Goal: Task Accomplishment & Management: Use online tool/utility

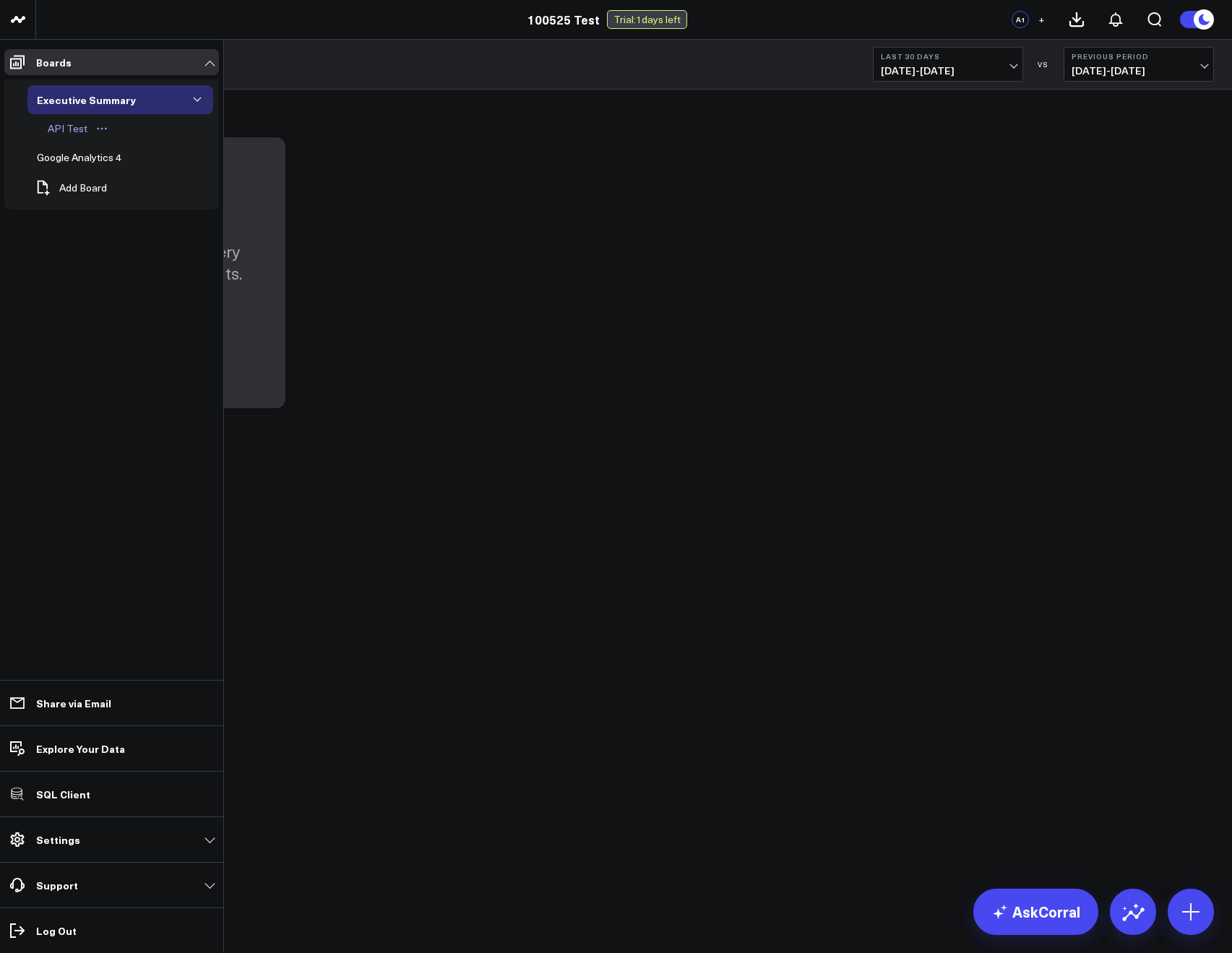
click at [59, 125] on div "API Test" at bounding box center [67, 129] width 47 height 17
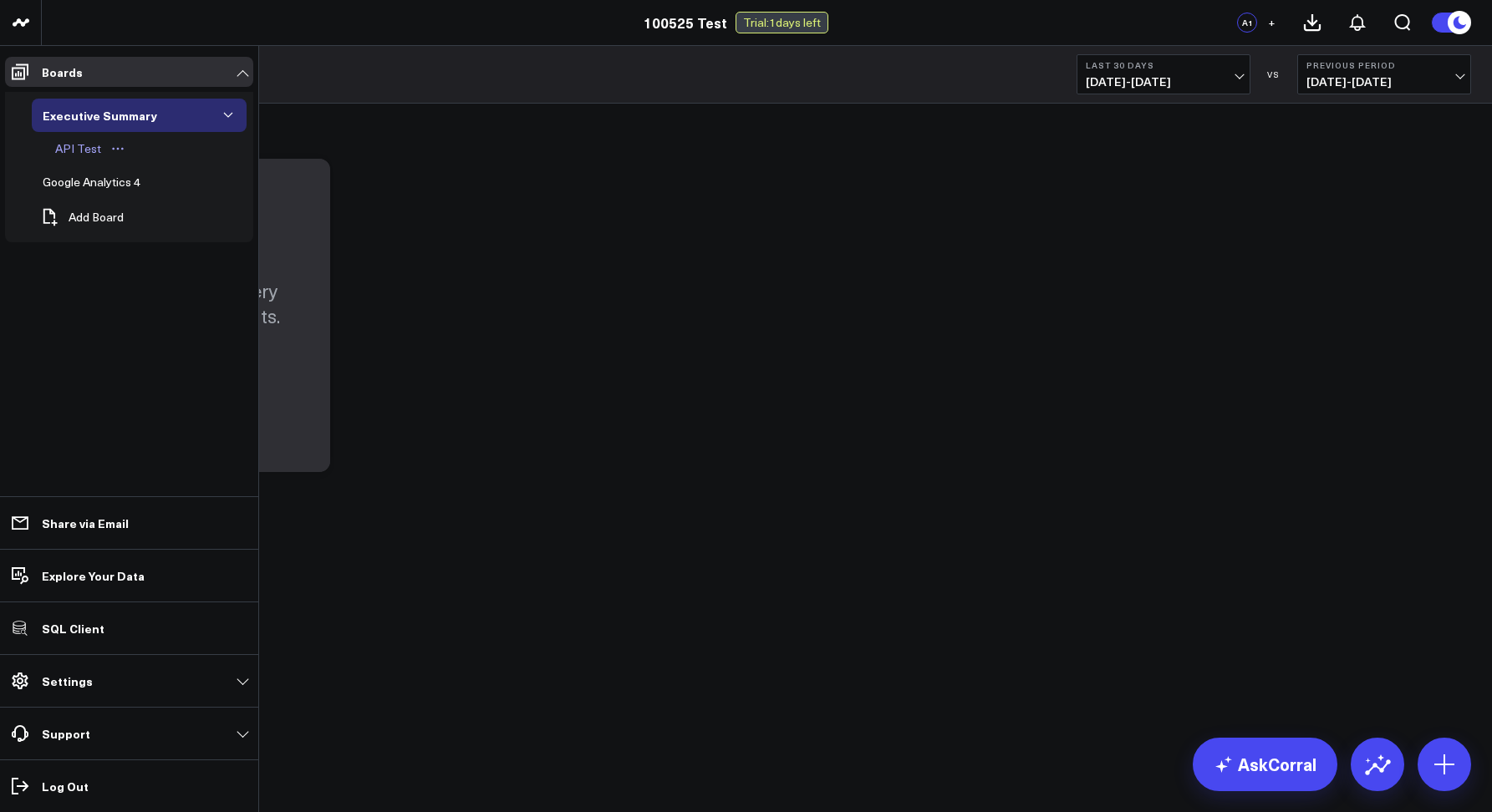
click at [75, 153] on div "API Test" at bounding box center [78, 149] width 54 height 20
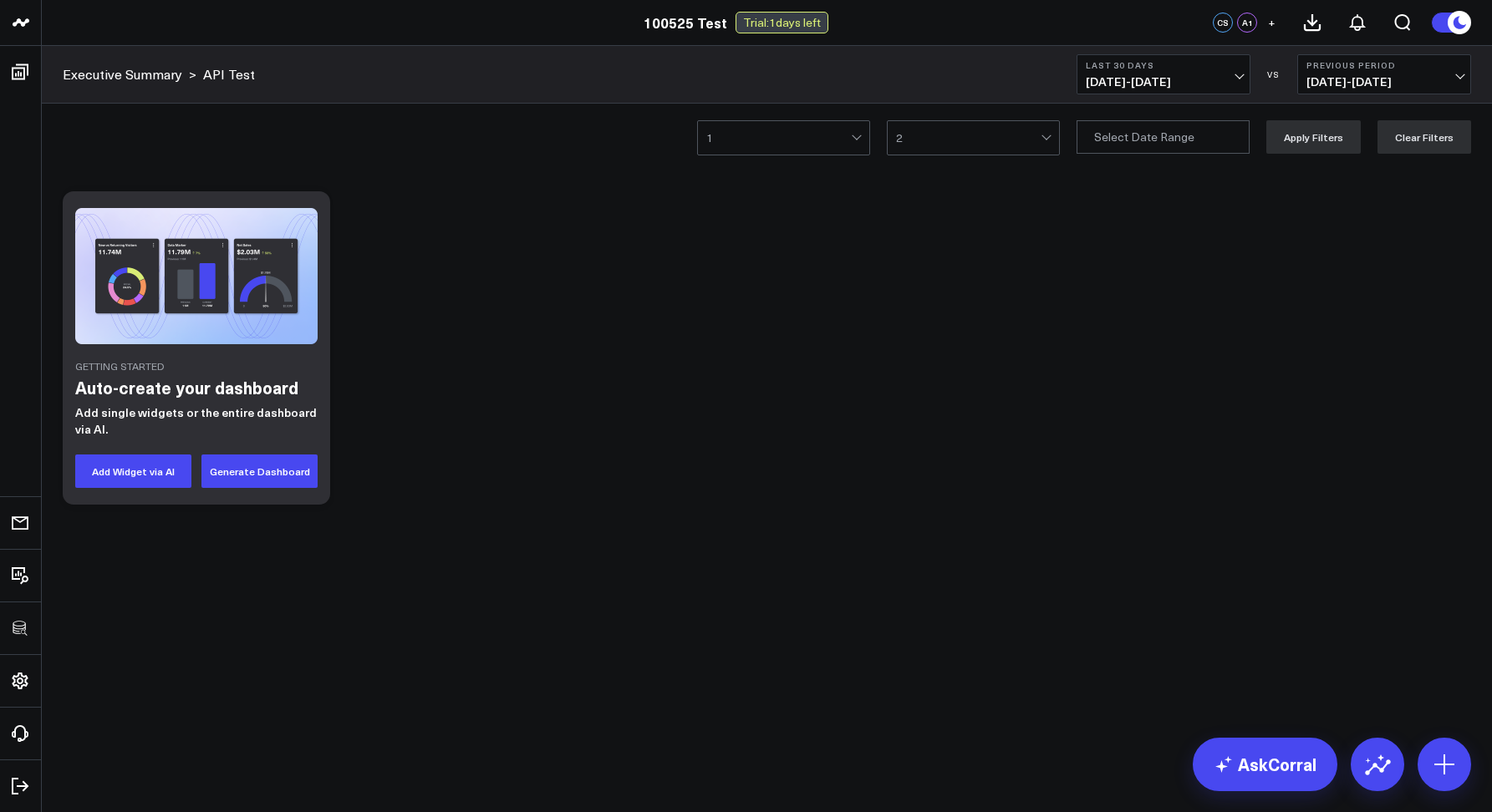
click at [542, 287] on div "Getting Started Auto-create your dashboard Add single widgets or the entire das…" at bounding box center [767, 348] width 1425 height 330
click at [561, 301] on div "Getting Started Auto-create your dashboard Add single widgets or the entire das…" at bounding box center [767, 348] width 1425 height 330
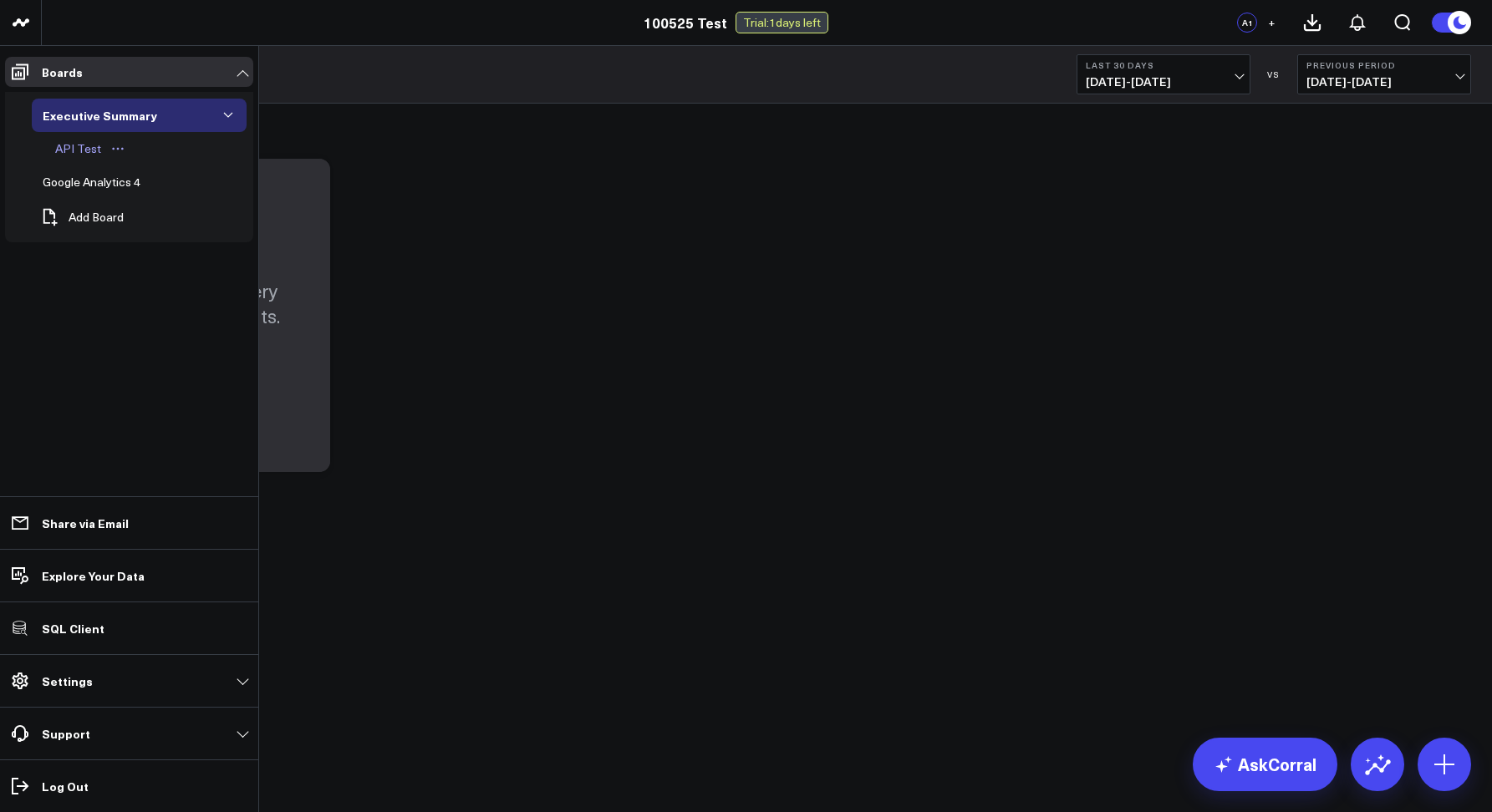
click at [85, 157] on div "API Test" at bounding box center [78, 149] width 54 height 20
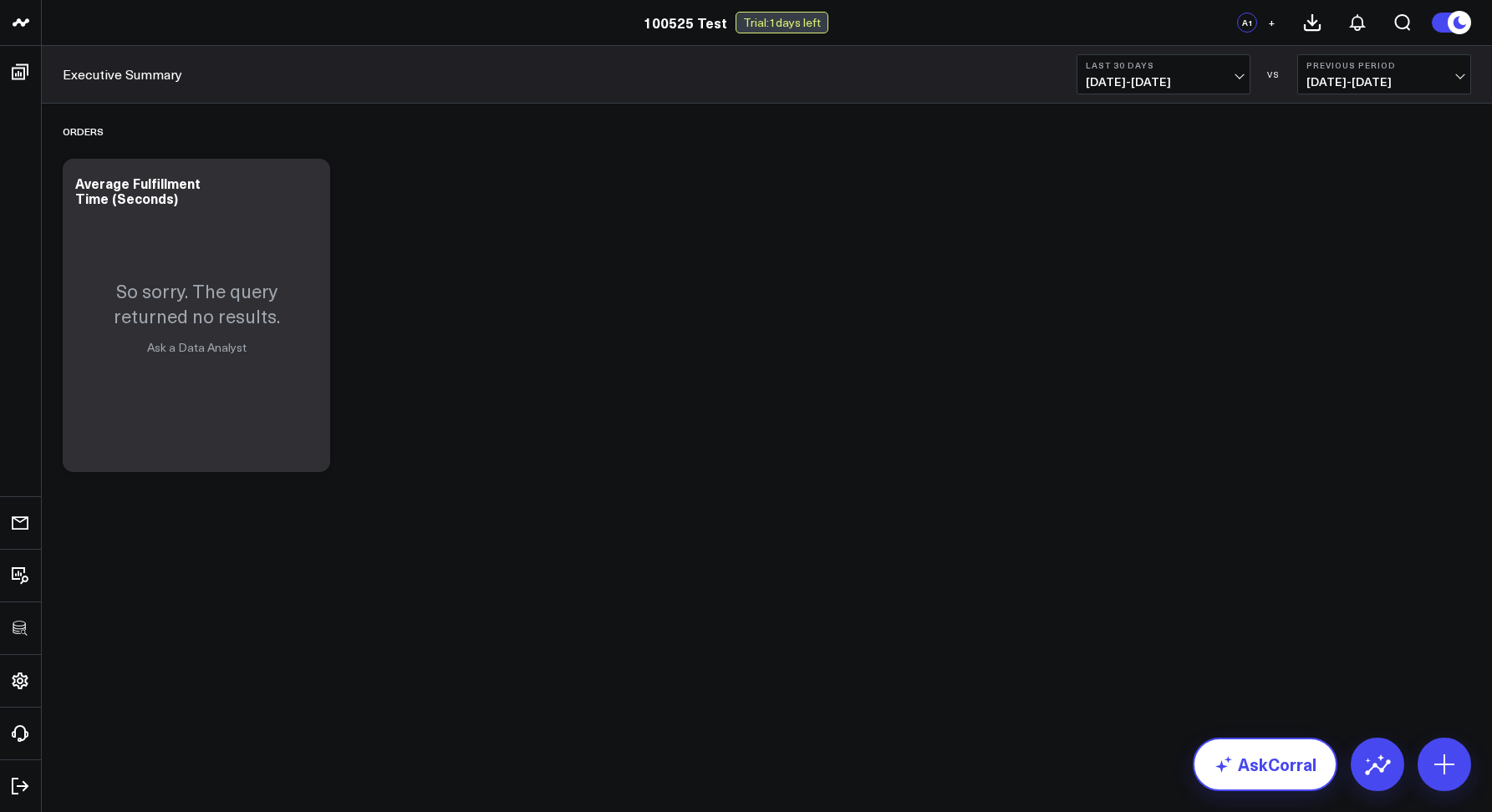
click at [1249, 770] on link "AskCorral" at bounding box center [1264, 764] width 145 height 54
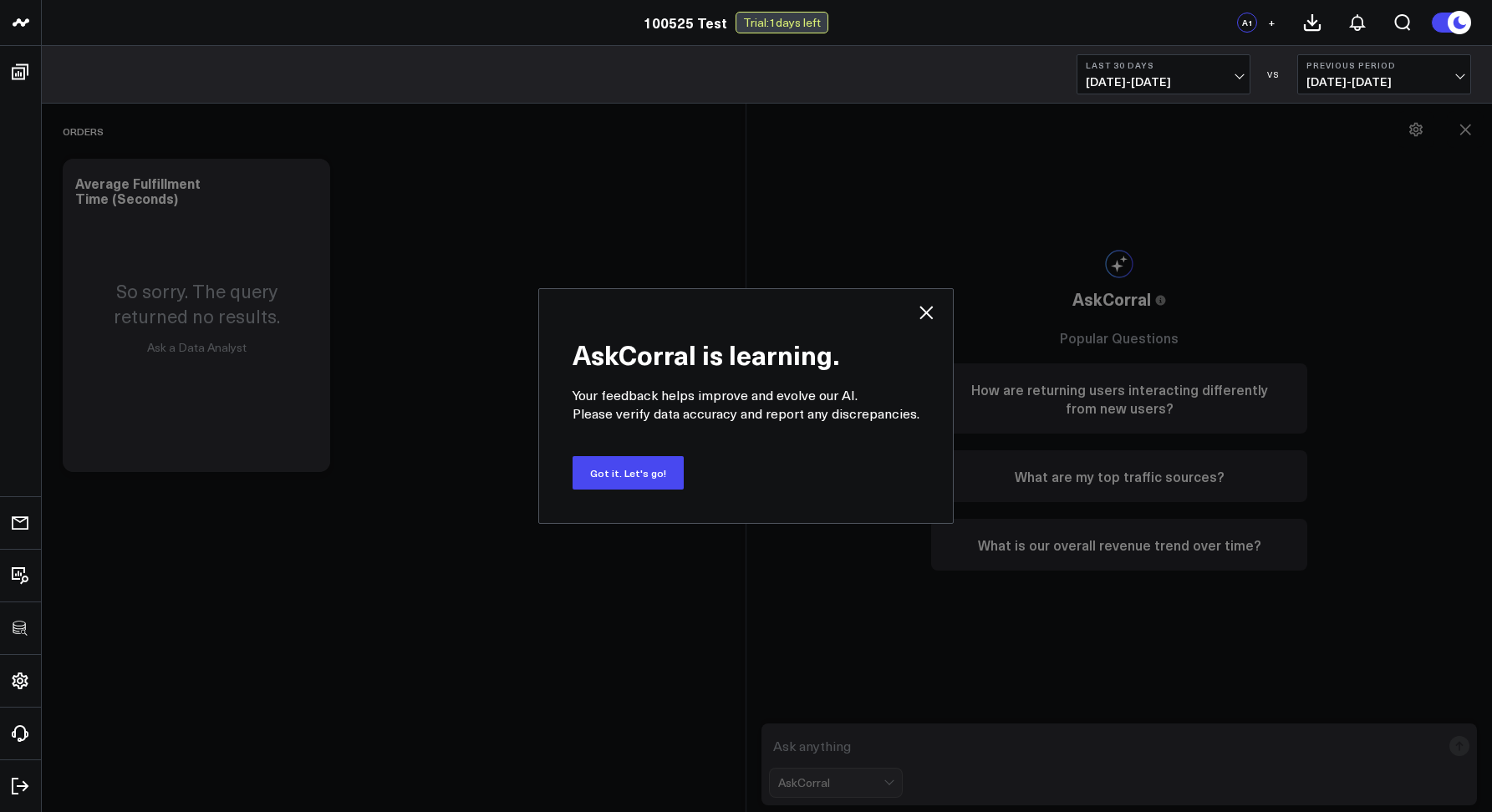
click at [916, 311] on icon at bounding box center [926, 312] width 20 height 20
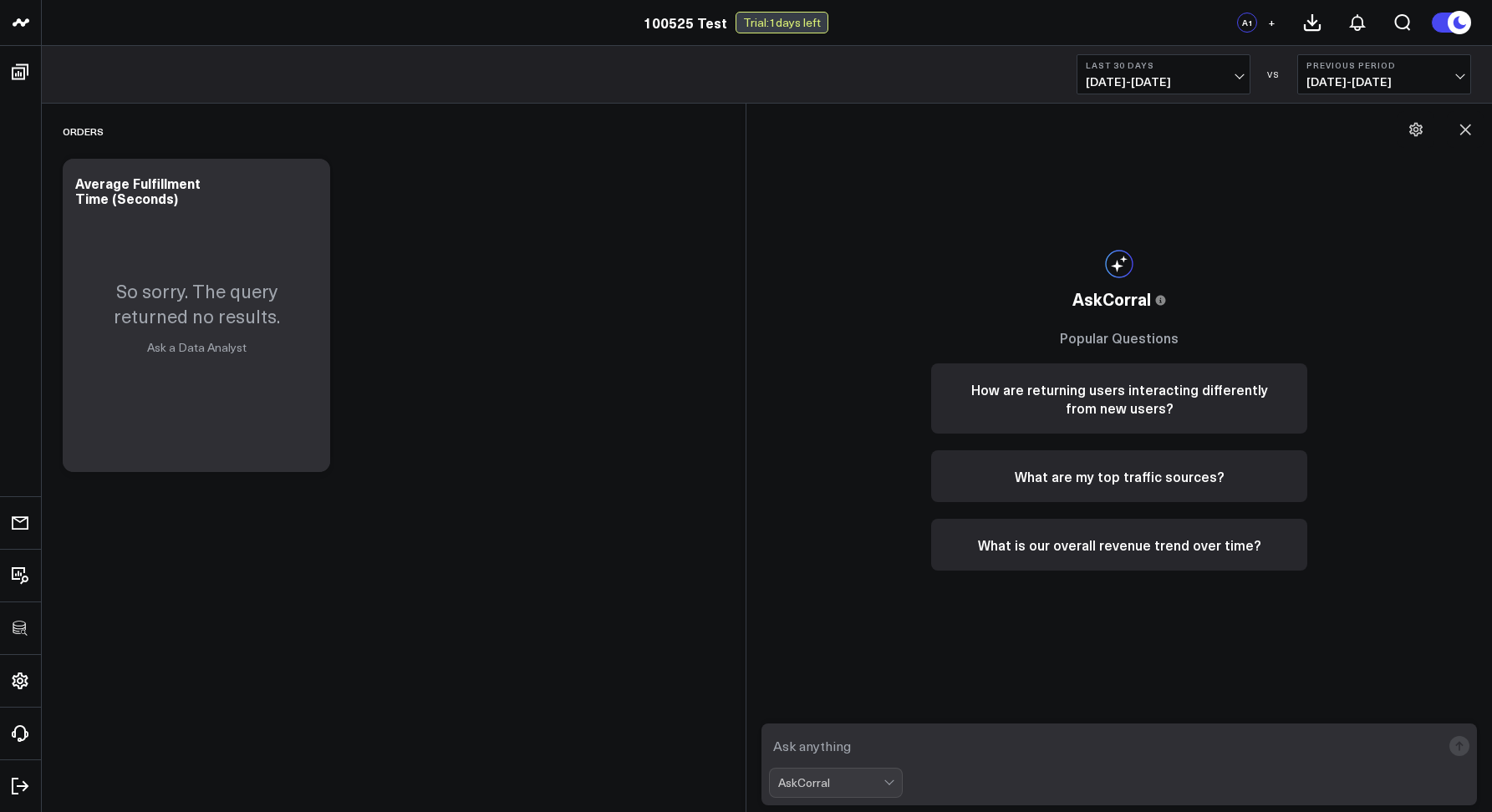
click at [848, 740] on textarea at bounding box center [1104, 746] width 671 height 30
type textarea "s"
click at [1464, 137] on icon at bounding box center [1465, 130] width 17 height 17
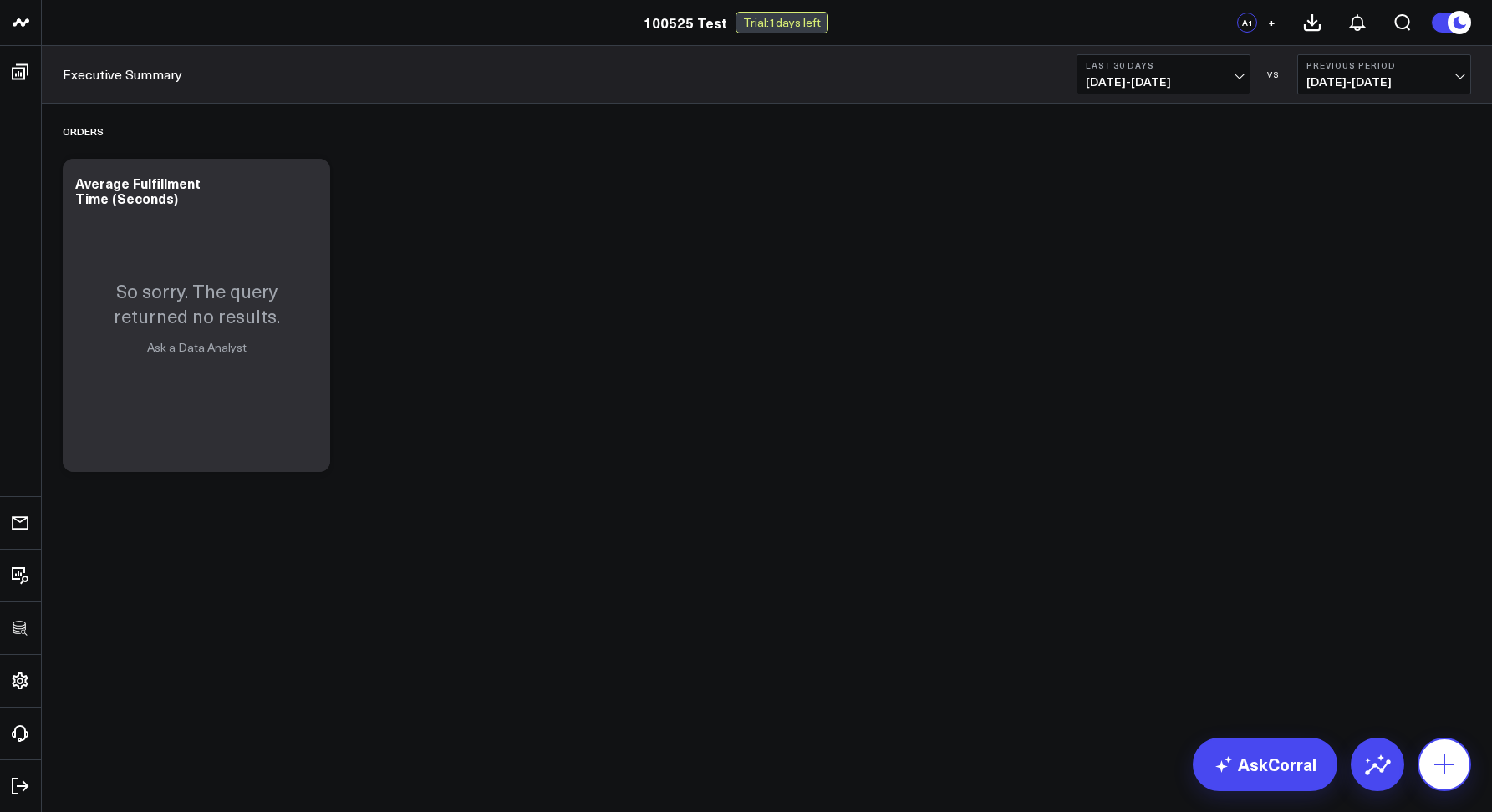
click at [1438, 745] on button at bounding box center [1444, 764] width 54 height 54
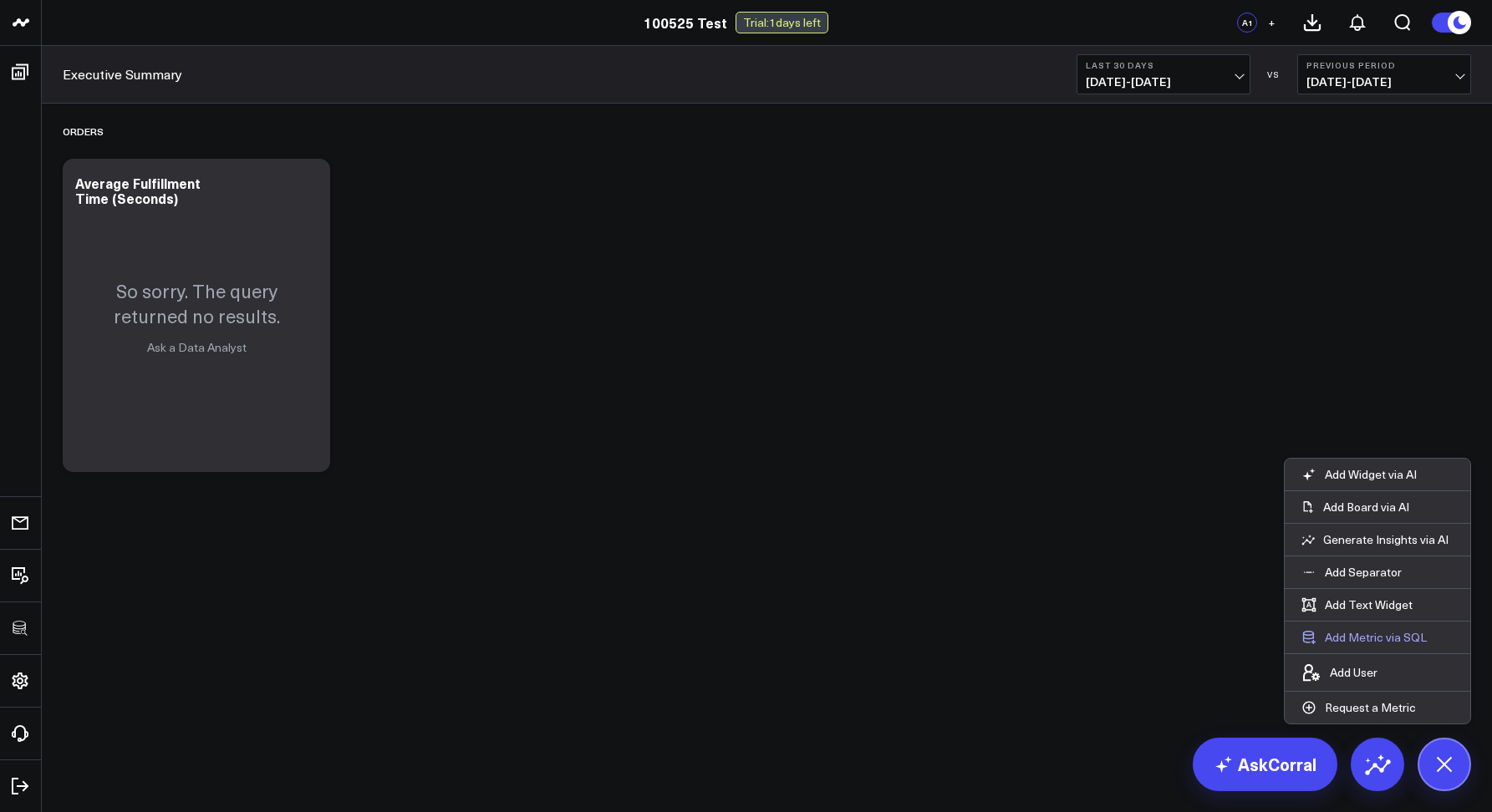
click at [1345, 632] on button "Add Metric via SQL" at bounding box center [1364, 638] width 159 height 32
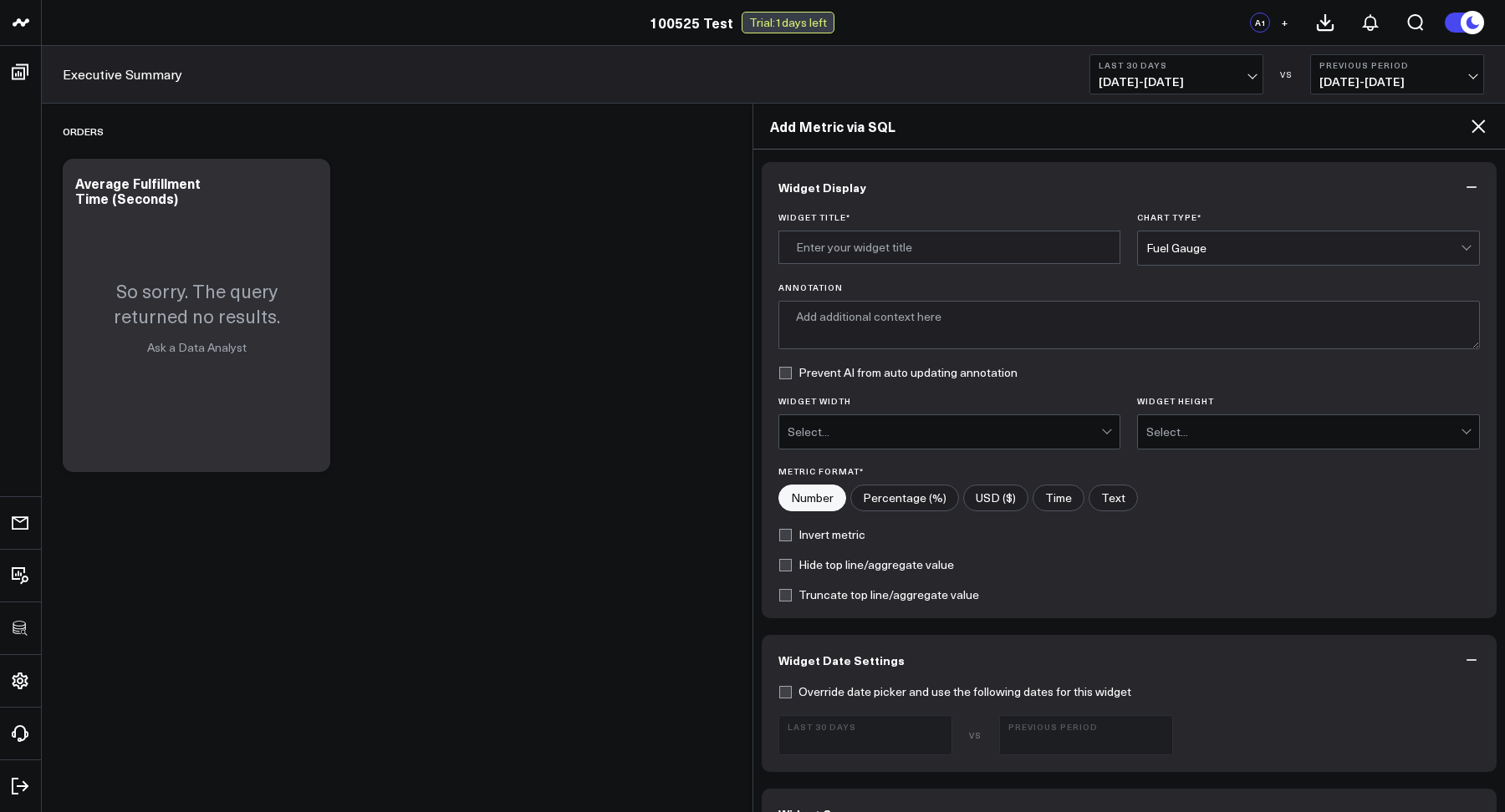
click at [848, 229] on div "Widget Title *" at bounding box center [949, 239] width 343 height 54
click at [847, 240] on input "Widget Title *" at bounding box center [949, 247] width 343 height 33
type input "test"
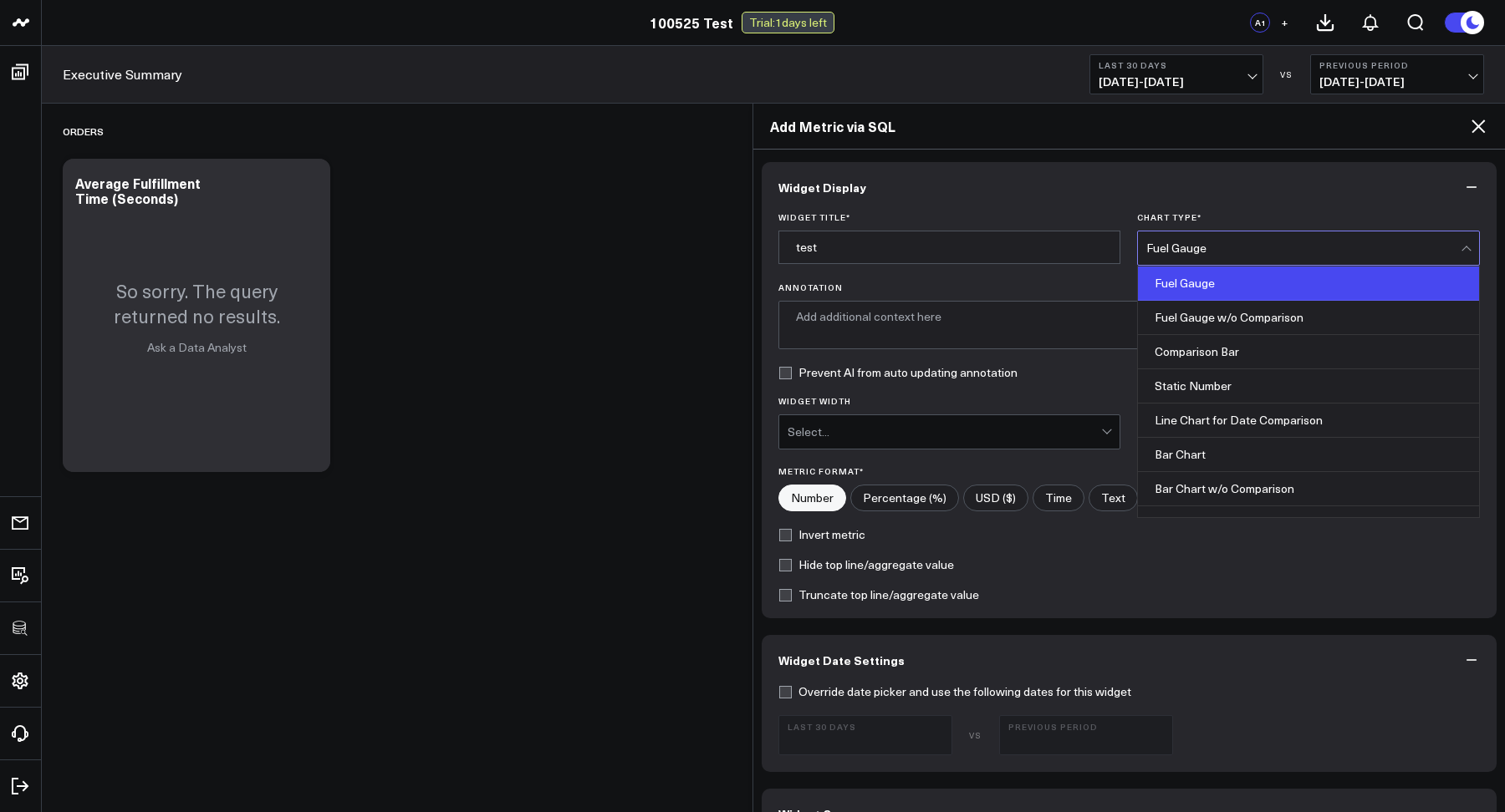
click at [1157, 251] on div "Fuel Gauge" at bounding box center [1302, 248] width 314 height 13
click at [921, 308] on textarea "Annotation" at bounding box center [1129, 325] width 702 height 49
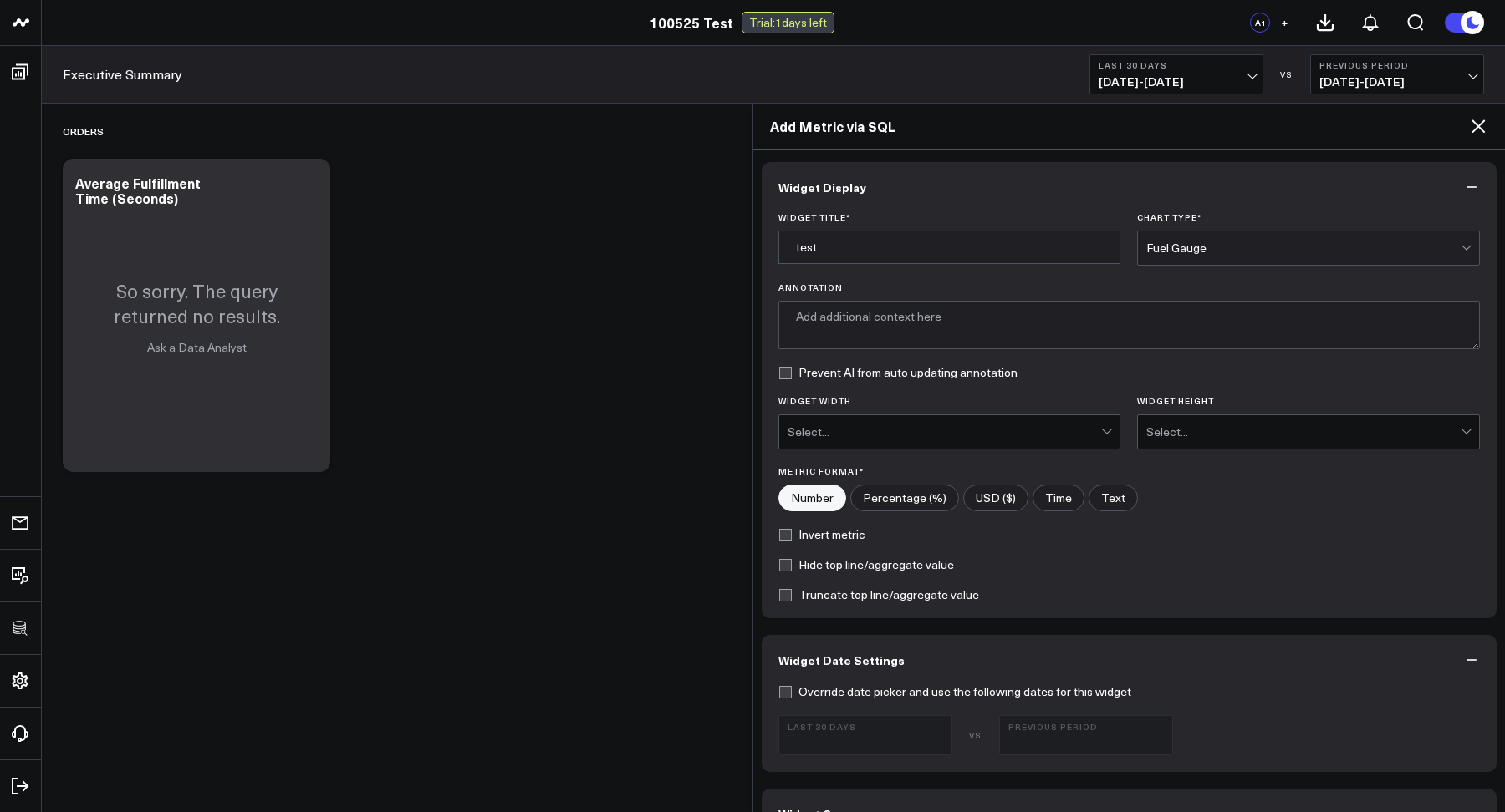
click at [817, 434] on div "Select..." at bounding box center [944, 432] width 314 height 13
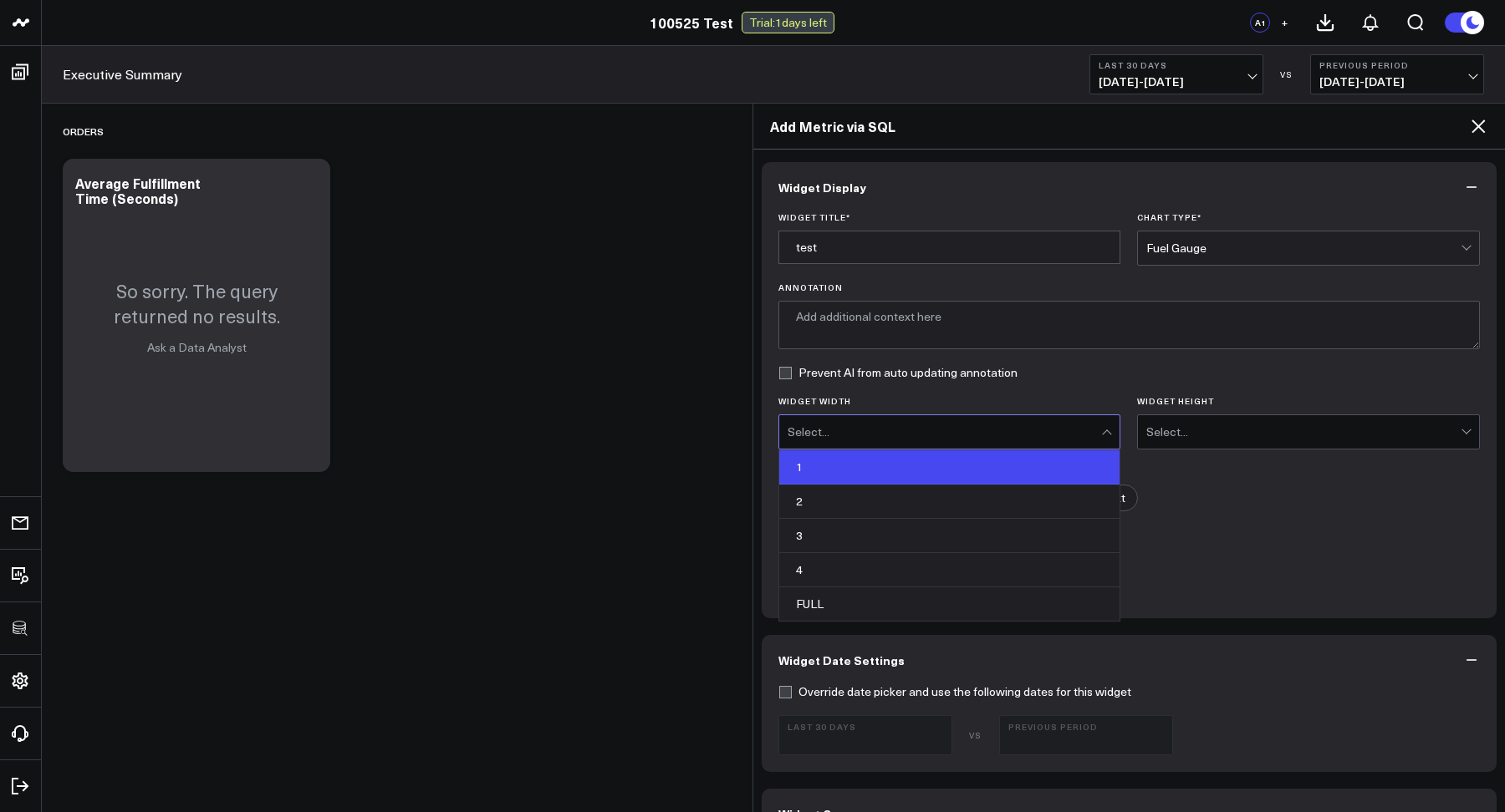
click at [817, 459] on div "1" at bounding box center [949, 467] width 341 height 34
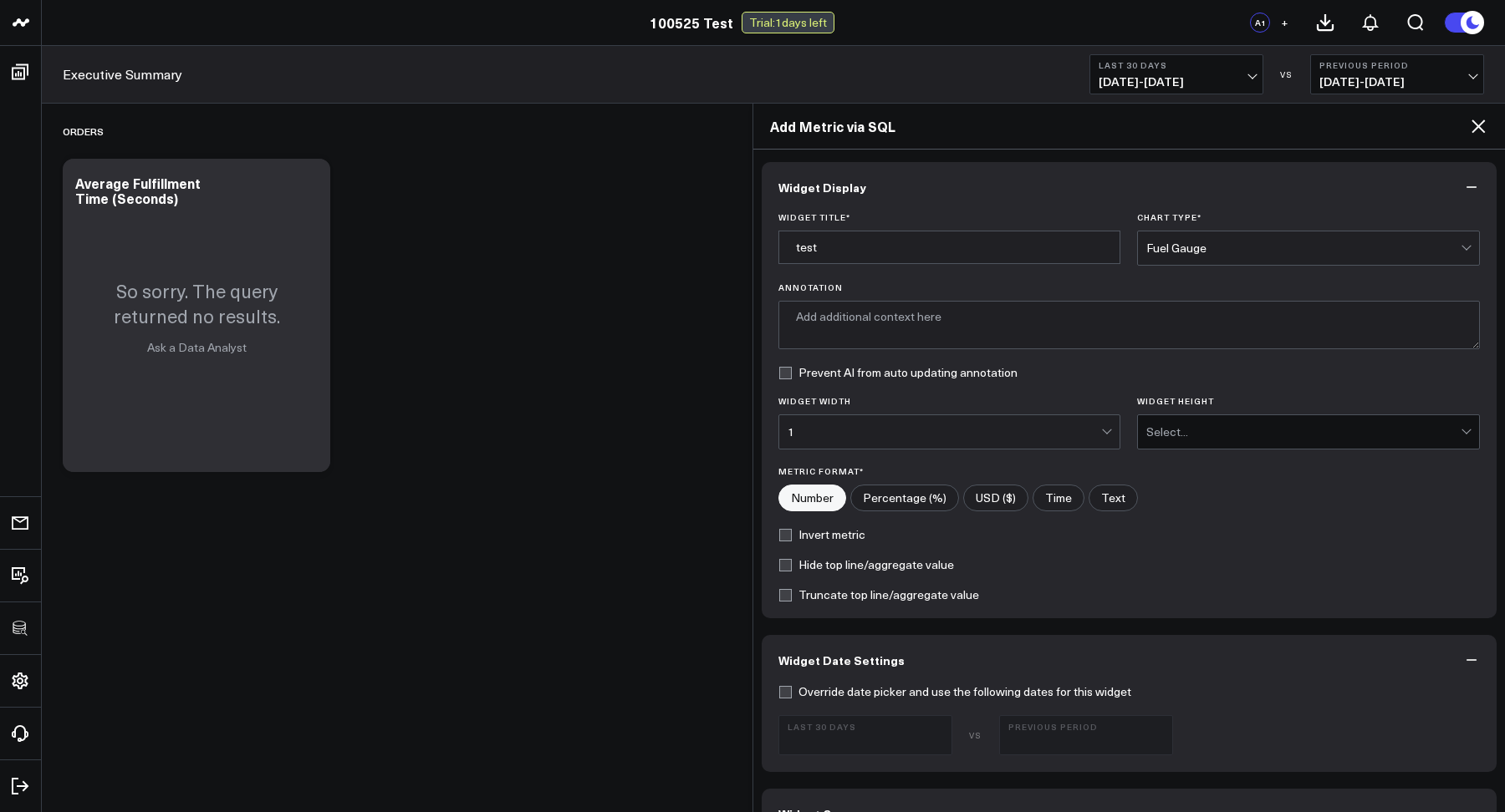
click at [1148, 445] on div "Select..." at bounding box center [1302, 432] width 314 height 33
click at [1153, 470] on div "1" at bounding box center [1307, 467] width 341 height 34
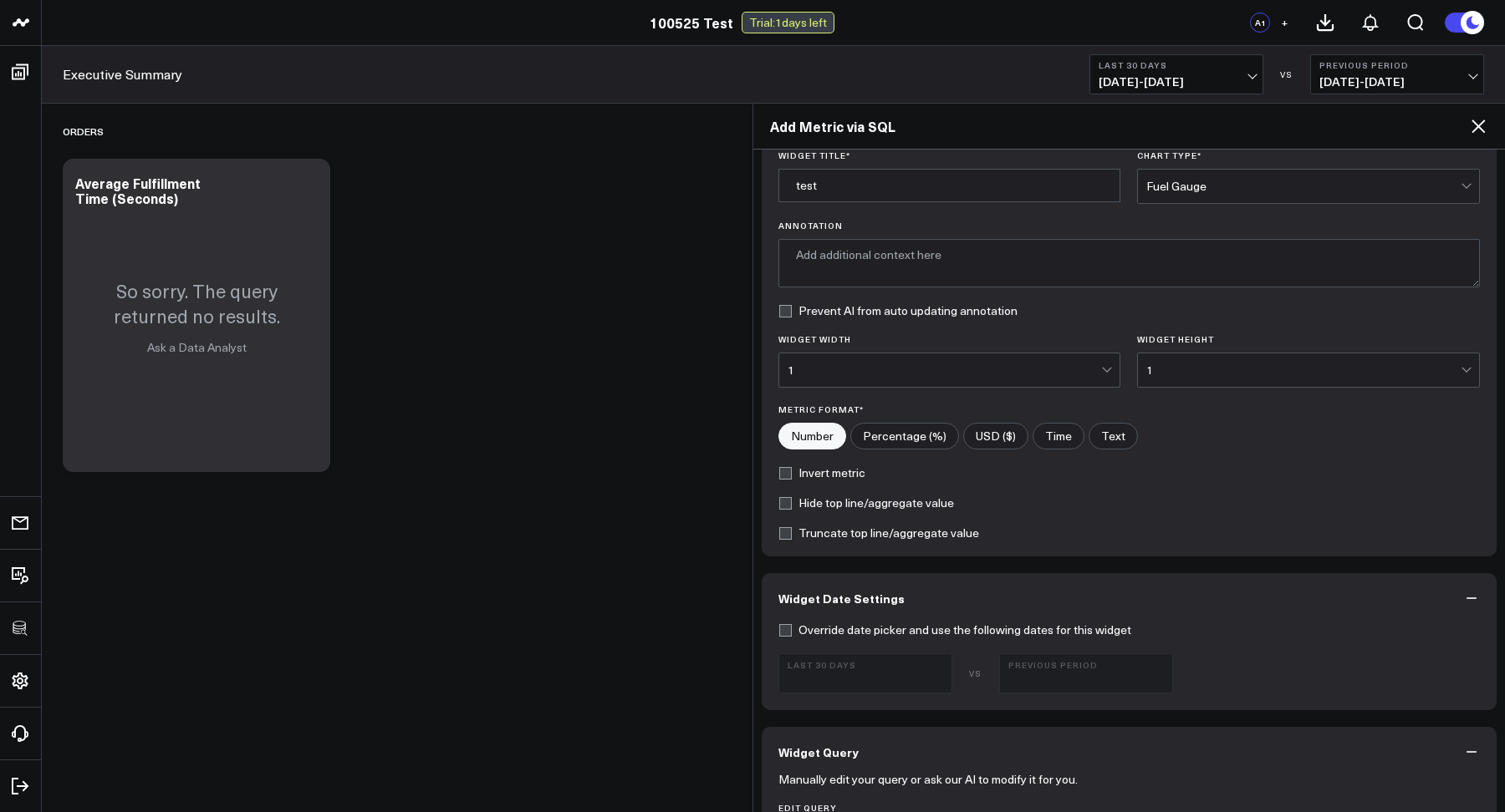
scroll to position [675, 0]
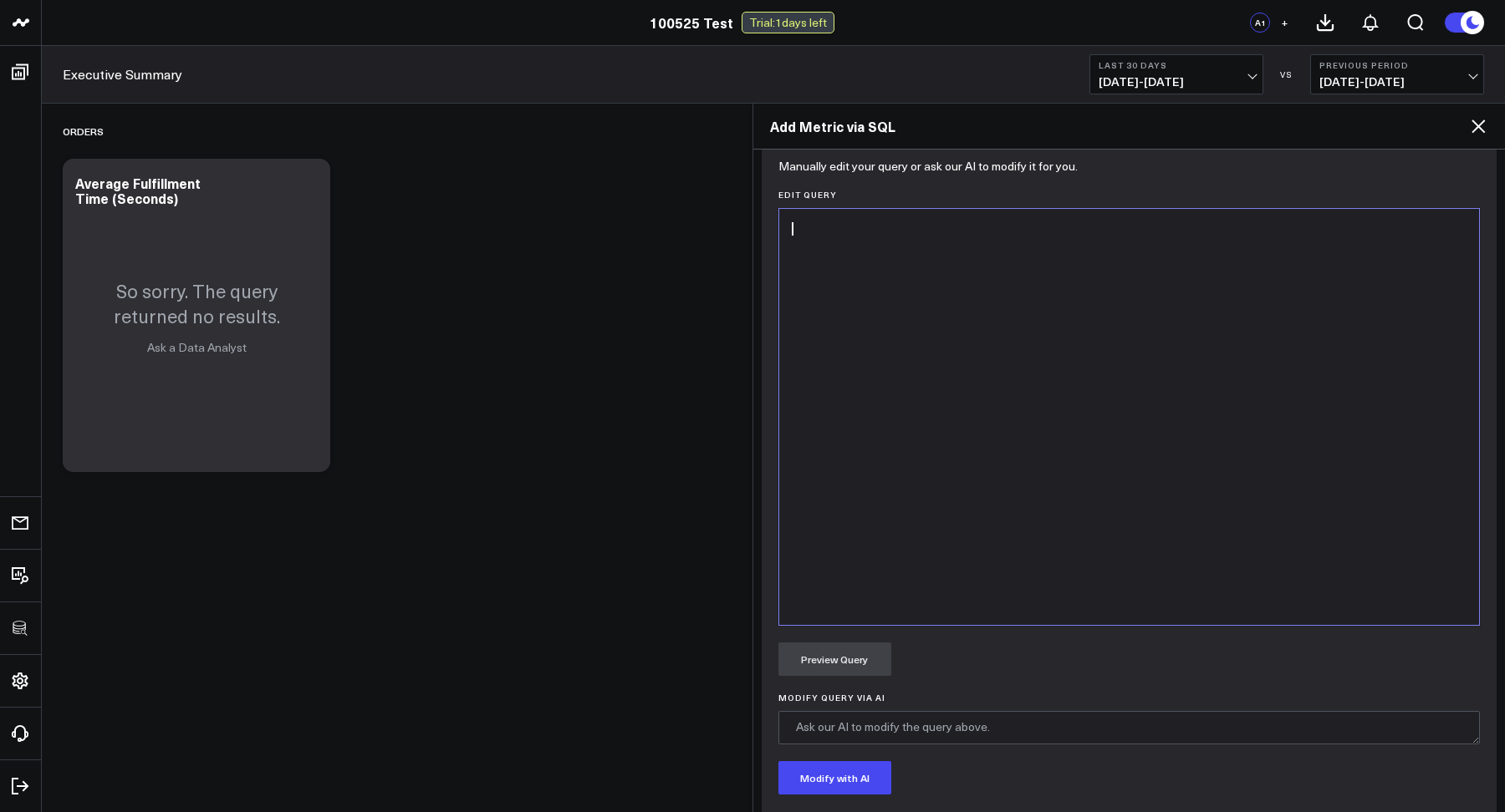
click at [850, 467] on div at bounding box center [1129, 417] width 683 height 399
click at [783, 645] on button "Preview Query" at bounding box center [834, 660] width 113 height 33
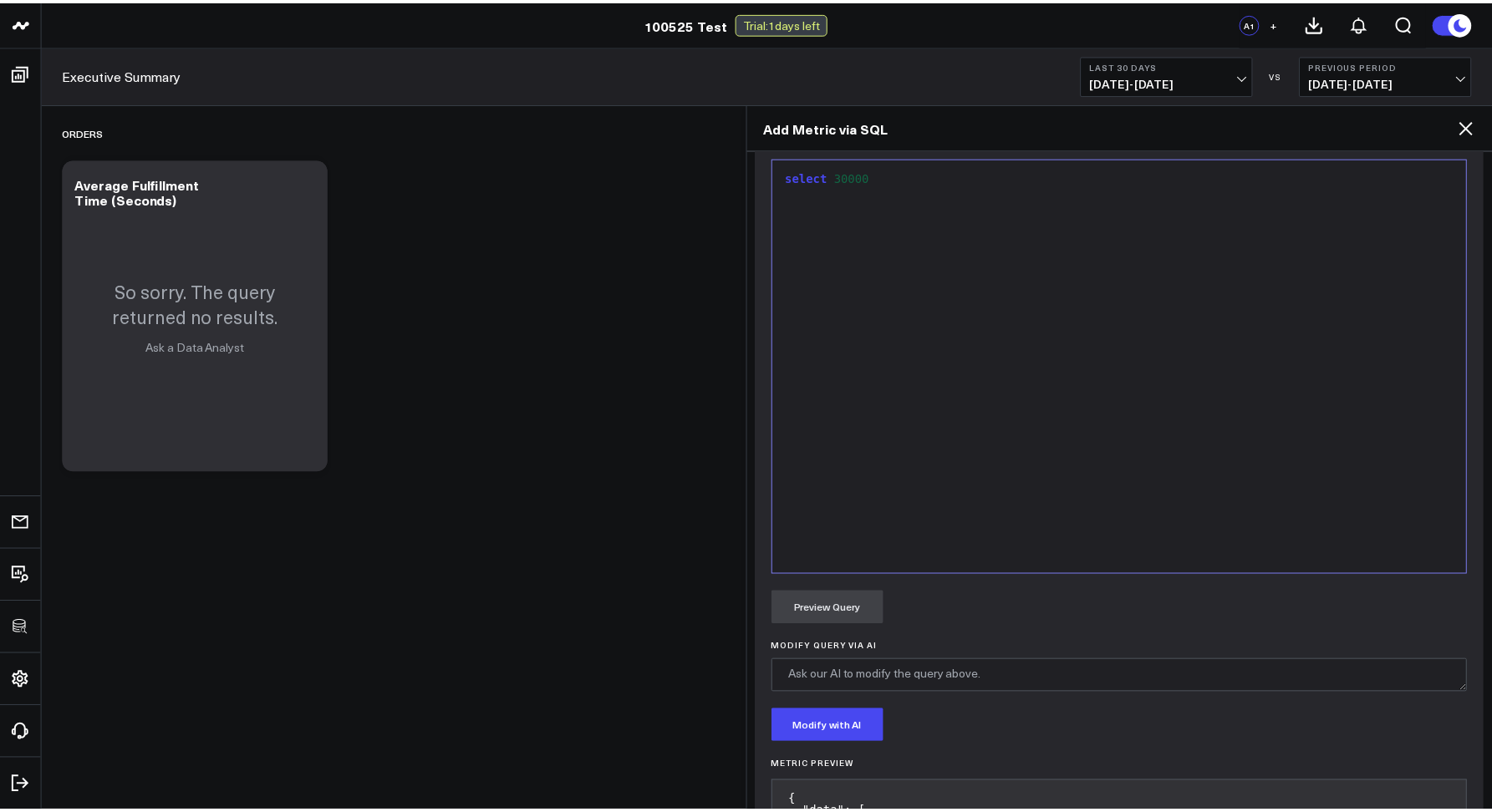
scroll to position [896, 0]
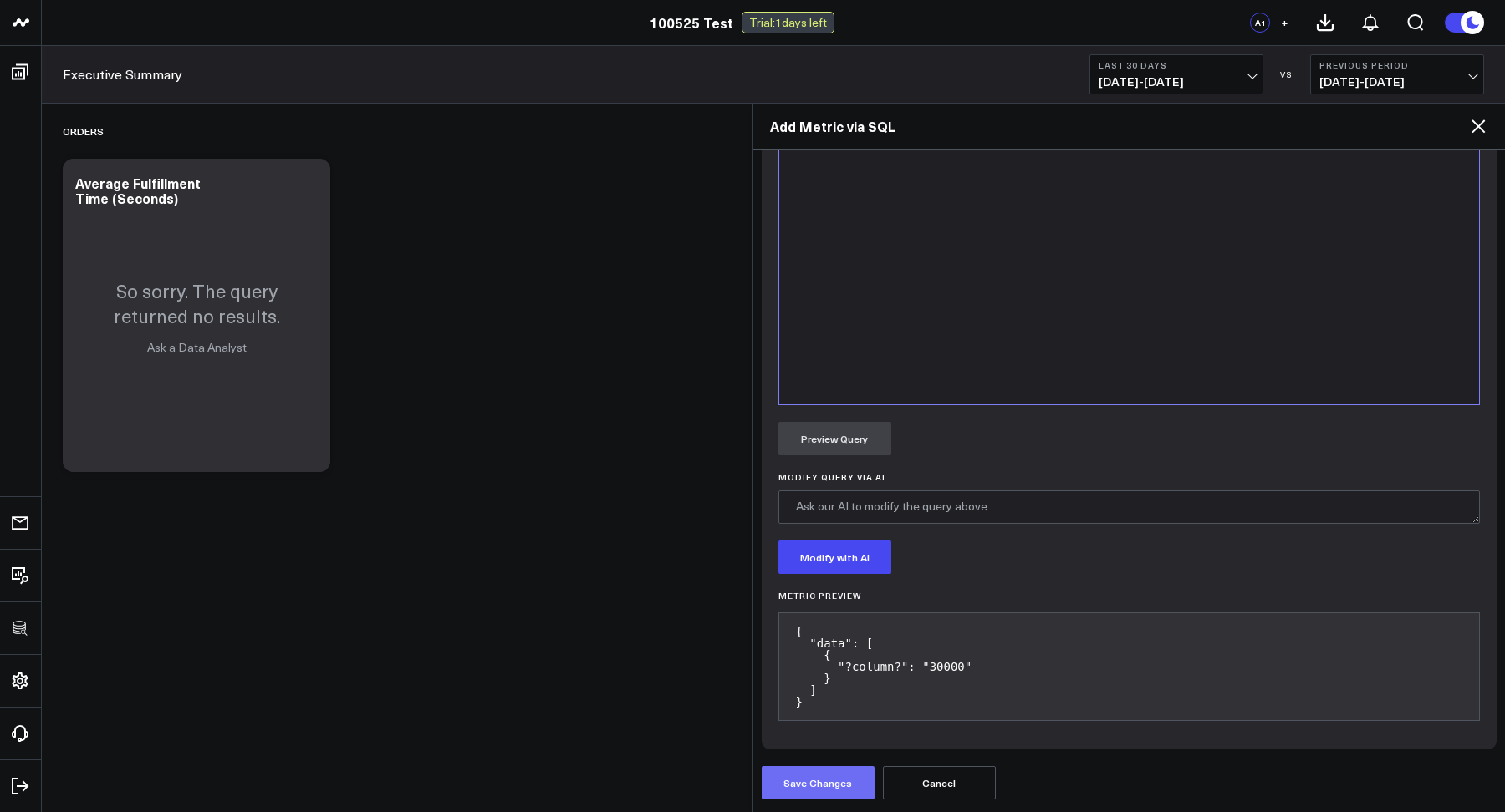
click at [794, 784] on button "Save Changes" at bounding box center [817, 783] width 113 height 33
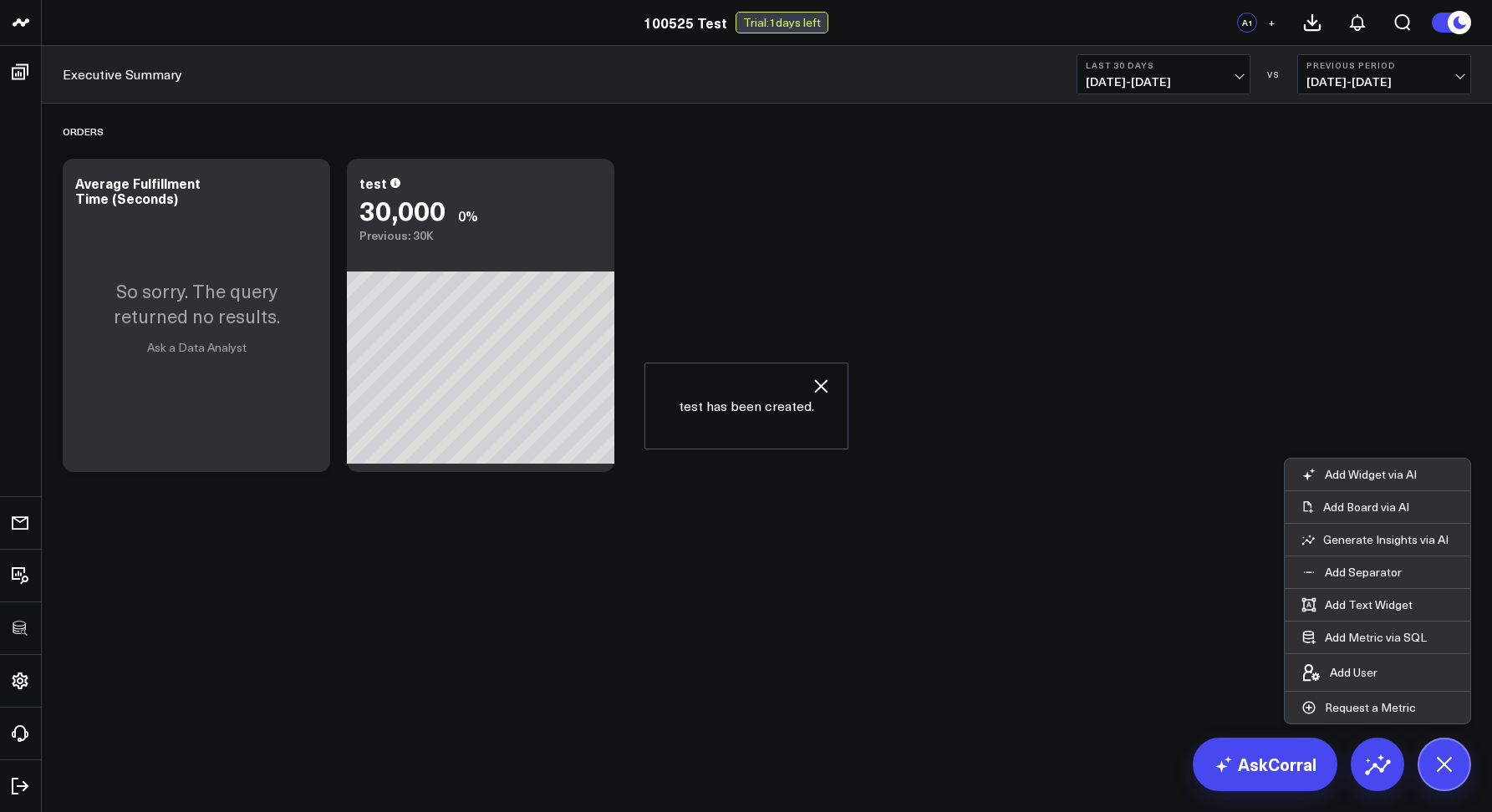
click at [785, 277] on div "Orders Modify via AI Copy link to widget Ask support Remove Create linked copy …" at bounding box center [767, 292] width 1425 height 377
click at [591, 192] on icon at bounding box center [592, 193] width 3 height 3
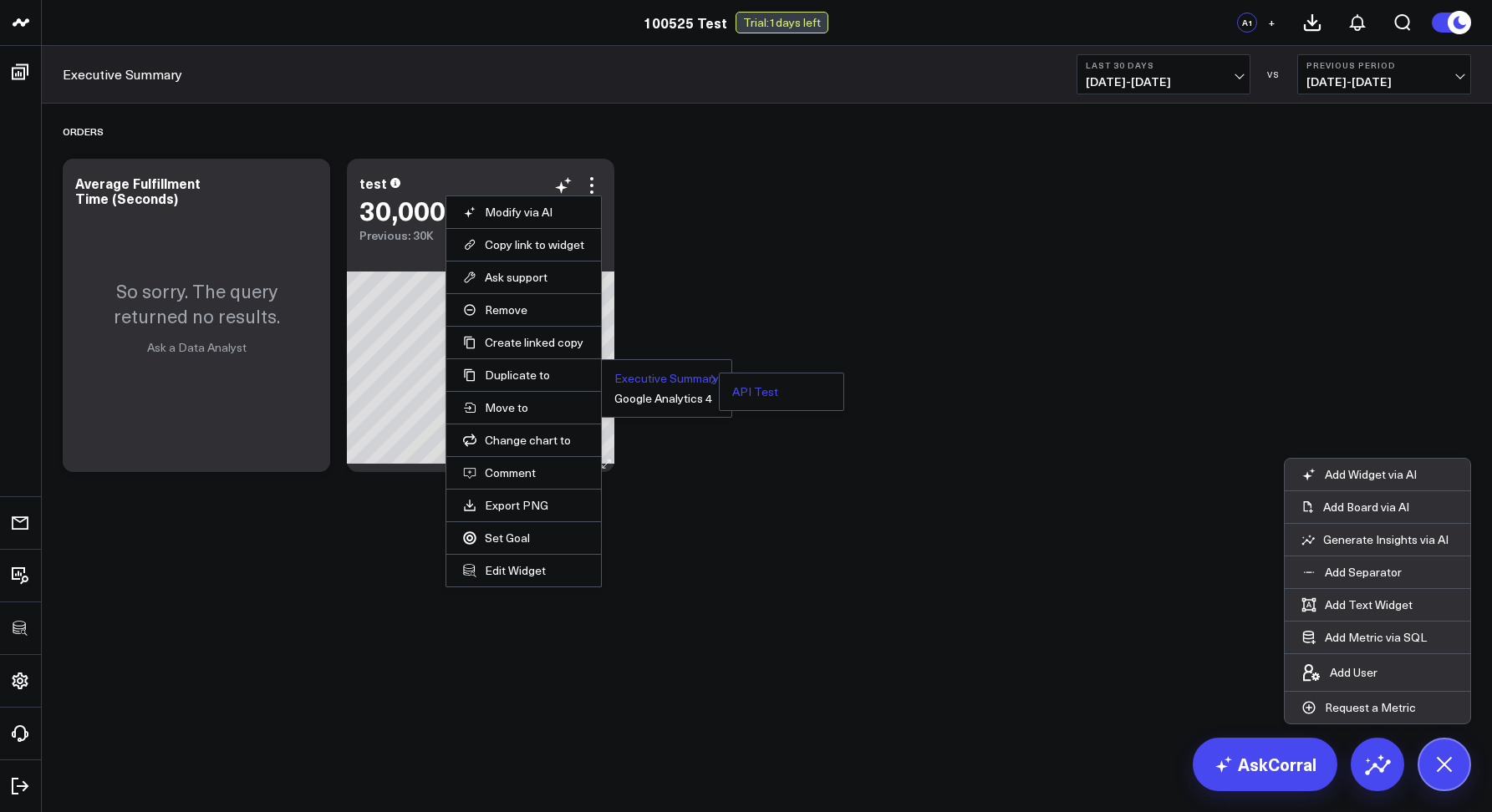
click at [736, 391] on button "API Test" at bounding box center [754, 392] width 46 height 12
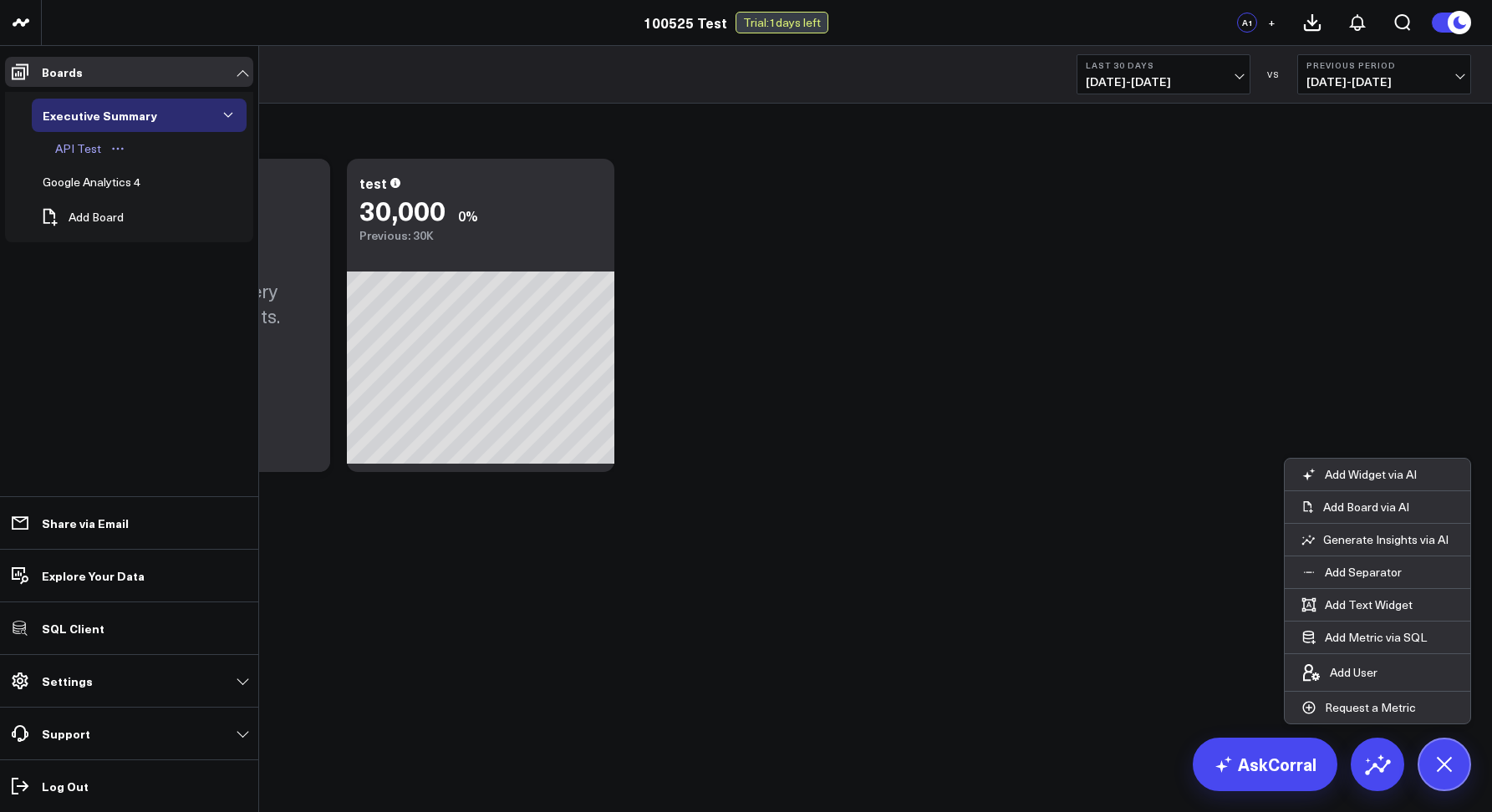
click at [59, 147] on div "API Test" at bounding box center [78, 149] width 54 height 20
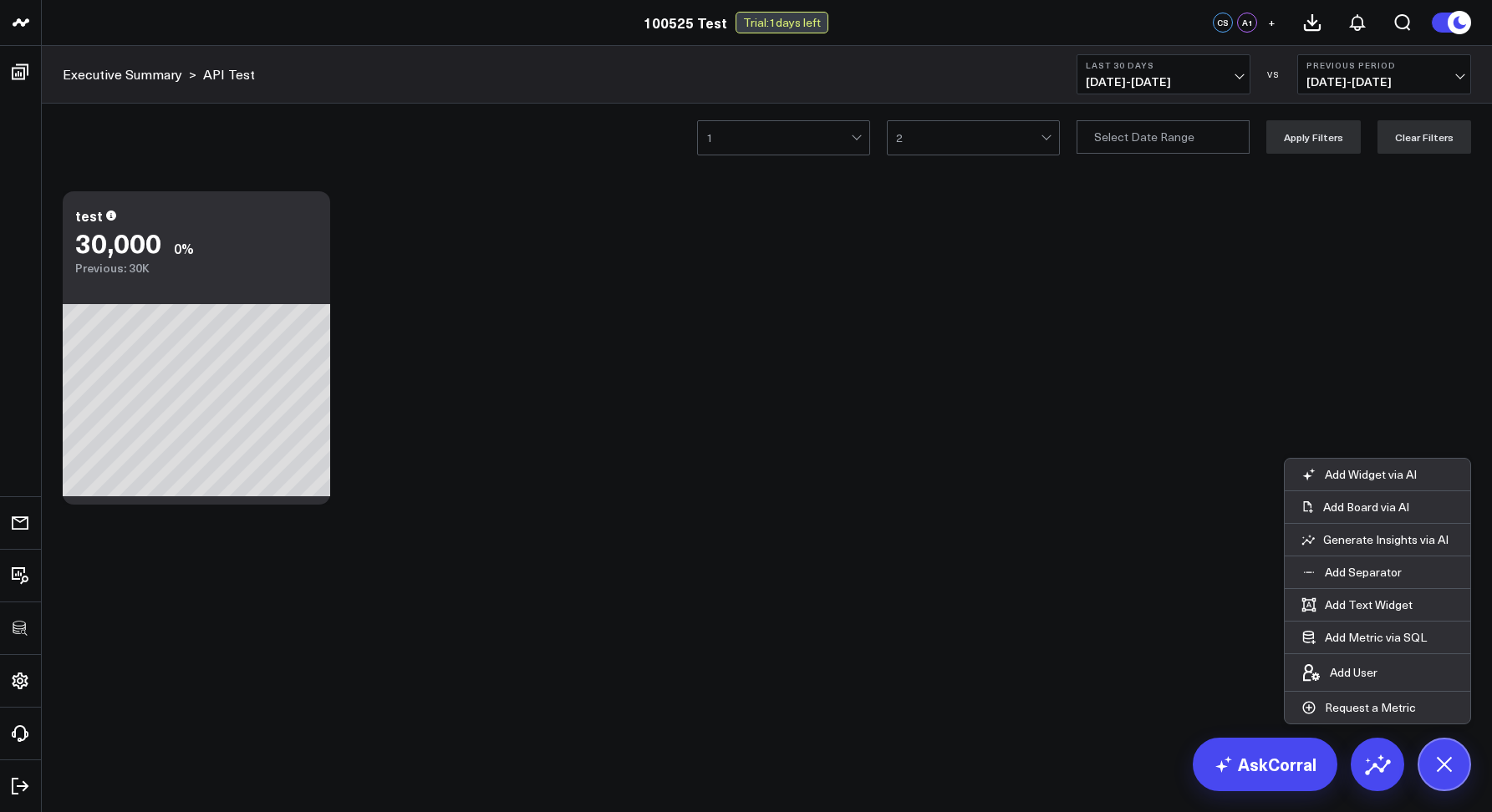
click at [393, 129] on div "1 2 Apply Filters Clear Filters" at bounding box center [767, 137] width 1450 height 67
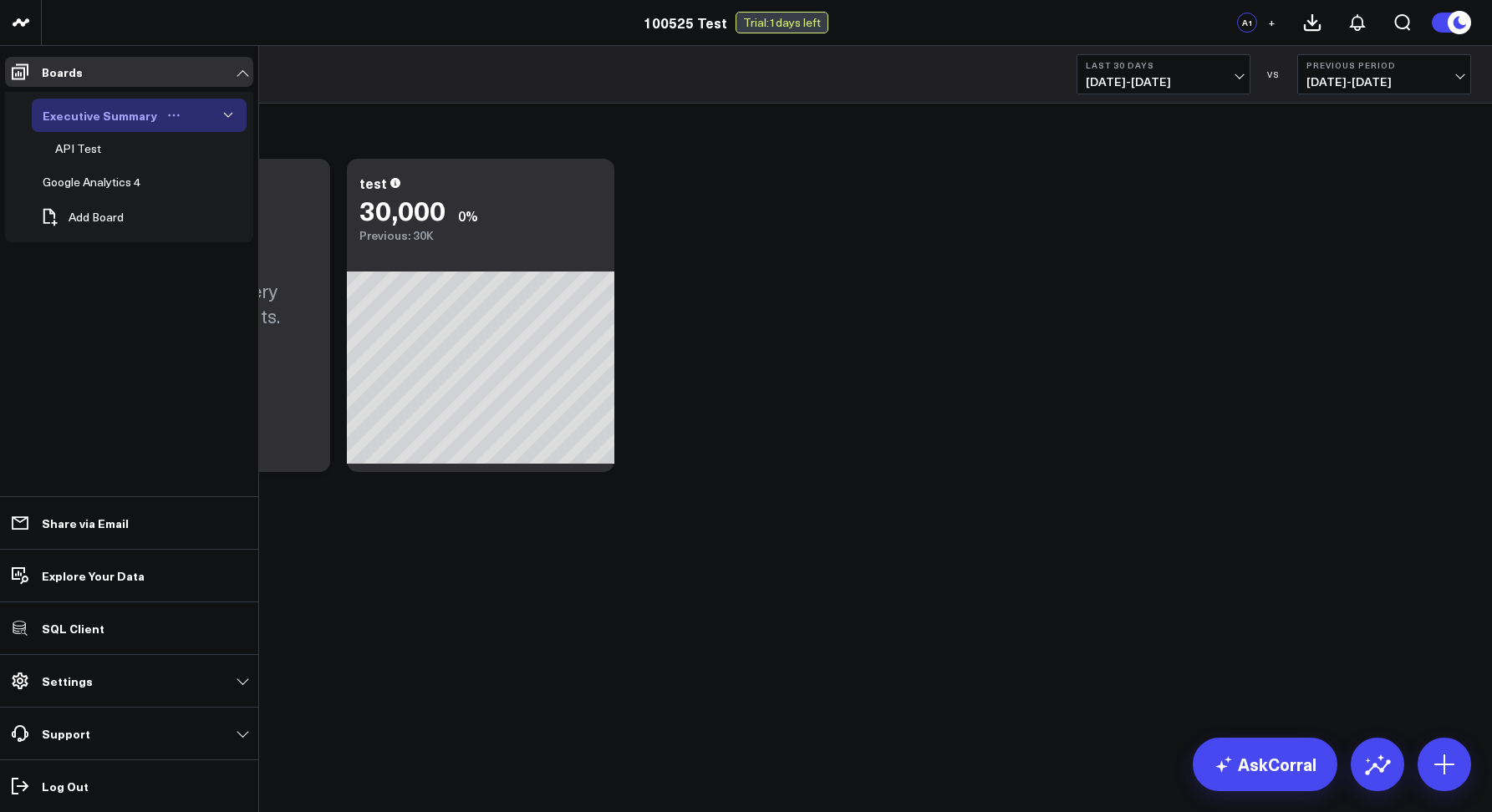
click at [171, 116] on icon "Open board menu" at bounding box center [174, 116] width 13 height 13
click at [233, 193] on button "Duplicate Board" at bounding box center [245, 203] width 136 height 33
click at [81, 107] on div "Executive Summary" at bounding box center [95, 116] width 113 height 20
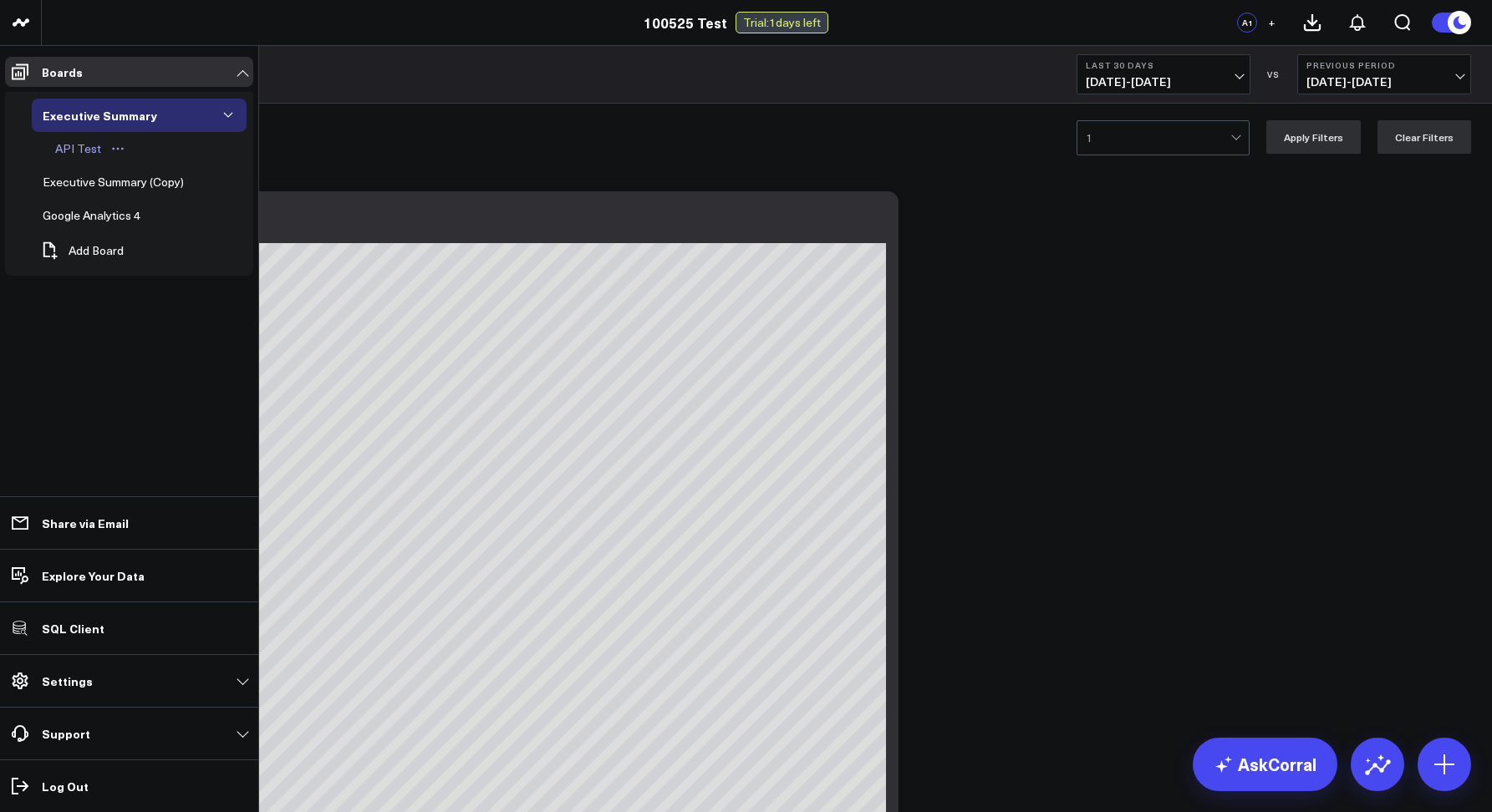
click at [112, 148] on icon "Open board menu" at bounding box center [113, 149] width 3 height 3
click at [203, 207] on button "Edit Permissions" at bounding box center [193, 203] width 136 height 33
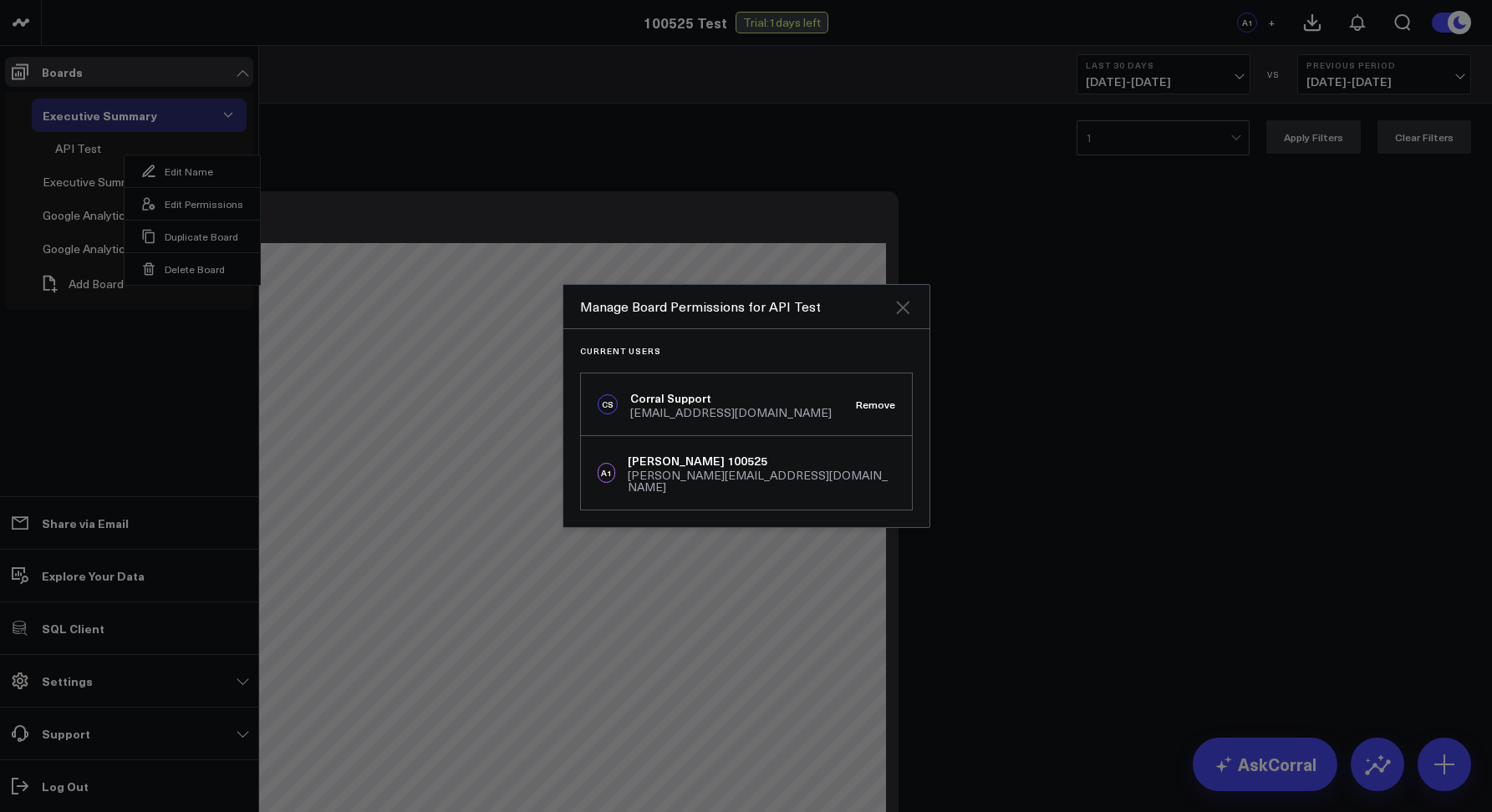
click at [903, 311] on icon "Close" at bounding box center [903, 307] width 13 height 13
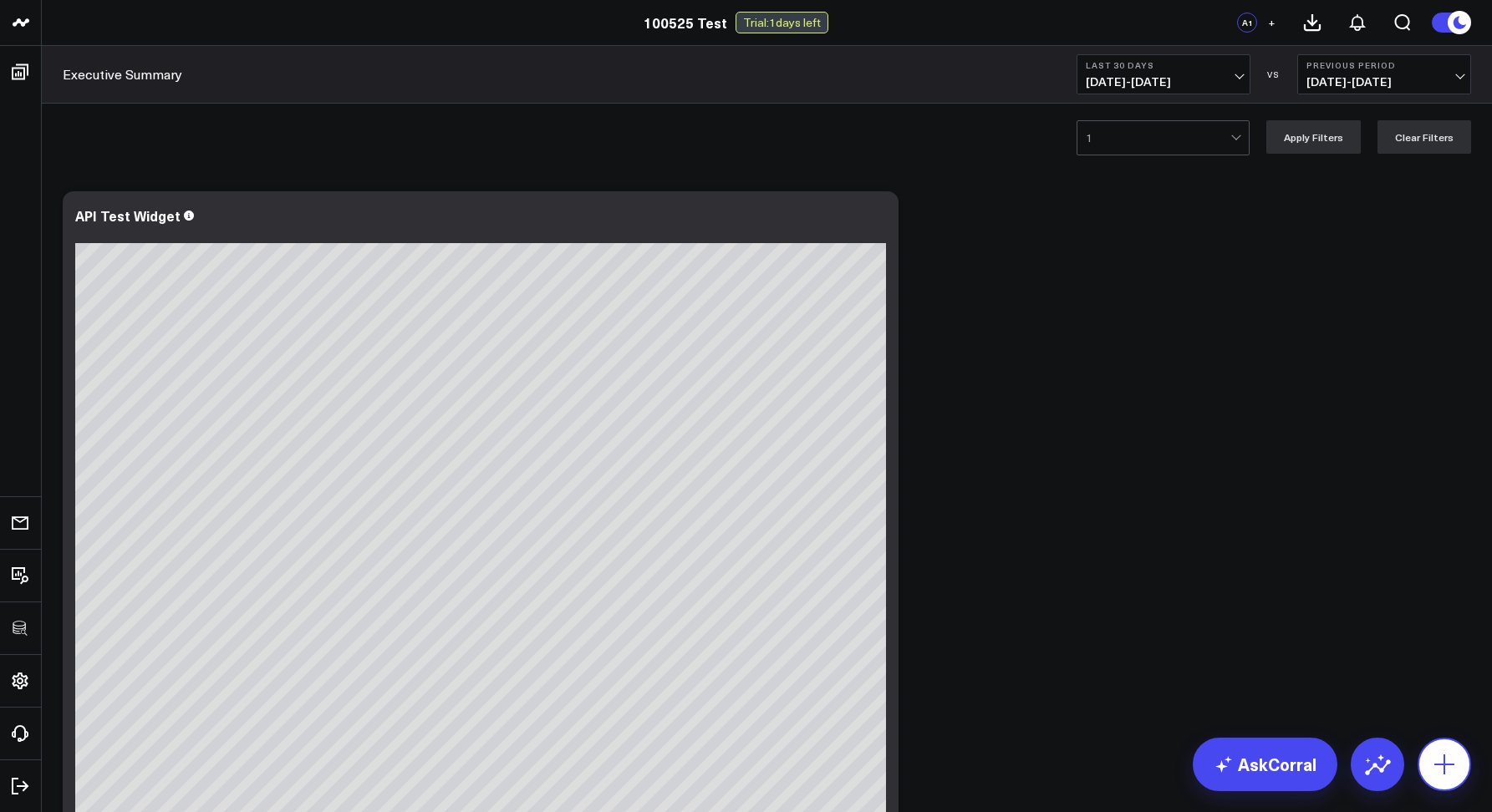
click at [1446, 784] on button at bounding box center [1444, 764] width 54 height 54
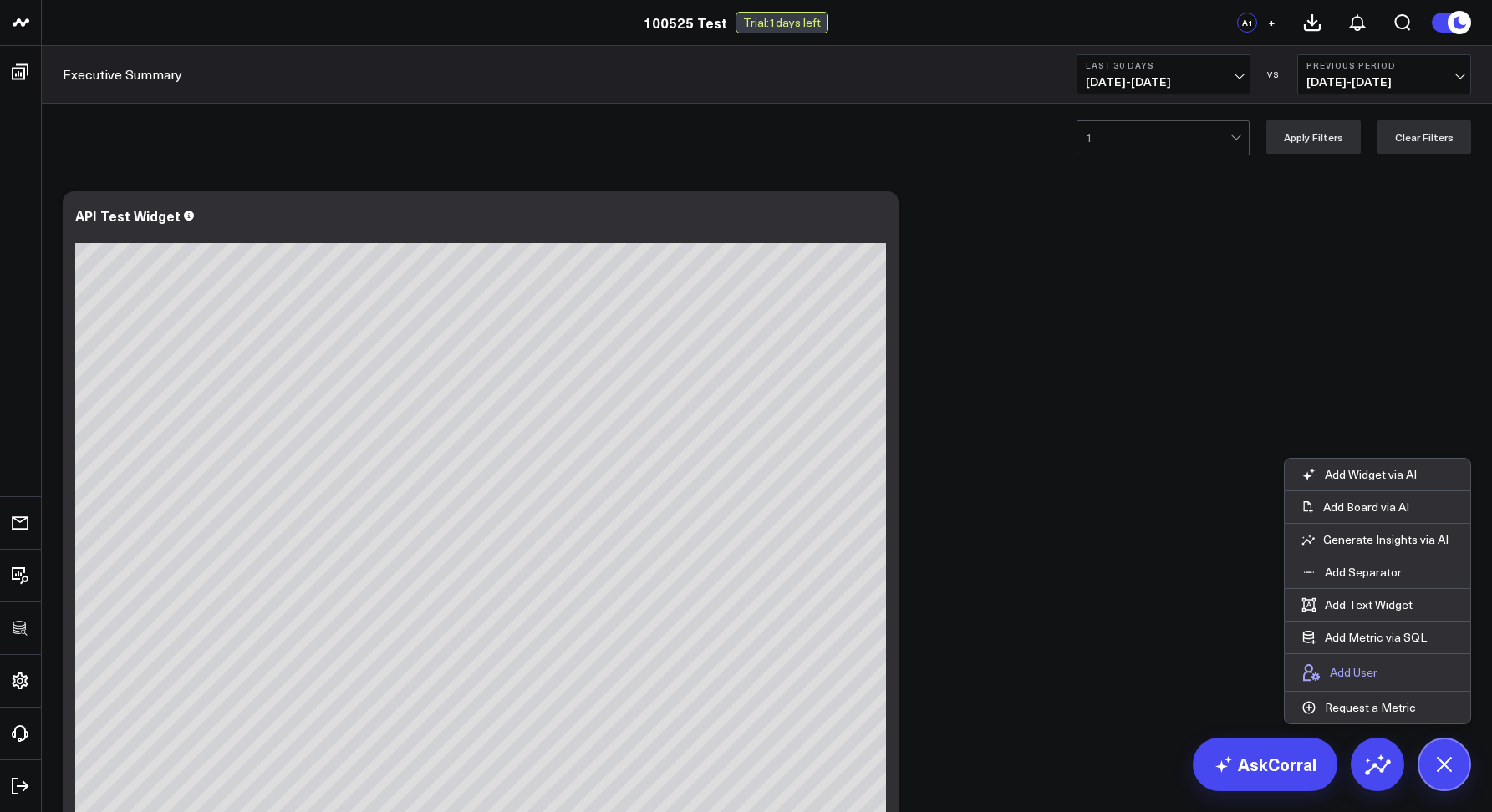
click at [1346, 675] on p "Add User" at bounding box center [1353, 672] width 48 height 15
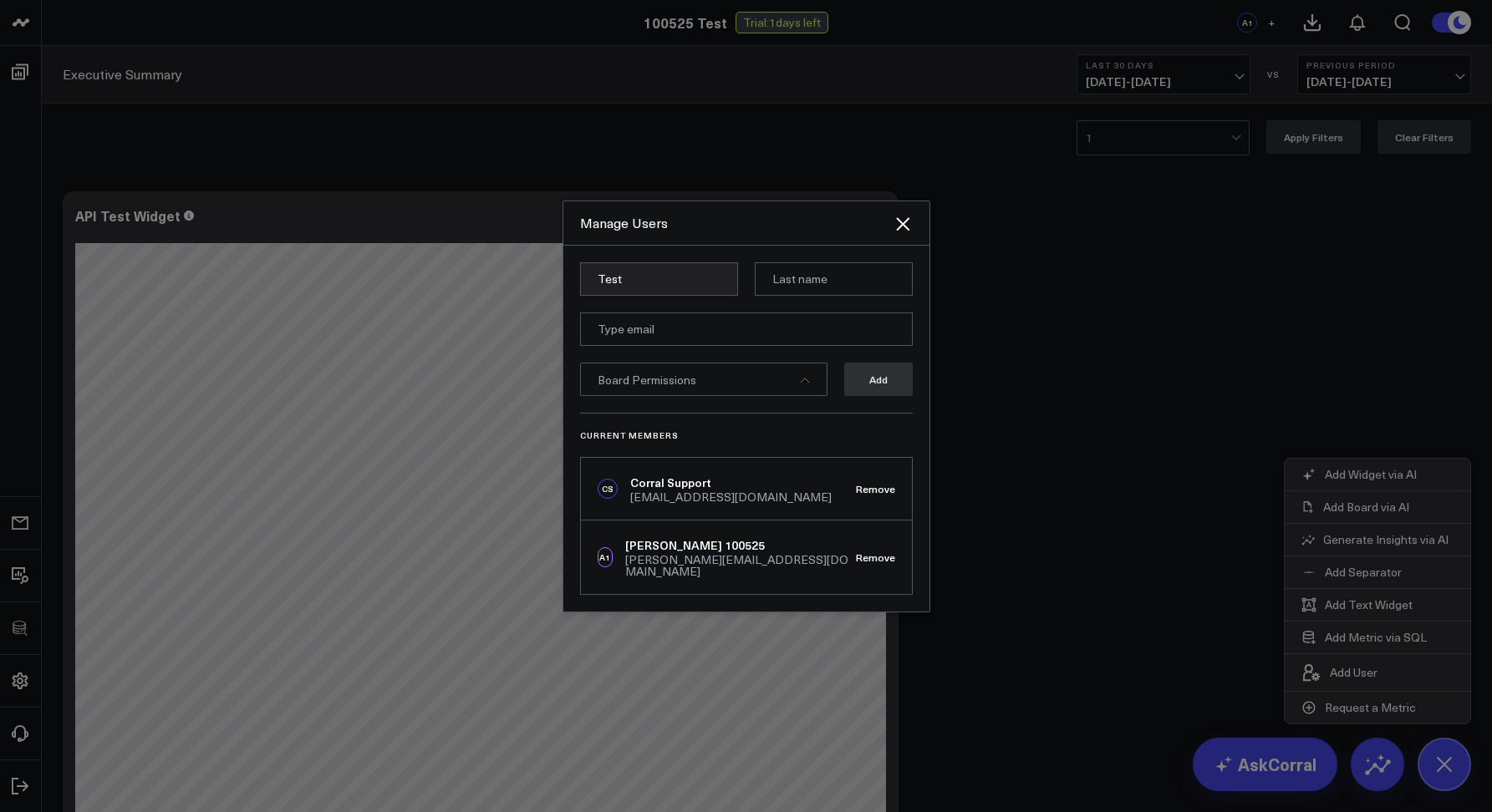
type input "Test"
type input "test"
type input "akriklivy@gmail.com"
click at [841, 283] on input "test" at bounding box center [833, 279] width 158 height 33
click at [649, 404] on form "Test test akriklivy@gmail.com Board Permissions Add" at bounding box center [746, 337] width 332 height 151
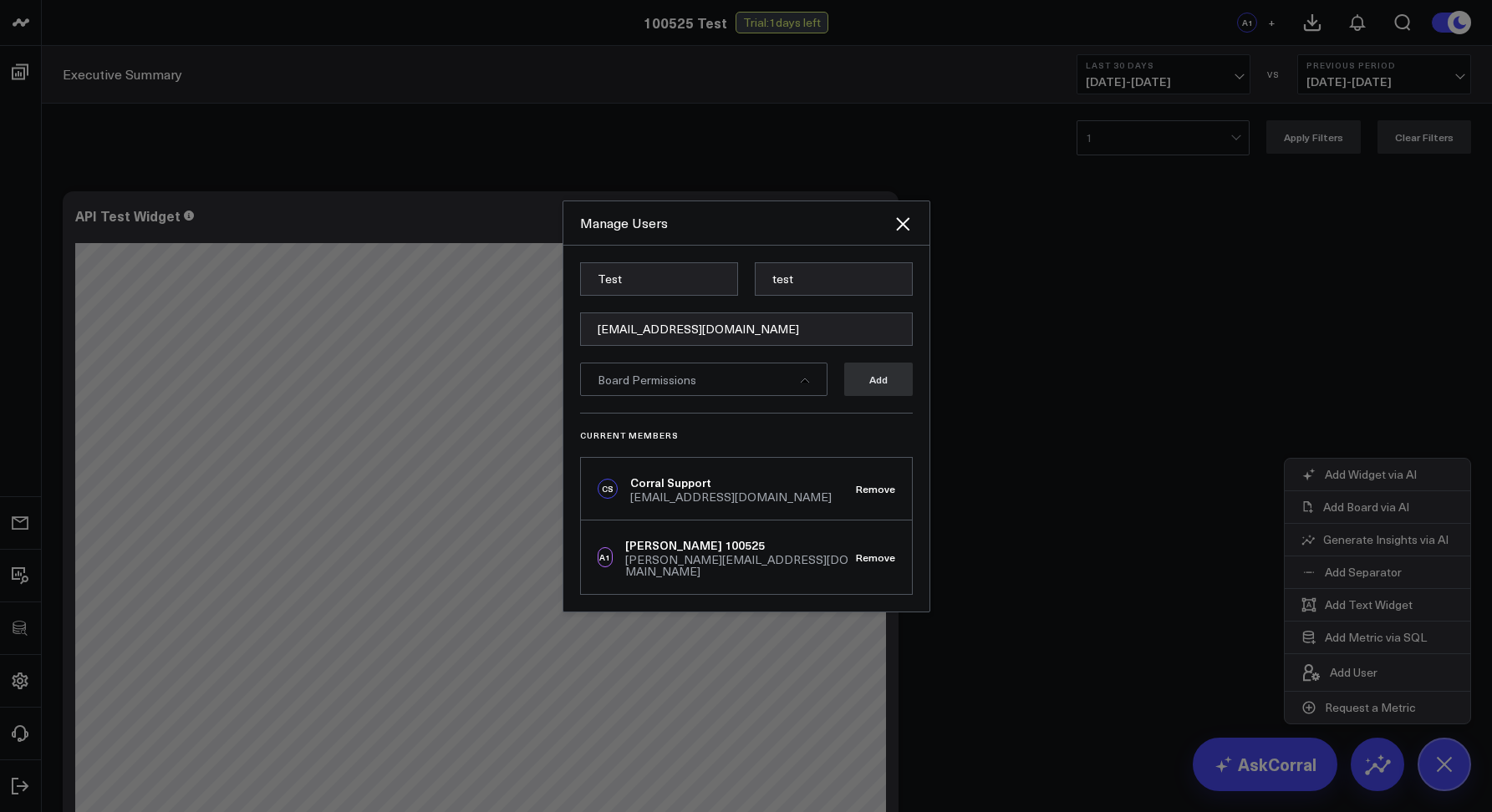
click at [651, 396] on div "Board Permissions" at bounding box center [703, 379] width 247 height 33
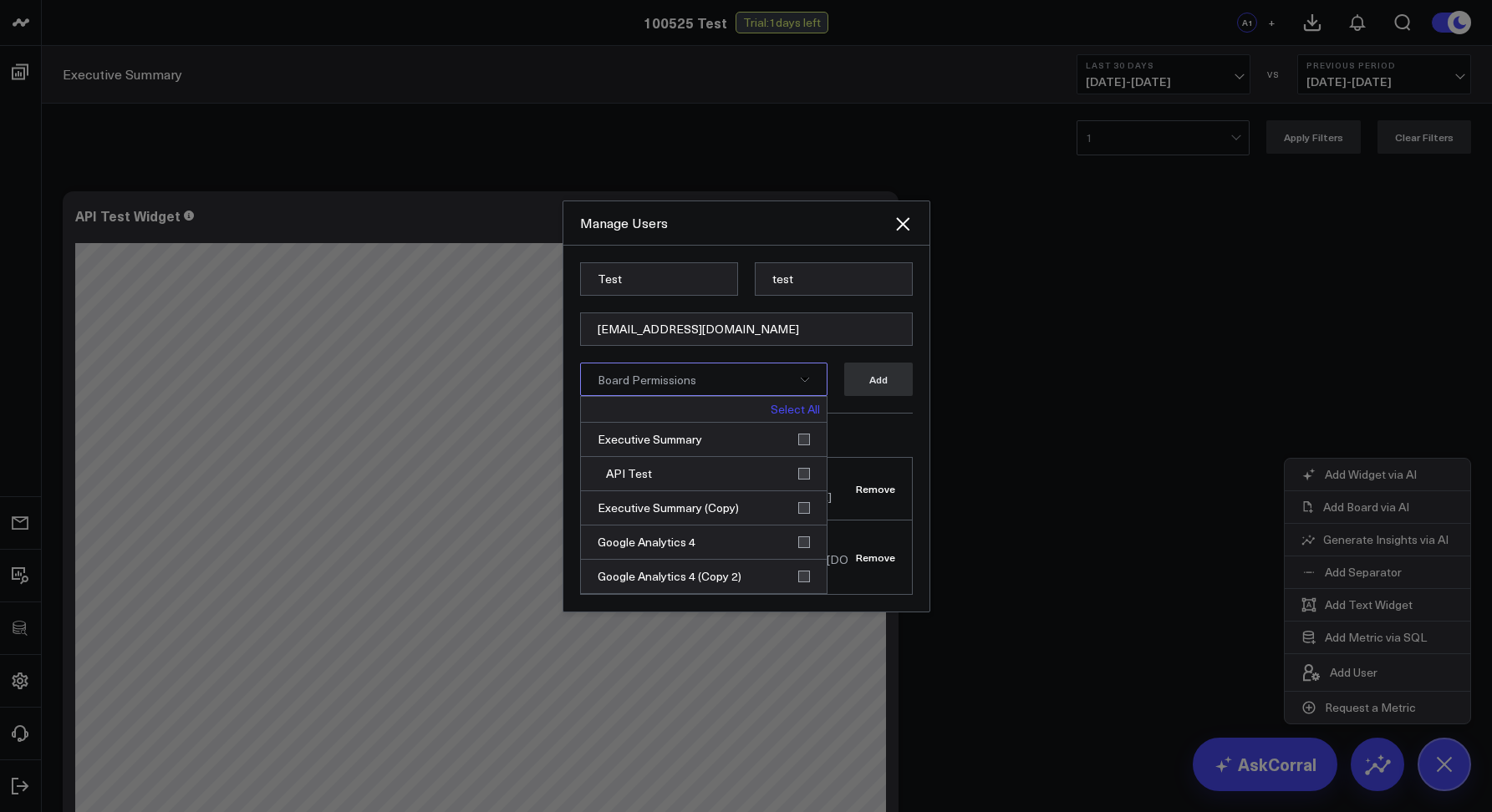
click at [774, 415] on link "Select All" at bounding box center [795, 409] width 49 height 12
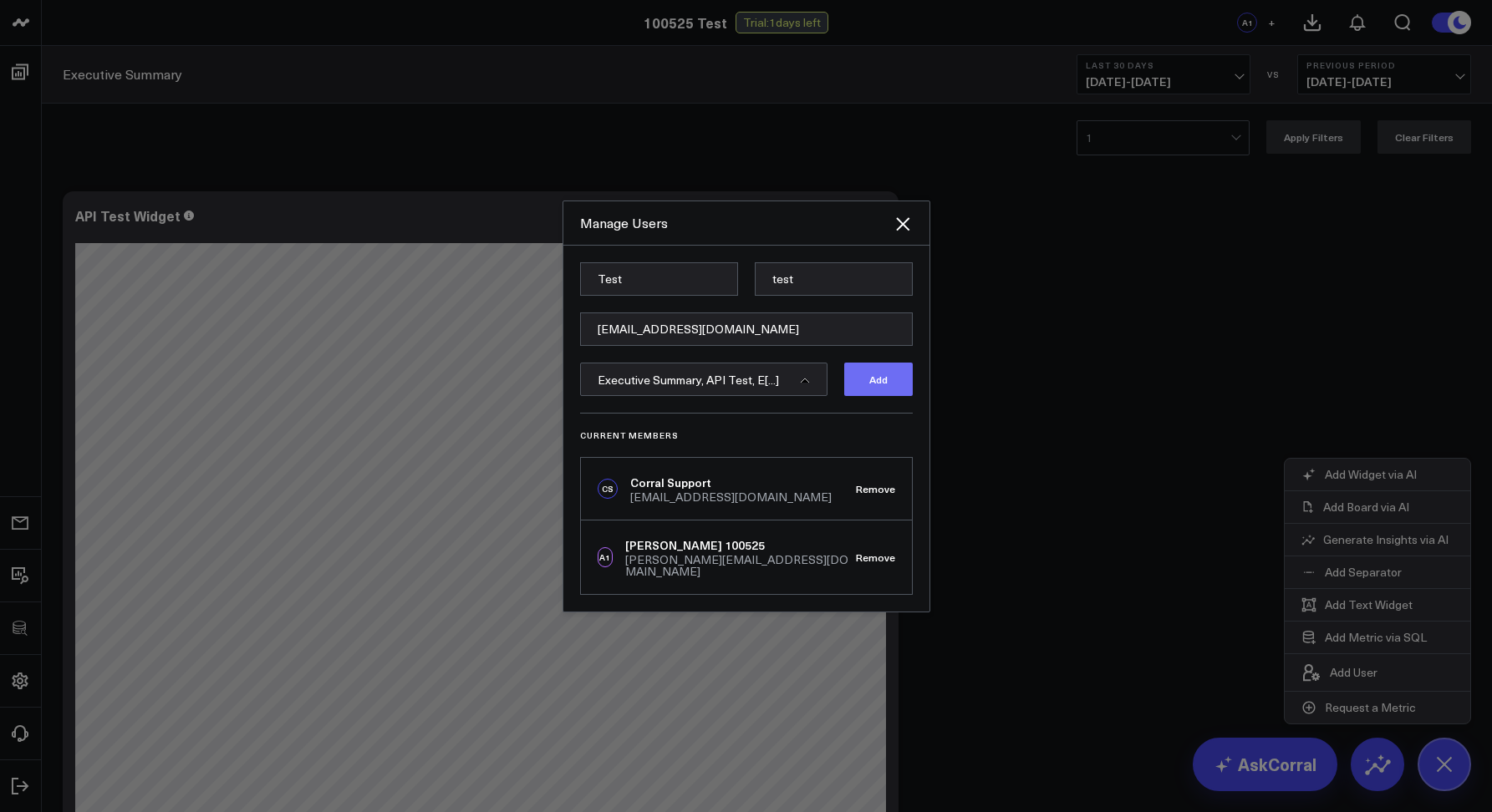
click at [876, 390] on button "Add" at bounding box center [878, 379] width 69 height 33
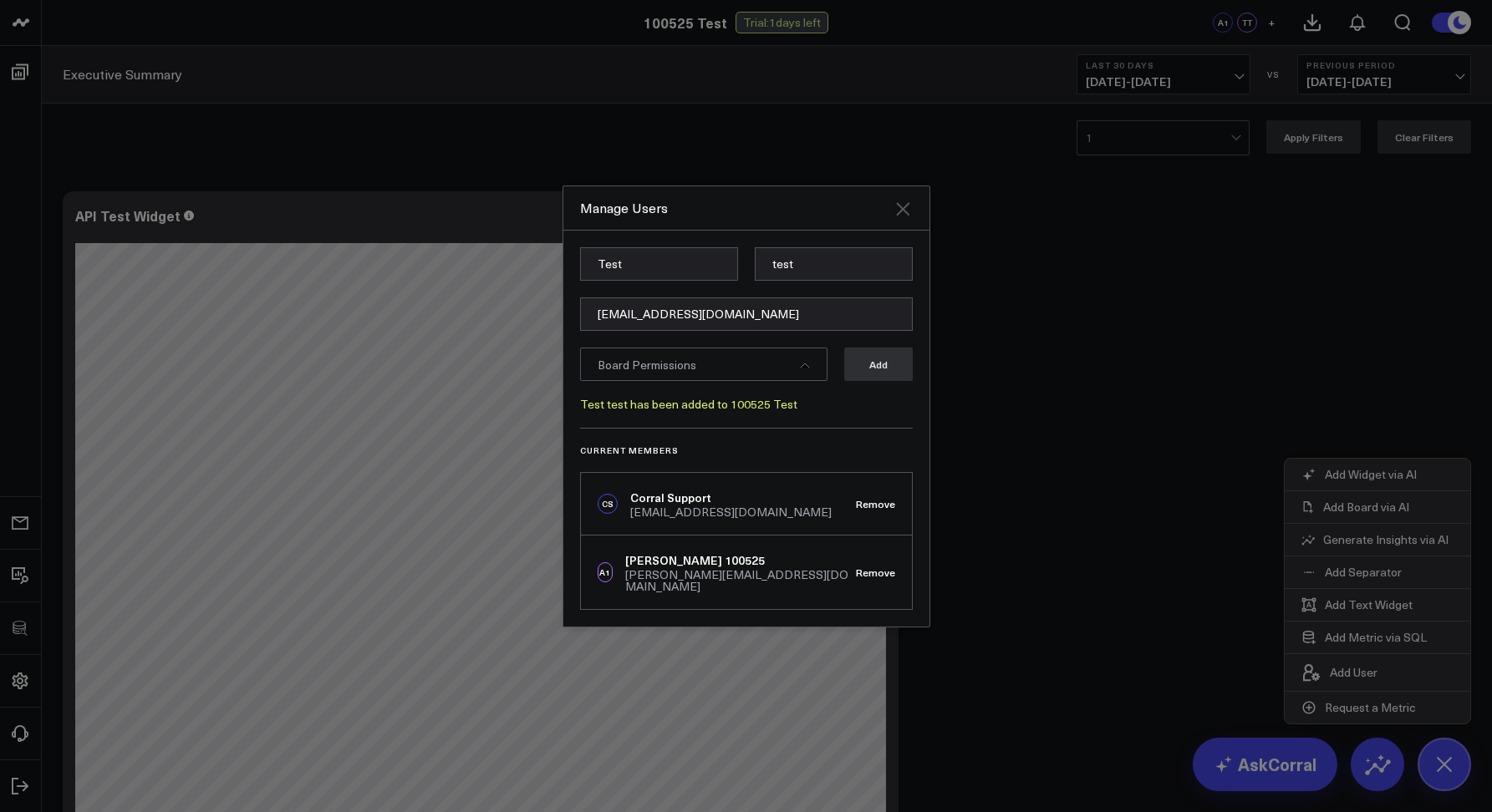
click at [903, 218] on icon "Close" at bounding box center [903, 209] width 20 height 20
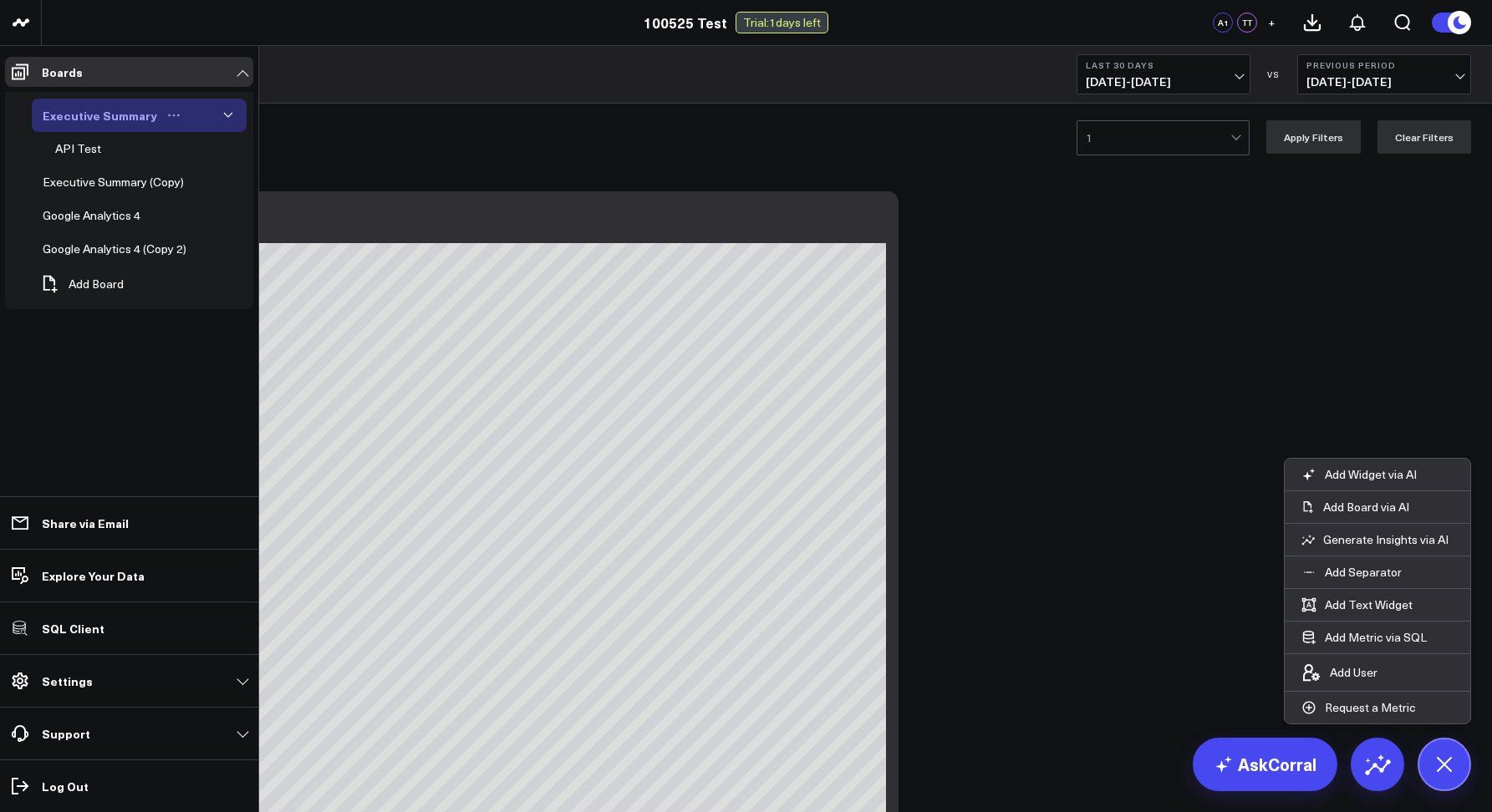
click at [172, 110] on icon "Open board menu" at bounding box center [174, 116] width 13 height 13
click at [188, 258] on div "Google Analytics 4 (Copy 2)" at bounding box center [115, 249] width 152 height 20
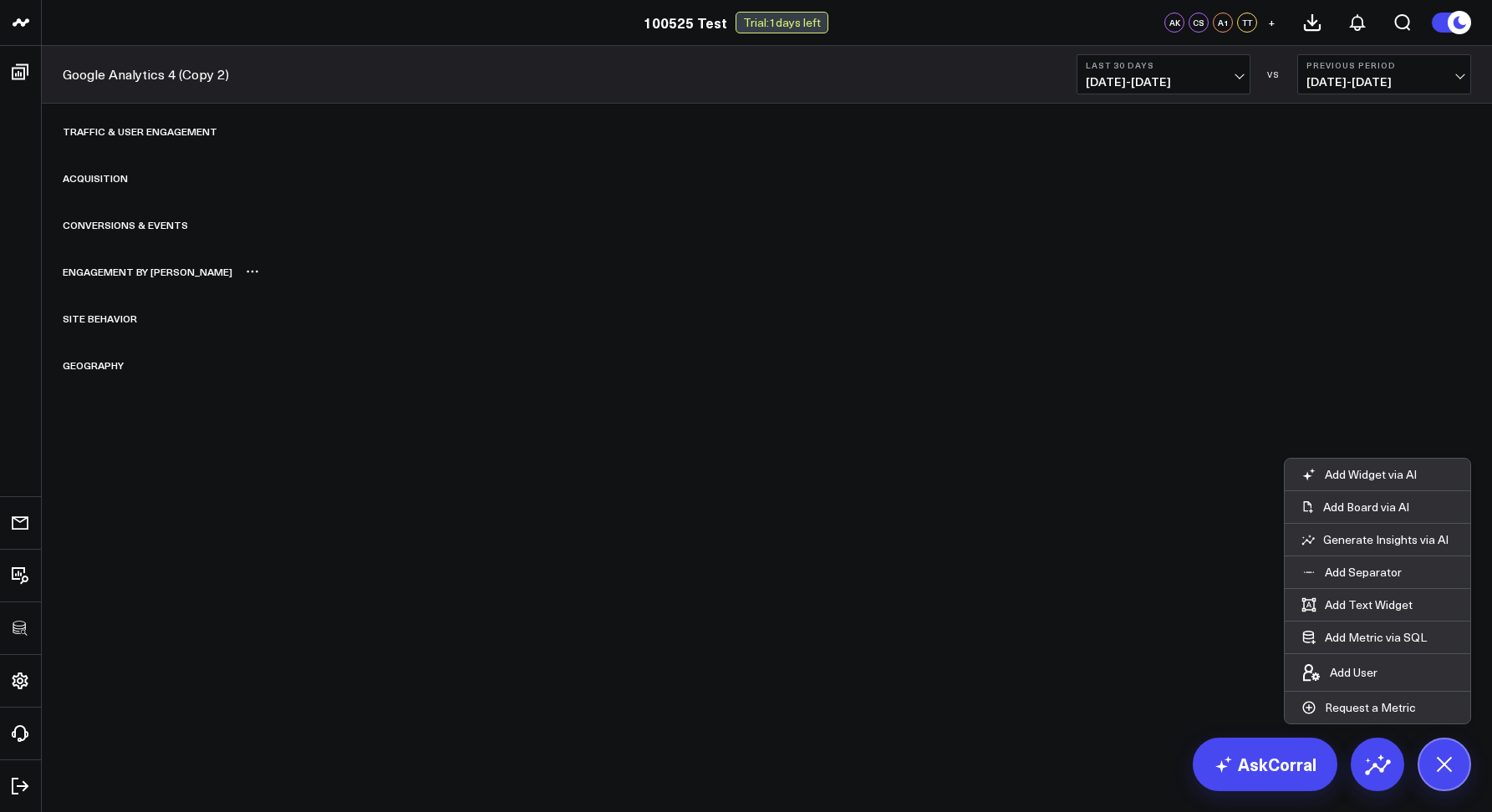
click at [342, 273] on div "Engagement by Device" at bounding box center [767, 271] width 1408 height 39
click at [339, 135] on div "Traffic & User Engagement" at bounding box center [767, 131] width 1408 height 39
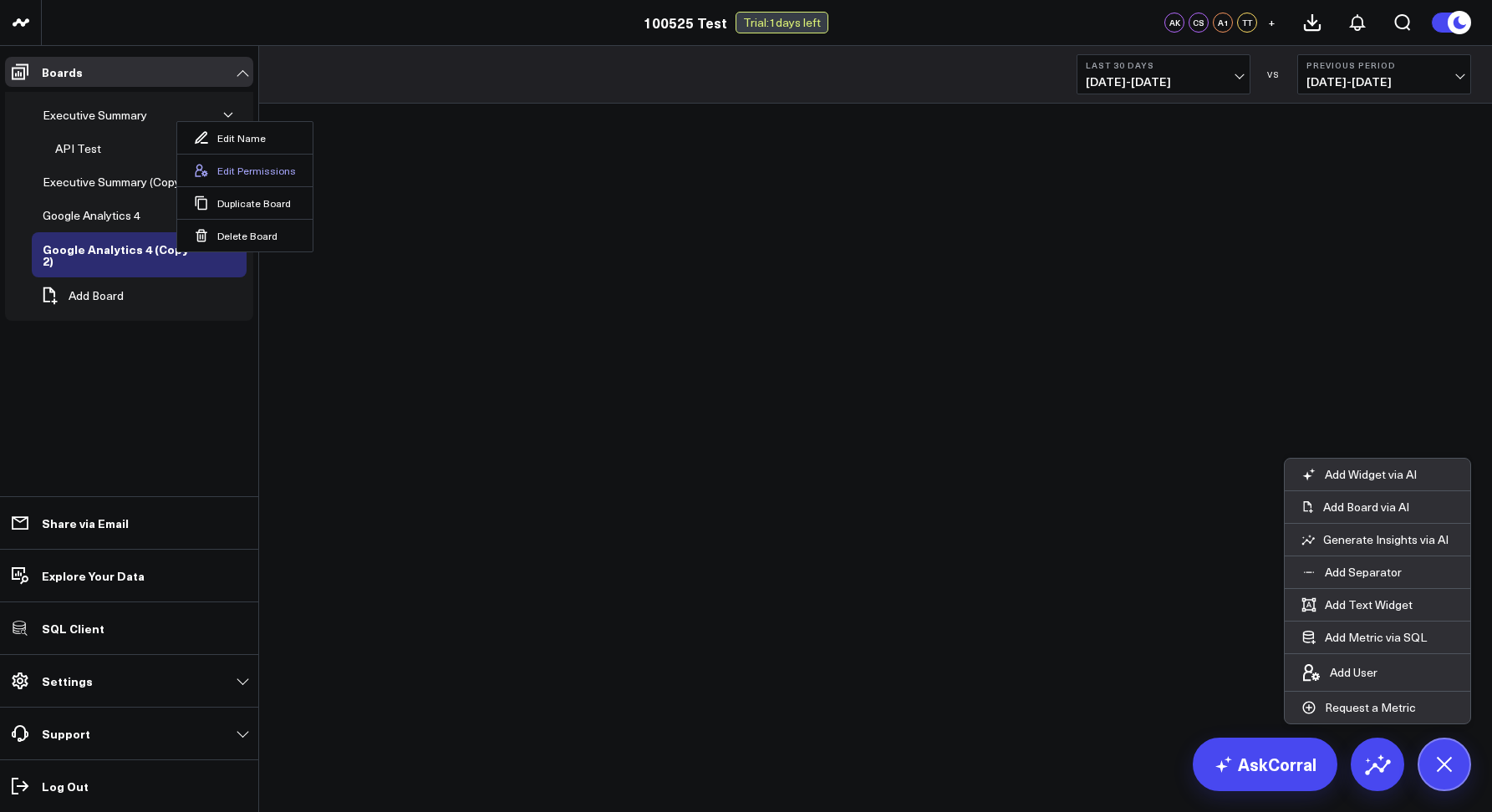
click at [218, 174] on button "Edit Permissions" at bounding box center [245, 170] width 136 height 33
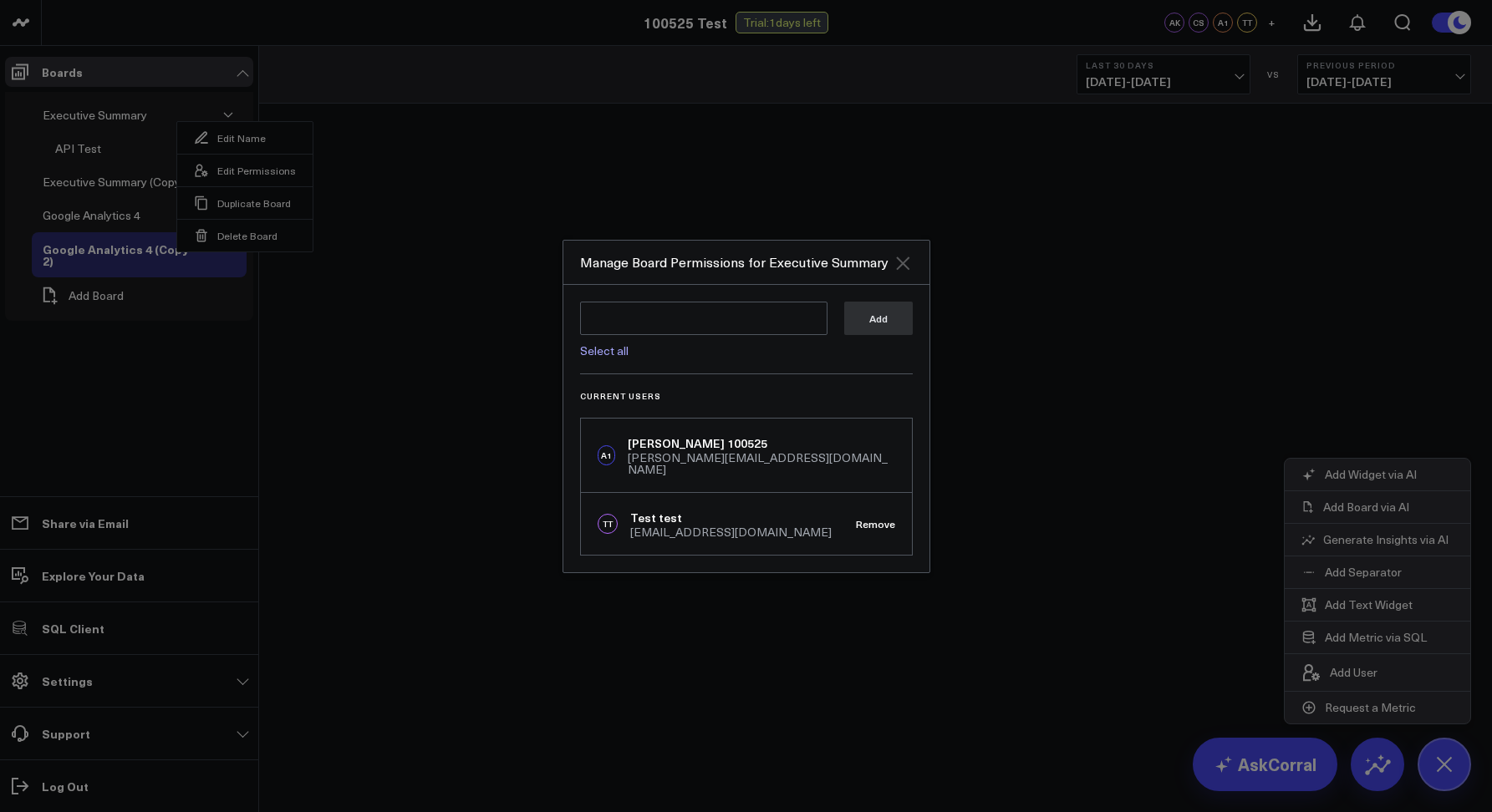
click at [907, 266] on icon "Close" at bounding box center [903, 263] width 20 height 20
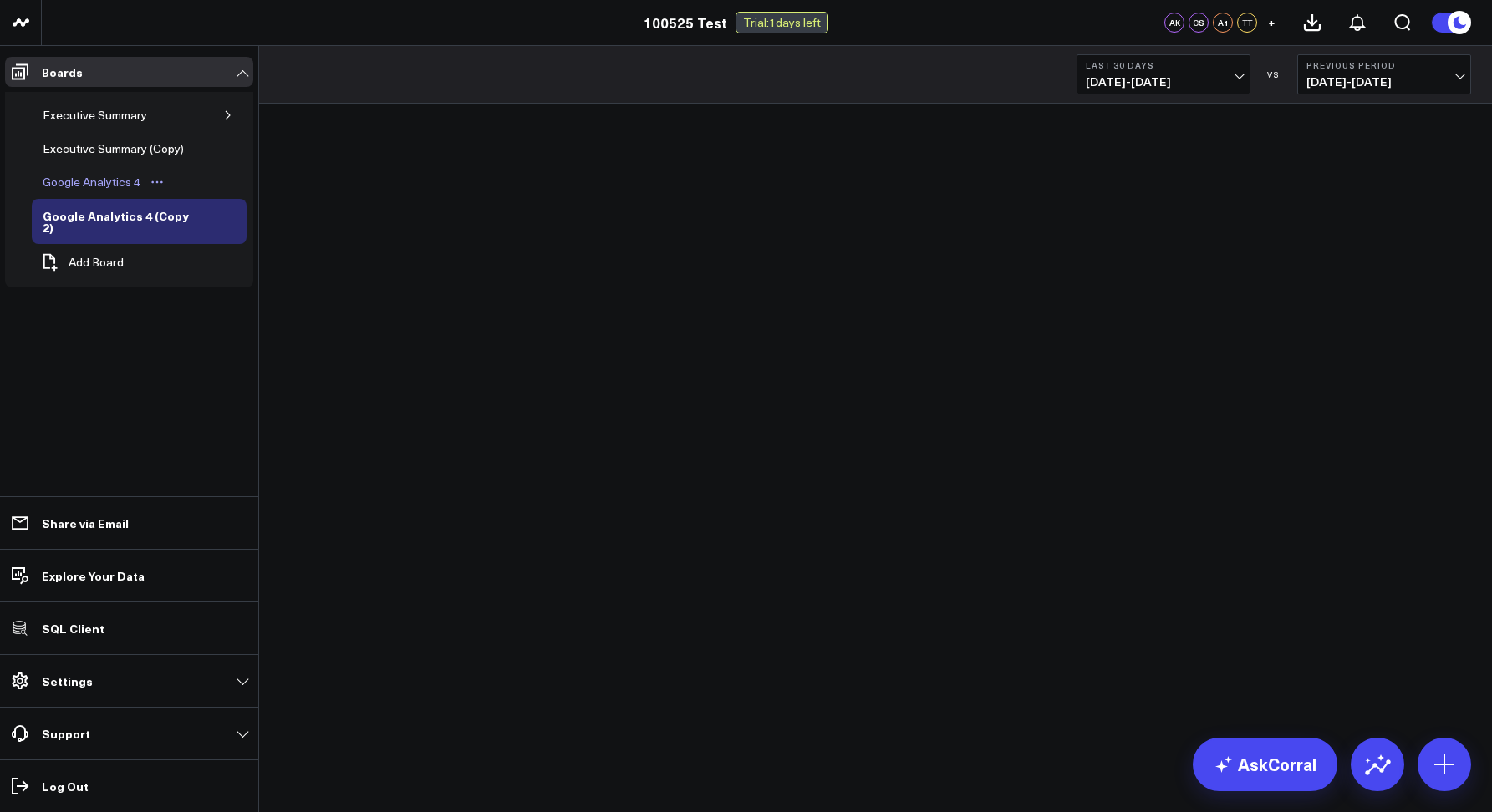
click at [156, 182] on icon "Open board menu" at bounding box center [157, 182] width 13 height 13
click at [207, 231] on button "Edit Permissions" at bounding box center [235, 236] width 136 height 33
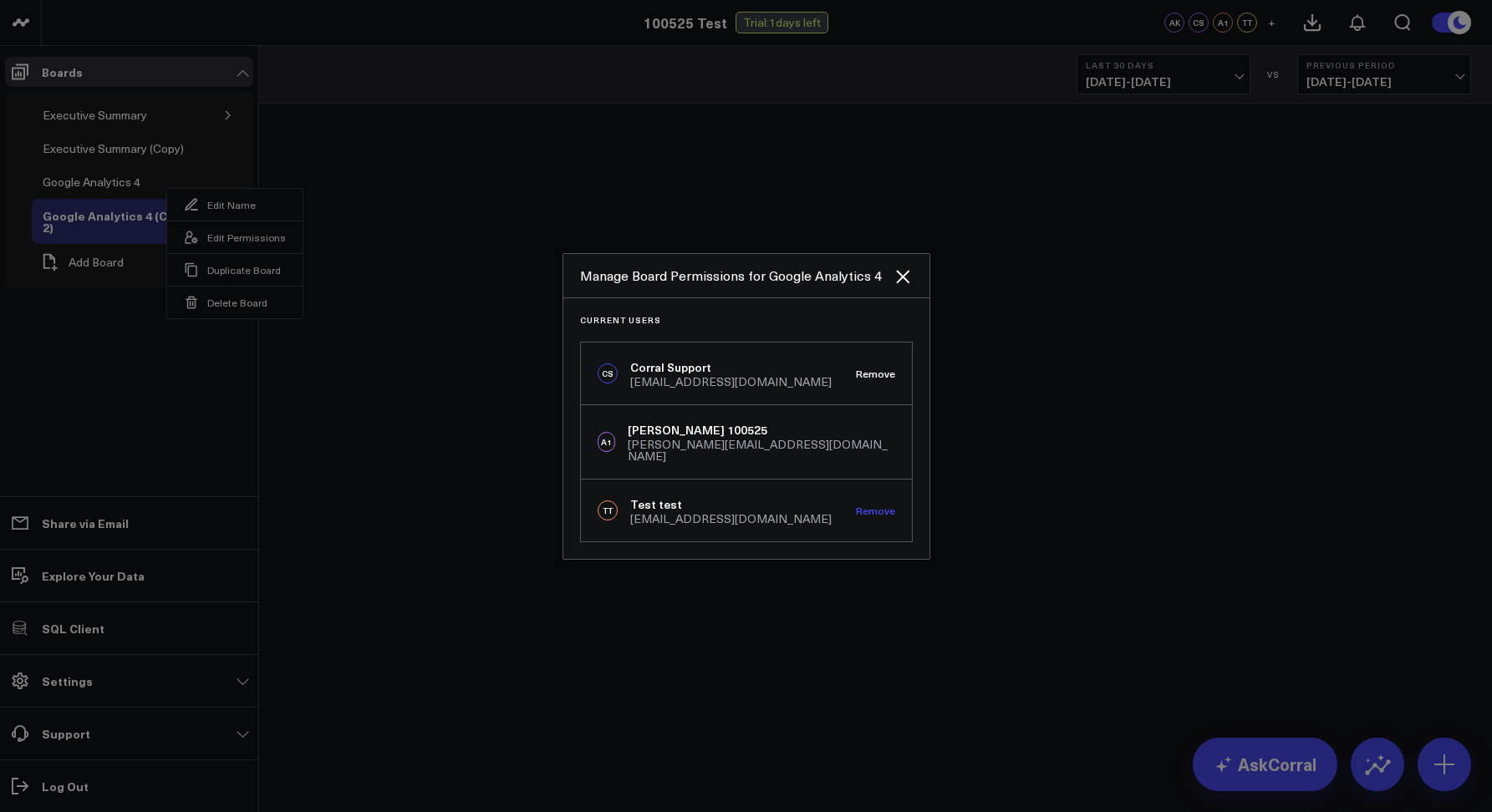
click at [882, 505] on button "Remove" at bounding box center [875, 511] width 39 height 12
click at [862, 510] on button "Remove" at bounding box center [875, 511] width 39 height 12
click at [898, 292] on div "Manage Board Permissions for Google Analytics 4" at bounding box center [746, 275] width 366 height 44
click at [898, 286] on icon "Close" at bounding box center [903, 276] width 20 height 20
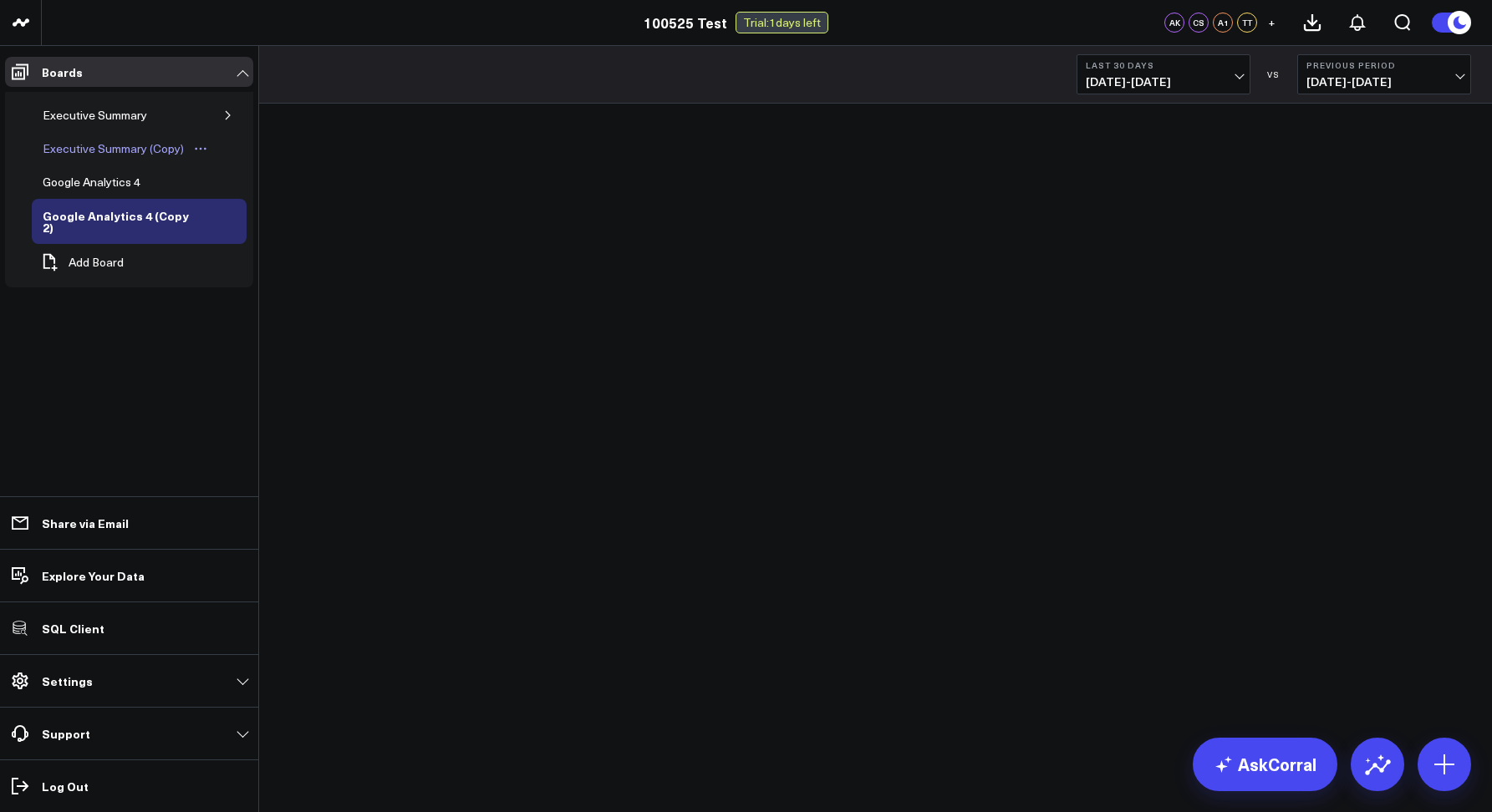
click at [203, 143] on icon "Open board menu" at bounding box center [201, 149] width 13 height 13
click at [250, 194] on button "Edit Permissions" at bounding box center [277, 203] width 136 height 33
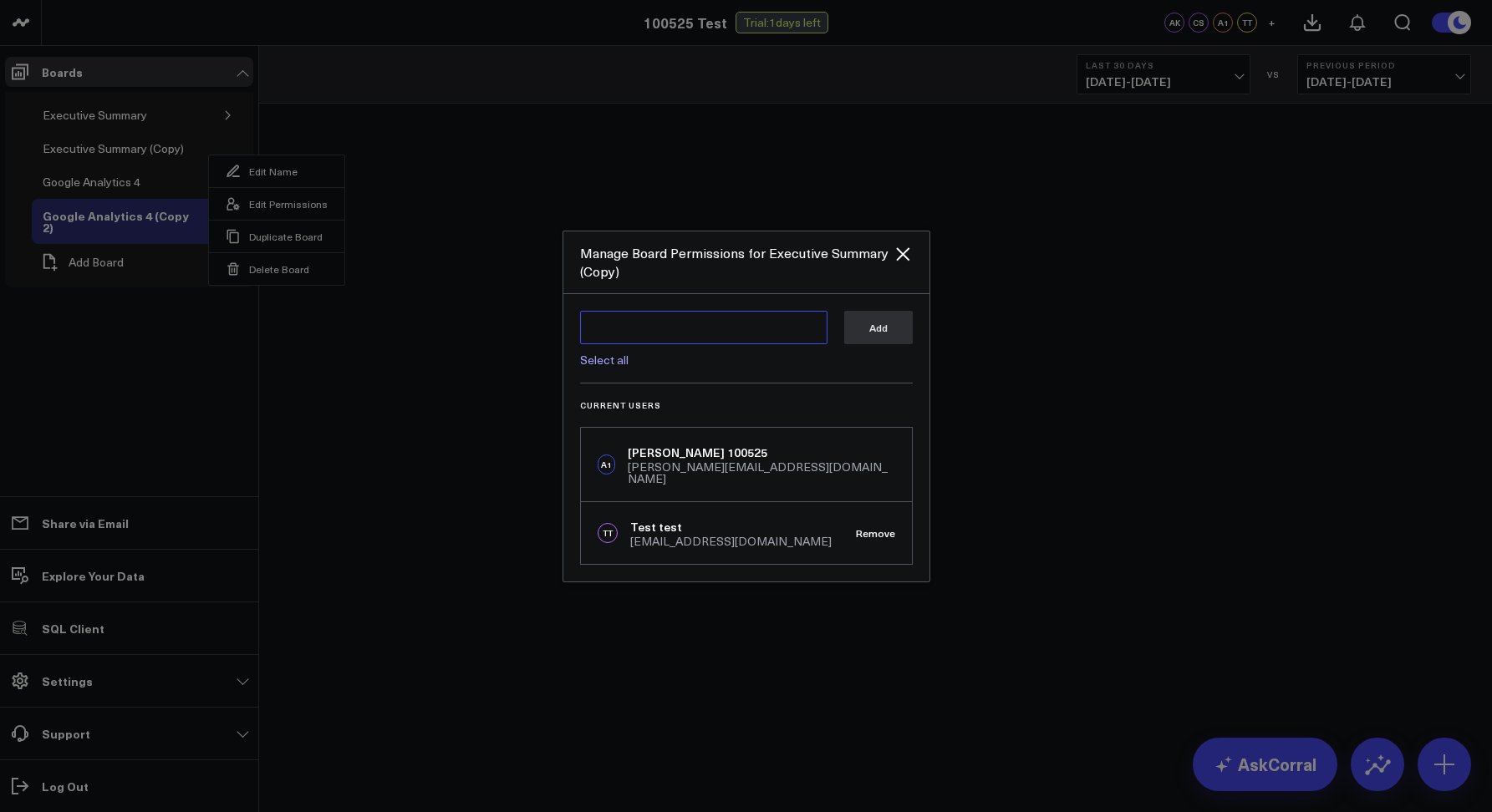
click at [607, 334] on textarea at bounding box center [703, 327] width 247 height 33
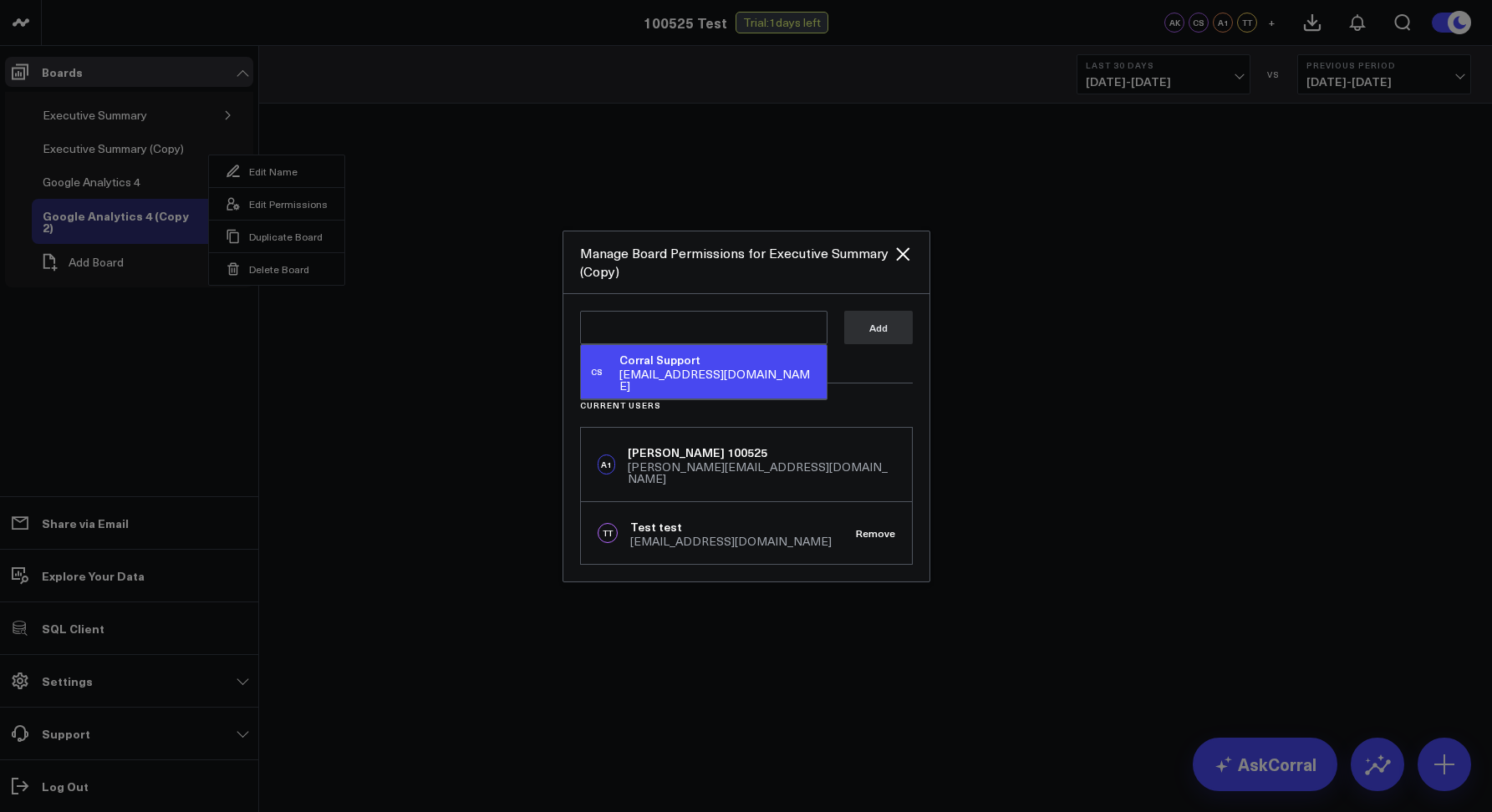
click at [624, 362] on div "Corral Support" at bounding box center [719, 360] width 200 height 17
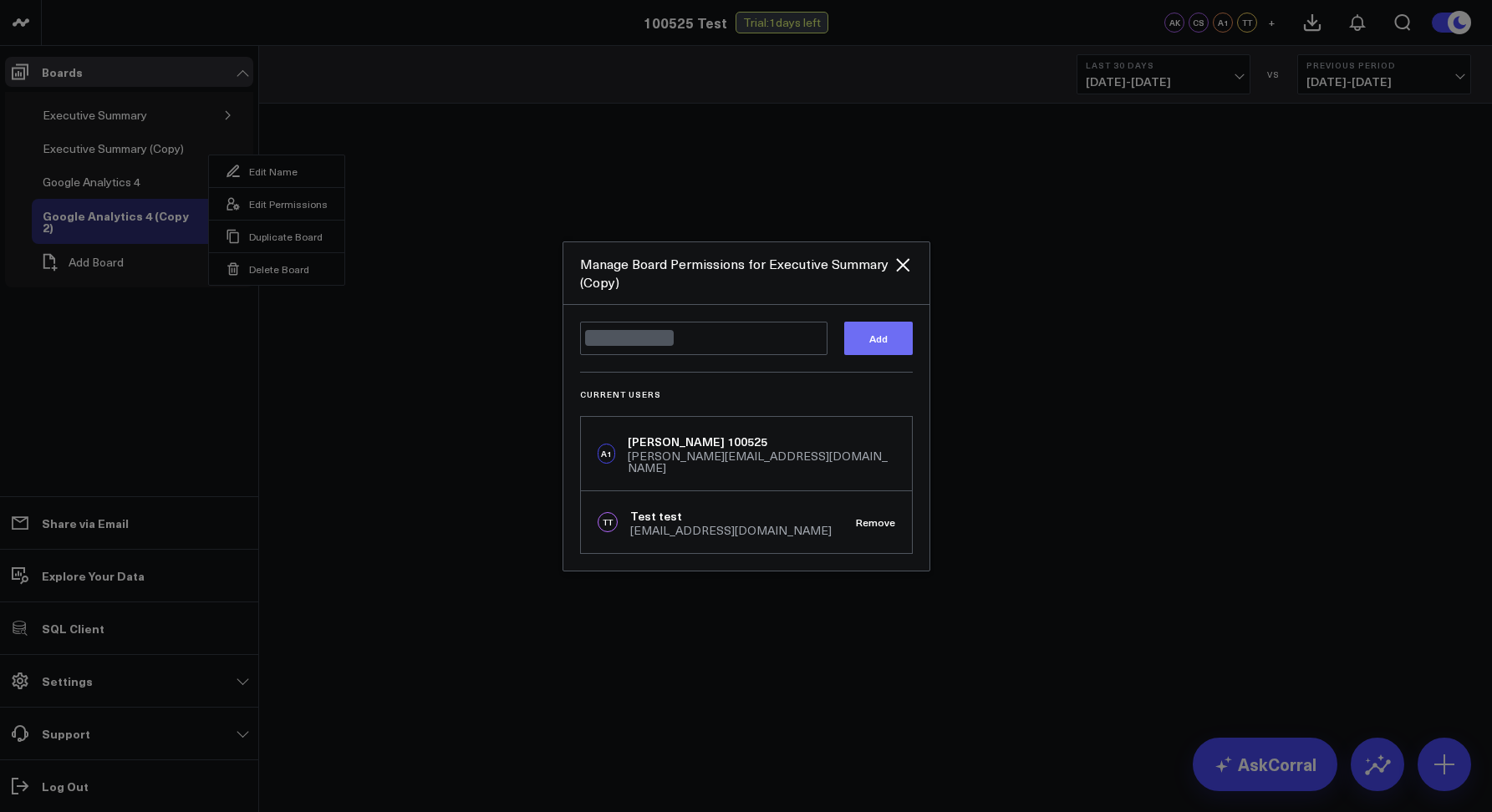
click at [880, 339] on button "Add" at bounding box center [878, 338] width 69 height 33
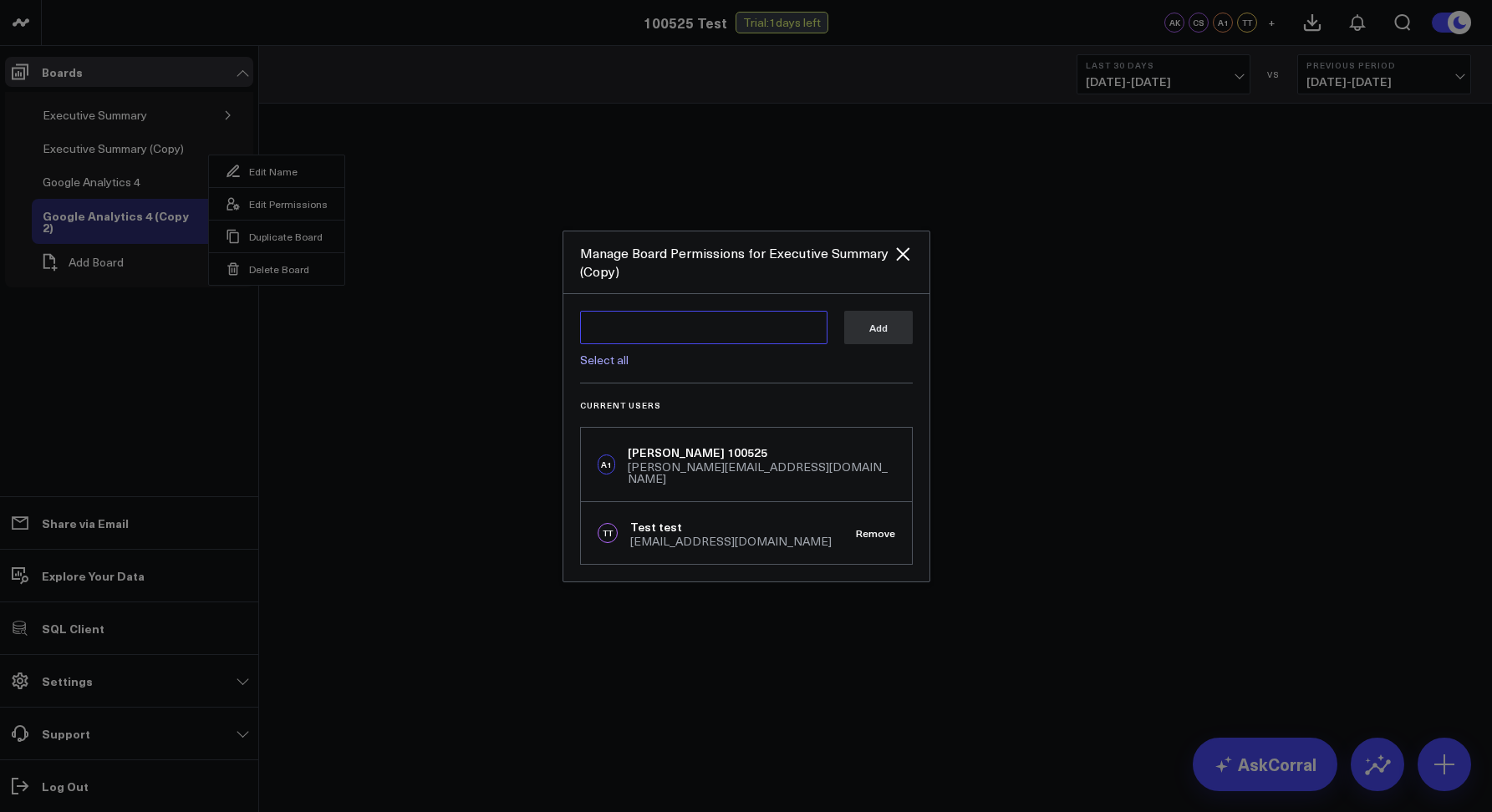
click at [596, 321] on textarea at bounding box center [703, 327] width 247 height 33
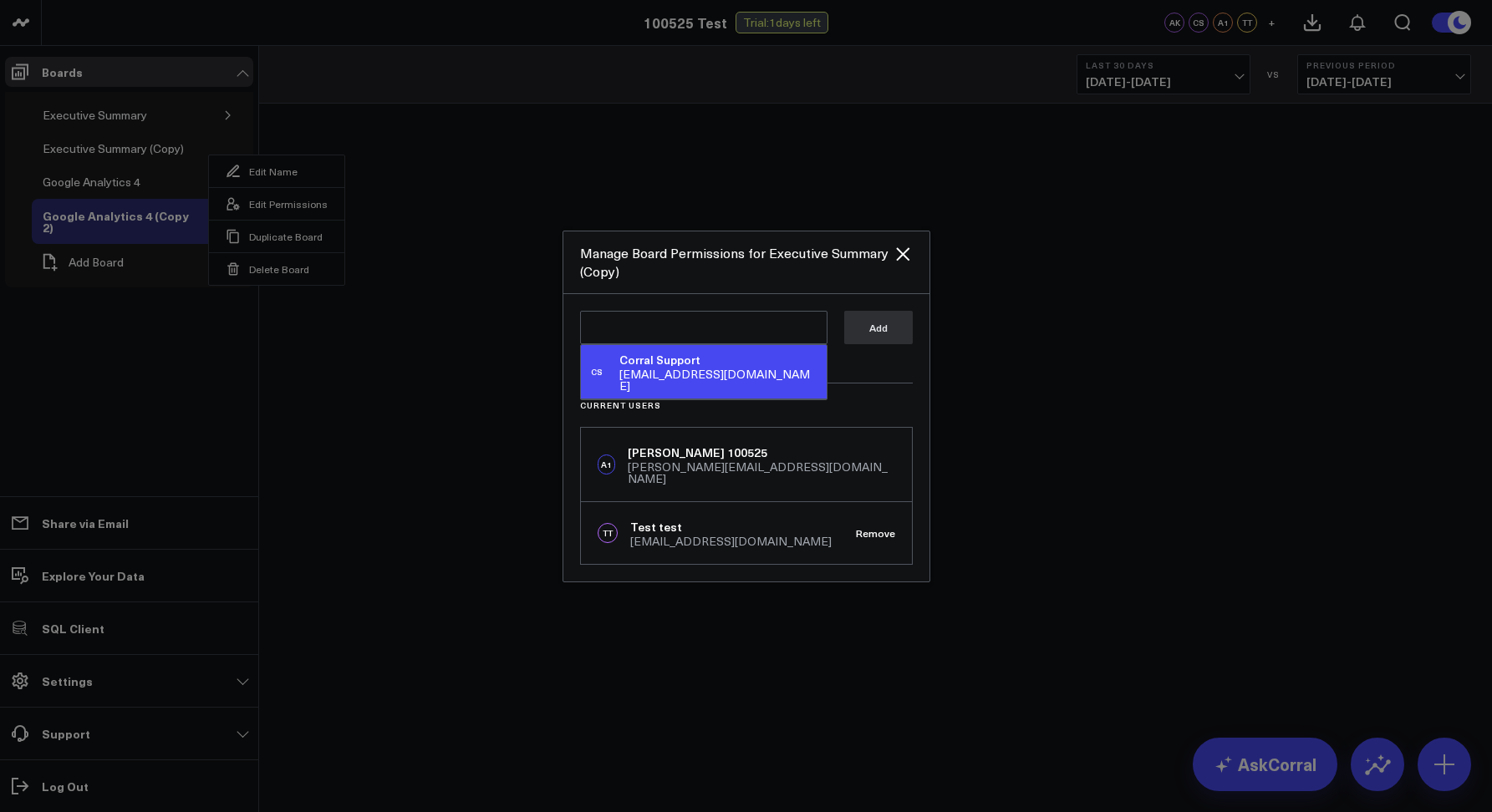
click at [615, 369] on div "CS Corral Support support@corraldata.com" at bounding box center [703, 372] width 232 height 40
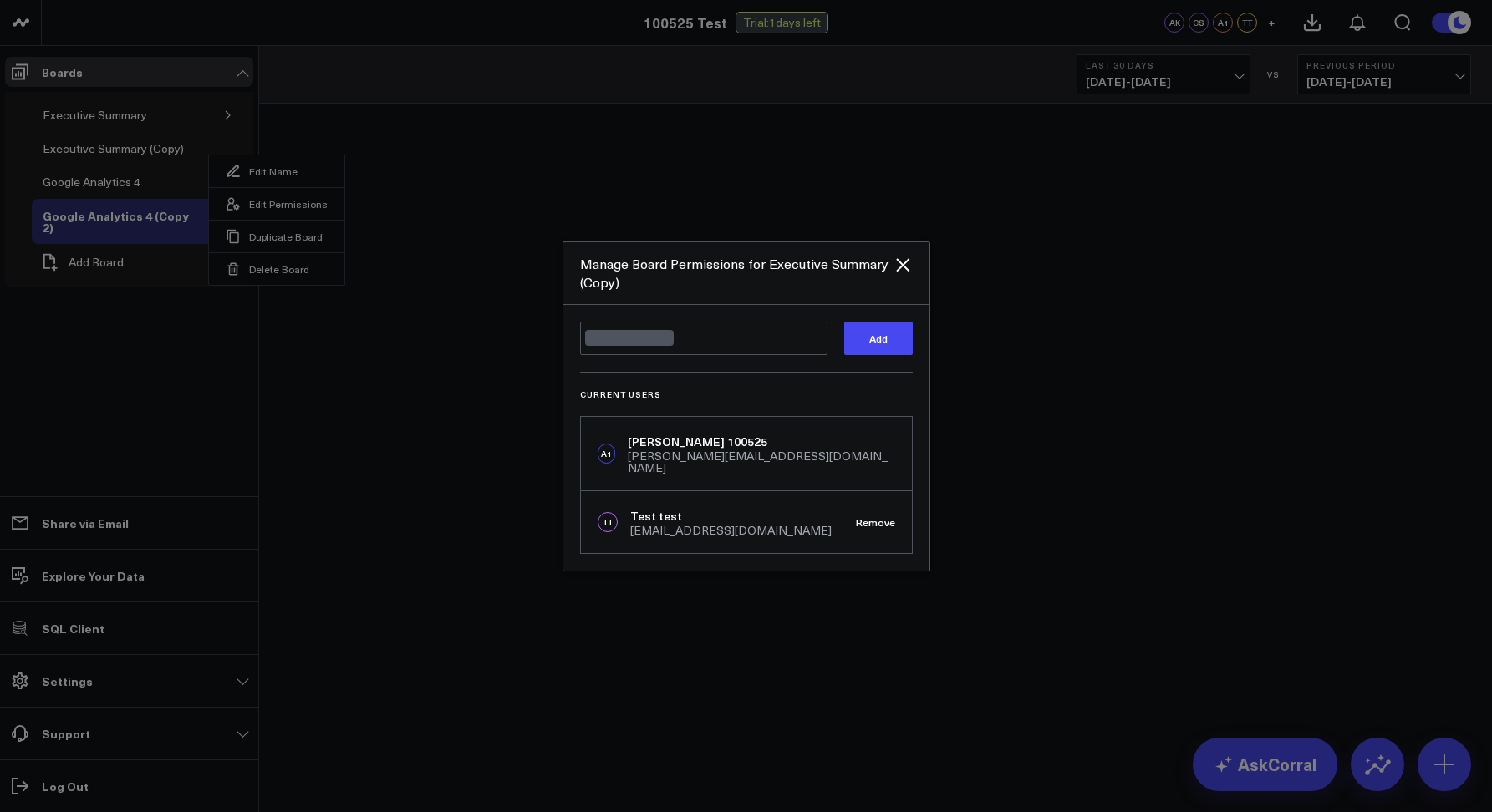
click at [857, 343] on button "Add" at bounding box center [878, 338] width 69 height 33
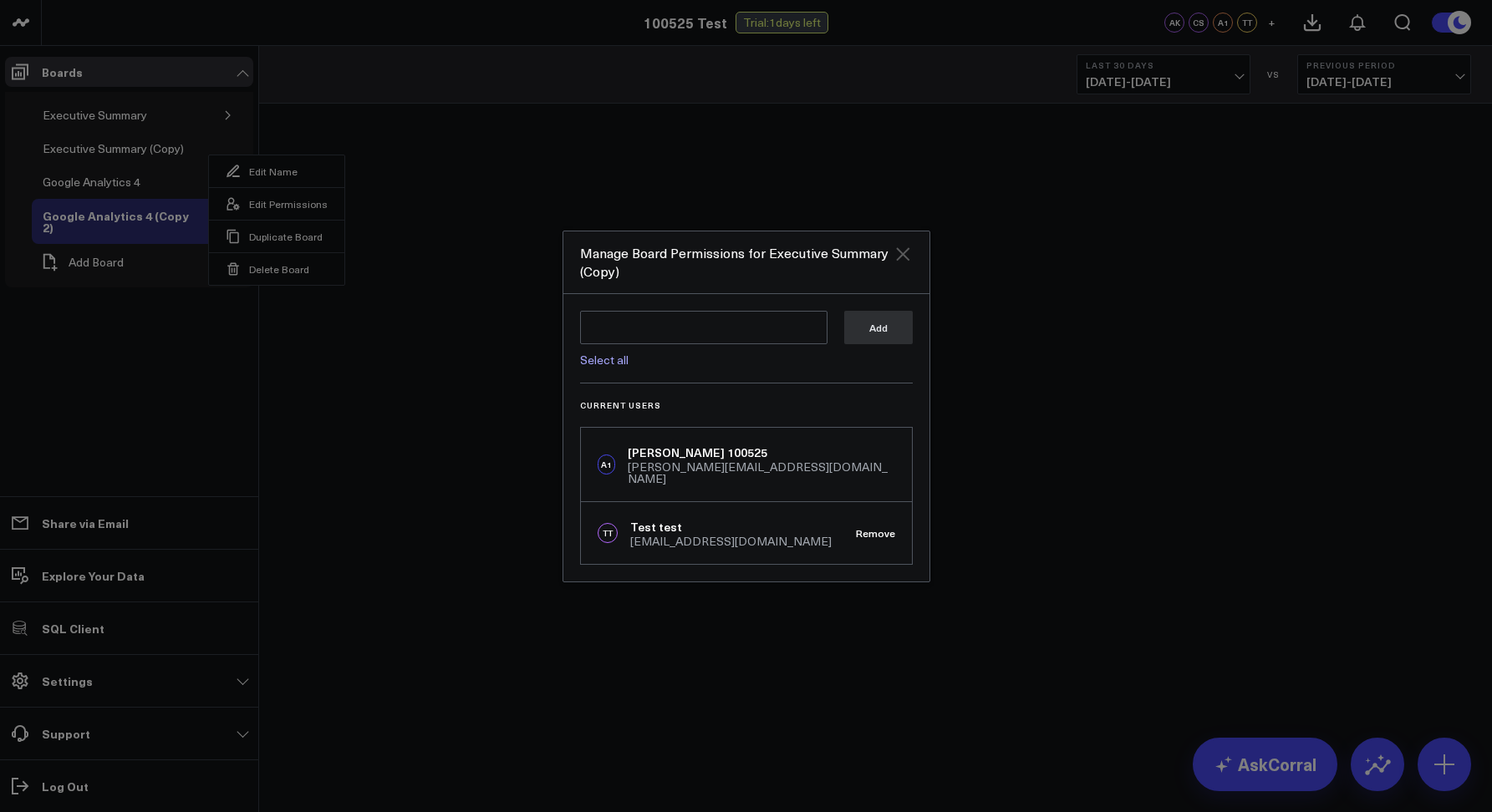
click at [902, 259] on icon "Close" at bounding box center [903, 254] width 13 height 13
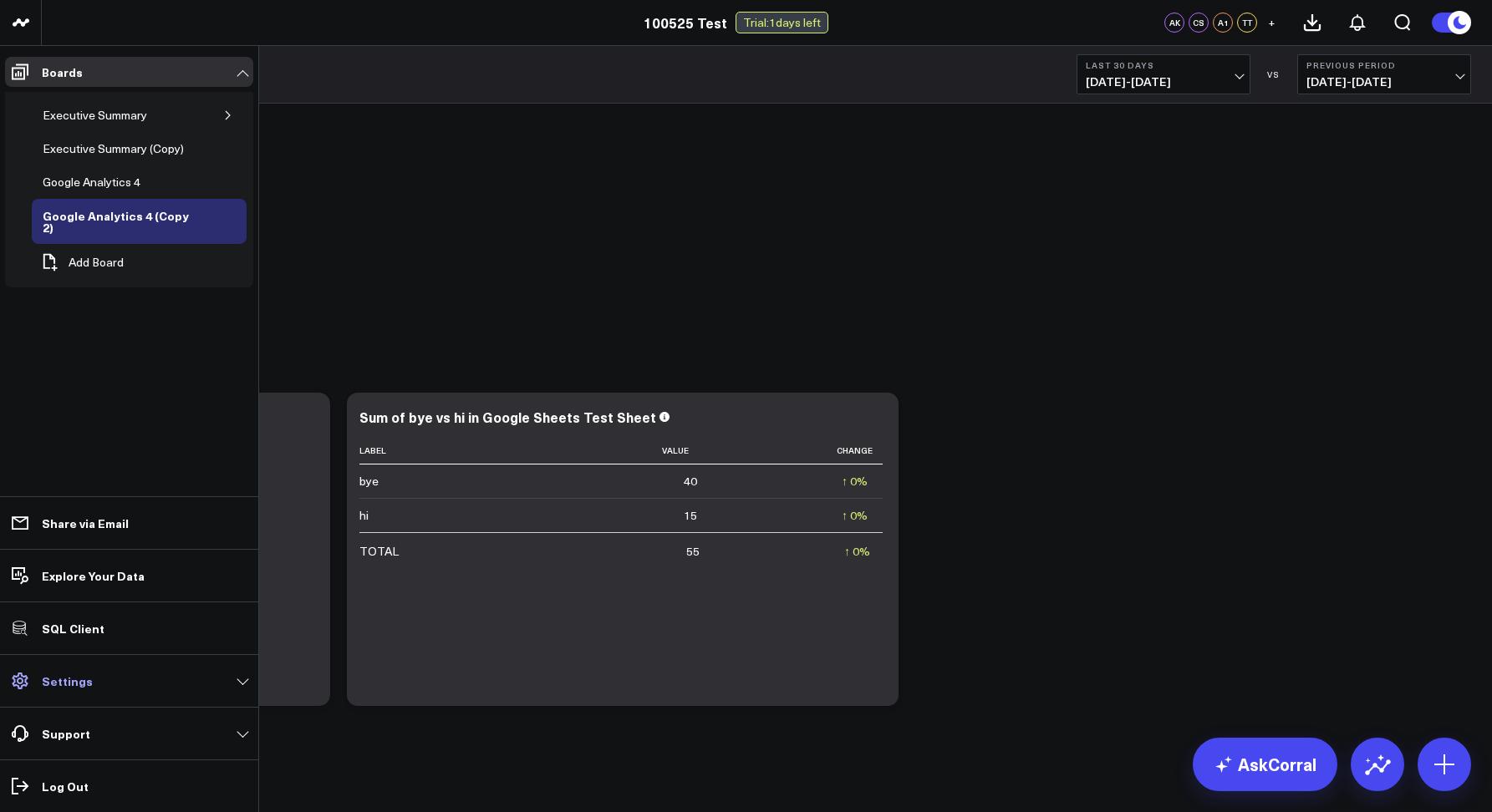
click at [64, 686] on p "Settings" at bounding box center [67, 681] width 51 height 13
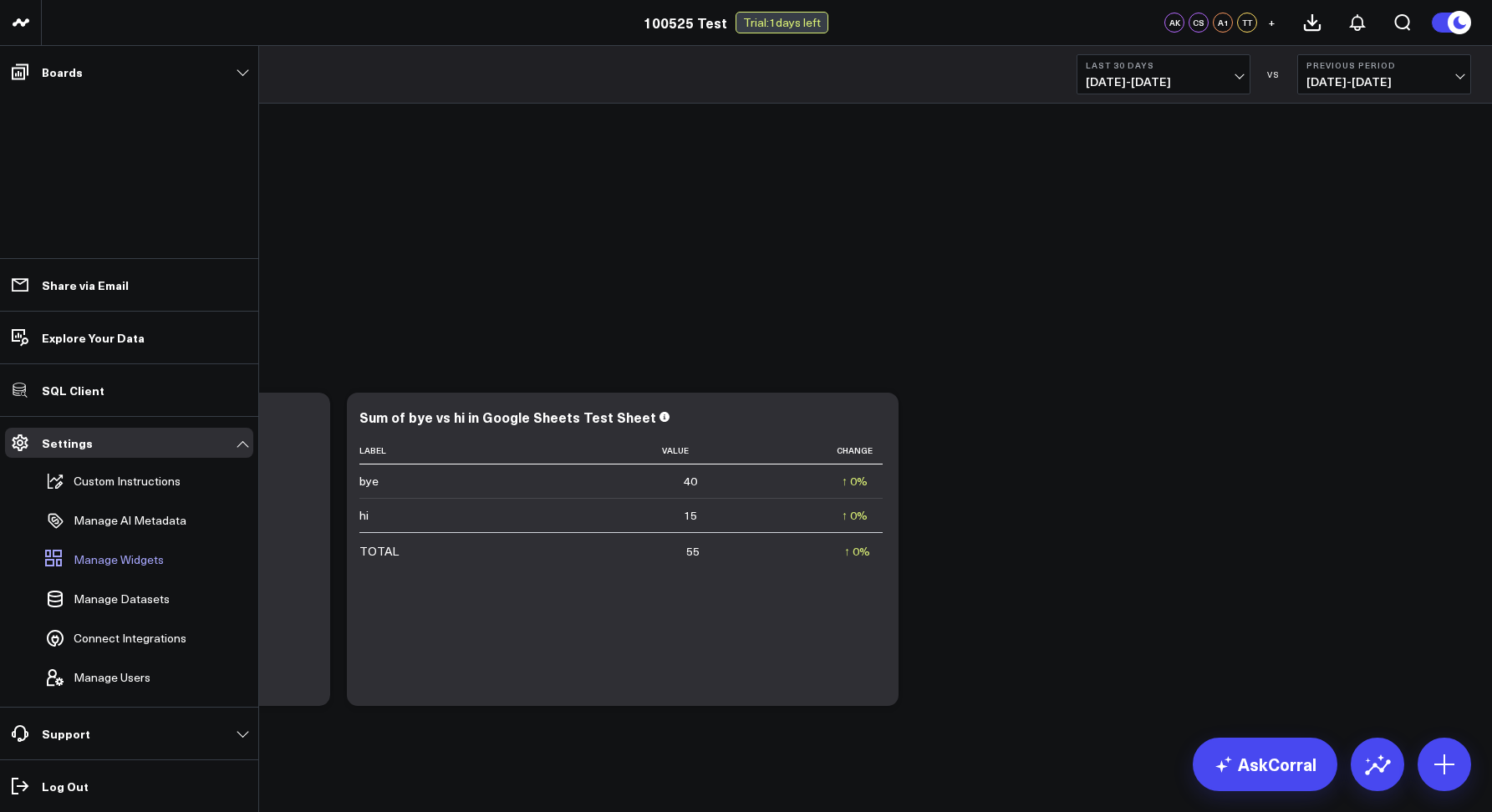
click at [102, 567] on span "Manage Widgets" at bounding box center [119, 560] width 90 height 13
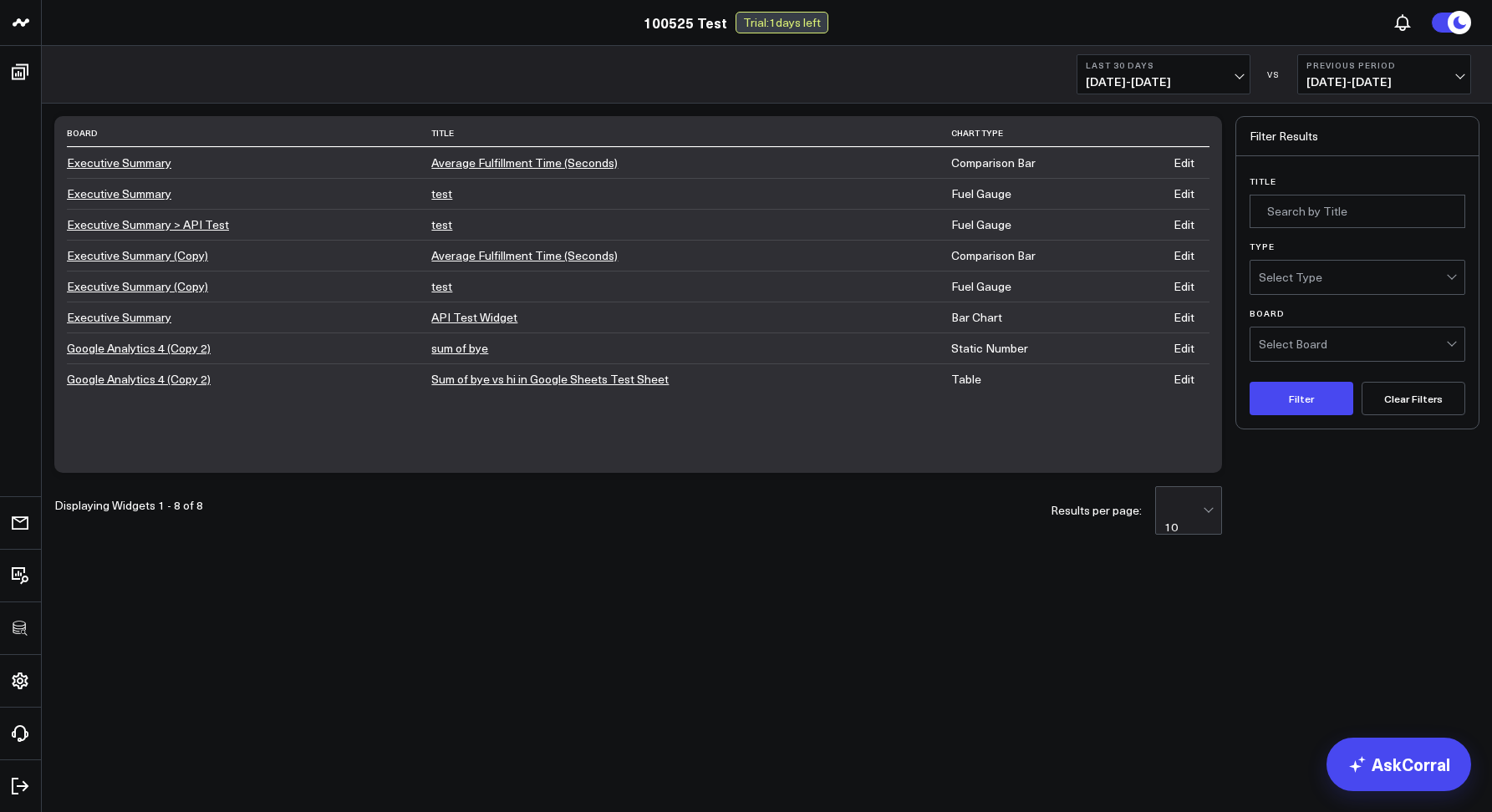
click at [1291, 339] on div "Select Board" at bounding box center [1352, 344] width 188 height 13
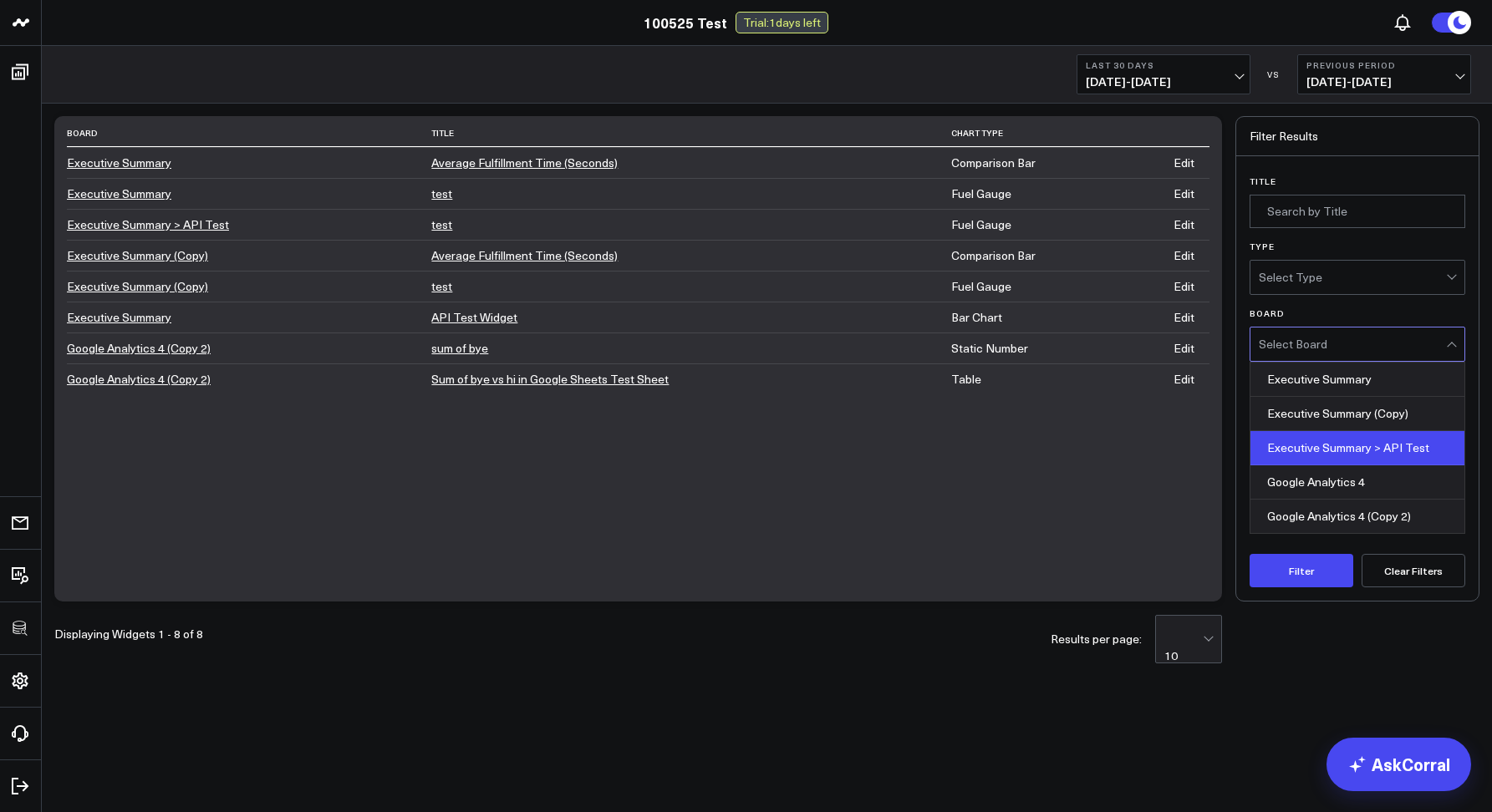
click at [1319, 438] on div "Executive Summary > API Test" at bounding box center [1357, 448] width 214 height 34
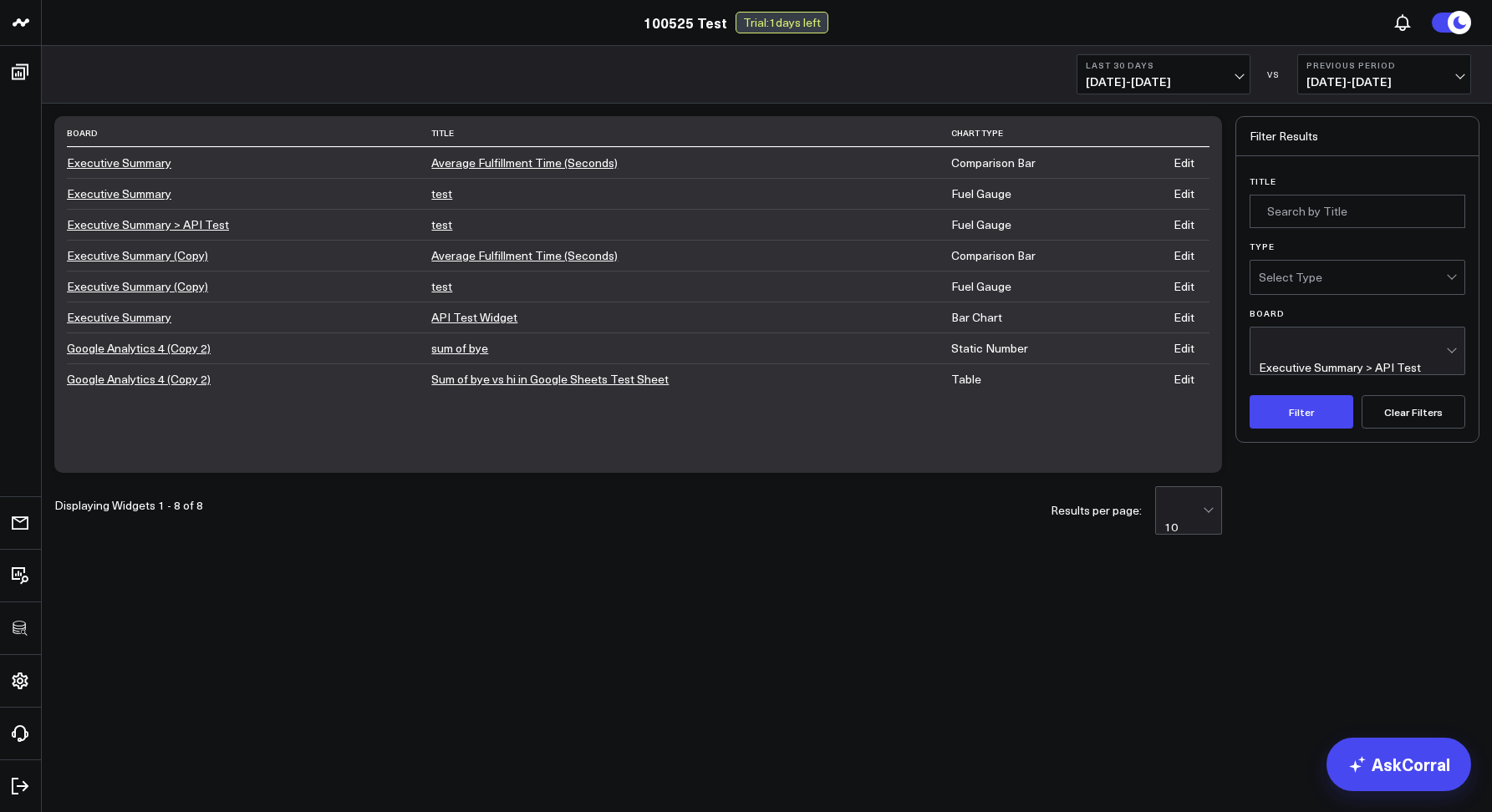
click at [1305, 361] on div "Executive Summary > API Test" at bounding box center [1340, 367] width 162 height 13
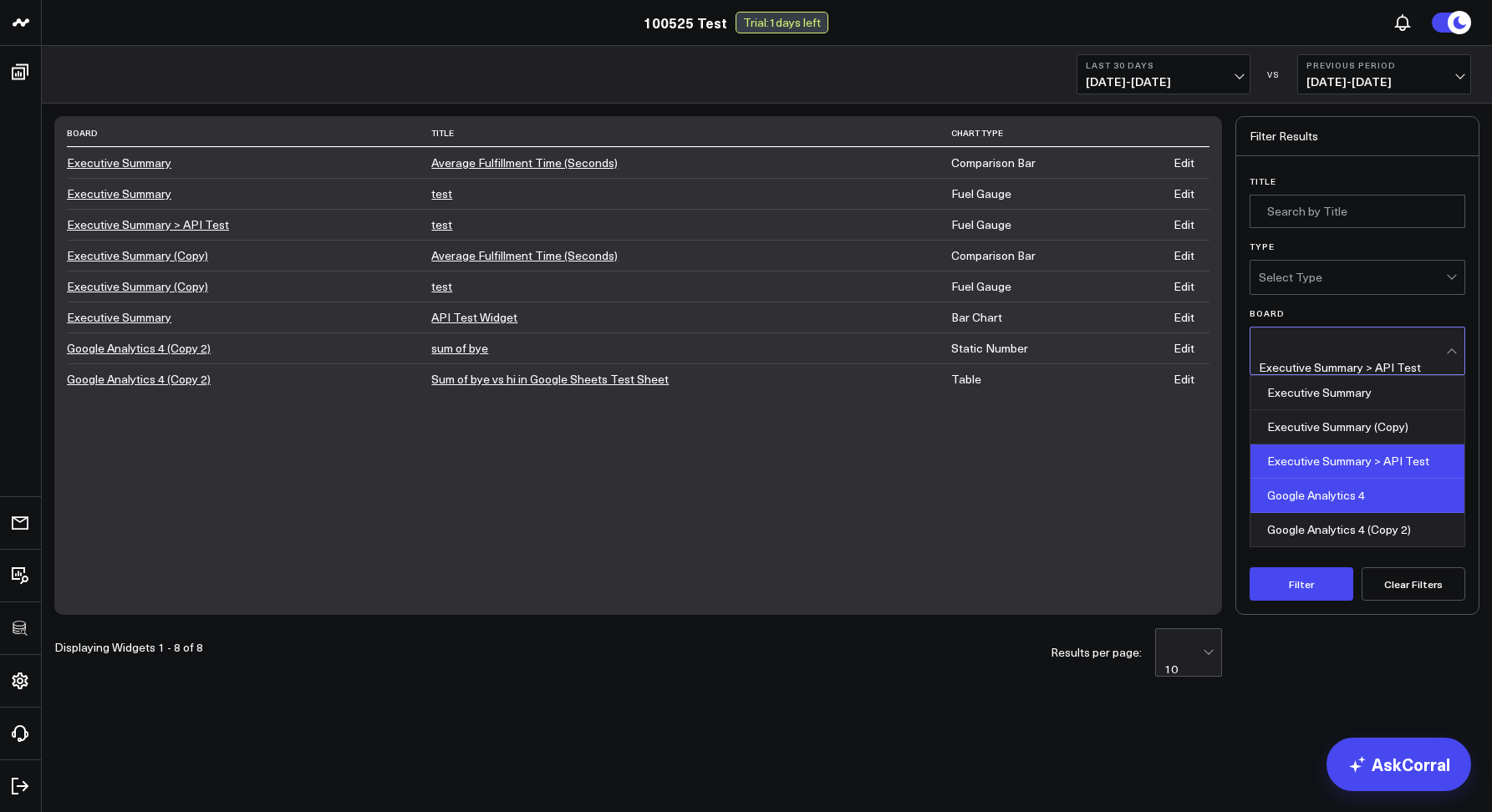
click at [1315, 485] on div "Google Analytics 4" at bounding box center [1357, 496] width 214 height 34
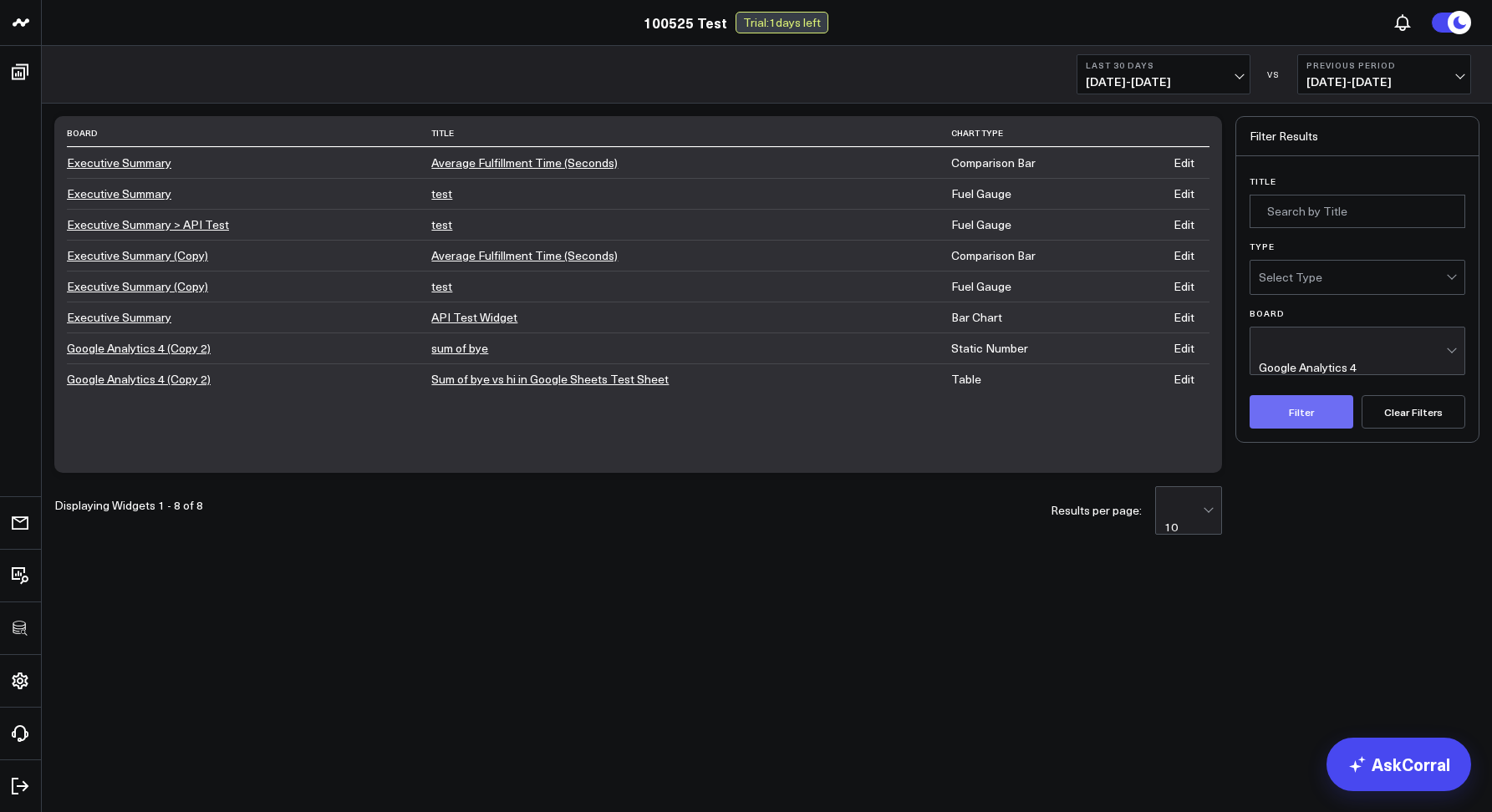
click at [1311, 406] on button "Filter" at bounding box center [1301, 412] width 104 height 33
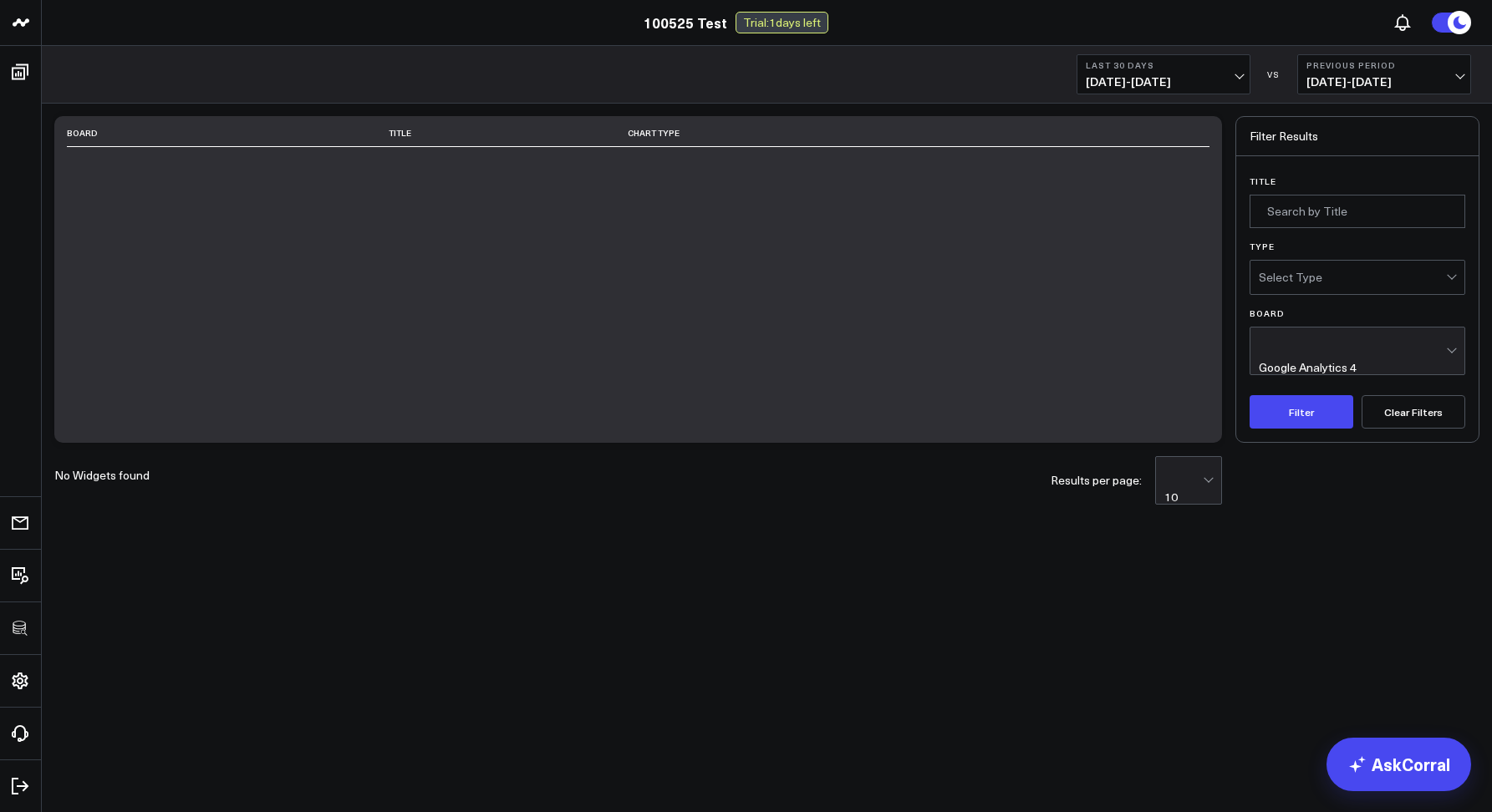
click at [1312, 361] on div "Google Analytics 4" at bounding box center [1307, 367] width 98 height 13
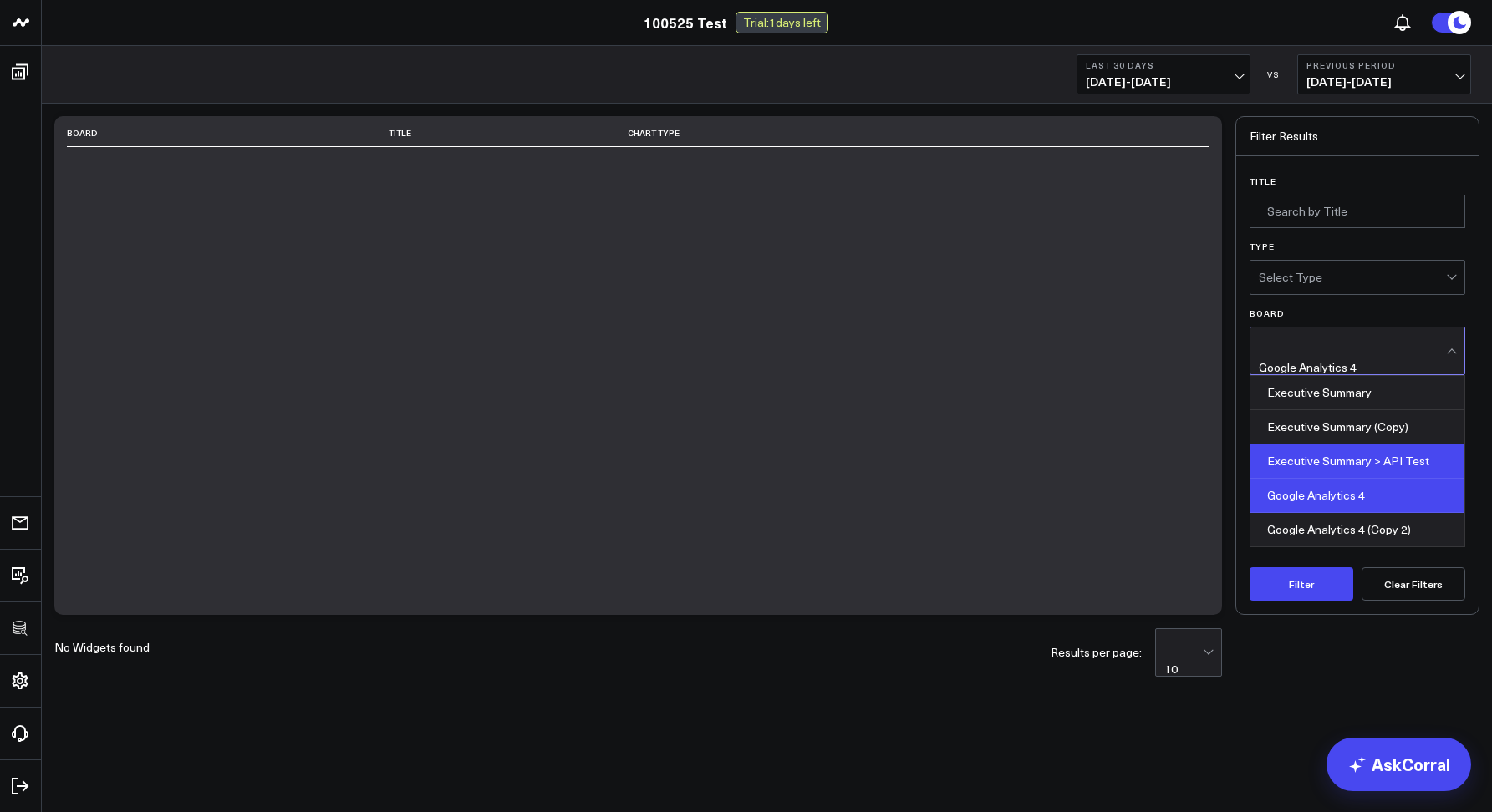
click at [1325, 451] on div "Executive Summary > API Test" at bounding box center [1357, 461] width 214 height 34
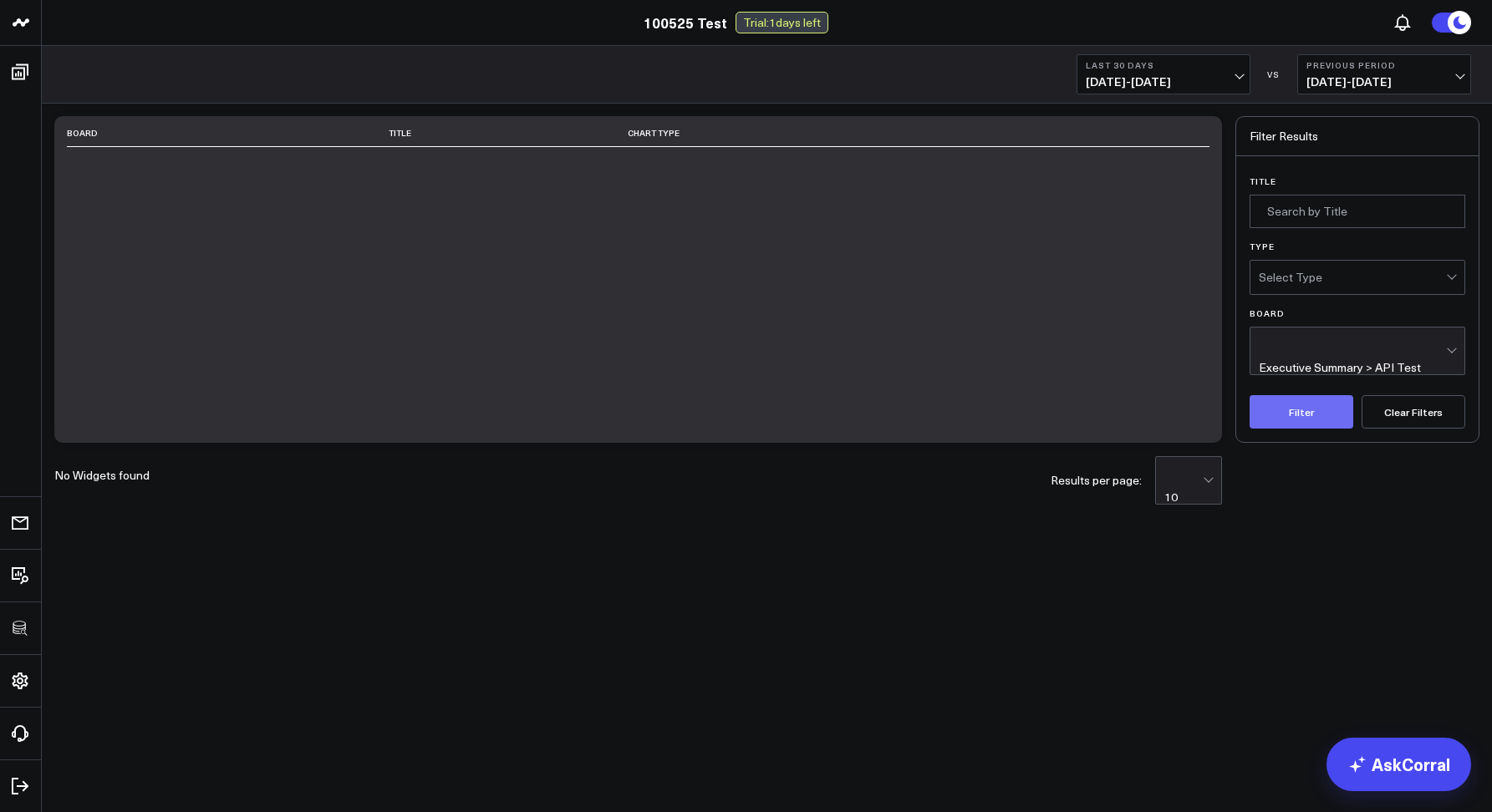
click at [1313, 399] on button "Filter" at bounding box center [1301, 412] width 104 height 33
click at [1304, 361] on div "Executive Summary > API Test" at bounding box center [1340, 367] width 162 height 13
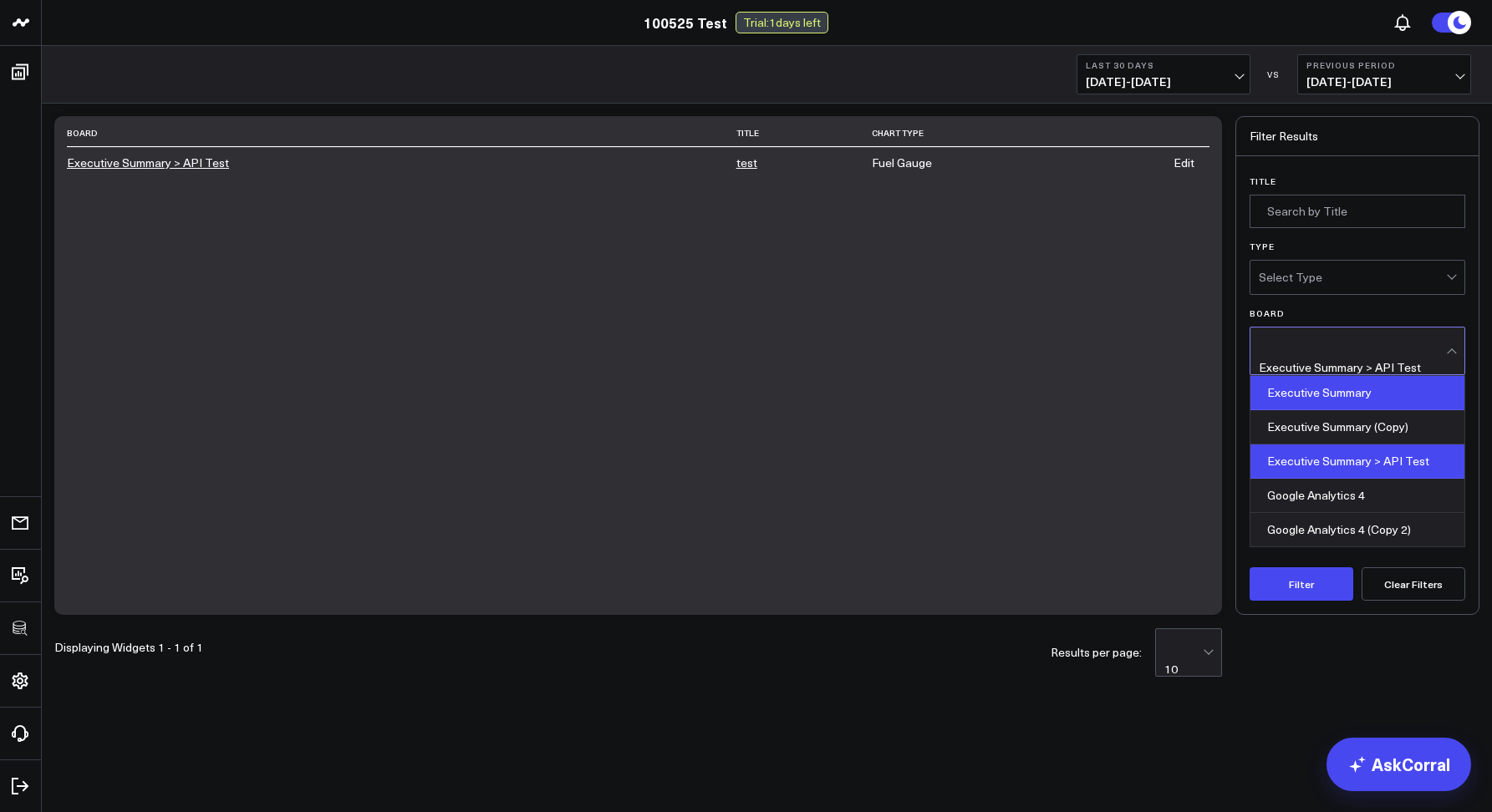
click at [1313, 391] on div "Executive Summary" at bounding box center [1357, 393] width 214 height 34
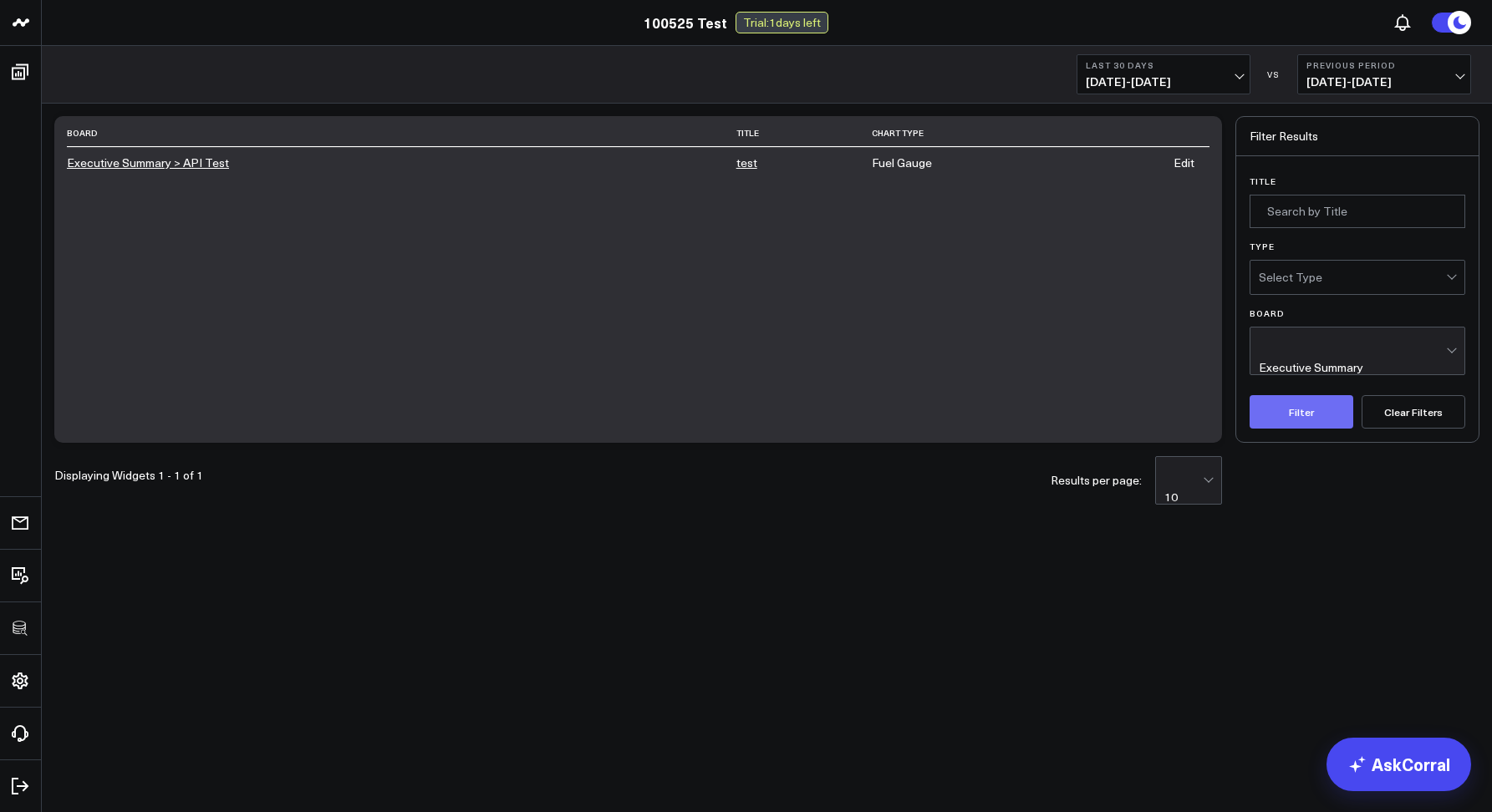
click at [1307, 395] on button "Filter" at bounding box center [1301, 412] width 104 height 33
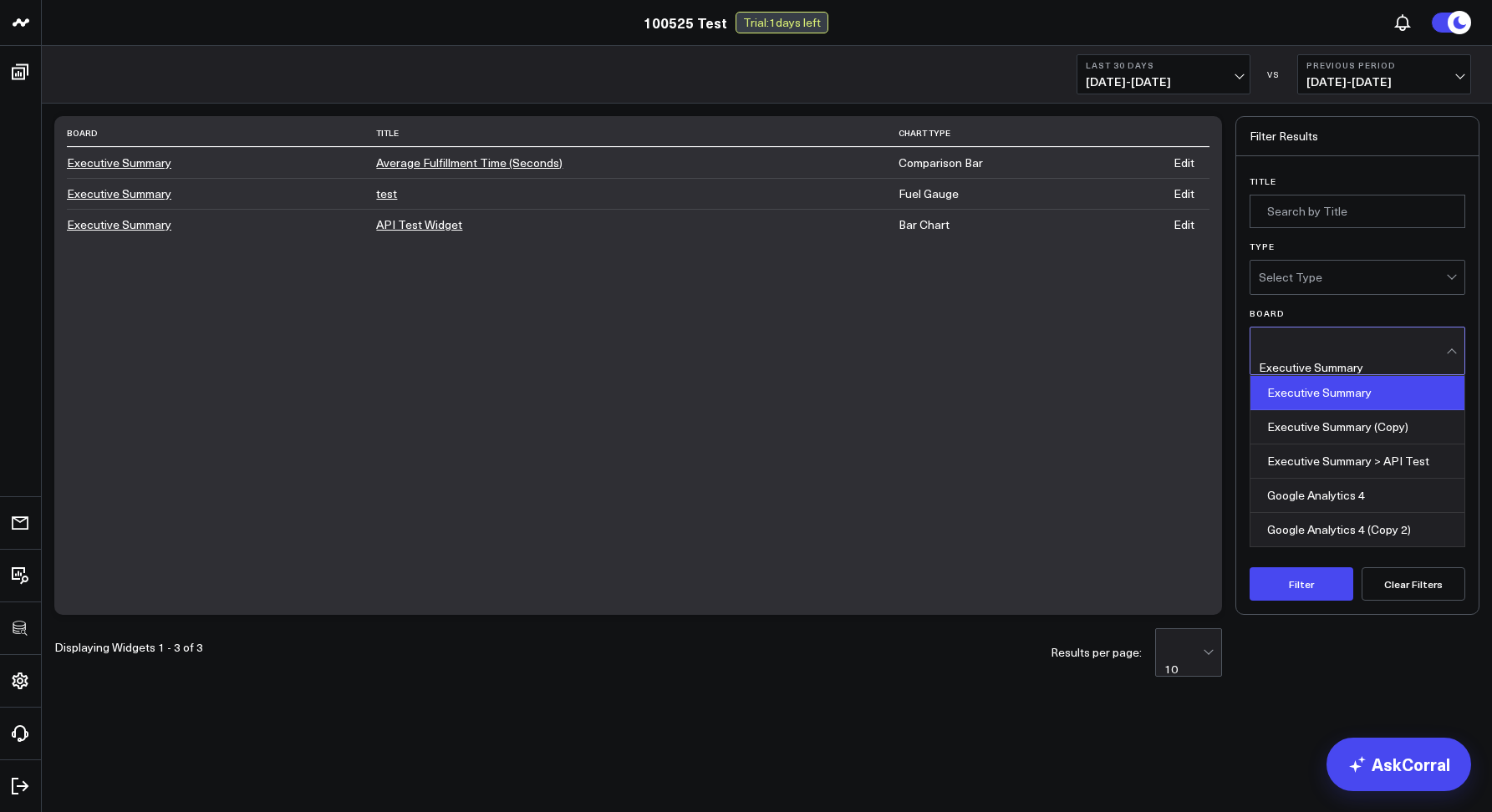
click at [1305, 353] on div "Executive Summary" at bounding box center [1352, 351] width 188 height 47
click at [1340, 428] on div "Executive Summary (Copy)" at bounding box center [1357, 427] width 214 height 34
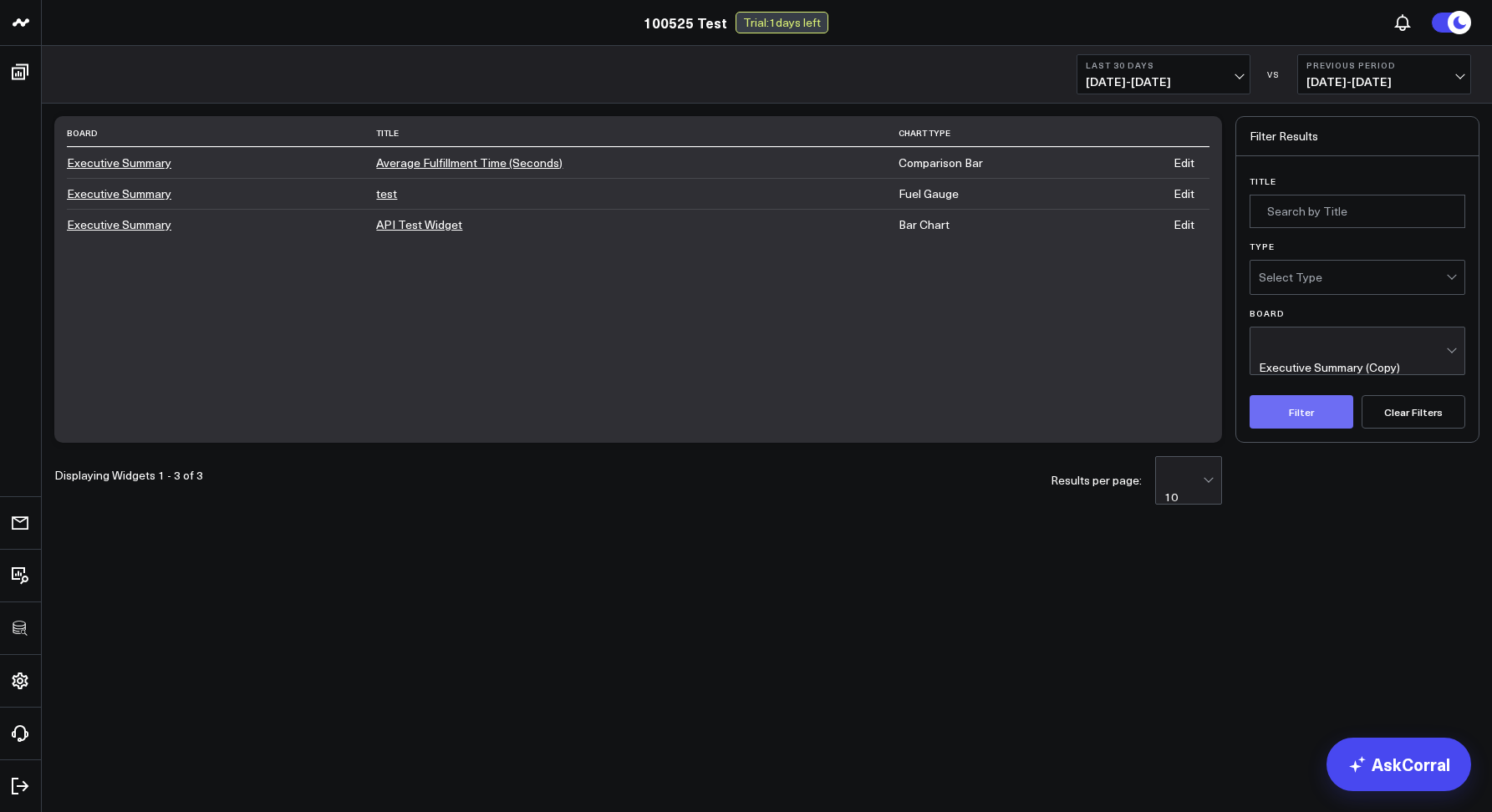
click at [1325, 395] on button "Filter" at bounding box center [1301, 412] width 104 height 33
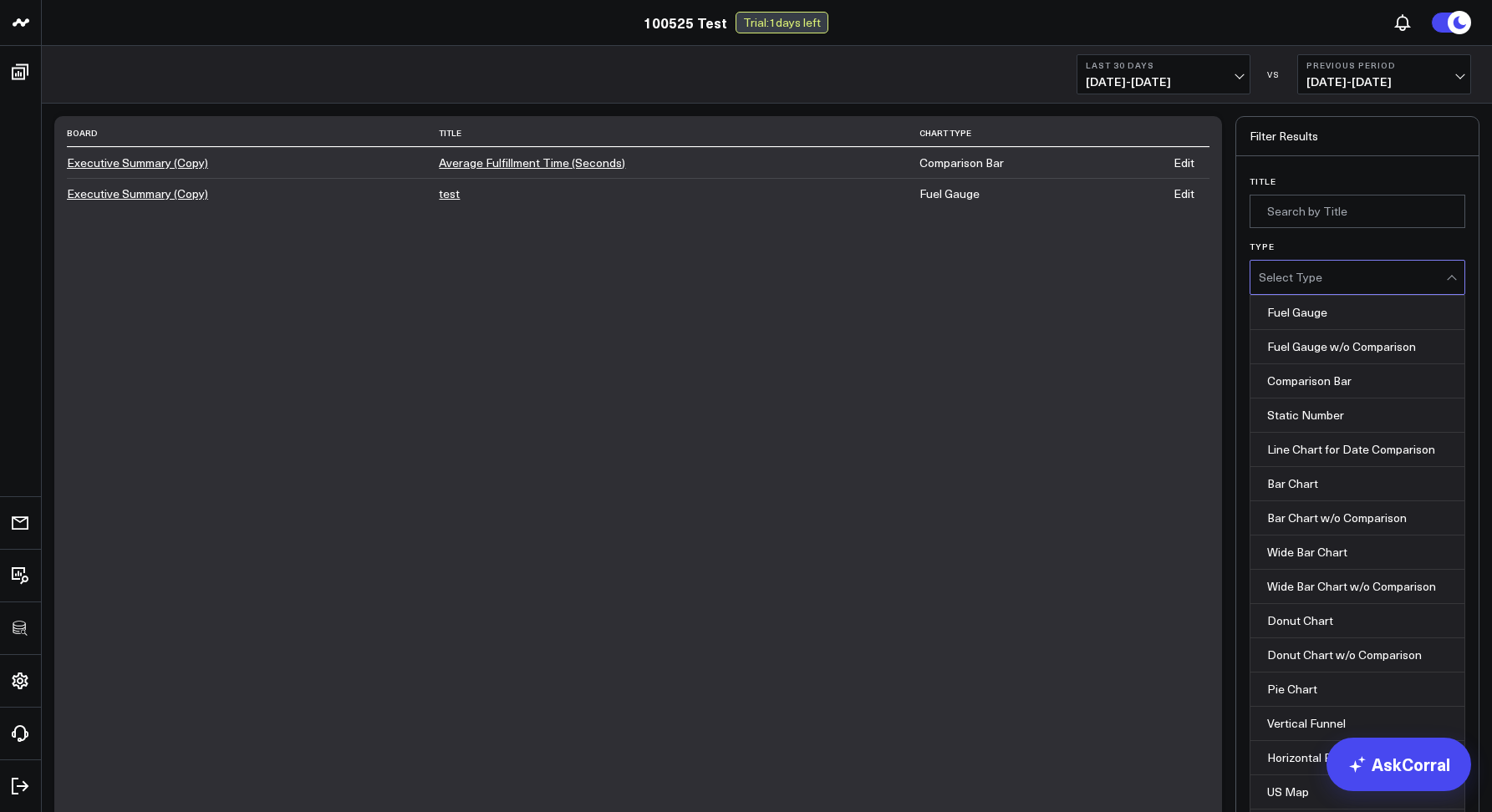
click at [1281, 266] on div "Select Type" at bounding box center [1352, 277] width 188 height 33
click at [1320, 320] on div "Fuel Gauge" at bounding box center [1357, 312] width 214 height 34
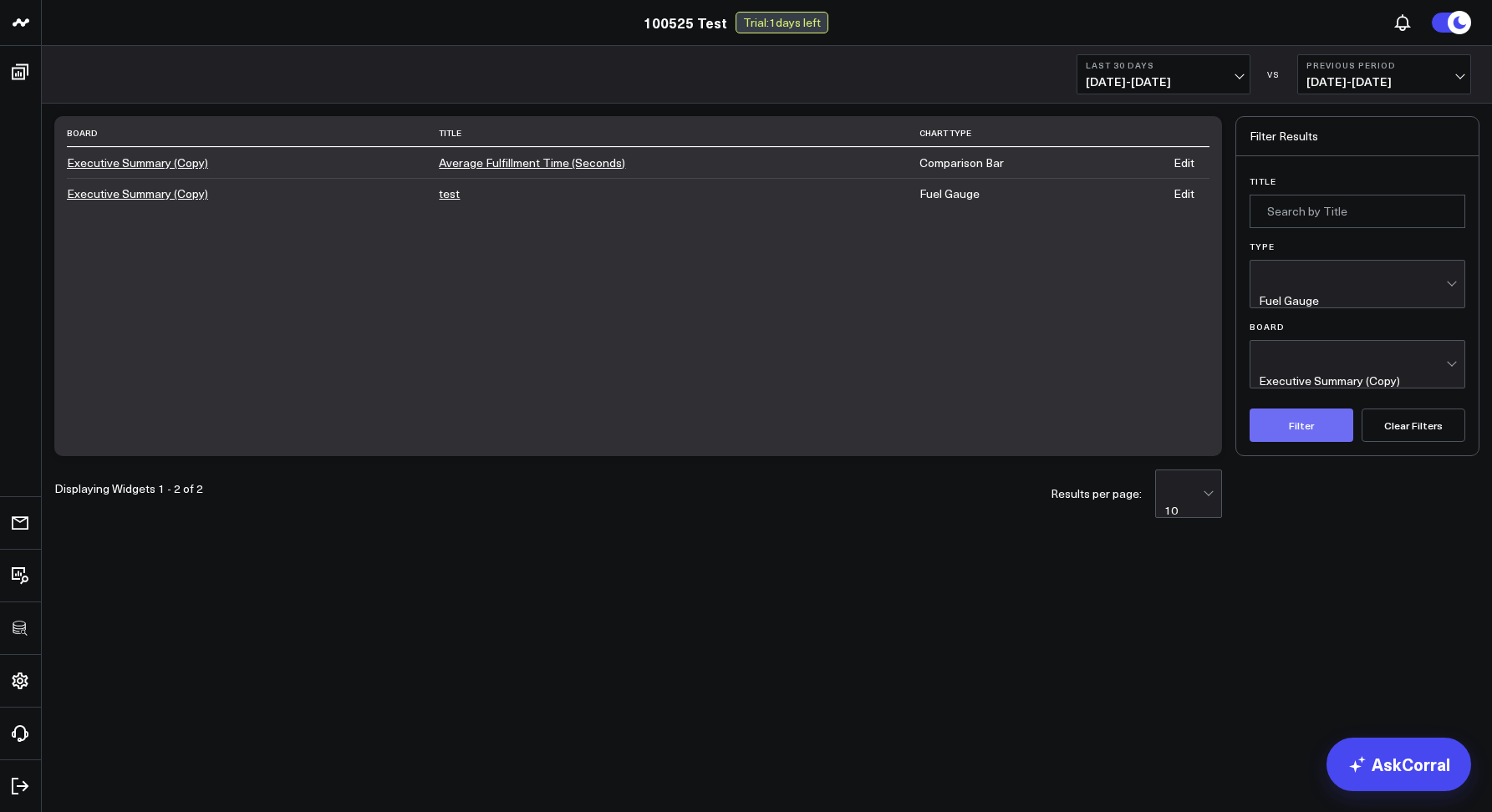
click at [1298, 409] on button "Filter" at bounding box center [1301, 425] width 104 height 33
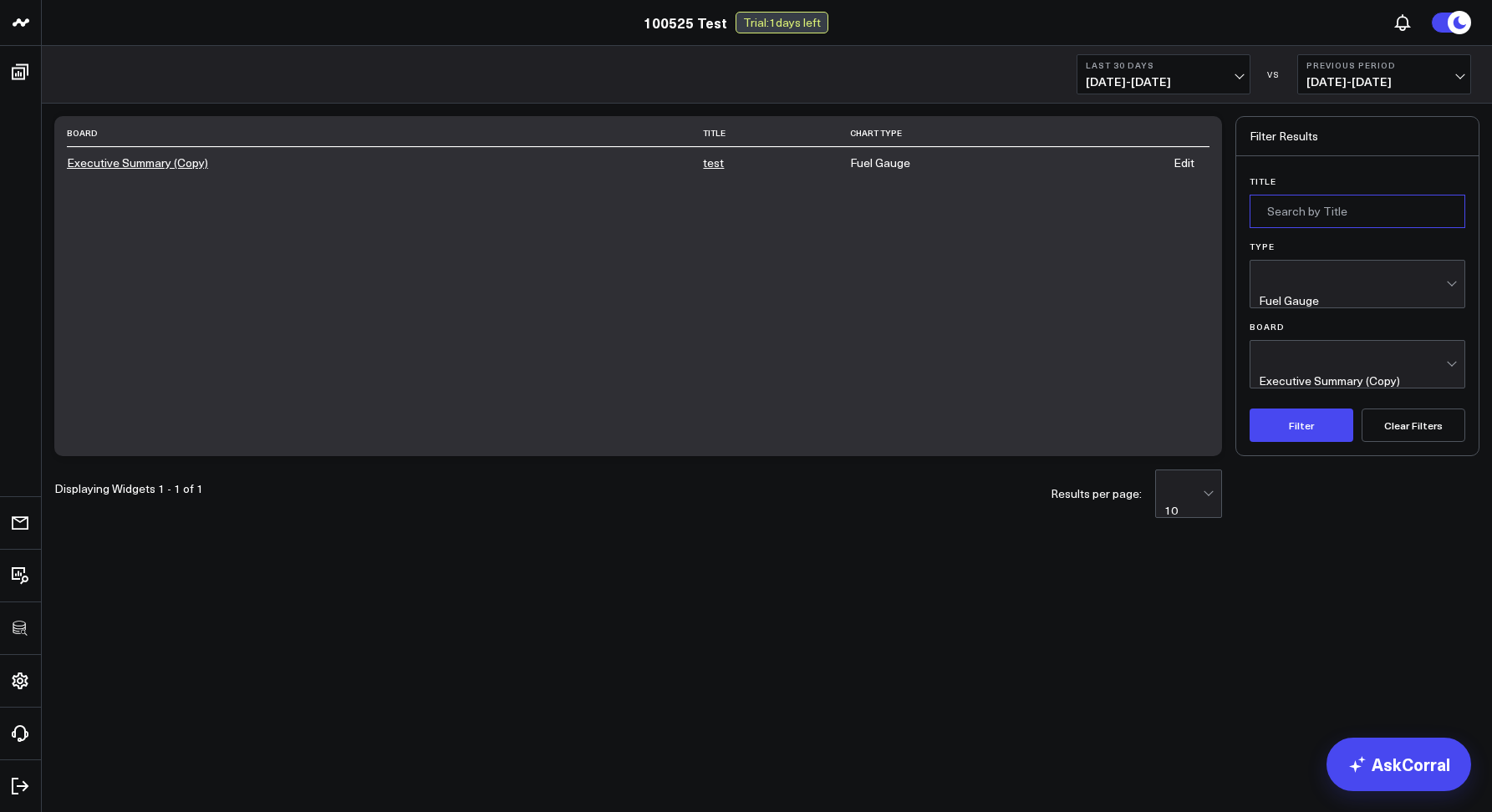
click at [1329, 196] on input "Title" at bounding box center [1357, 212] width 216 height 33
click at [1402, 409] on button "Clear Filters" at bounding box center [1413, 425] width 104 height 33
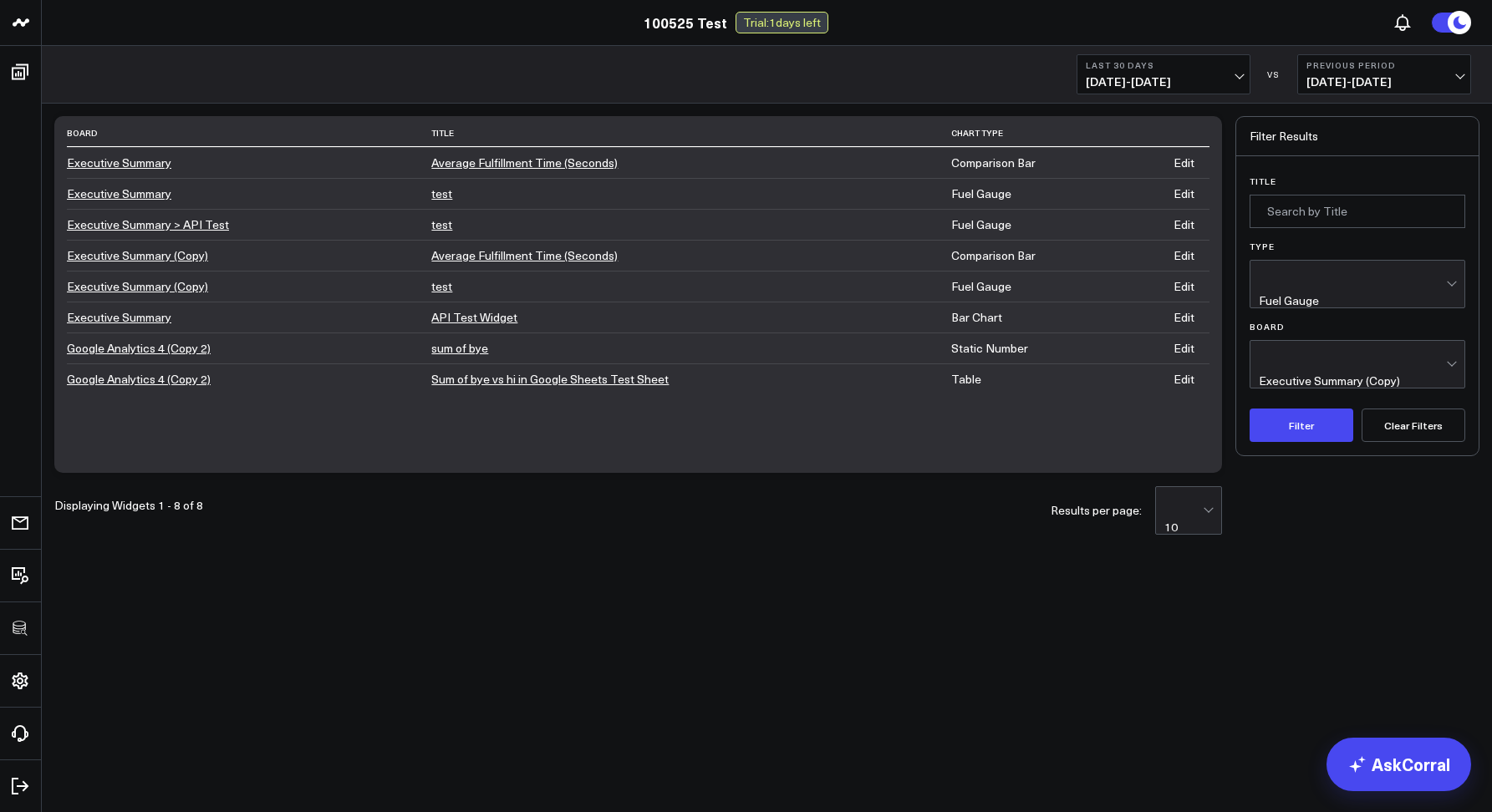
click at [1417, 409] on button "Clear Filters" at bounding box center [1413, 425] width 104 height 33
click at [1417, 409] on button "Clear Filters" at bounding box center [1413, 425] width 104 height 33
drag, startPoint x: 1308, startPoint y: 272, endPoint x: 1318, endPoint y: 290, distance: 20.6
click at [1308, 294] on div "Fuel Gauge" at bounding box center [1289, 301] width 60 height 13
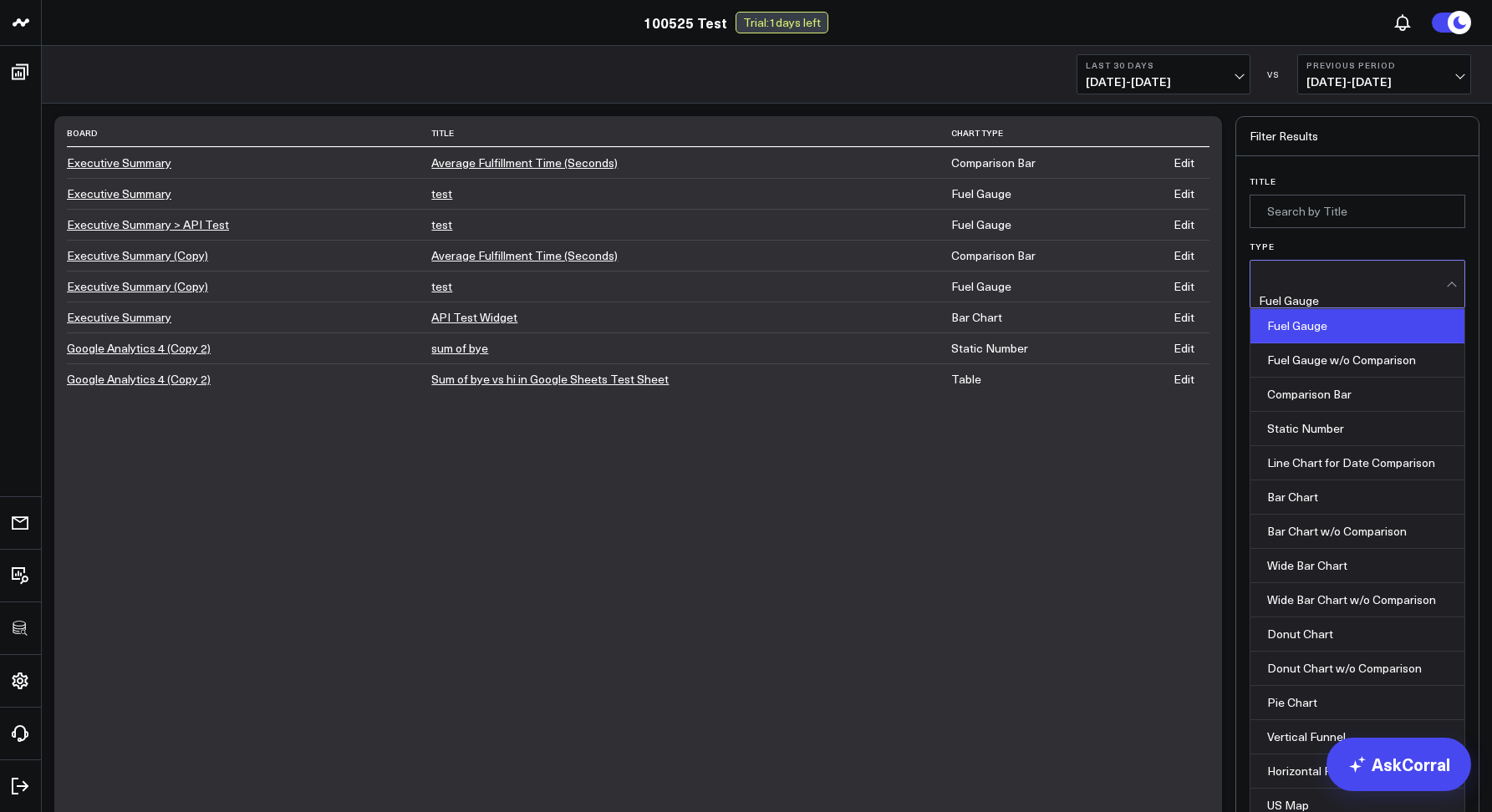
click at [1337, 600] on body "100525 Test 100525 Test Trial: 1 days left Last 30 Days 09/05/25 - 10/04/25 VS …" at bounding box center [746, 758] width 1492 height 1517
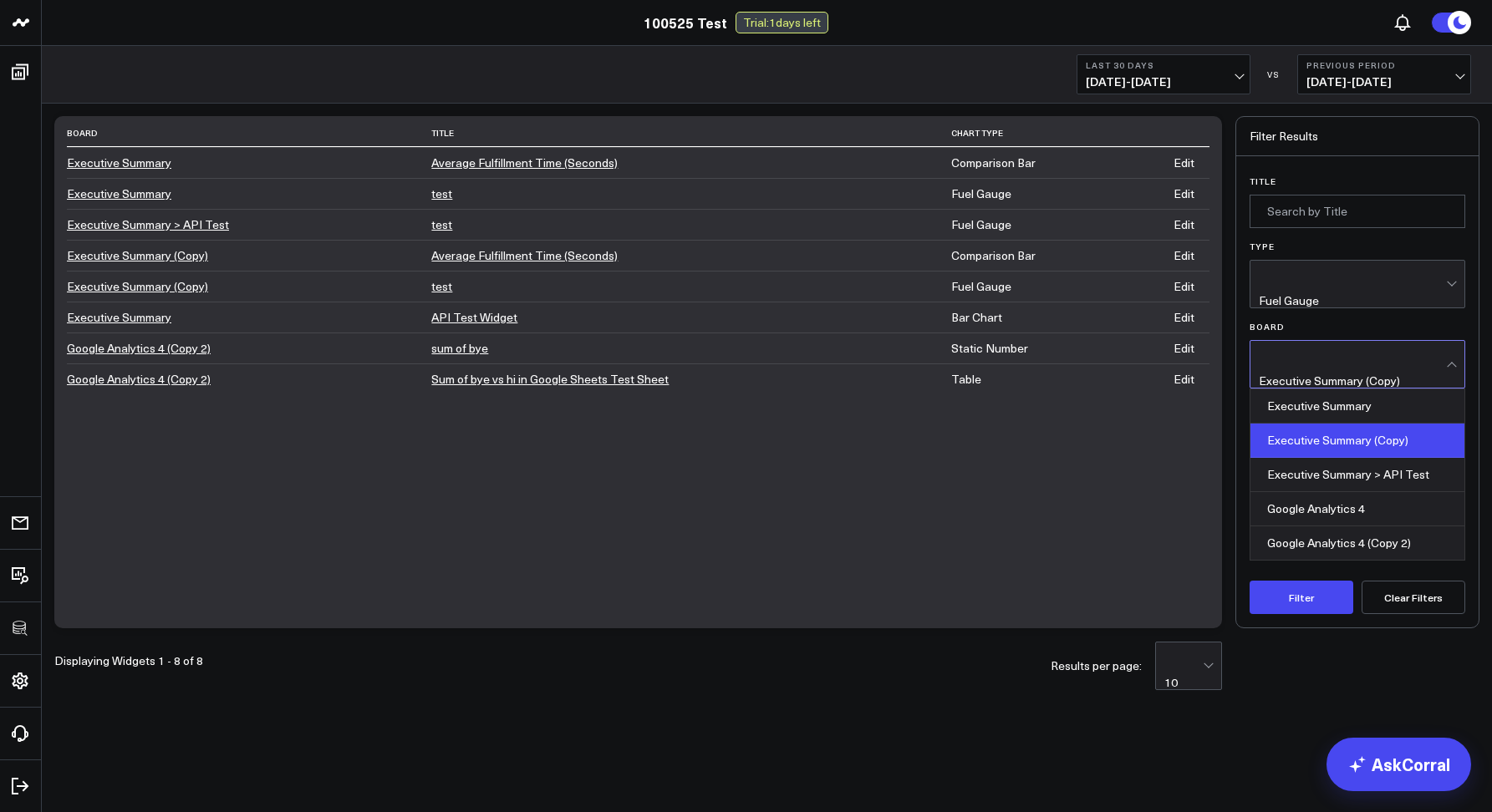
click at [1323, 374] on div "Executive Summary (Copy)" at bounding box center [1329, 381] width 141 height 13
drag, startPoint x: 1402, startPoint y: 623, endPoint x: 1398, endPoint y: 522, distance: 101.1
click at [1402, 622] on body "100525 Test 100525 Test Trial: 1 days left Last 30 Days 09/05/25 - 10/04/25 VS …" at bounding box center [746, 406] width 1492 height 812
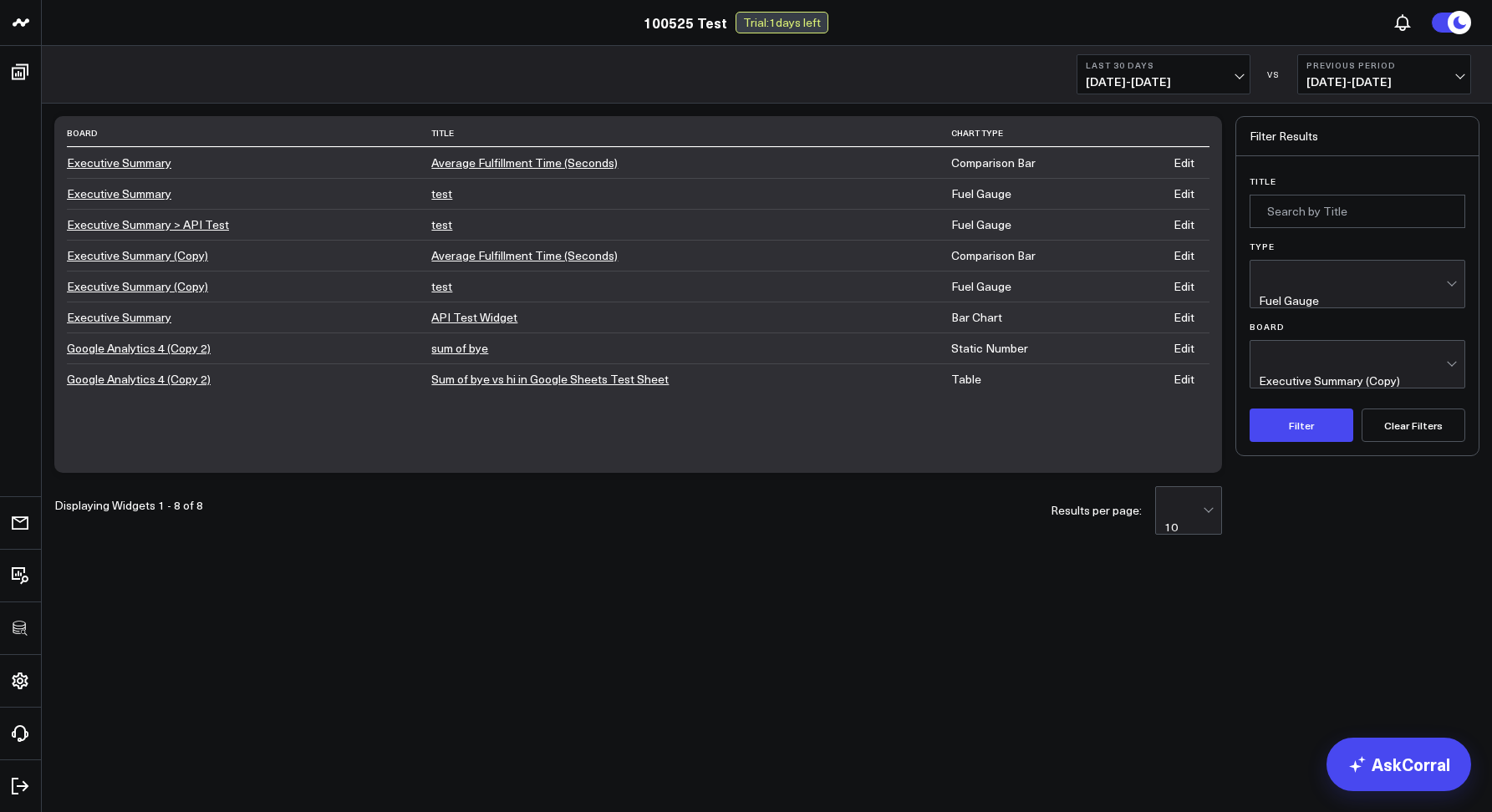
click at [1402, 409] on button "Clear Filters" at bounding box center [1413, 425] width 104 height 33
click at [1194, 165] on link "Edit" at bounding box center [1183, 162] width 21 height 16
click at [1190, 323] on td "Edit" at bounding box center [1182, 316] width 54 height 31
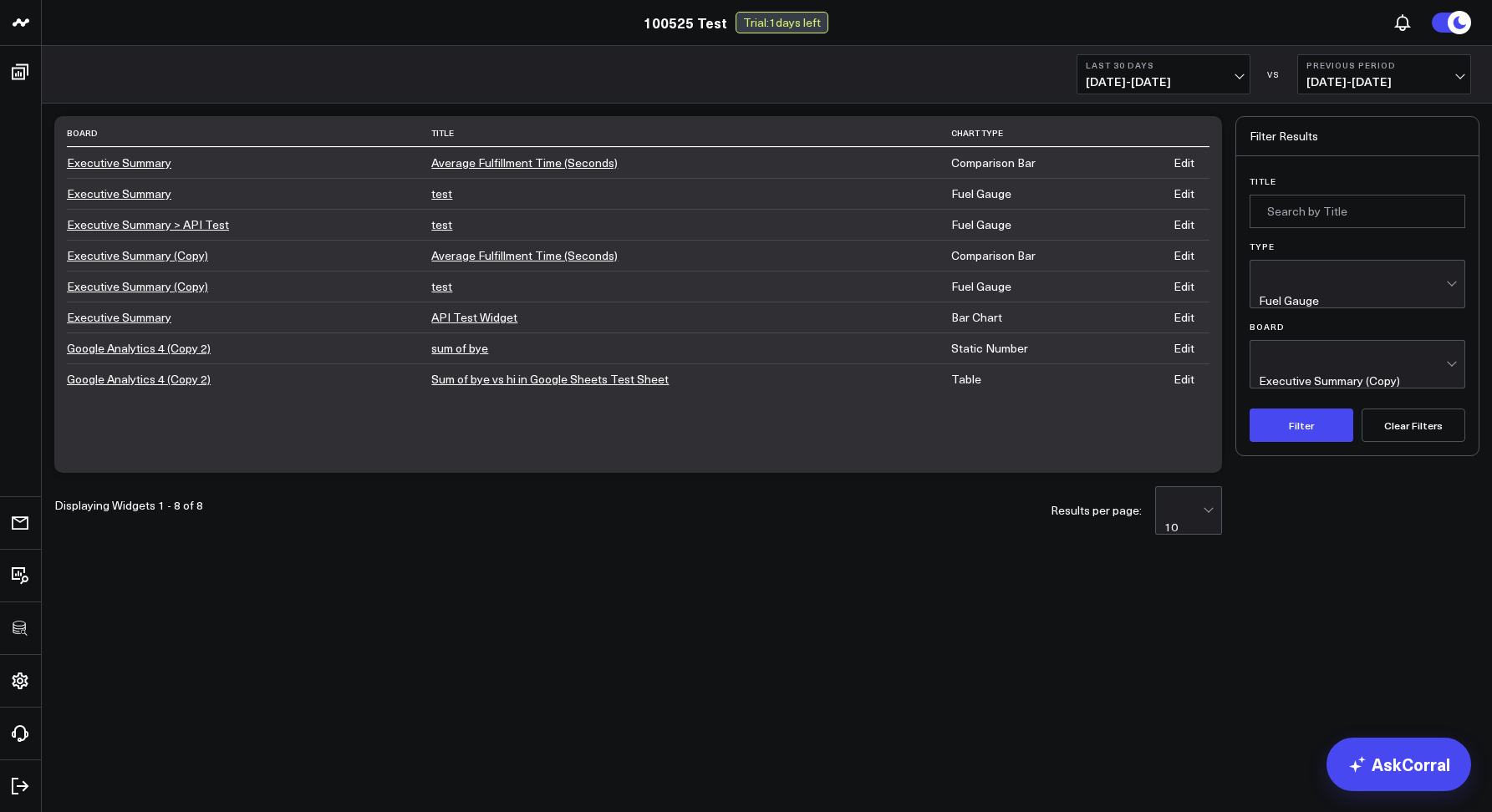
click at [1194, 321] on link "Edit" at bounding box center [1183, 316] width 21 height 16
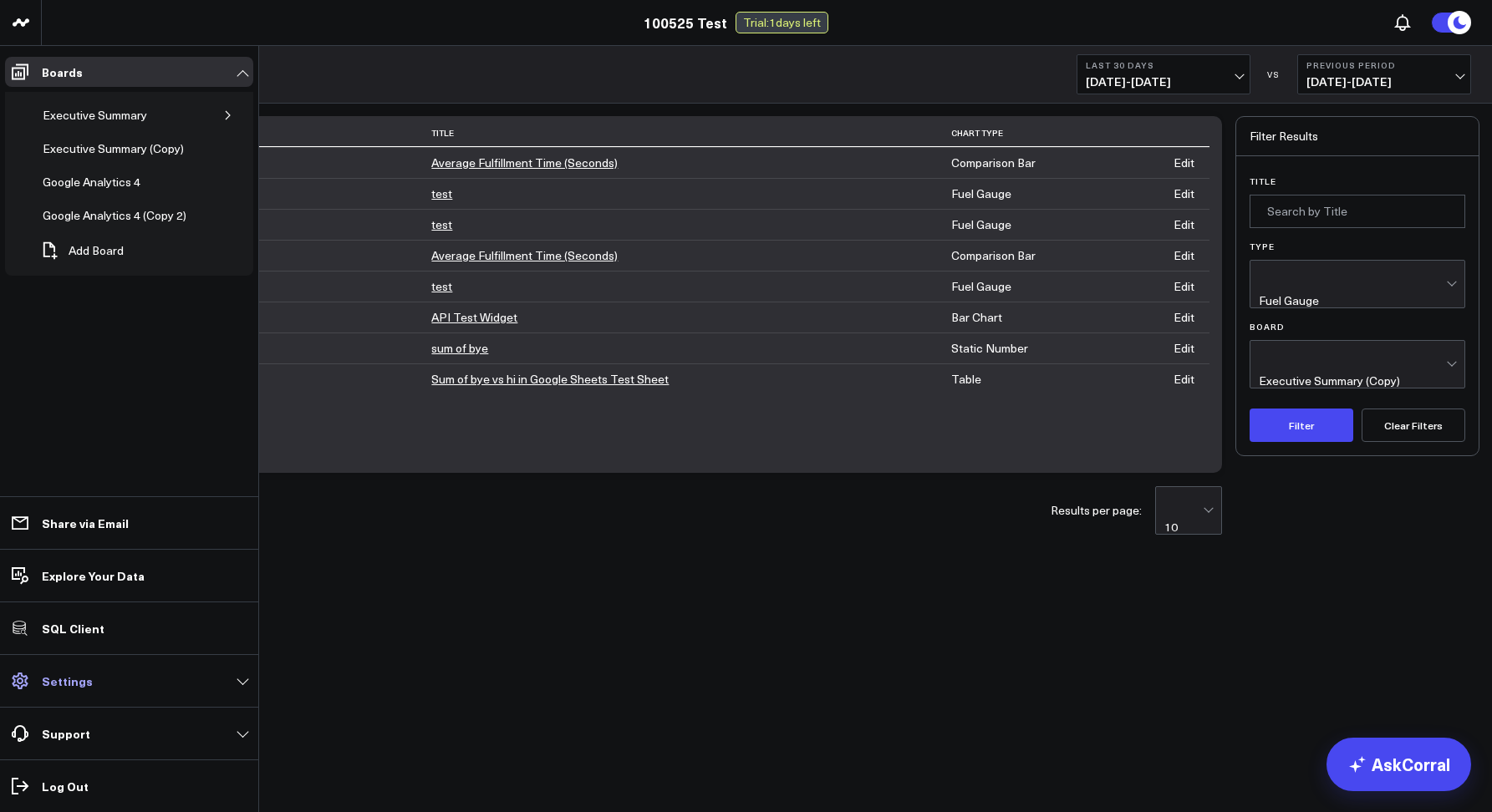
click at [101, 671] on link "Settings" at bounding box center [129, 681] width 248 height 30
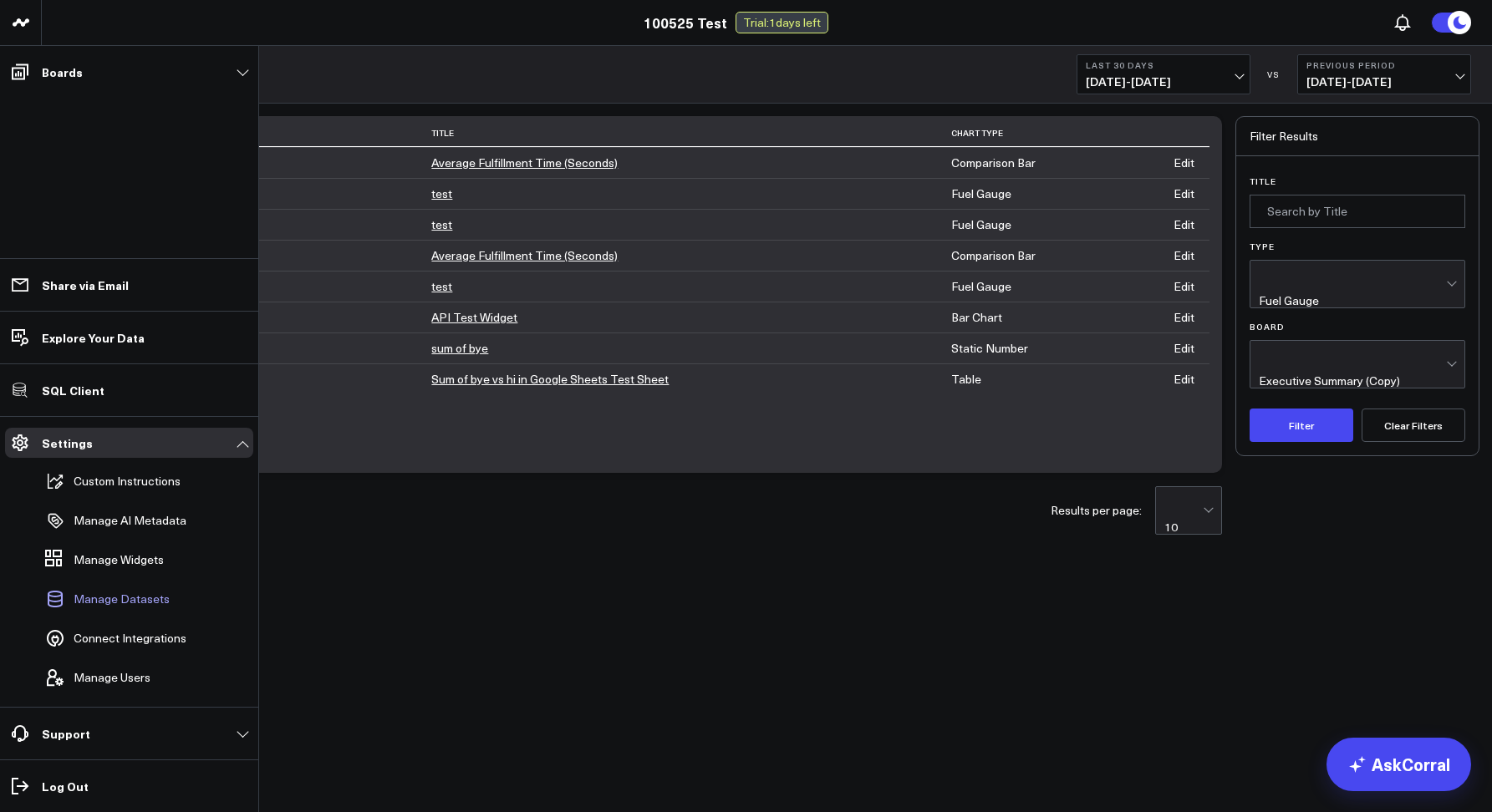
click at [121, 599] on span "Manage Datasets" at bounding box center [121, 599] width 96 height 13
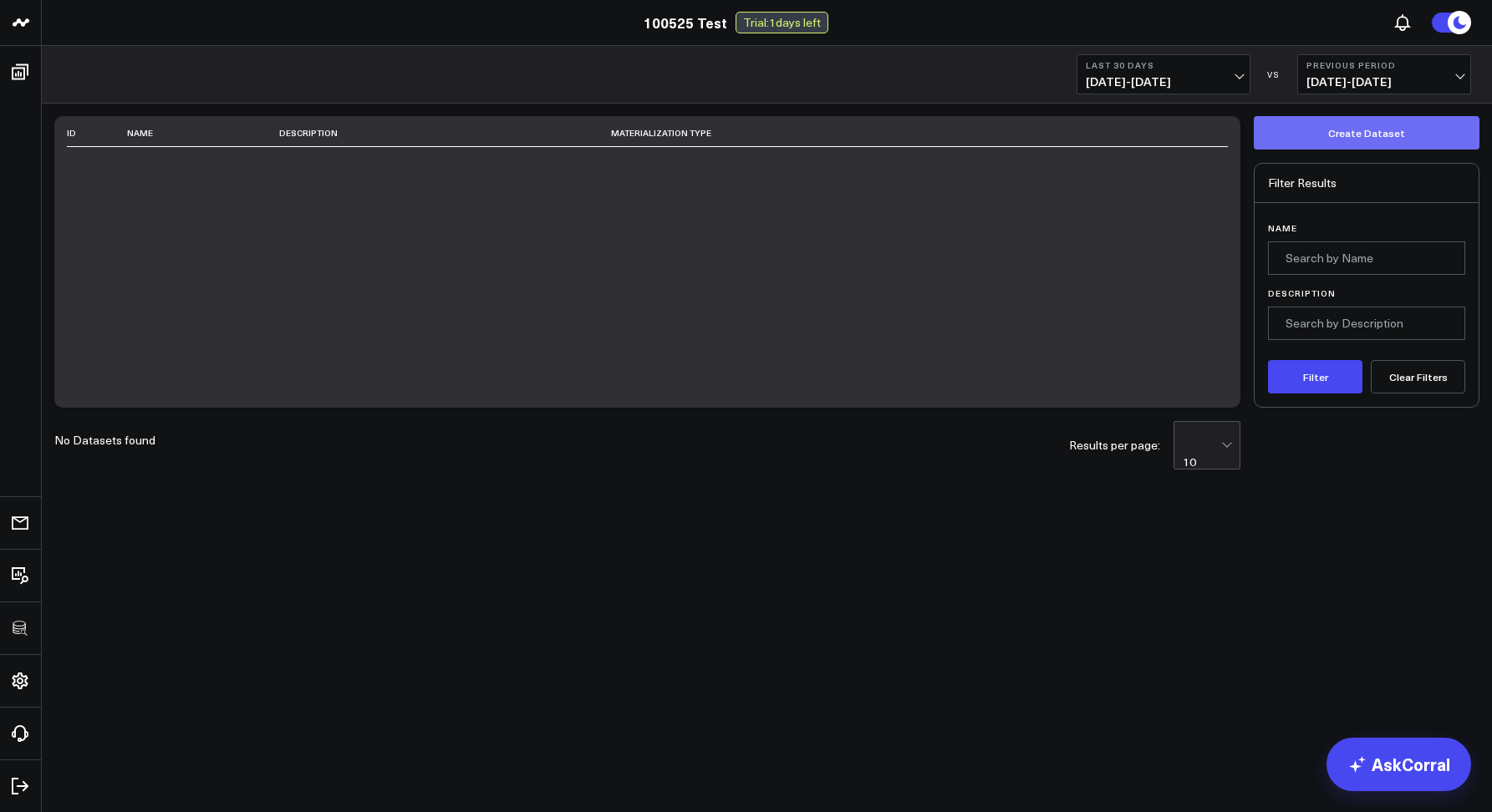
click at [1308, 137] on button "Create Dataset" at bounding box center [1366, 133] width 225 height 33
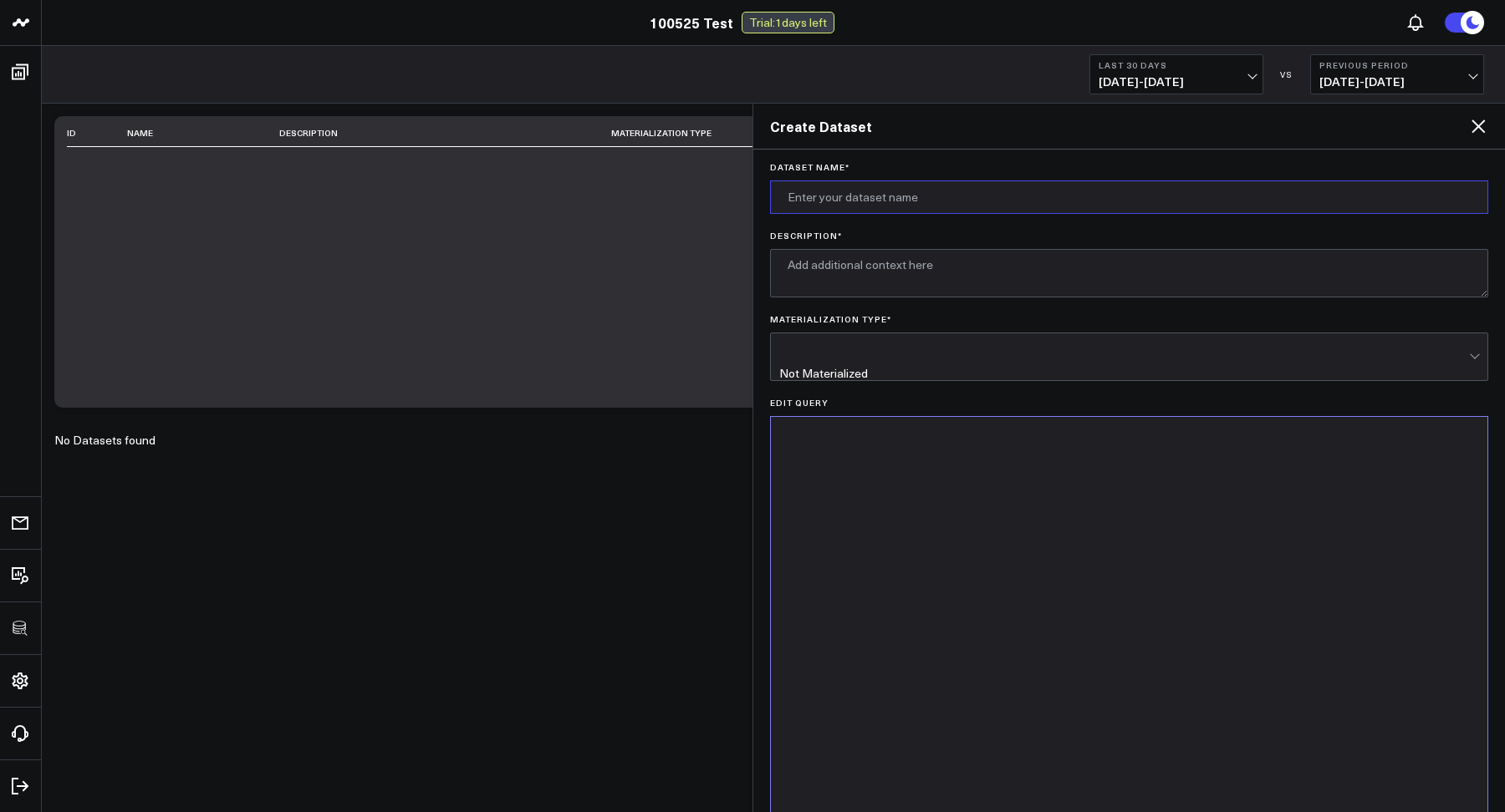
click at [830, 204] on input "Dataset Name *" at bounding box center [1129, 198] width 719 height 33
type input "test"
click at [832, 286] on textarea "Description *" at bounding box center [1129, 273] width 719 height 49
type textarea "test"
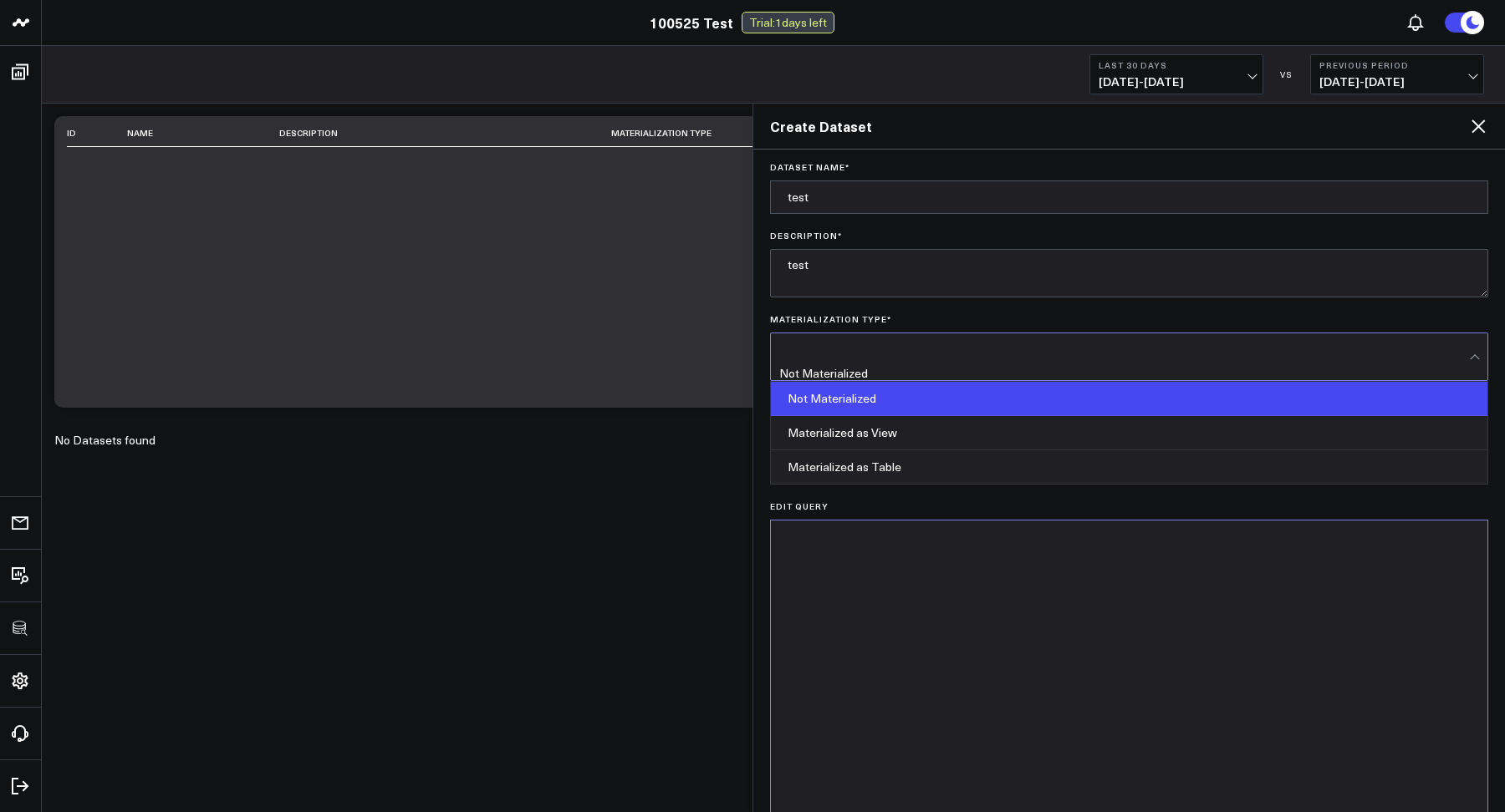
click at [813, 367] on div "Not Materialized" at bounding box center [949, 373] width 340 height 13
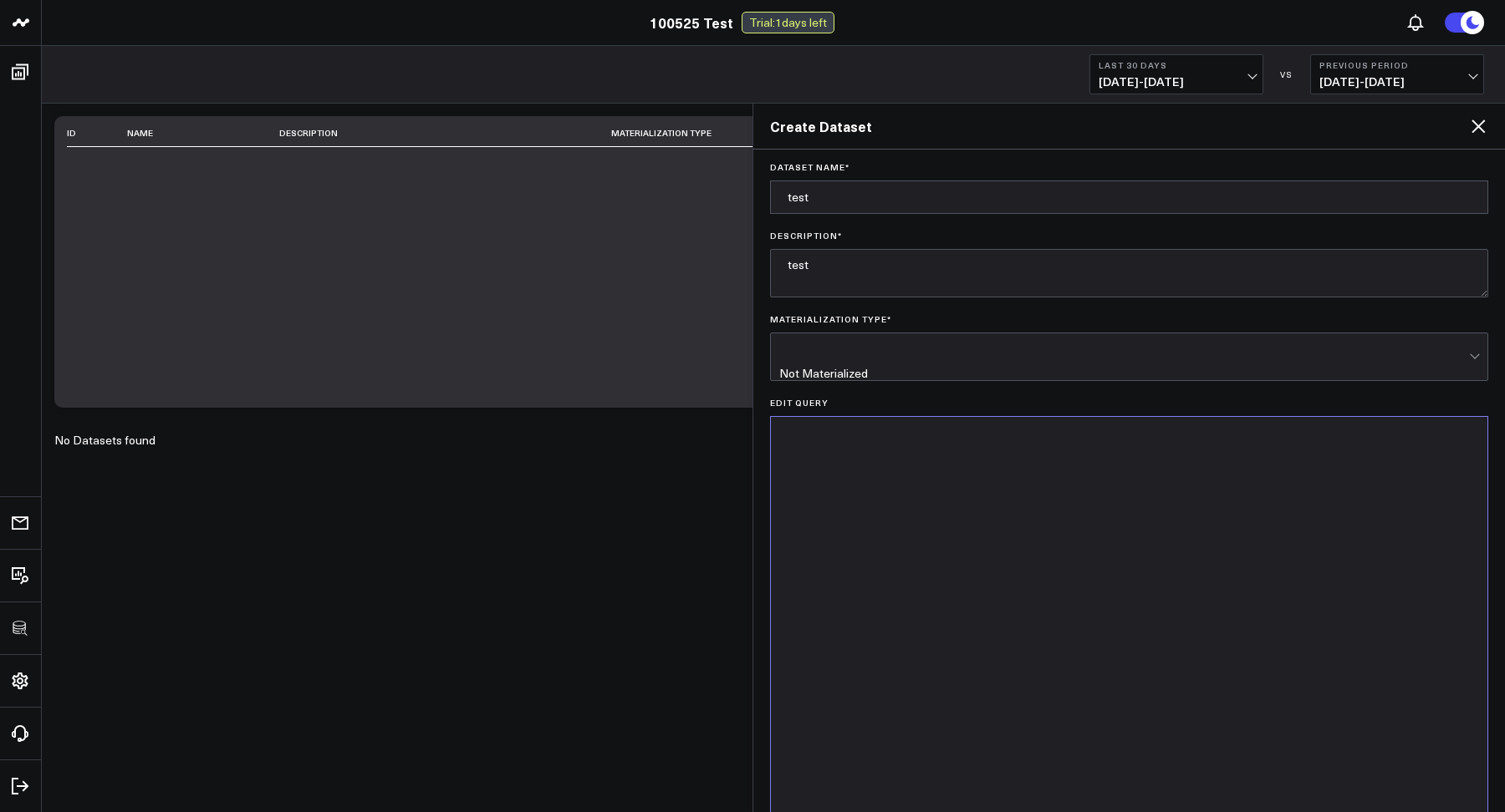
click at [813, 367] on div "Not Materialized" at bounding box center [949, 373] width 340 height 13
click at [839, 472] on div at bounding box center [1129, 624] width 700 height 399
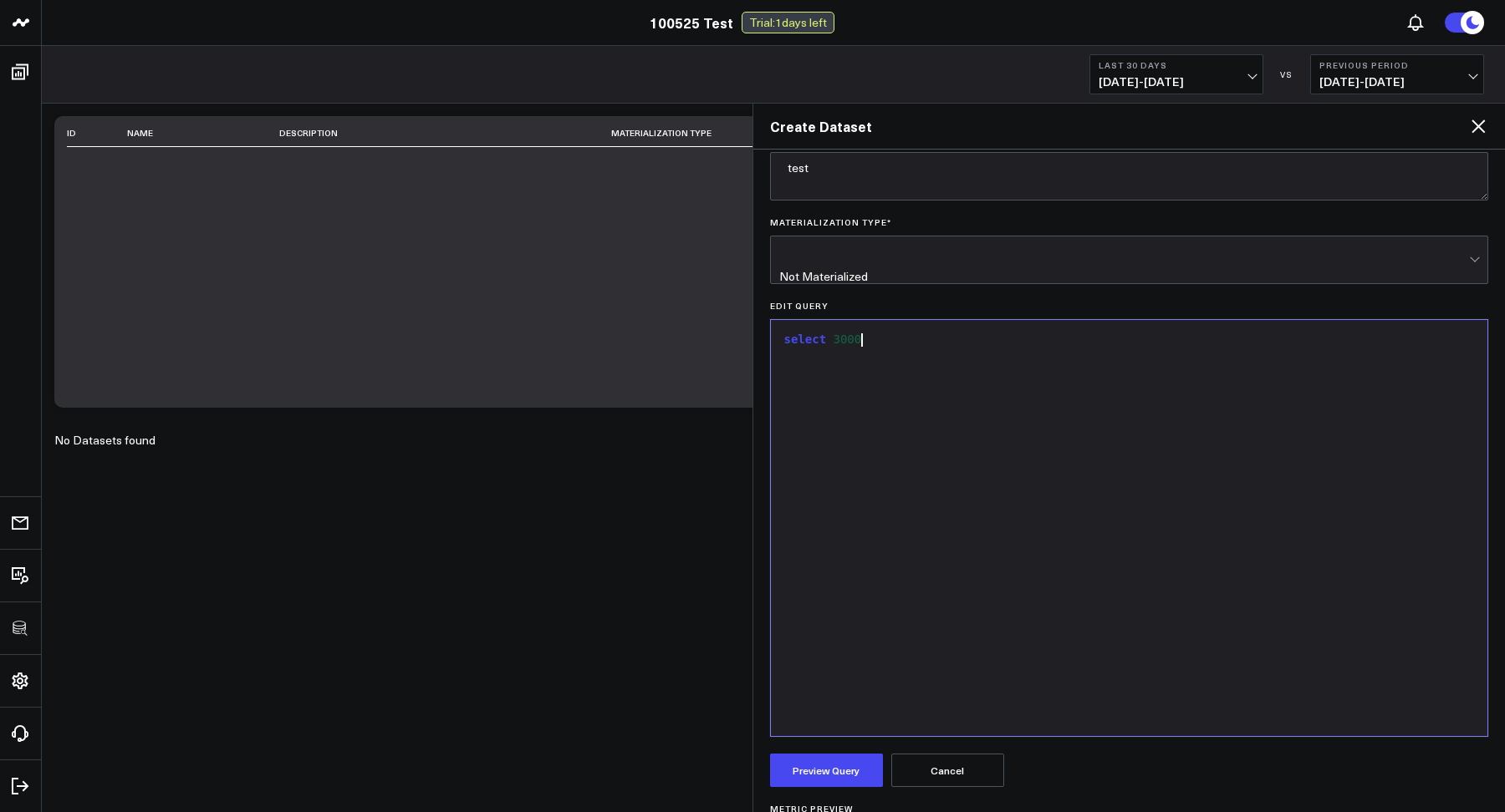
scroll to position [160, 0]
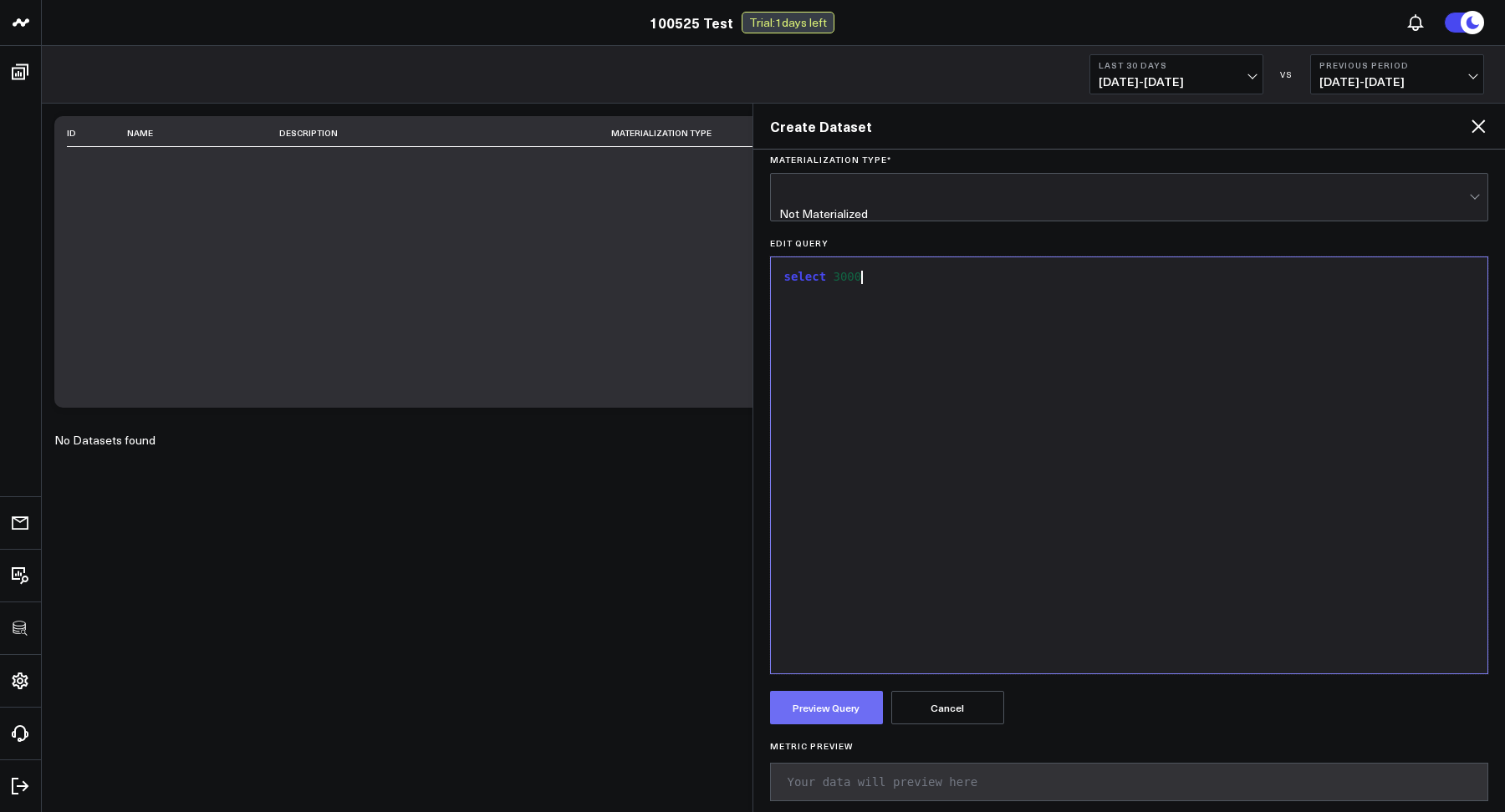
click at [827, 706] on button "Preview Query" at bounding box center [826, 707] width 113 height 33
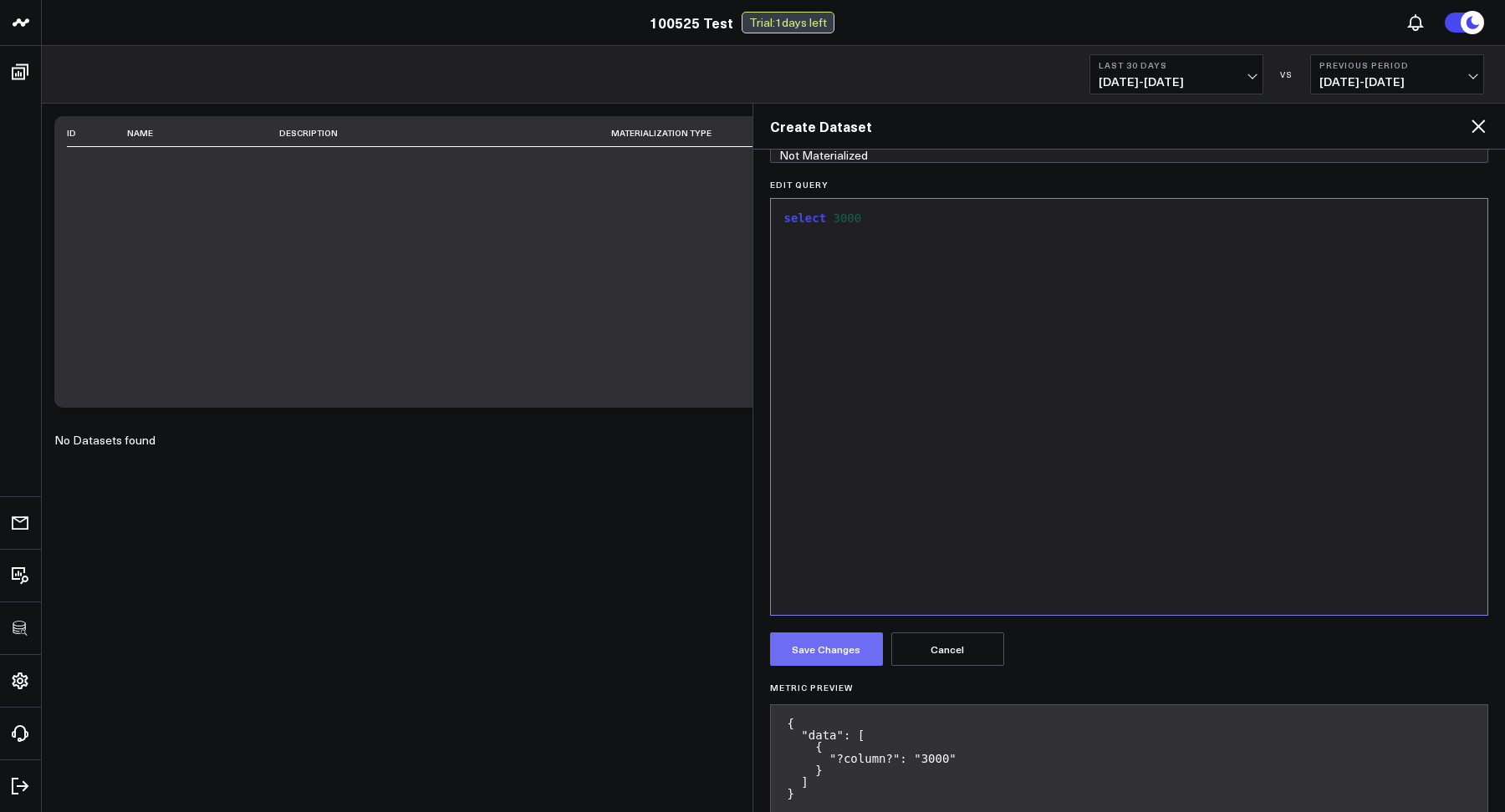
scroll to position [229, 0]
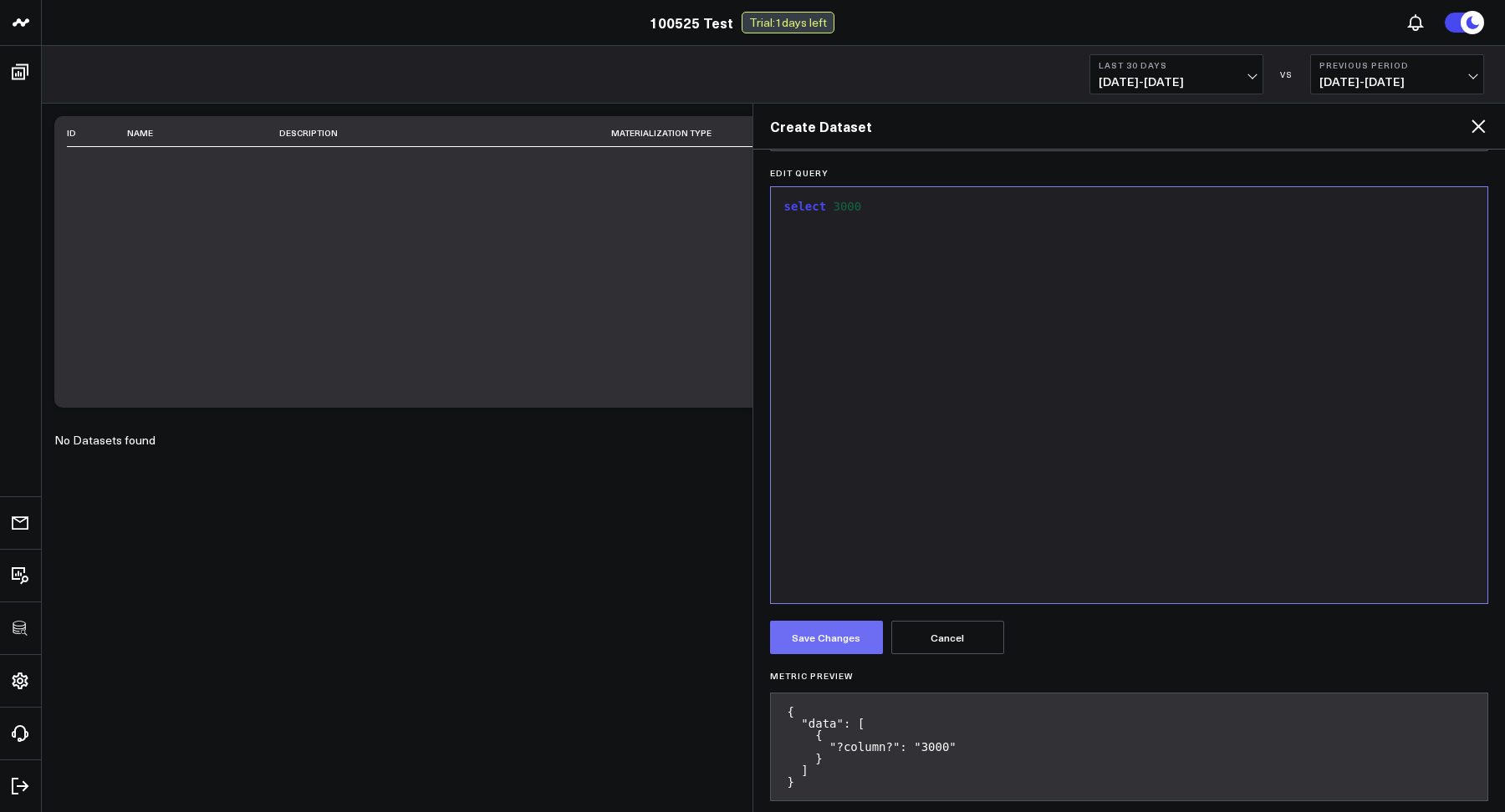
click at [840, 624] on button "Save Changes" at bounding box center [826, 638] width 113 height 33
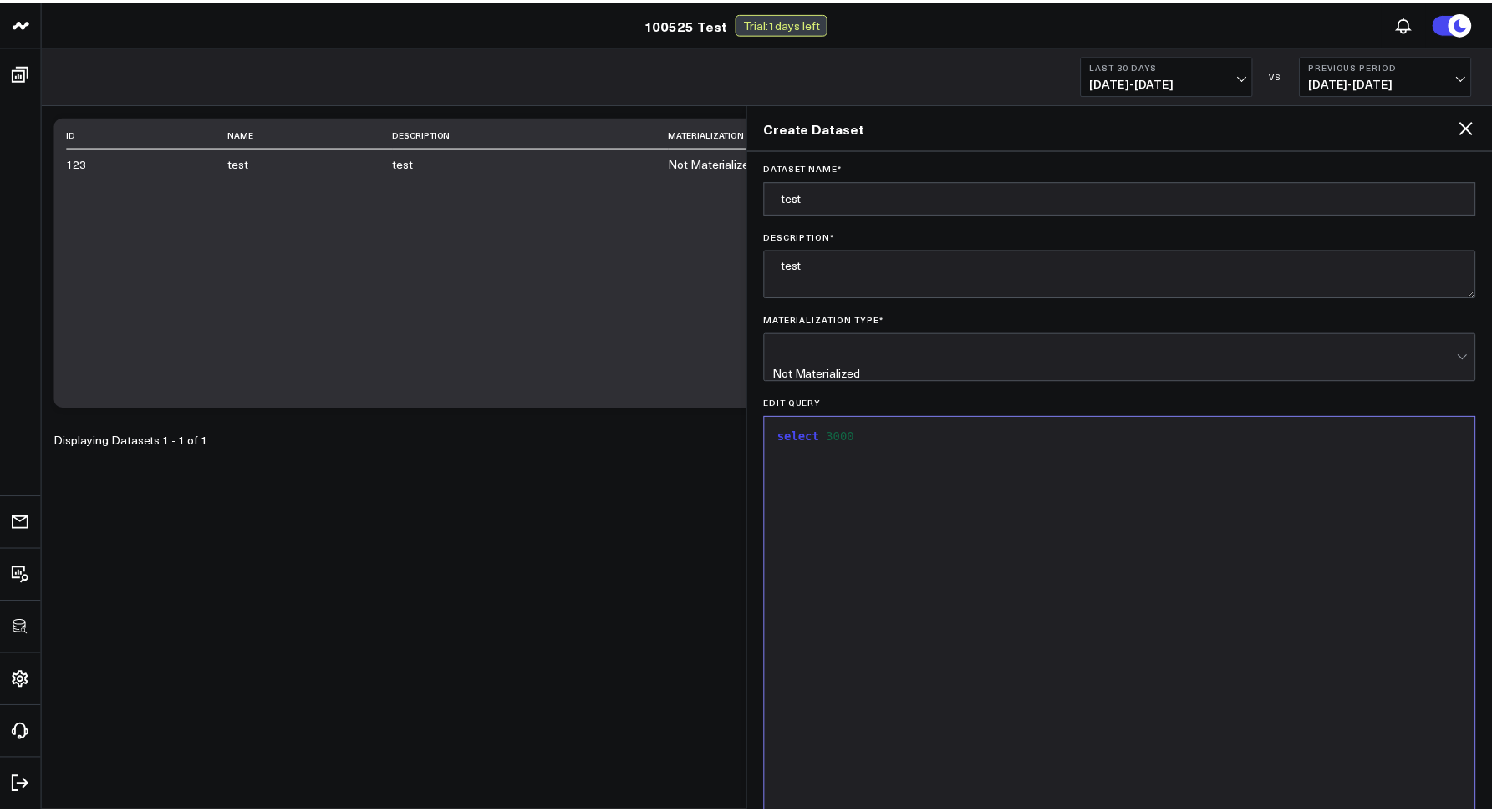
scroll to position [3, 0]
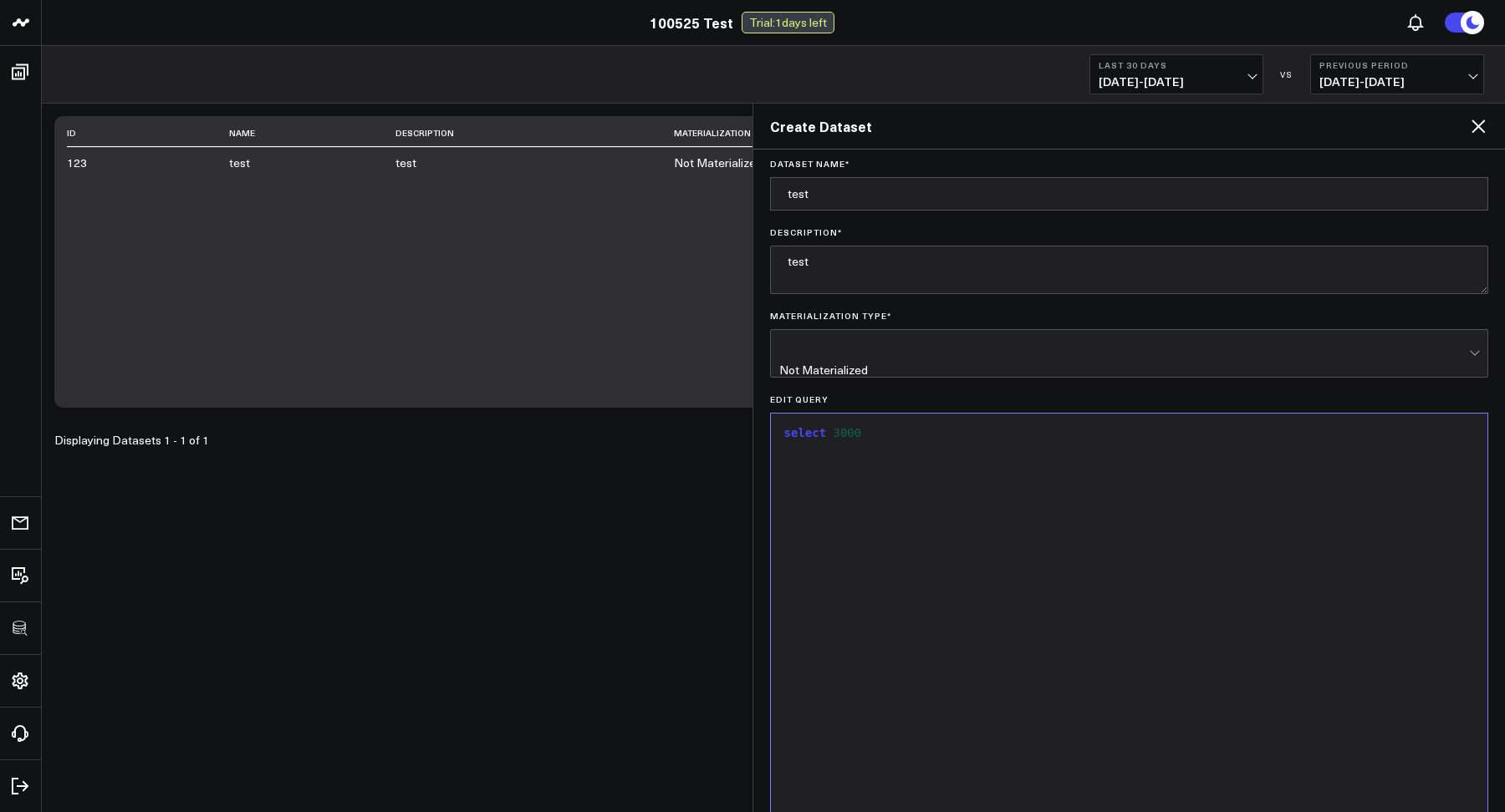
click at [1474, 132] on icon at bounding box center [1478, 126] width 20 height 20
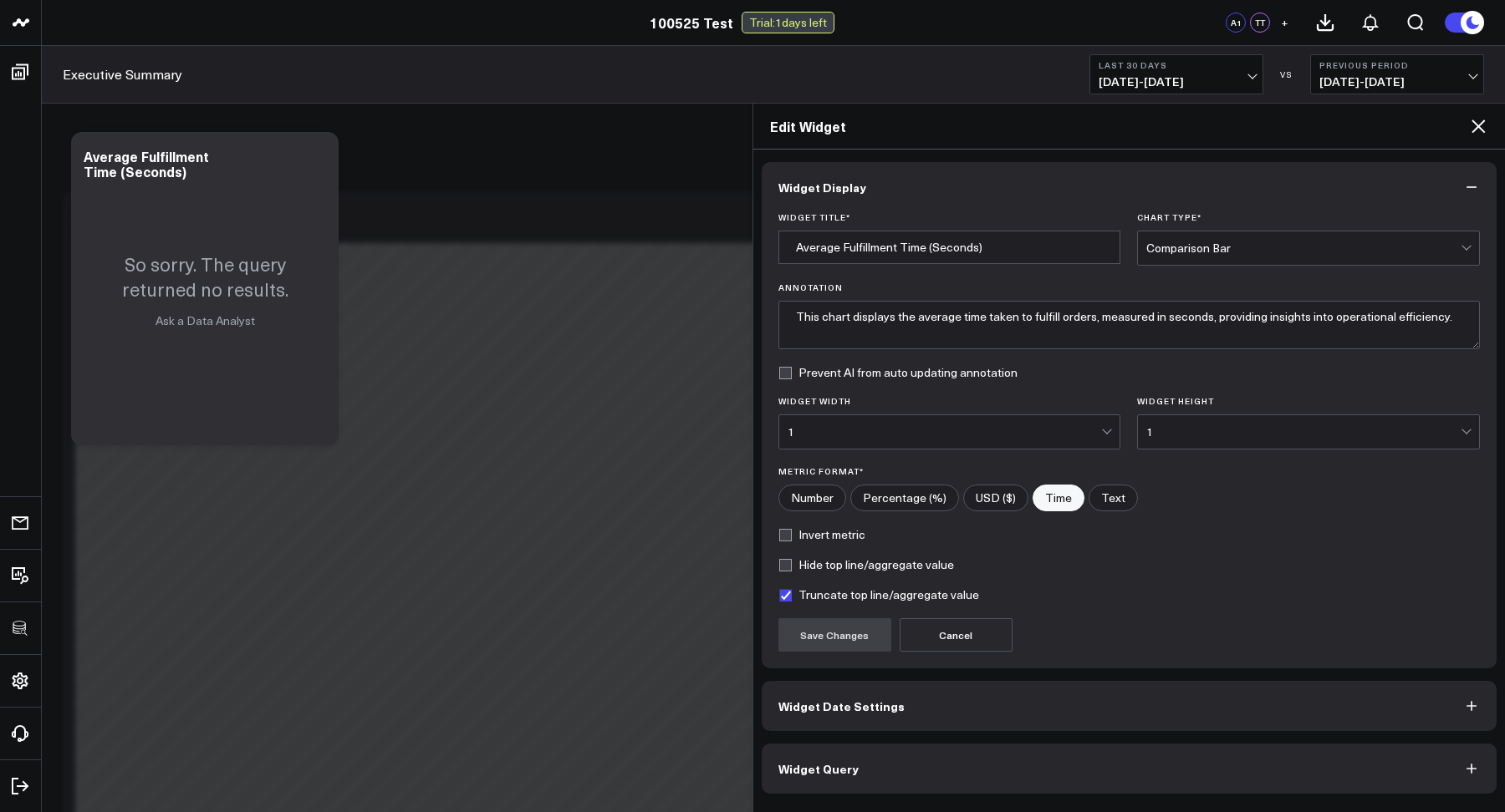
click at [839, 748] on button "Widget Query" at bounding box center [1129, 768] width 735 height 50
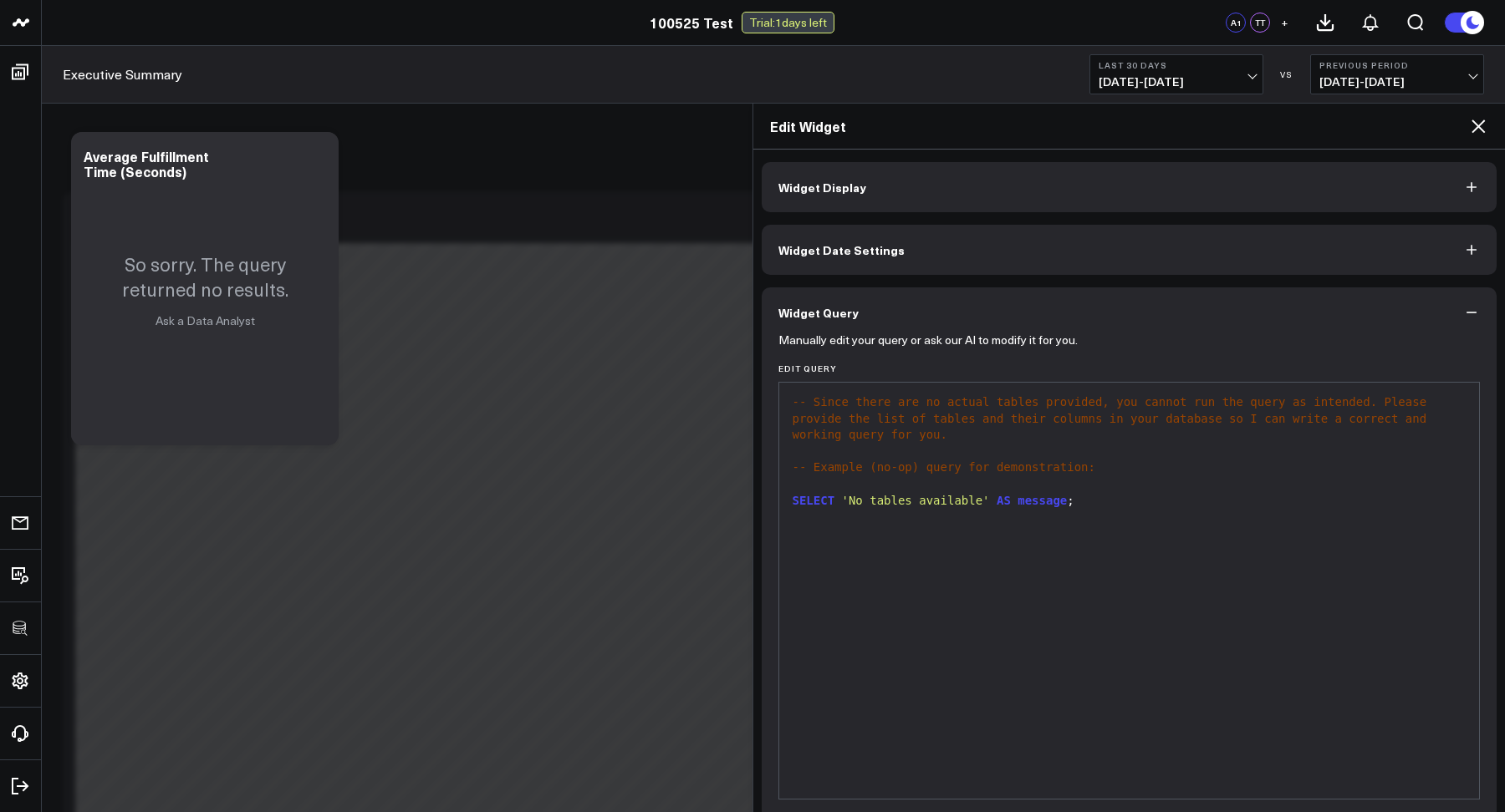
click at [1482, 138] on div "Edit Widget" at bounding box center [1129, 126] width 752 height 46
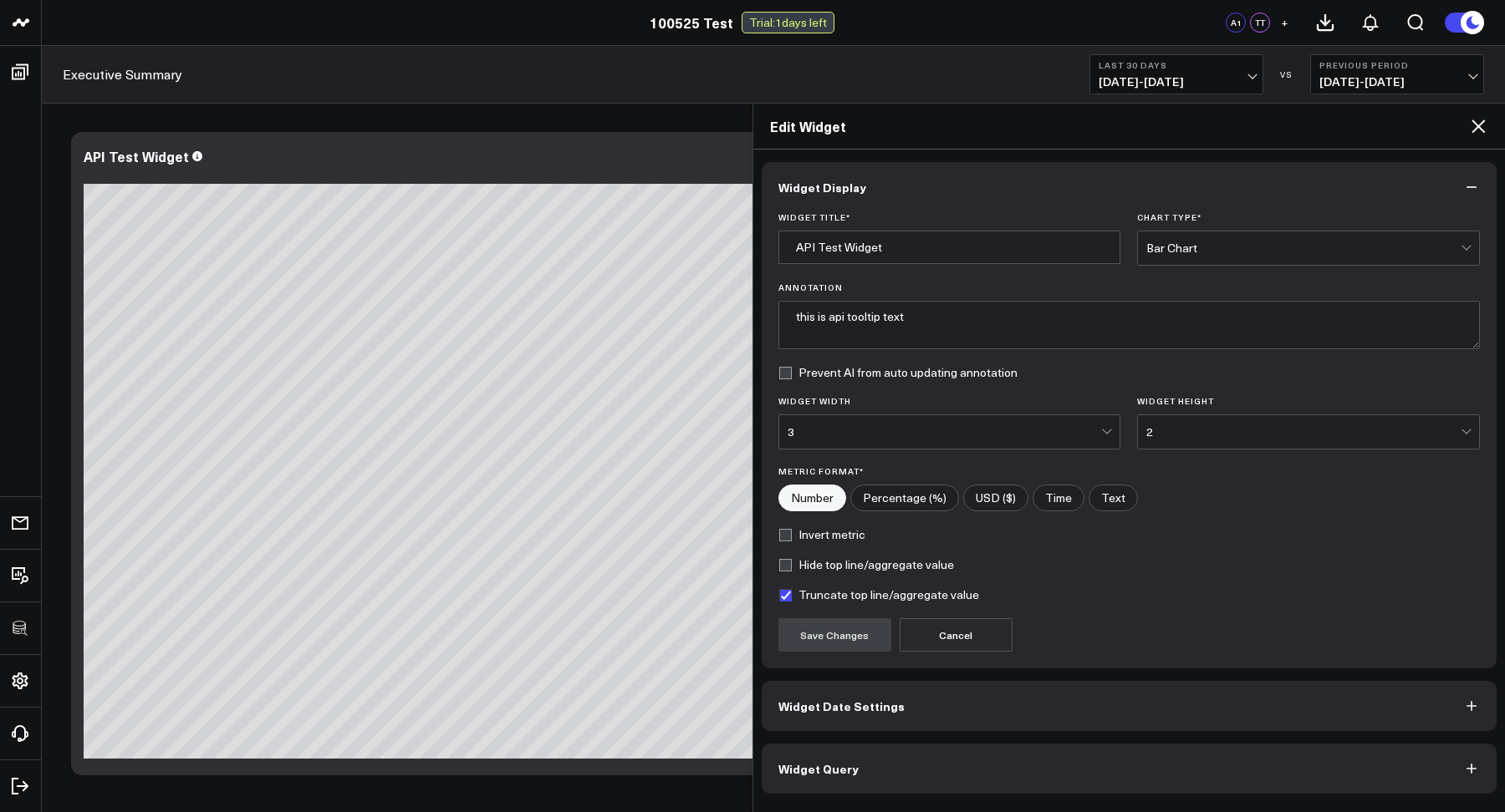
click at [1478, 128] on icon at bounding box center [1478, 126] width 20 height 20
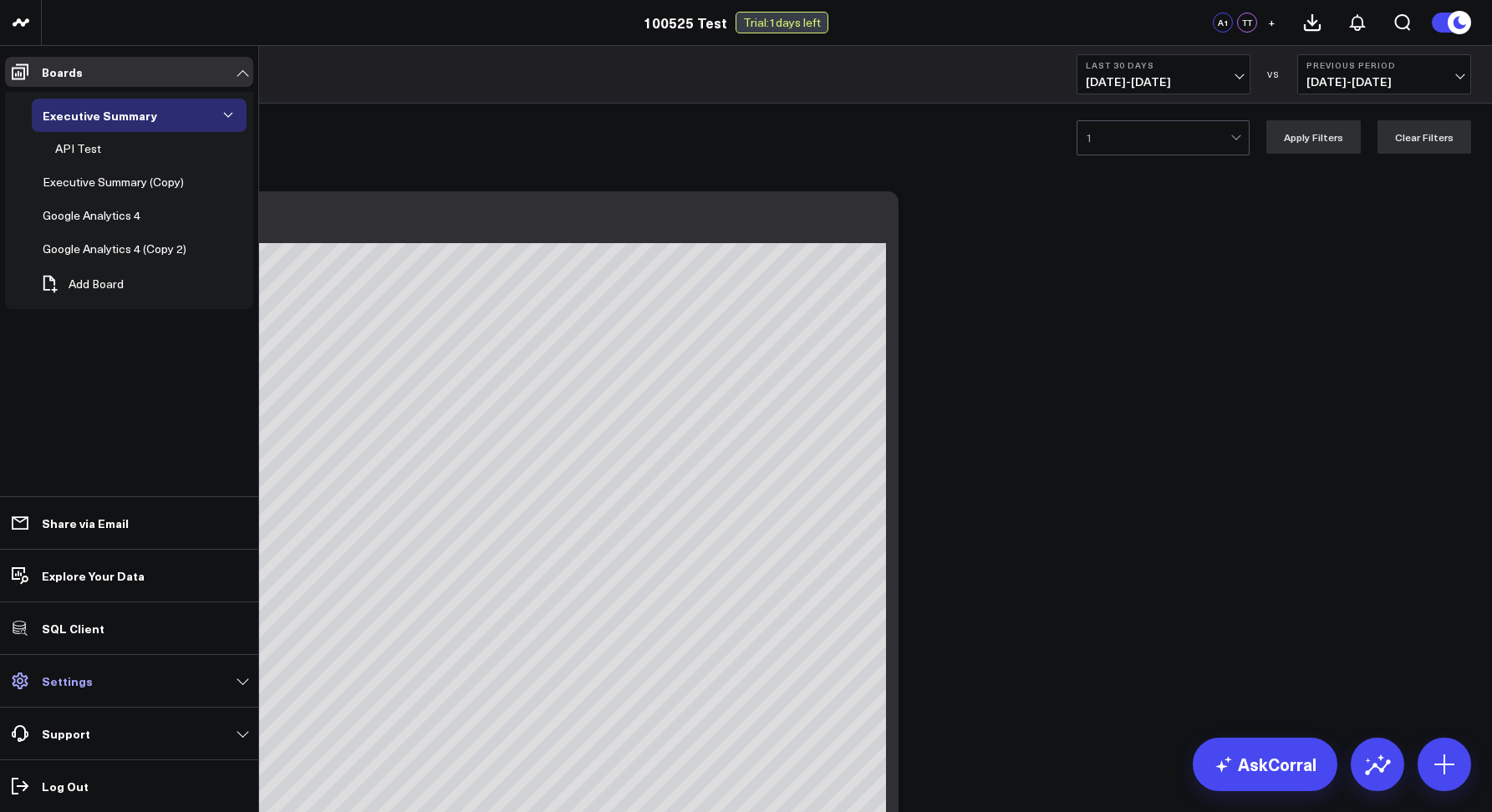
click at [51, 666] on link "Settings" at bounding box center [129, 681] width 248 height 30
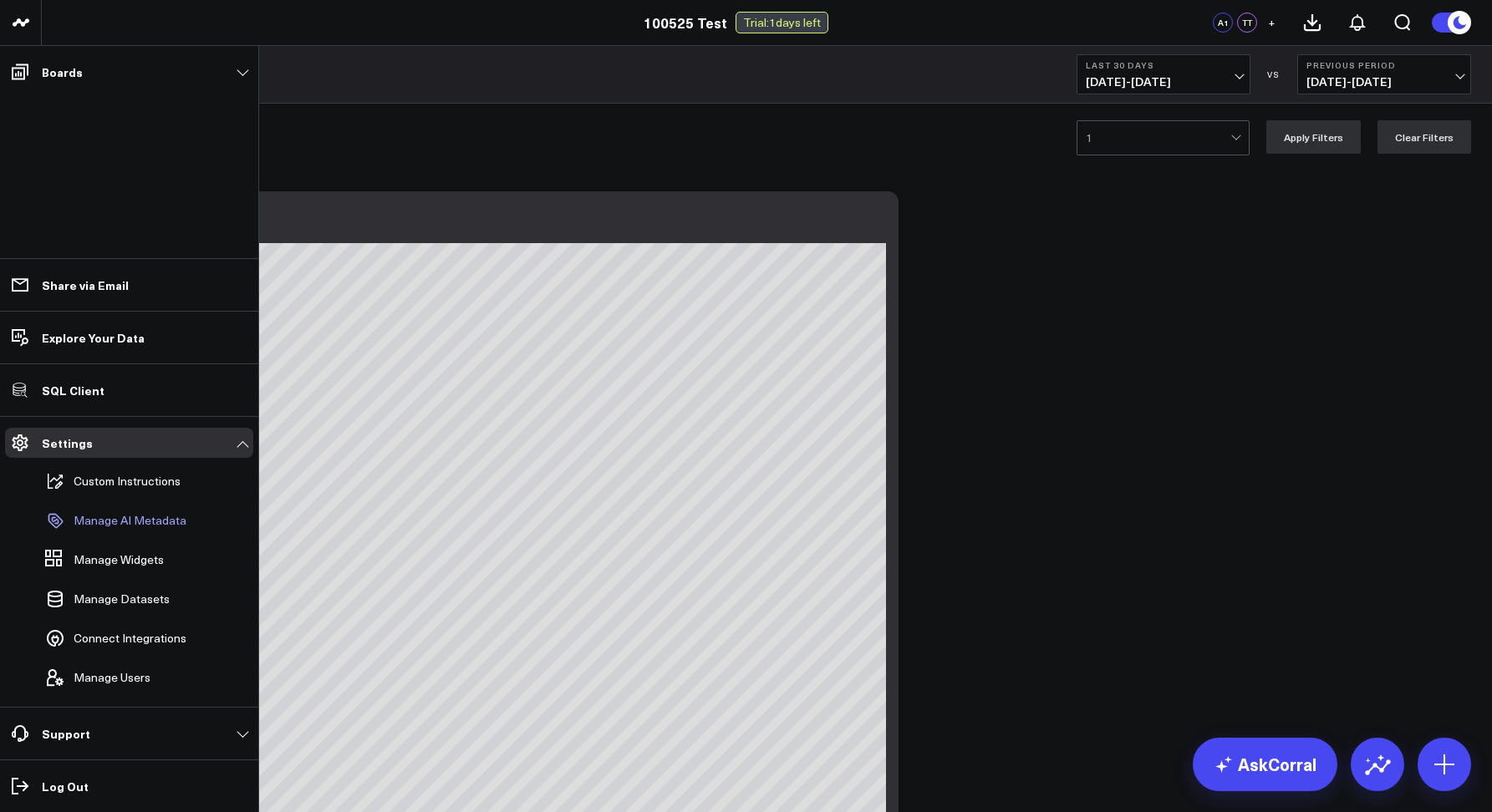
click at [107, 533] on link "Manage AI Metadata" at bounding box center [121, 521] width 165 height 37
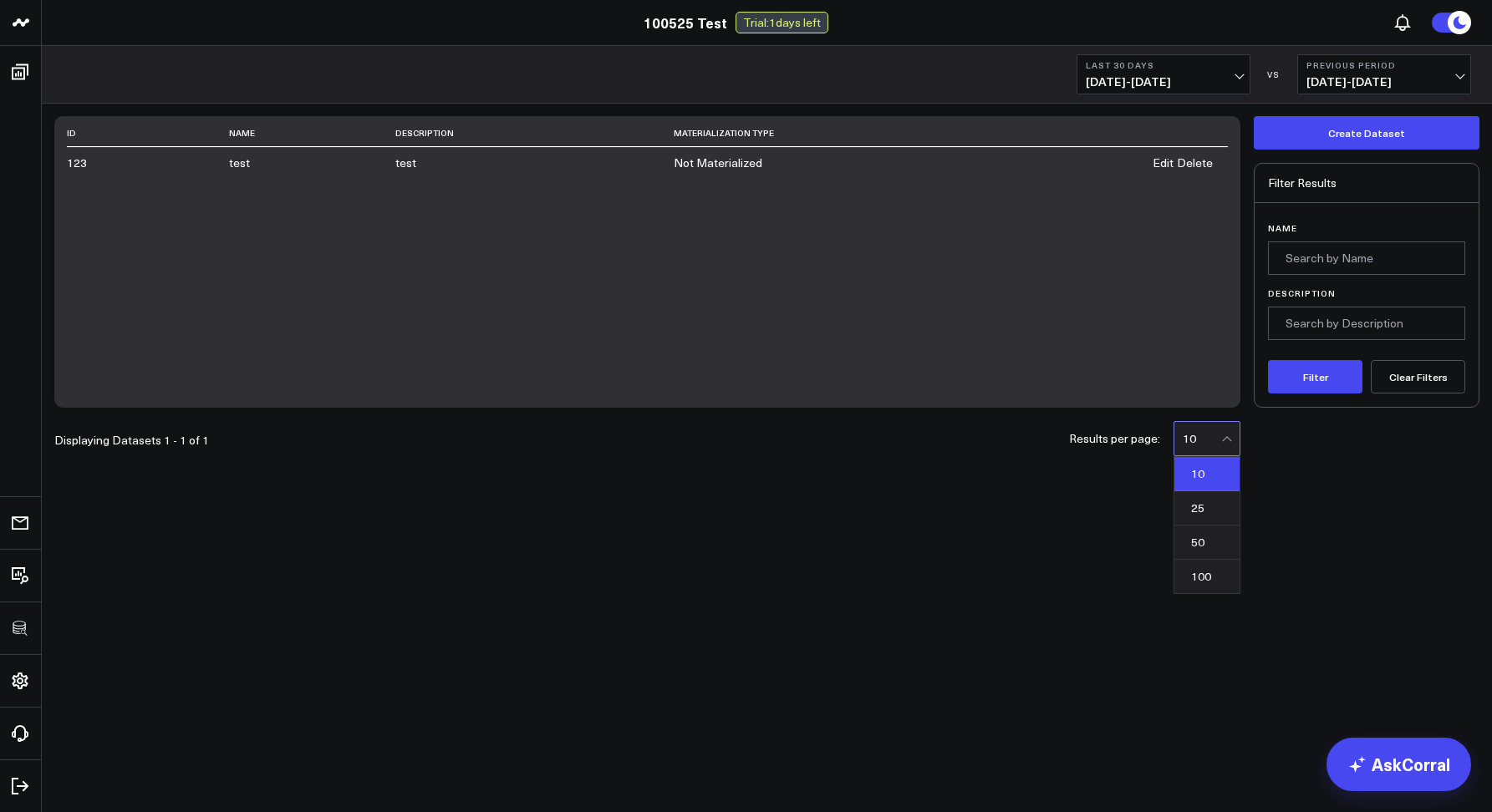
click at [1194, 424] on div "10" at bounding box center [1201, 439] width 39 height 33
click at [1186, 491] on div "25" at bounding box center [1206, 508] width 65 height 34
click at [1181, 439] on div "25" at bounding box center [1206, 439] width 67 height 35
click at [1205, 475] on div "10" at bounding box center [1206, 474] width 65 height 34
click at [1204, 438] on div "10" at bounding box center [1201, 439] width 39 height 13
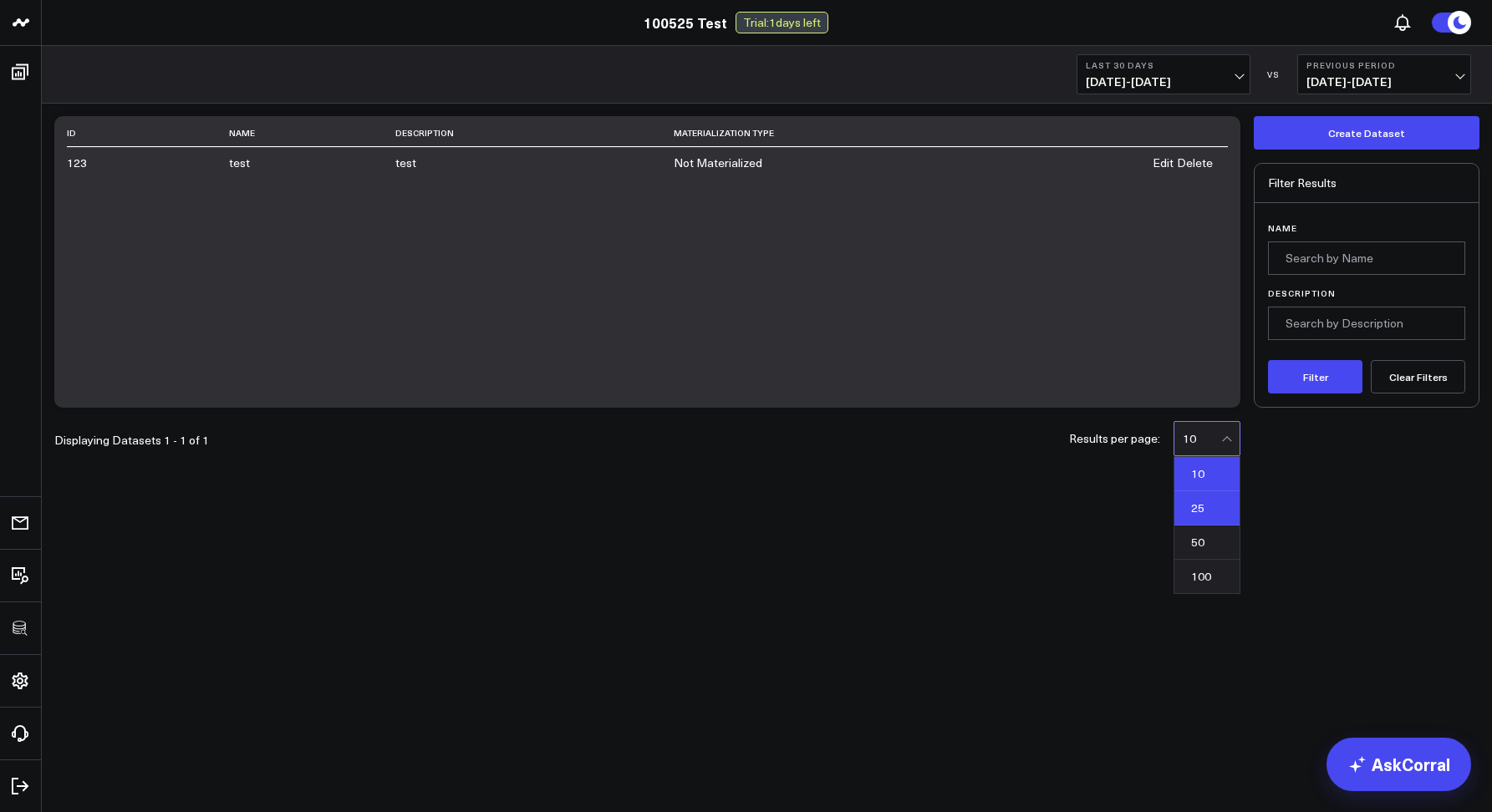
click at [1205, 504] on div "25" at bounding box center [1206, 508] width 65 height 34
click at [1222, 444] on div at bounding box center [1227, 439] width 14 height 33
click at [1188, 496] on div "25" at bounding box center [1206, 508] width 65 height 34
click at [1296, 281] on div "Description" at bounding box center [1366, 314] width 198 height 65
click at [1300, 265] on input "Name" at bounding box center [1366, 258] width 198 height 33
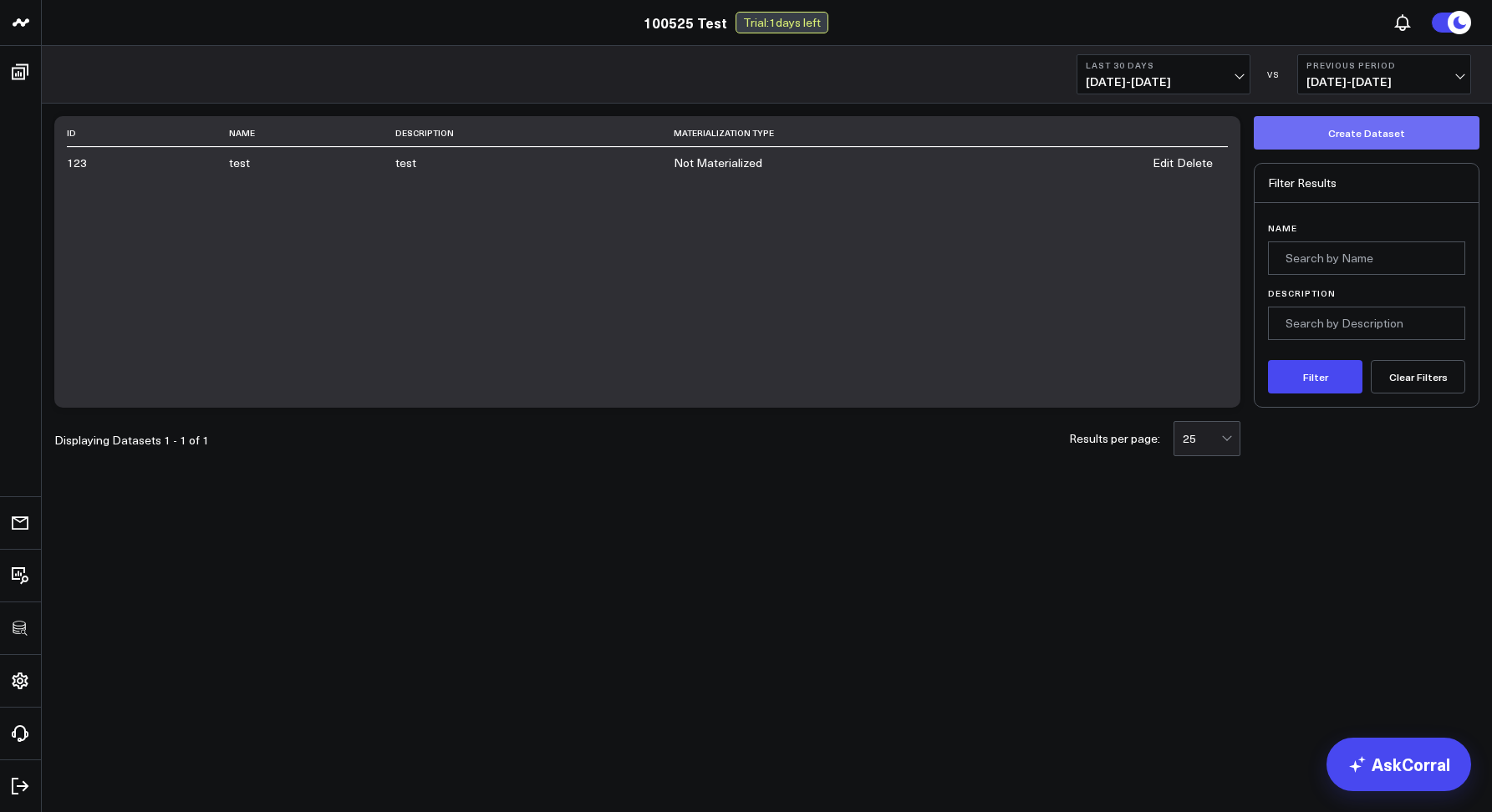
click at [1316, 141] on button "Create Dataset" at bounding box center [1366, 133] width 225 height 33
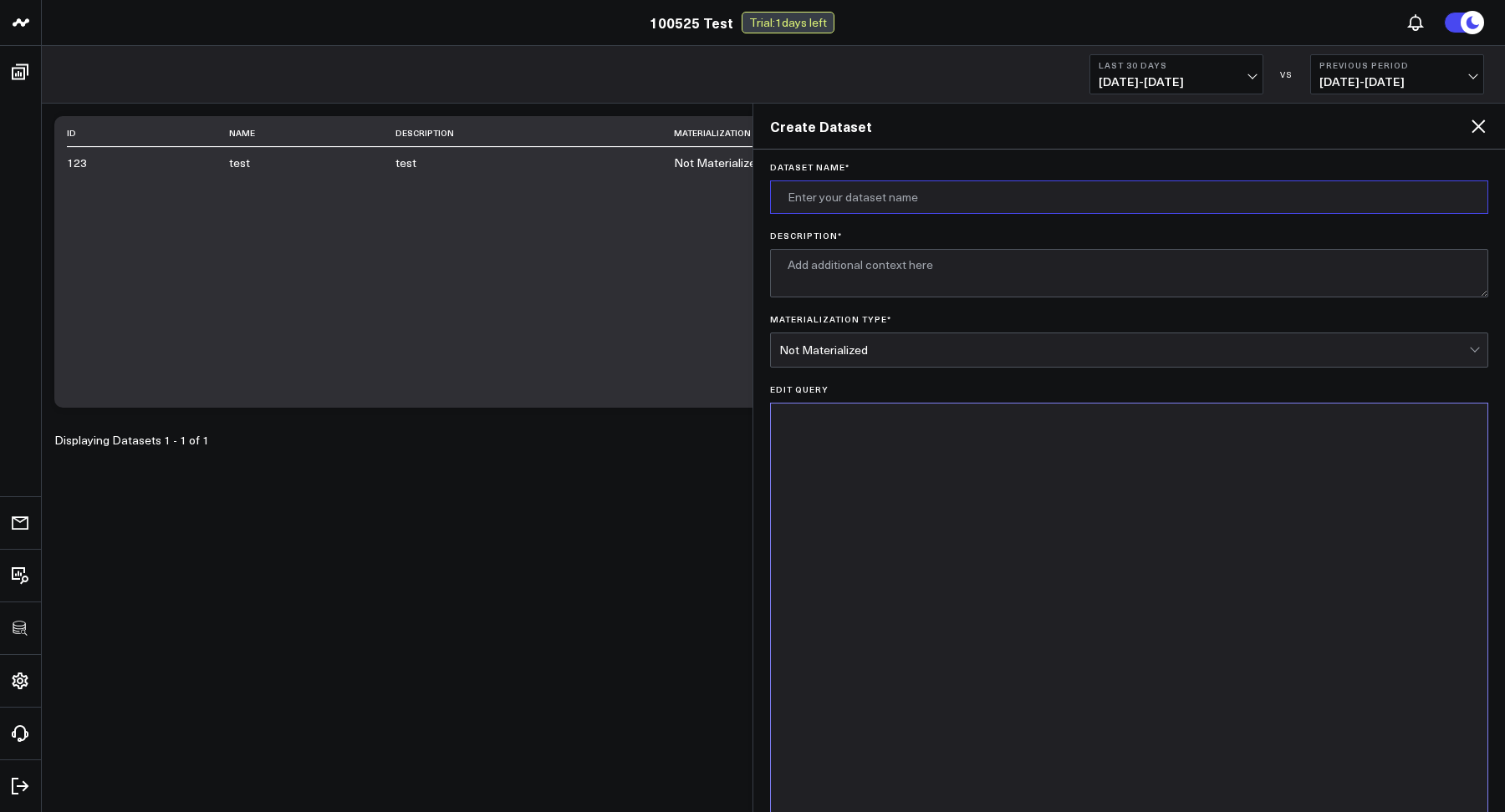
click at [824, 208] on input "Dataset Name *" at bounding box center [1129, 198] width 719 height 33
type input "blart"
click at [802, 269] on textarea "Description *" at bounding box center [1129, 273] width 719 height 49
type textarea "kjhkjhkjh"
click at [876, 492] on div at bounding box center [1129, 611] width 700 height 399
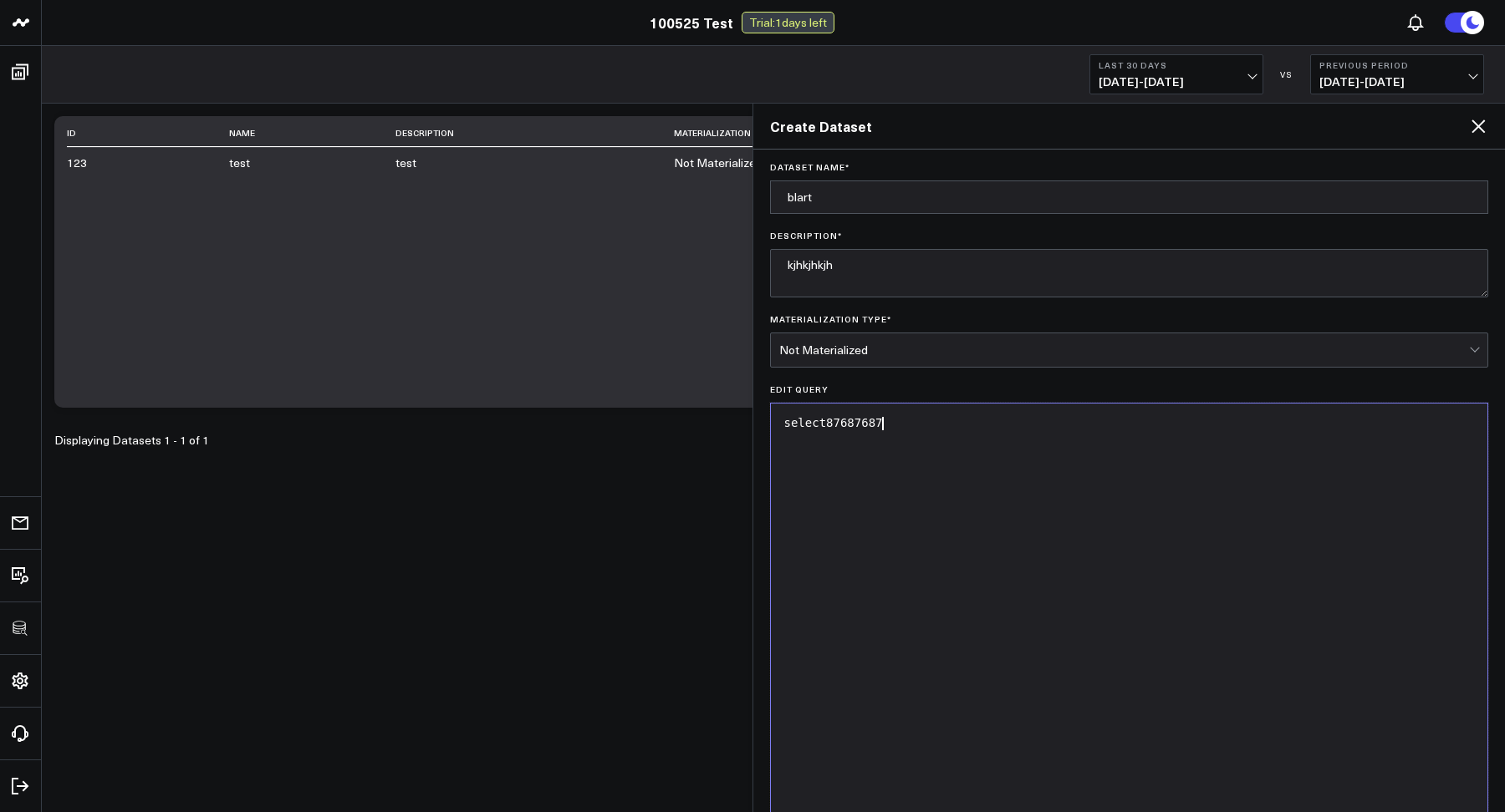
click at [827, 420] on div "select87687687" at bounding box center [1129, 424] width 700 height 17
click at [917, 551] on div "select 87687687" at bounding box center [1129, 611] width 700 height 399
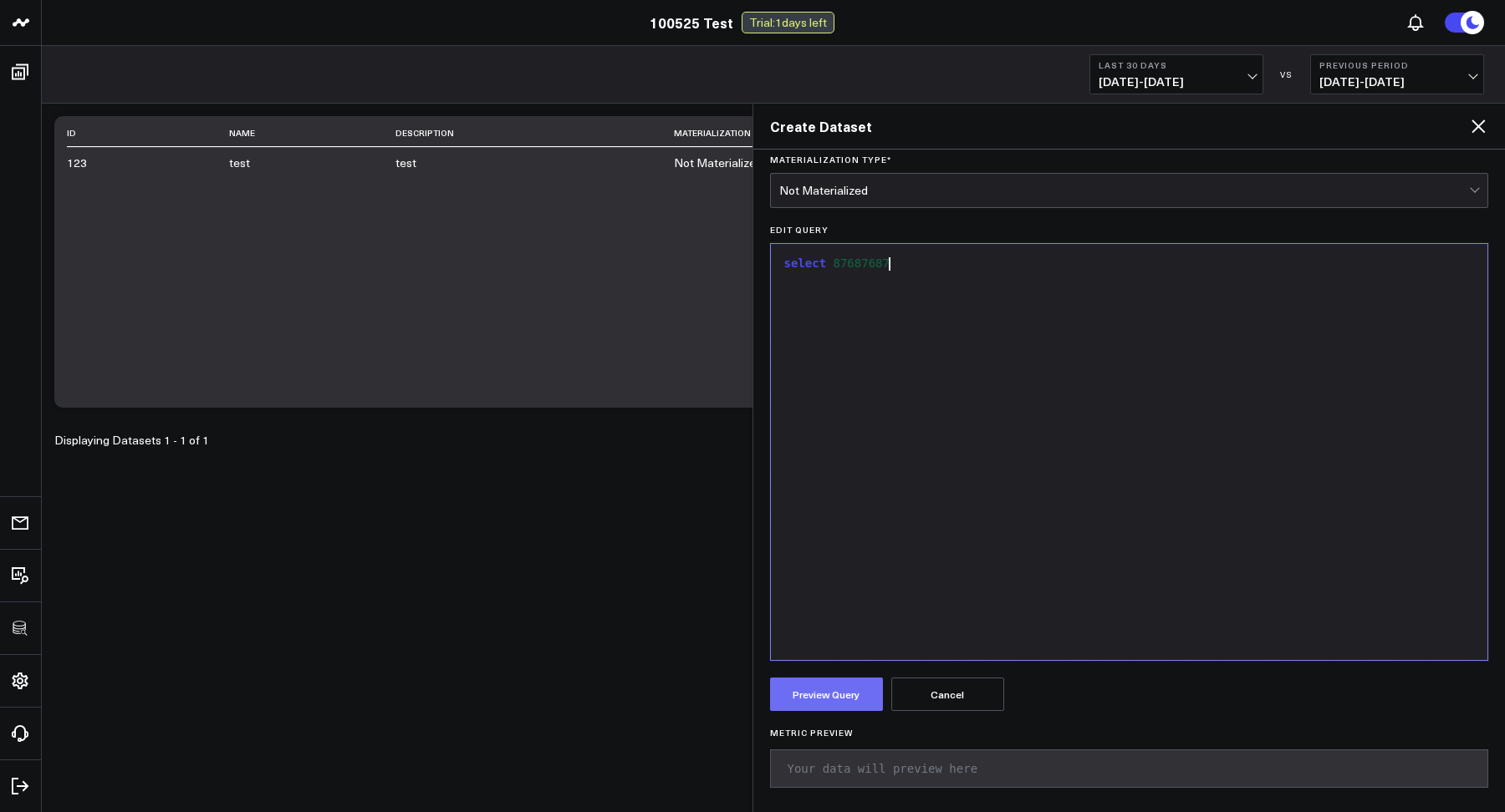
click at [801, 680] on button "Preview Query" at bounding box center [826, 694] width 113 height 33
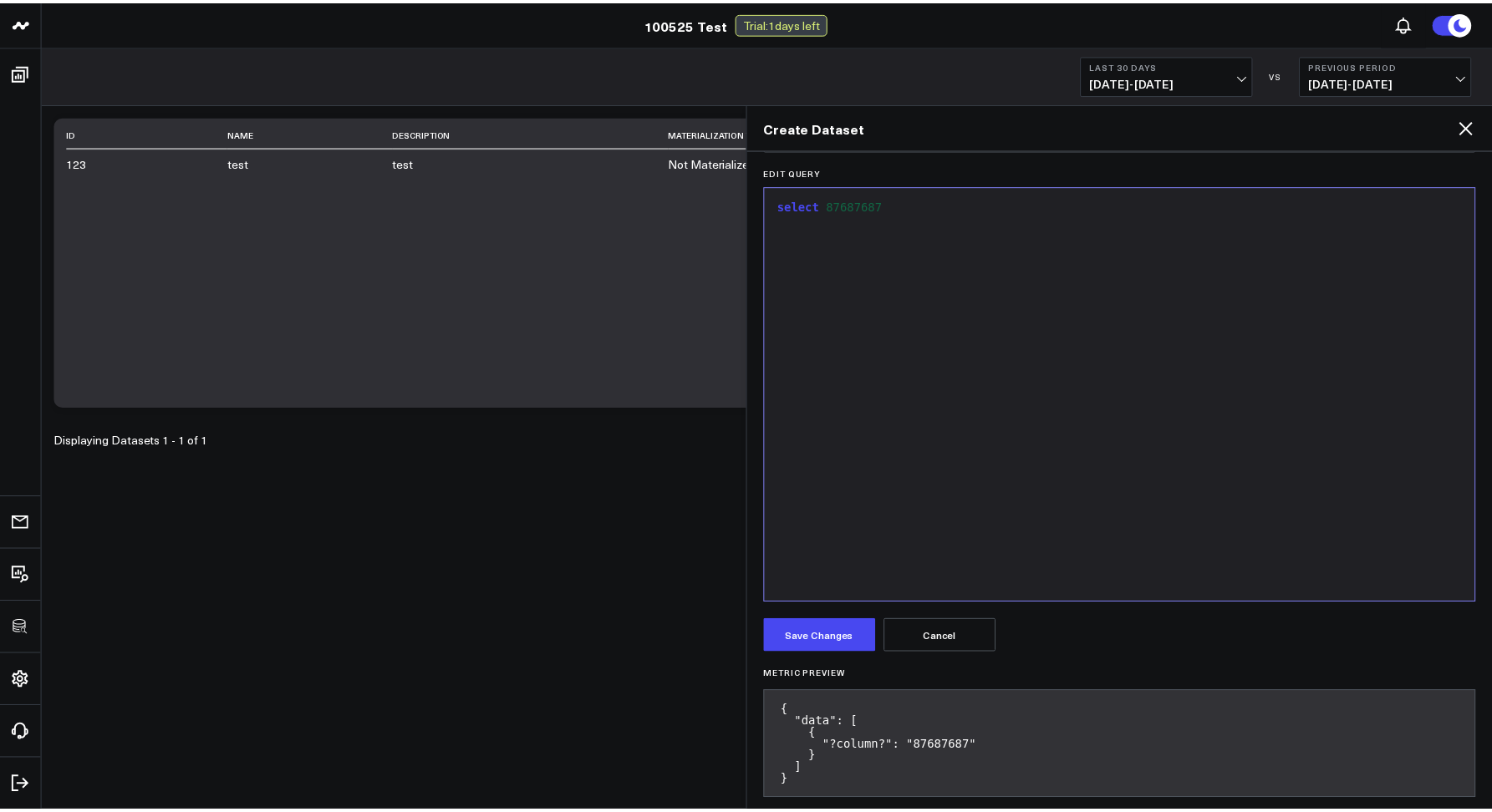
scroll to position [229, 0]
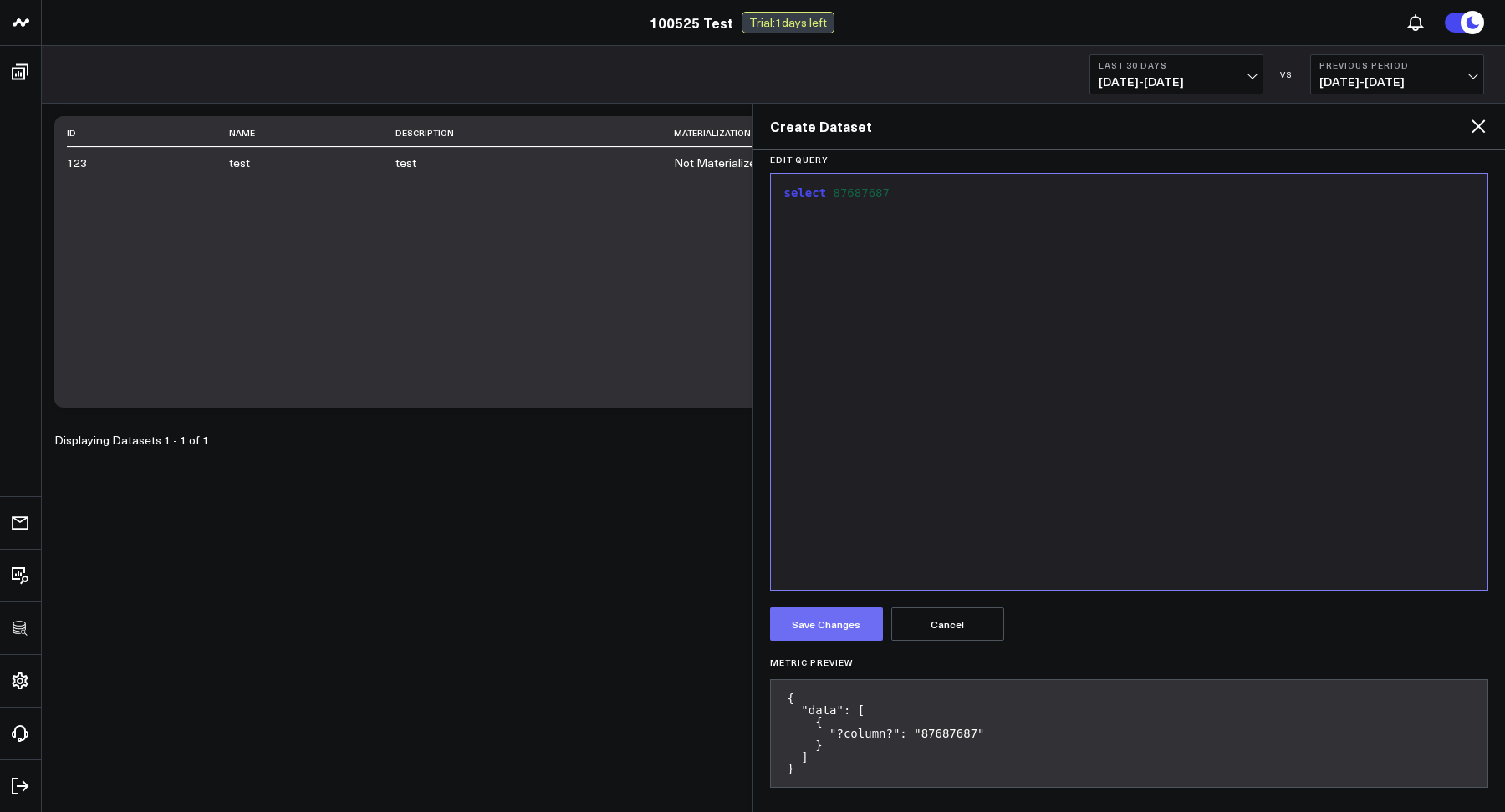
click at [824, 619] on button "Save Changes" at bounding box center [826, 624] width 113 height 33
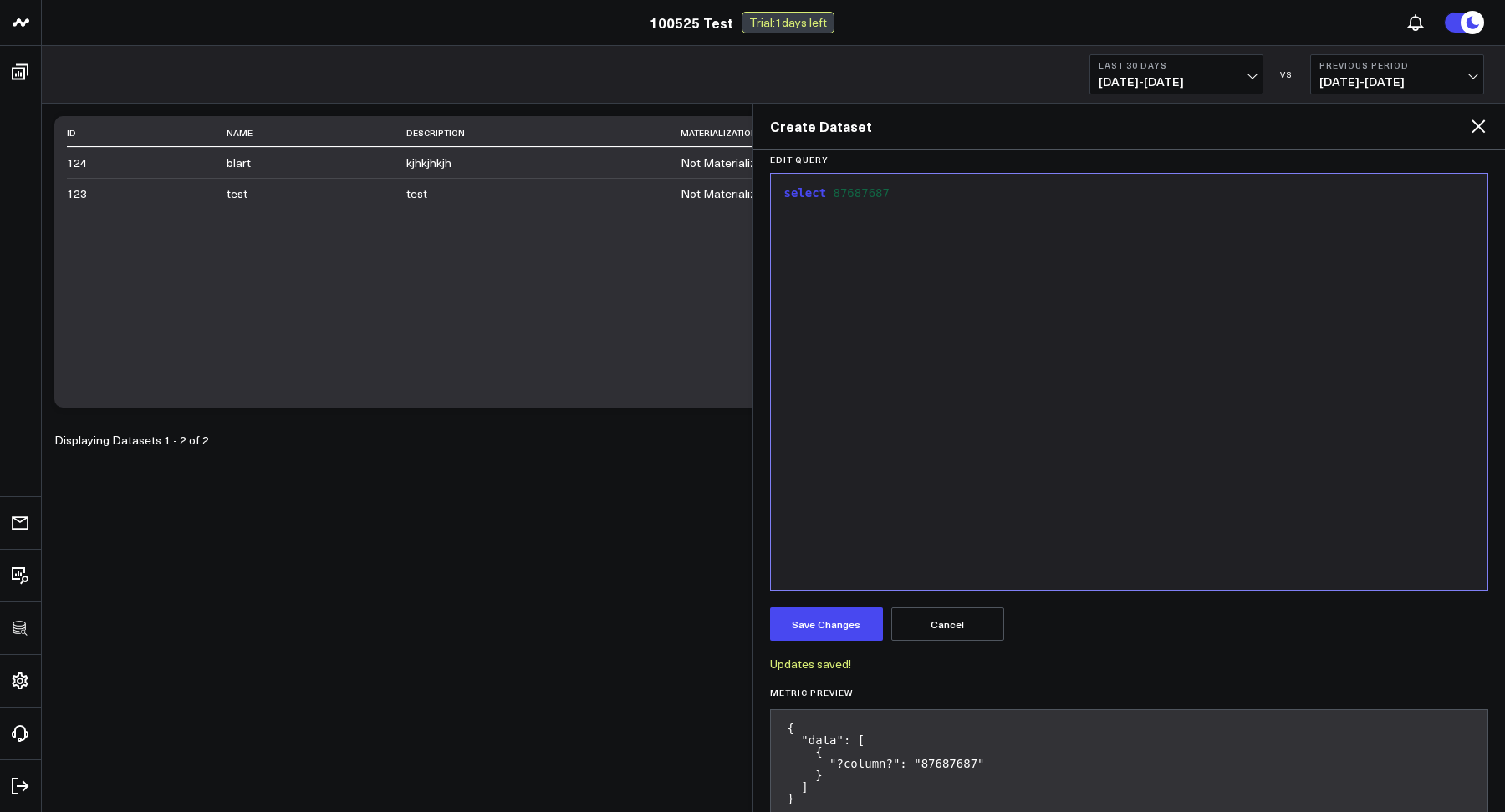
click at [1477, 137] on div "Create Dataset" at bounding box center [1129, 126] width 752 height 46
click at [1475, 119] on icon at bounding box center [1478, 126] width 20 height 20
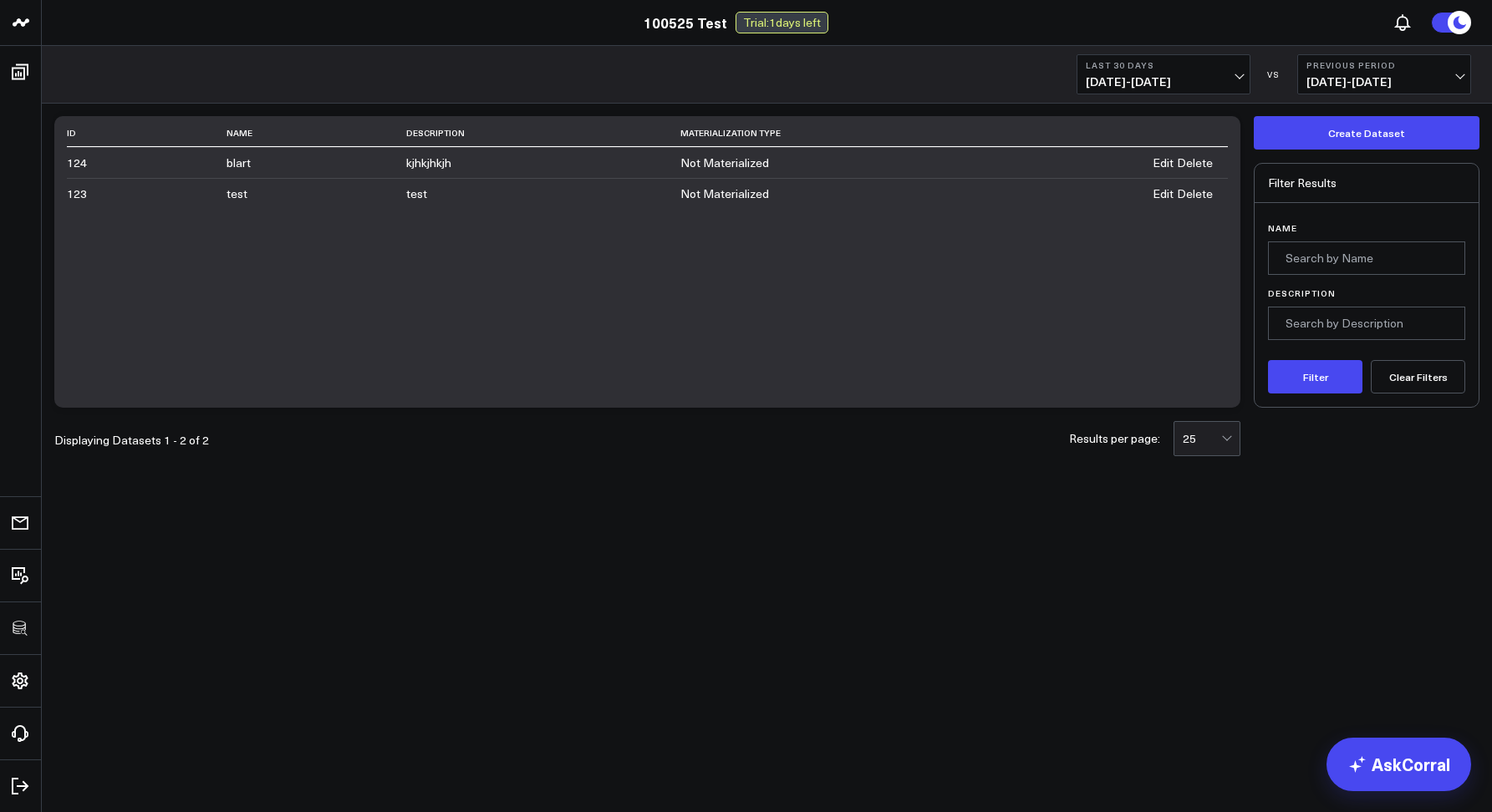
click at [661, 224] on div "ID Name Description Materialization Type 124 blart kjhkjhkjh Not Materialized E…" at bounding box center [647, 262] width 1186 height 291
click at [1298, 267] on input "Name" at bounding box center [1366, 258] width 198 height 33
type input "blart"
click at [1268, 360] on button "Filter" at bounding box center [1315, 377] width 95 height 33
click at [1402, 384] on button "Clear Filters" at bounding box center [1417, 377] width 95 height 33
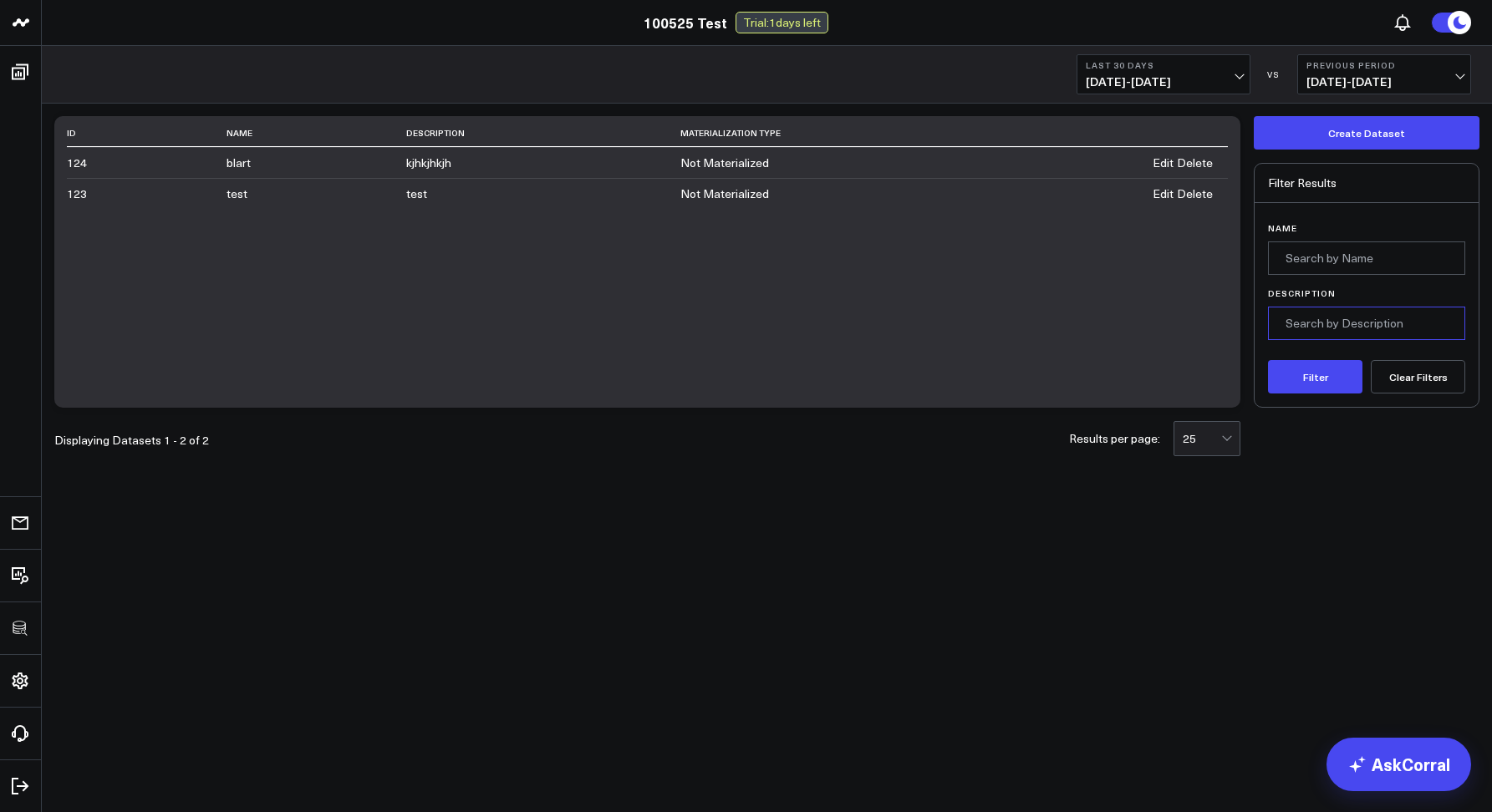
click at [1320, 334] on input "Description" at bounding box center [1366, 323] width 198 height 33
type input "kj"
click at [1268, 360] on button "Filter" at bounding box center [1315, 377] width 95 height 33
click at [1423, 387] on button "Clear Filters" at bounding box center [1417, 377] width 95 height 33
click at [680, 308] on div "ID Name Description Materialization Type 124 blart kjhkjhkjh Not Materialized E…" at bounding box center [647, 262] width 1186 height 291
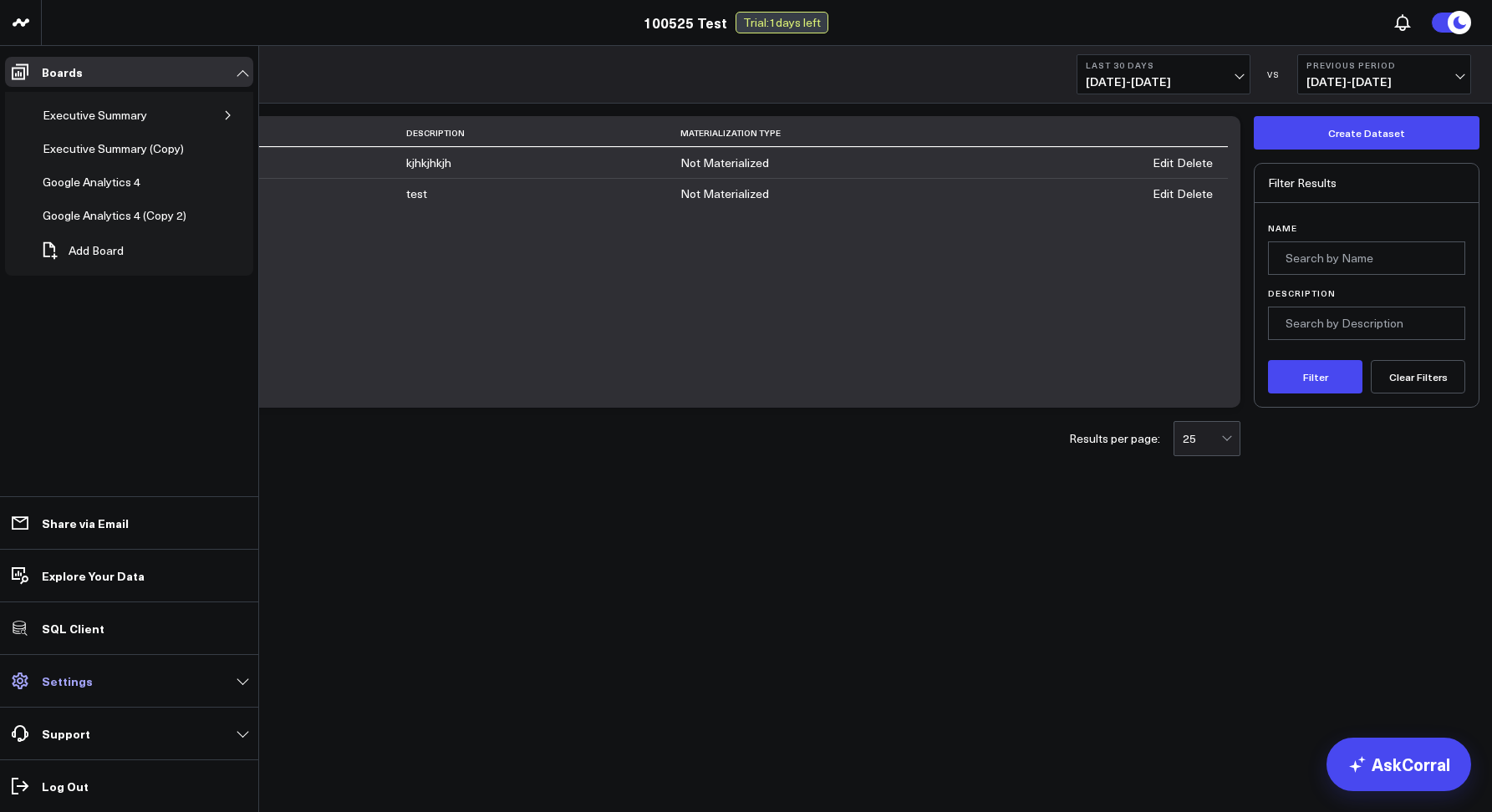
click at [105, 671] on link "Settings" at bounding box center [129, 681] width 248 height 30
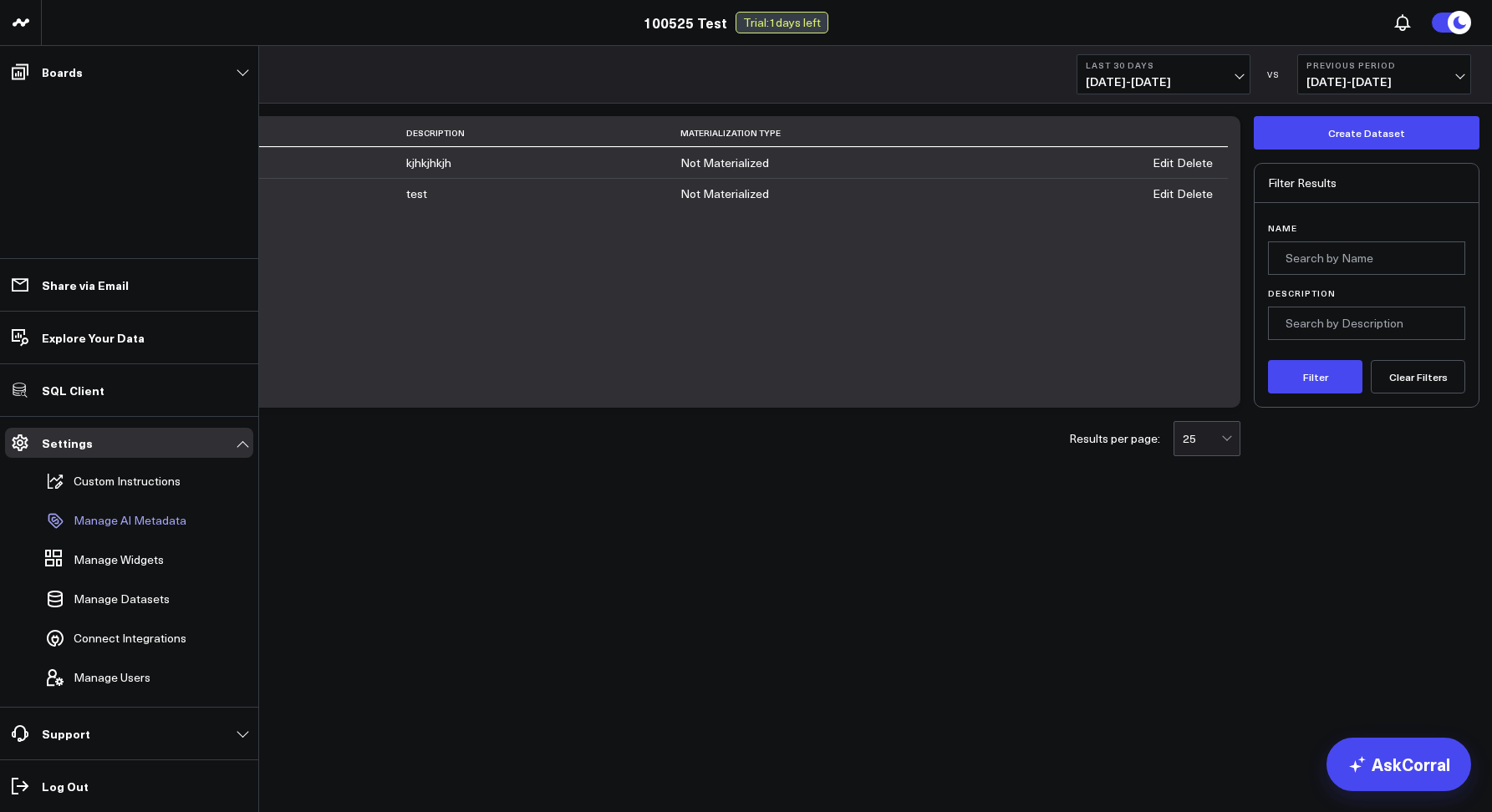
click at [100, 526] on p "Manage AI Metadata" at bounding box center [130, 521] width 113 height 13
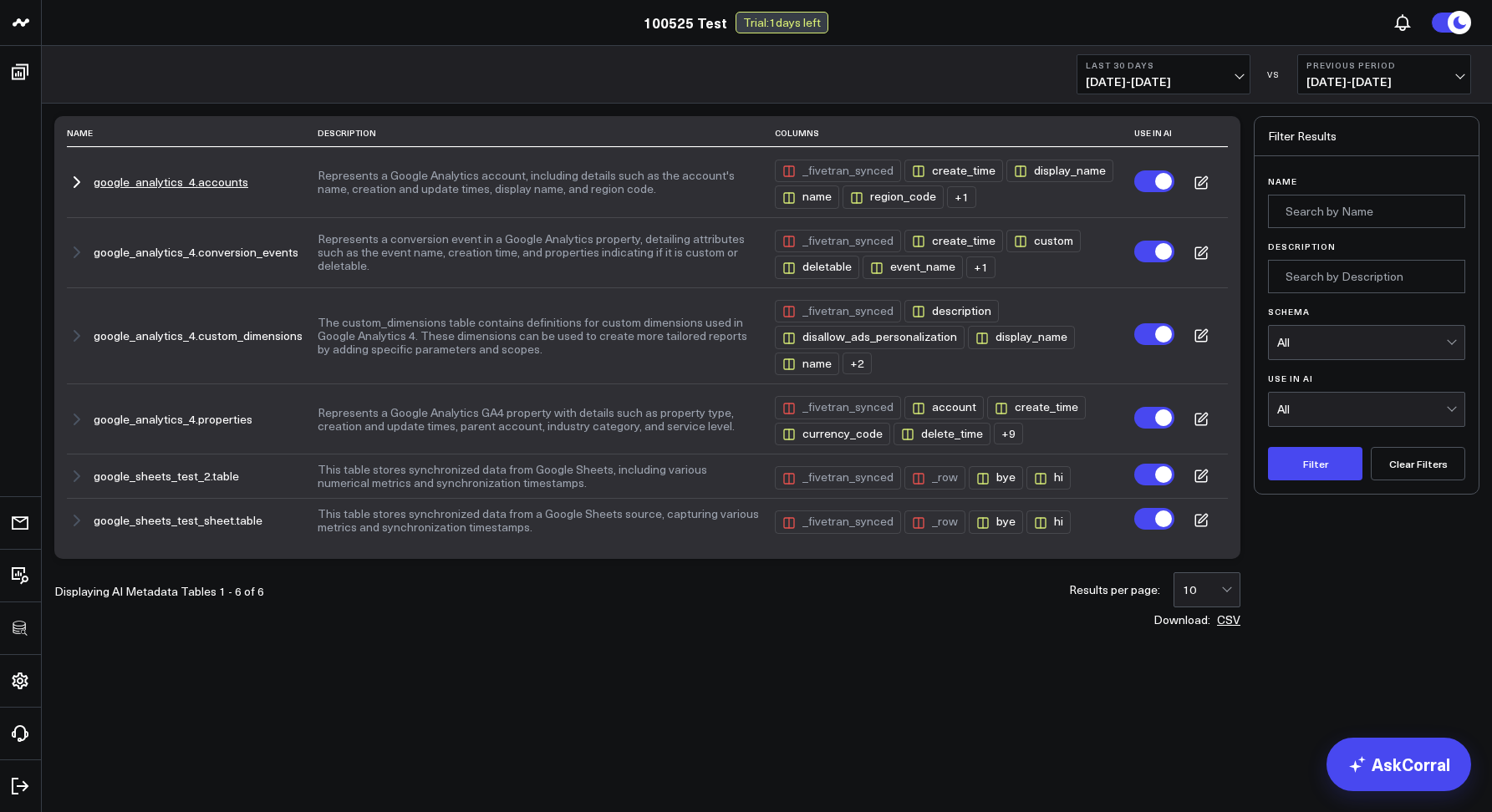
click at [80, 184] on icon "button" at bounding box center [77, 182] width 20 height 20
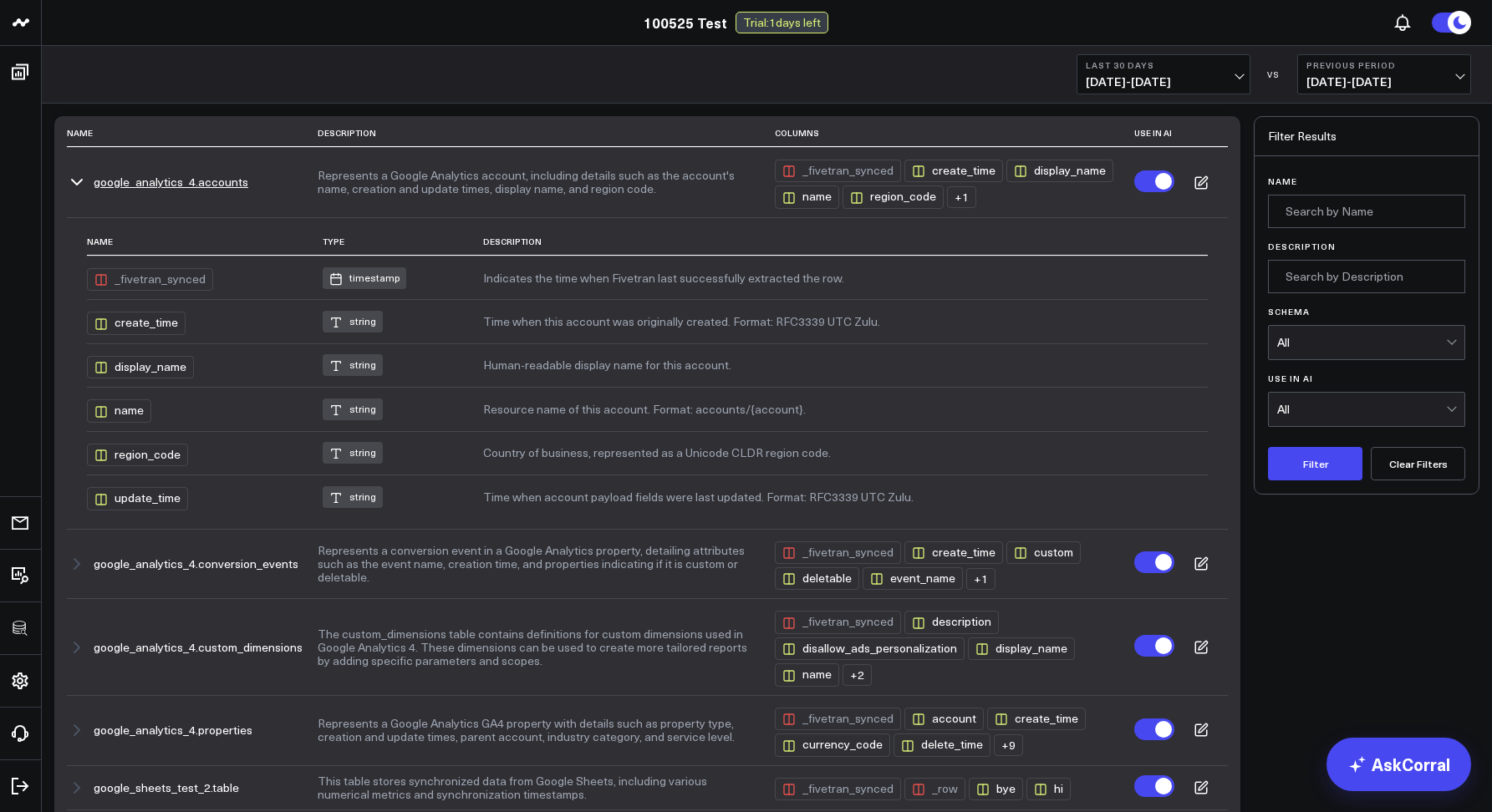
click at [353, 285] on div "timestamp" at bounding box center [364, 278] width 84 height 22
click at [1184, 180] on td at bounding box center [1201, 182] width 54 height 70
click at [1194, 182] on icon at bounding box center [1201, 183] width 15 height 15
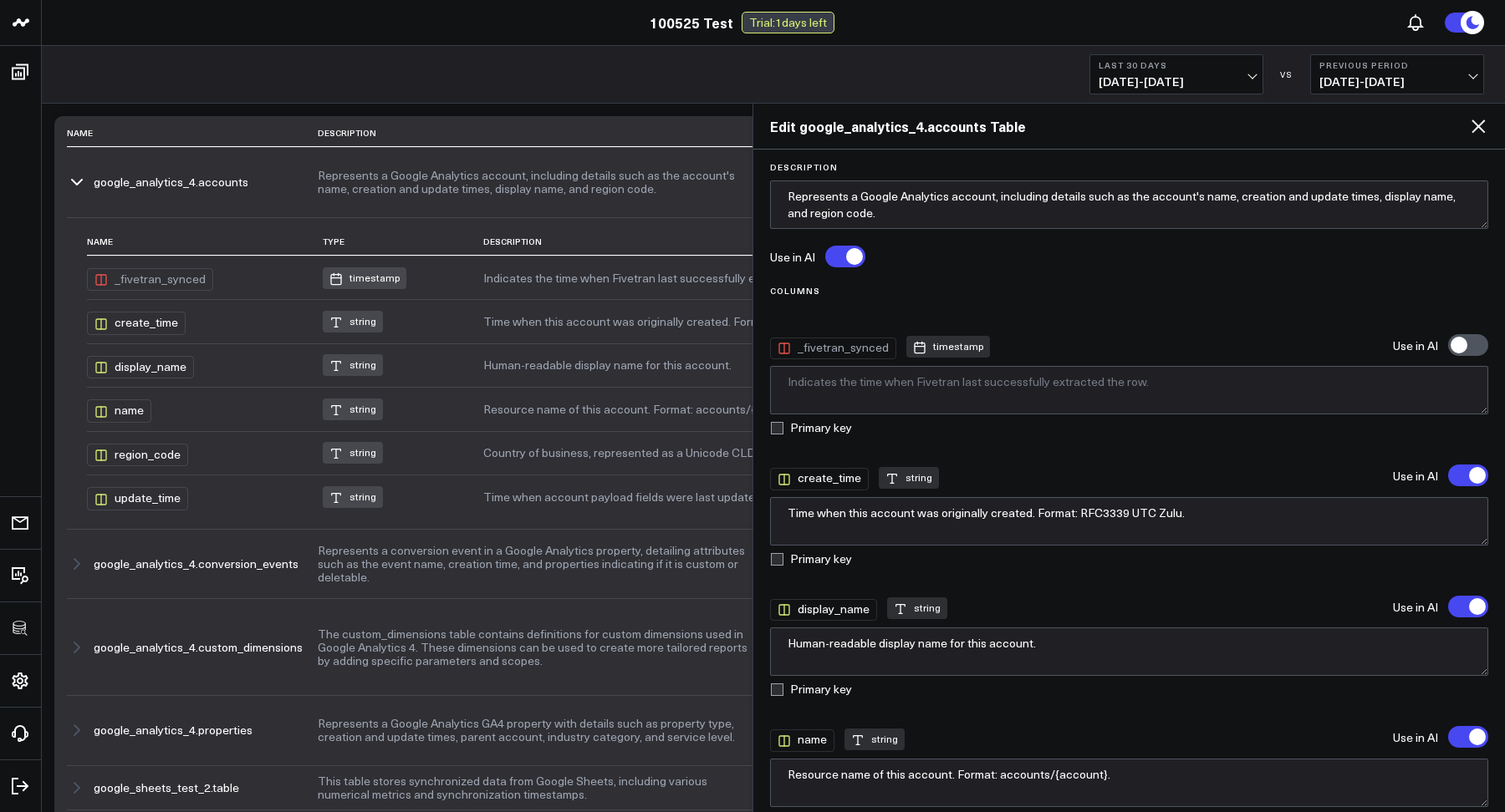
click at [1477, 127] on icon at bounding box center [1478, 126] width 13 height 13
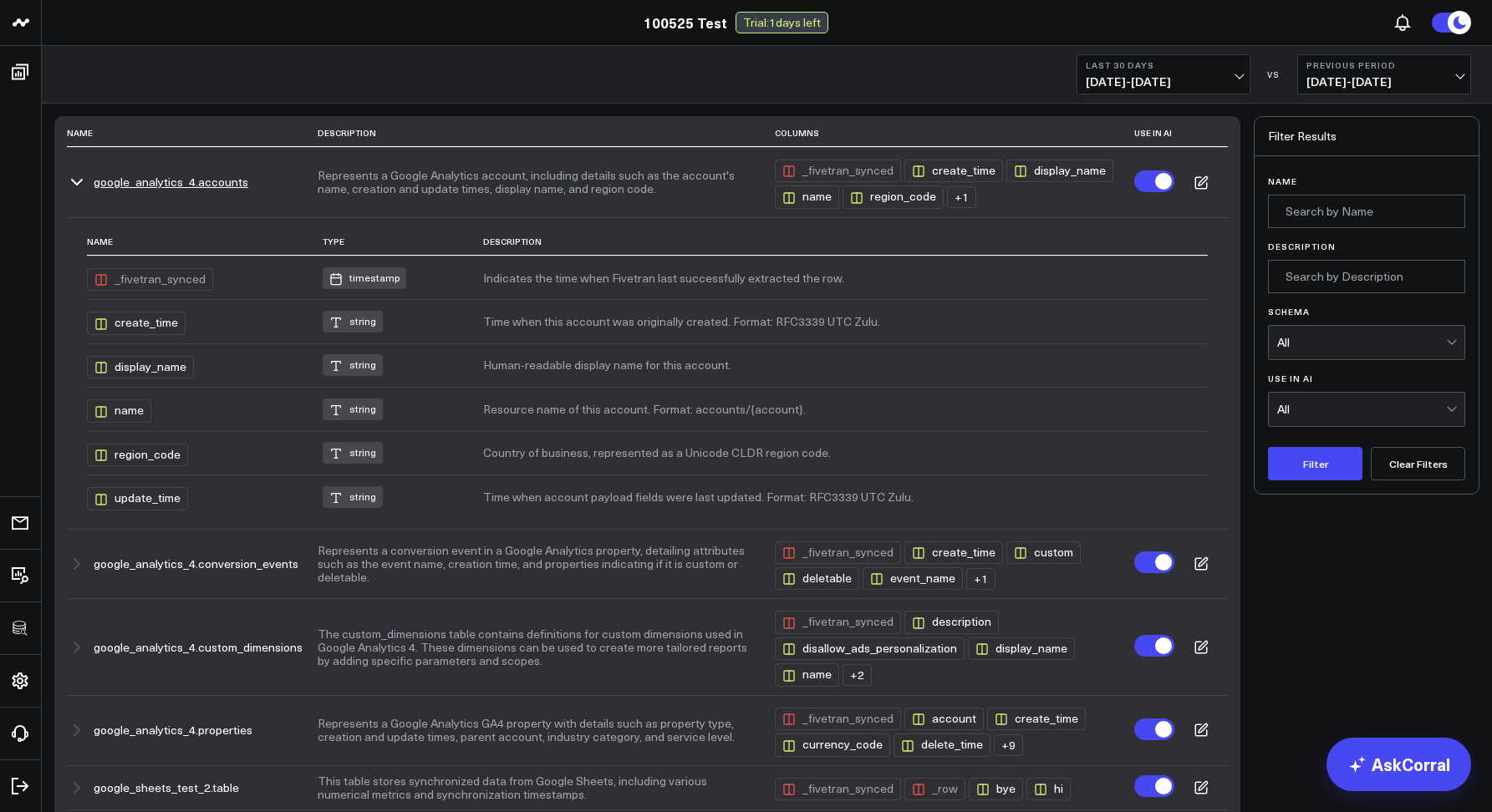
click at [1200, 180] on icon at bounding box center [1201, 183] width 15 height 15
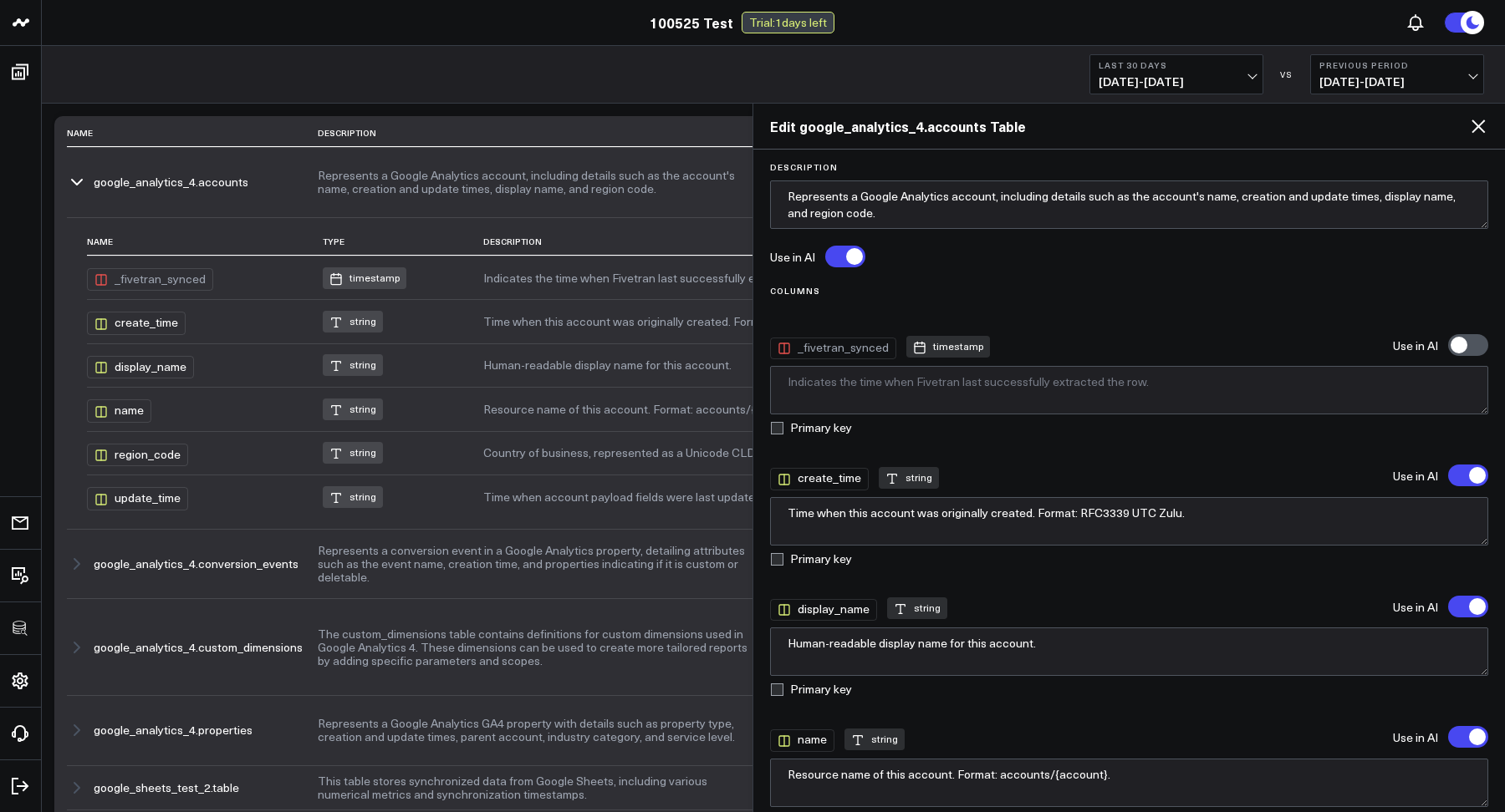
click at [1479, 121] on icon at bounding box center [1478, 126] width 20 height 20
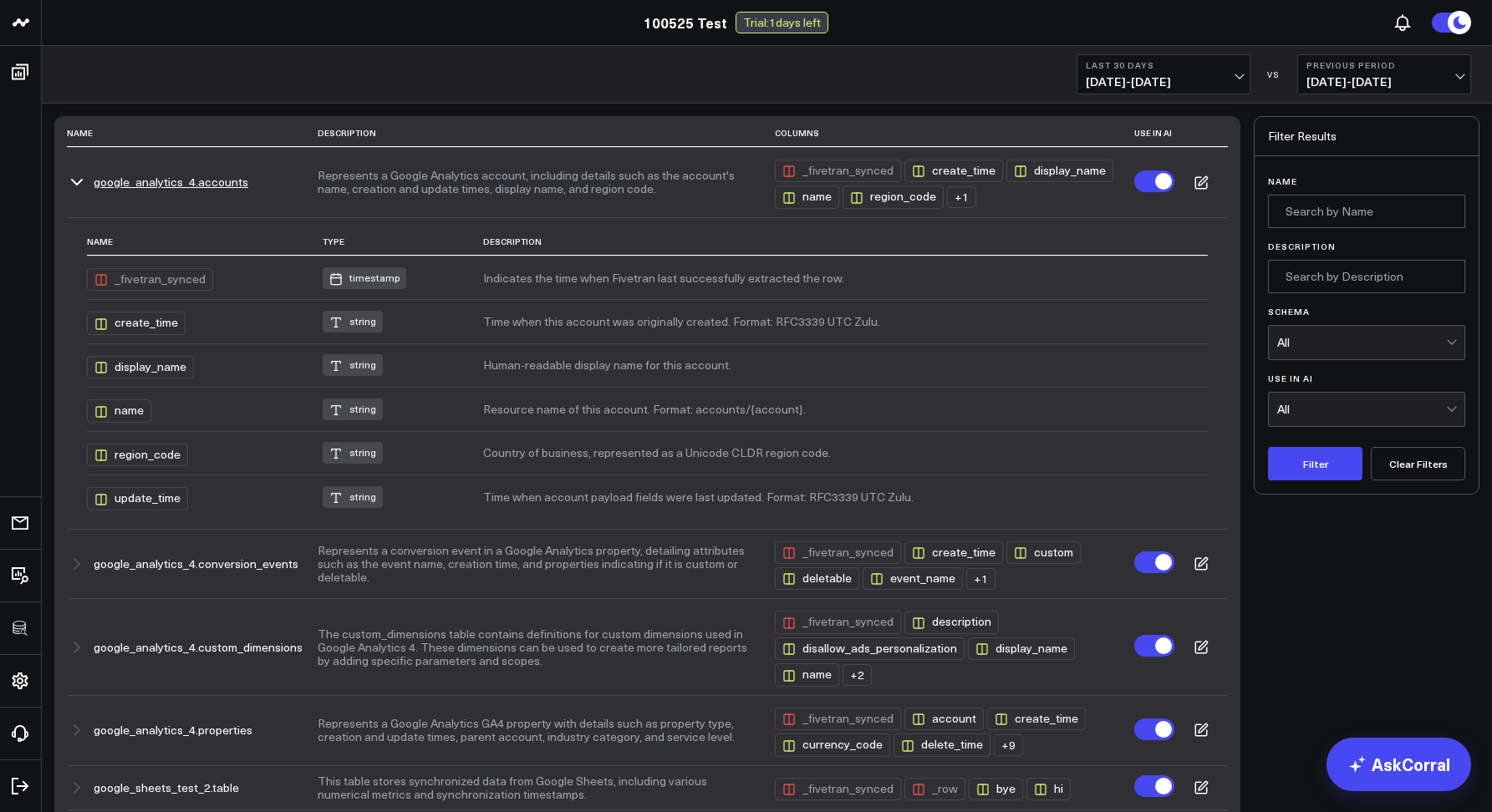
click at [1196, 183] on icon at bounding box center [1201, 183] width 15 height 15
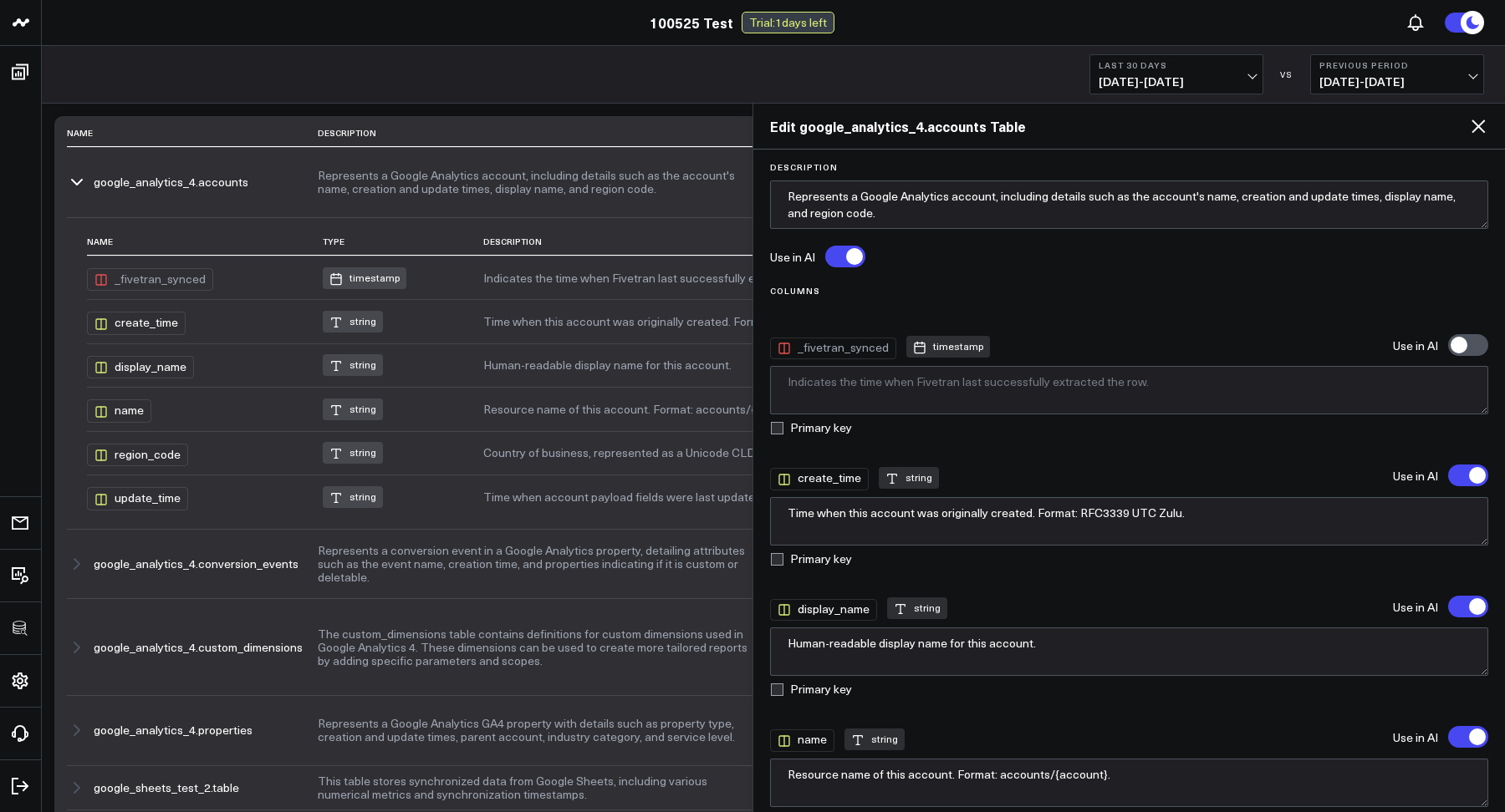
click at [1456, 469] on label at bounding box center [1468, 475] width 40 height 22
click at [1448, 475] on input "'create_time' will be excluded from AI searches" at bounding box center [1448, 475] width 0 height 0
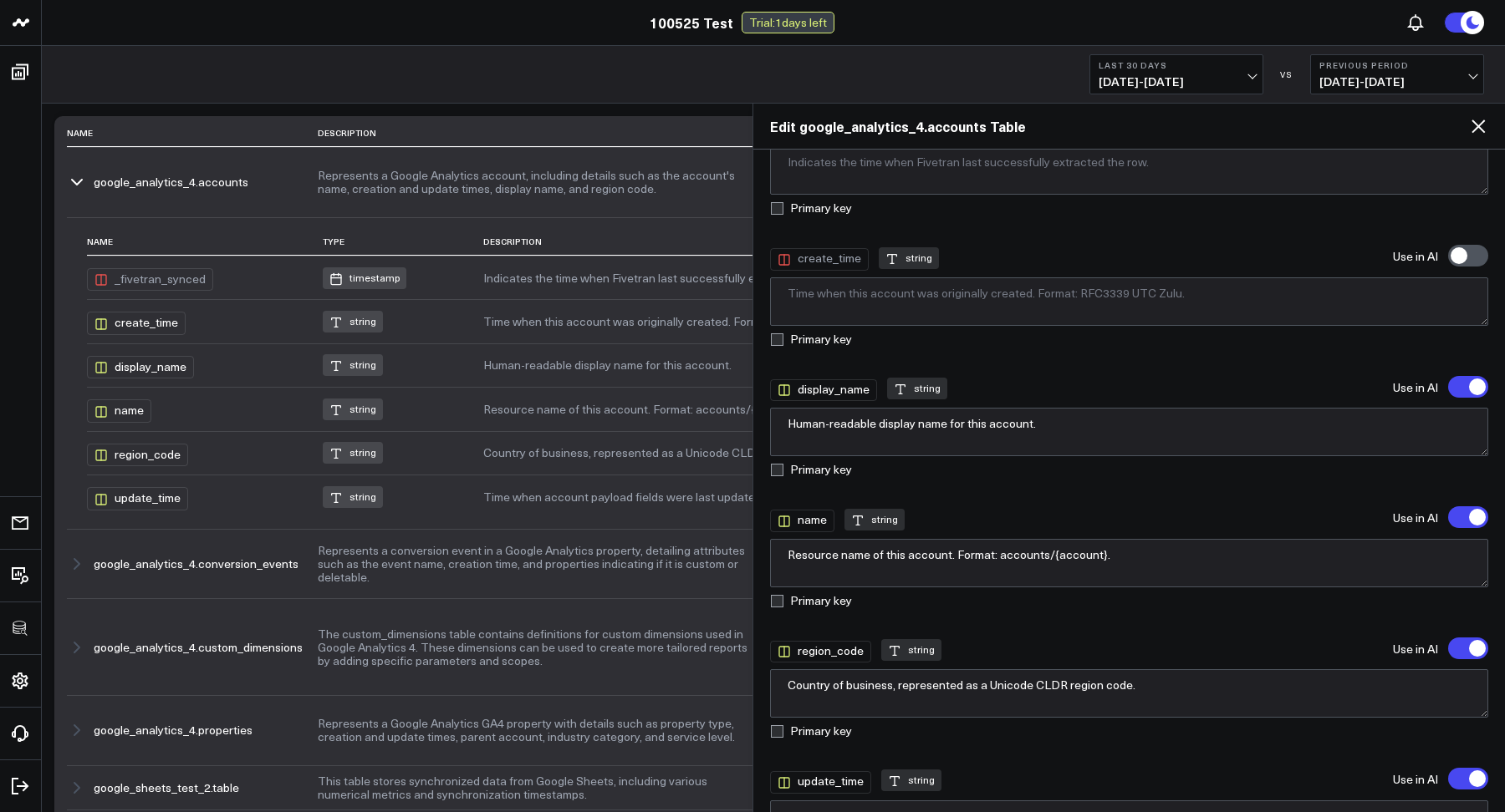
scroll to position [341, 0]
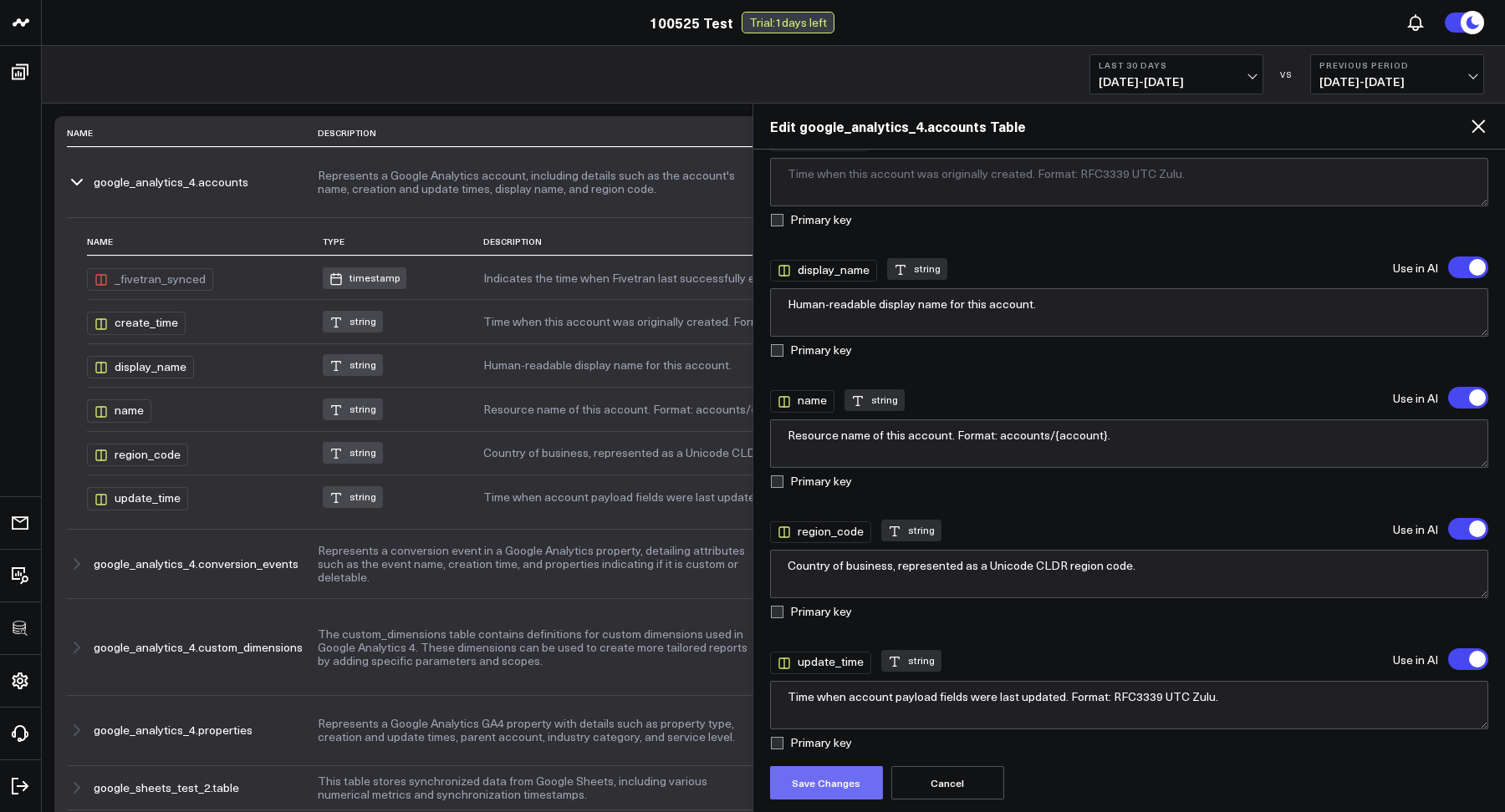
click at [802, 791] on button "Save Changes" at bounding box center [826, 783] width 113 height 33
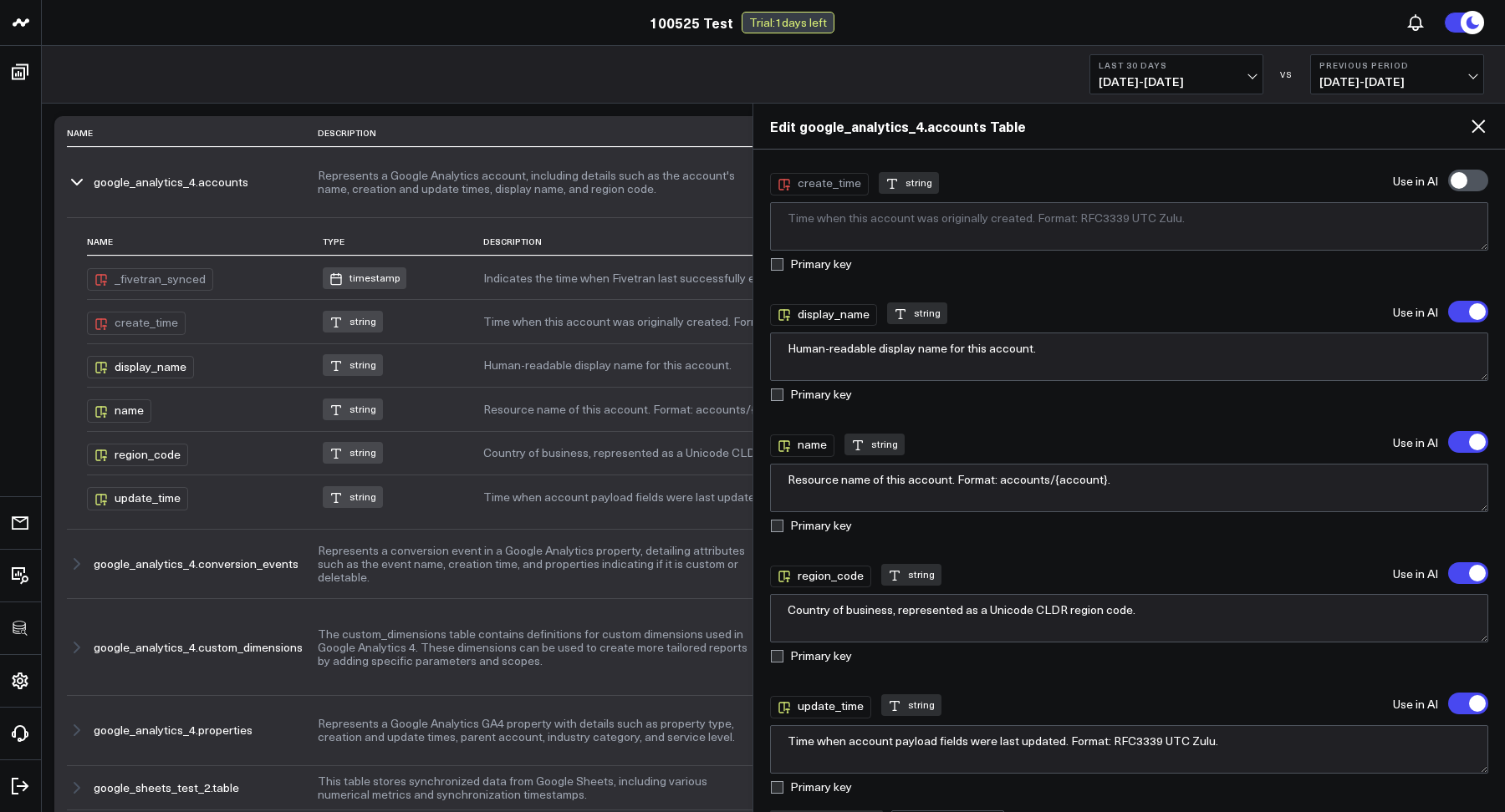
scroll to position [0, 0]
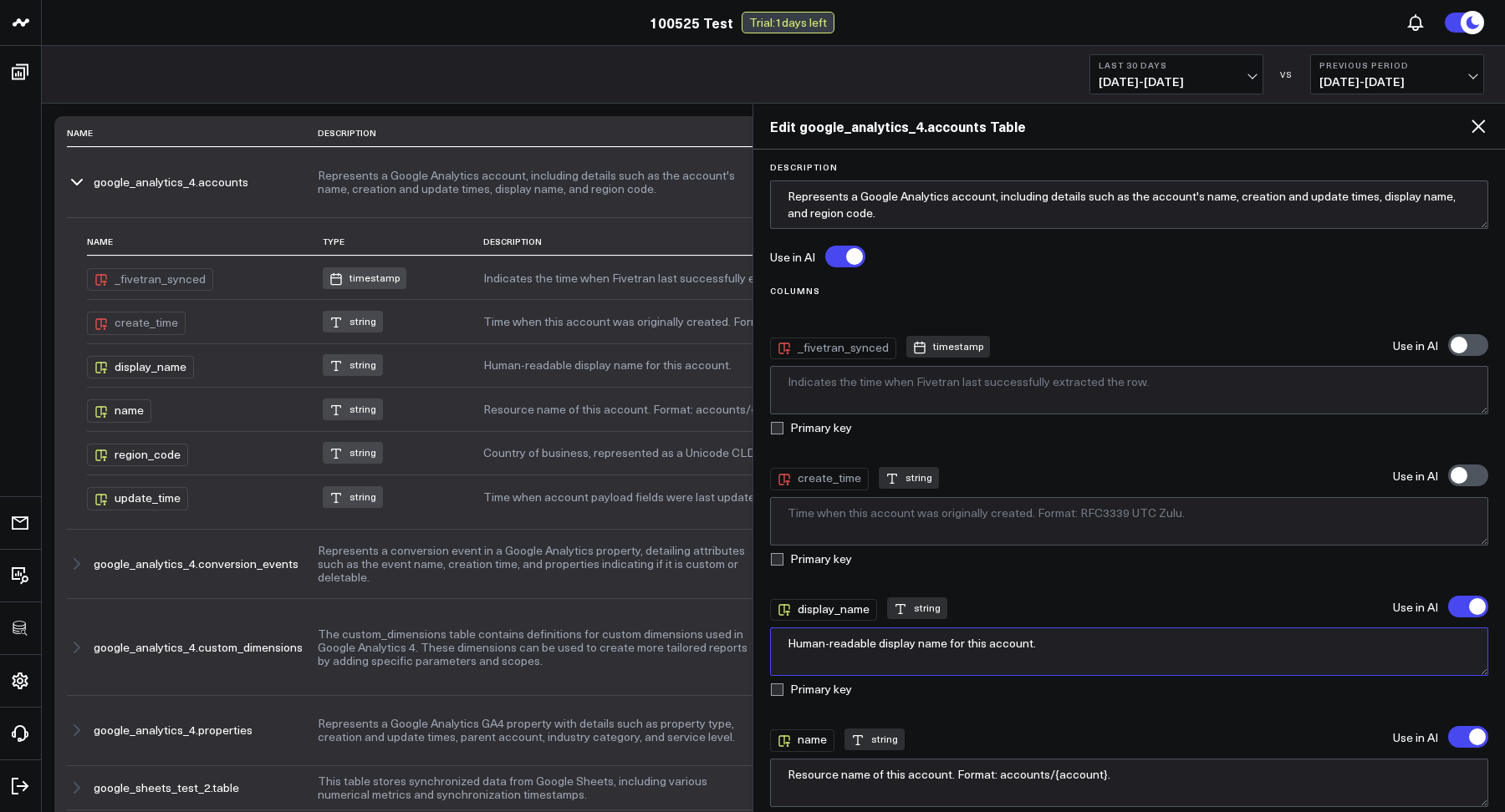
click at [1039, 643] on textarea "Human-readable display name for this account." at bounding box center [1129, 652] width 719 height 49
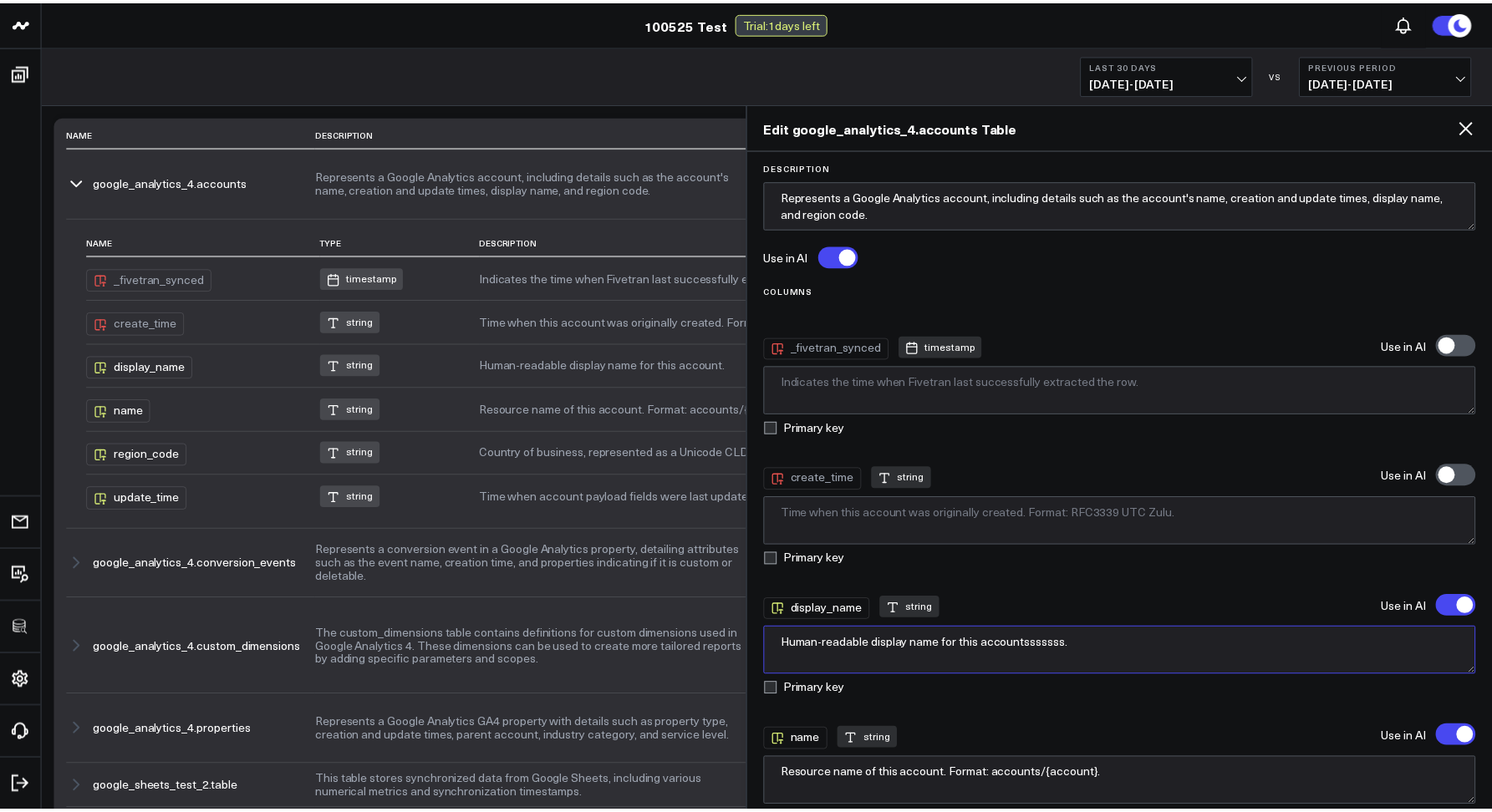
scroll to position [341, 0]
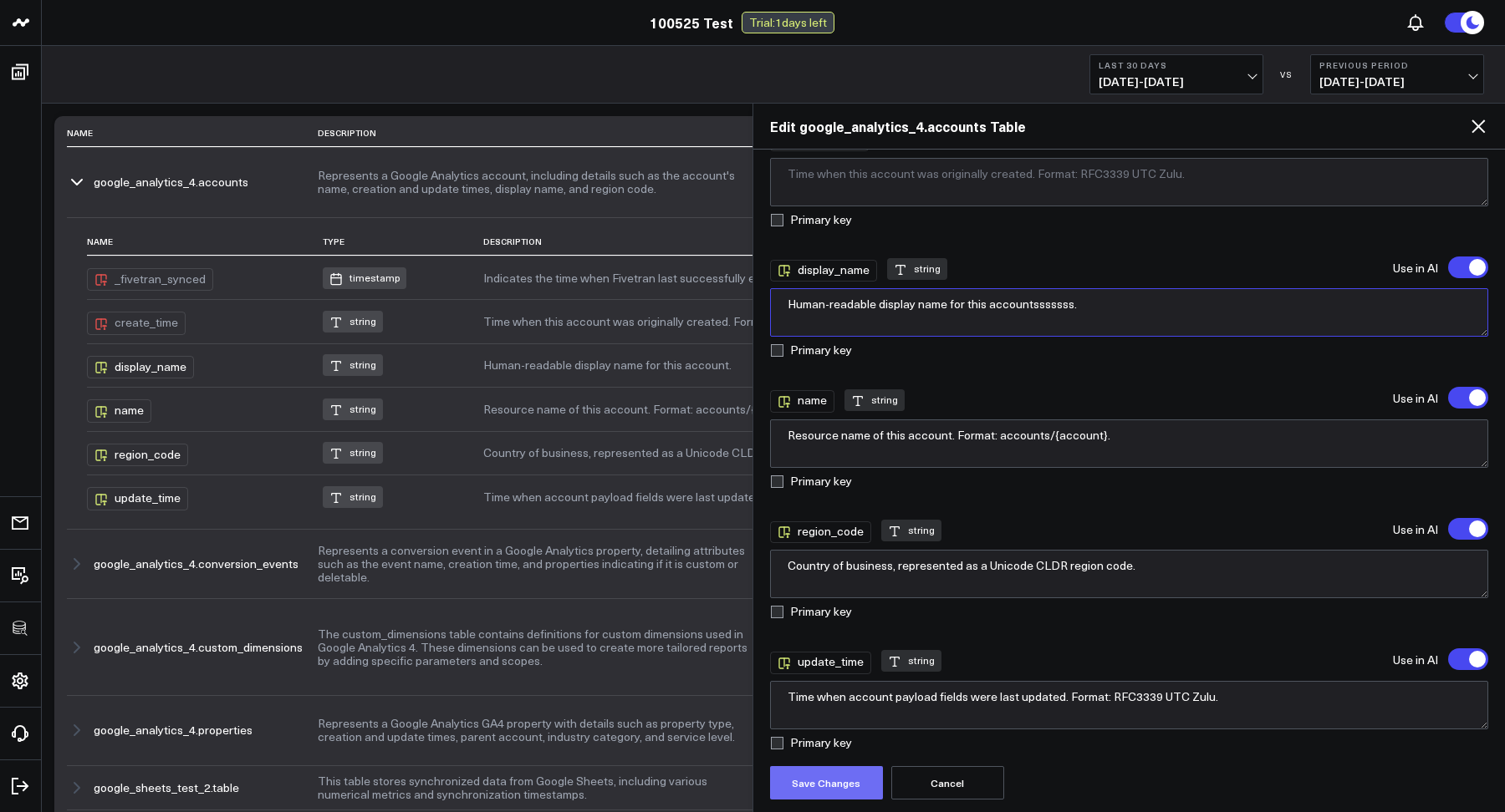
type textarea "Human-readable display name for this accountsssssss."
click at [782, 791] on button "Save Changes" at bounding box center [826, 783] width 113 height 33
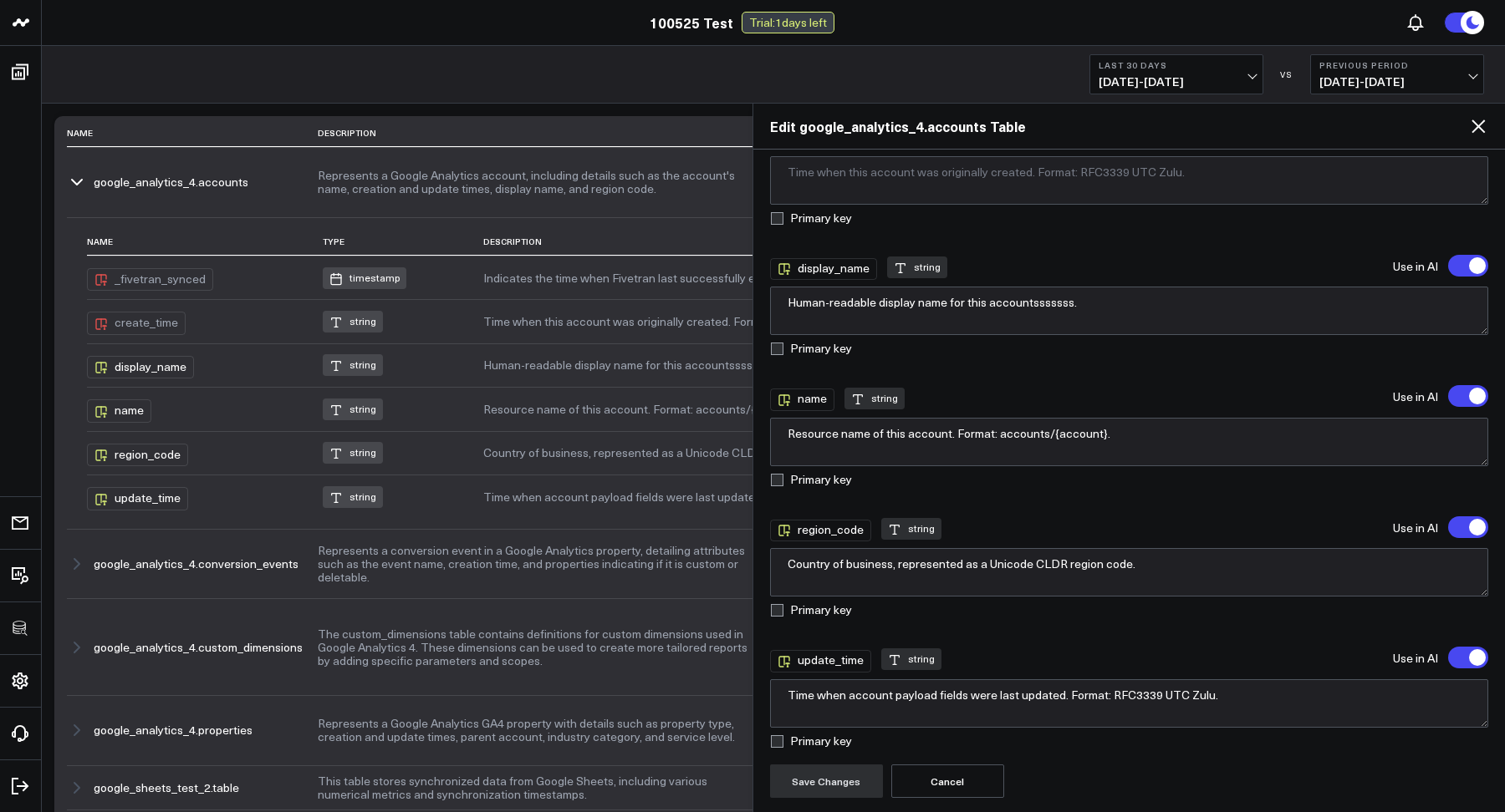
click at [1472, 130] on icon at bounding box center [1478, 126] width 20 height 20
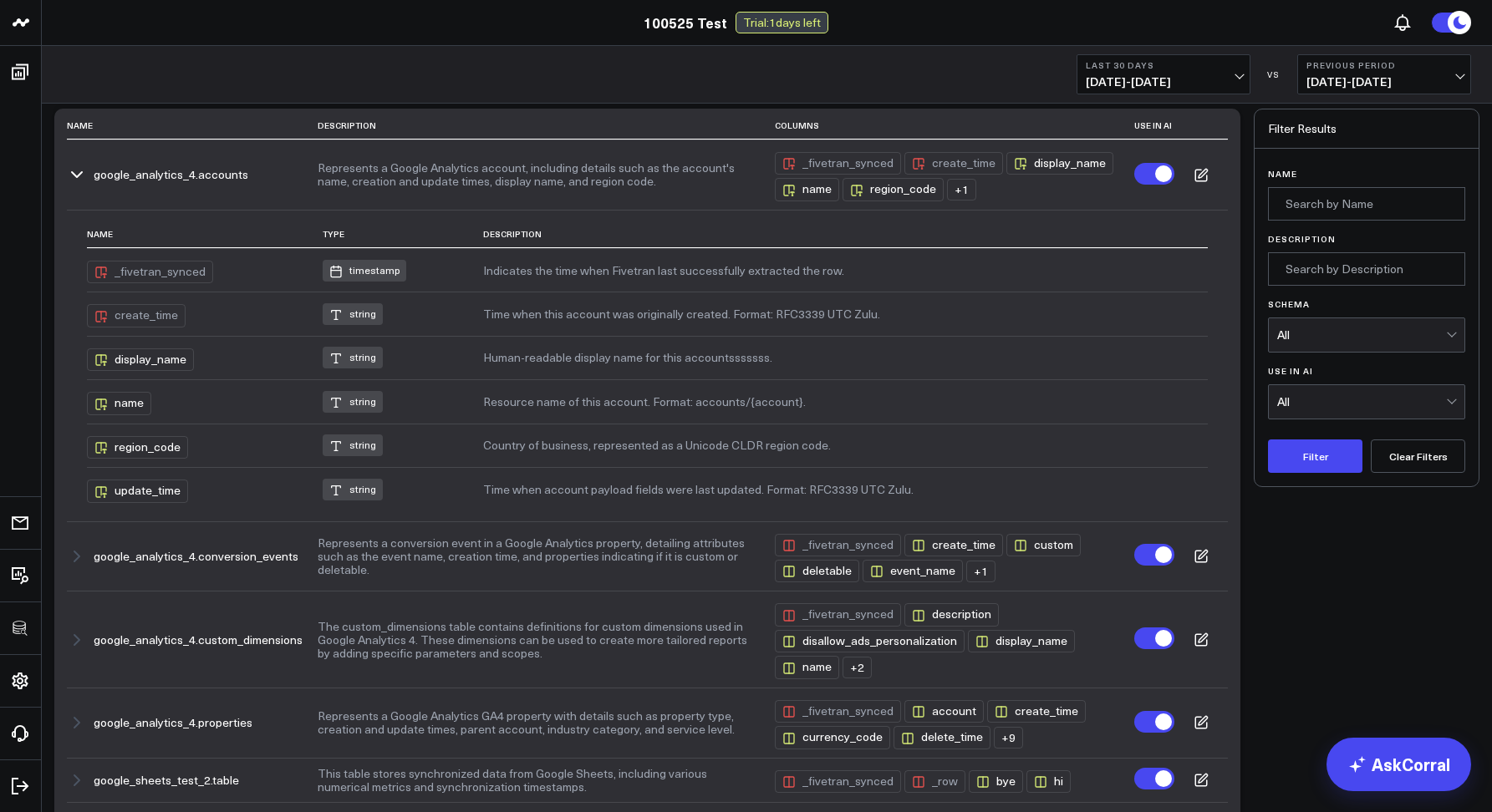
scroll to position [0, 0]
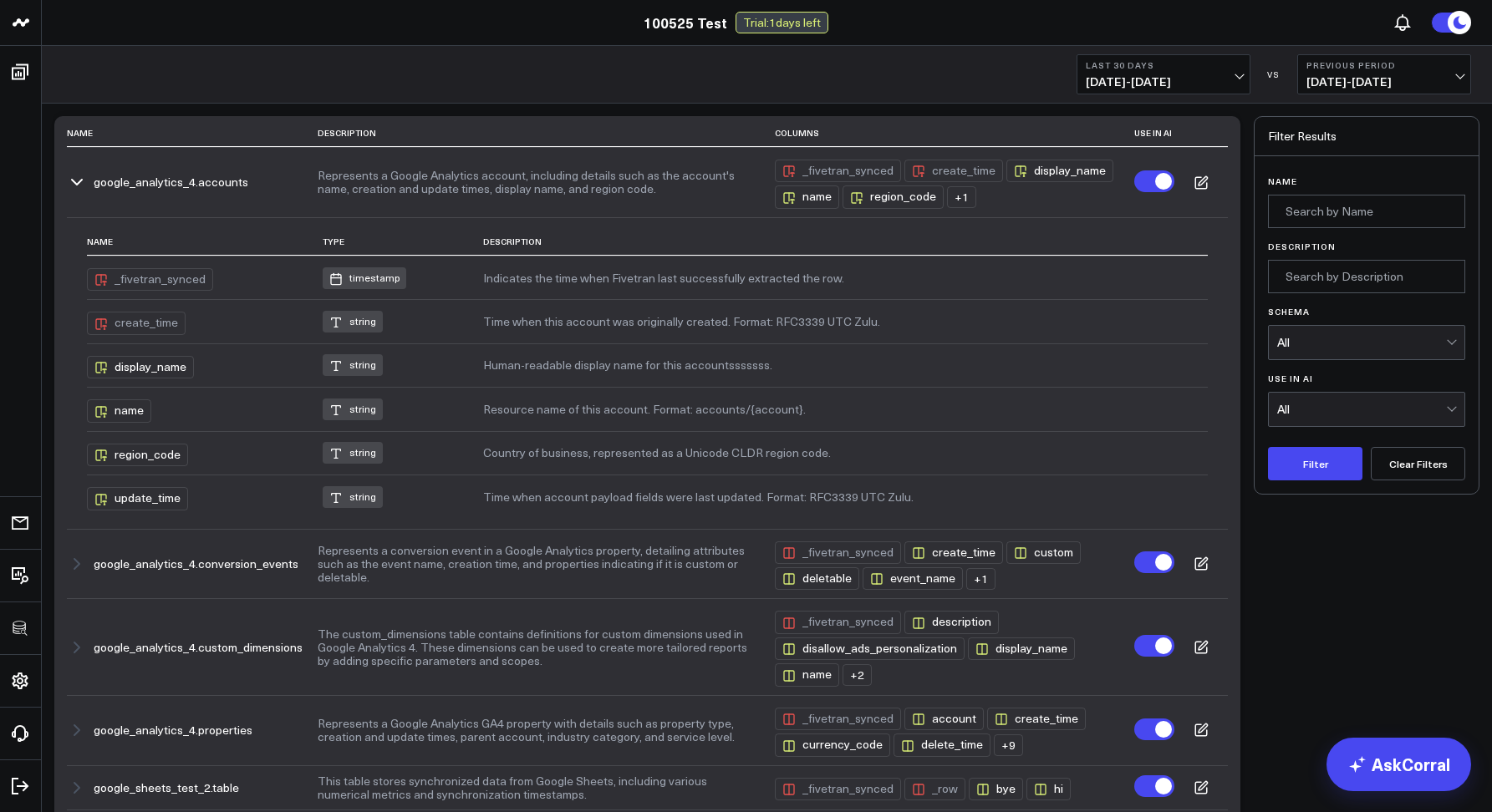
click at [1299, 398] on div "All" at bounding box center [1361, 409] width 169 height 33
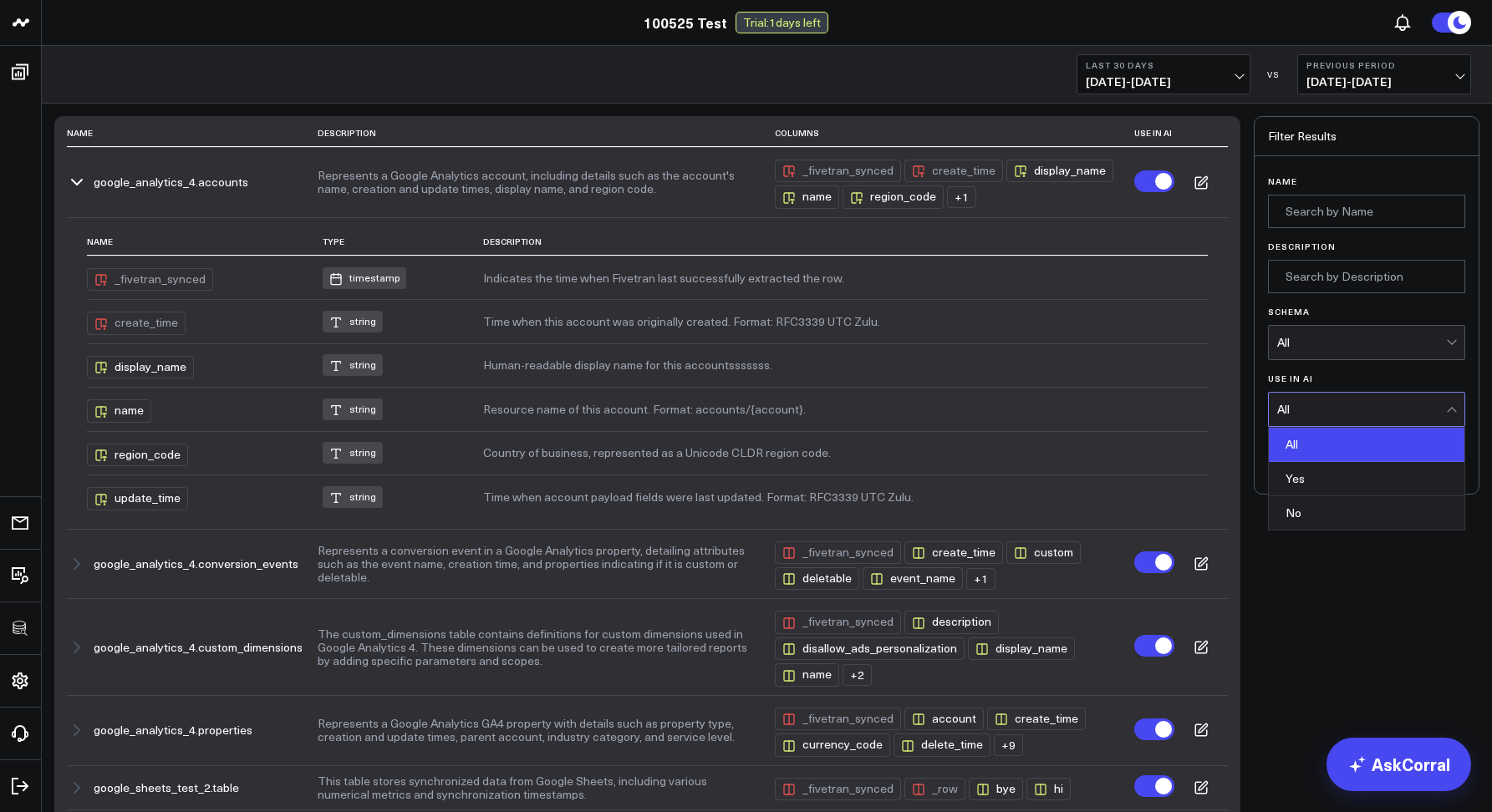
click at [1285, 486] on div "Yes" at bounding box center [1366, 479] width 196 height 34
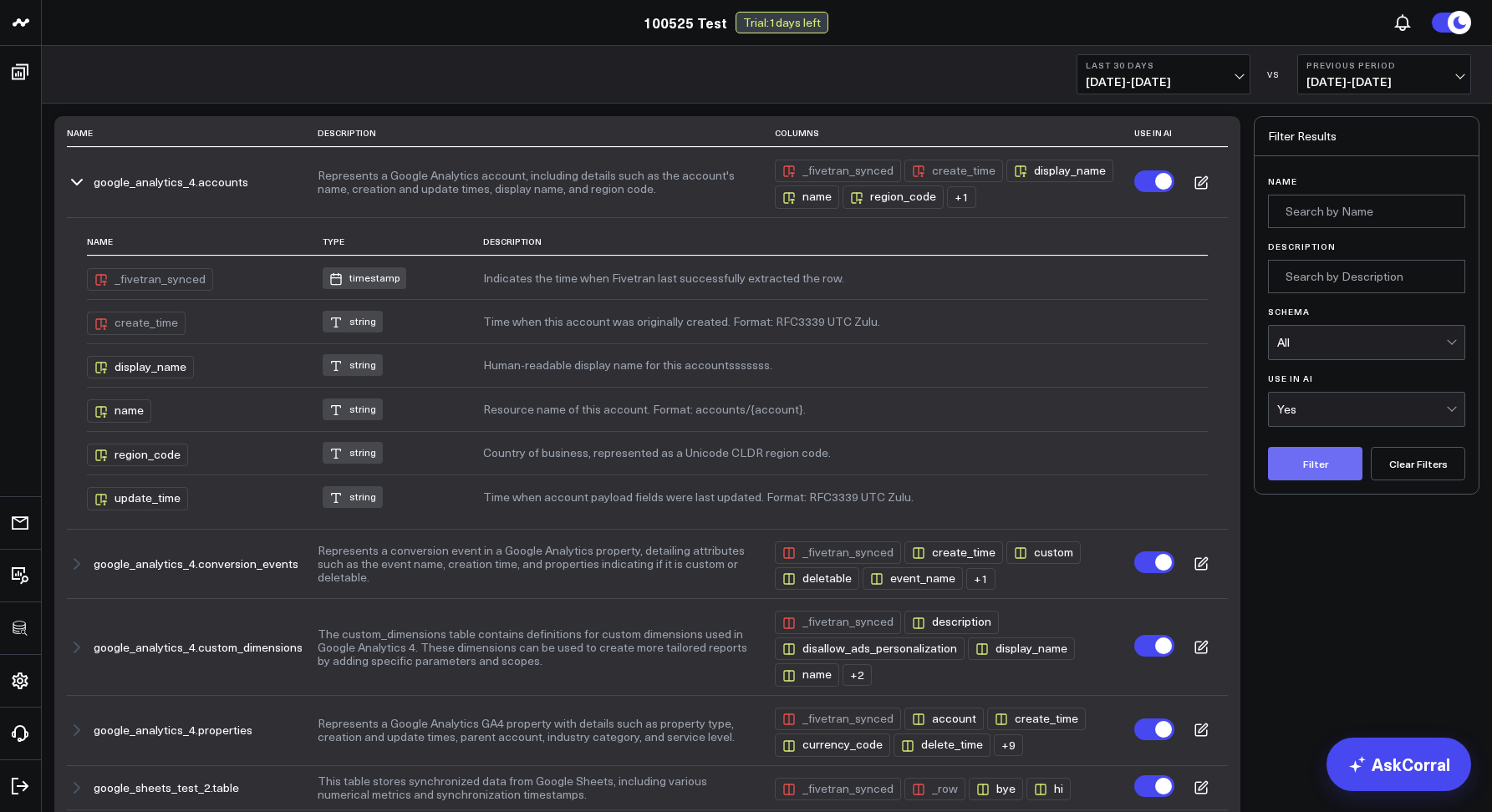
click at [1300, 475] on button "Filter" at bounding box center [1315, 464] width 95 height 33
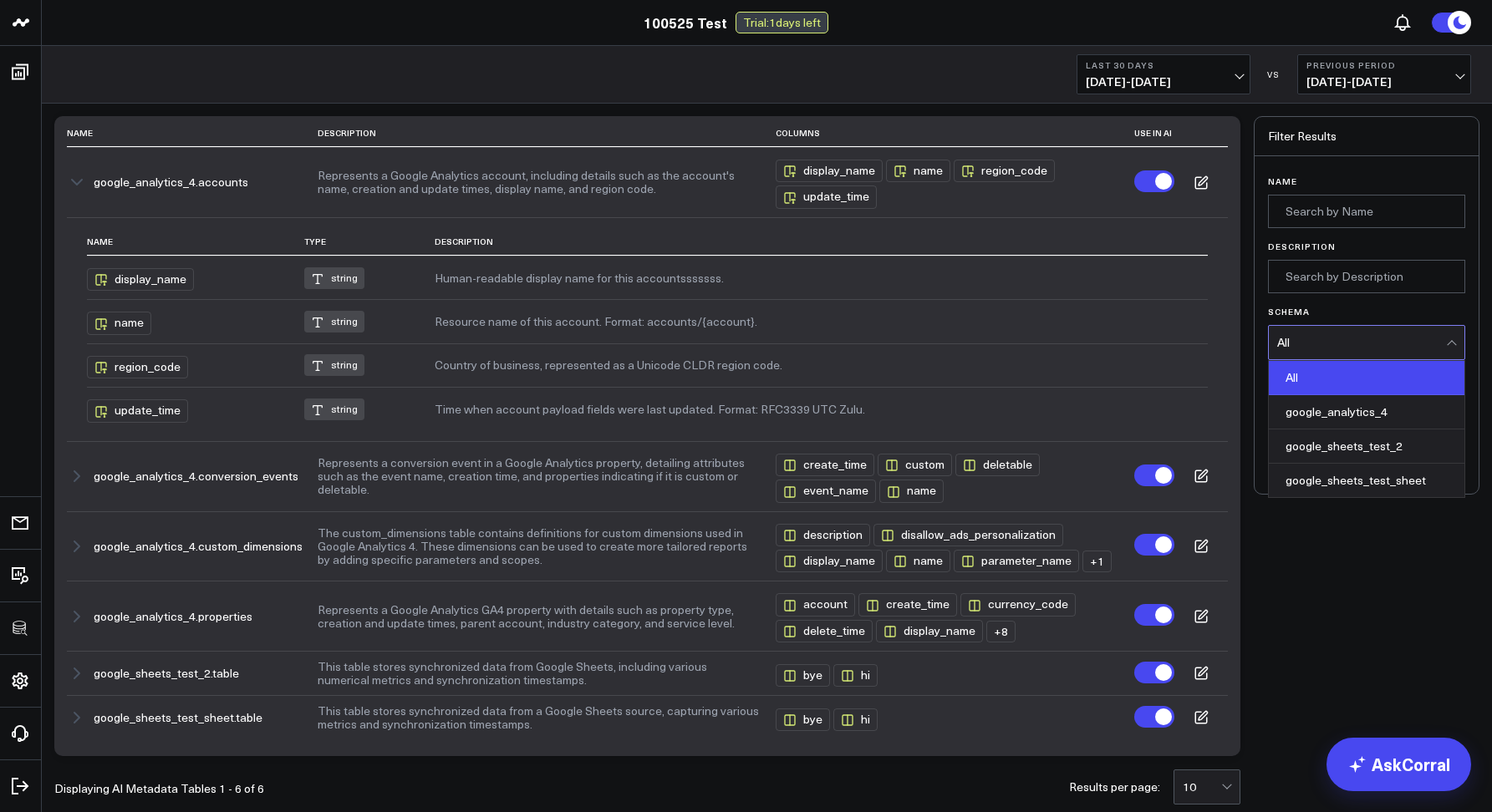
click at [1317, 347] on div "All" at bounding box center [1361, 342] width 169 height 13
click at [1319, 414] on div "google_analytics_4" at bounding box center [1366, 412] width 196 height 34
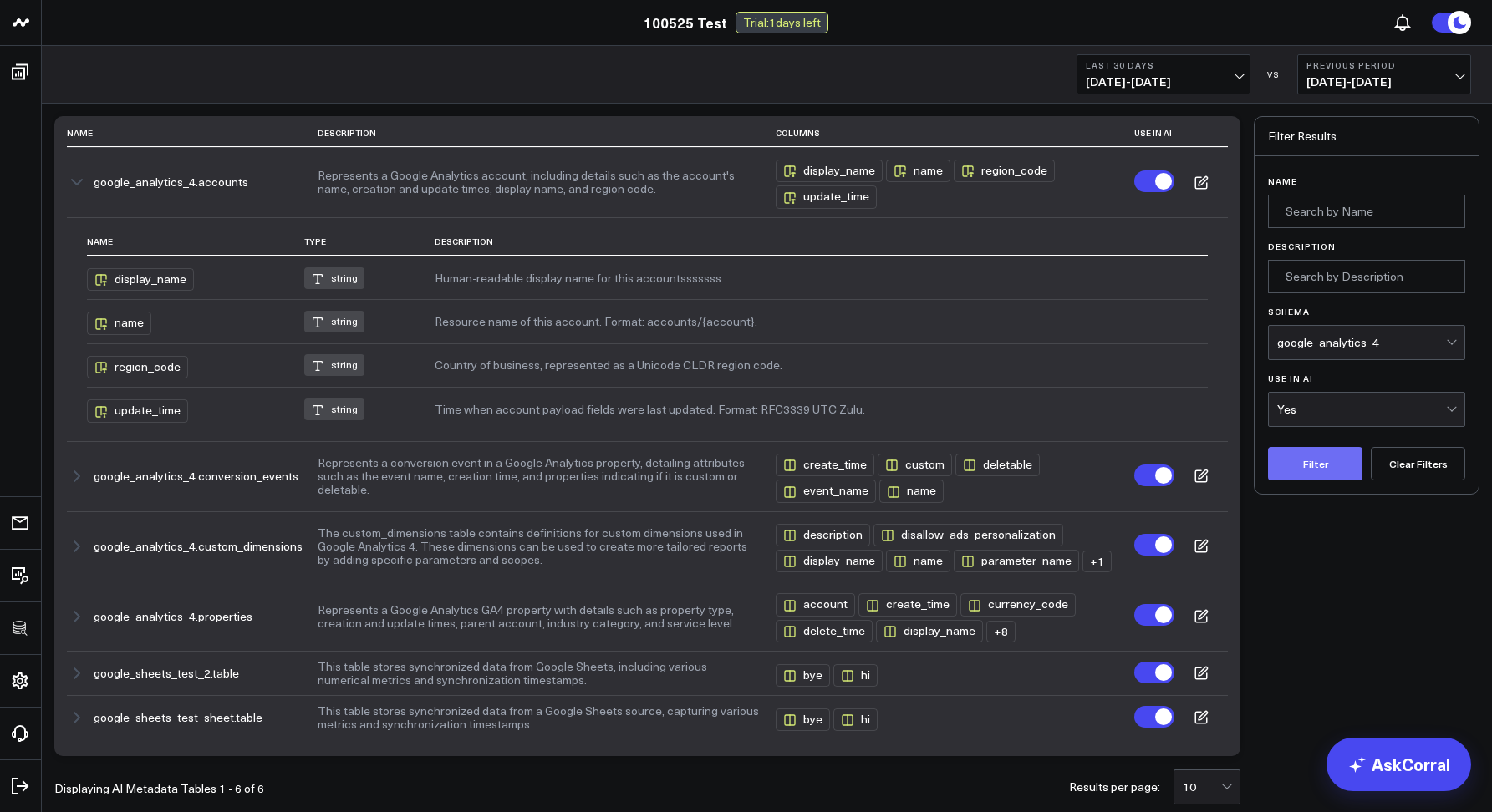
click at [1304, 455] on button "Filter" at bounding box center [1315, 464] width 95 height 33
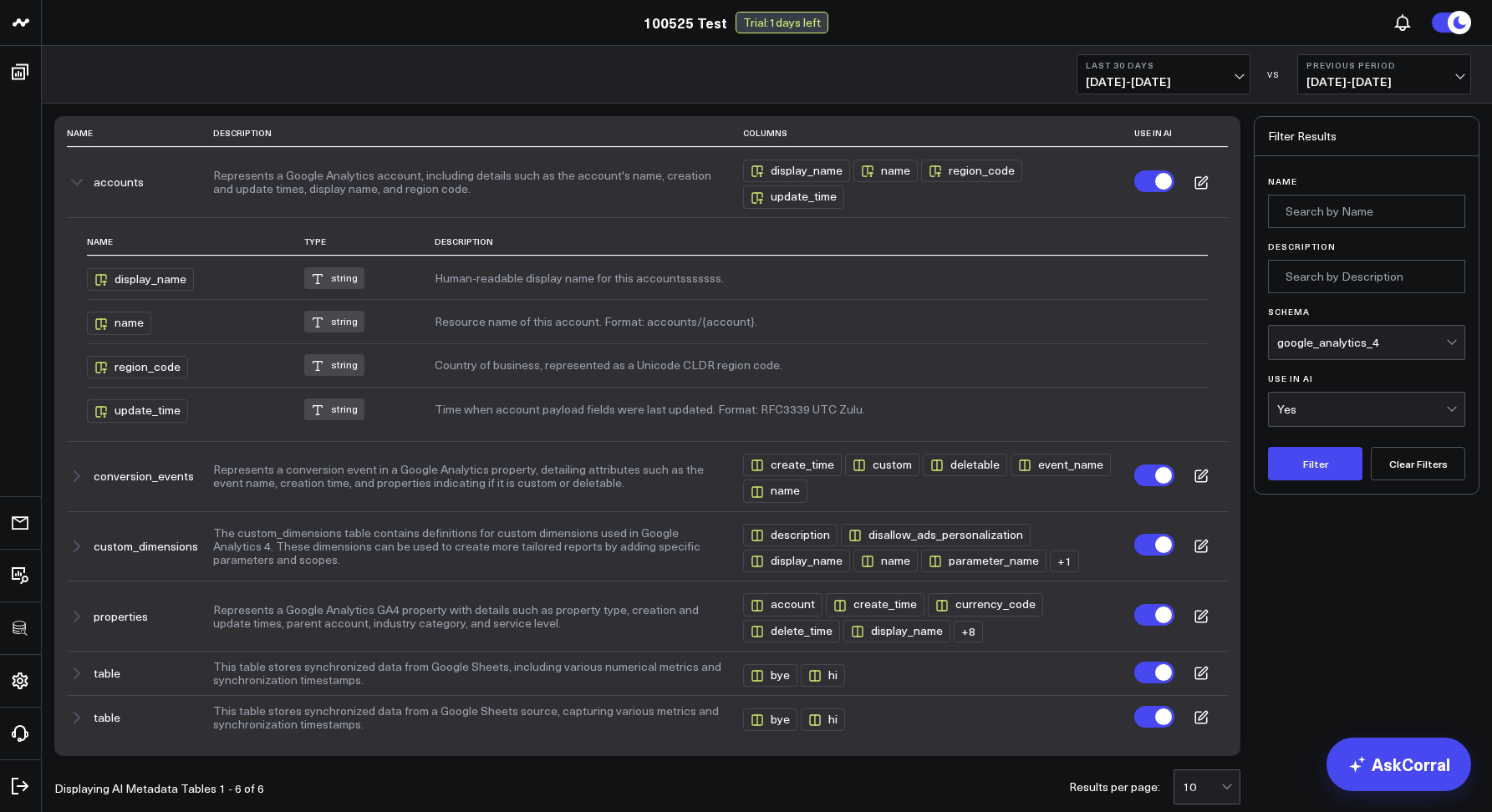
click at [1411, 476] on button "Clear Filters" at bounding box center [1417, 464] width 95 height 33
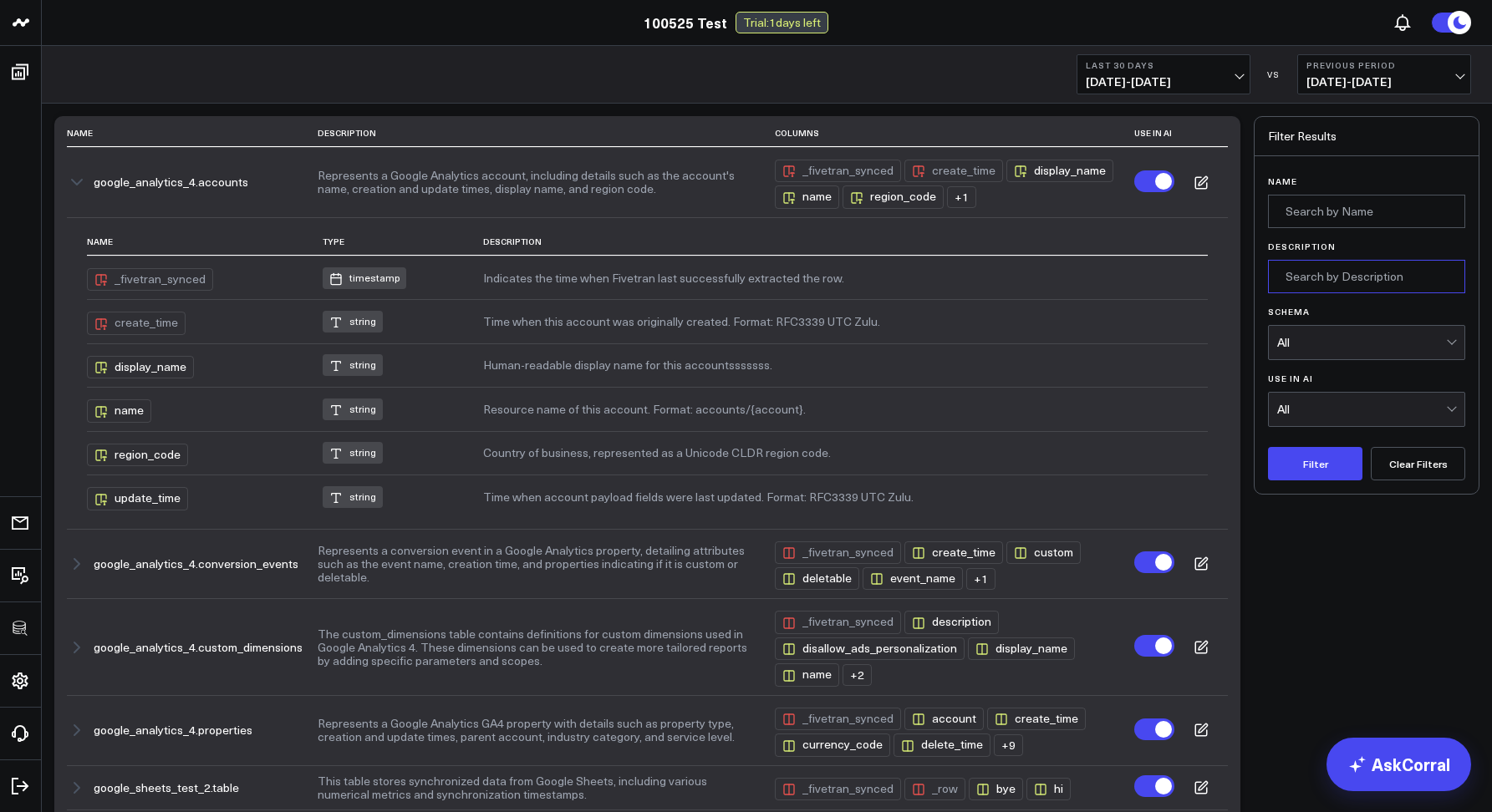
click at [1304, 276] on input "Description" at bounding box center [1366, 276] width 198 height 33
click at [1328, 225] on input "Name" at bounding box center [1366, 212] width 198 height 33
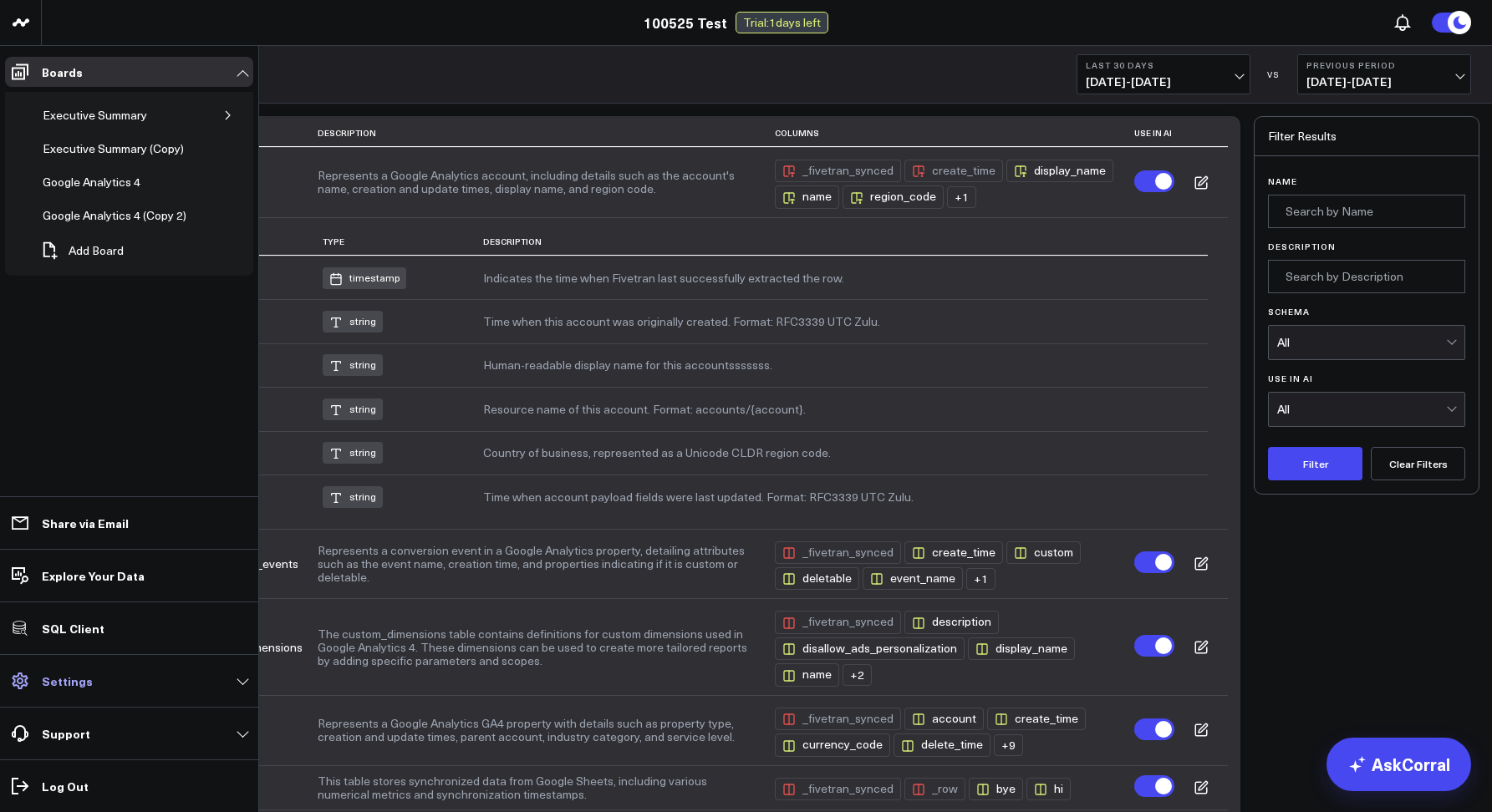
click at [61, 694] on link "Settings" at bounding box center [129, 681] width 248 height 30
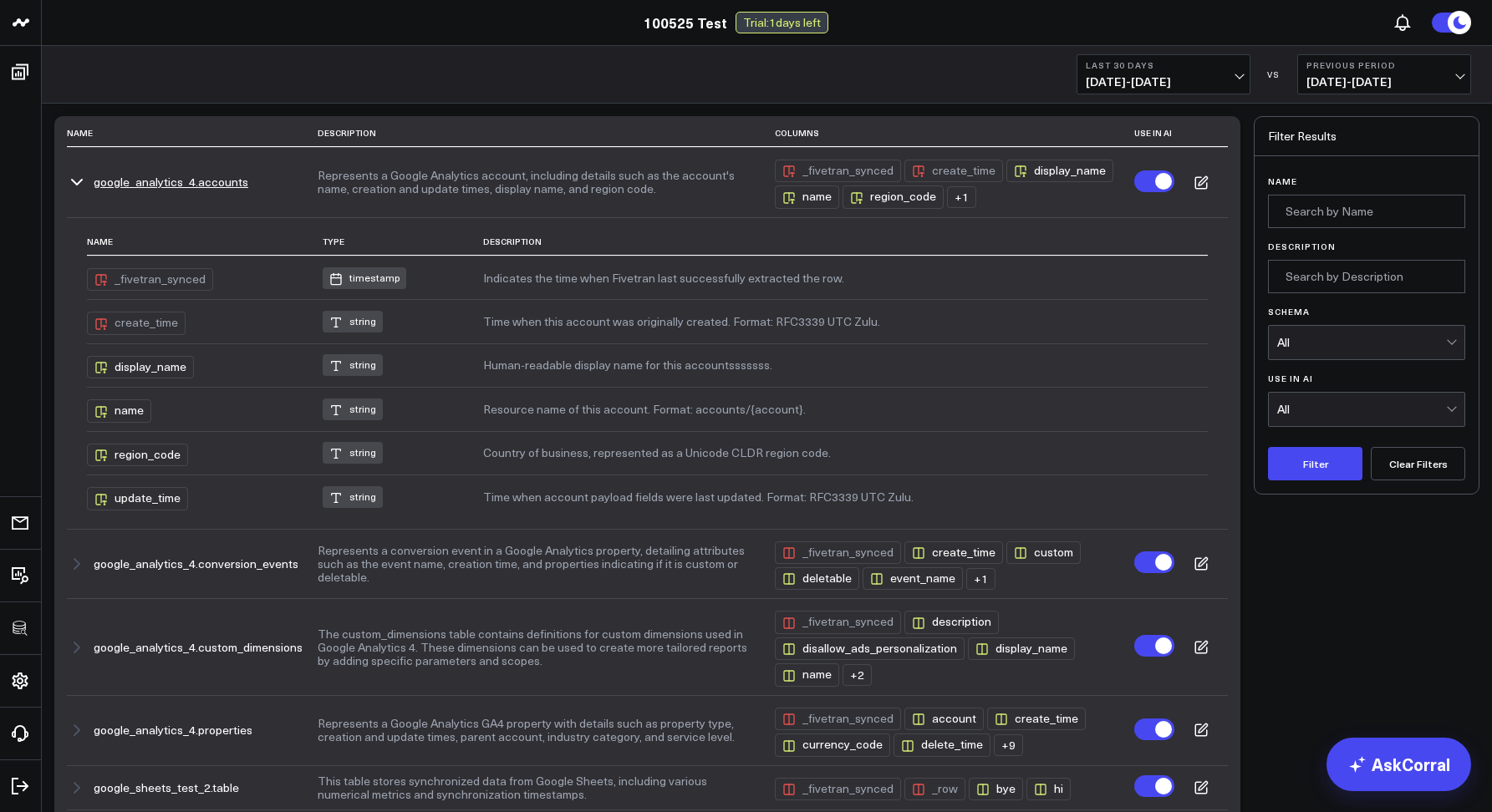
click at [1206, 177] on icon at bounding box center [1202, 181] width 8 height 8
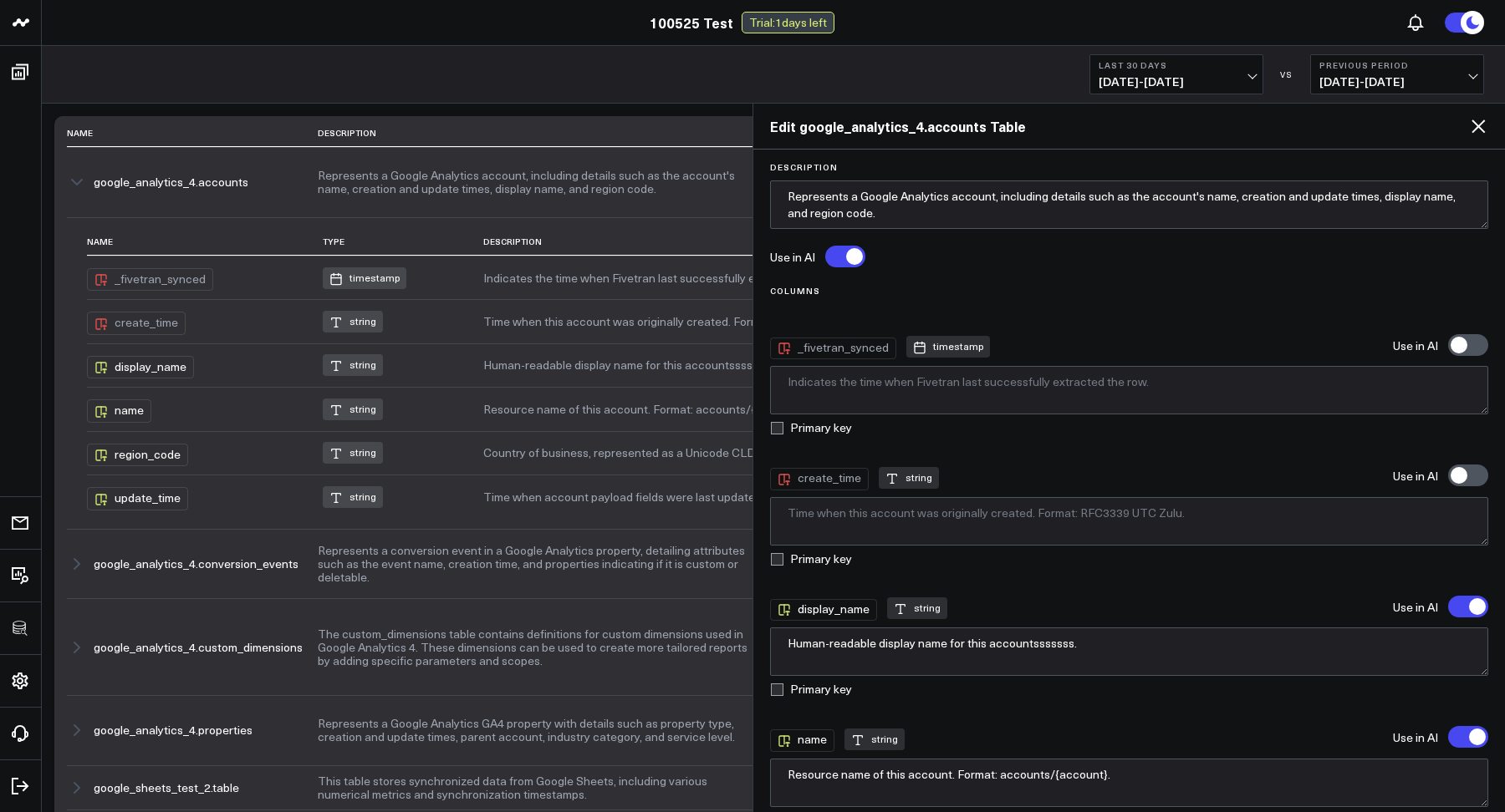
click at [1448, 485] on label at bounding box center [1468, 475] width 40 height 22
click at [1448, 475] on input "'create_time' will be included in AI searches" at bounding box center [1448, 475] width 0 height 0
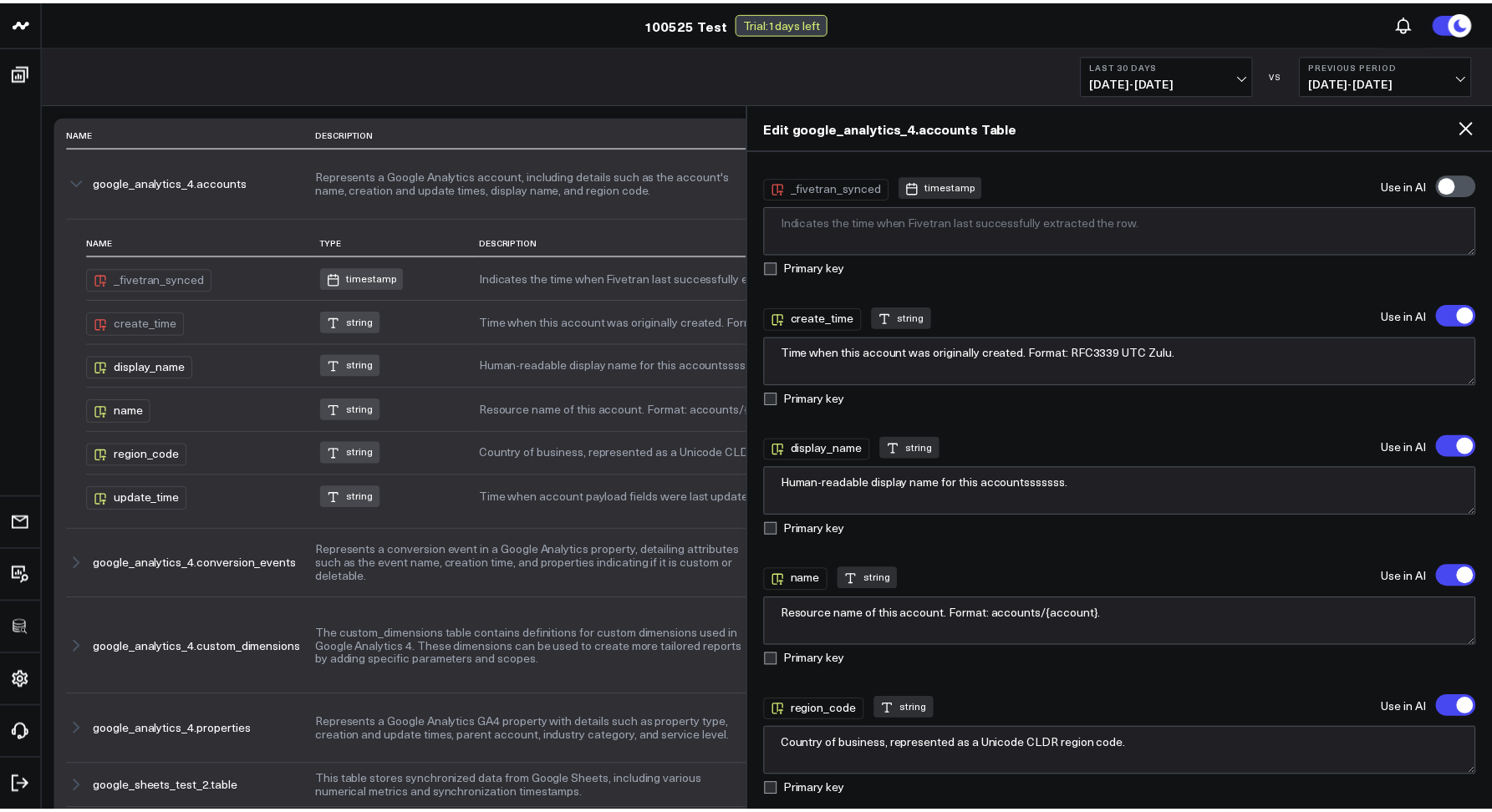
scroll to position [341, 0]
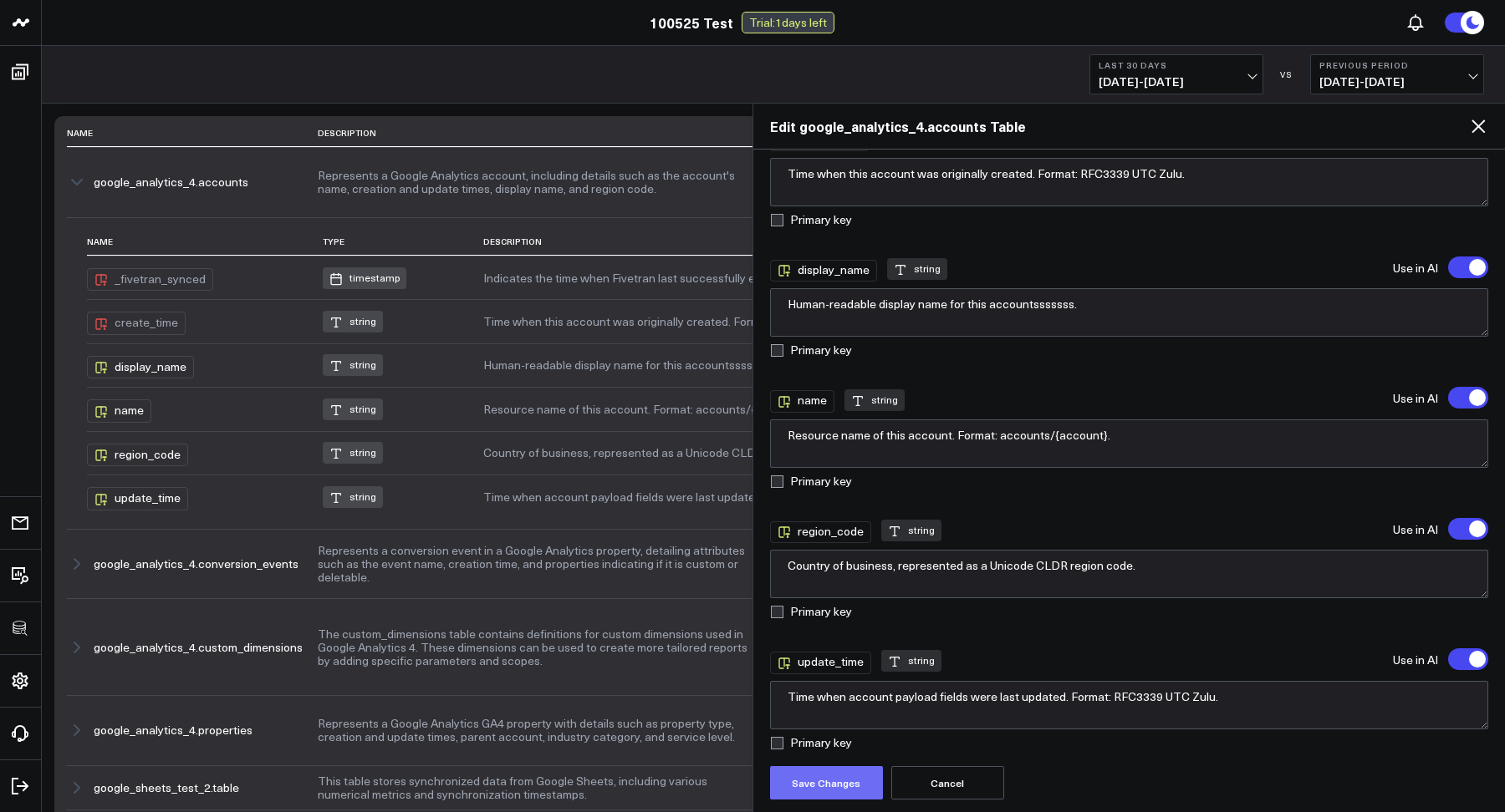
click at [786, 784] on button "Save Changes" at bounding box center [826, 783] width 113 height 33
click at [1484, 126] on icon at bounding box center [1478, 126] width 20 height 20
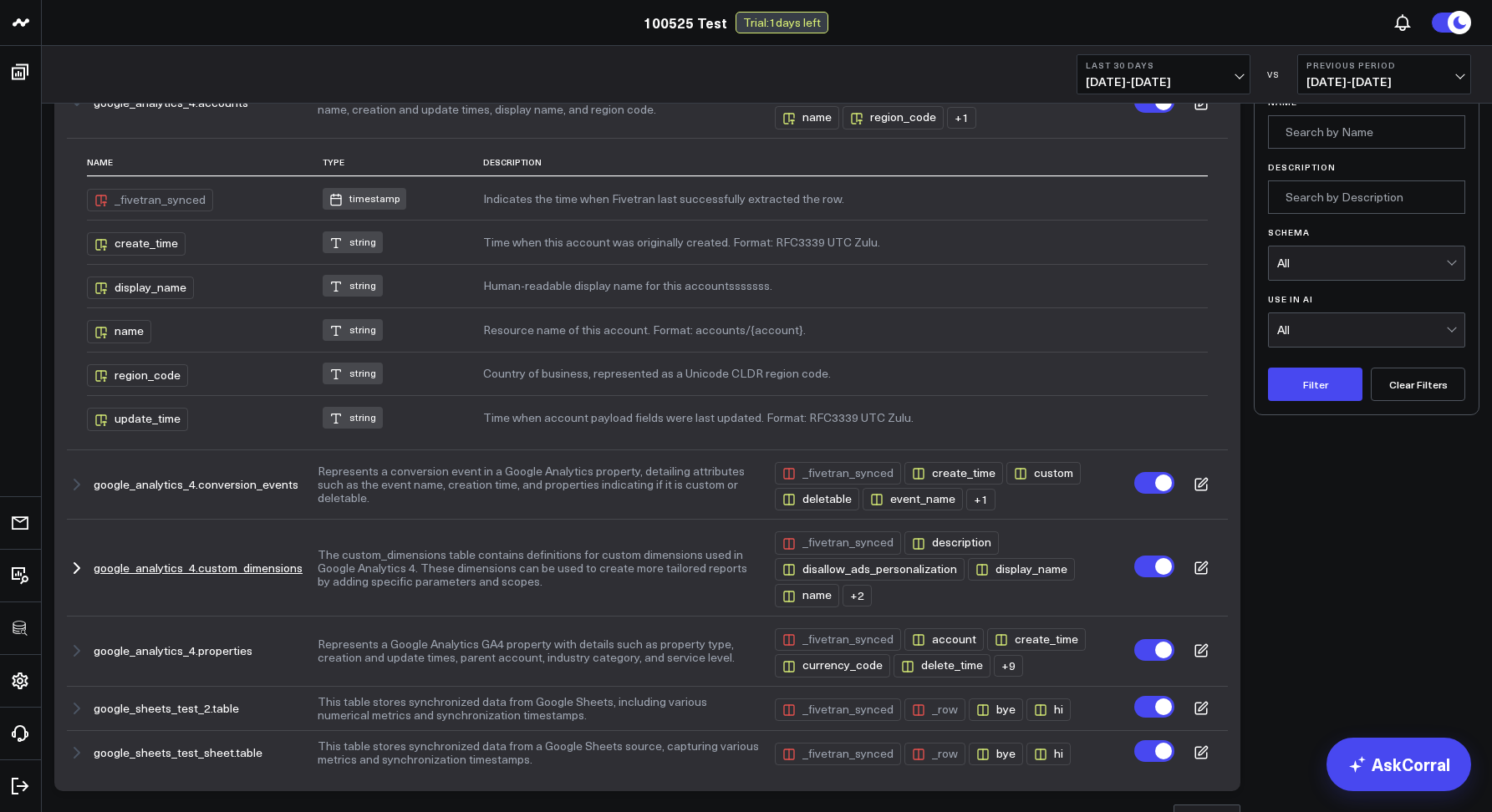
scroll to position [124, 0]
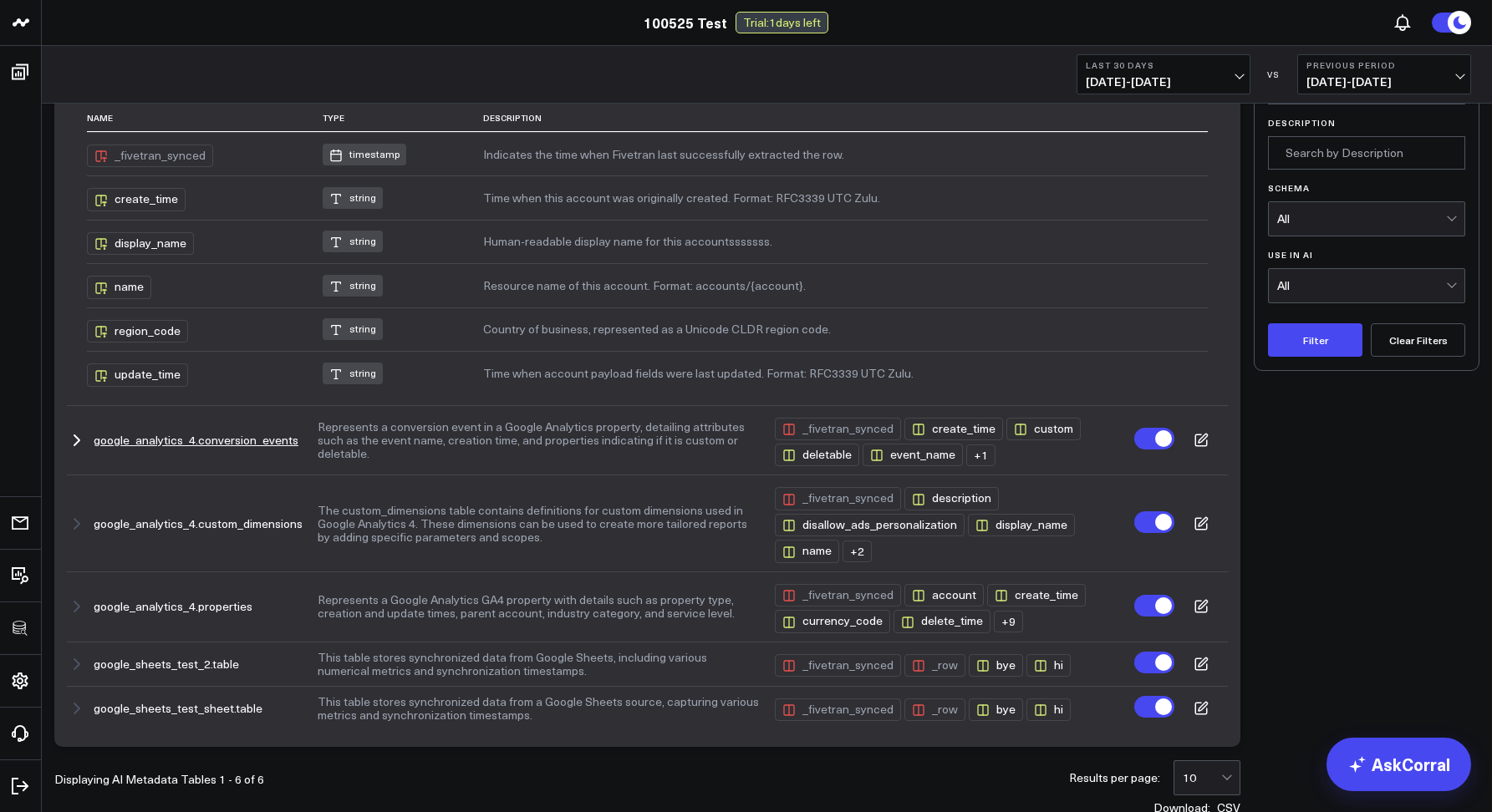
click at [80, 457] on td "google_analytics_4.conversion_events" at bounding box center [192, 440] width 250 height 70
click at [75, 450] on icon "button" at bounding box center [77, 440] width 20 height 20
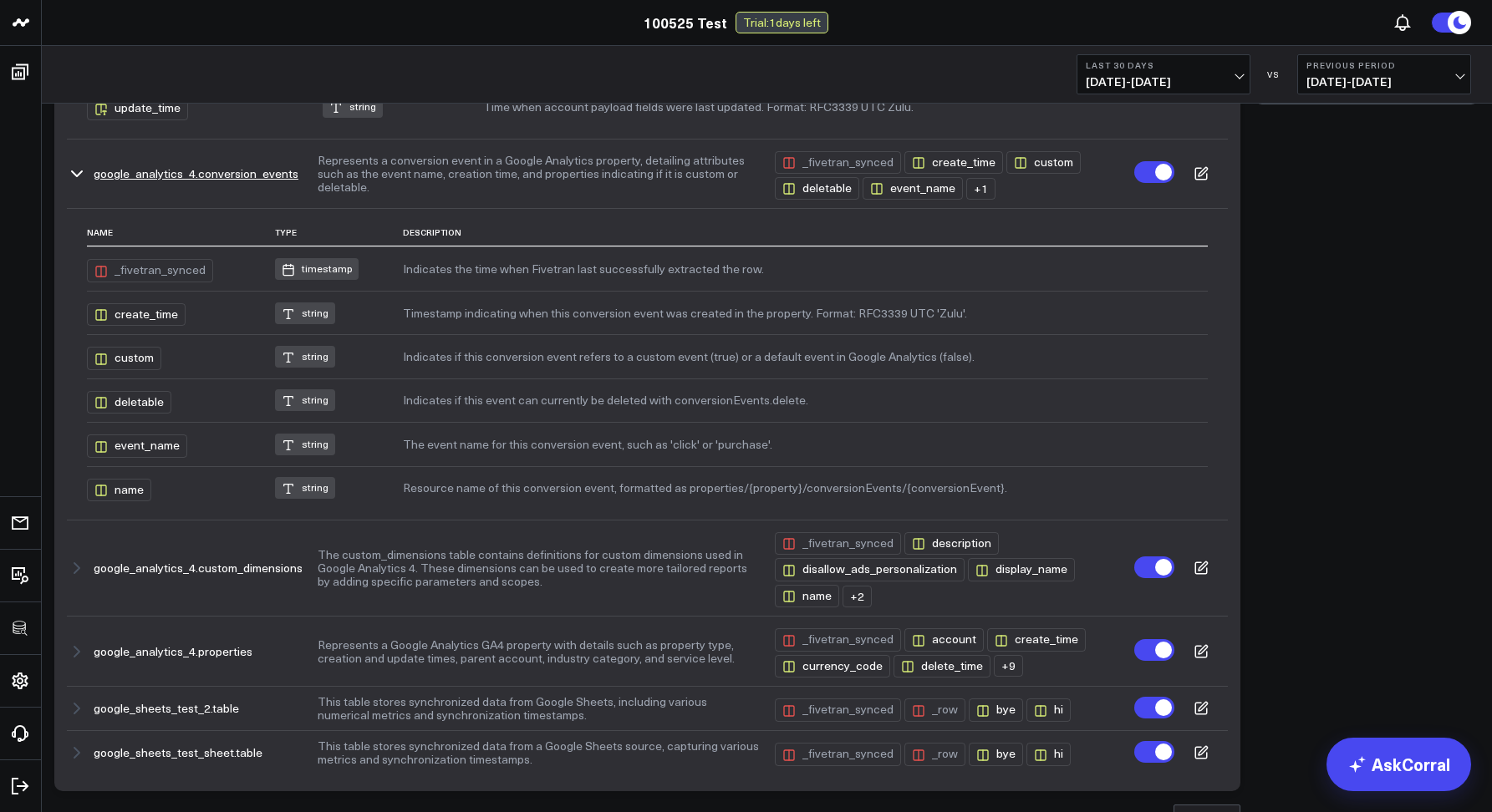
scroll to position [383, 0]
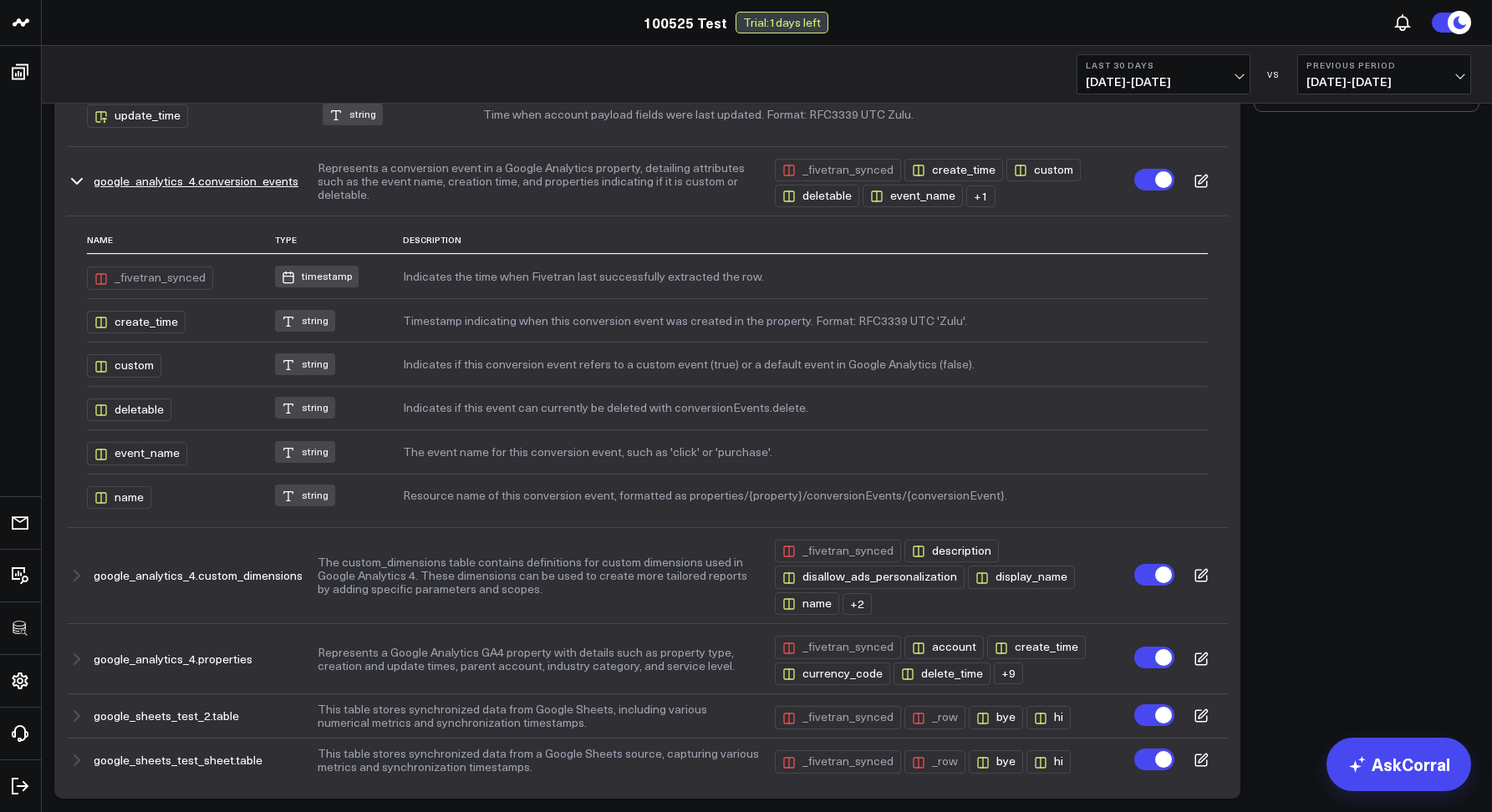
click at [77, 189] on icon "button" at bounding box center [77, 182] width 20 height 20
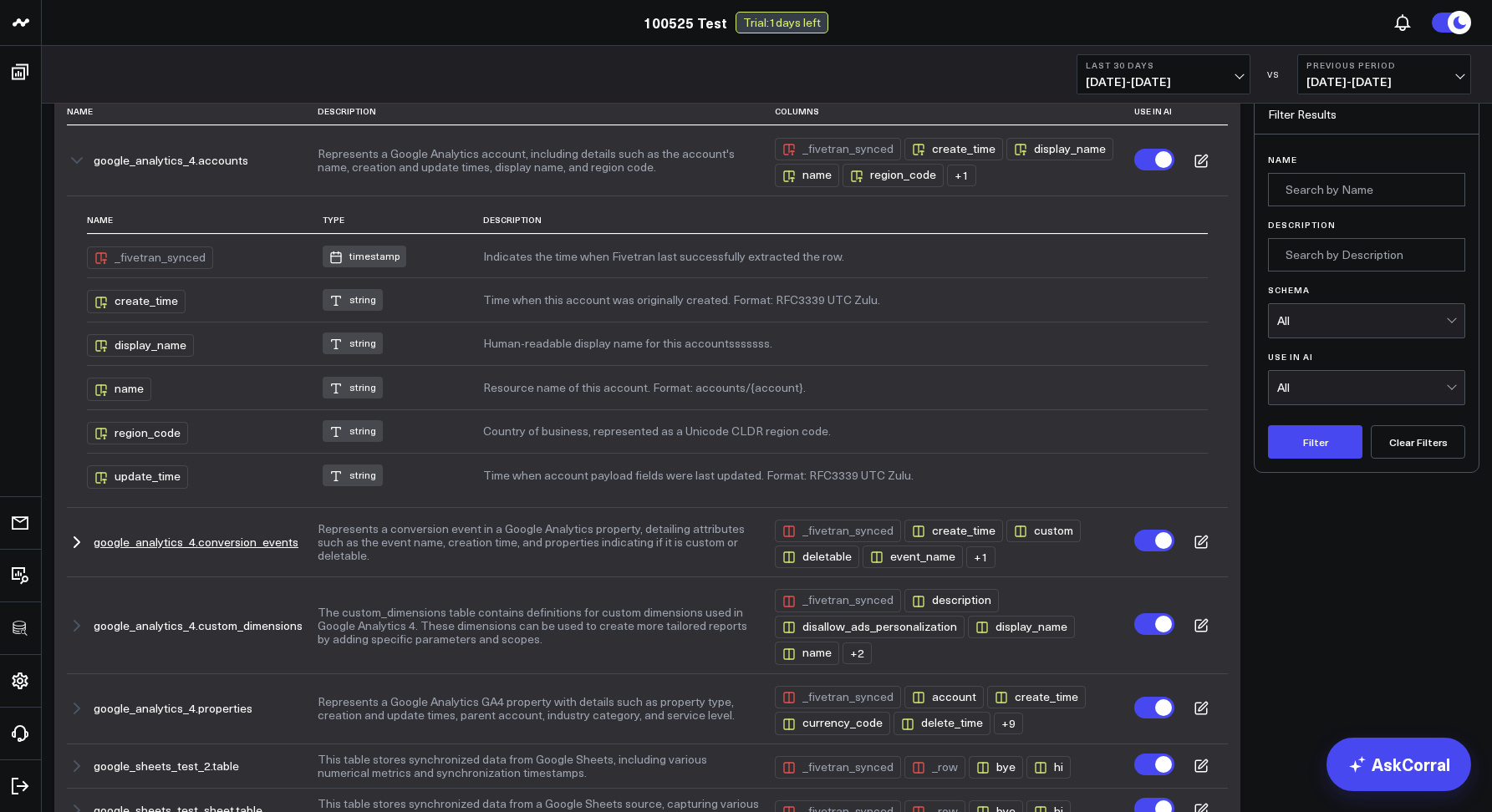
scroll to position [0, 0]
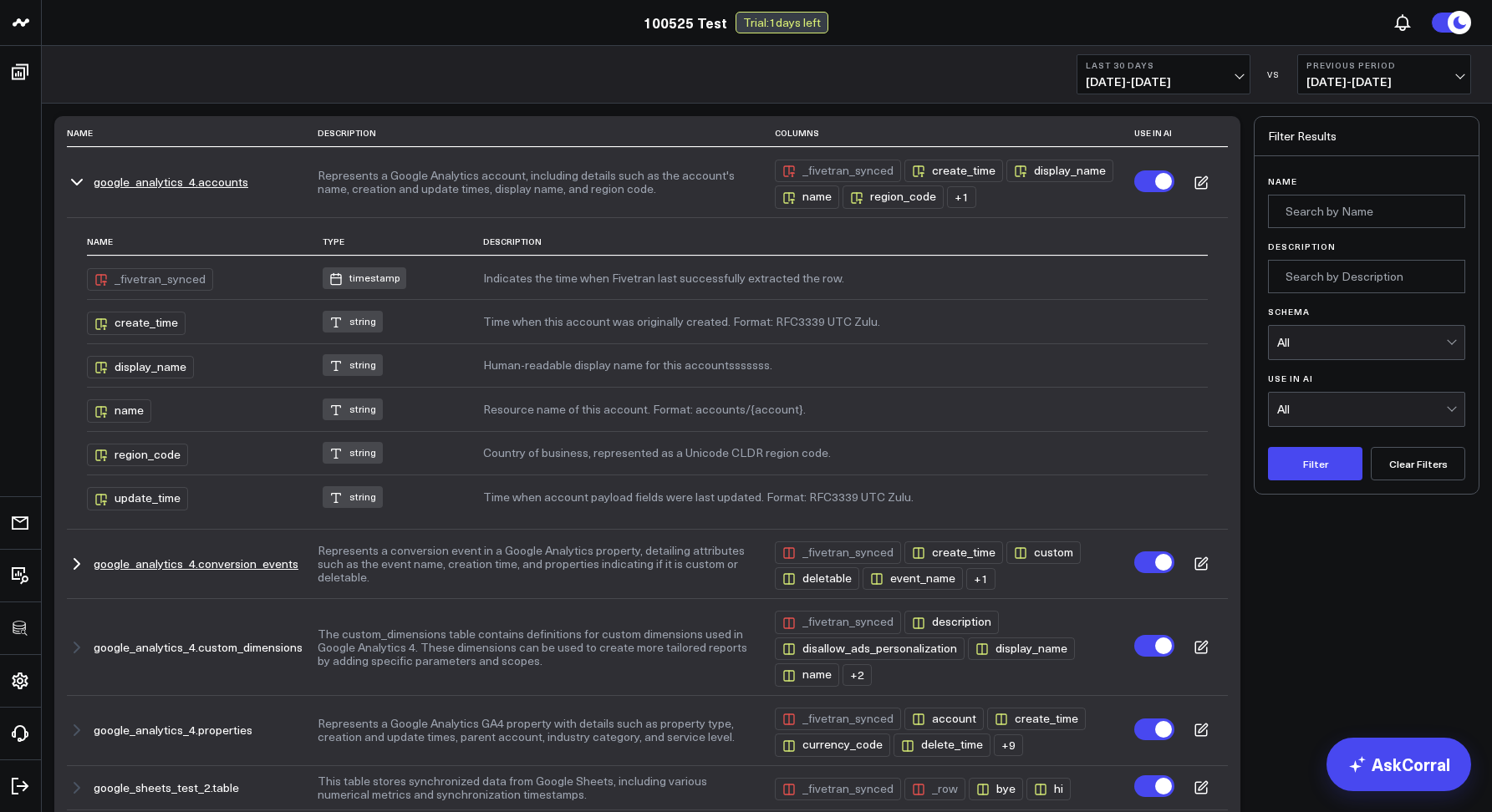
click at [74, 187] on icon "button" at bounding box center [77, 182] width 20 height 20
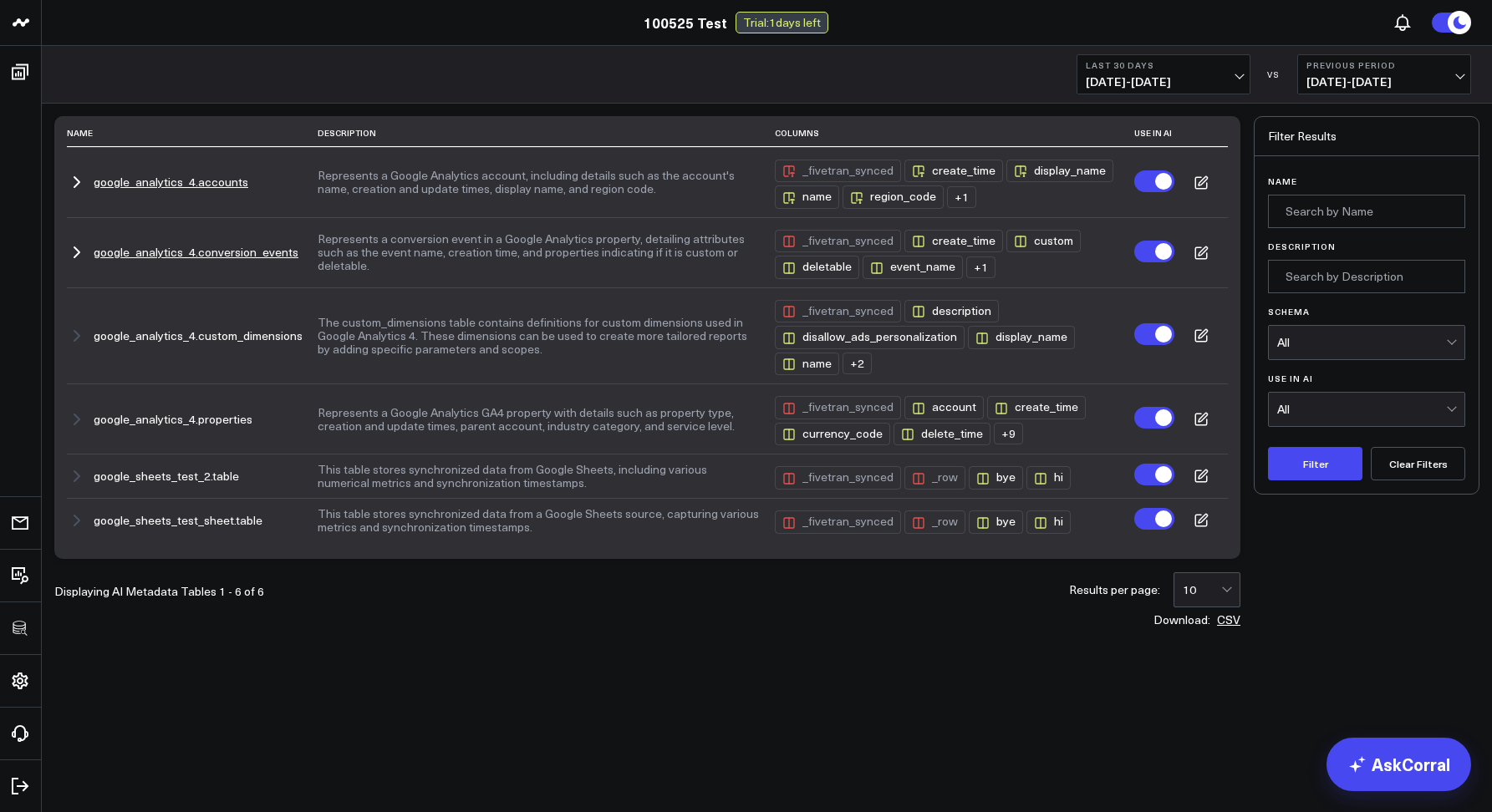
click at [662, 25] on link "100525 Test" at bounding box center [686, 23] width 84 height 18
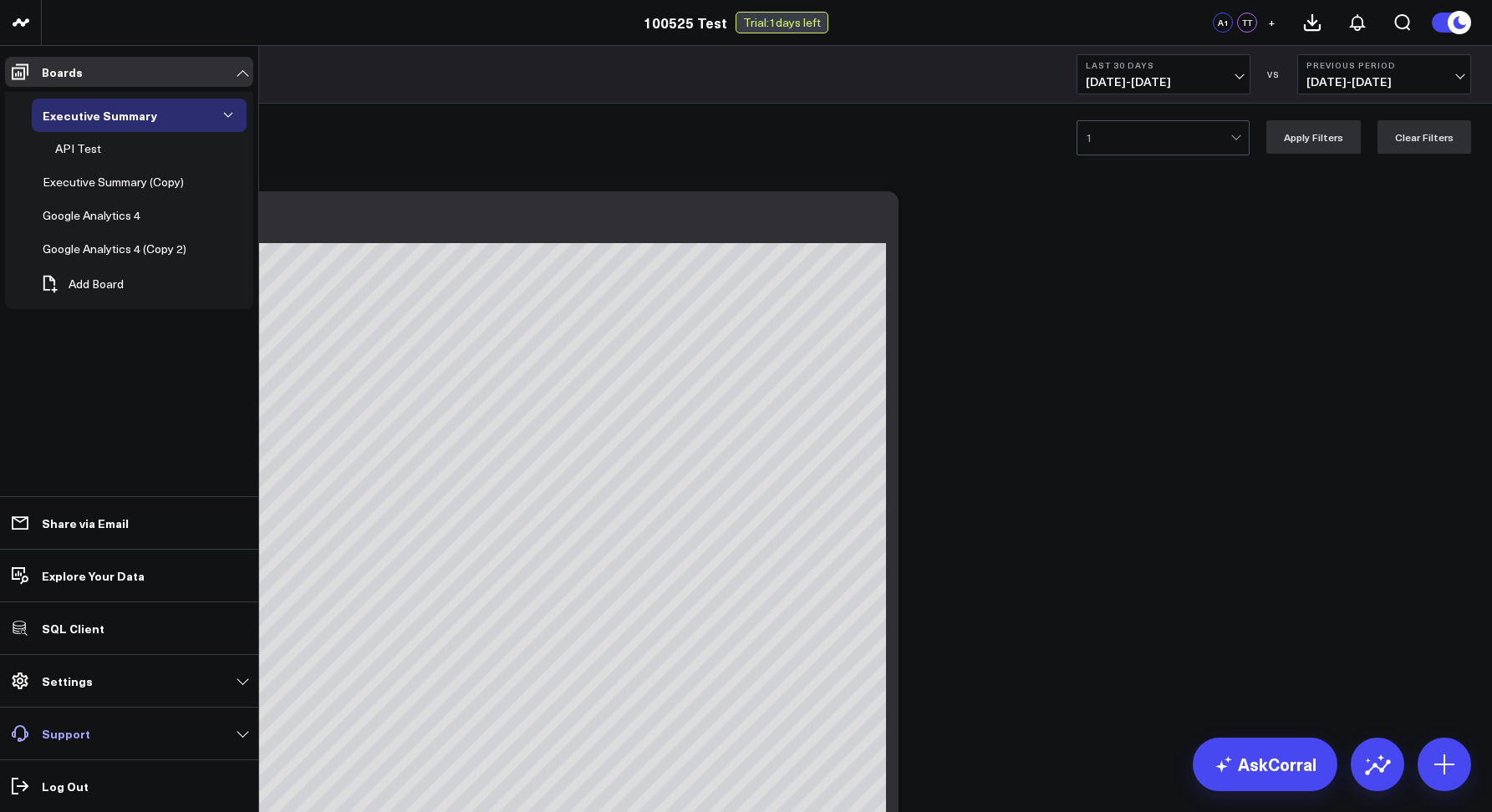
click at [51, 737] on p "Support" at bounding box center [66, 733] width 49 height 13
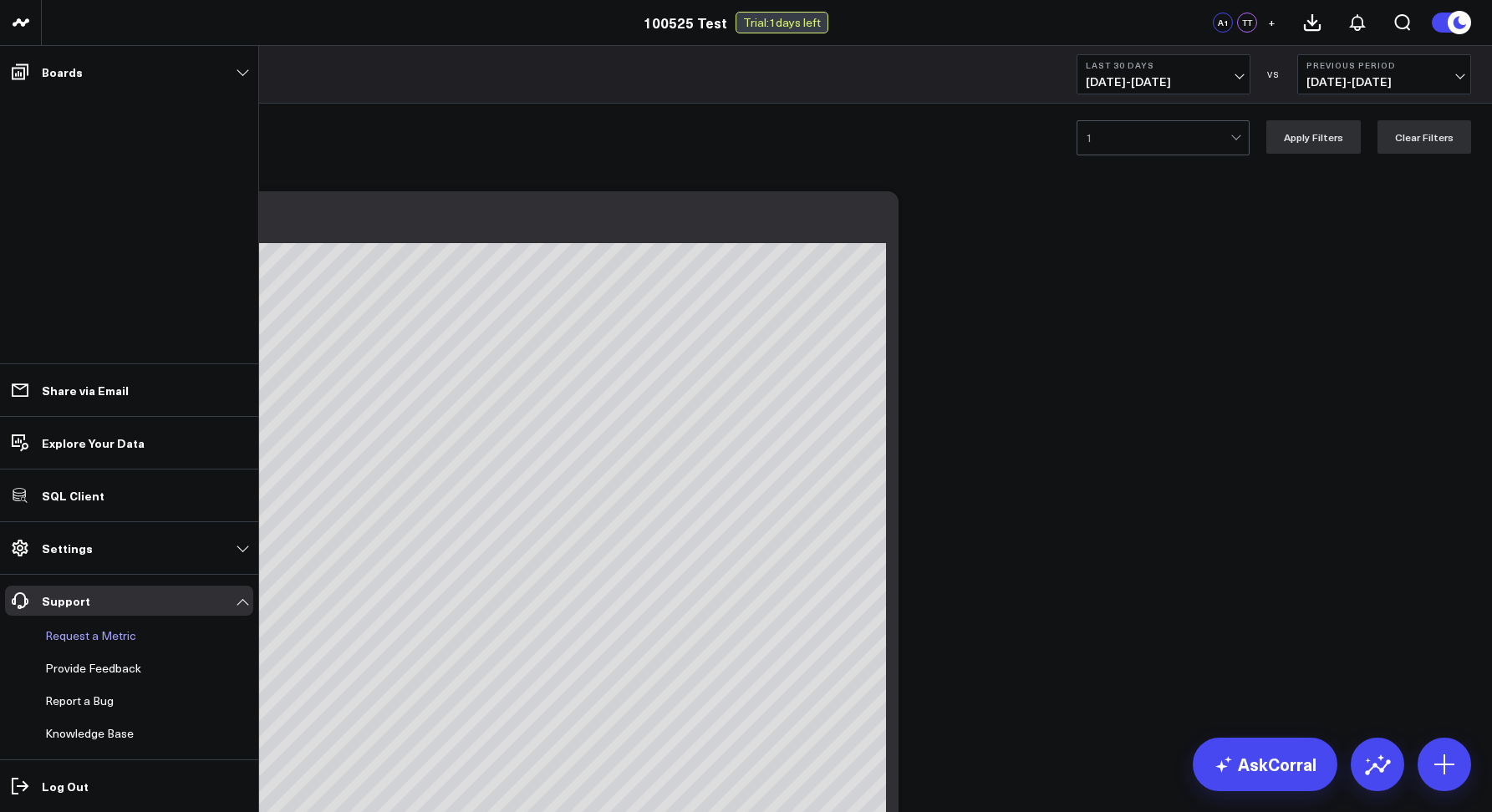
click at [69, 638] on button "Request a Metric" at bounding box center [87, 636] width 98 height 30
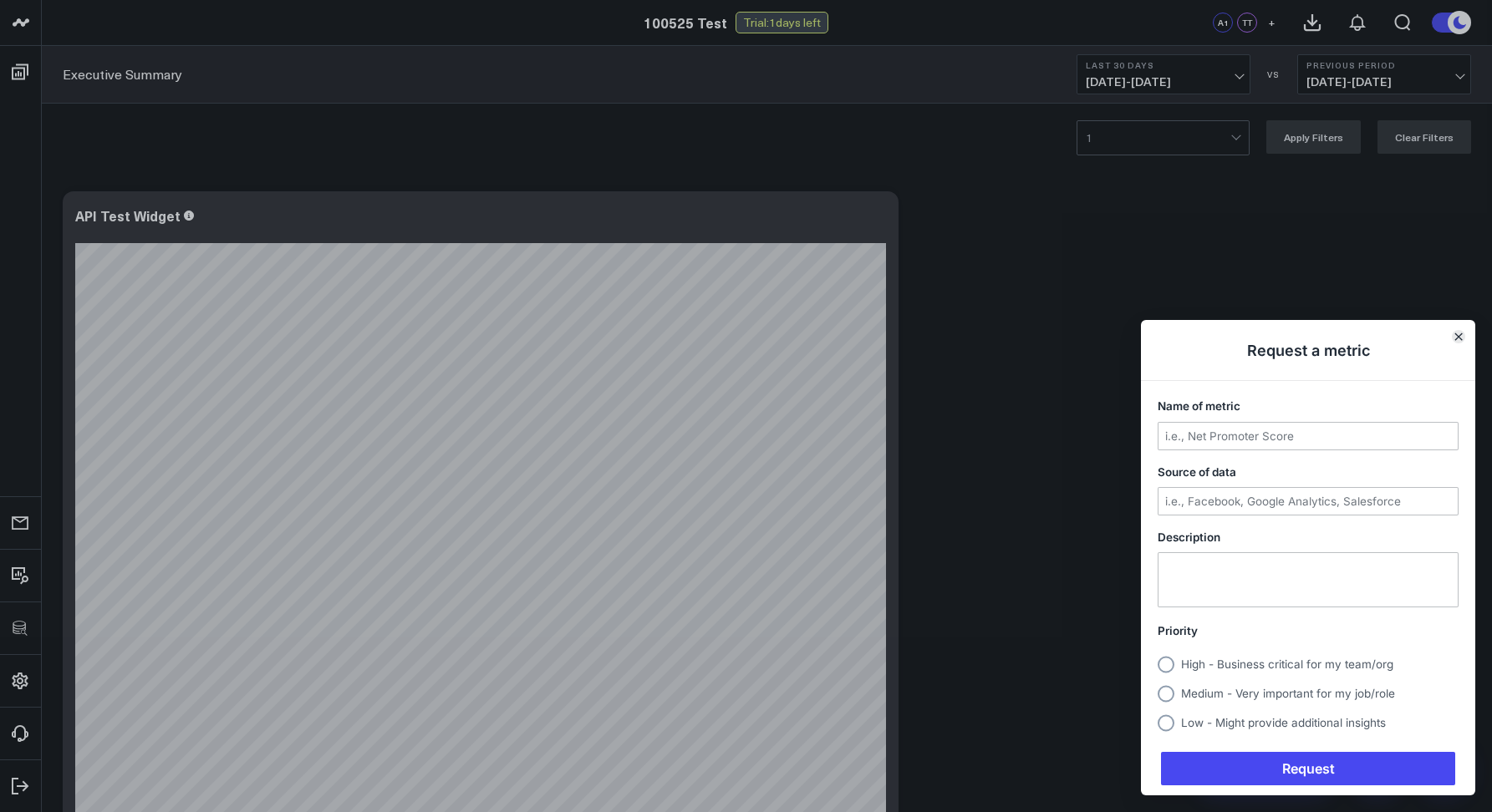
click at [1458, 341] on button "Close" at bounding box center [1459, 337] width 13 height 13
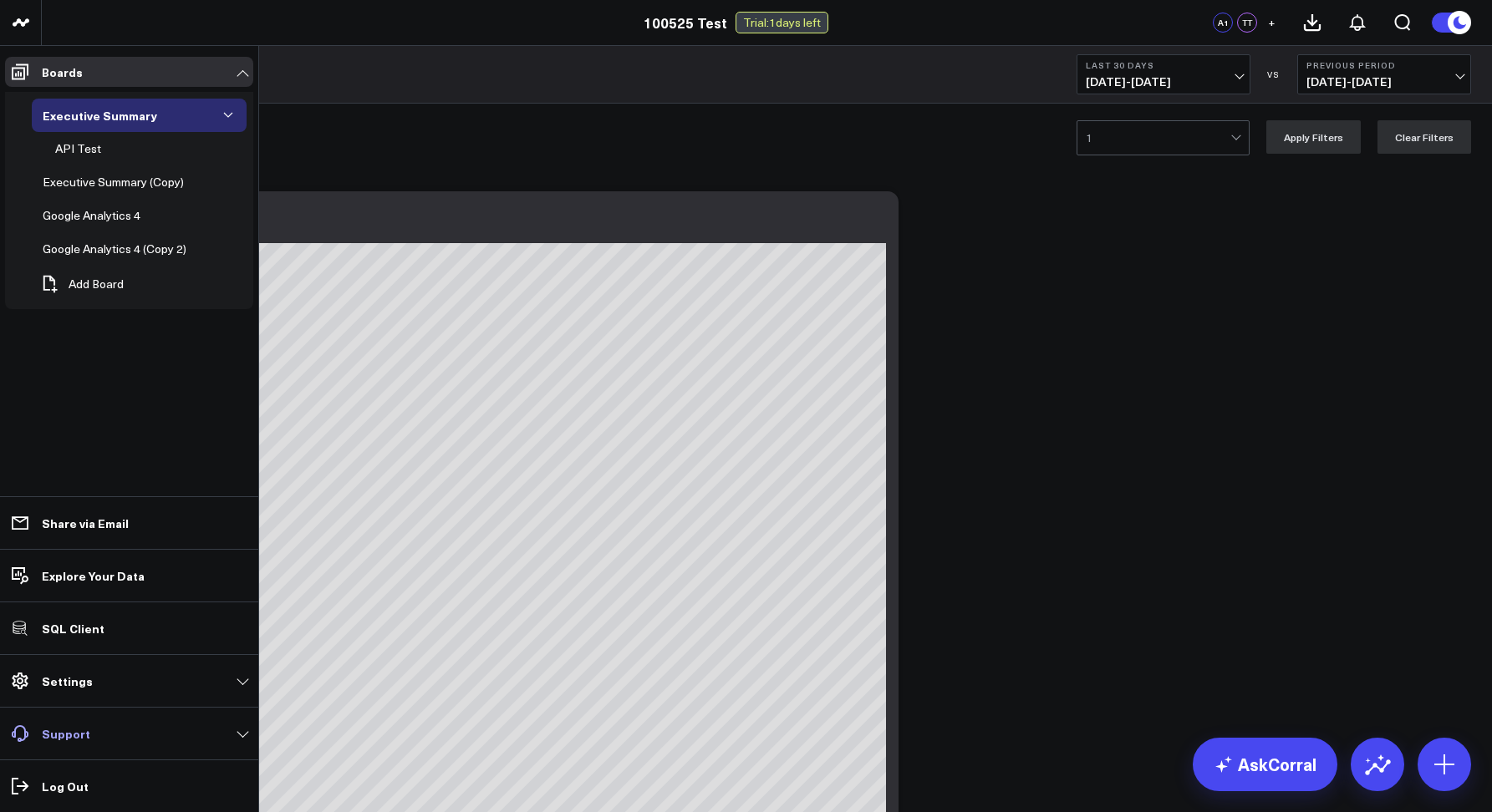
click at [62, 740] on p "Support" at bounding box center [66, 733] width 49 height 13
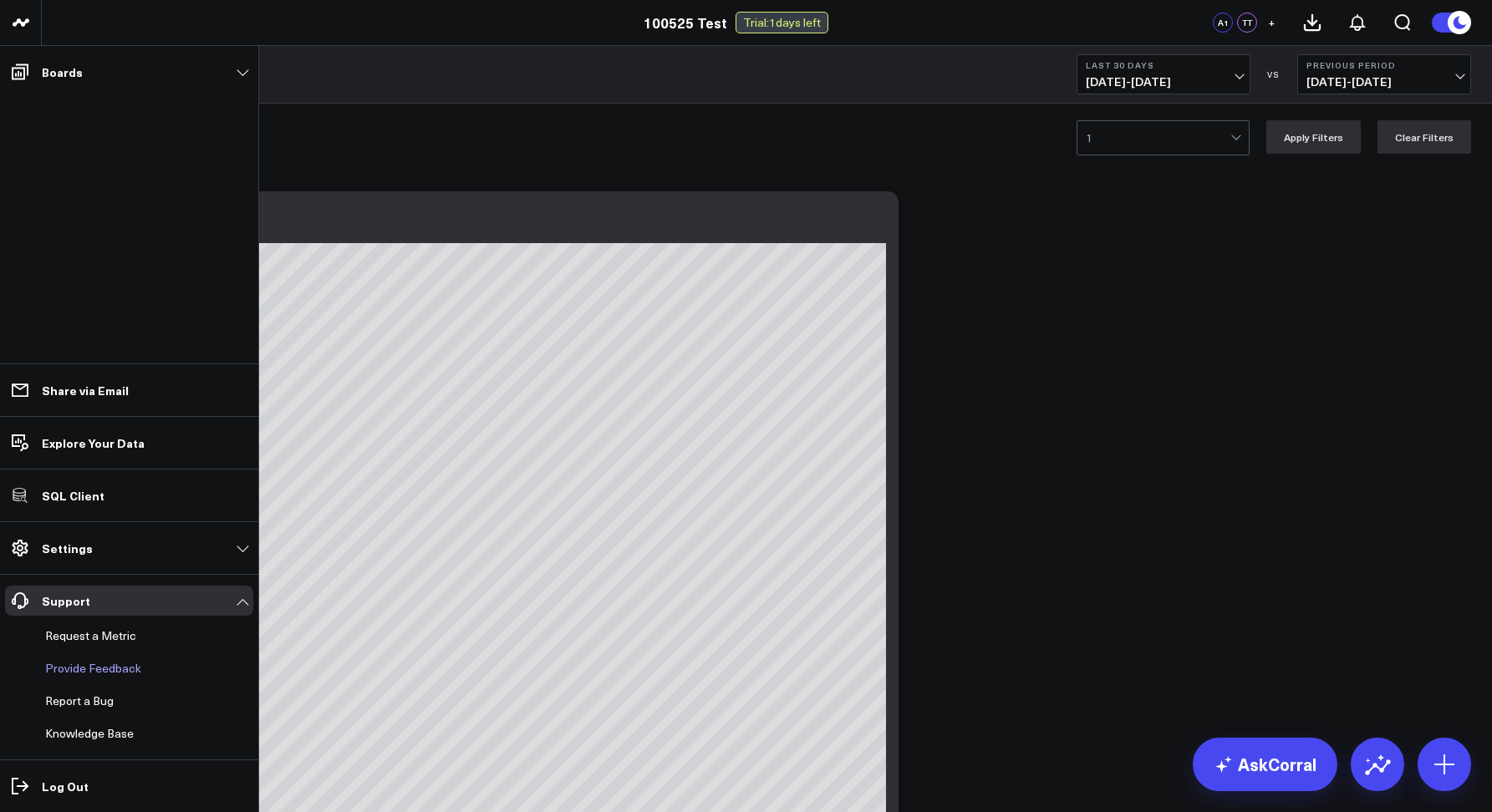
click at [90, 666] on p "Provide Feedback" at bounding box center [93, 668] width 96 height 13
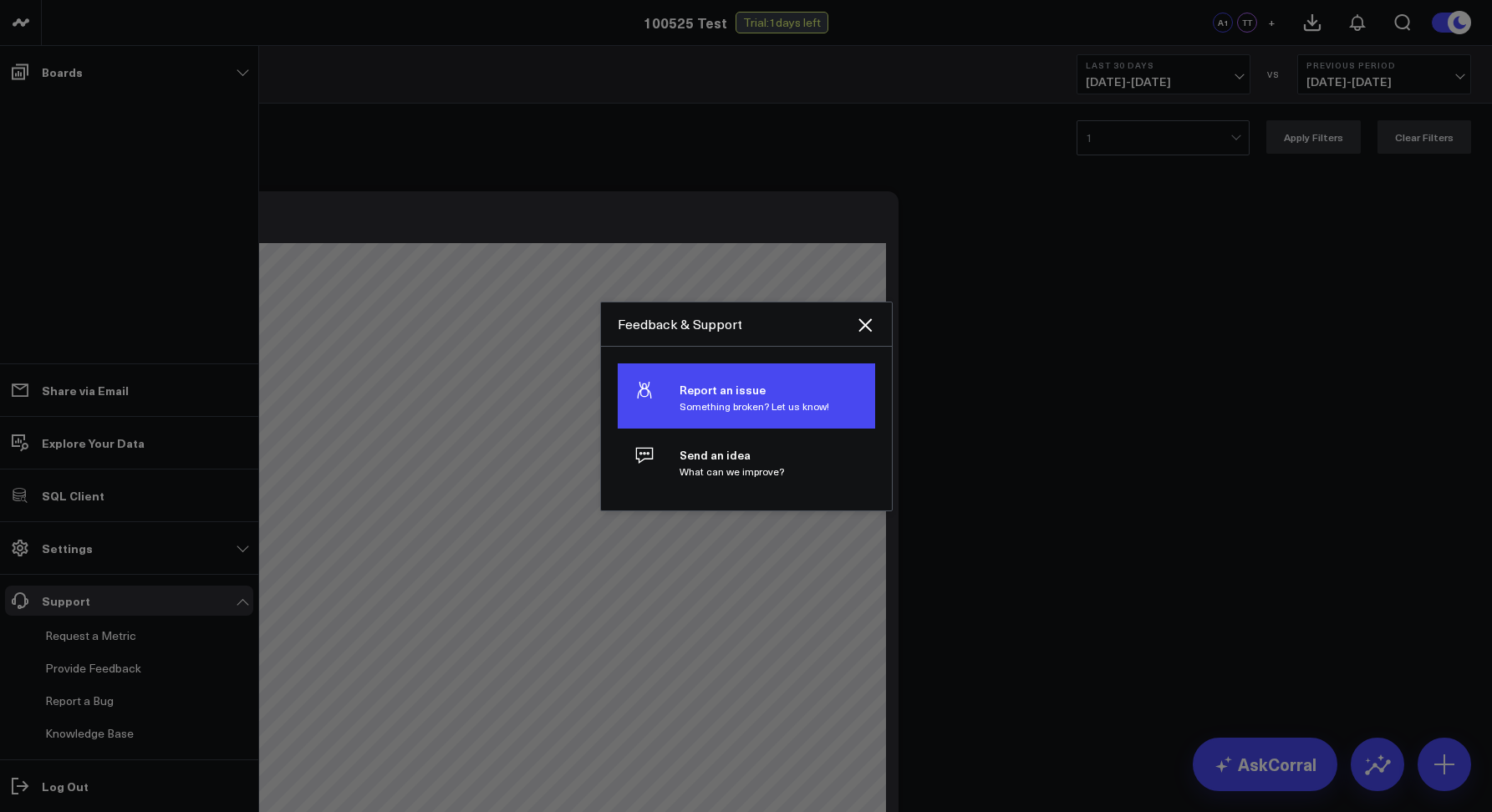
click at [714, 401] on p "Something broken? Let us know!" at bounding box center [754, 406] width 150 height 12
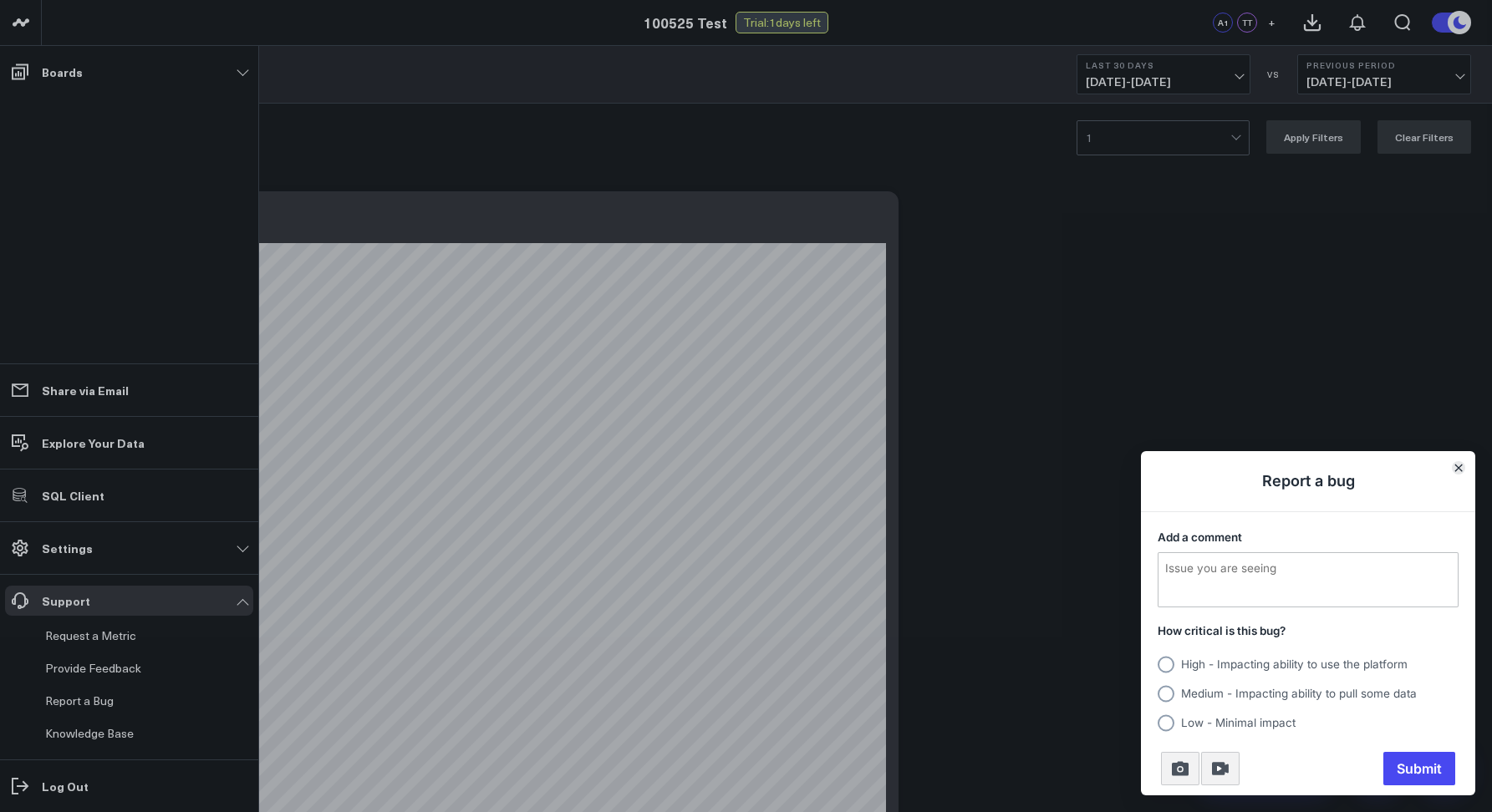
click at [1454, 467] on icon "Close" at bounding box center [1459, 468] width 8 height 8
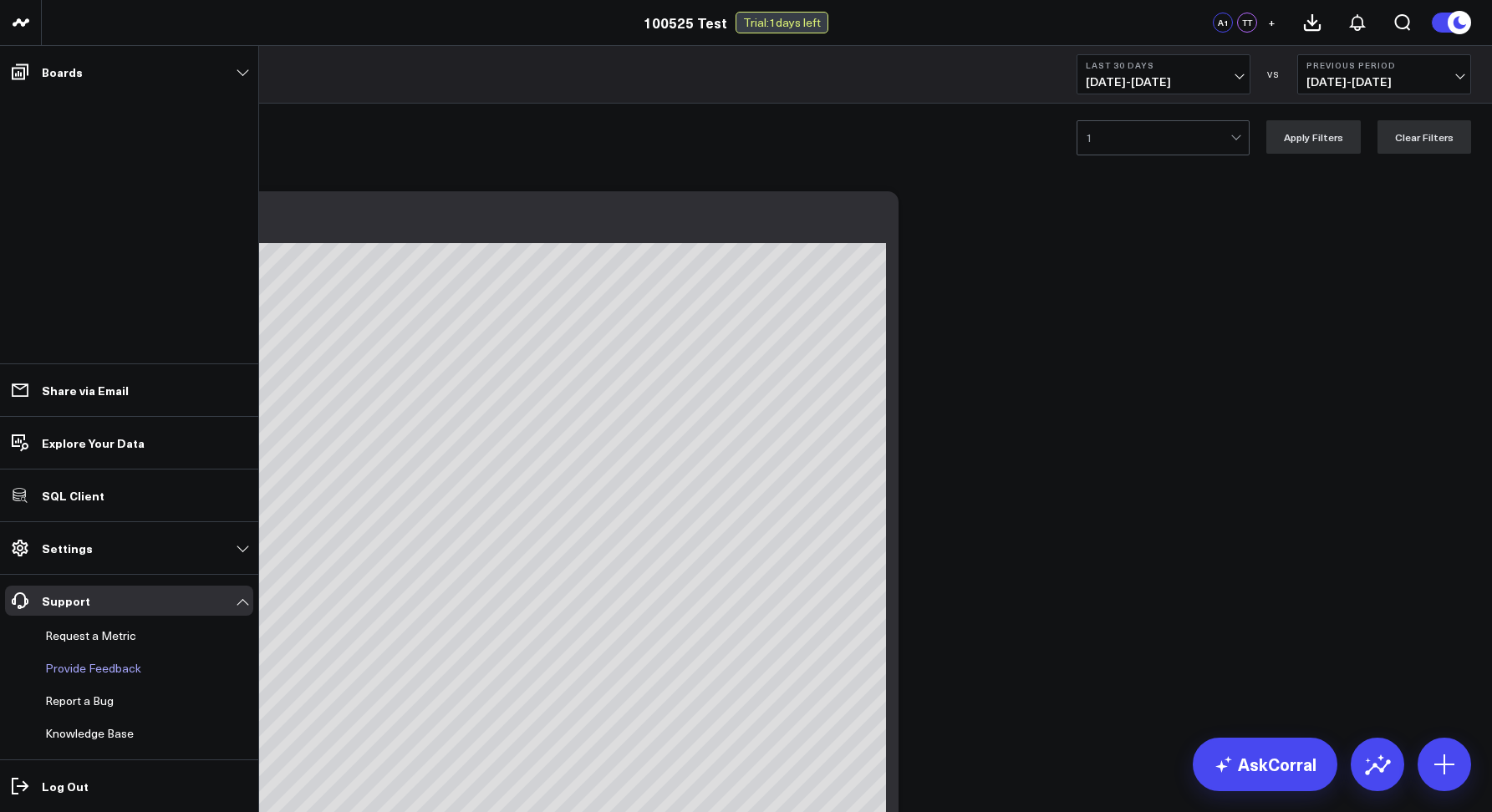
click at [100, 671] on p "Provide Feedback" at bounding box center [93, 668] width 96 height 13
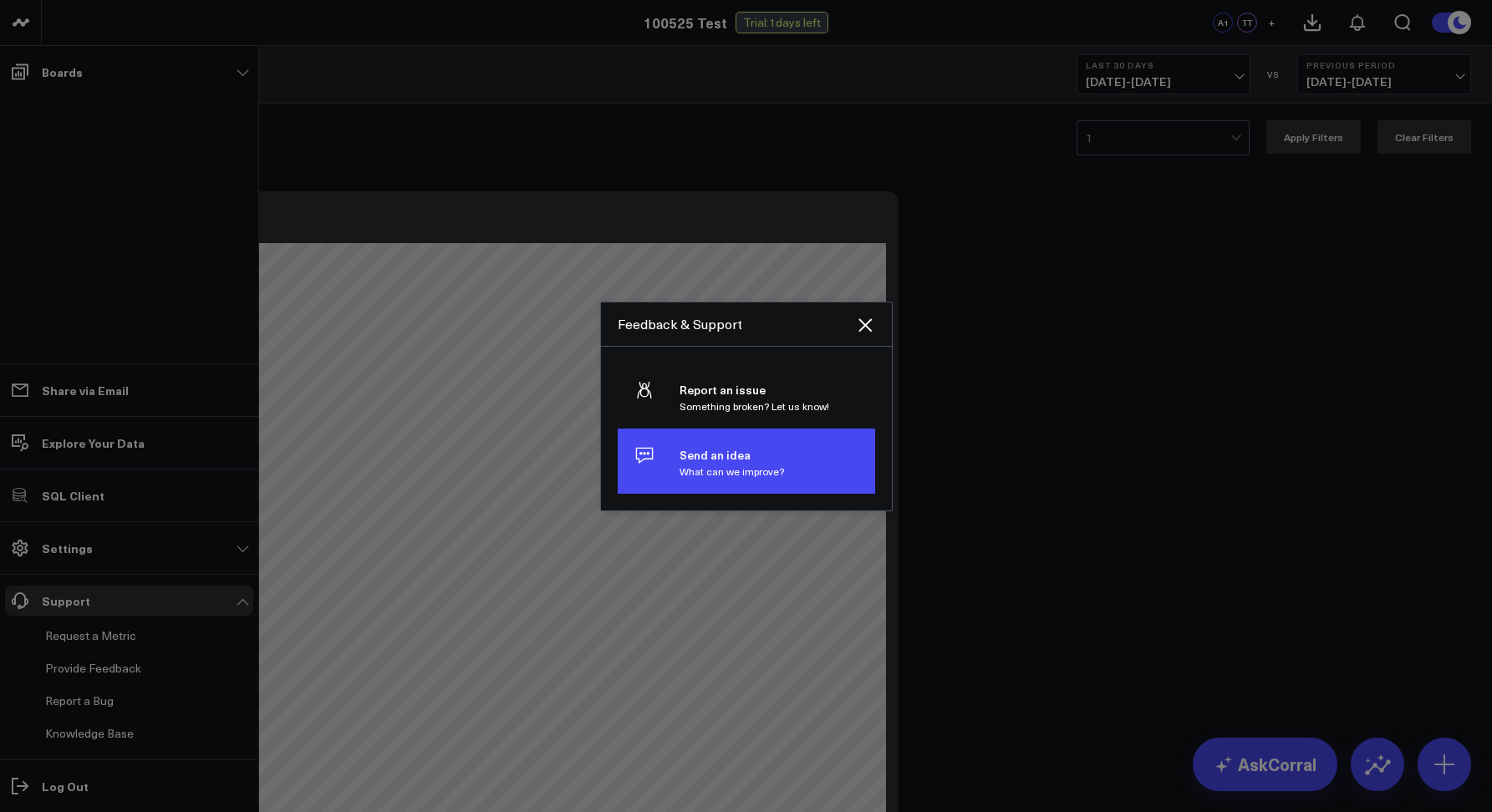
click at [680, 481] on button "Send an idea What can we improve?" at bounding box center [746, 461] width 257 height 65
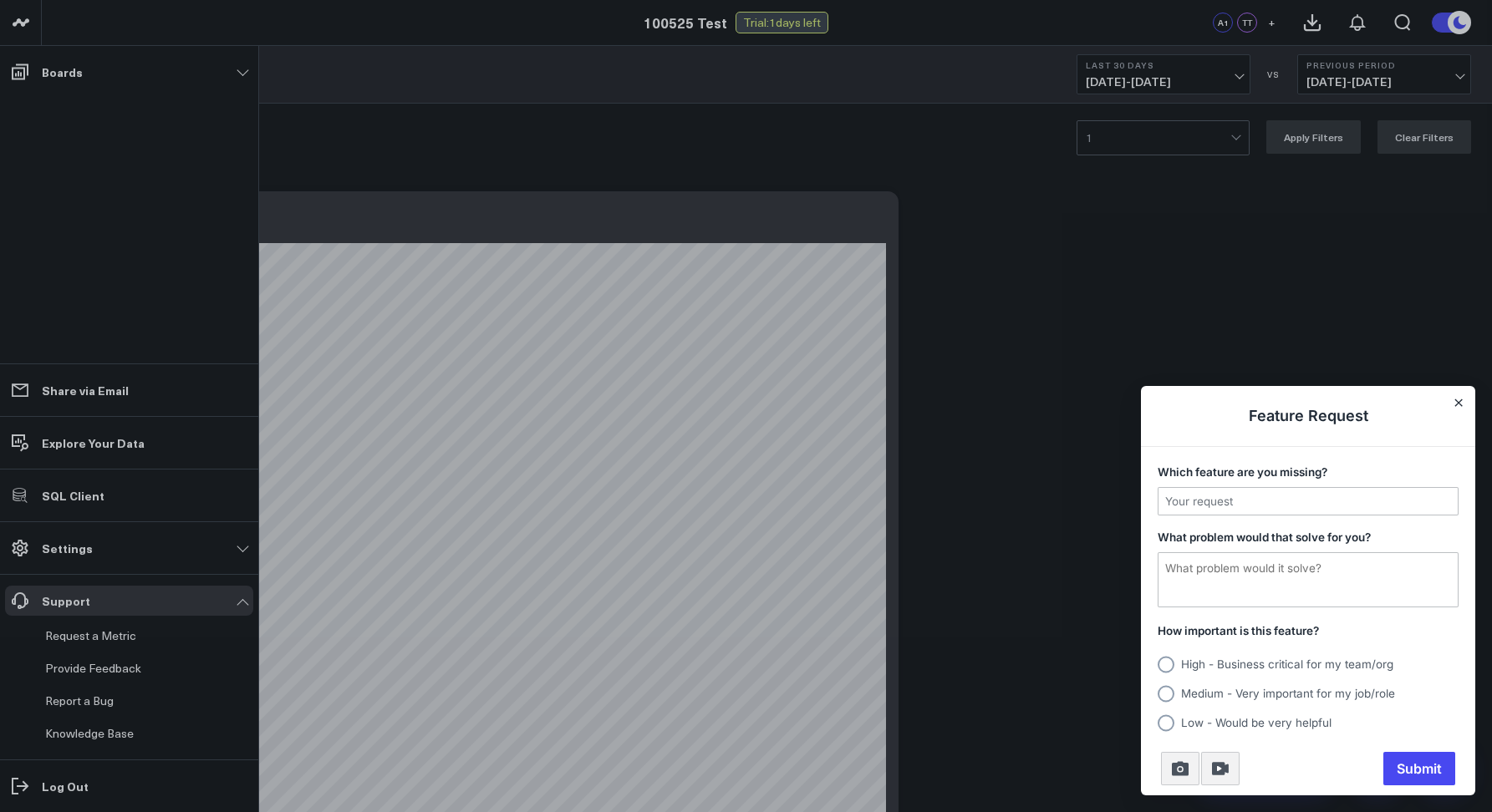
click at [1454, 408] on h1 "Feature Request" at bounding box center [1307, 416] width 334 height 61
click at [1455, 405] on icon "Close" at bounding box center [1459, 403] width 7 height 7
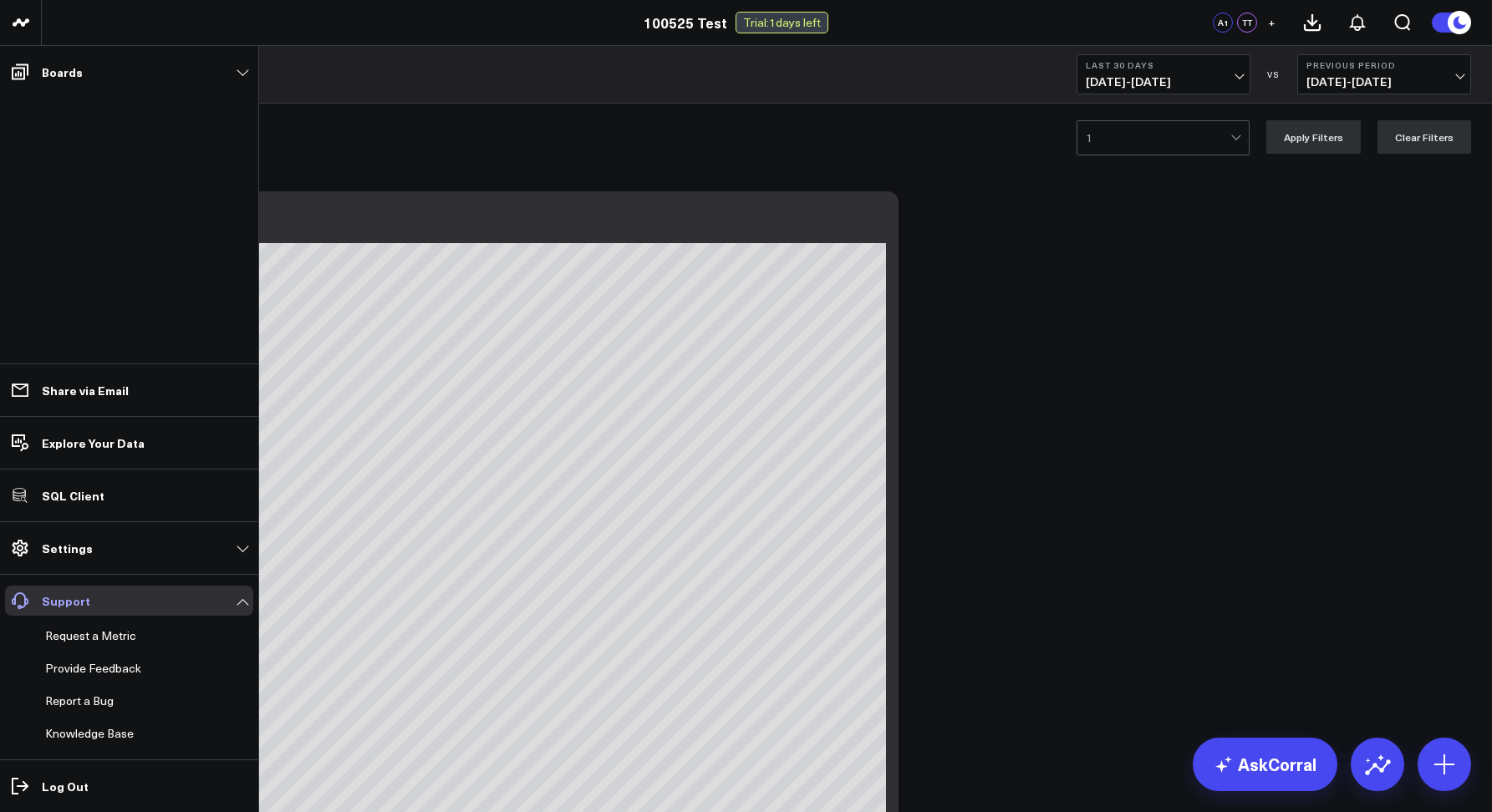
click at [129, 597] on link "Support" at bounding box center [129, 601] width 248 height 30
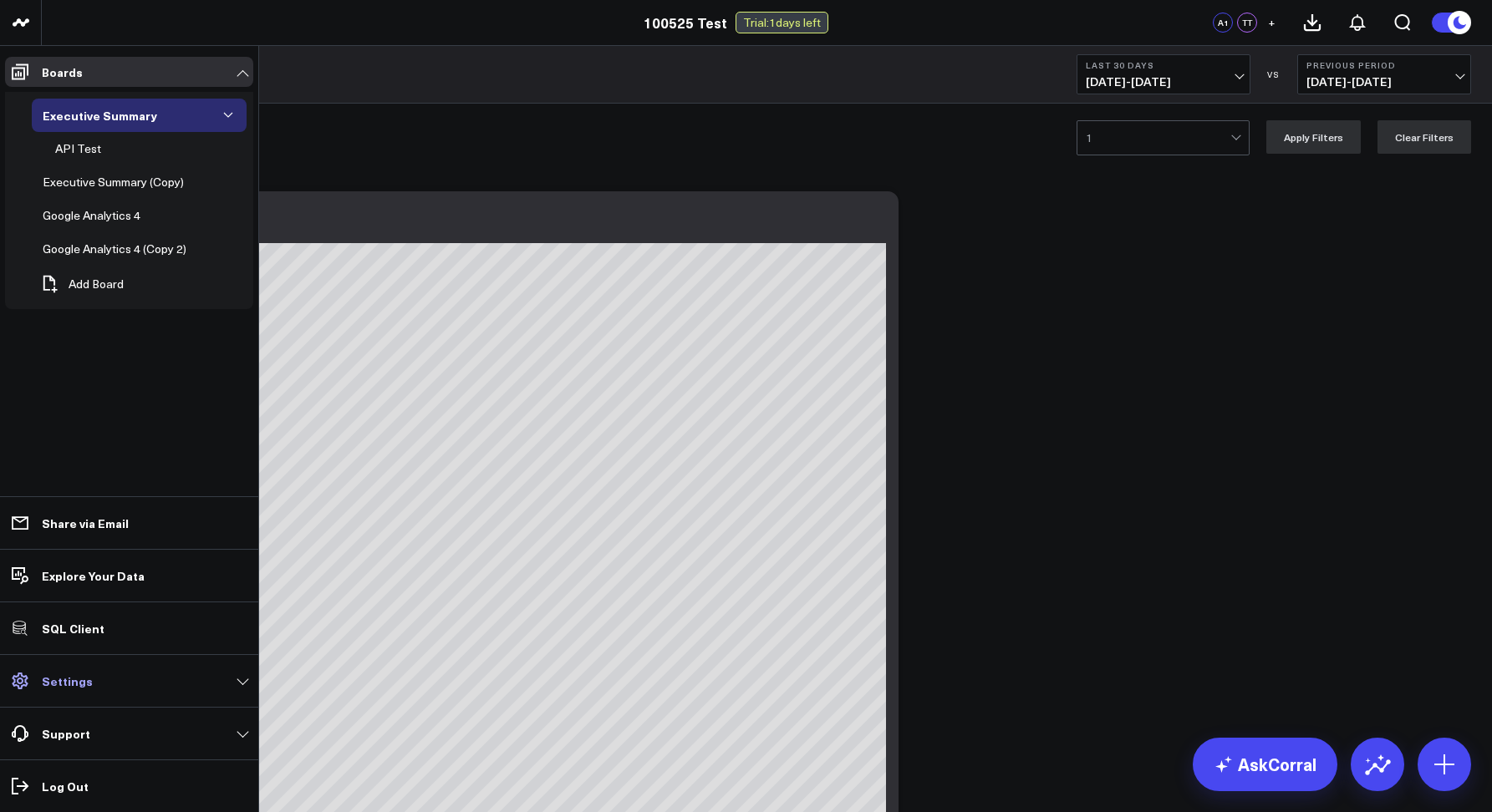
click at [82, 681] on p "Settings" at bounding box center [67, 681] width 51 height 13
click at [56, 680] on p "Settings" at bounding box center [67, 681] width 51 height 13
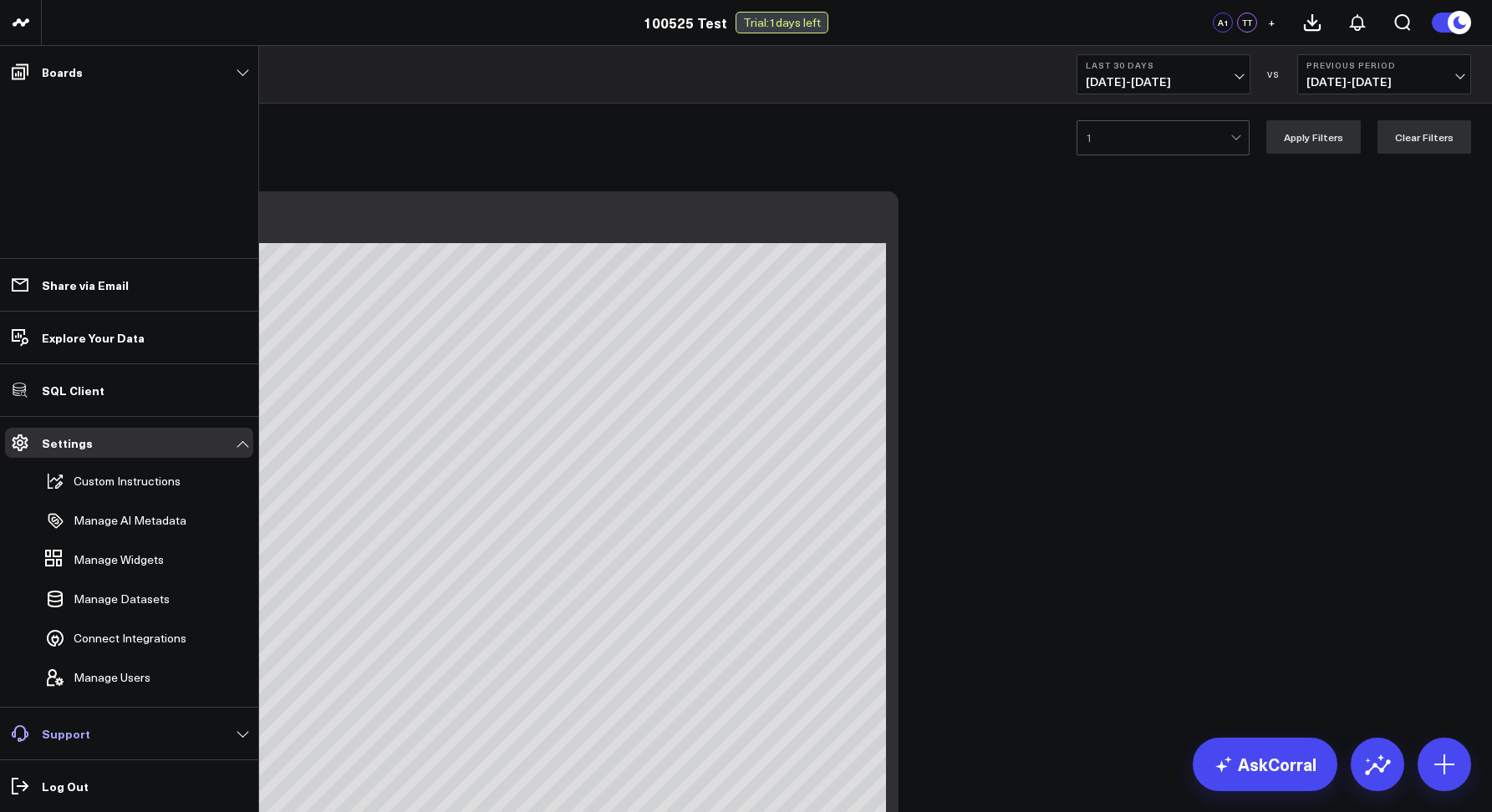
click at [102, 726] on link "Support" at bounding box center [129, 733] width 248 height 30
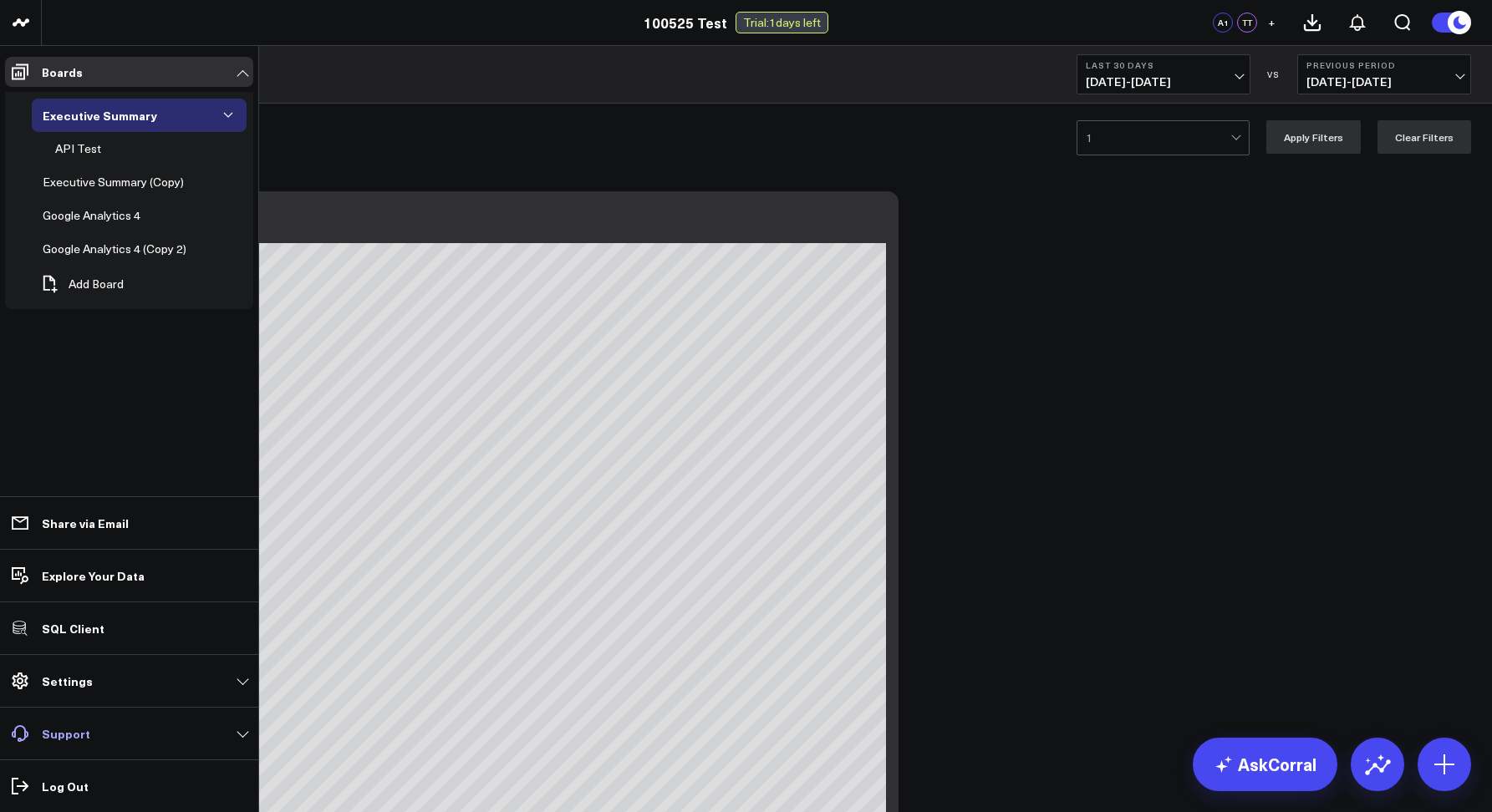
click at [81, 729] on p "Support" at bounding box center [66, 733] width 49 height 13
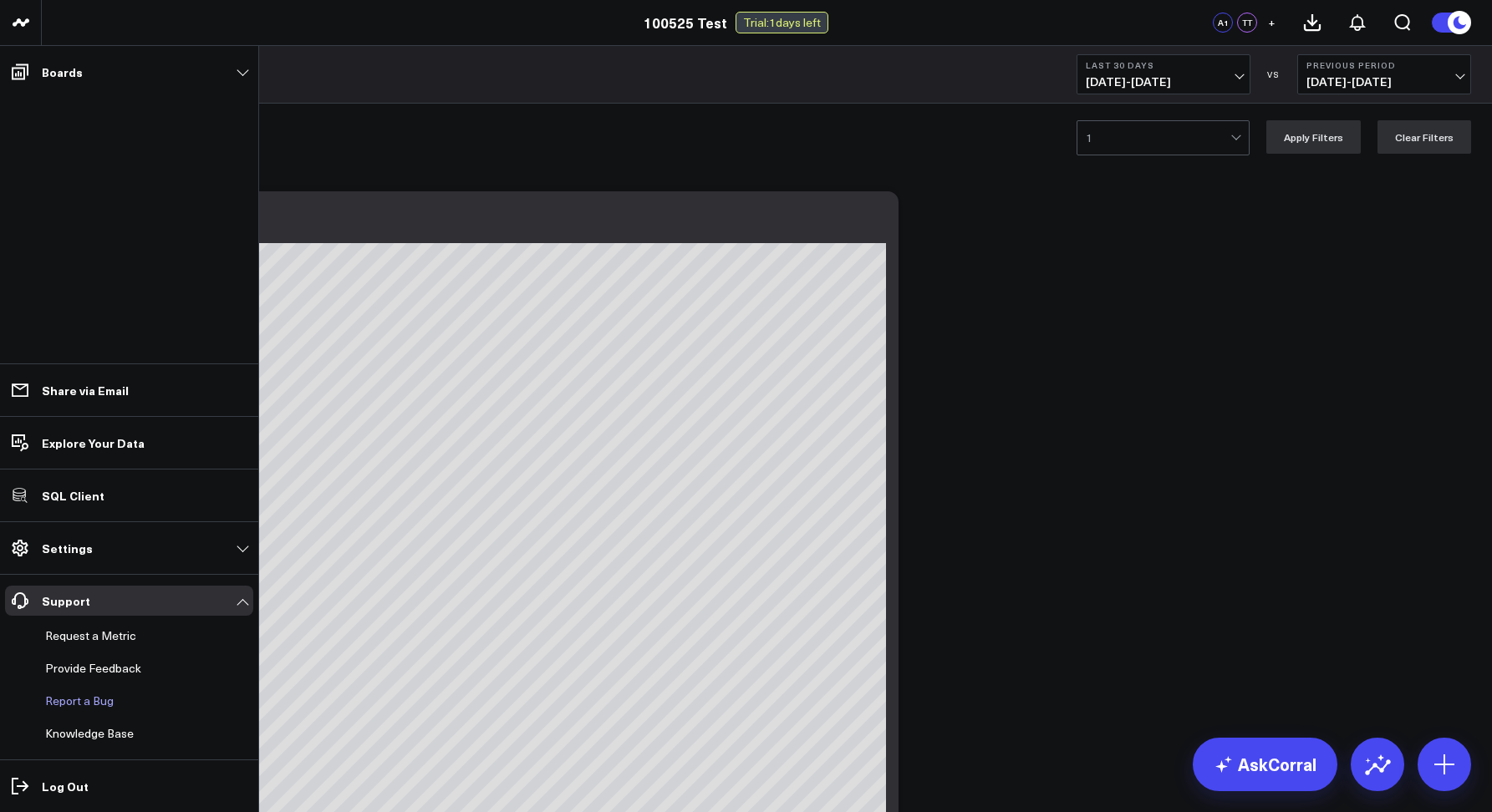
click at [74, 707] on button "Report a Bug" at bounding box center [76, 701] width 75 height 30
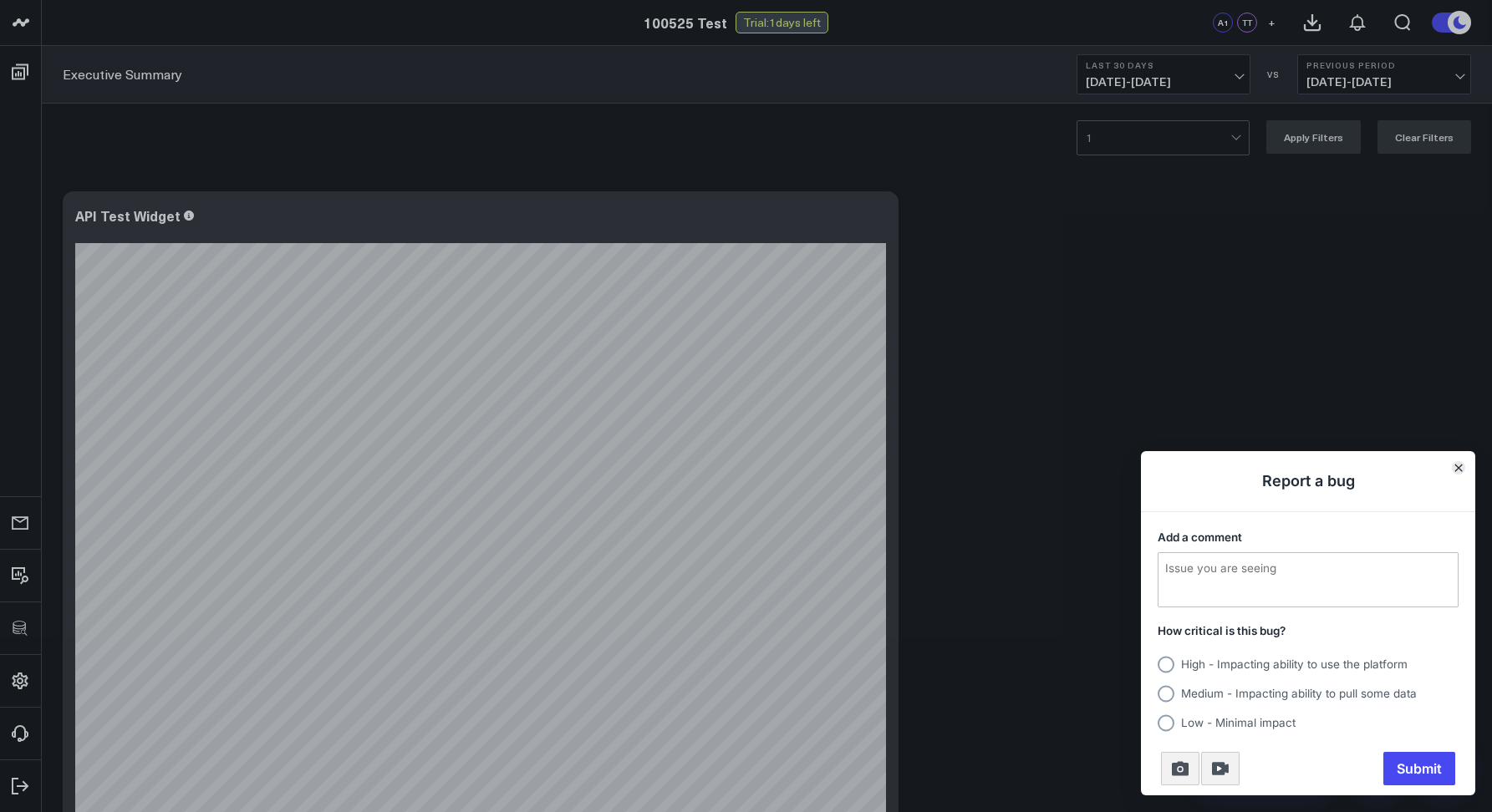
click at [1457, 474] on button "Close" at bounding box center [1459, 468] width 13 height 13
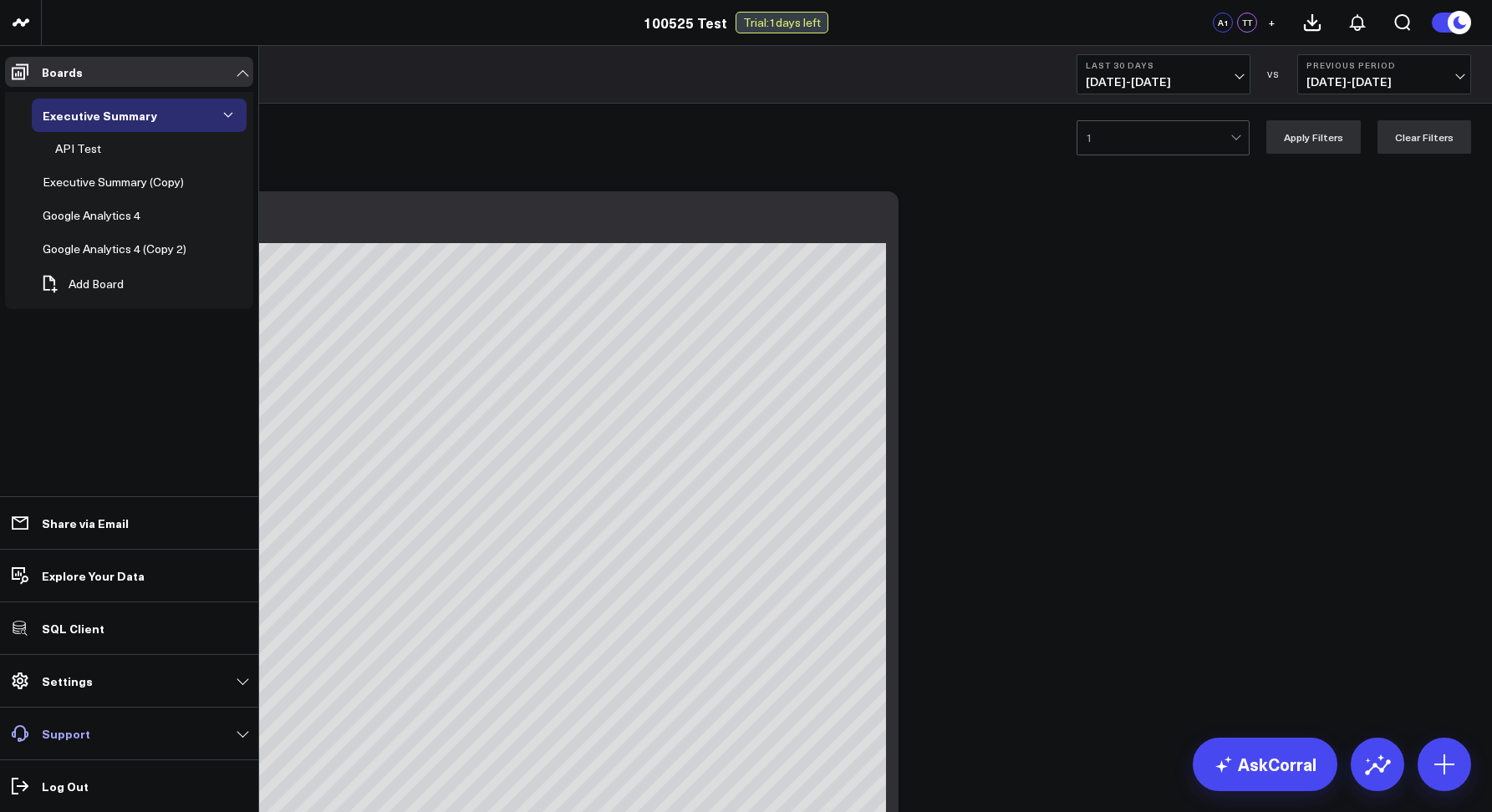
click at [62, 727] on p "Support" at bounding box center [66, 733] width 49 height 13
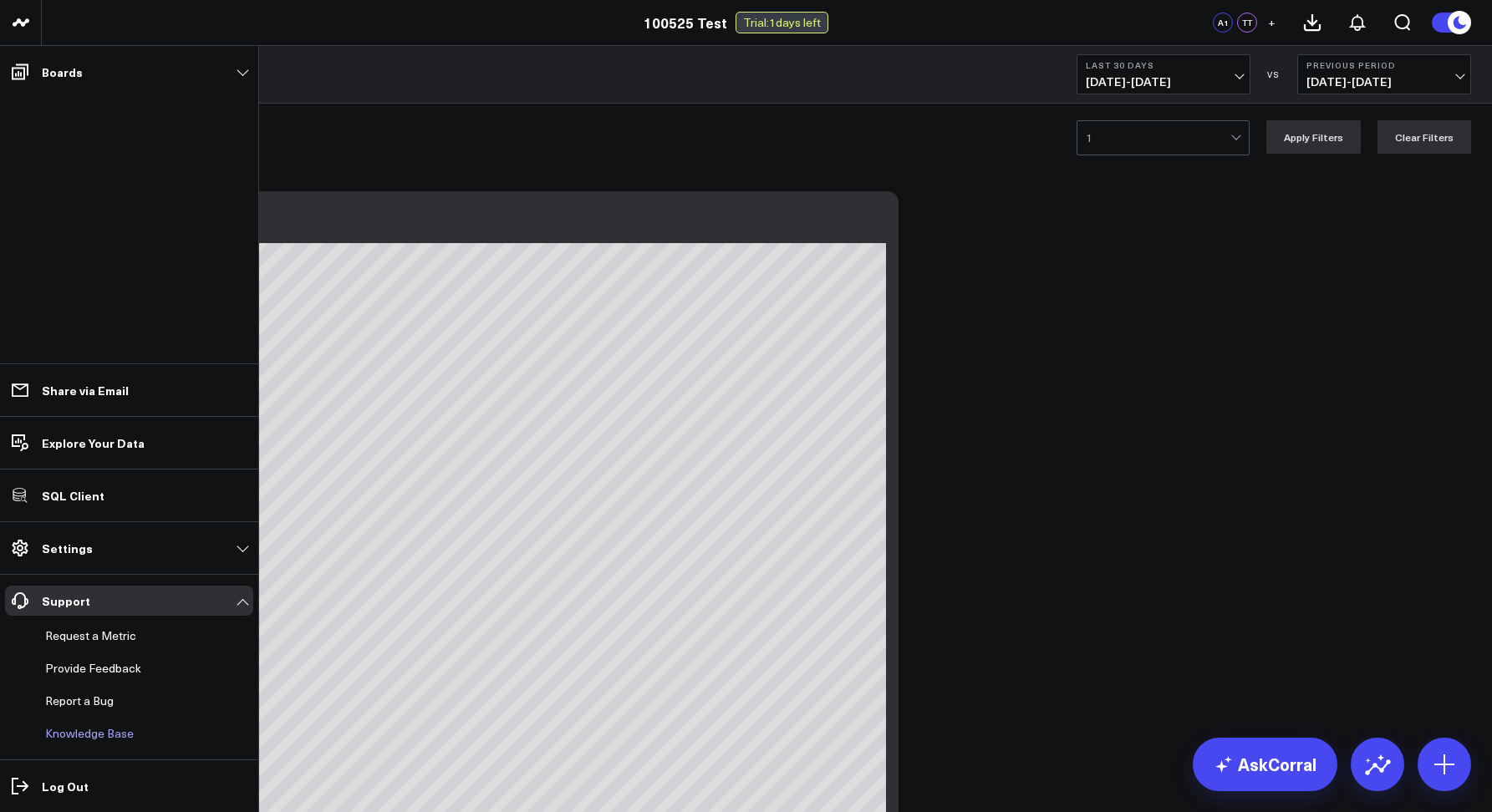
click at [66, 731] on link "Knowledge Base" at bounding box center [121, 733] width 165 height 30
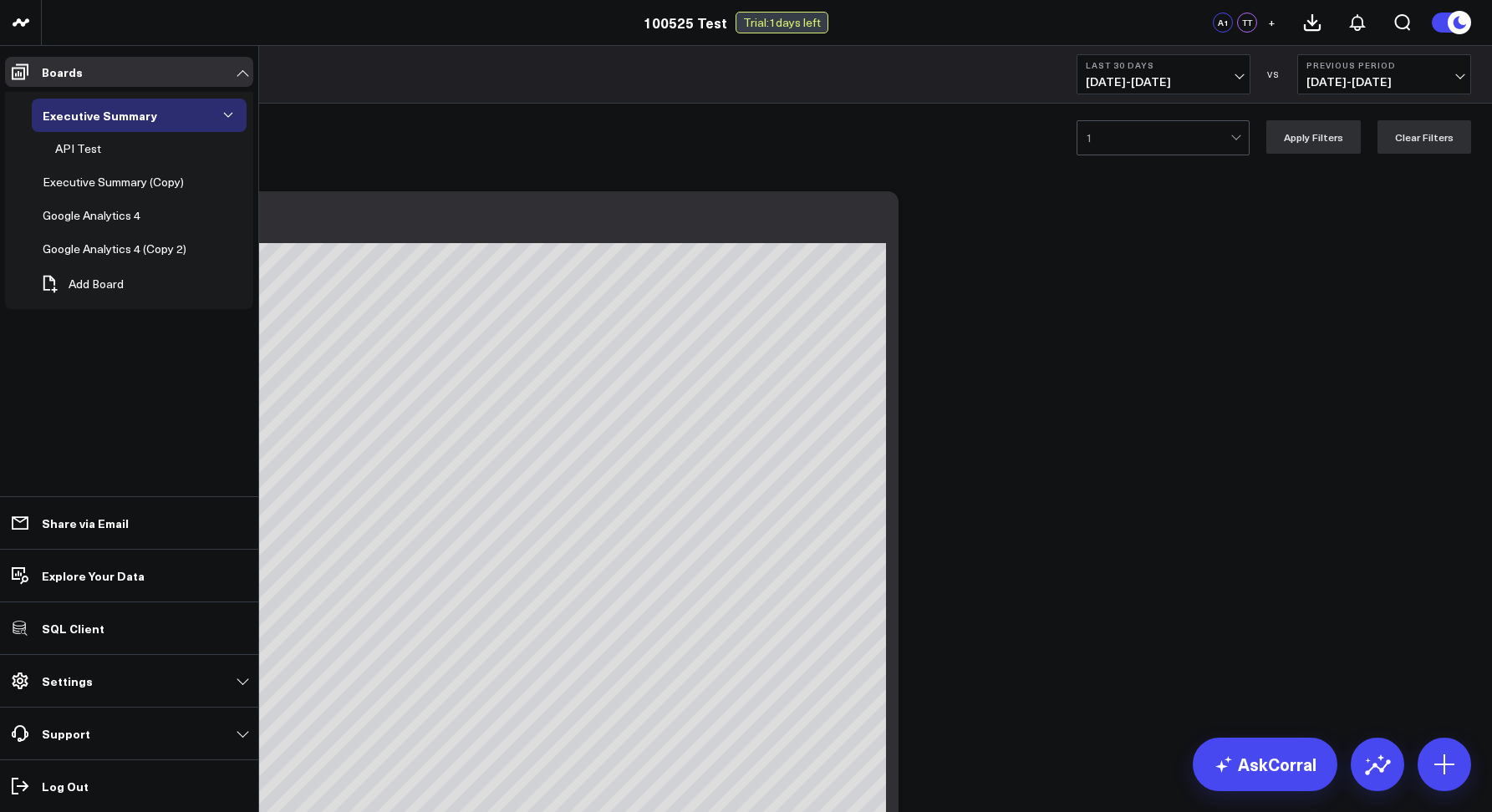
click at [66, 723] on link "Support" at bounding box center [129, 733] width 248 height 30
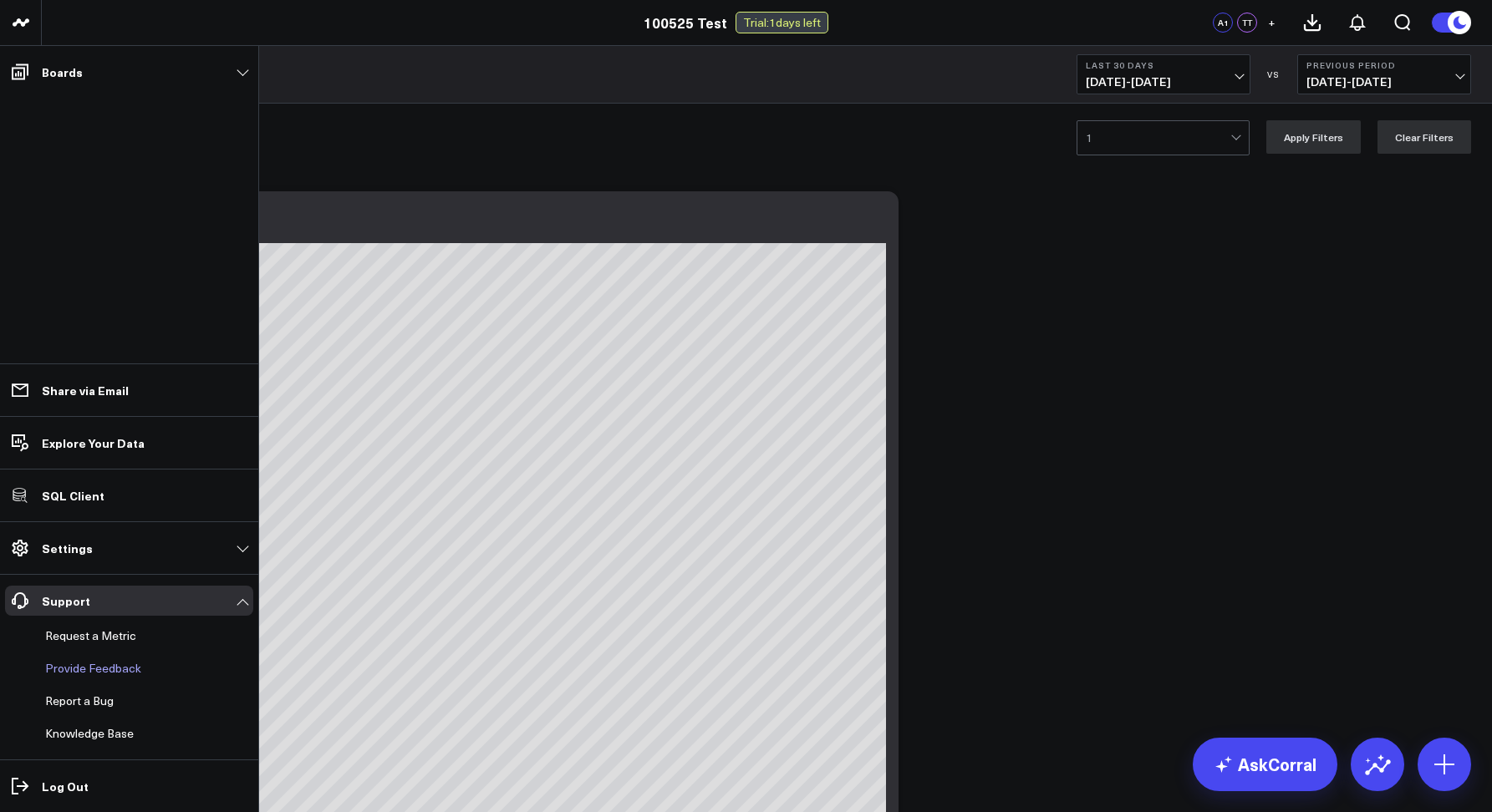
click at [64, 675] on p "Provide Feedback" at bounding box center [93, 668] width 96 height 13
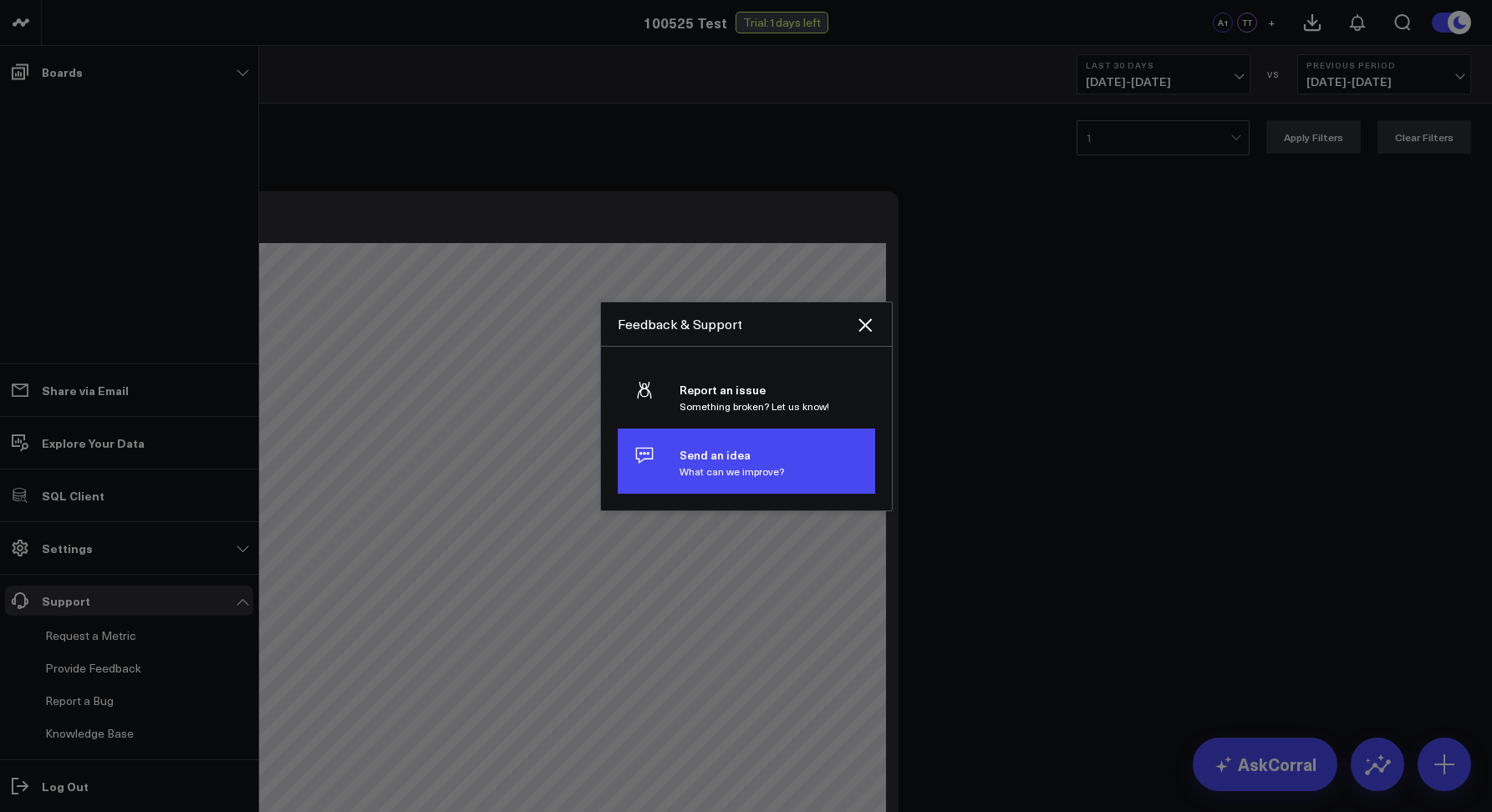
click at [697, 458] on h4 "Send an idea" at bounding box center [731, 455] width 105 height 13
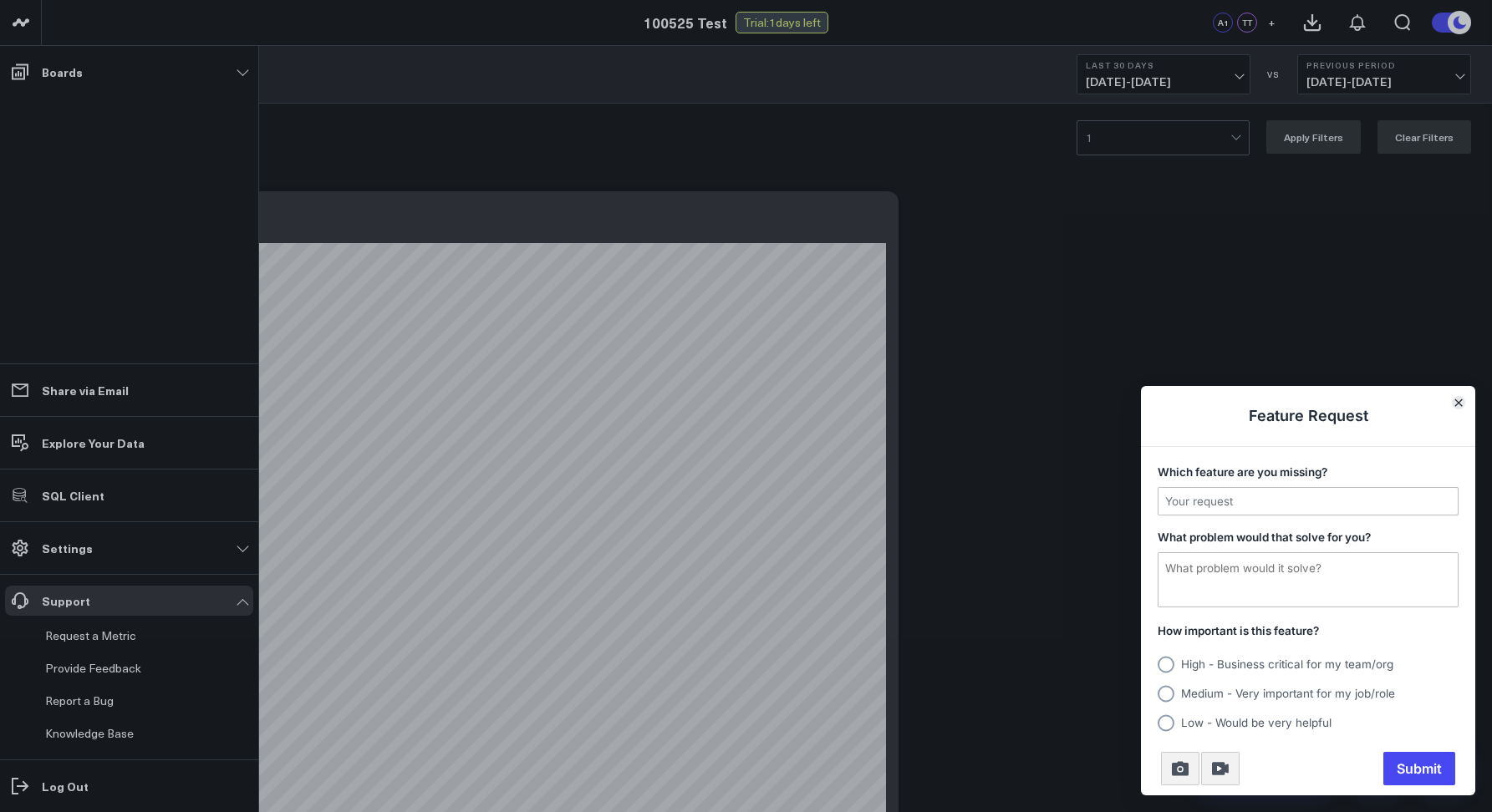
click at [1456, 404] on icon "Close" at bounding box center [1459, 403] width 7 height 7
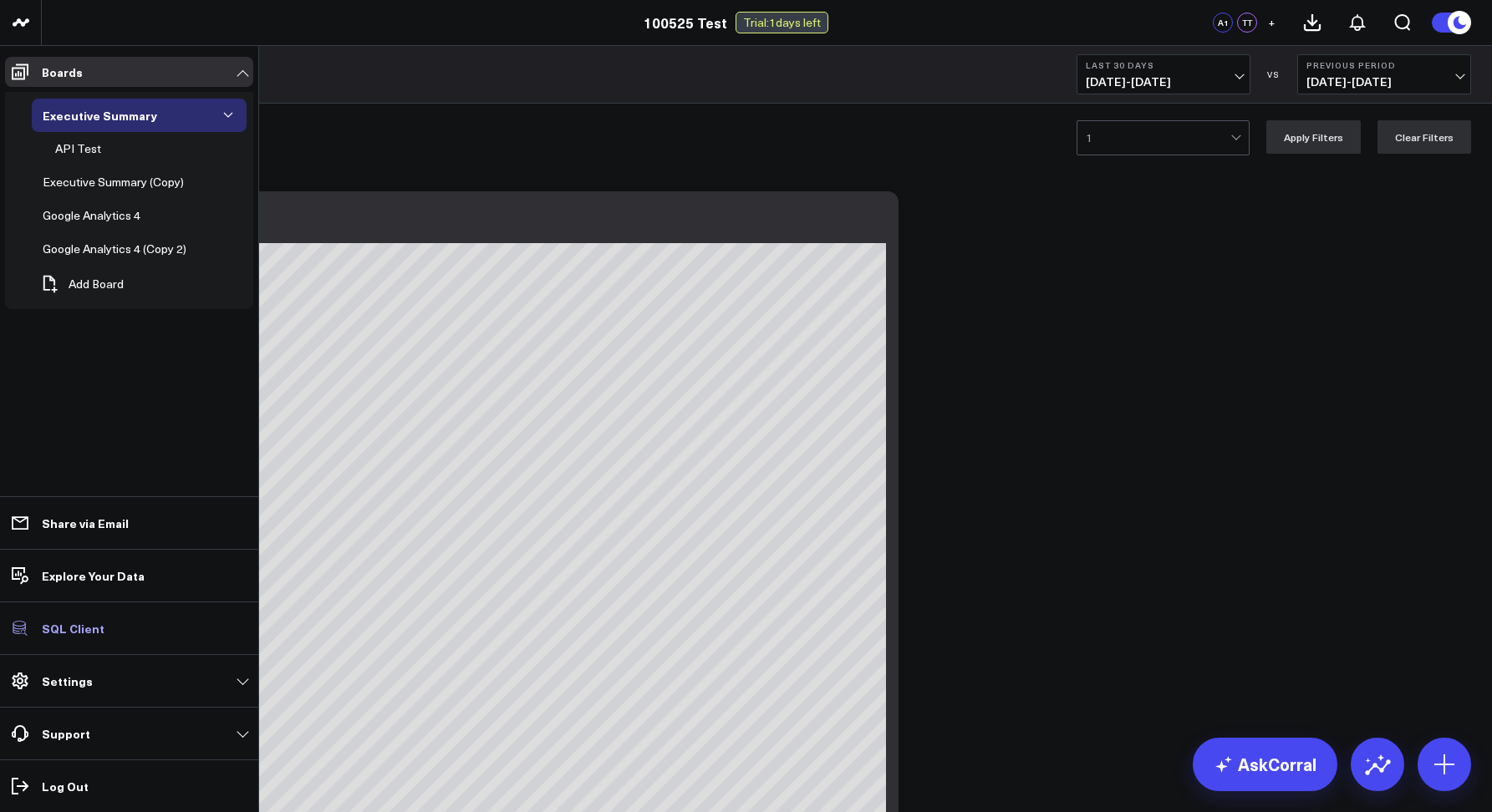
click at [58, 630] on p "SQL Client" at bounding box center [73, 629] width 63 height 13
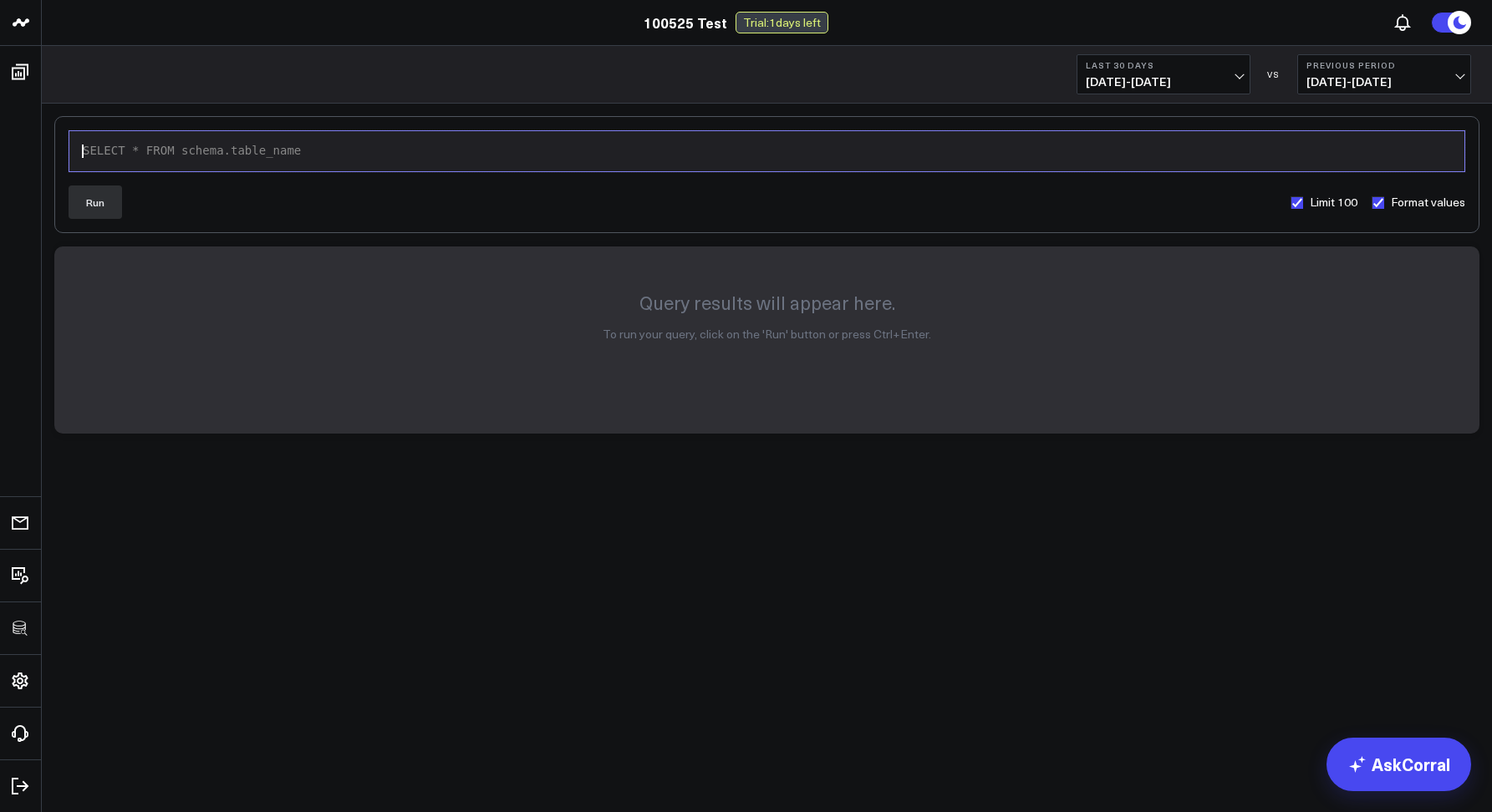
click at [132, 148] on div "SELECT * FROM schema.table_name" at bounding box center [767, 152] width 1378 height 17
click at [78, 194] on button "Run" at bounding box center [95, 203] width 54 height 33
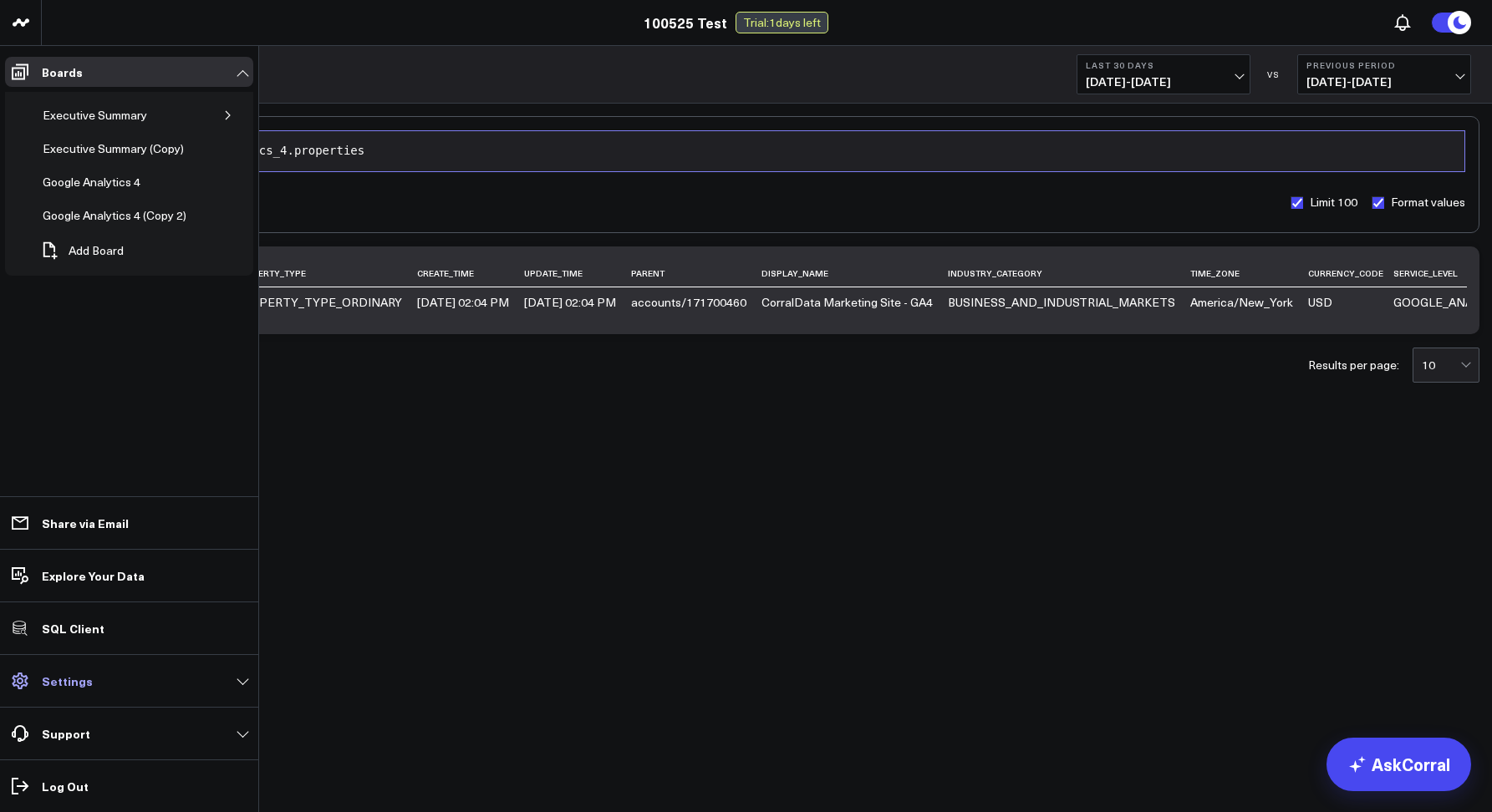
click at [53, 686] on p "Settings" at bounding box center [67, 681] width 51 height 13
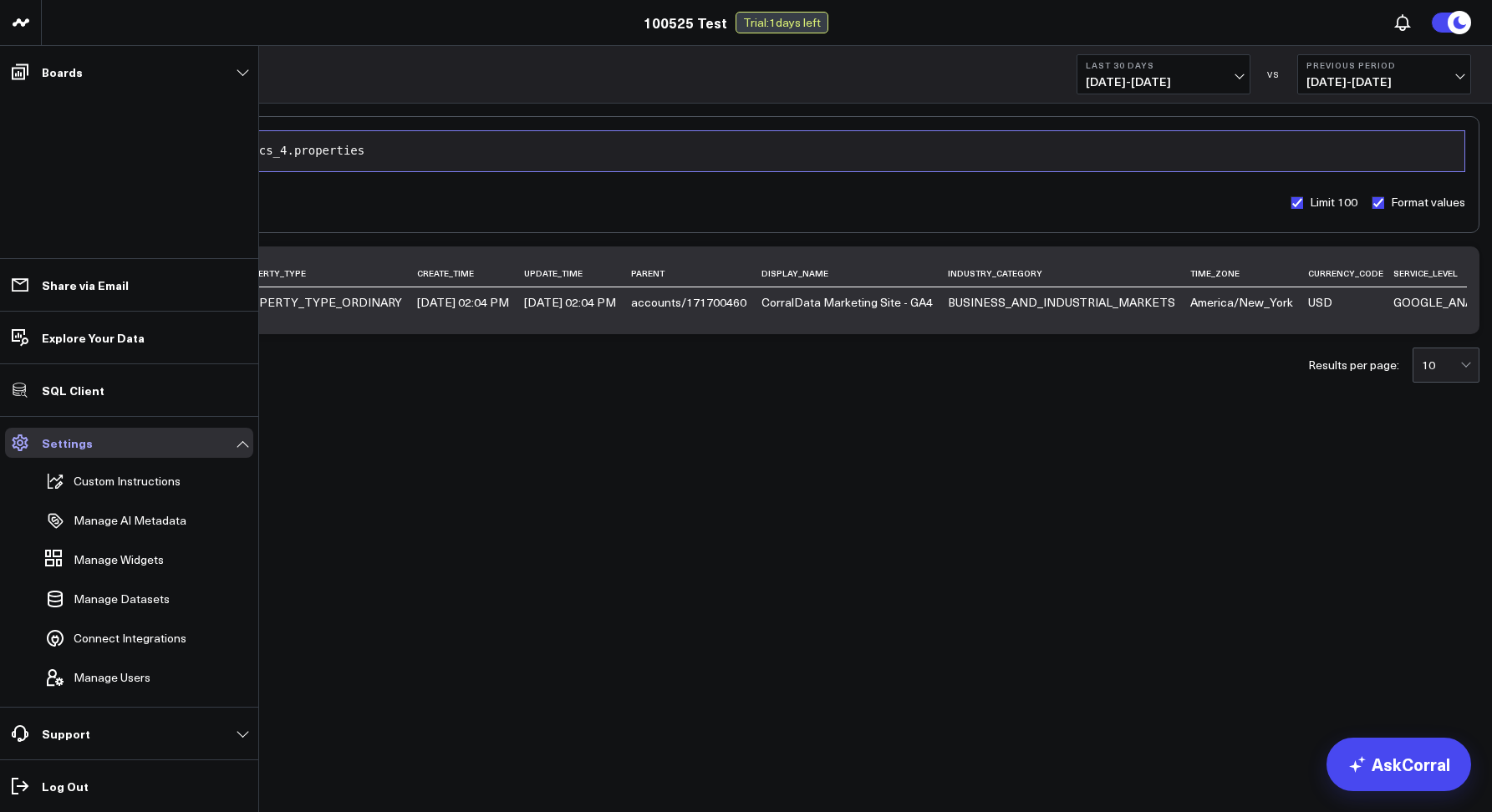
click at [167, 436] on link "Settings" at bounding box center [129, 443] width 248 height 30
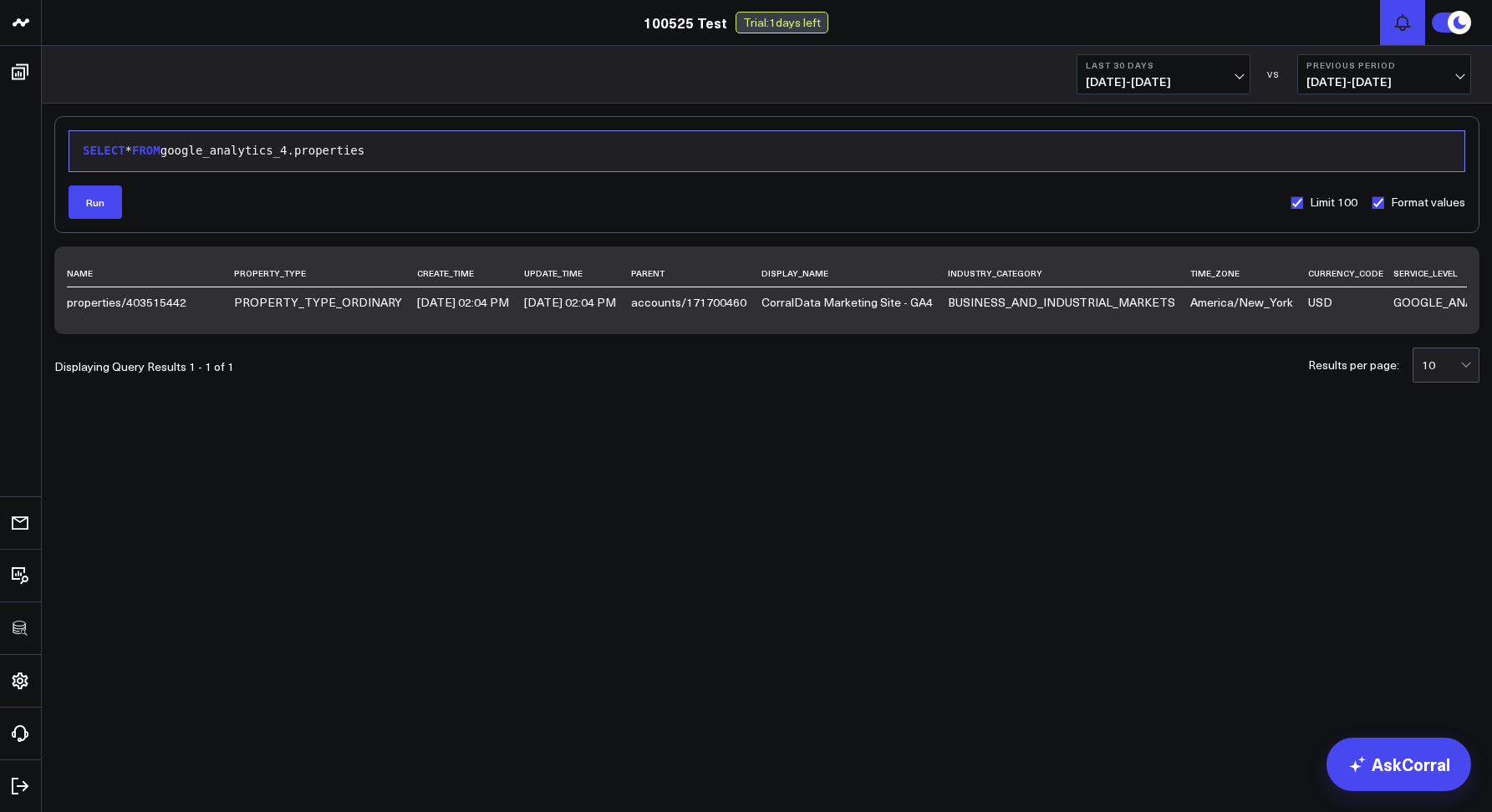
click at [1401, 33] on button at bounding box center [1402, 23] width 45 height 45
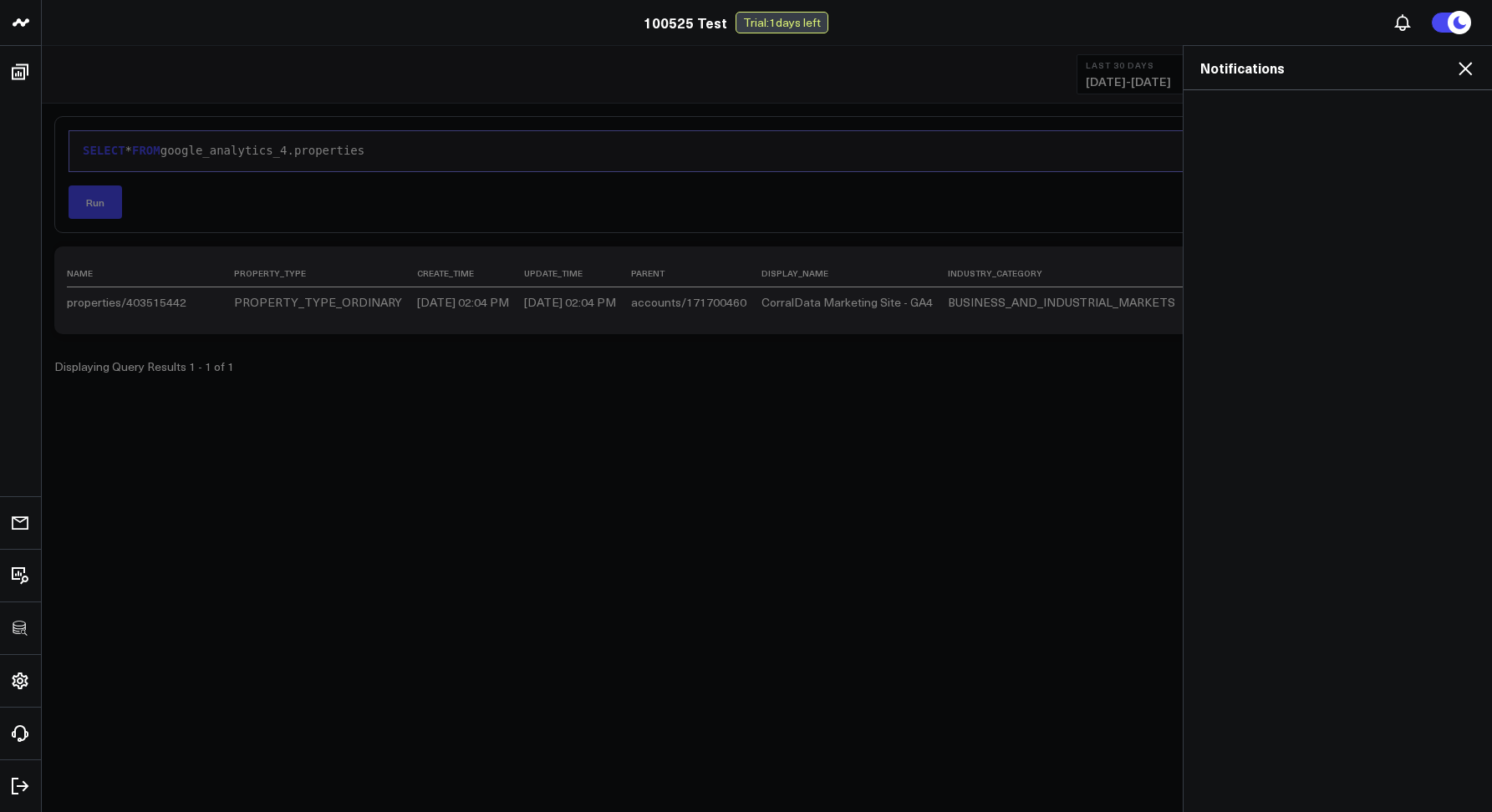
click at [1472, 69] on icon at bounding box center [1465, 69] width 20 height 20
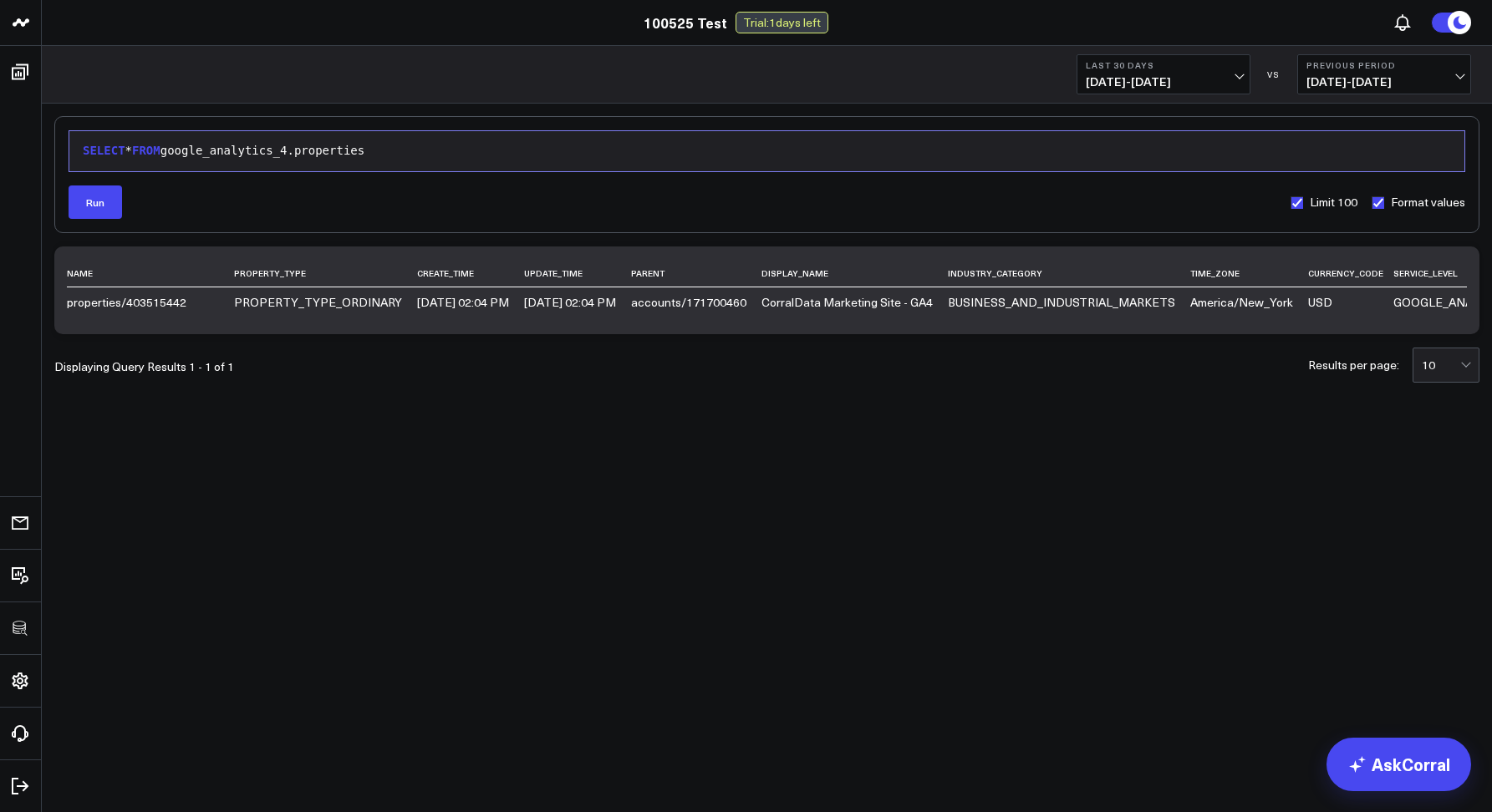
click at [1442, 18] on button at bounding box center [1451, 23] width 40 height 22
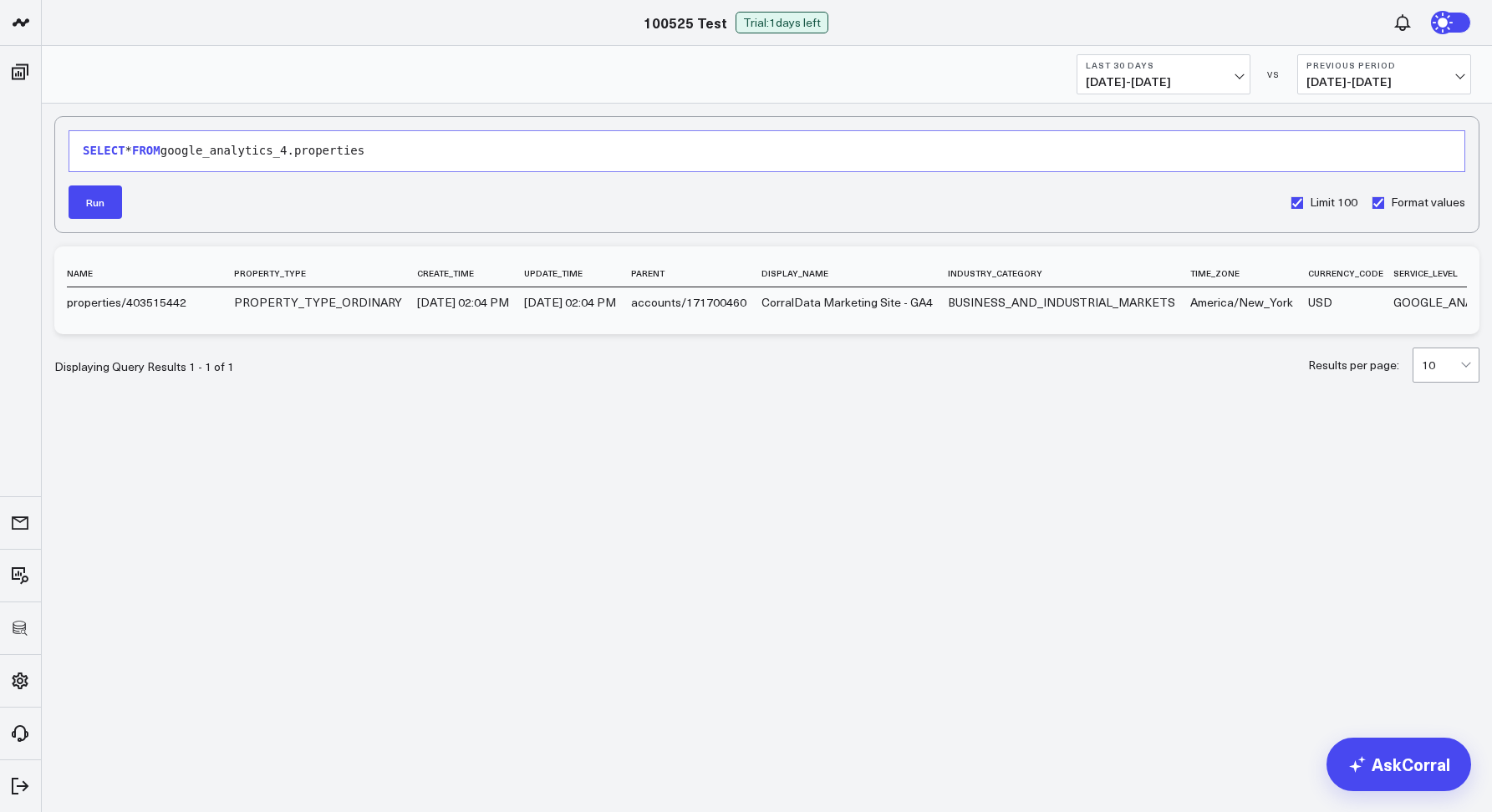
click at [1443, 22] on icon at bounding box center [1444, 23] width 18 height 18
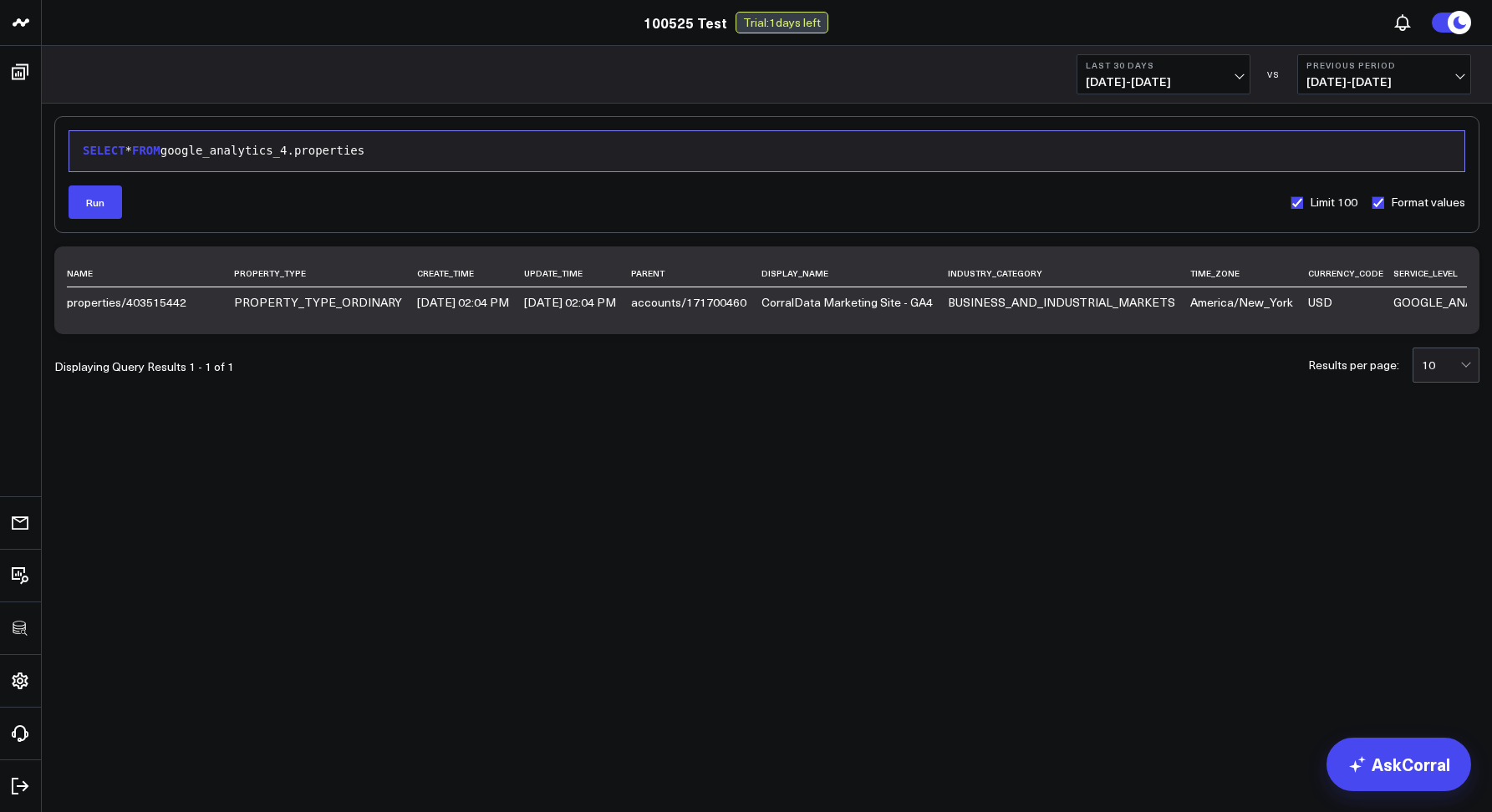
click at [697, 23] on link "100525 Test" at bounding box center [686, 23] width 84 height 18
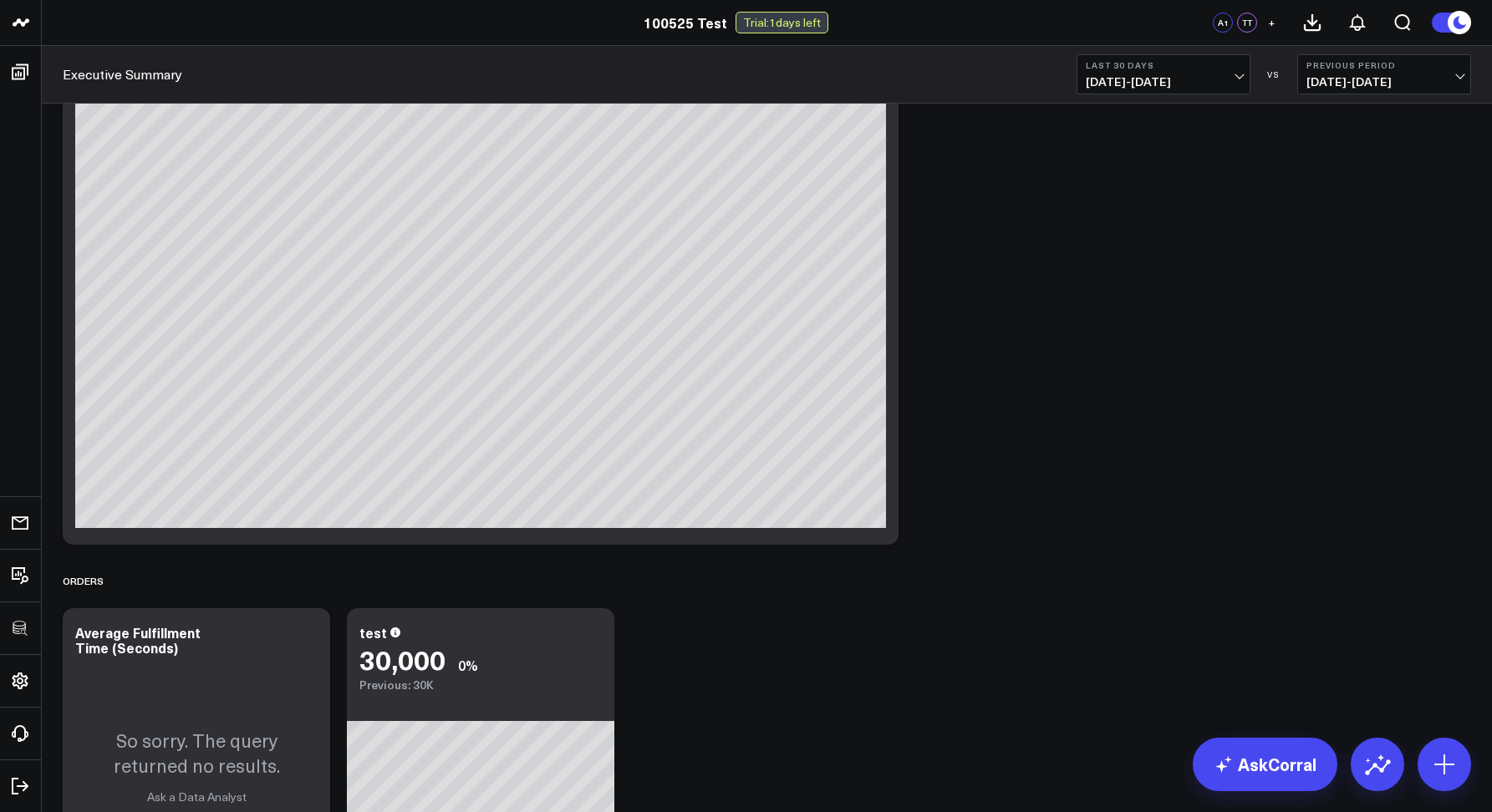
scroll to position [332, 0]
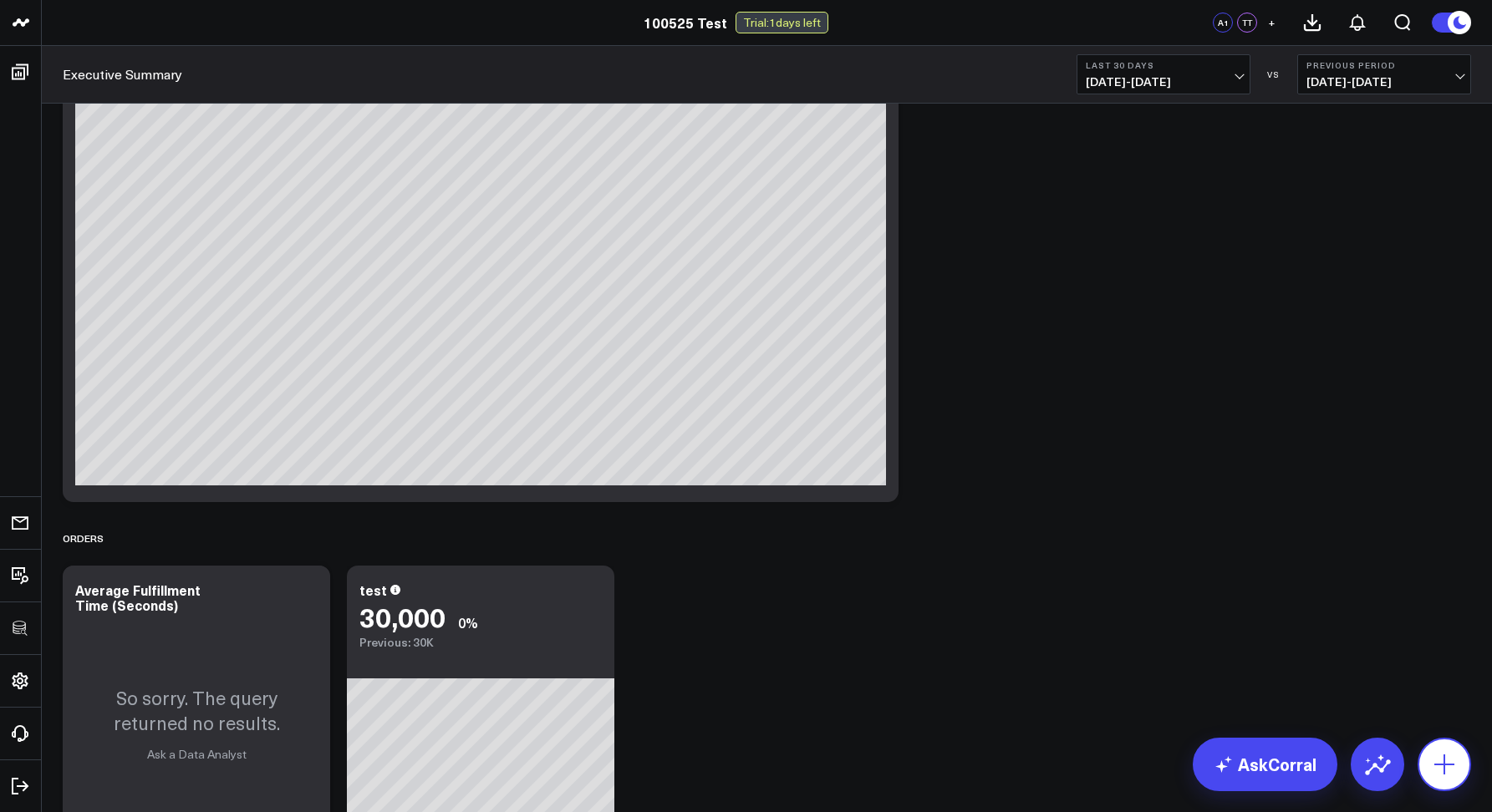
click at [1438, 763] on icon at bounding box center [1444, 764] width 20 height 20
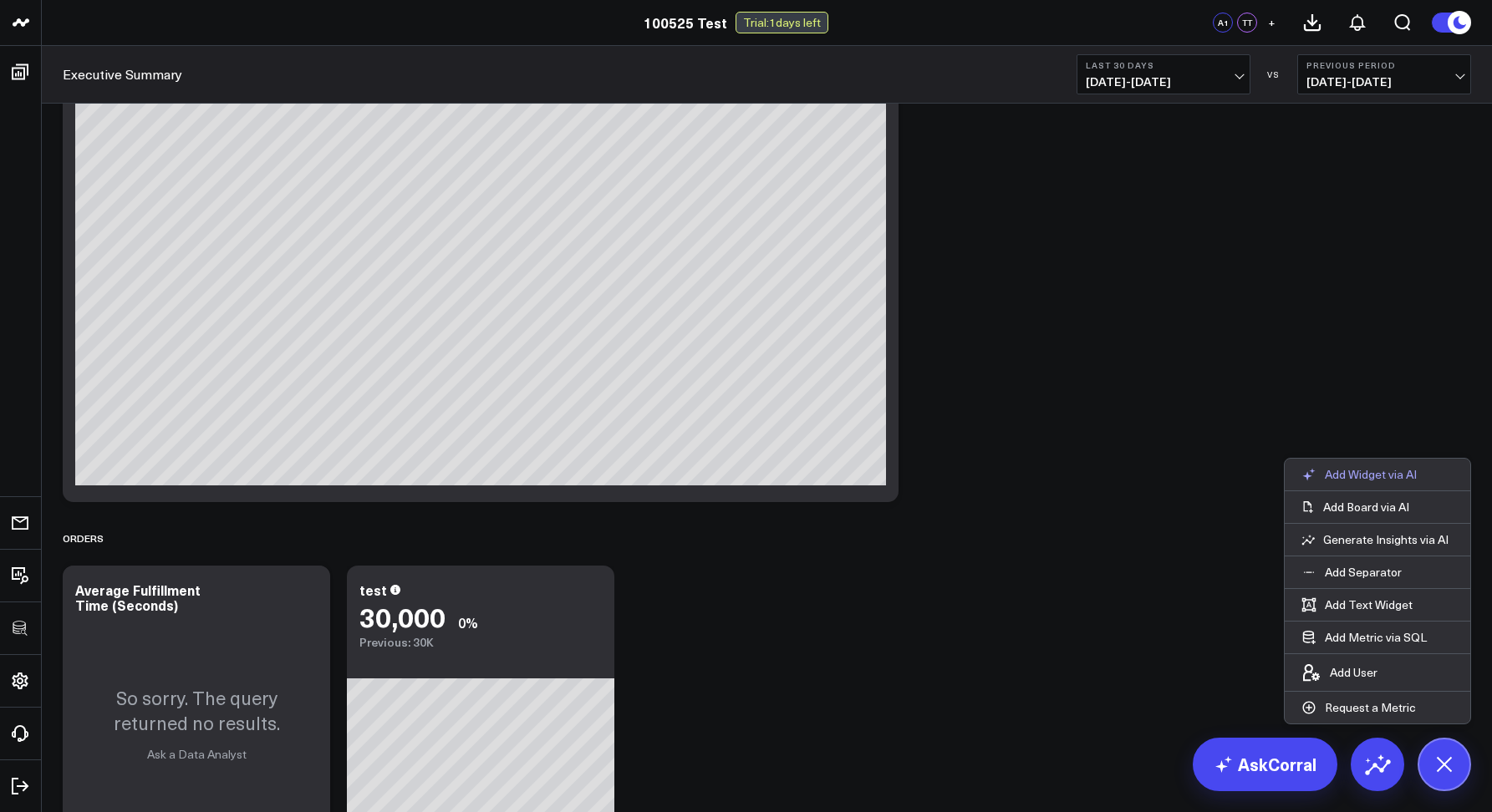
click at [1381, 478] on p "Add Widget via AI" at bounding box center [1371, 475] width 92 height 15
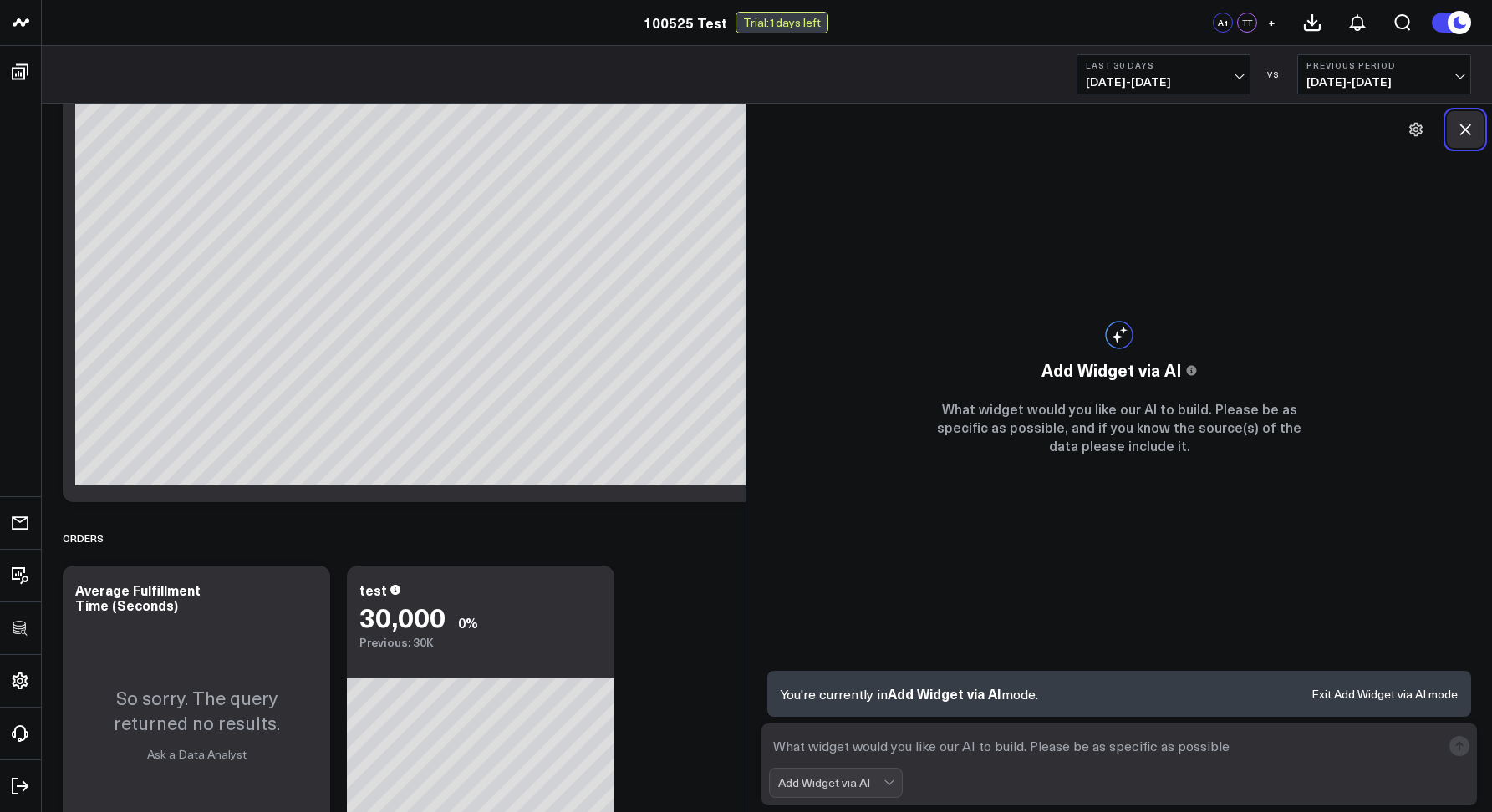
click at [1467, 127] on icon at bounding box center [1465, 130] width 11 height 11
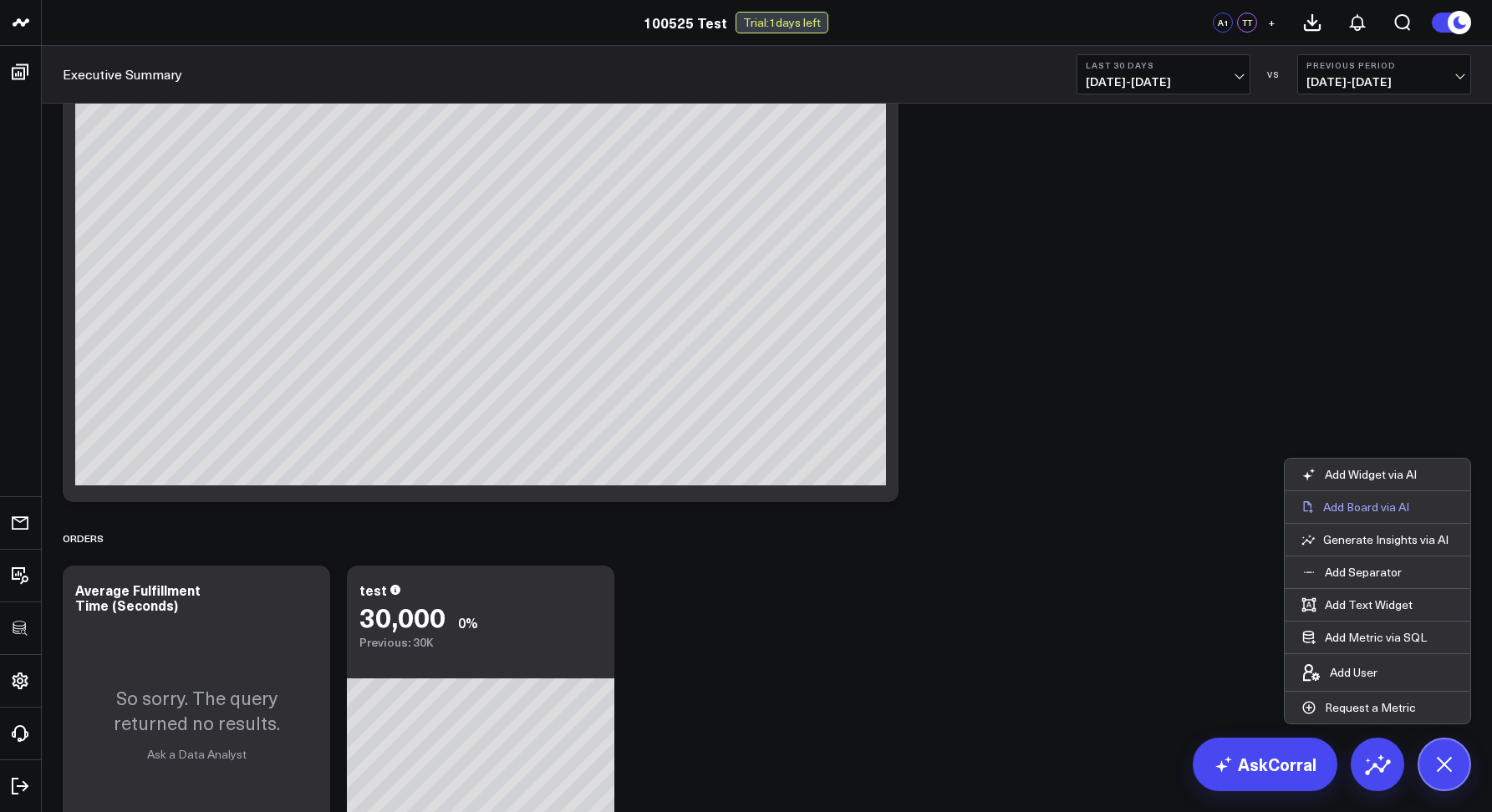
click at [1360, 505] on p "Add Board via AI" at bounding box center [1366, 507] width 86 height 15
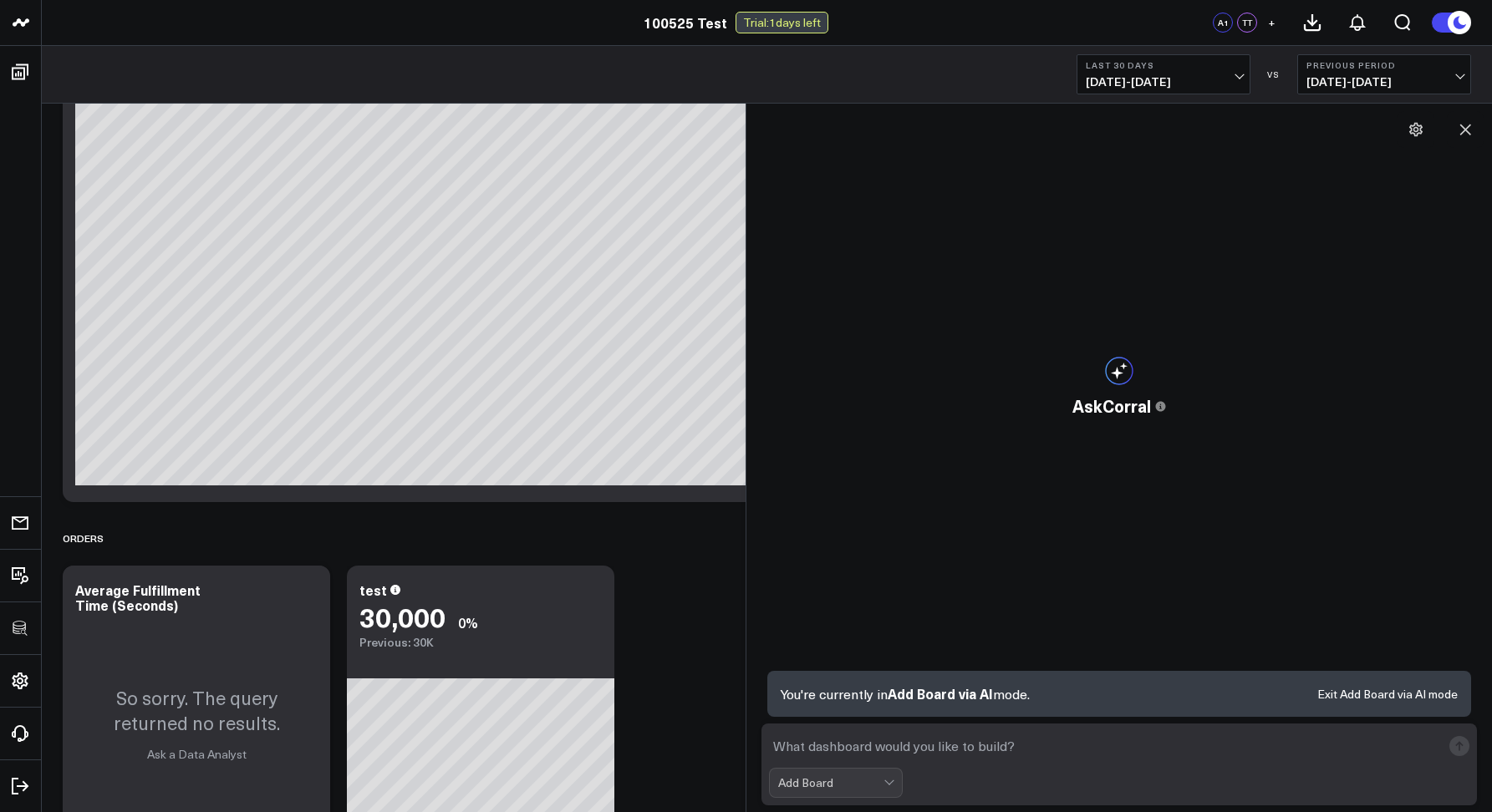
click at [814, 745] on textarea at bounding box center [1104, 746] width 671 height 30
type textarea "Show me a board comparing the hi and bye column of the google sheet"
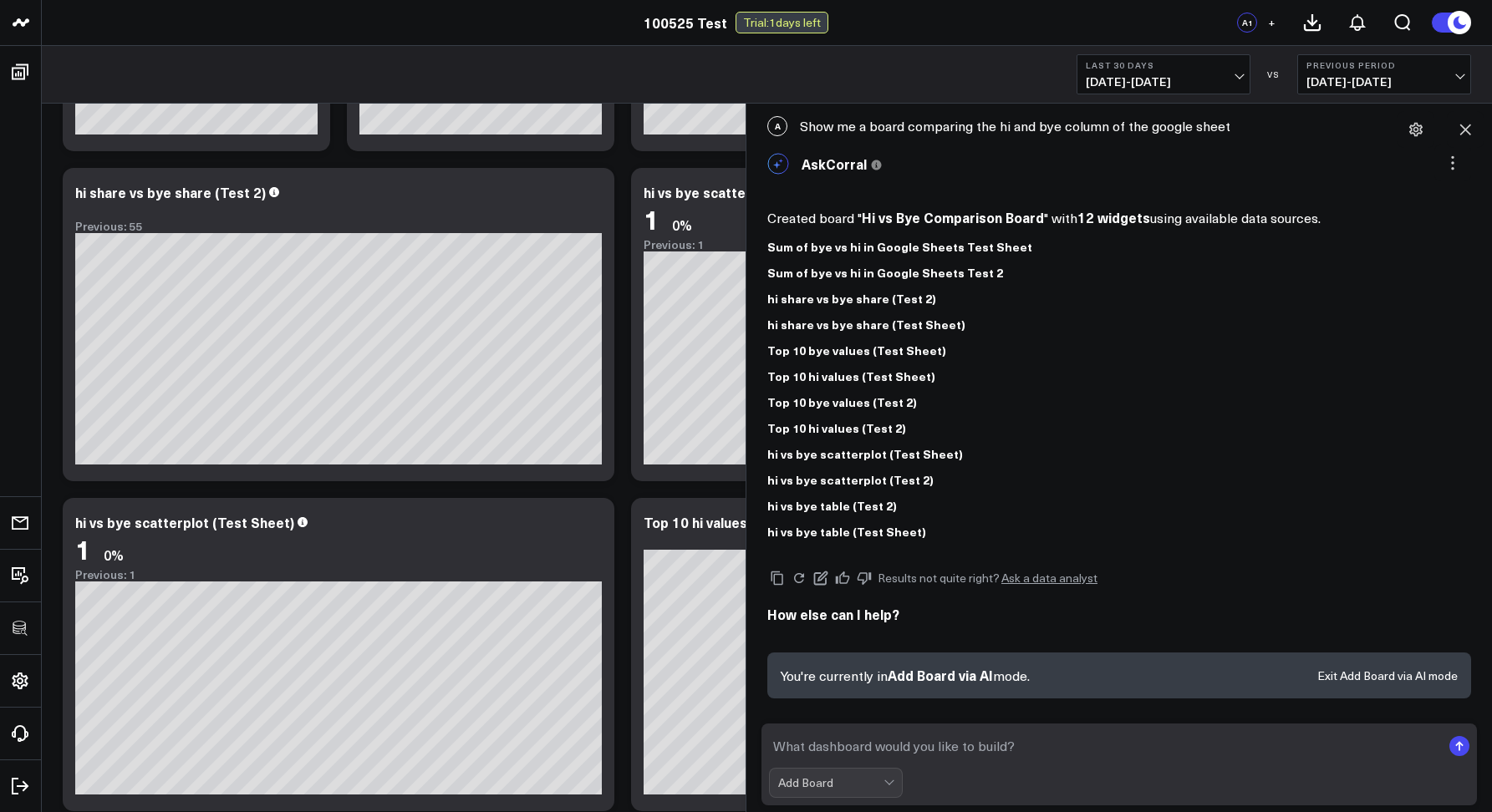
scroll to position [300, 0]
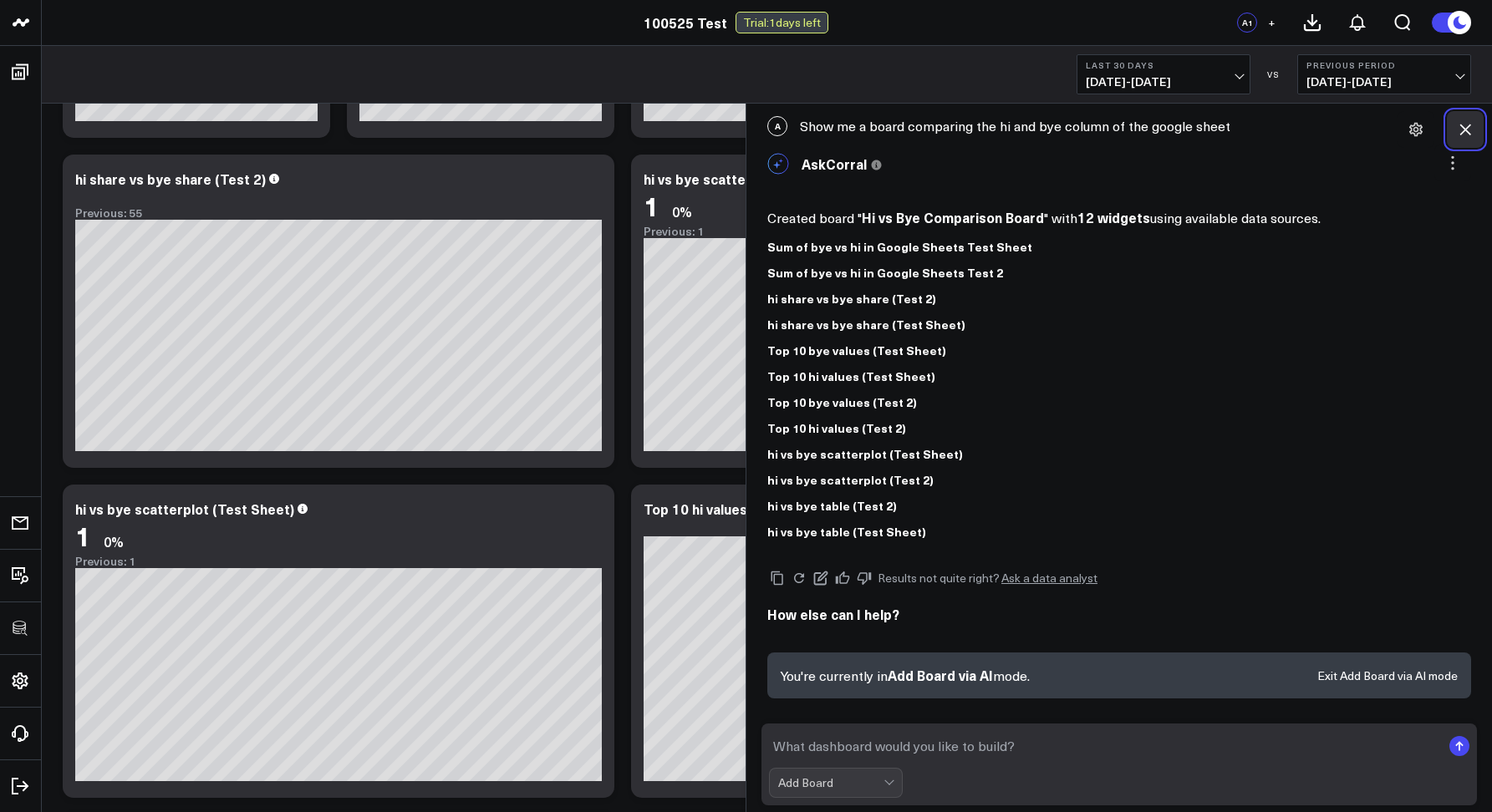
click at [1472, 127] on icon at bounding box center [1465, 130] width 17 height 17
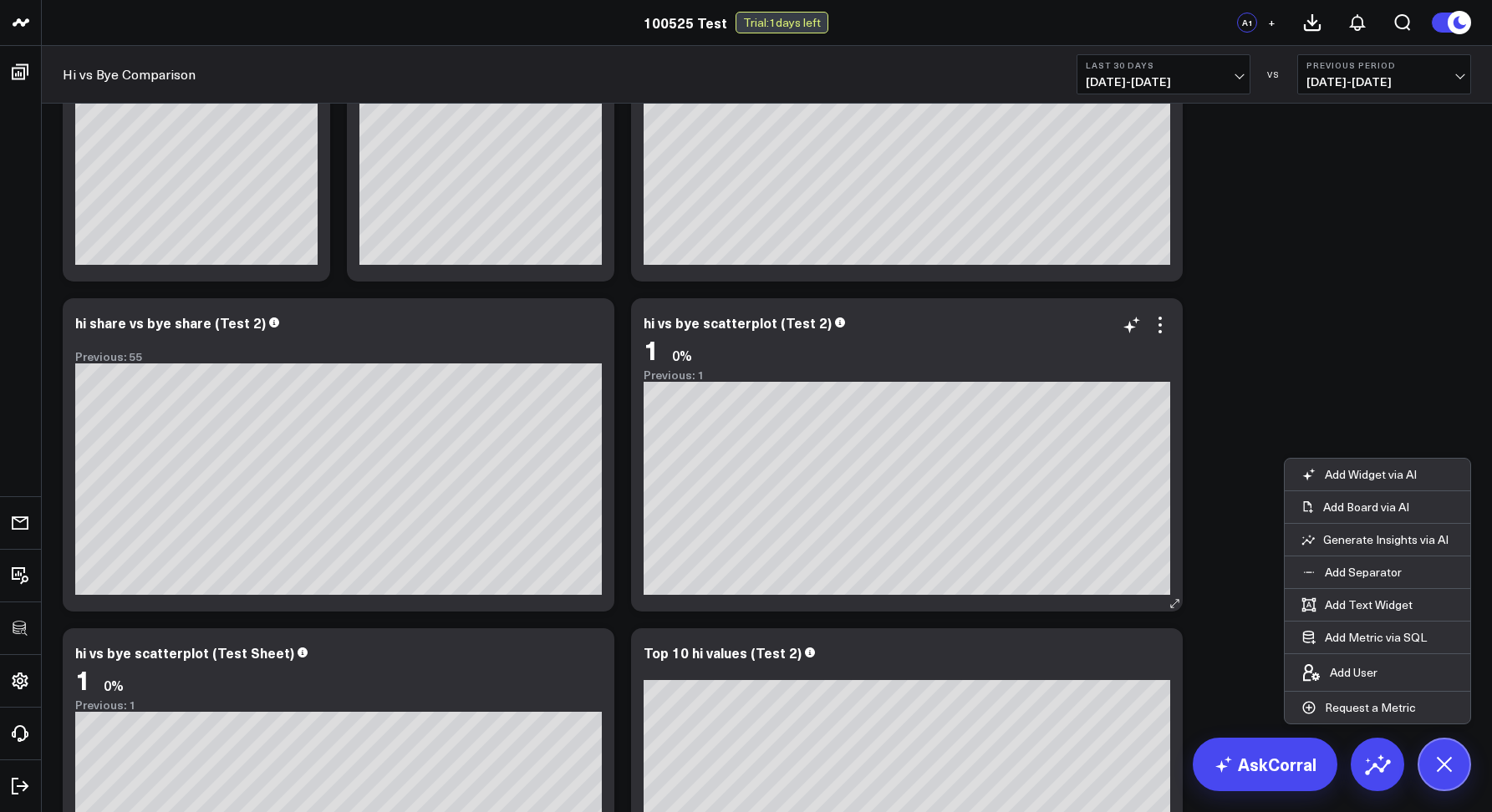
scroll to position [0, 0]
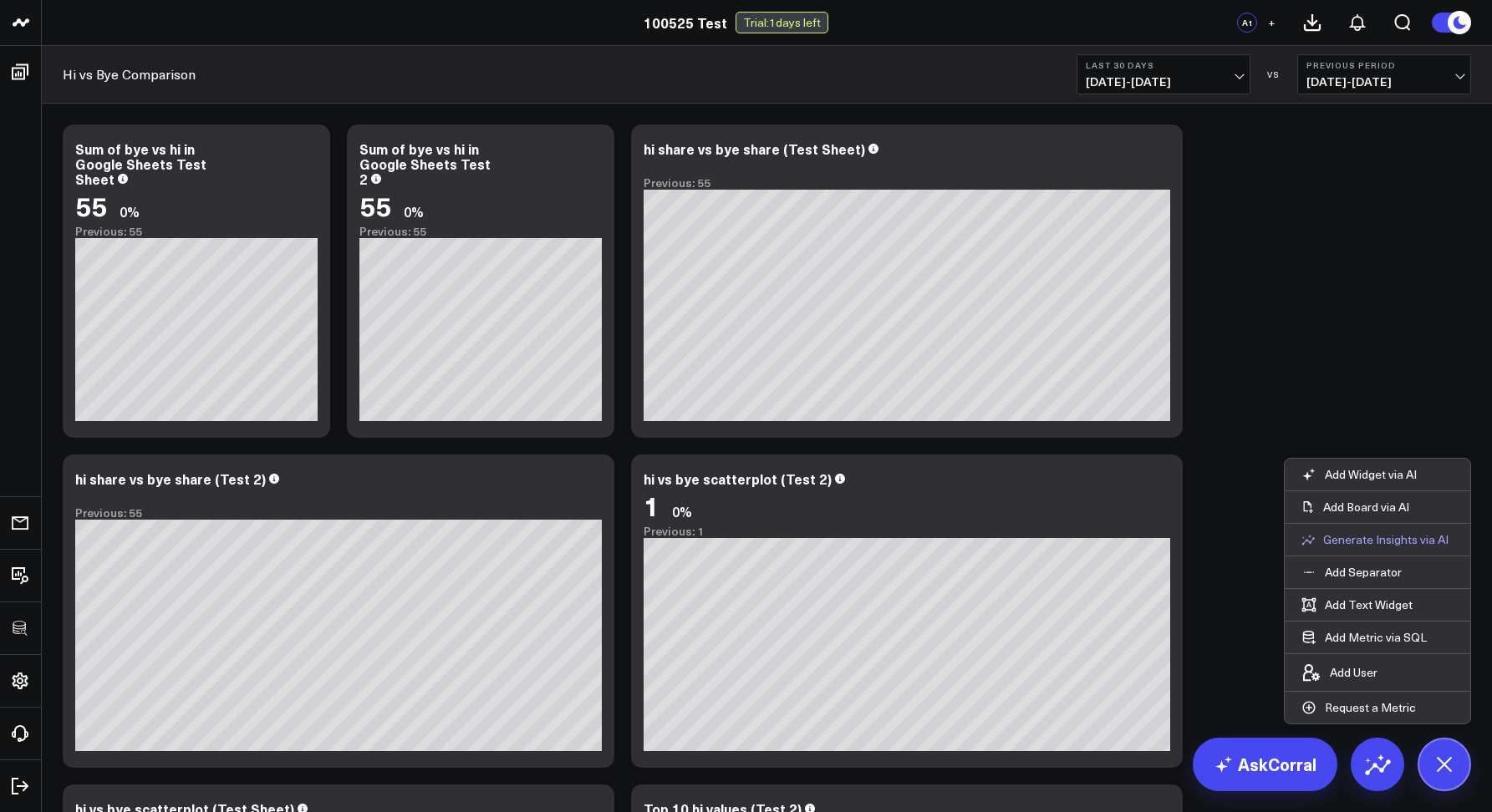
click at [1349, 538] on p "Generate Insights via AI" at bounding box center [1386, 540] width 126 height 15
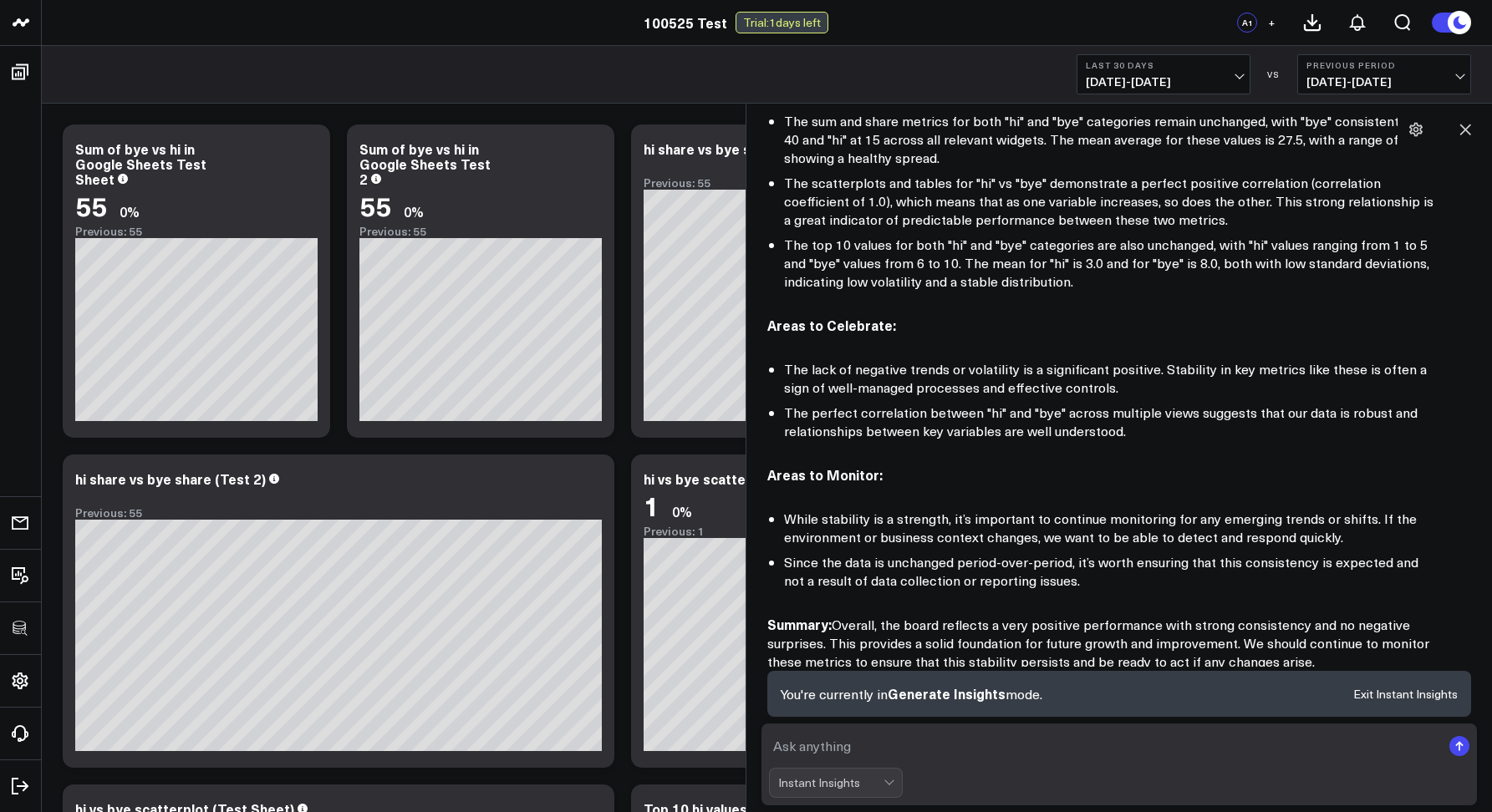
scroll to position [361, 0]
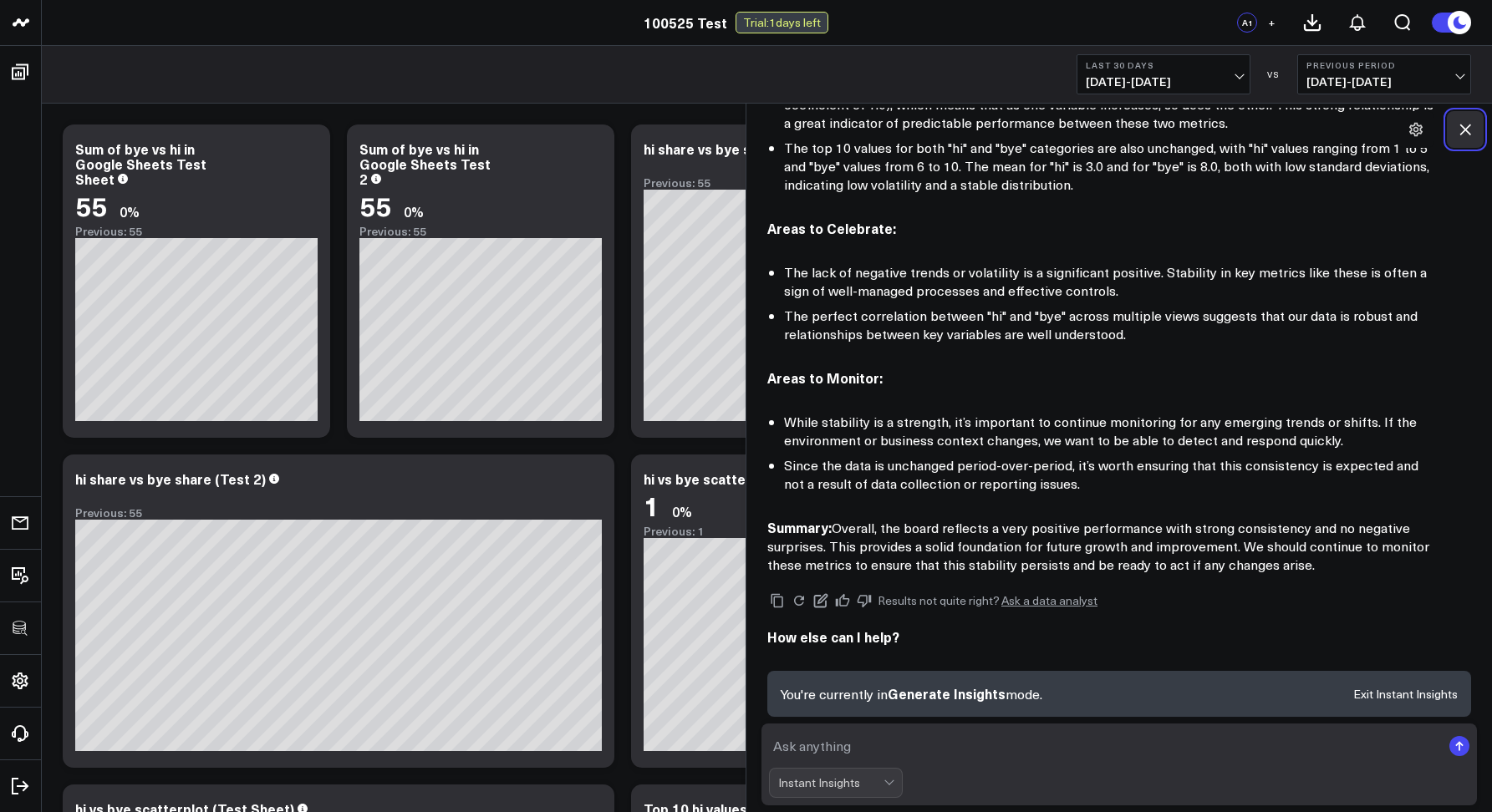
click at [1464, 136] on icon at bounding box center [1465, 130] width 17 height 17
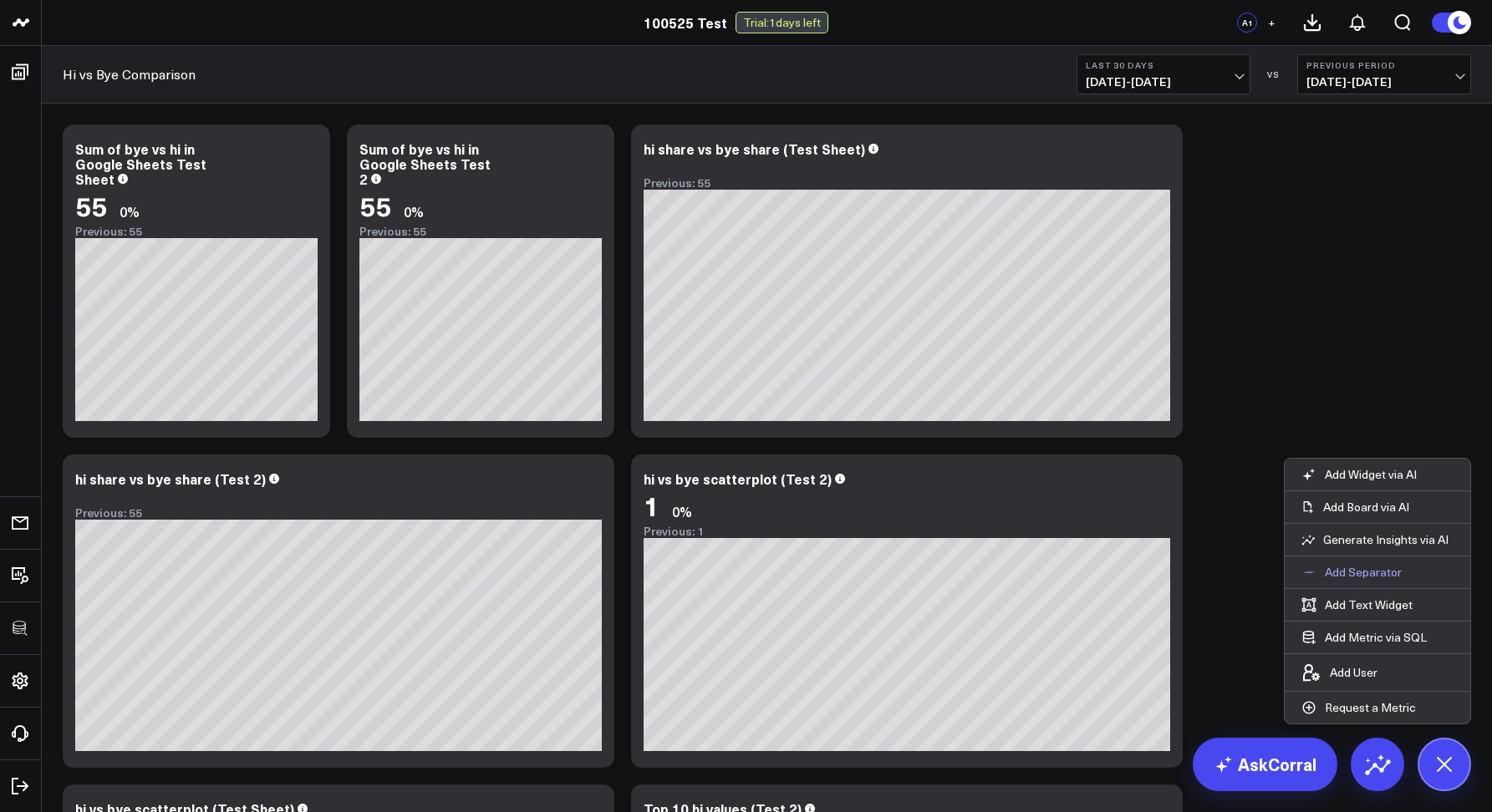
click at [1337, 581] on button "Add Separator" at bounding box center [1351, 573] width 134 height 32
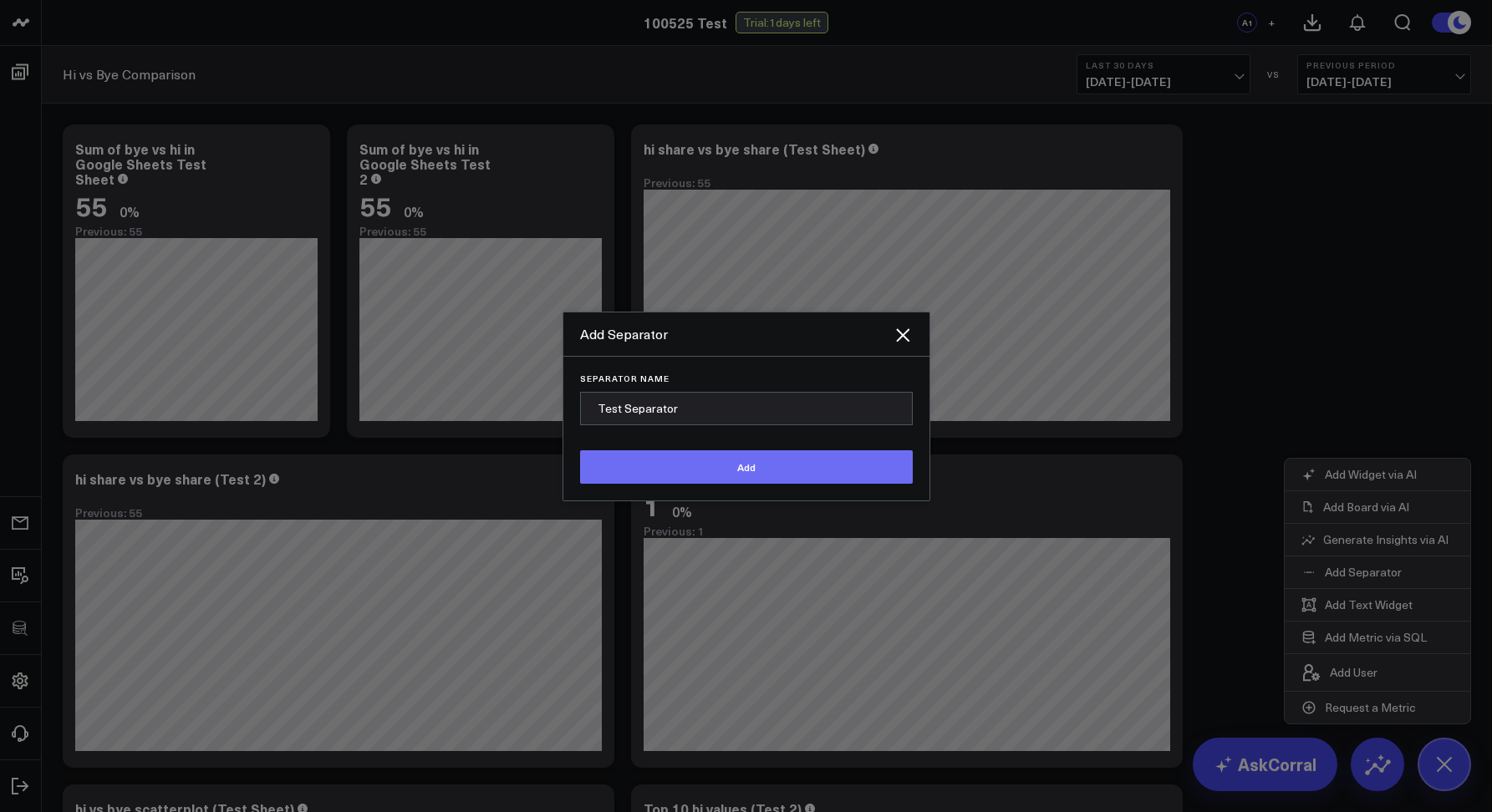
type input "Test Separator"
click at [826, 470] on button "Add" at bounding box center [746, 467] width 332 height 33
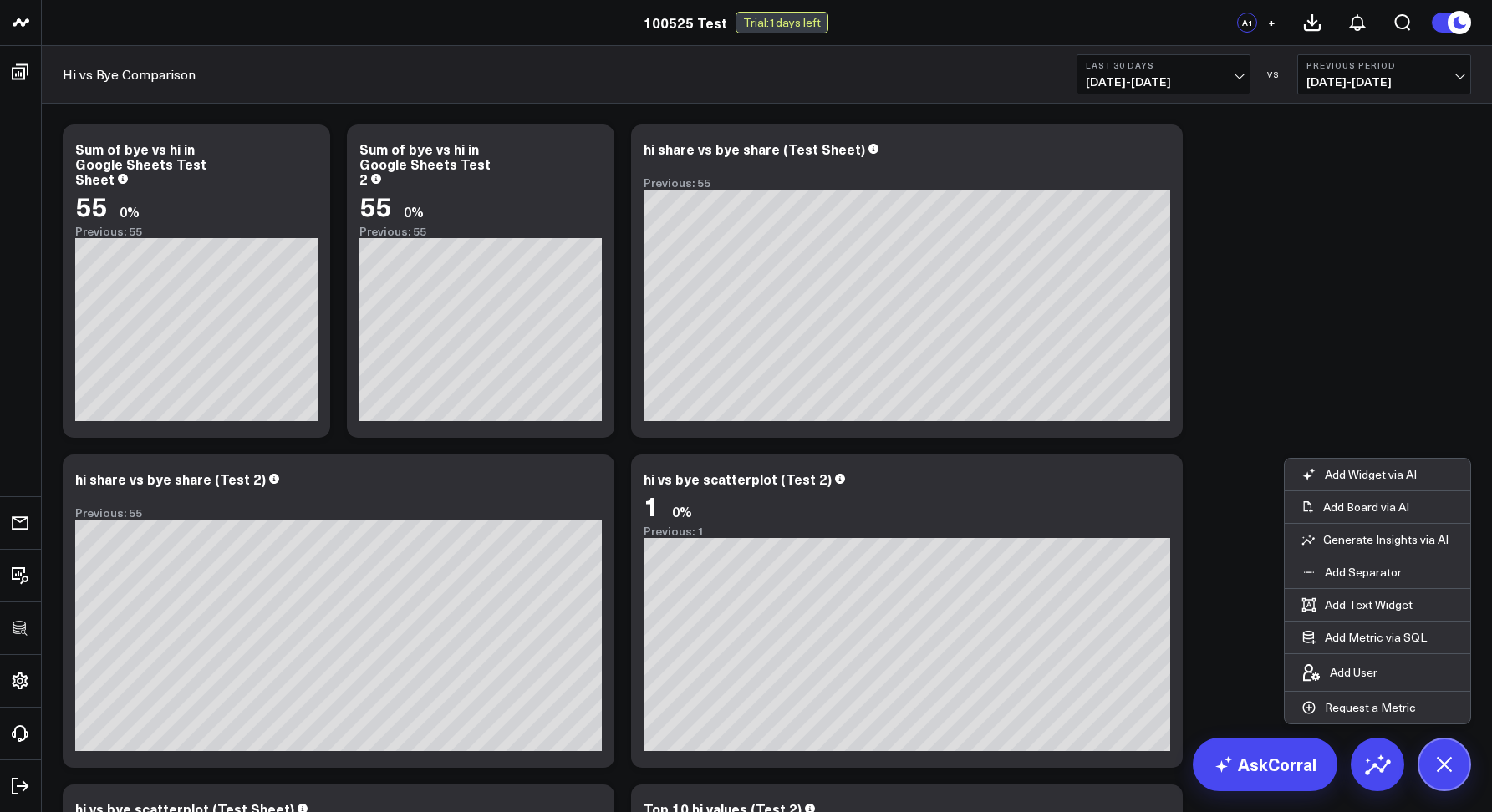
scroll to position [1385, 0]
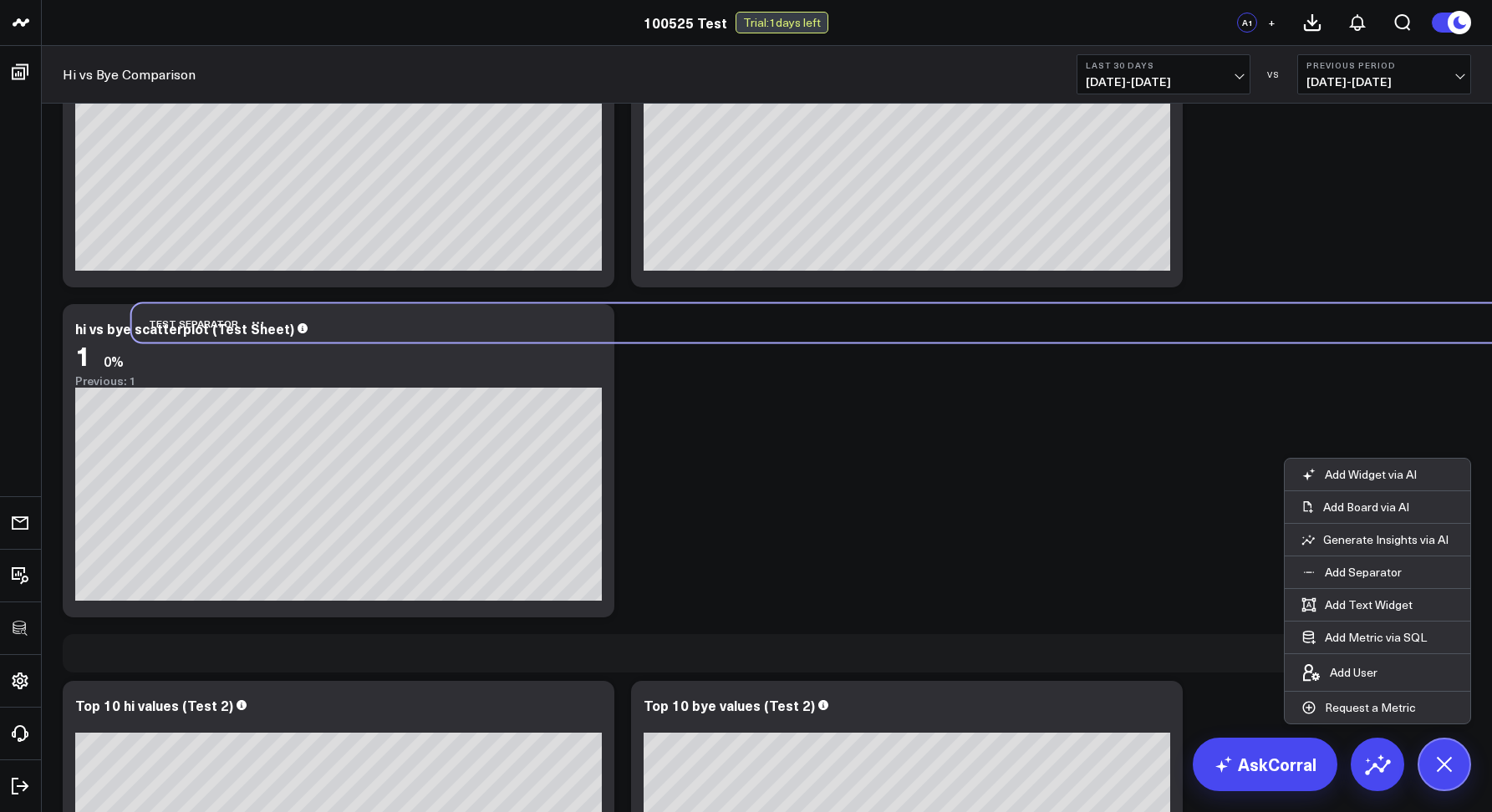
scroll to position [45, 0]
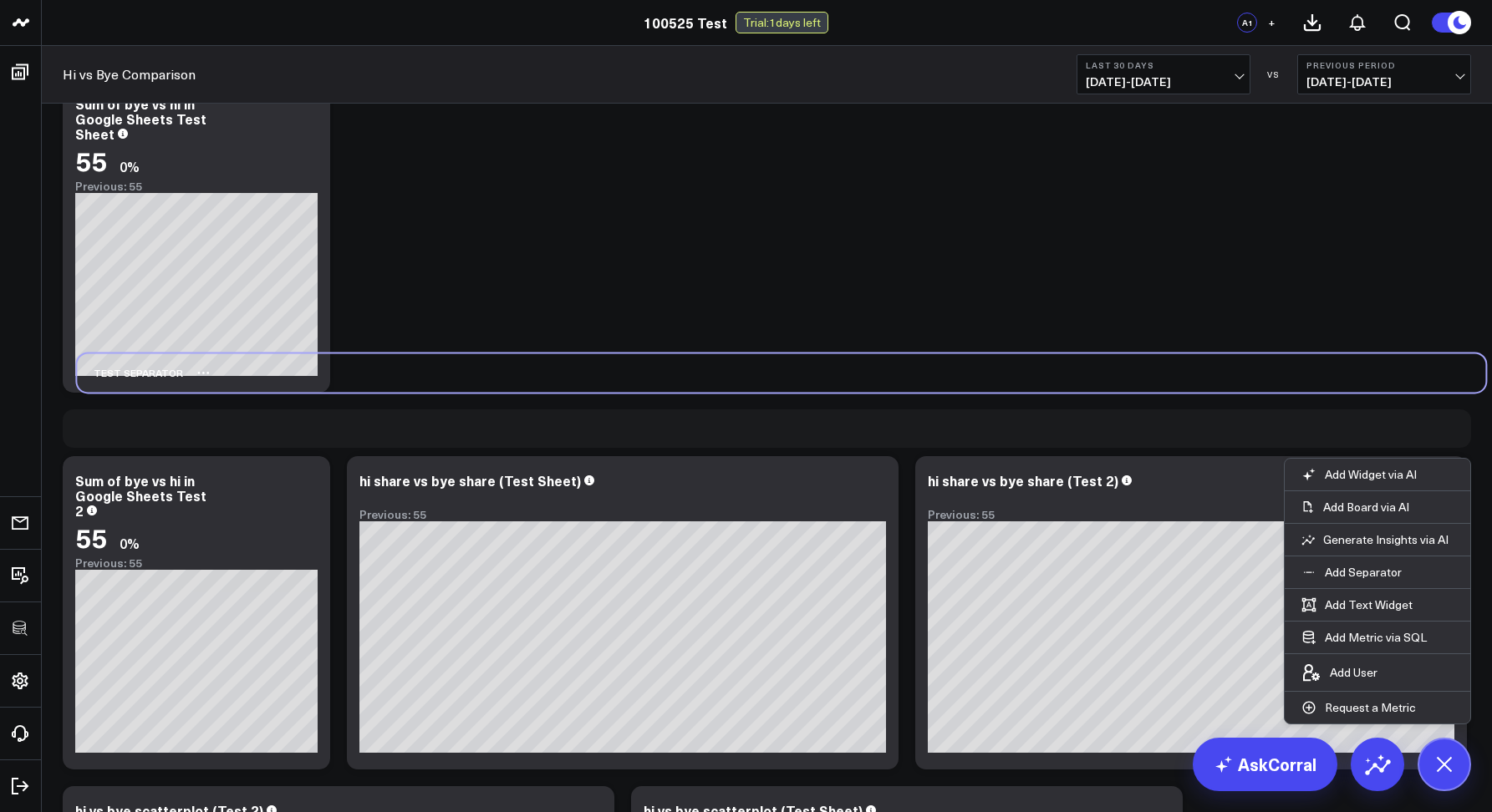
drag, startPoint x: 100, startPoint y: 737, endPoint x: 114, endPoint y: 369, distance: 368.3
click at [114, 369] on div "Test Separator" at bounding box center [130, 373] width 106 height 39
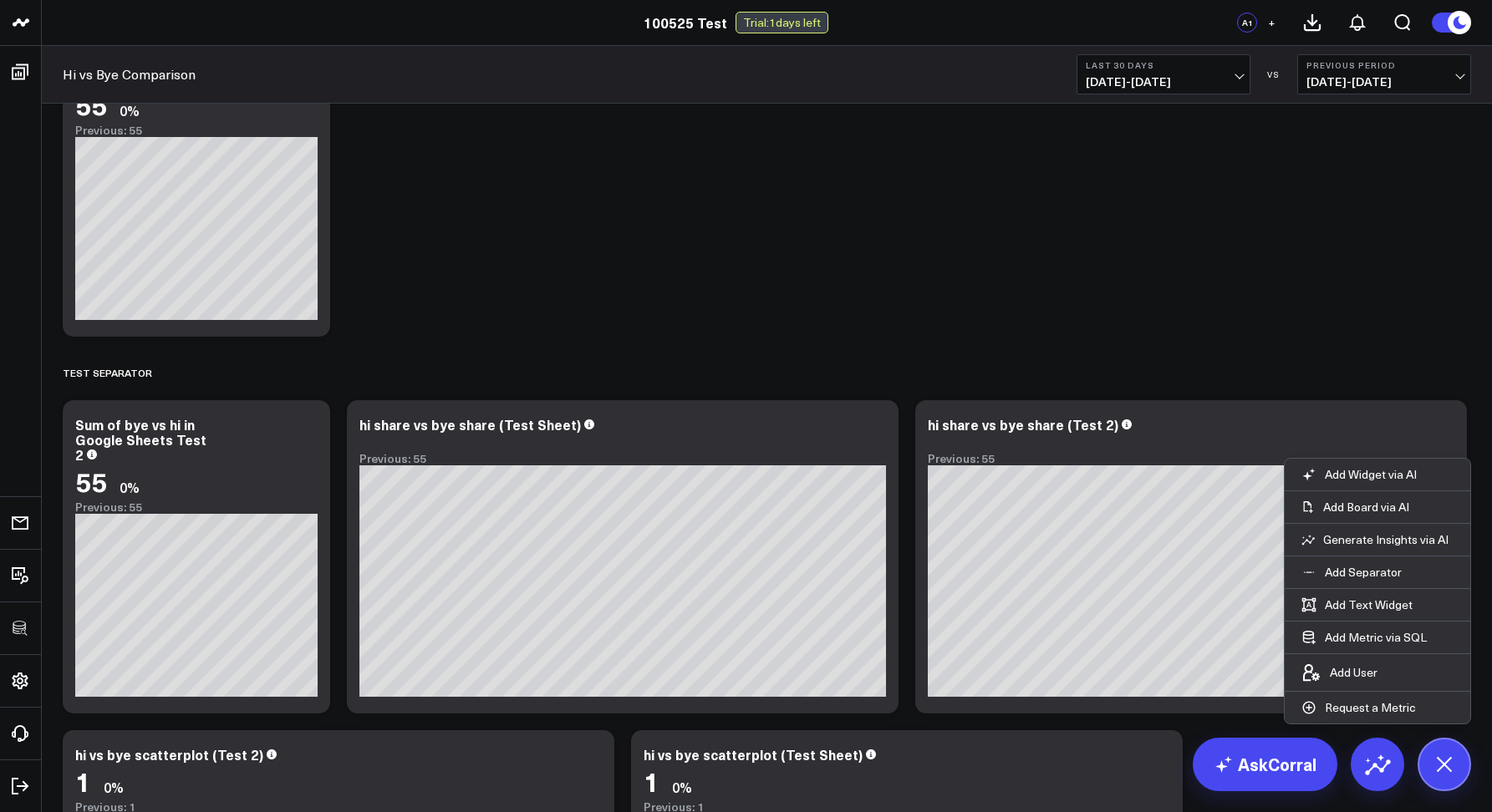
scroll to position [105, 0]
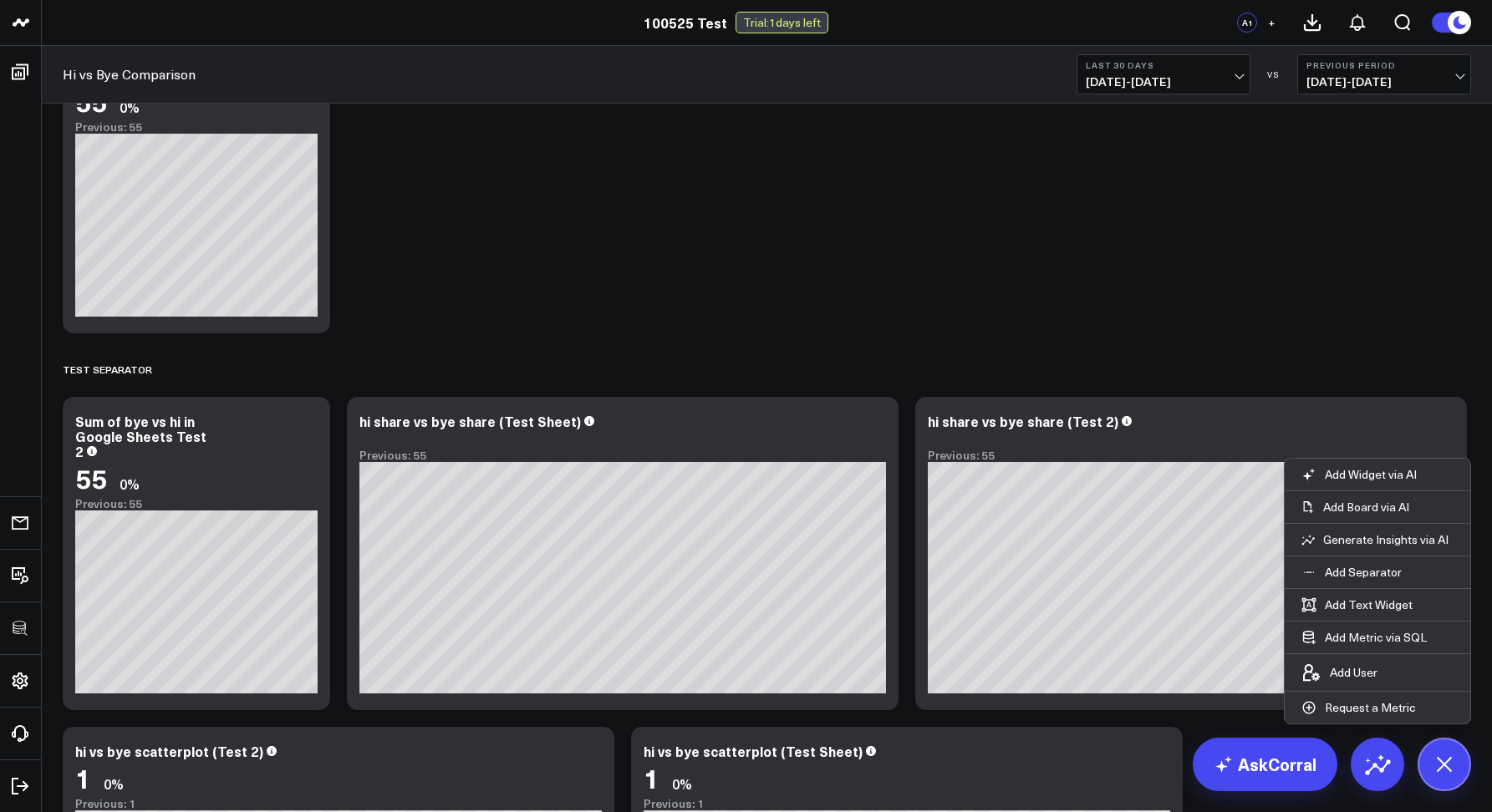
click at [1417, 748] on div "Add Widget via AI Add Board via AI Generate Insights via AI Add Separator Add T…" at bounding box center [1444, 764] width 54 height 54
click at [1426, 752] on button at bounding box center [1444, 764] width 54 height 54
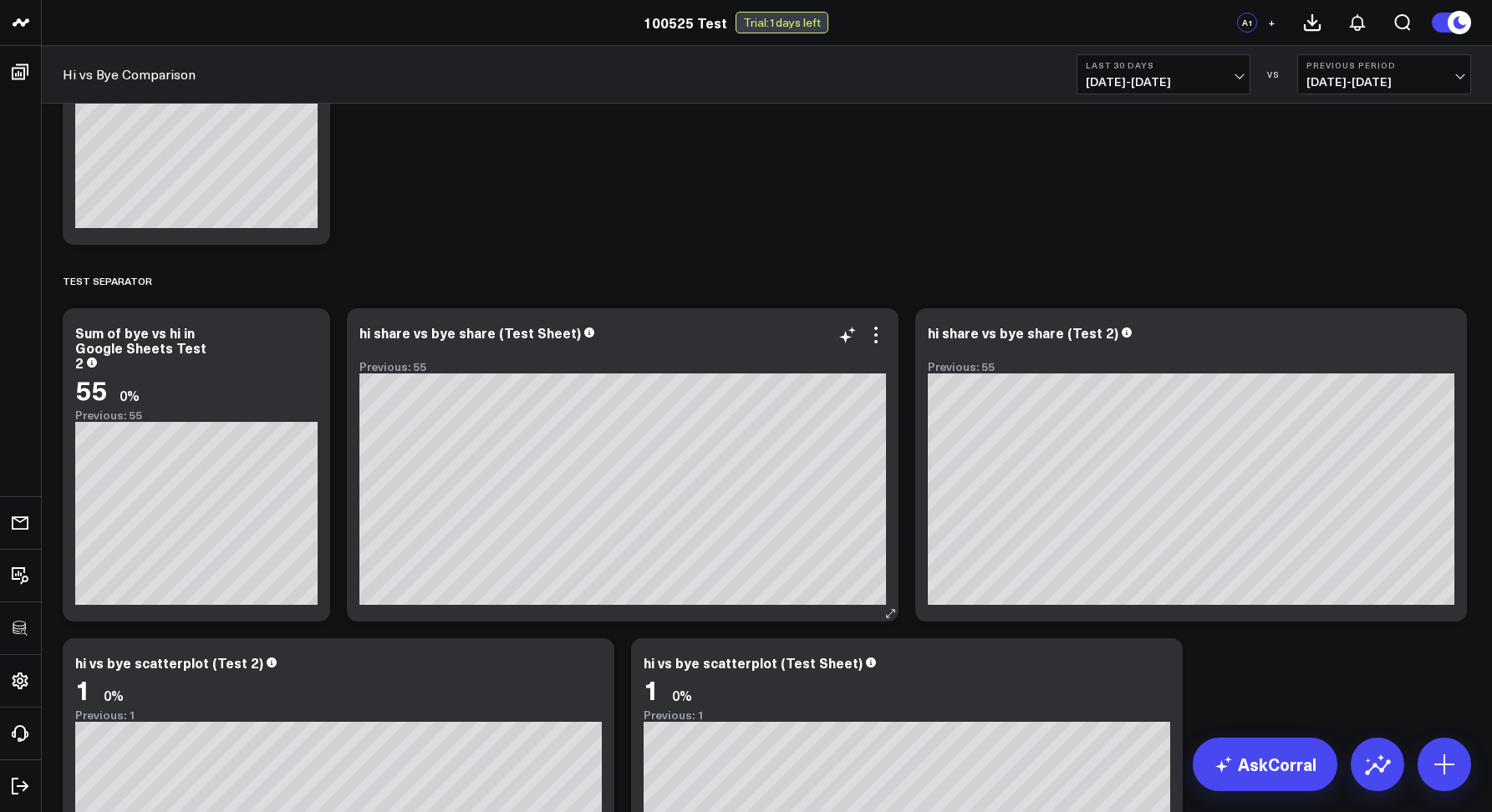
scroll to position [195, 0]
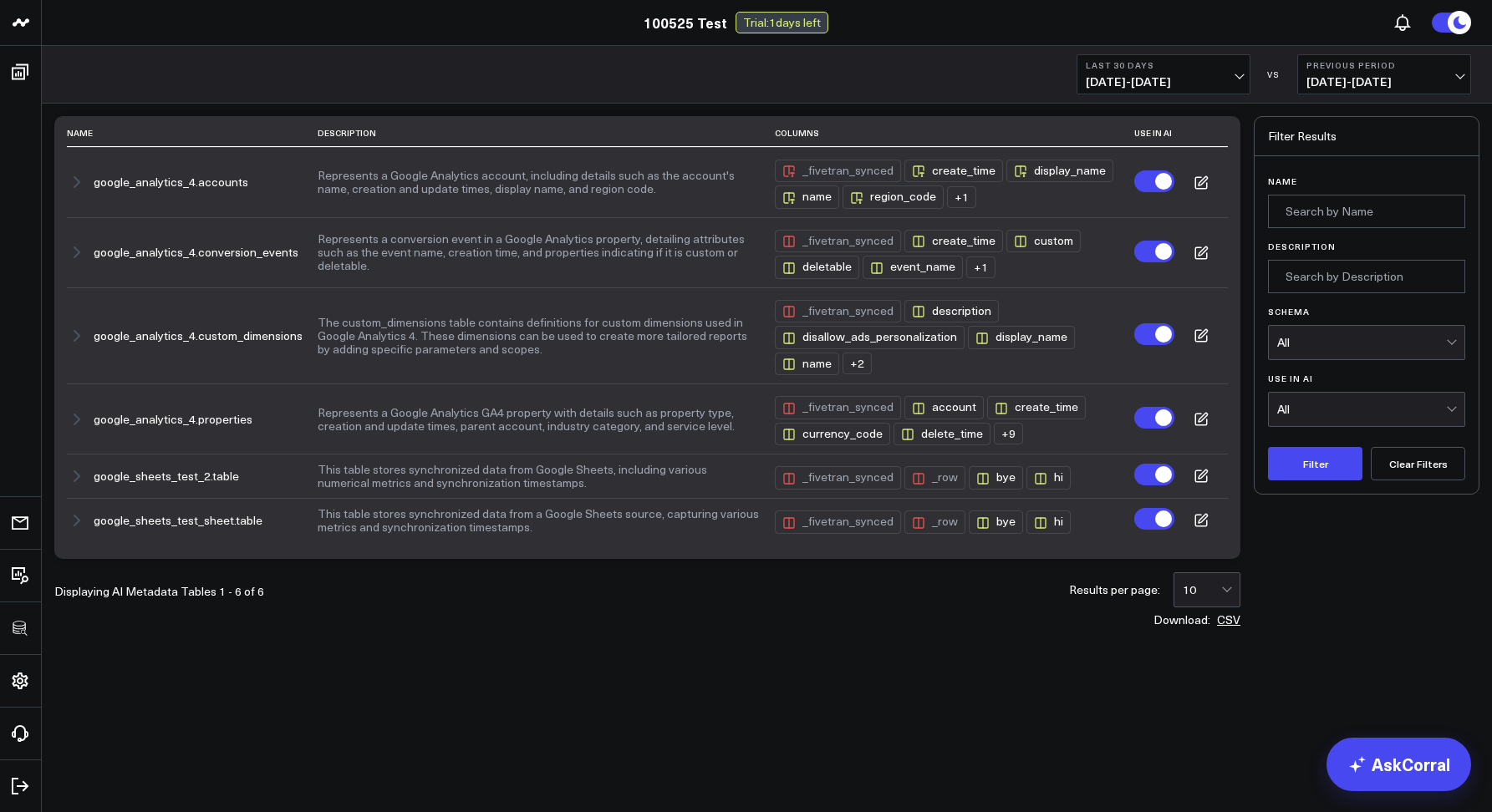
click at [1310, 344] on div "All" at bounding box center [1361, 342] width 169 height 13
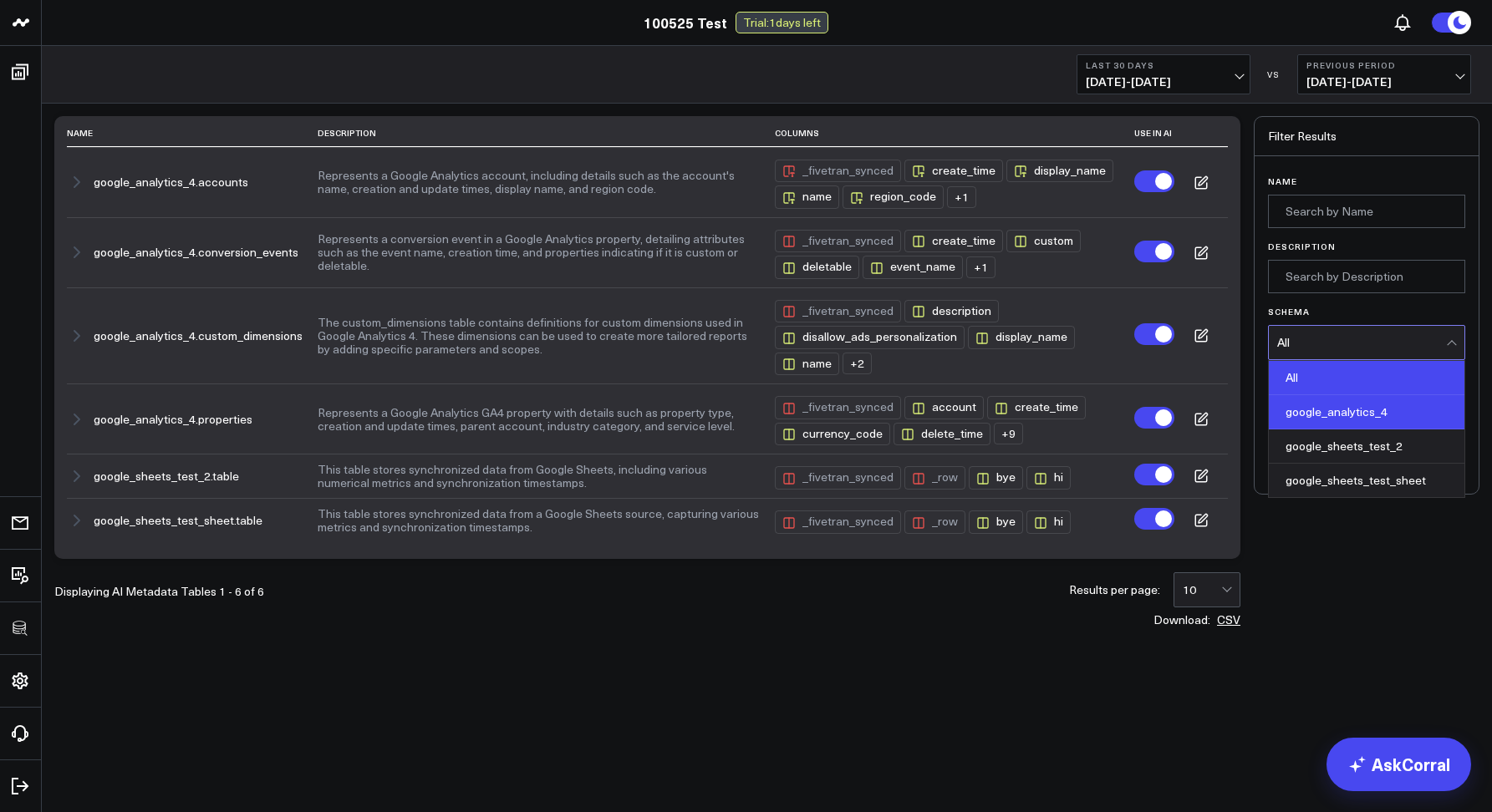
click at [1325, 419] on div "google_analytics_4" at bounding box center [1366, 412] width 196 height 34
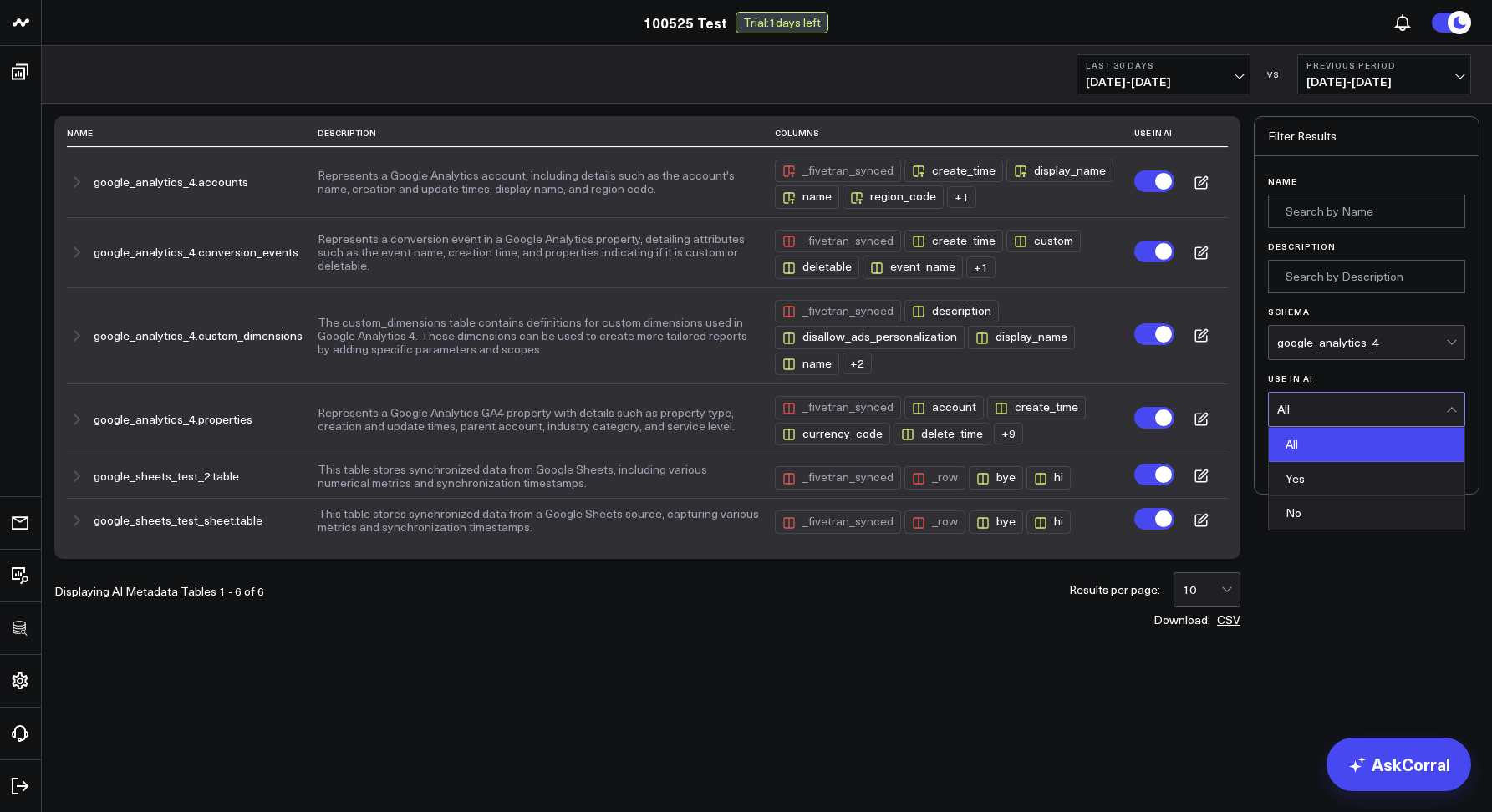
click at [1315, 418] on div "All" at bounding box center [1361, 409] width 169 height 33
click at [1315, 475] on div "Yes" at bounding box center [1366, 479] width 196 height 34
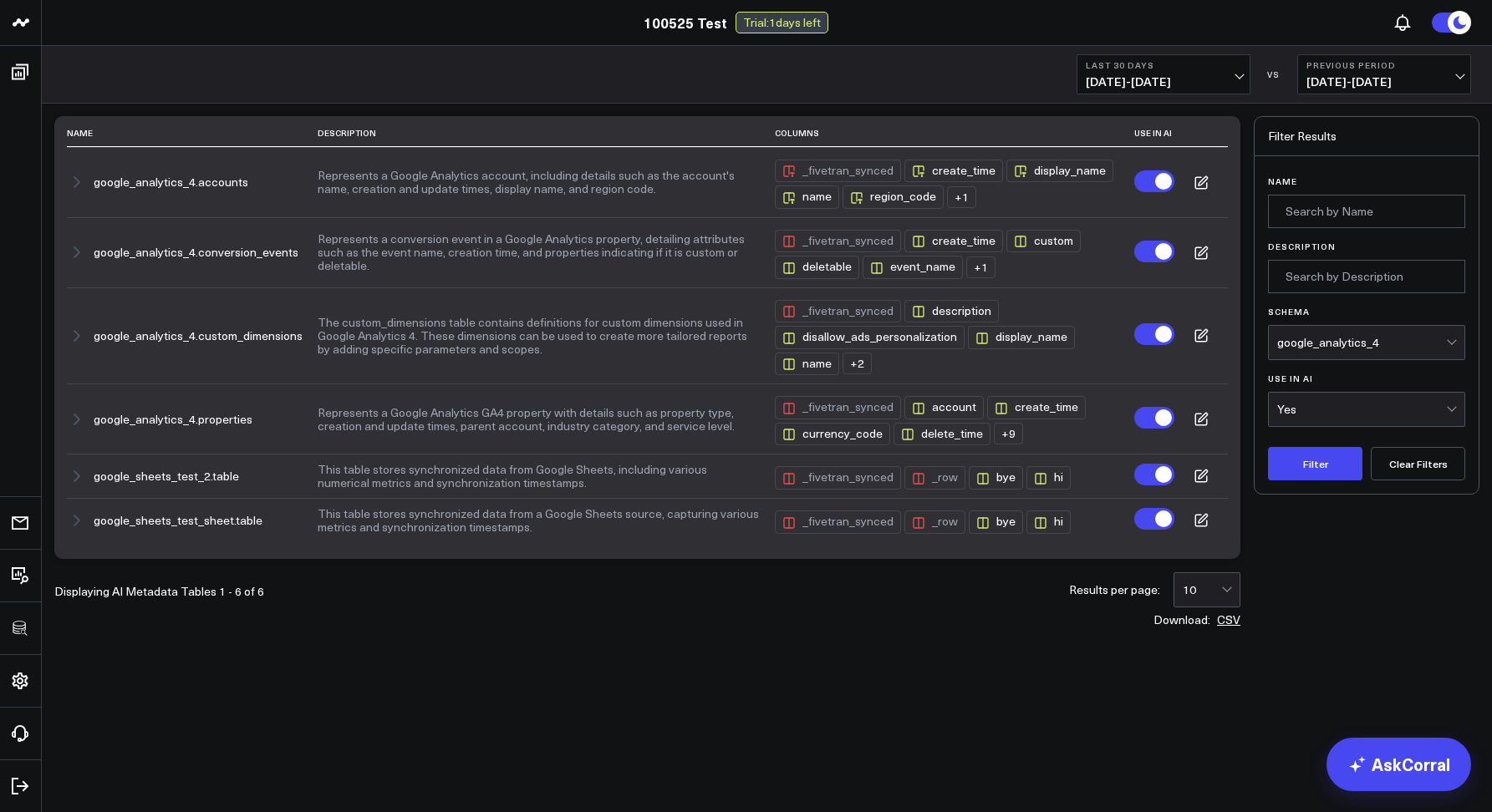
click at [1402, 463] on button "Clear Filters" at bounding box center [1417, 464] width 95 height 33
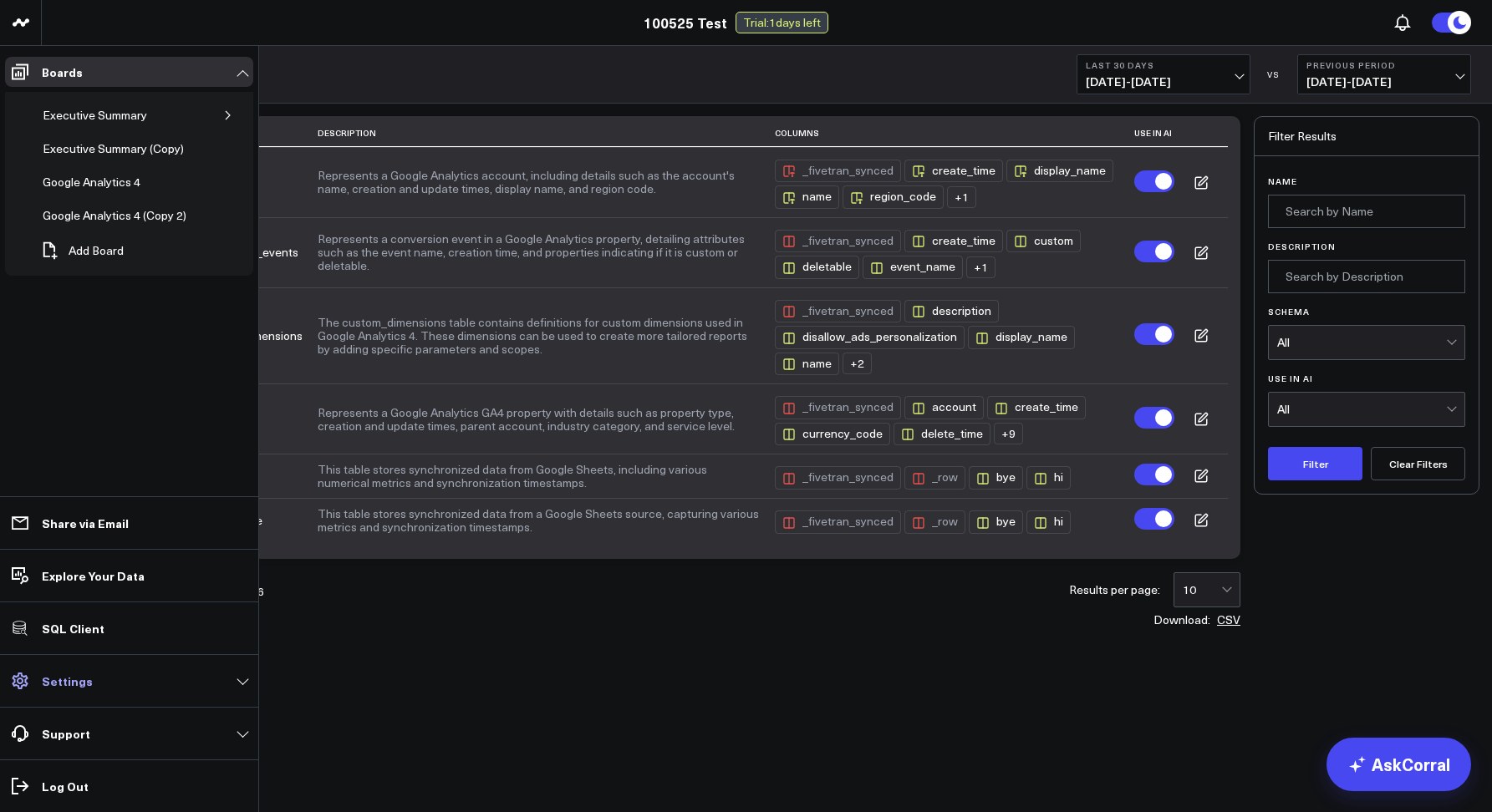
click at [91, 691] on link "Settings" at bounding box center [129, 681] width 248 height 30
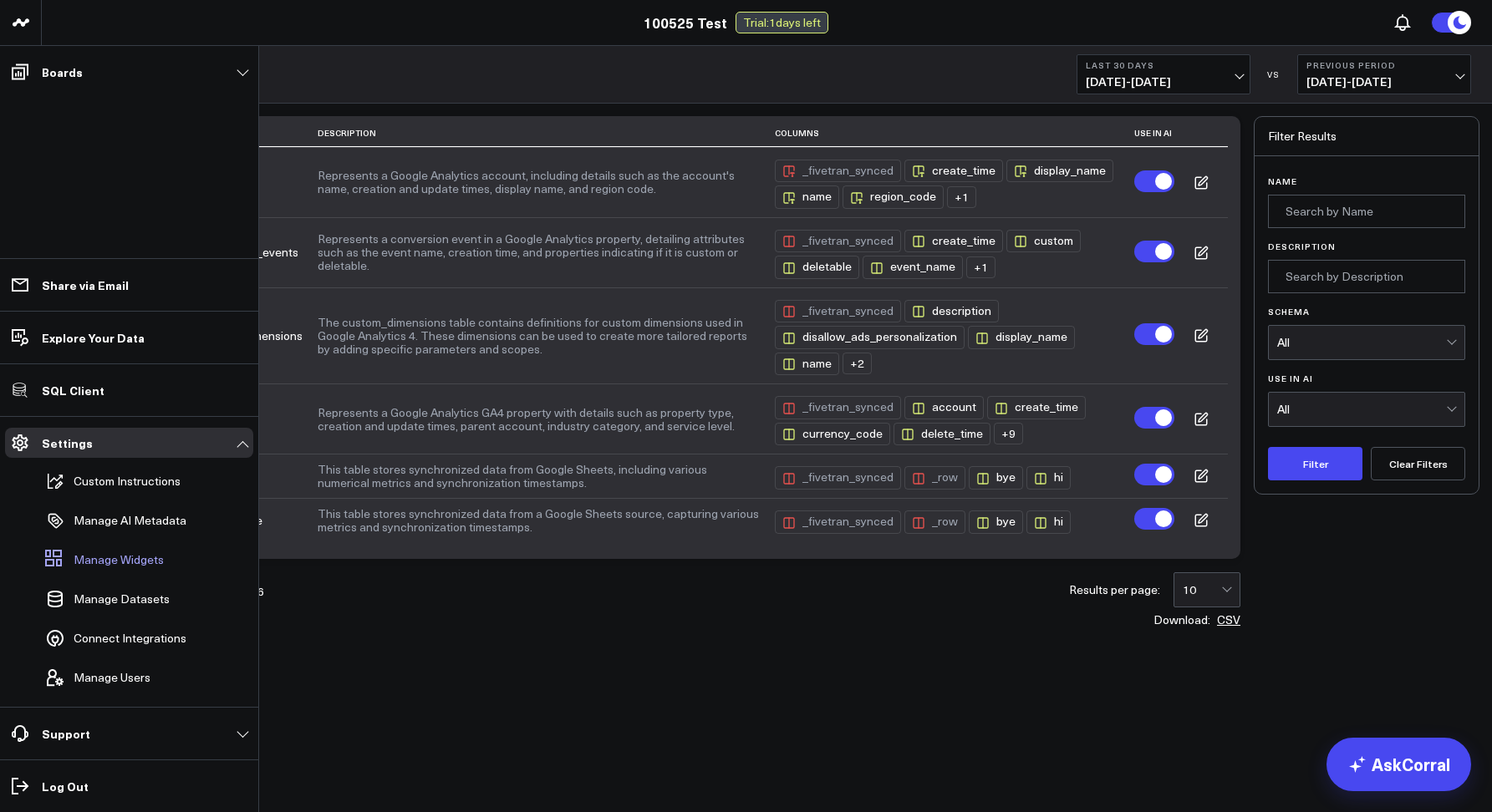
click at [81, 556] on span "Manage Widgets" at bounding box center [119, 560] width 90 height 13
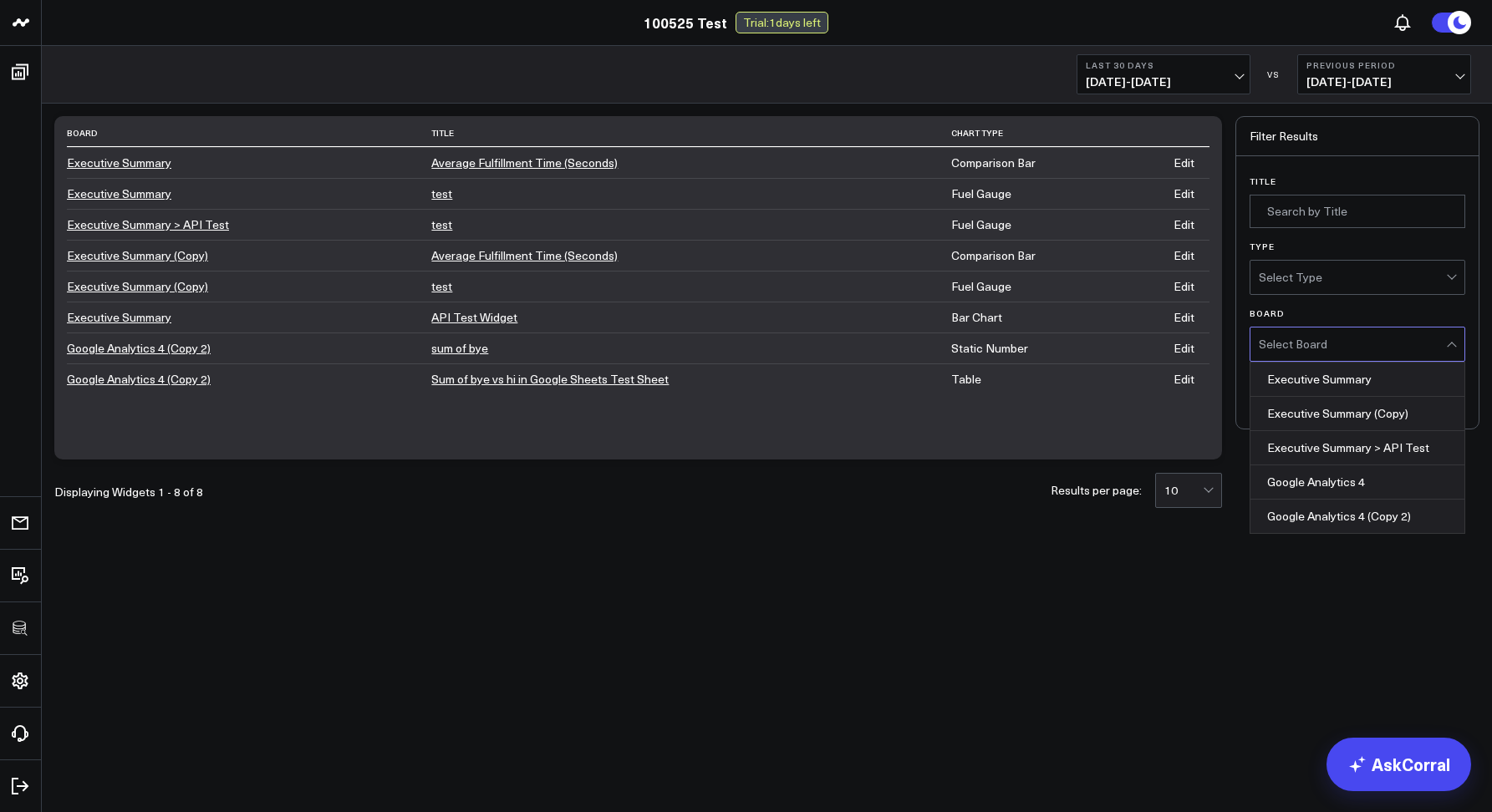
click at [1325, 347] on div "Select Board" at bounding box center [1352, 344] width 188 height 13
click at [1317, 403] on div "Executive Summary (Copy)" at bounding box center [1357, 414] width 214 height 34
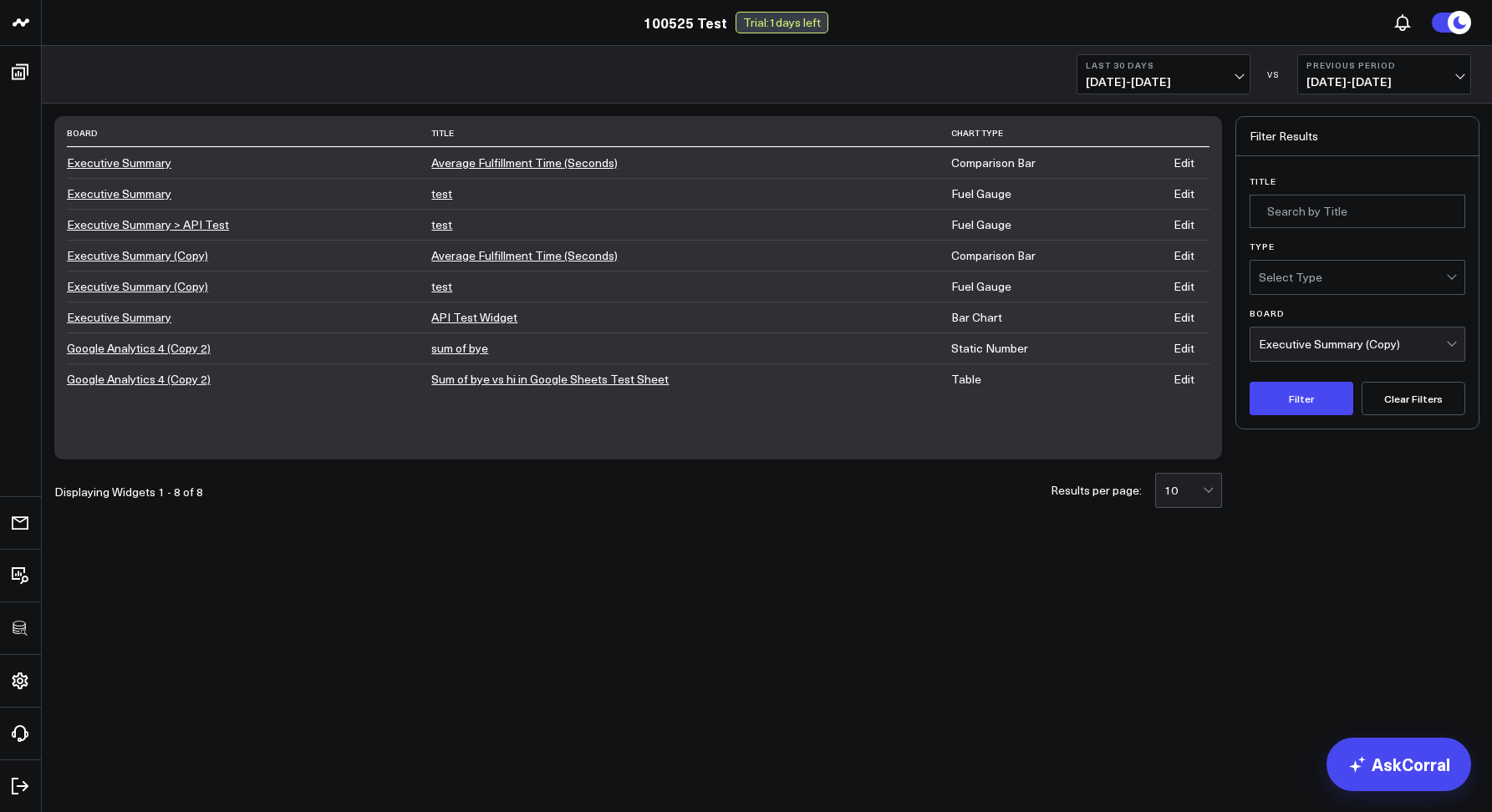
click at [1307, 285] on div "Select Type" at bounding box center [1352, 277] width 188 height 33
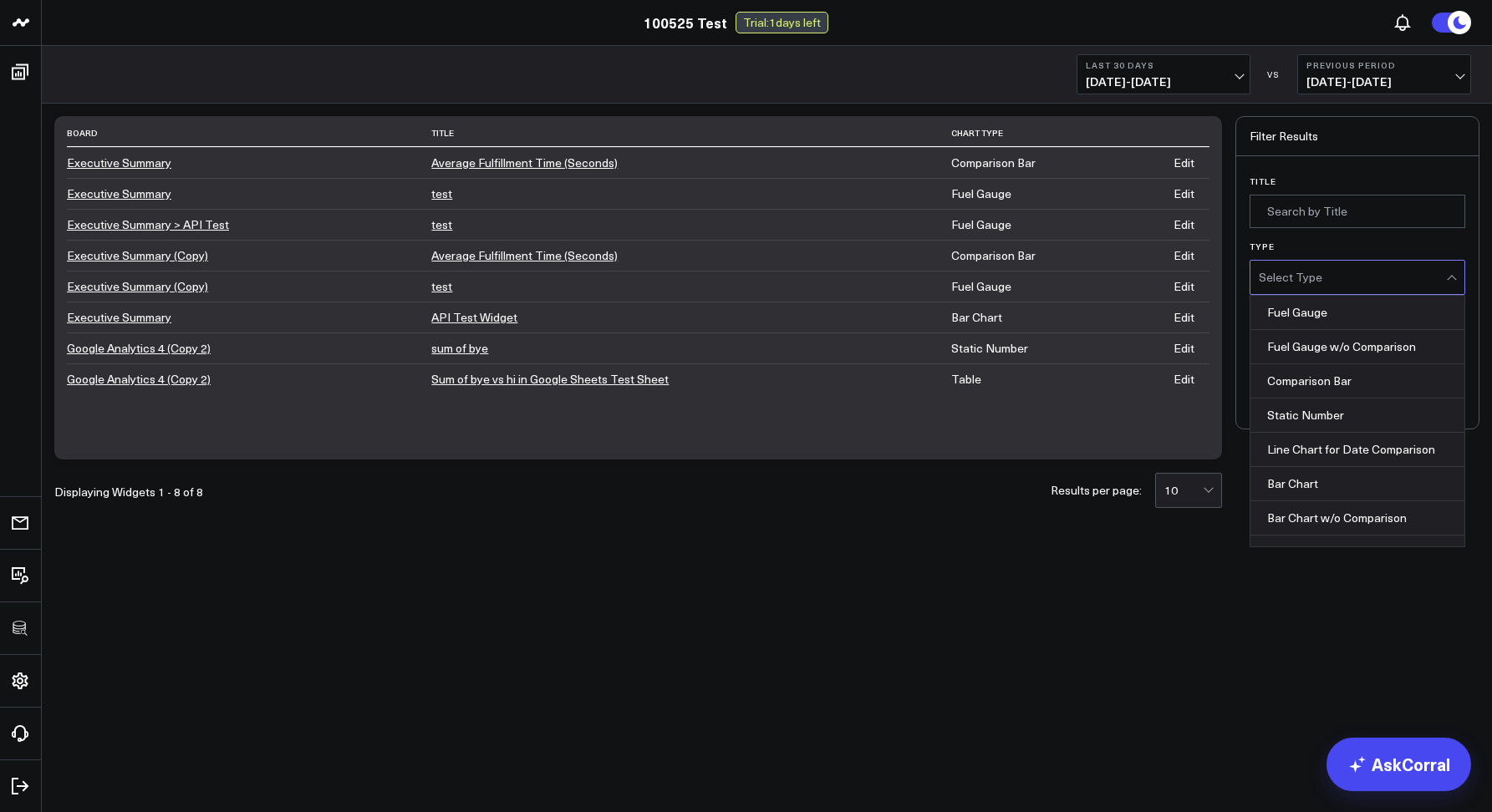
drag, startPoint x: 1313, startPoint y: 335, endPoint x: 1325, endPoint y: 362, distance: 29.5
click at [1313, 335] on div "Fuel Gauge w/o Comparison" at bounding box center [1357, 347] width 214 height 34
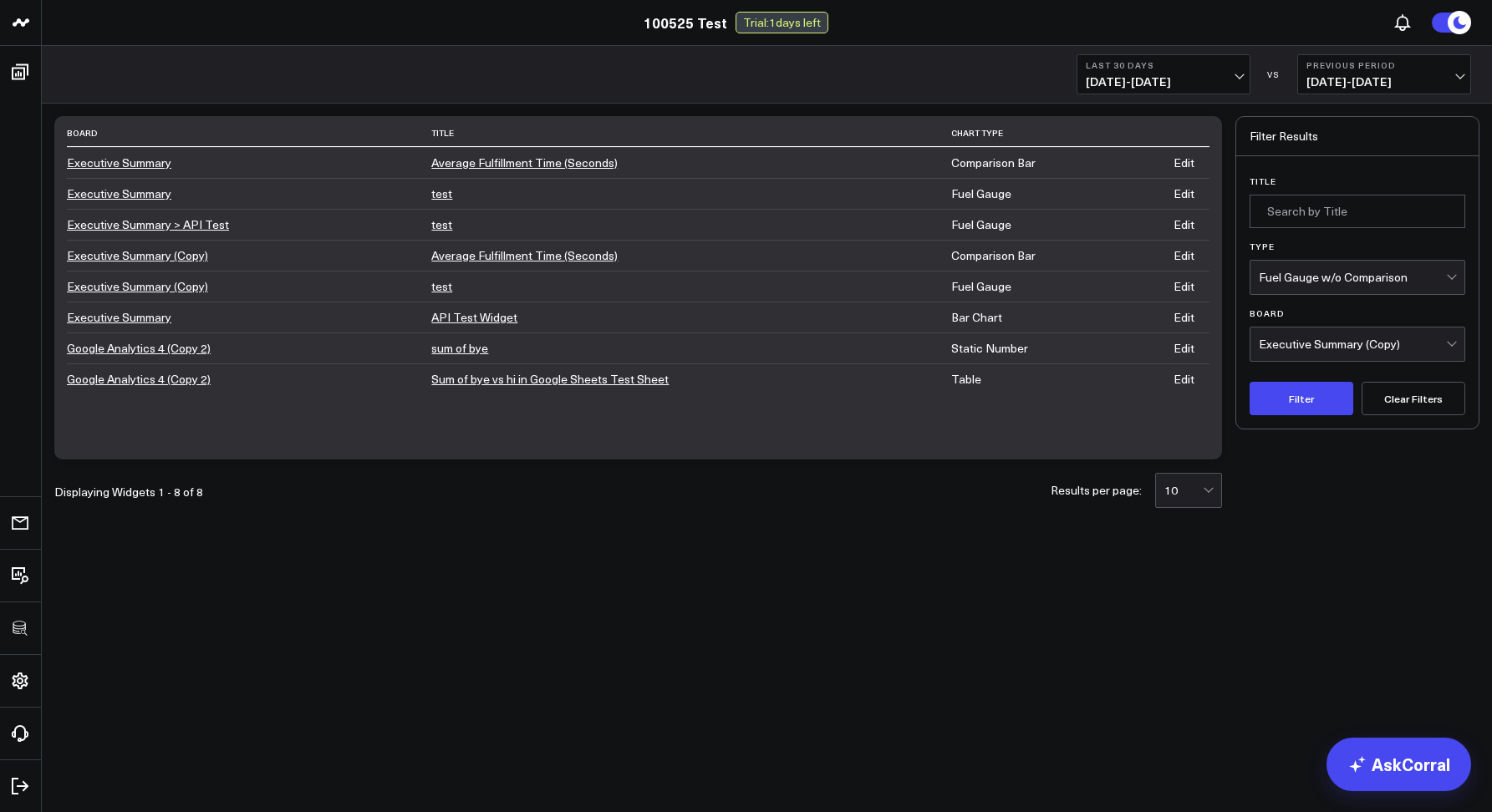
click at [1420, 398] on button "Clear Filters" at bounding box center [1413, 398] width 104 height 33
click at [1288, 213] on input "Title" at bounding box center [1357, 212] width 216 height 33
click at [1320, 438] on div "Filter Results Title Type Fuel Gauge w/o Comparison Board Executive Summary (Co…" at bounding box center [1356, 288] width 244 height 343
click at [1306, 409] on button "Filter" at bounding box center [1301, 398] width 104 height 33
click at [1335, 398] on button "Filter" at bounding box center [1301, 398] width 104 height 33
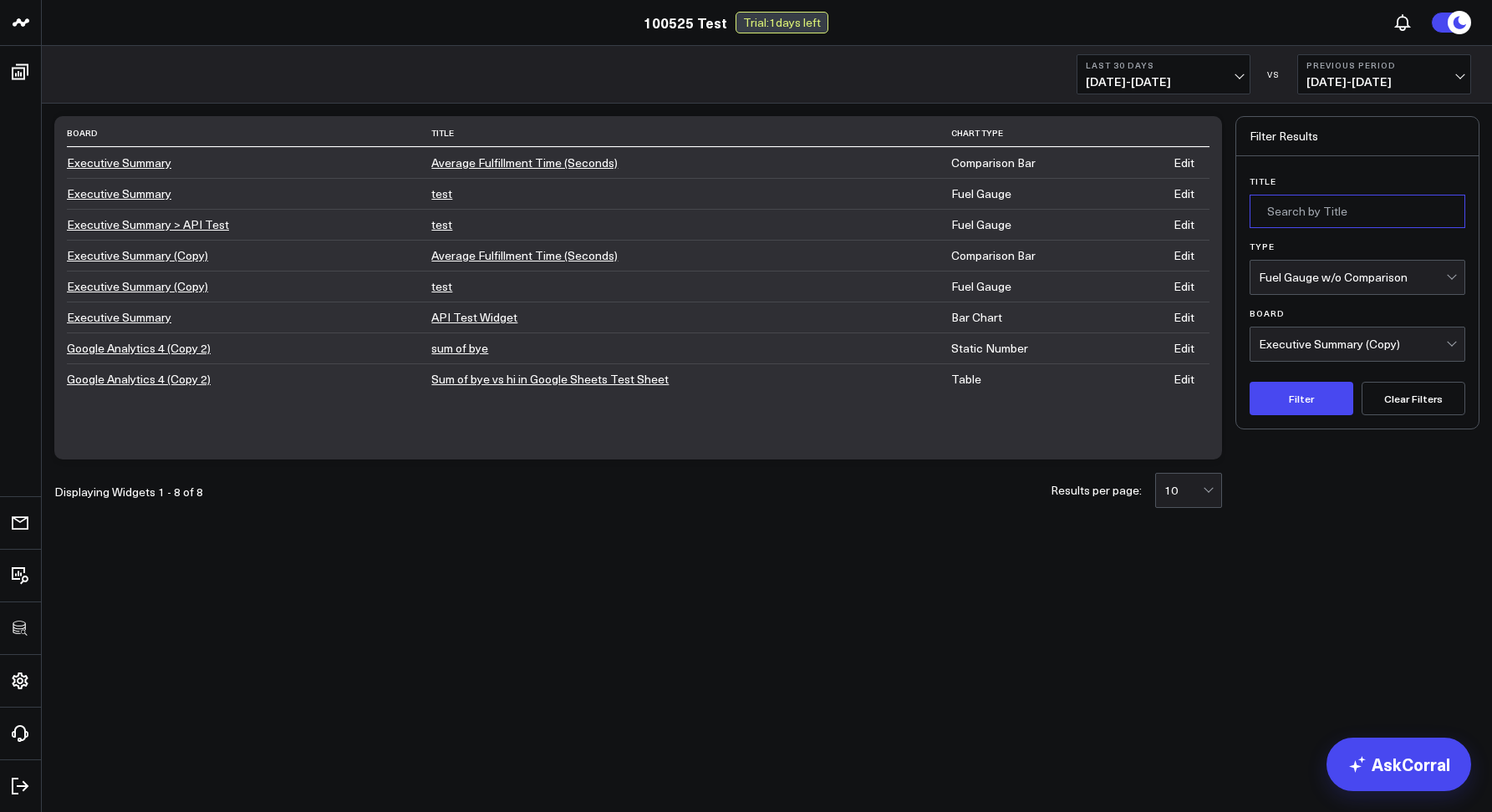
click at [1310, 213] on input "Title" at bounding box center [1357, 212] width 216 height 33
click at [1305, 409] on button "Filter" at bounding box center [1301, 398] width 104 height 33
click at [1305, 408] on button "Filter" at bounding box center [1301, 398] width 104 height 33
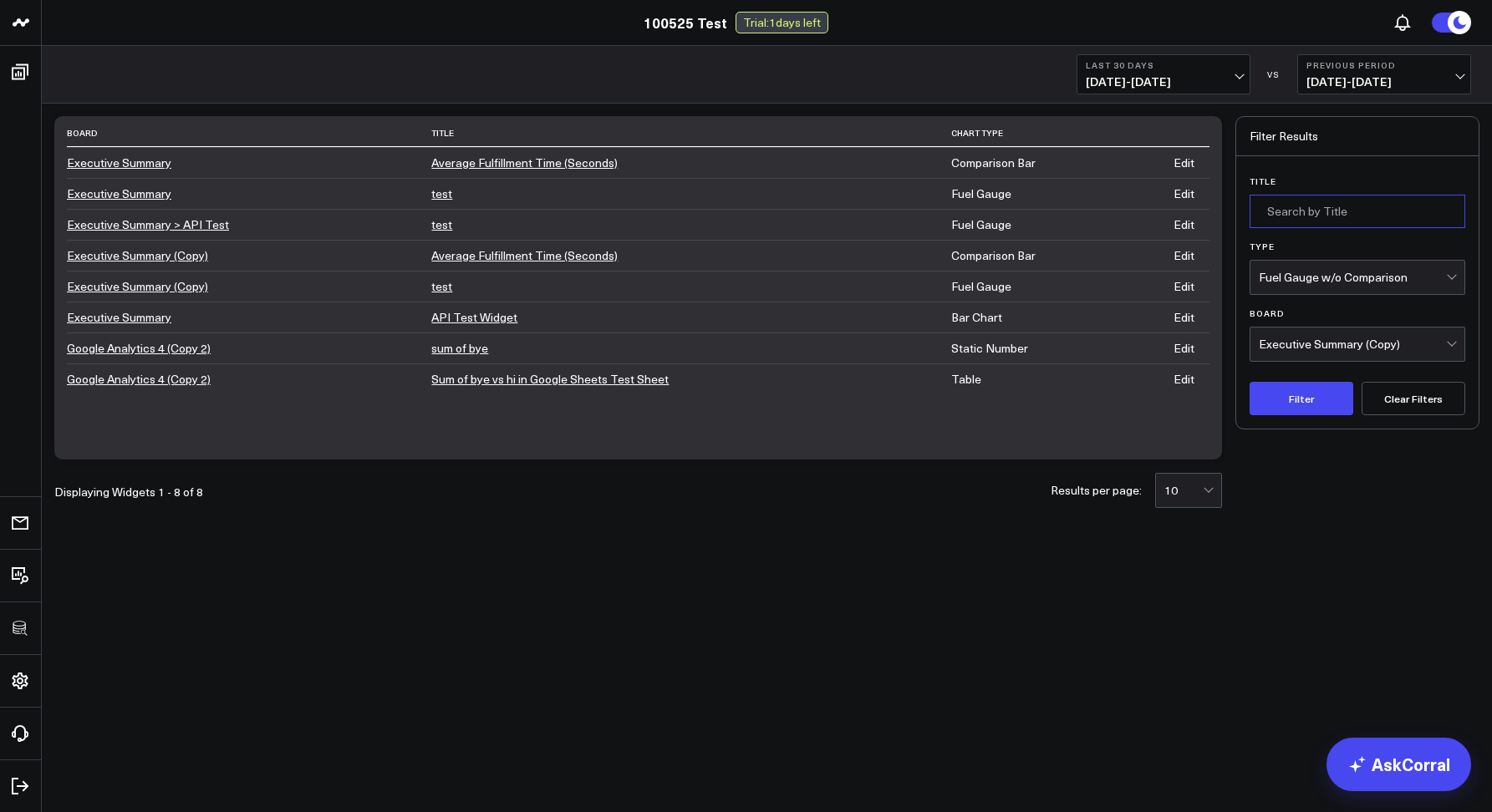
click at [1335, 203] on input "Title" at bounding box center [1357, 212] width 216 height 33
click at [1299, 399] on button "Filter" at bounding box center [1301, 398] width 104 height 33
click at [1299, 398] on button "Filter" at bounding box center [1301, 398] width 104 height 33
click at [1299, 398] on button "Filter" at bounding box center [1301, 398] width 104 height 33
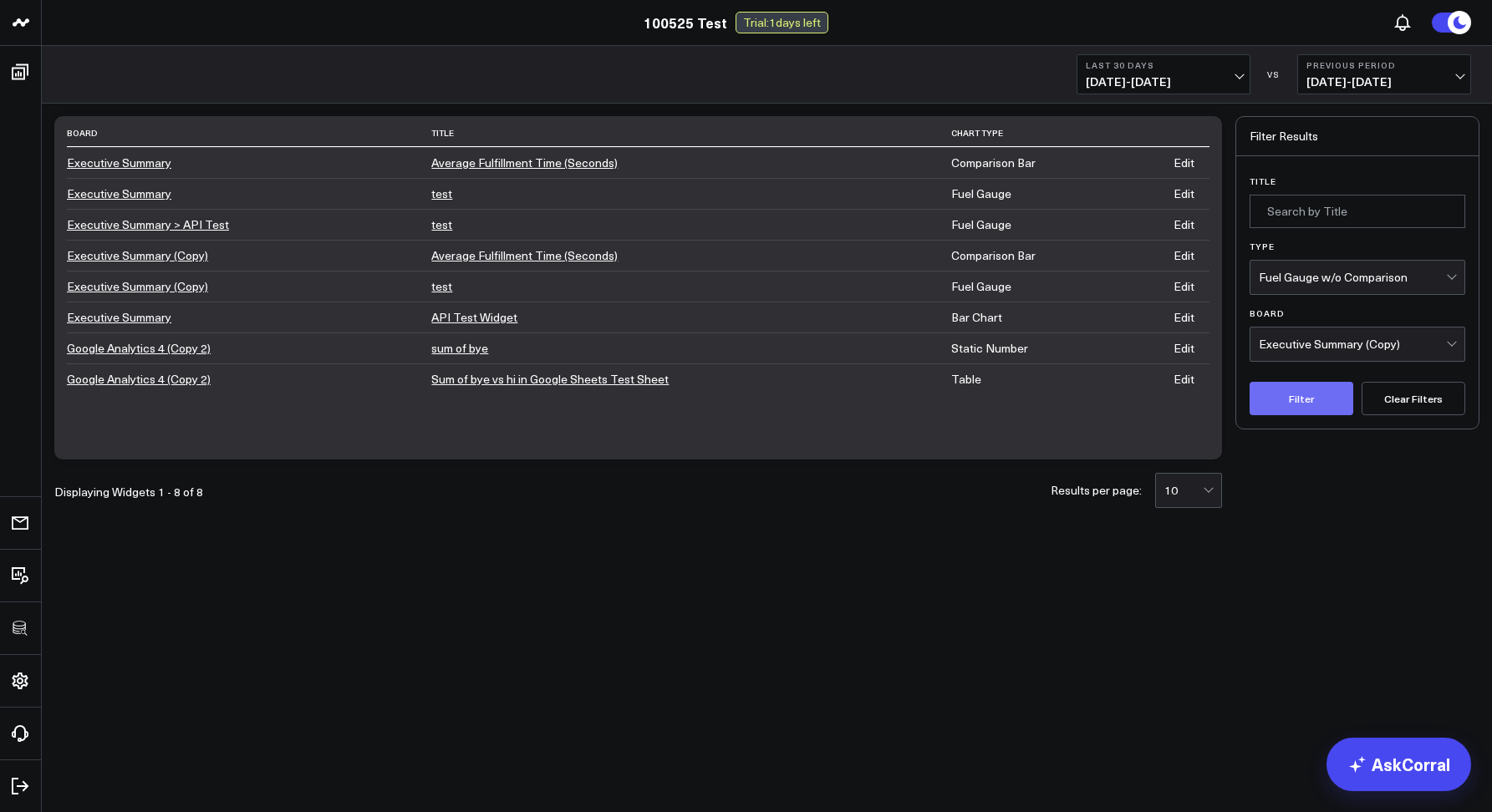
click at [1299, 398] on button "Filter" at bounding box center [1301, 398] width 104 height 33
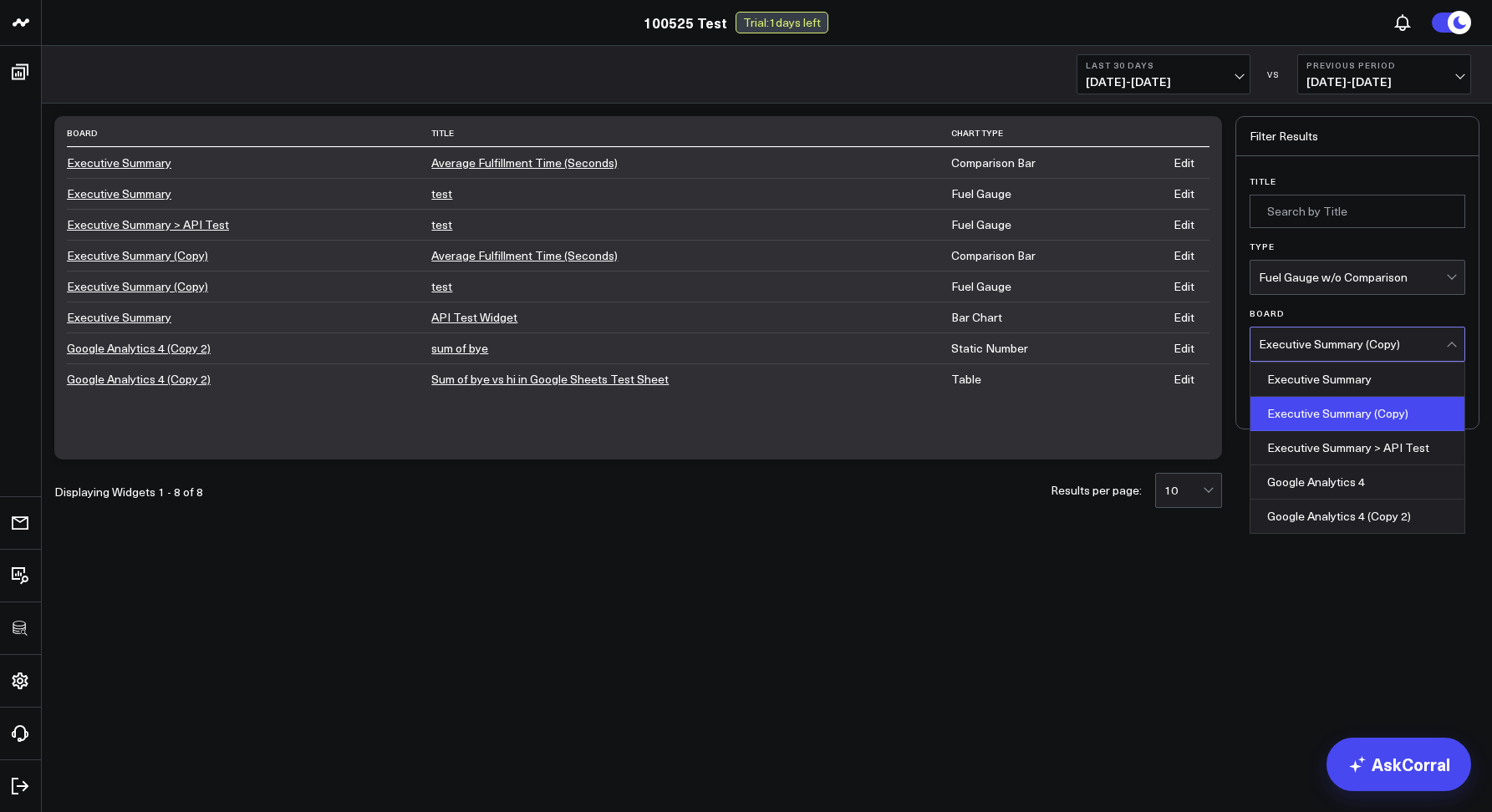
click at [1330, 345] on div "Executive Summary (Copy)" at bounding box center [1352, 344] width 188 height 13
click at [1338, 440] on div "Executive Summary > API Test" at bounding box center [1357, 448] width 214 height 34
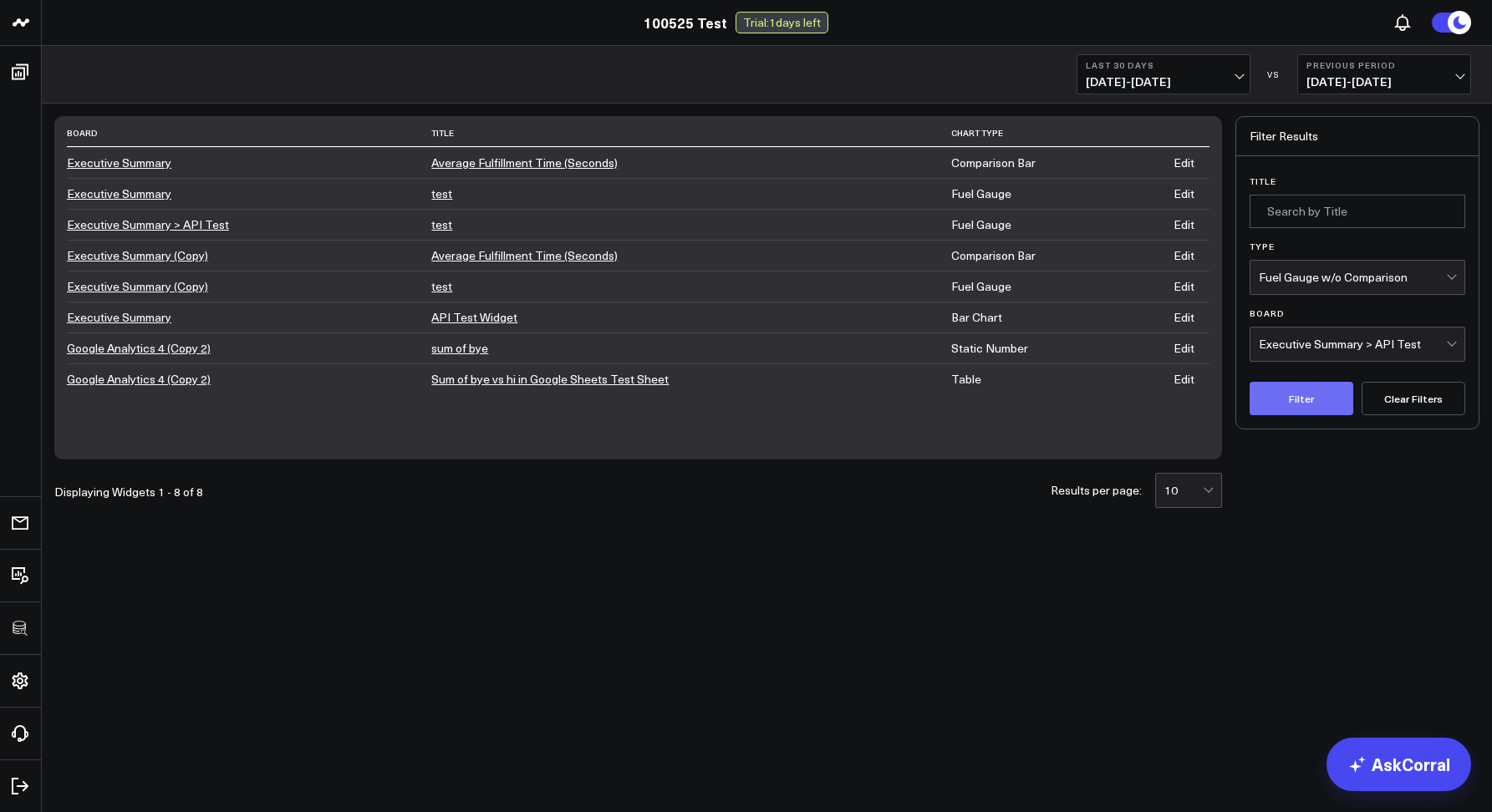
click at [1298, 398] on button "Filter" at bounding box center [1301, 398] width 104 height 33
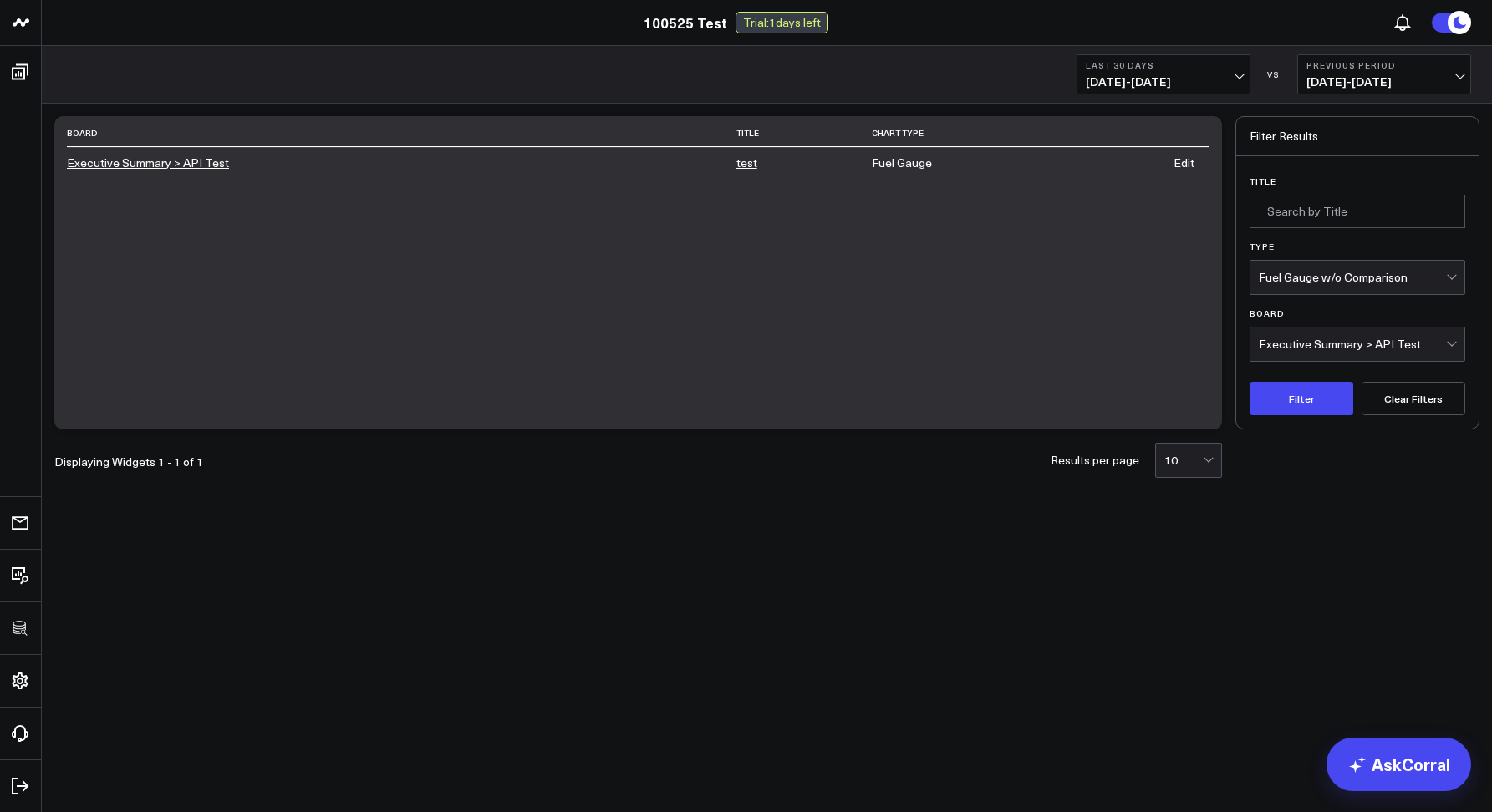
click at [1397, 389] on button "Clear Filters" at bounding box center [1413, 398] width 104 height 33
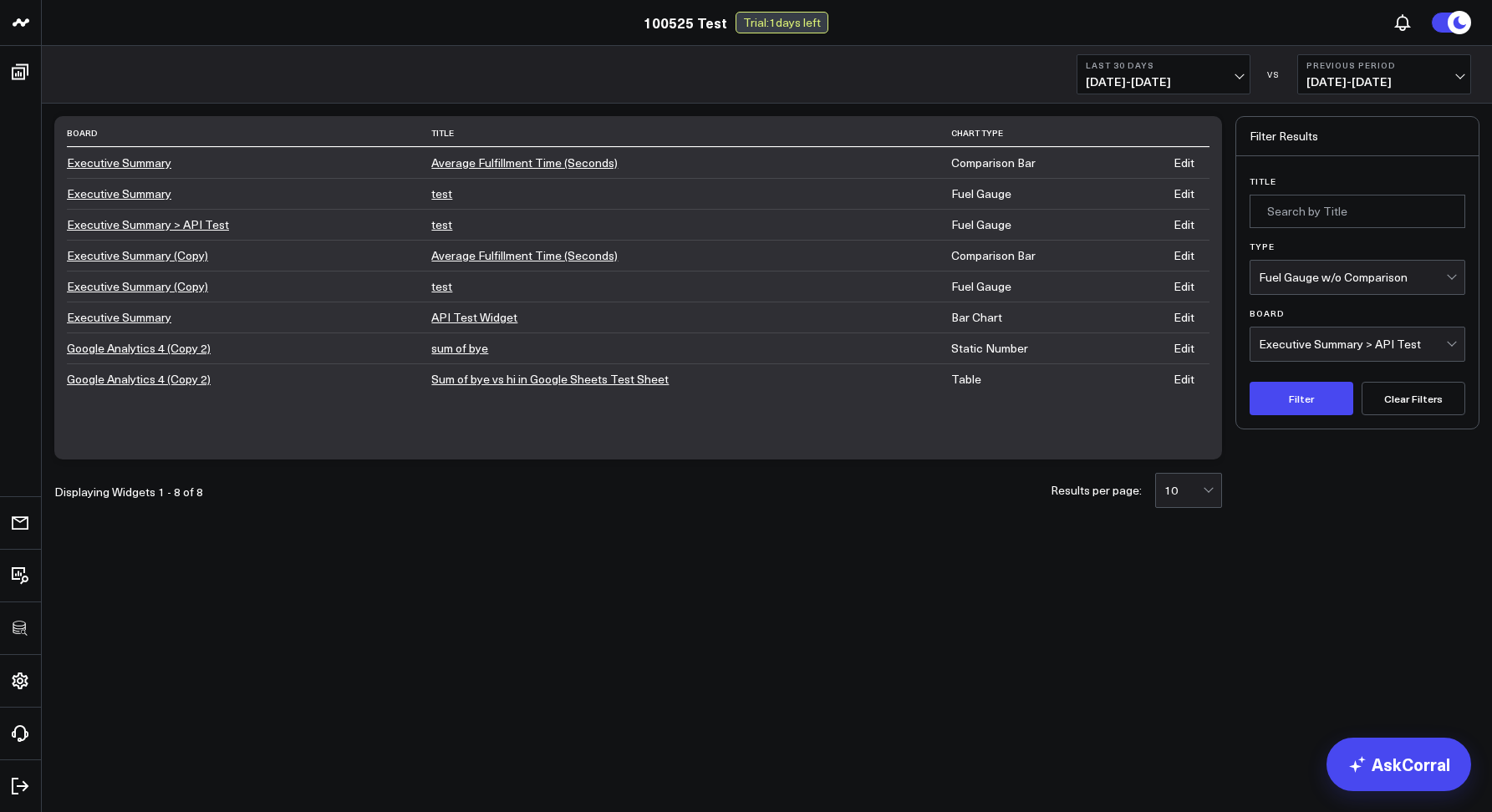
click at [1397, 389] on button "Clear Filters" at bounding box center [1413, 398] width 104 height 33
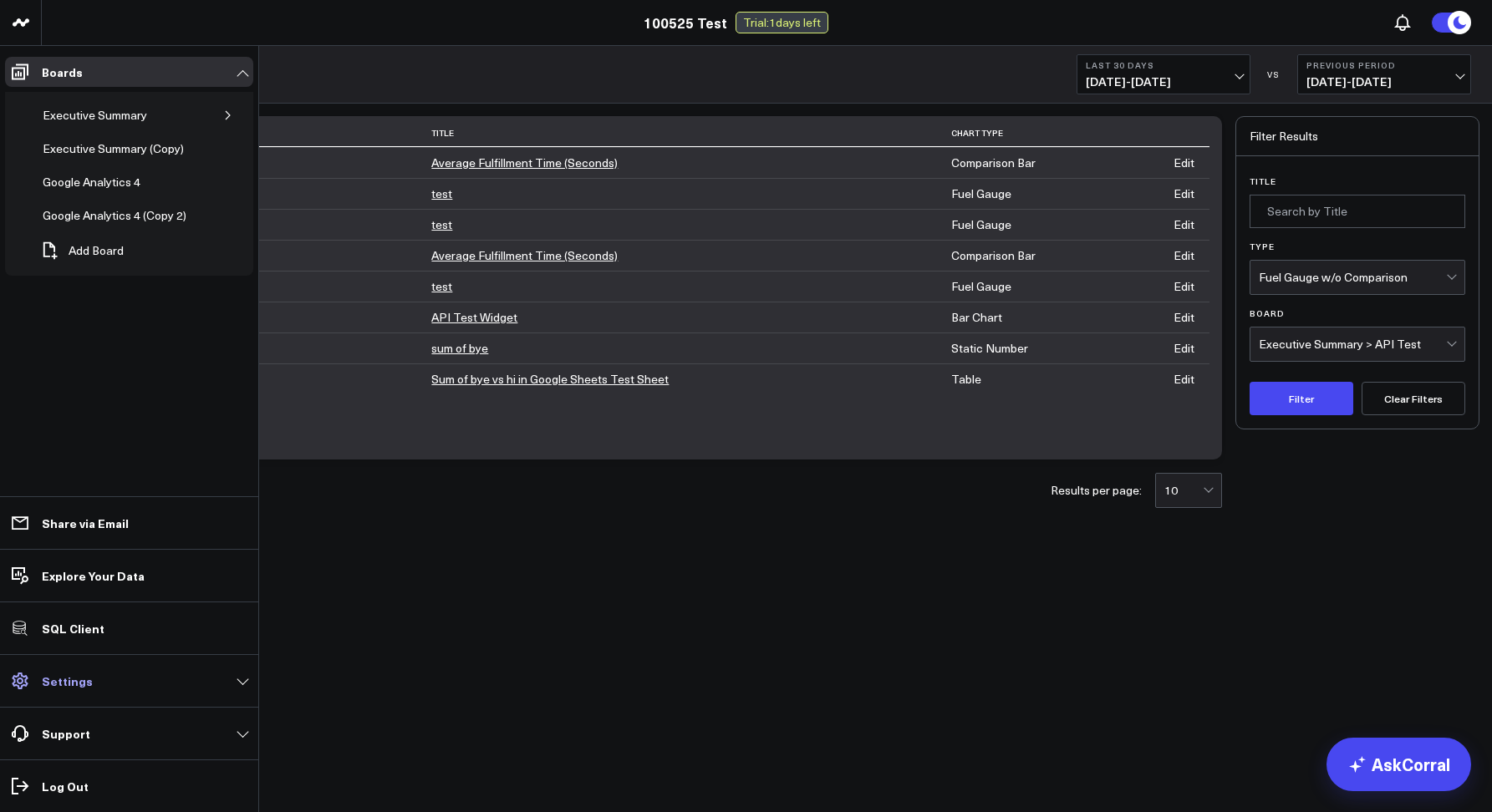
click at [69, 674] on p "Settings" at bounding box center [67, 681] width 51 height 13
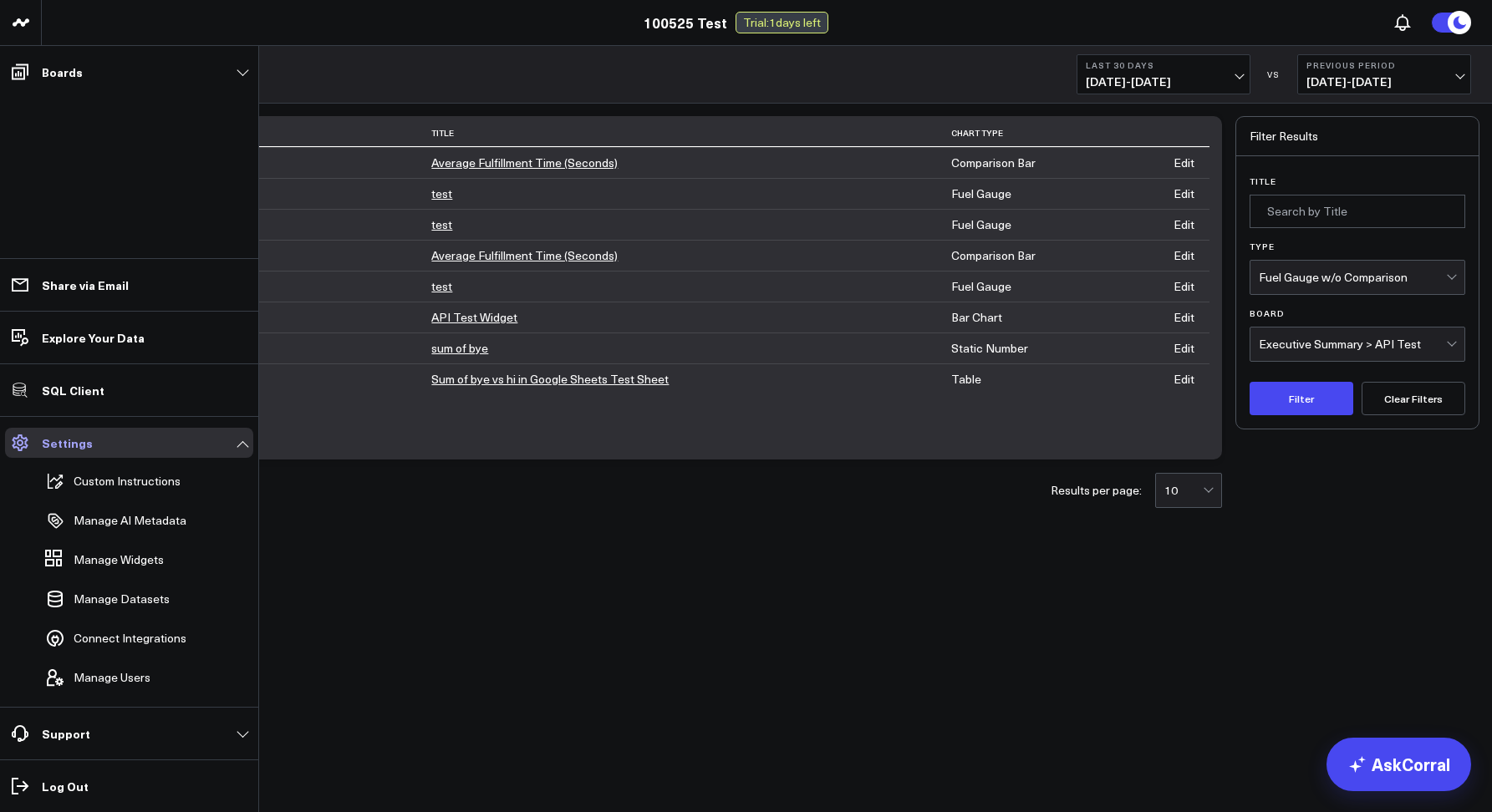
click at [107, 441] on link "Settings" at bounding box center [129, 443] width 248 height 30
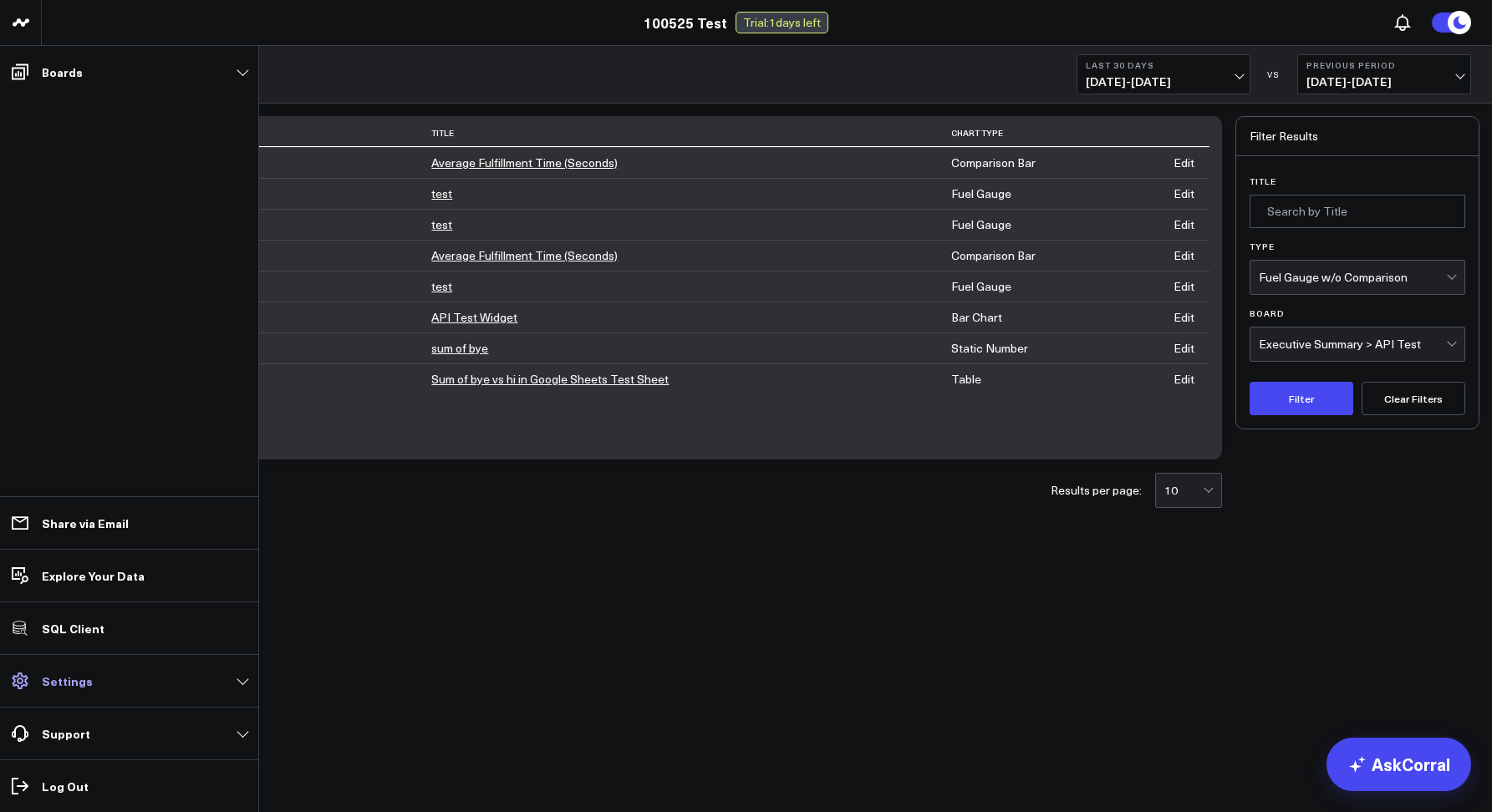
click at [42, 671] on link "Settings" at bounding box center [129, 681] width 248 height 30
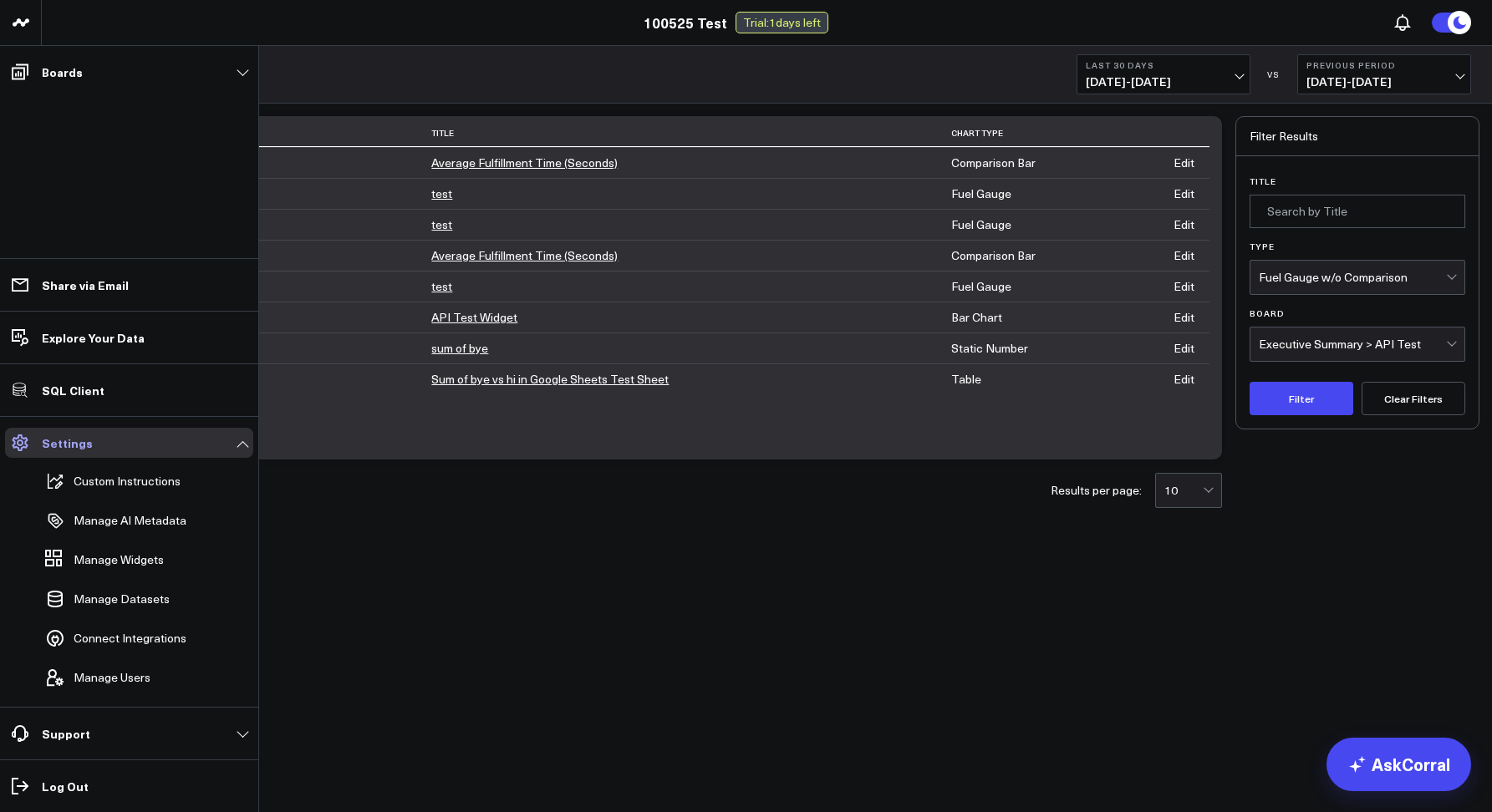
click at [63, 437] on p "Settings" at bounding box center [67, 443] width 51 height 13
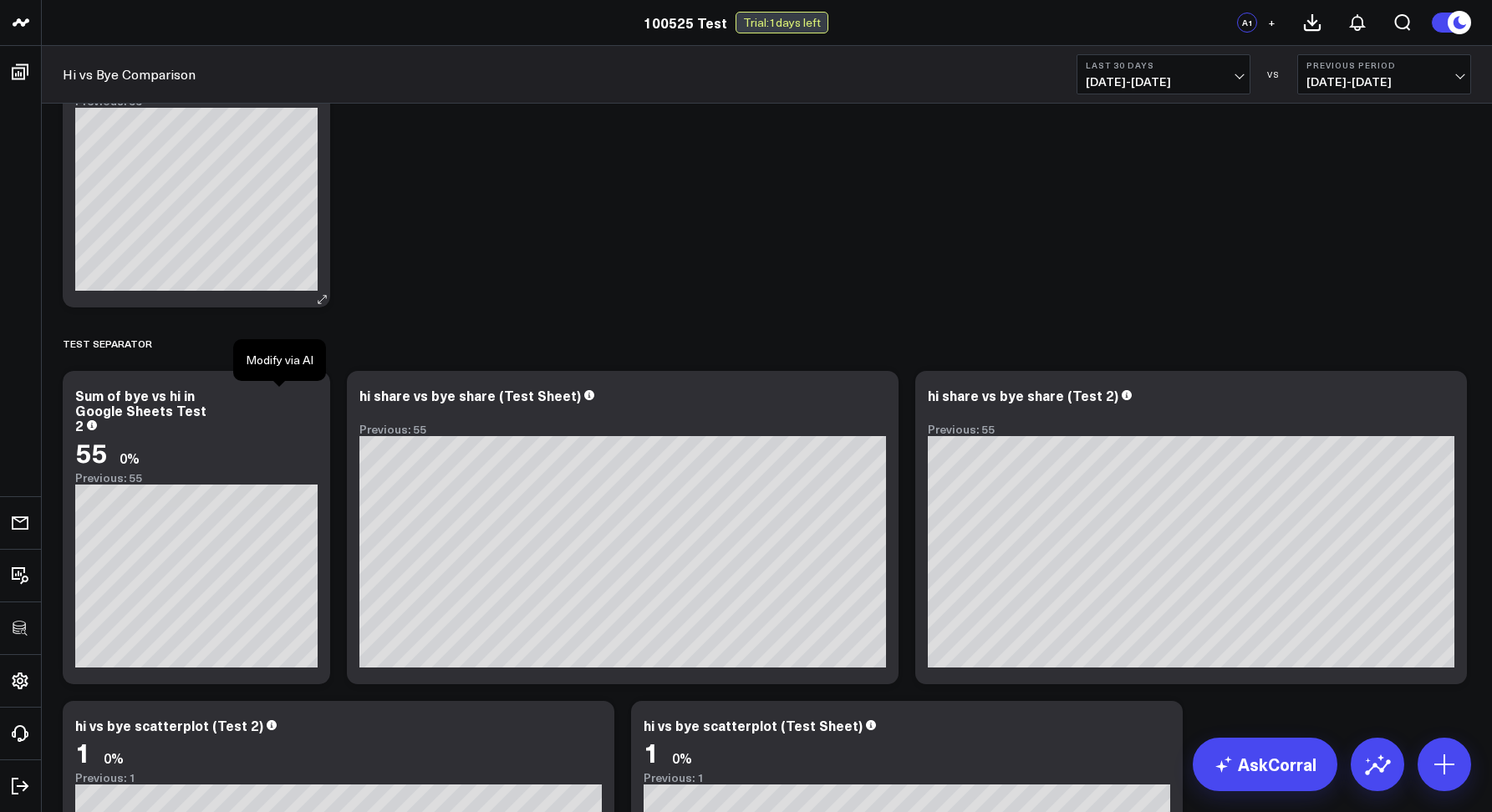
scroll to position [116, 0]
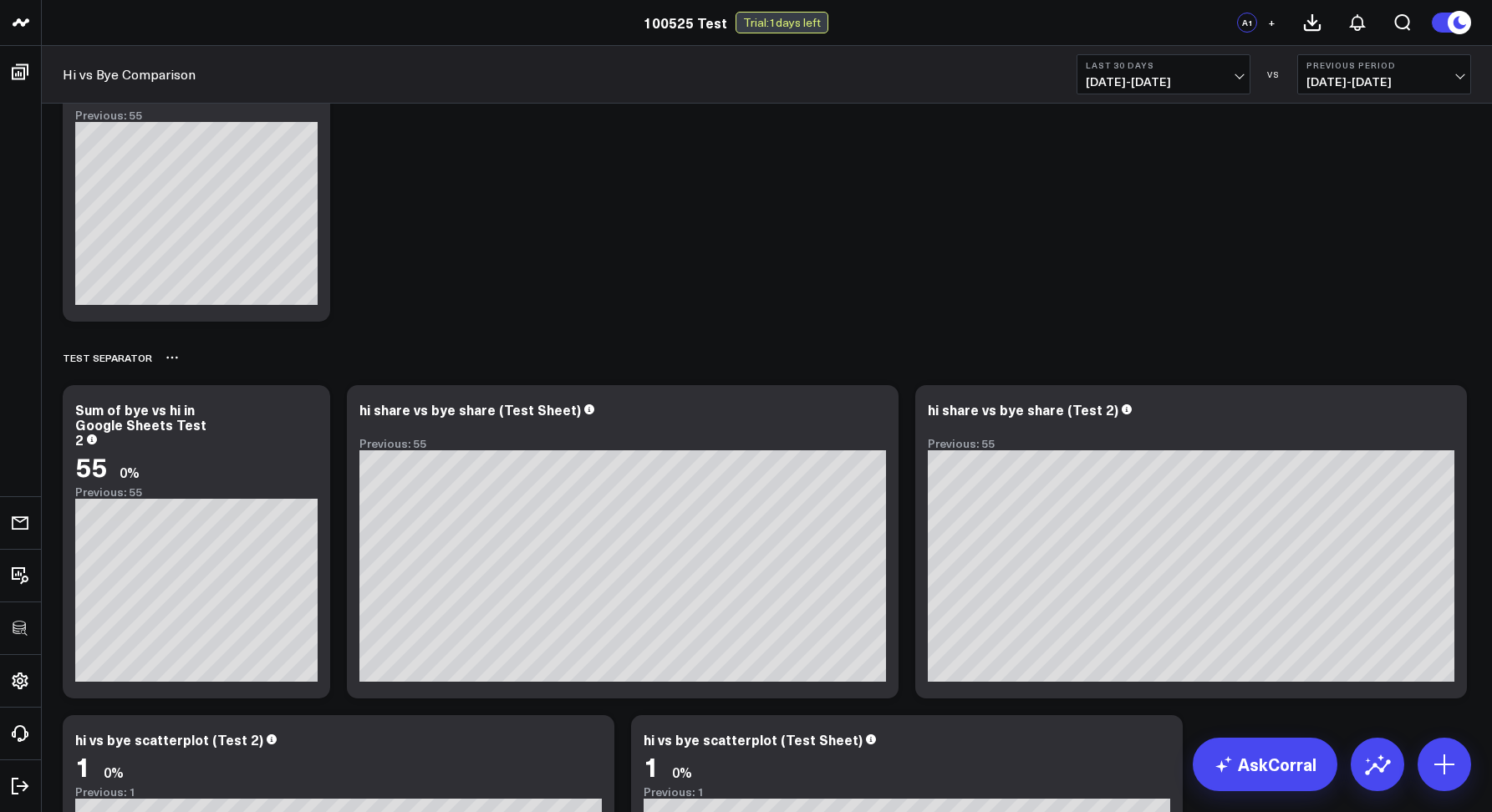
click at [167, 357] on icon at bounding box center [172, 357] width 13 height 13
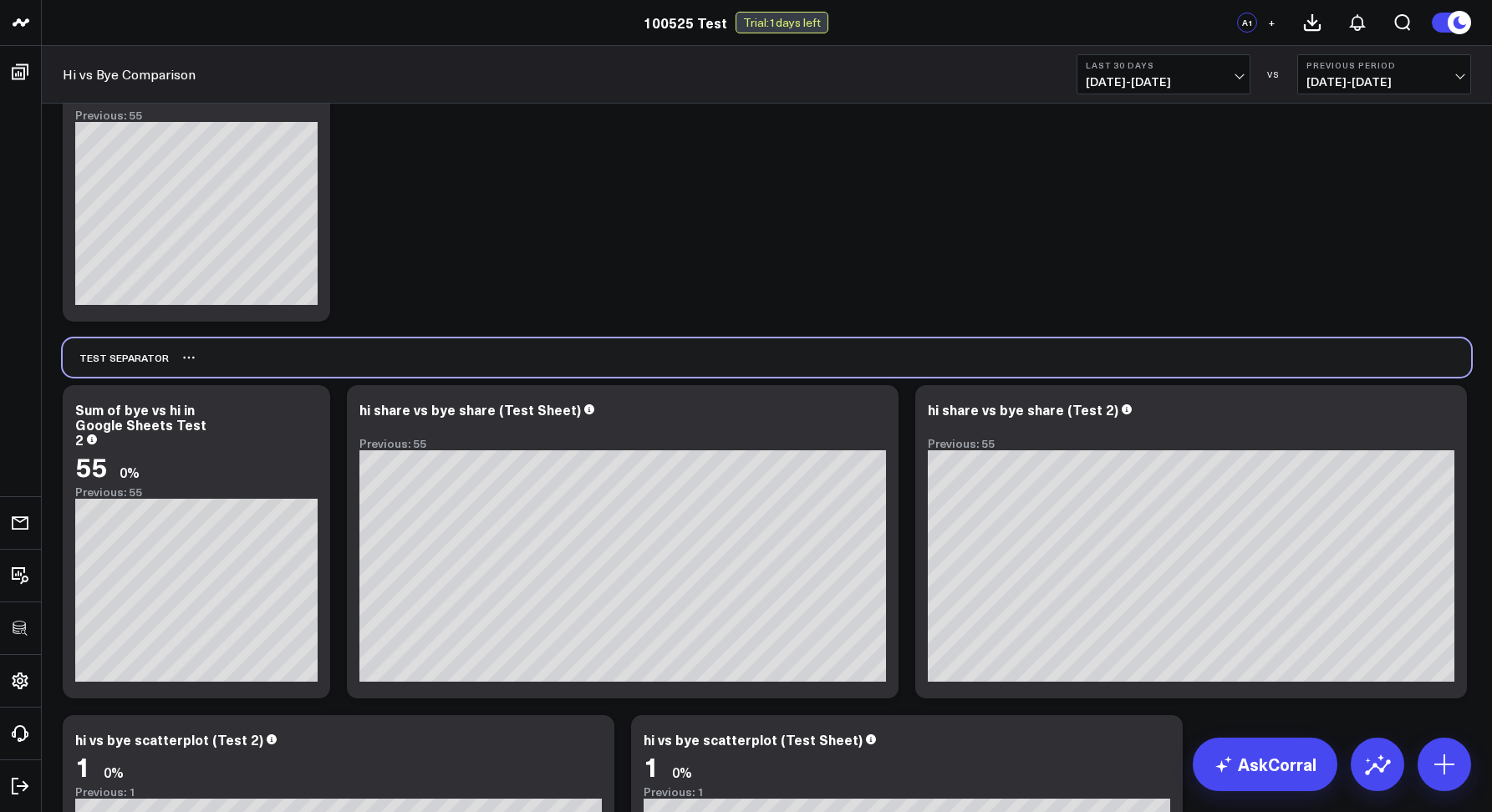
click at [108, 354] on div "Test Separator" at bounding box center [116, 357] width 106 height 39
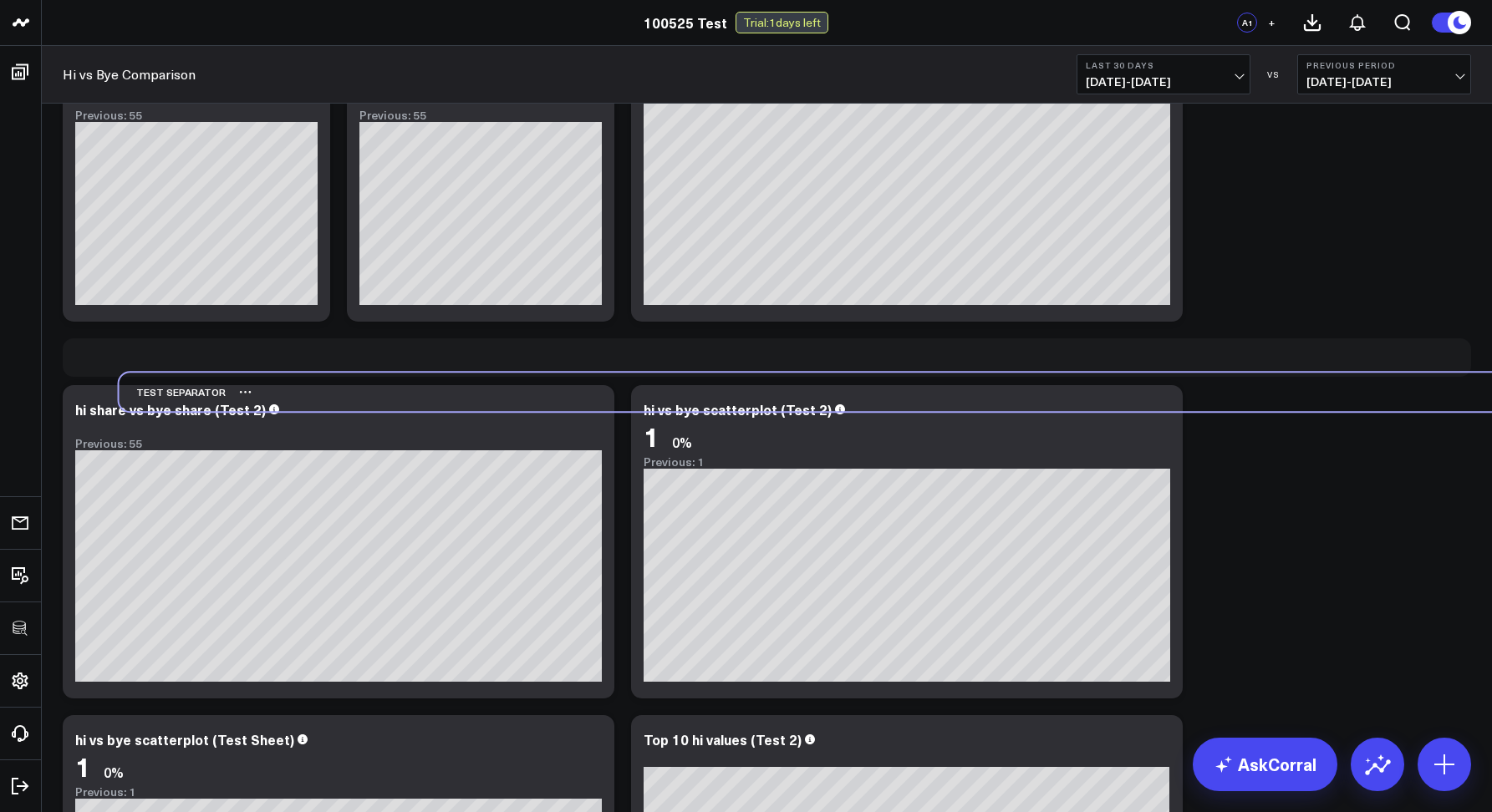
drag, startPoint x: 108, startPoint y: 354, endPoint x: 165, endPoint y: 388, distance: 66.4
click at [165, 388] on div "Test Separator" at bounding box center [172, 392] width 106 height 39
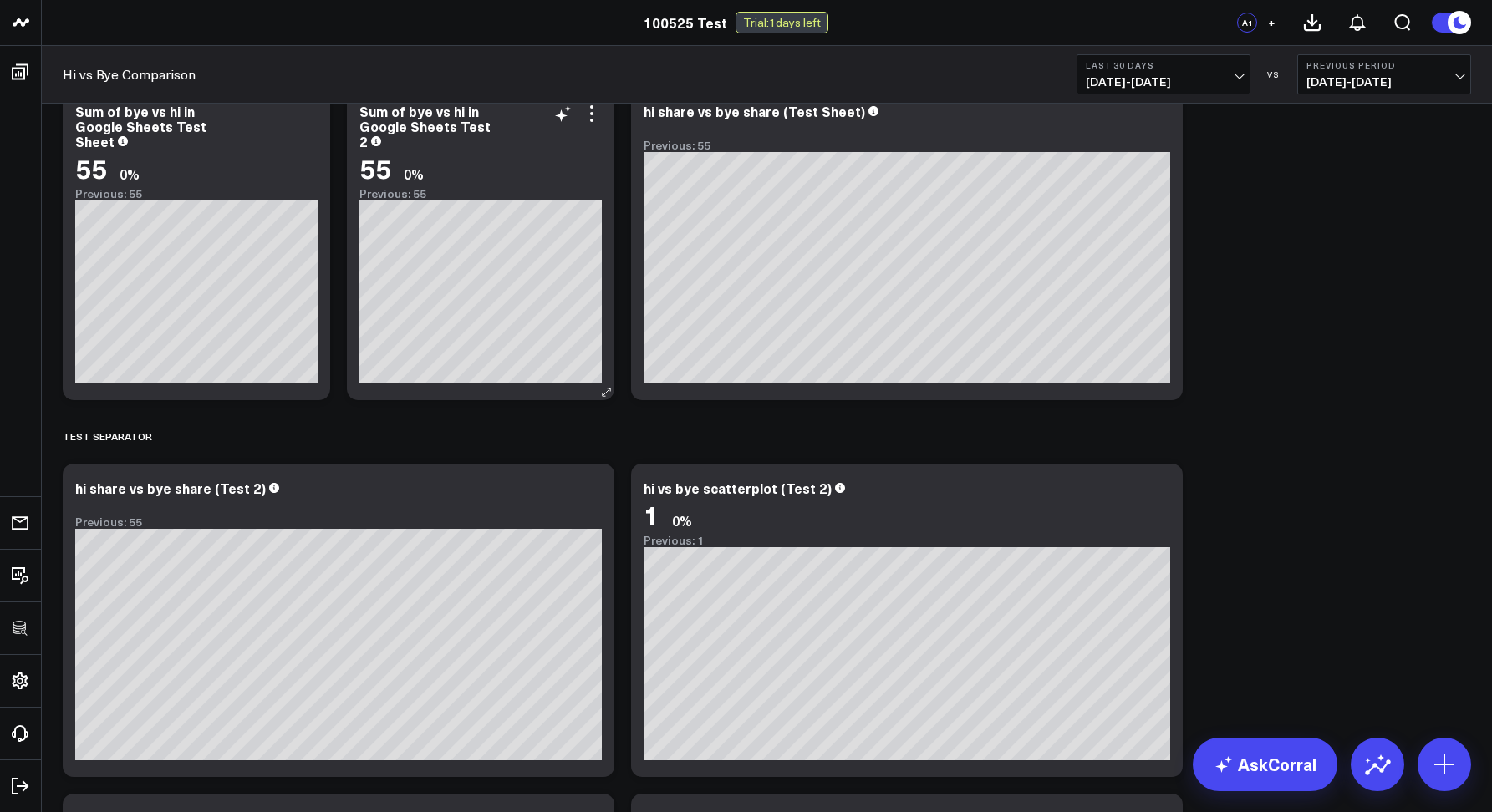
scroll to position [36, 0]
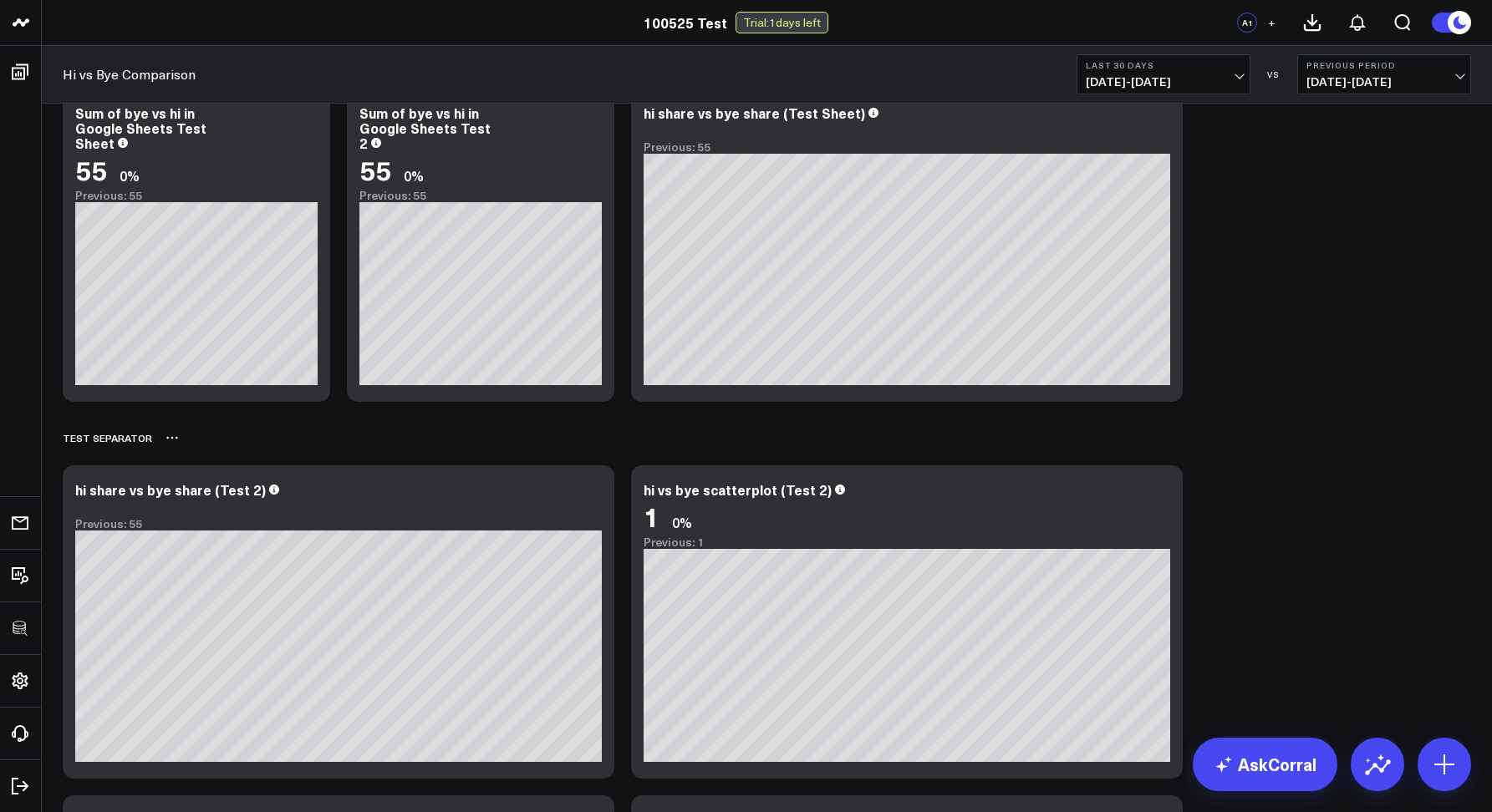
click at [167, 443] on icon at bounding box center [172, 438] width 13 height 13
click at [196, 458] on button "Rename" at bounding box center [216, 456] width 73 height 28
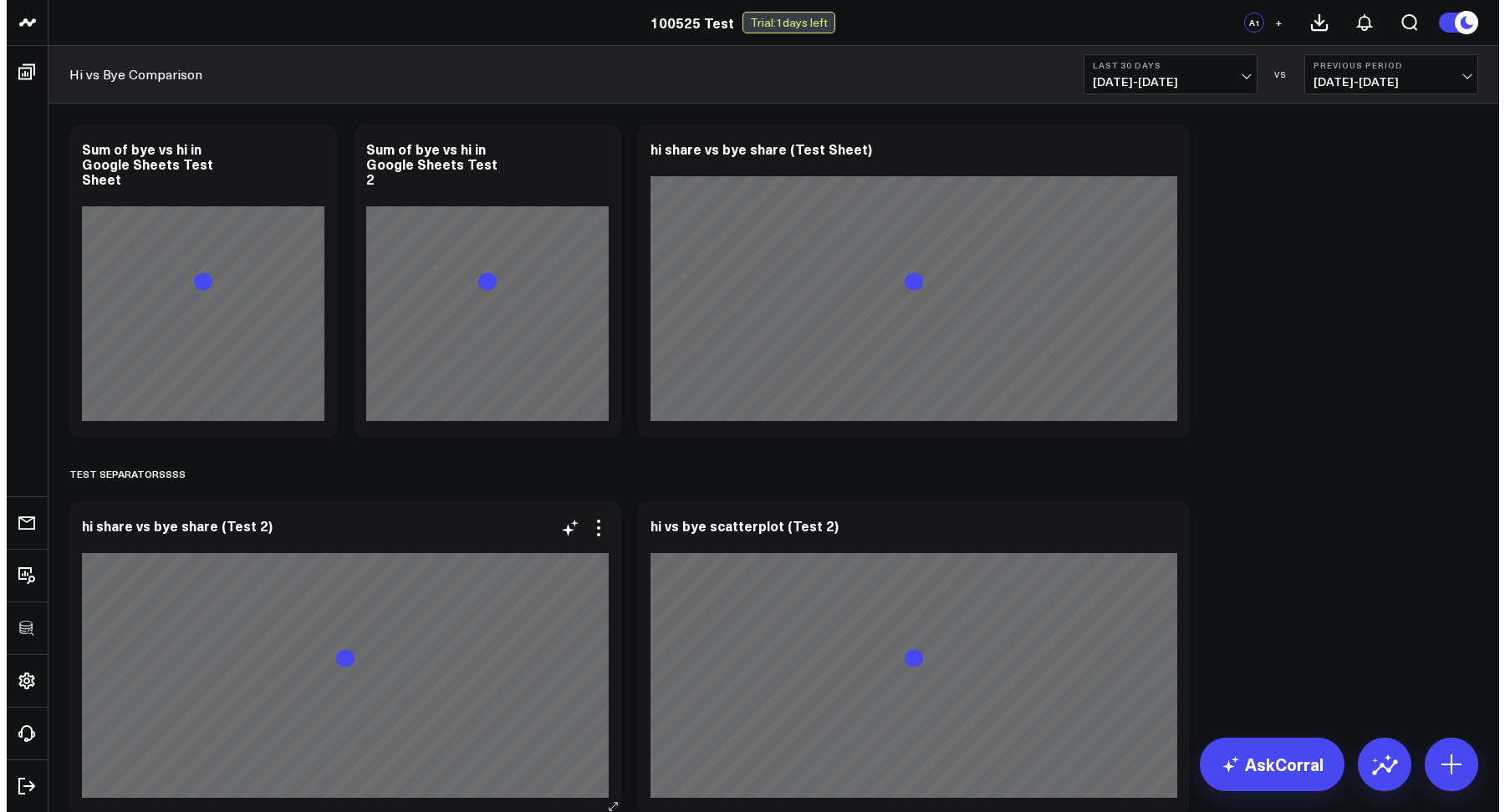
scroll to position [36, 0]
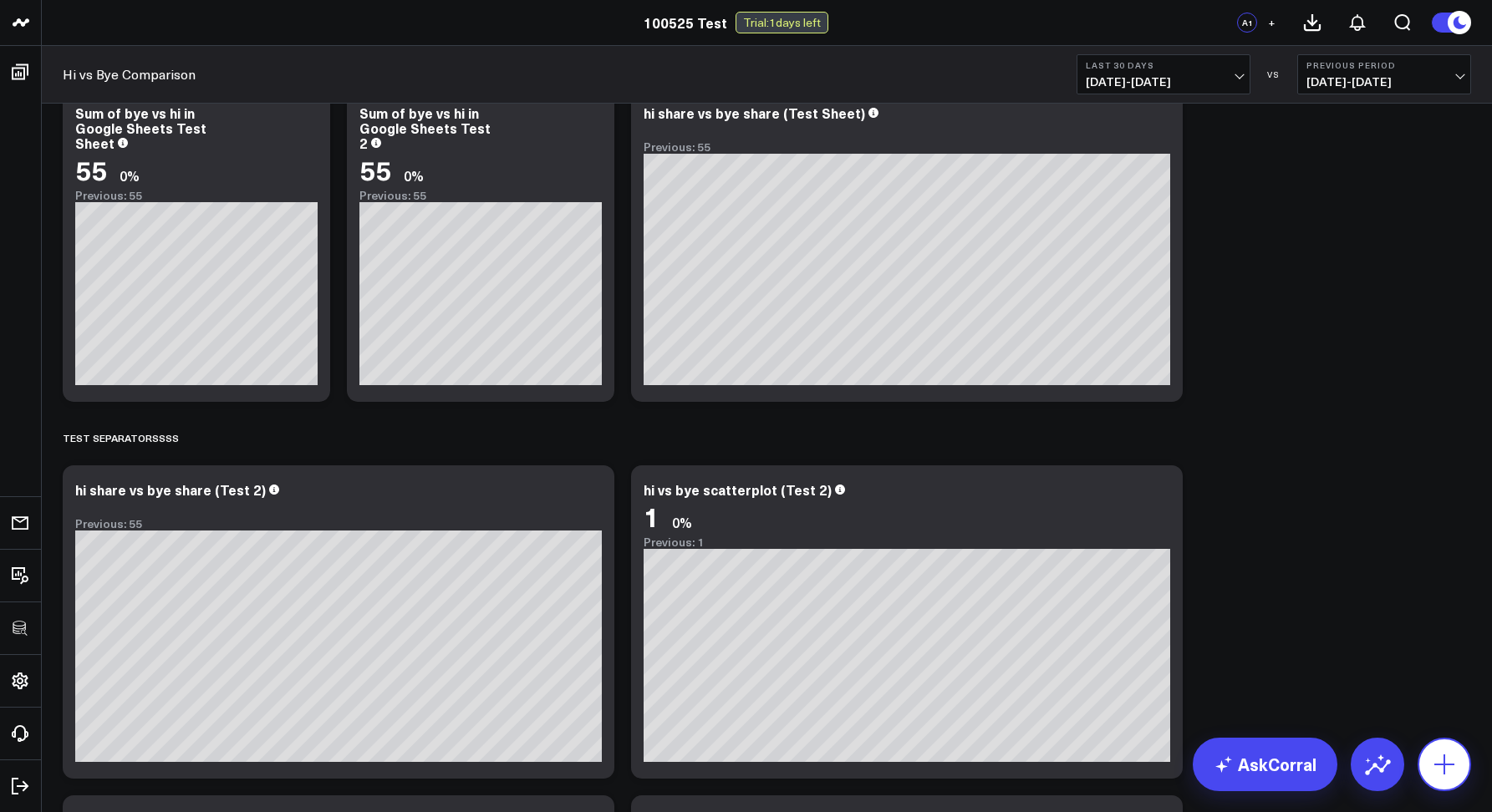
click at [1448, 767] on icon at bounding box center [1444, 764] width 27 height 27
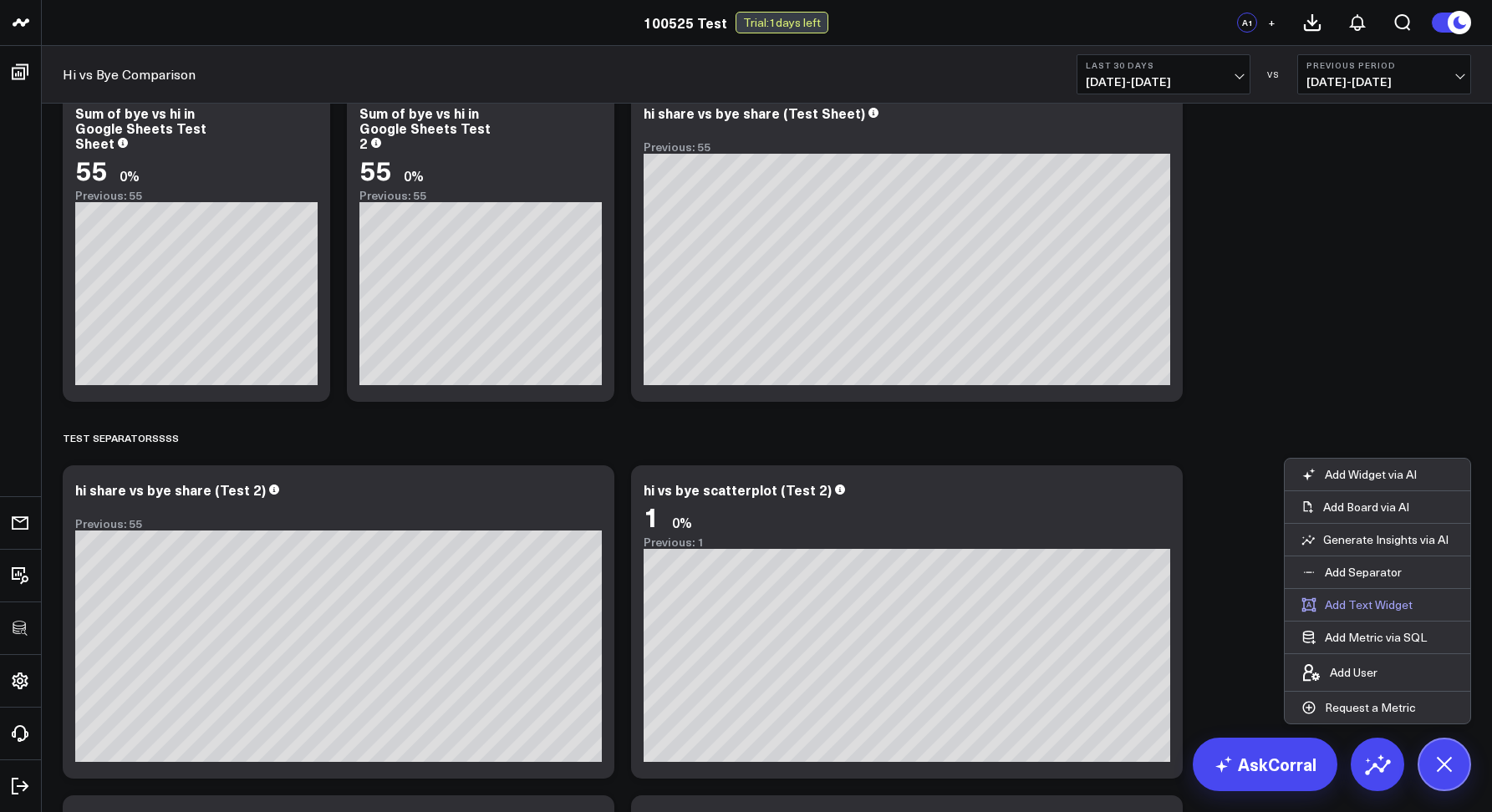
click at [1365, 600] on button "Add Text Widget" at bounding box center [1356, 605] width 145 height 32
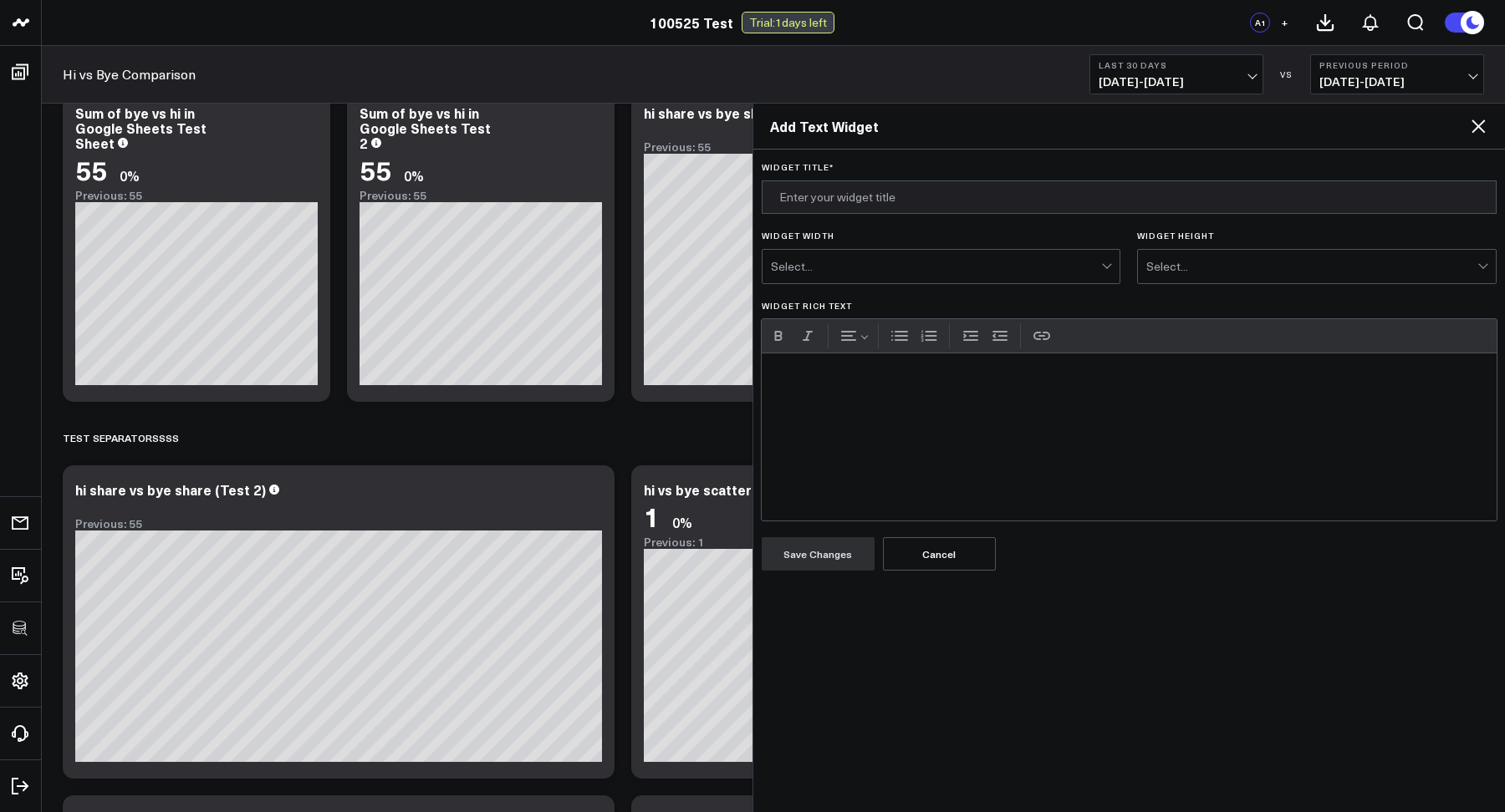
click at [904, 388] on div "Widget Rich Text" at bounding box center [1129, 437] width 735 height 167
click at [817, 421] on div "Widget Rich Text" at bounding box center [1129, 437] width 735 height 167
paste div "Widget Rich Text"
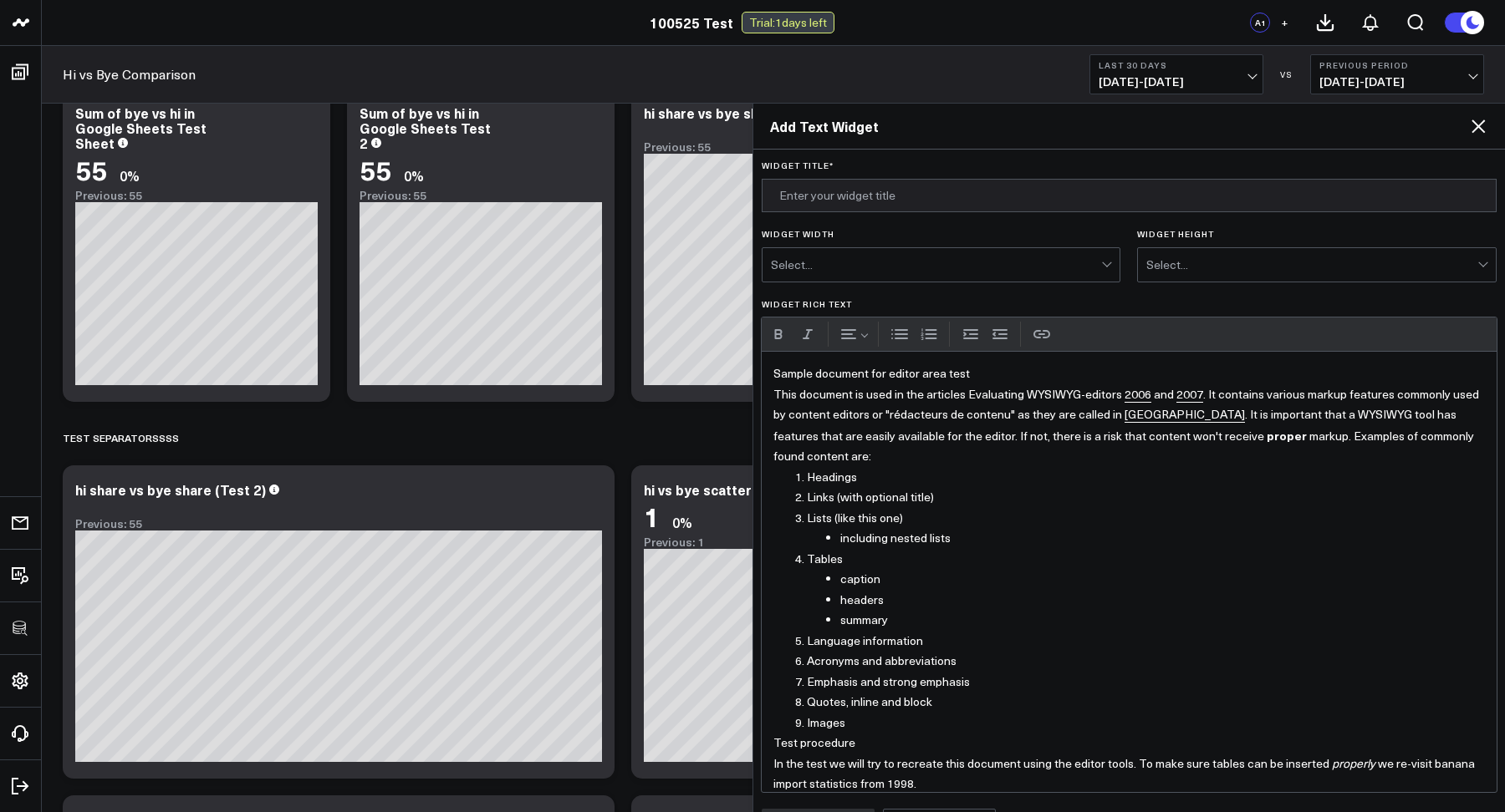
scroll to position [0, 0]
click at [817, 197] on input "Widget Title *" at bounding box center [1129, 198] width 735 height 33
type input "Test Content"
click at [861, 281] on div "Select..." at bounding box center [935, 266] width 331 height 33
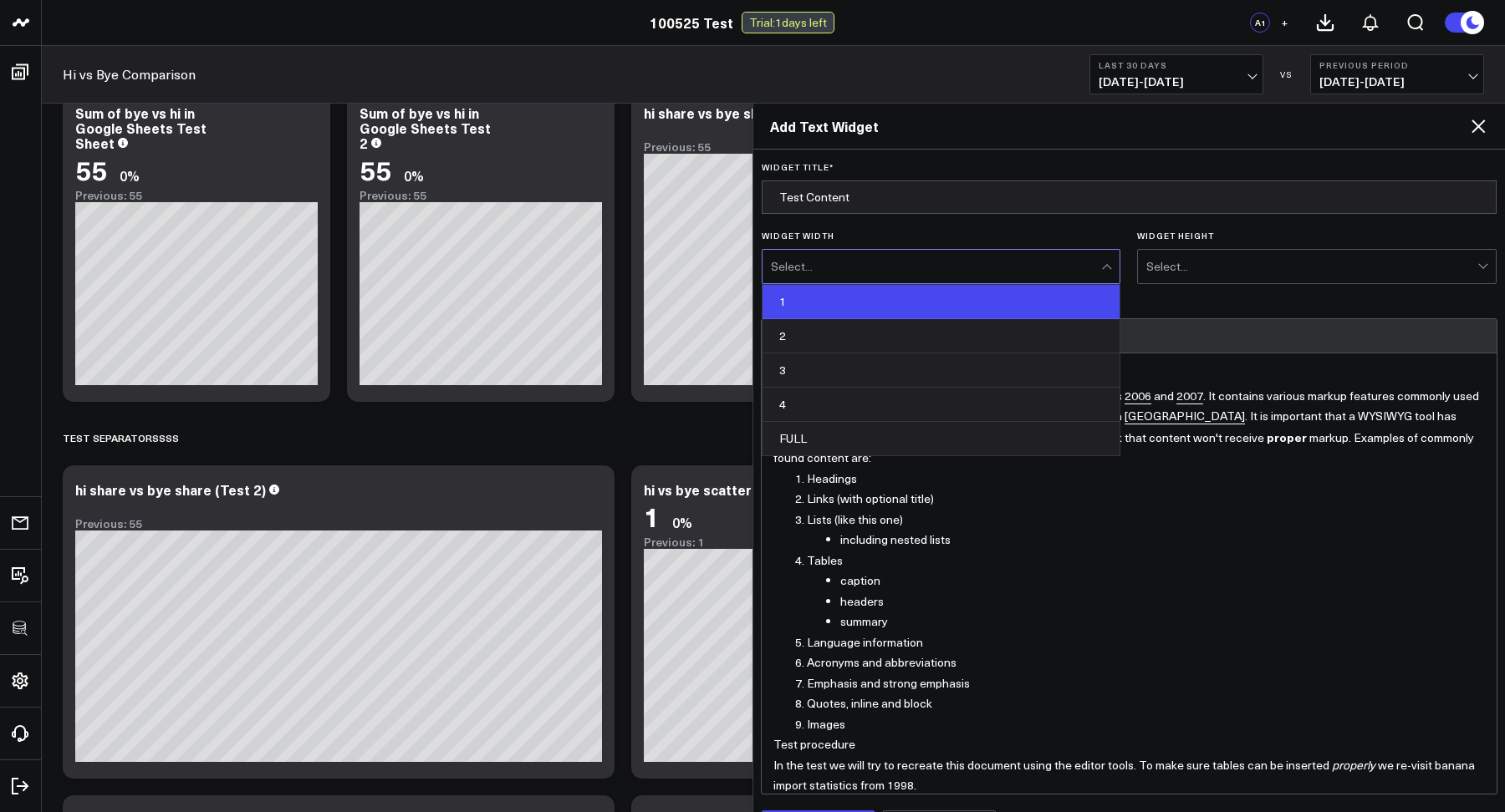
click at [845, 308] on div "1" at bounding box center [941, 301] width 358 height 34
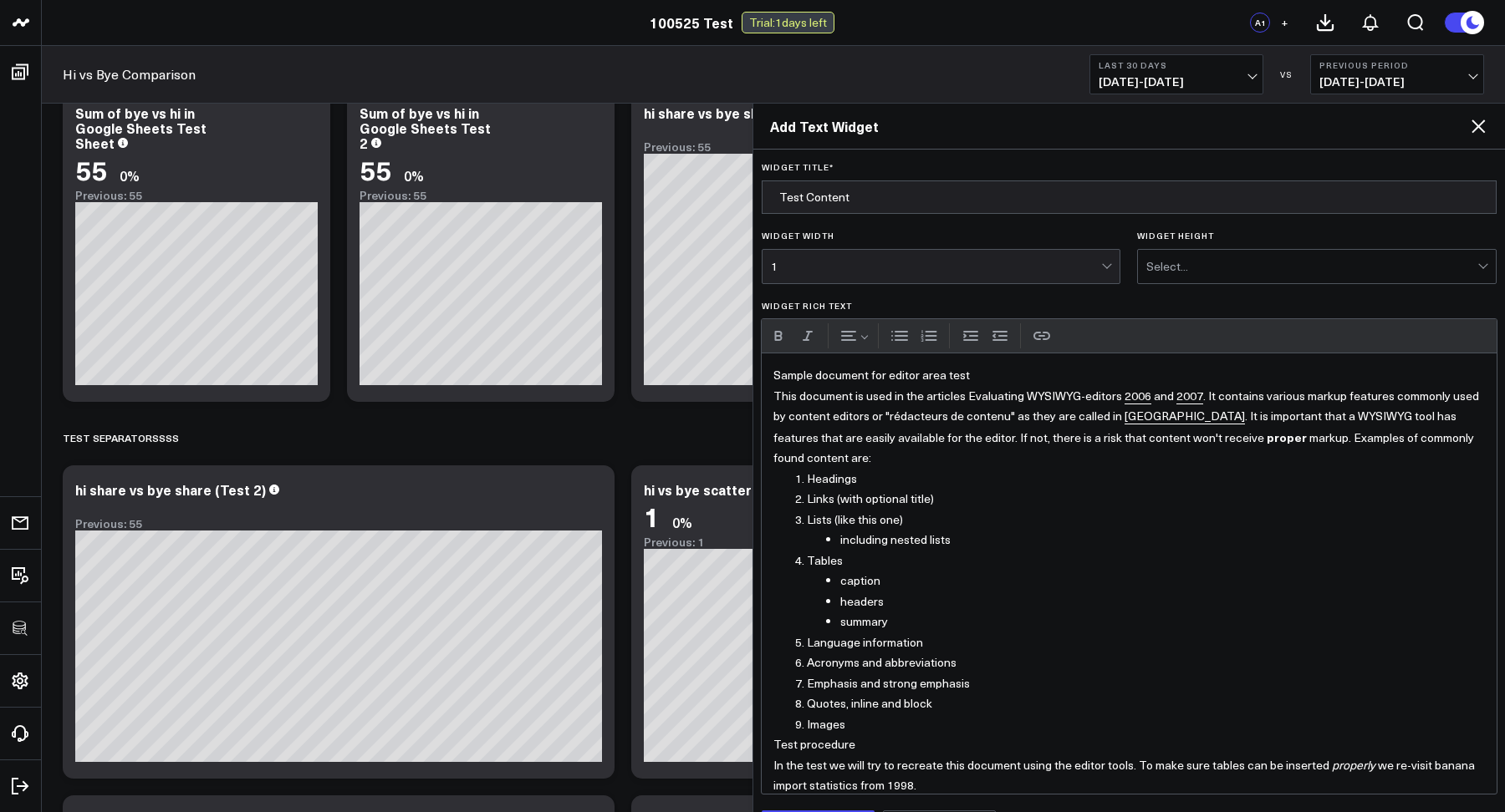
click at [1171, 272] on div "Select..." at bounding box center [1311, 266] width 331 height 13
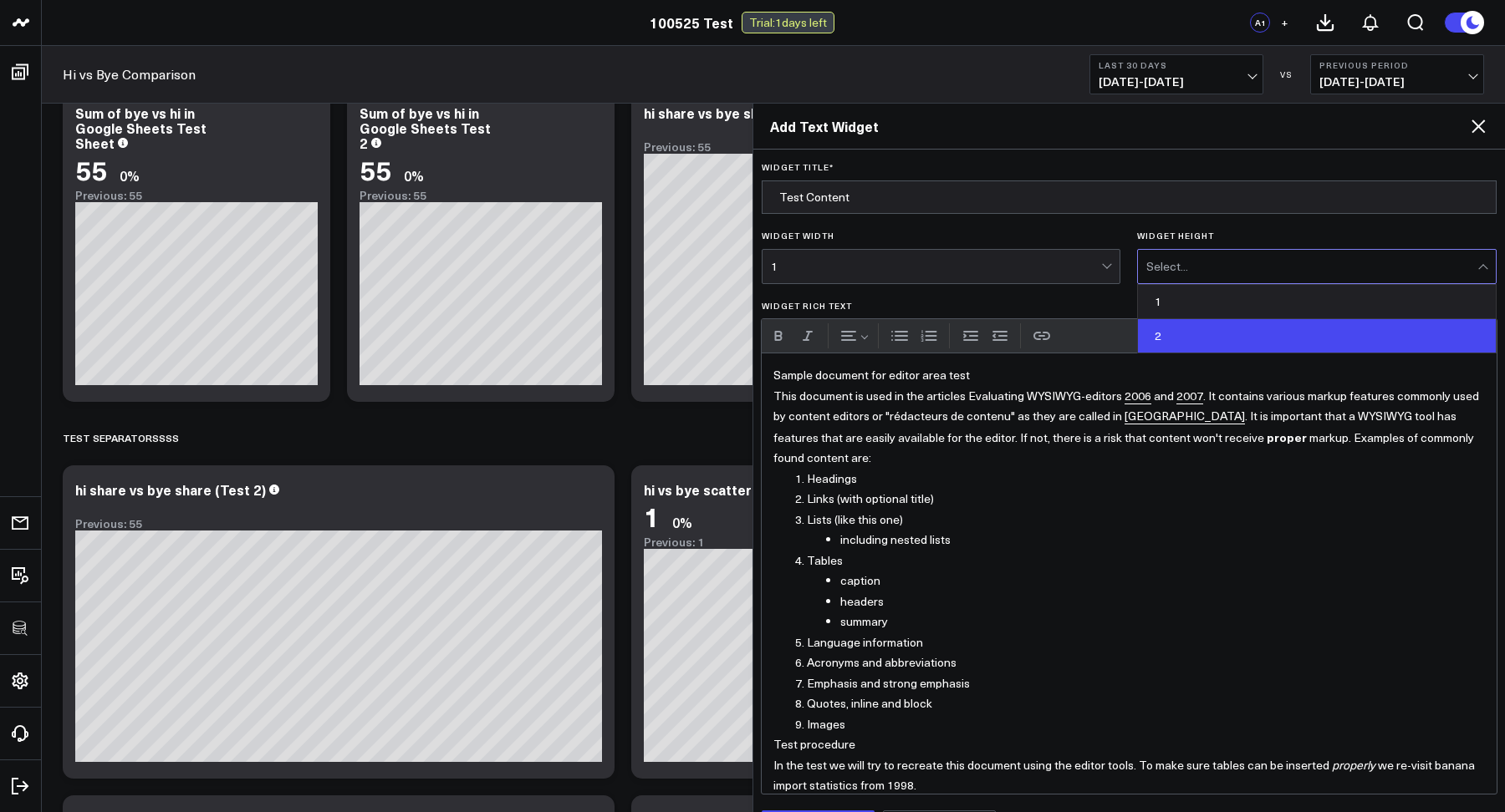
click at [1157, 335] on div "2" at bounding box center [1316, 336] width 358 height 33
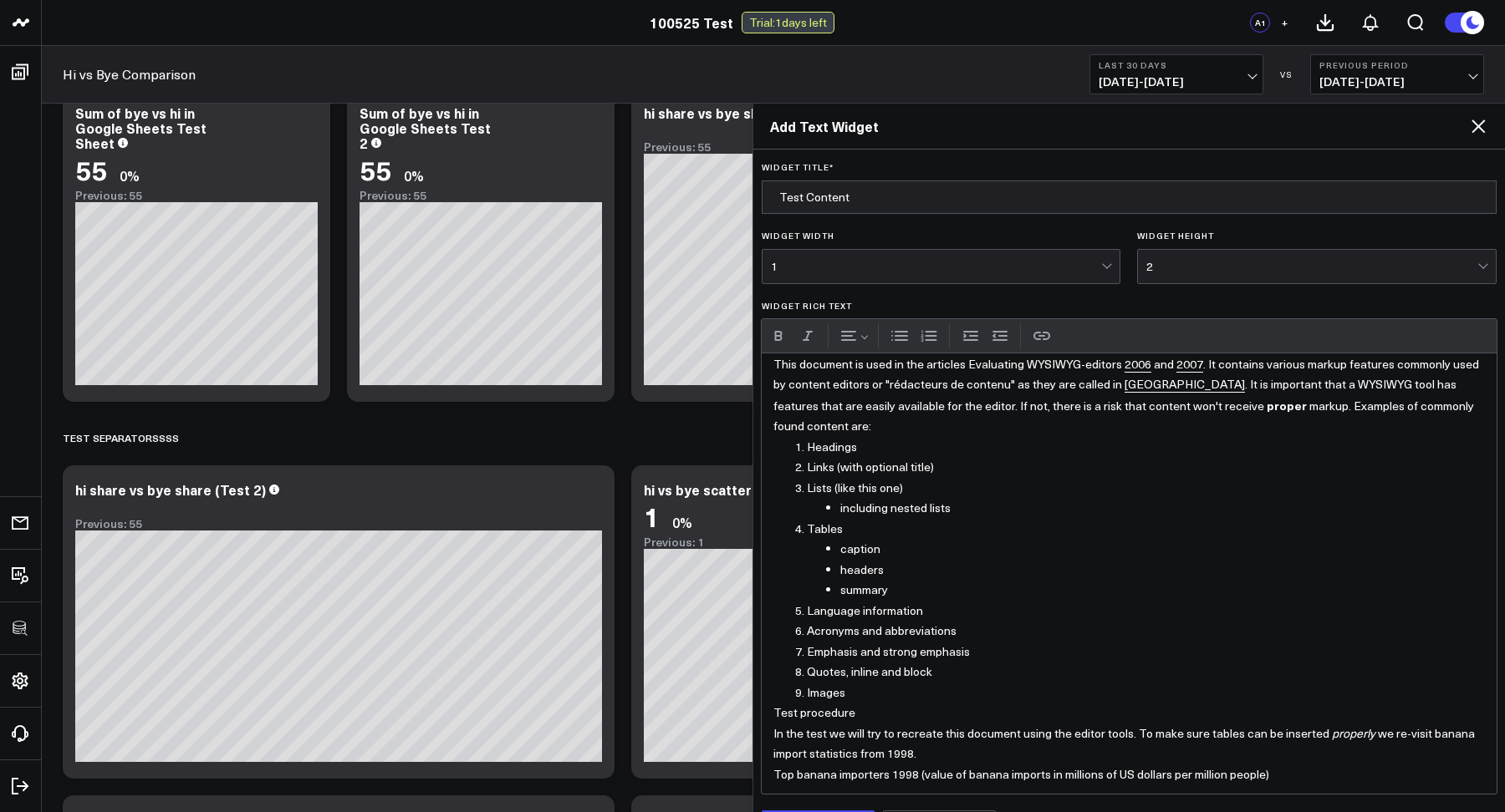
scroll to position [33, 0]
click at [871, 279] on div "1" at bounding box center [935, 266] width 331 height 33
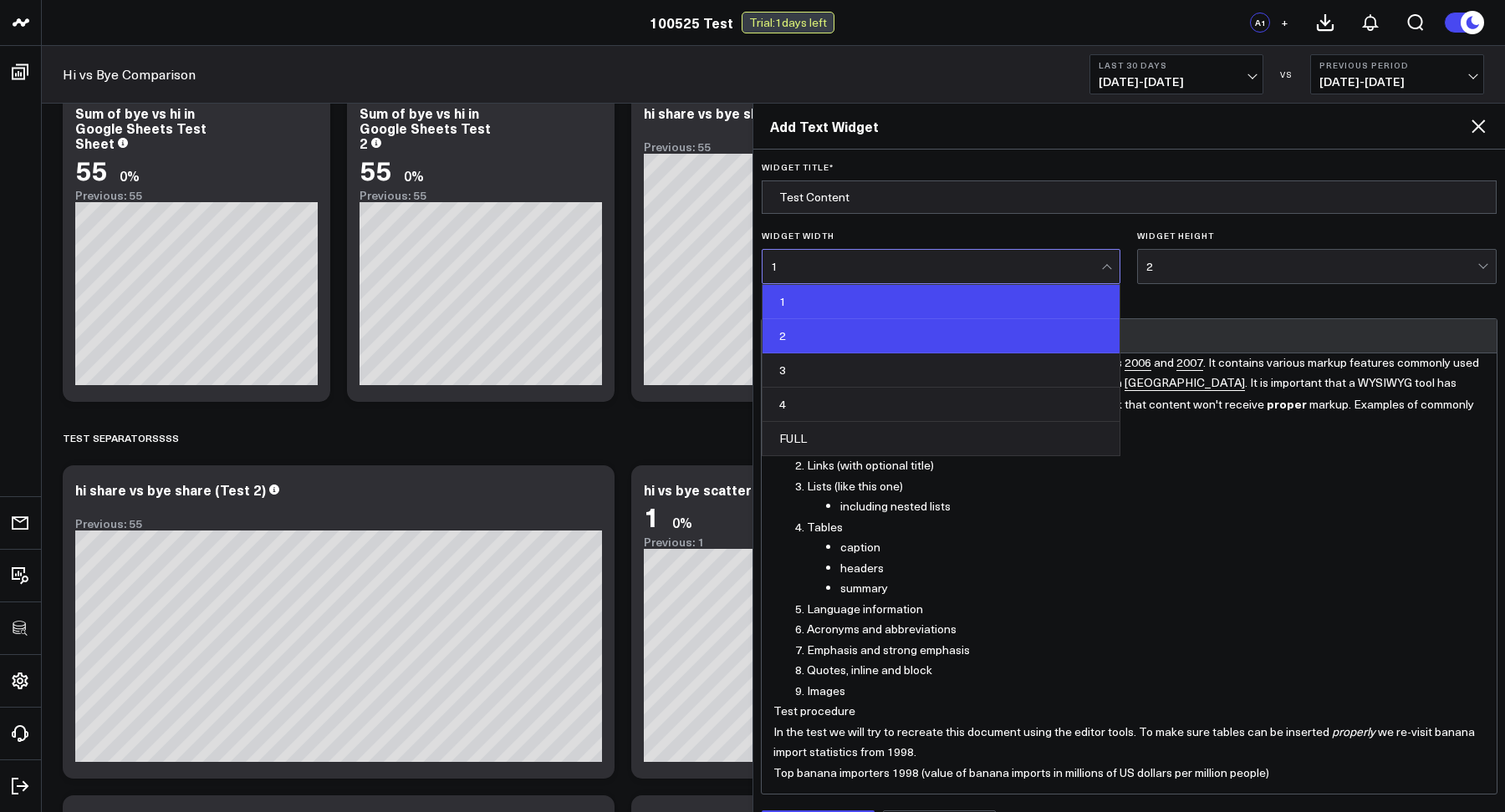
click at [815, 341] on div "2" at bounding box center [941, 336] width 358 height 34
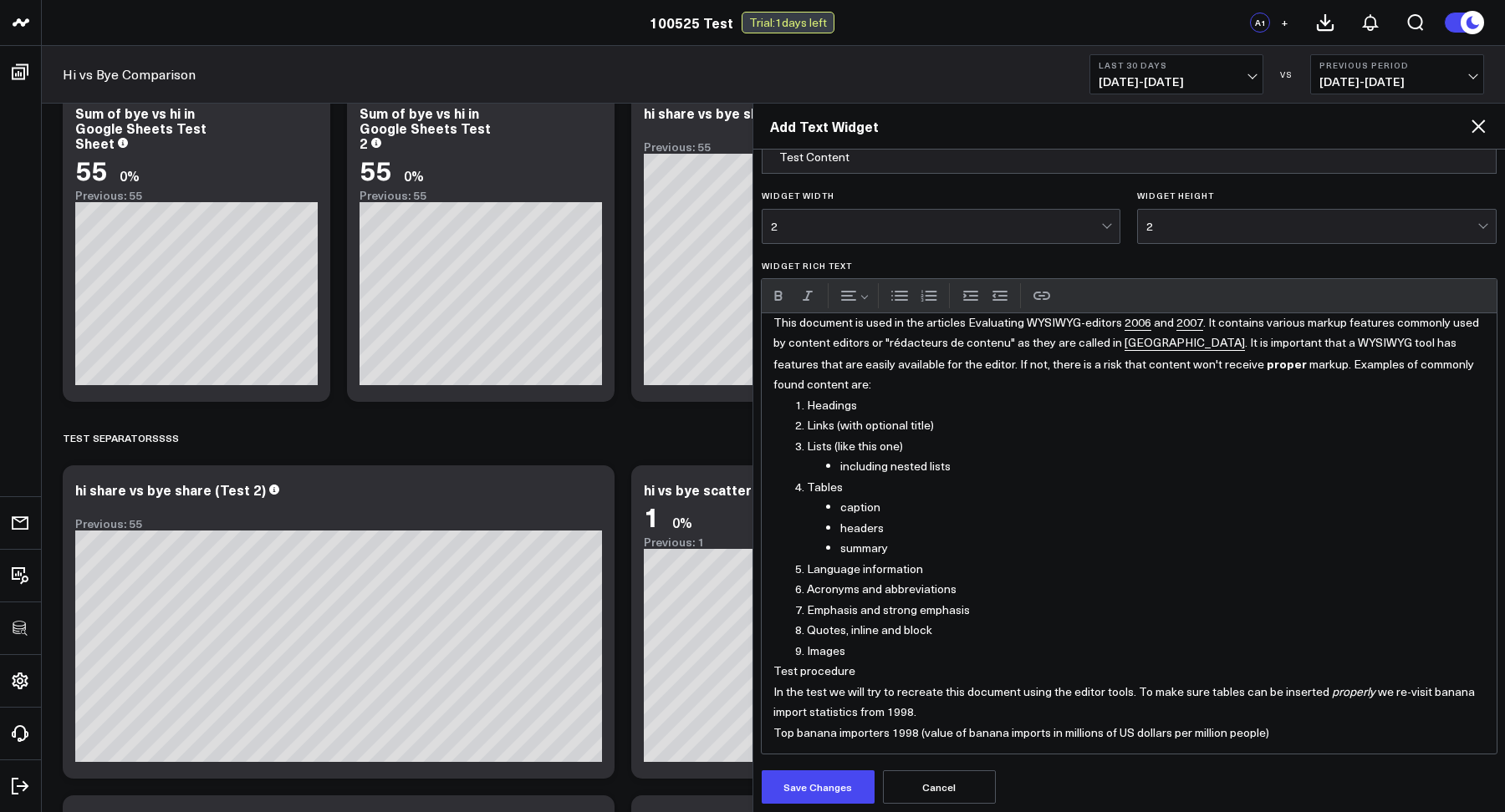
scroll to position [44, 0]
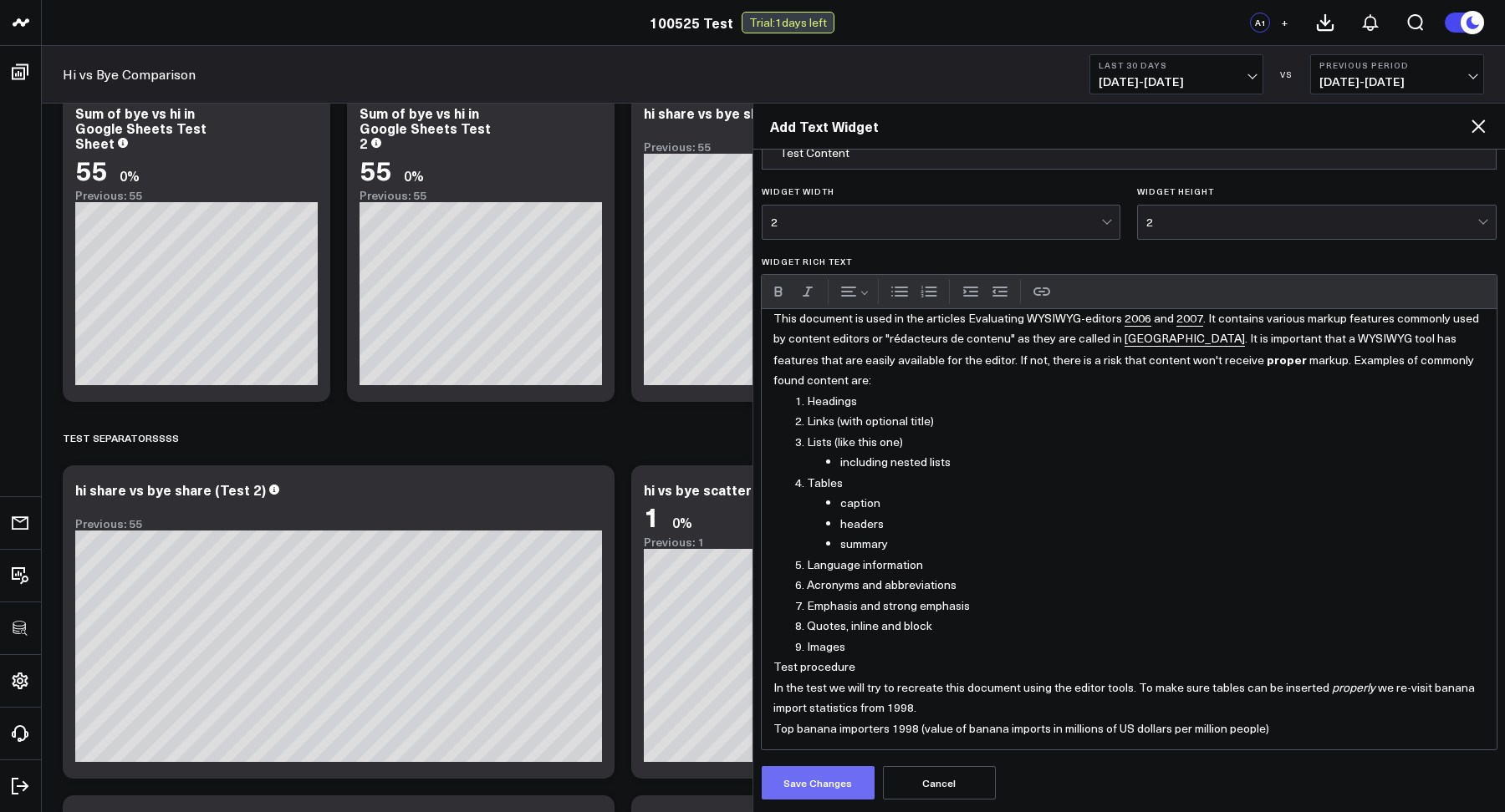
click at [793, 791] on button "Save Changes" at bounding box center [817, 783] width 113 height 33
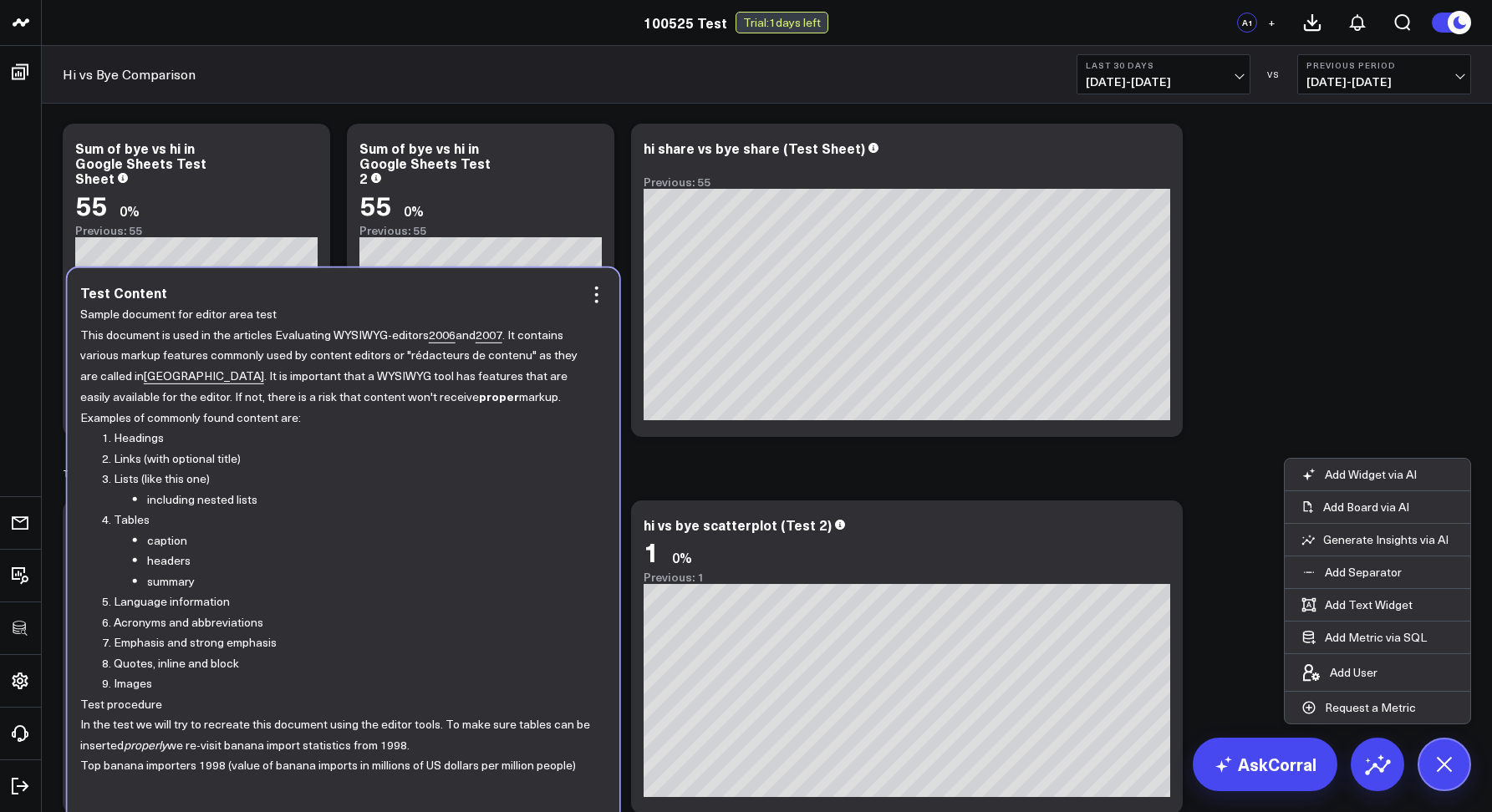
scroll to position [0, 0]
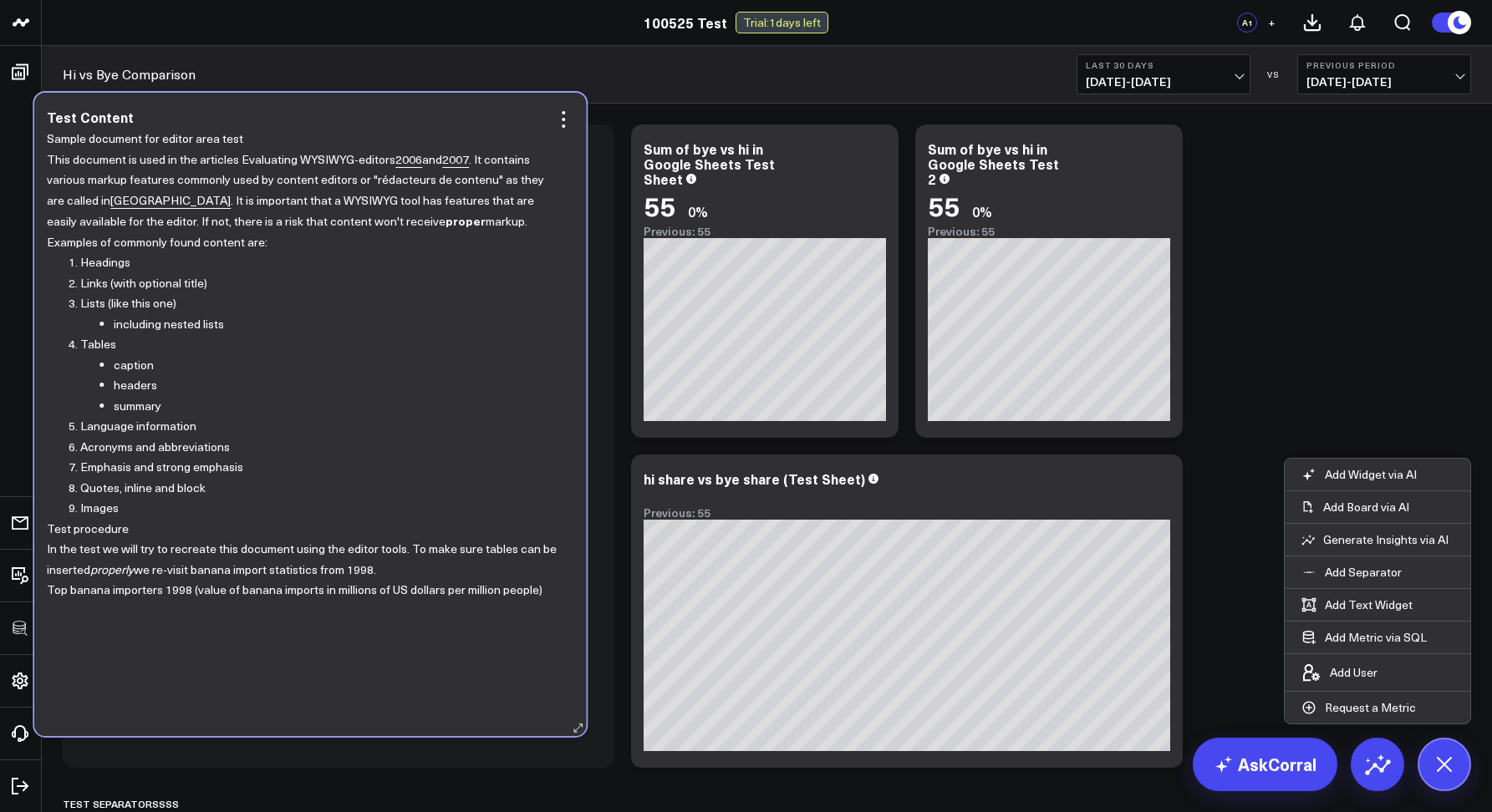
drag, startPoint x: 903, startPoint y: 296, endPoint x: 308, endPoint y: 180, distance: 606.2
click at [308, 180] on p "This document is used in the articles Evaluating WYSIWYG-editors 2006 and 2007 …" at bounding box center [304, 201] width 514 height 104
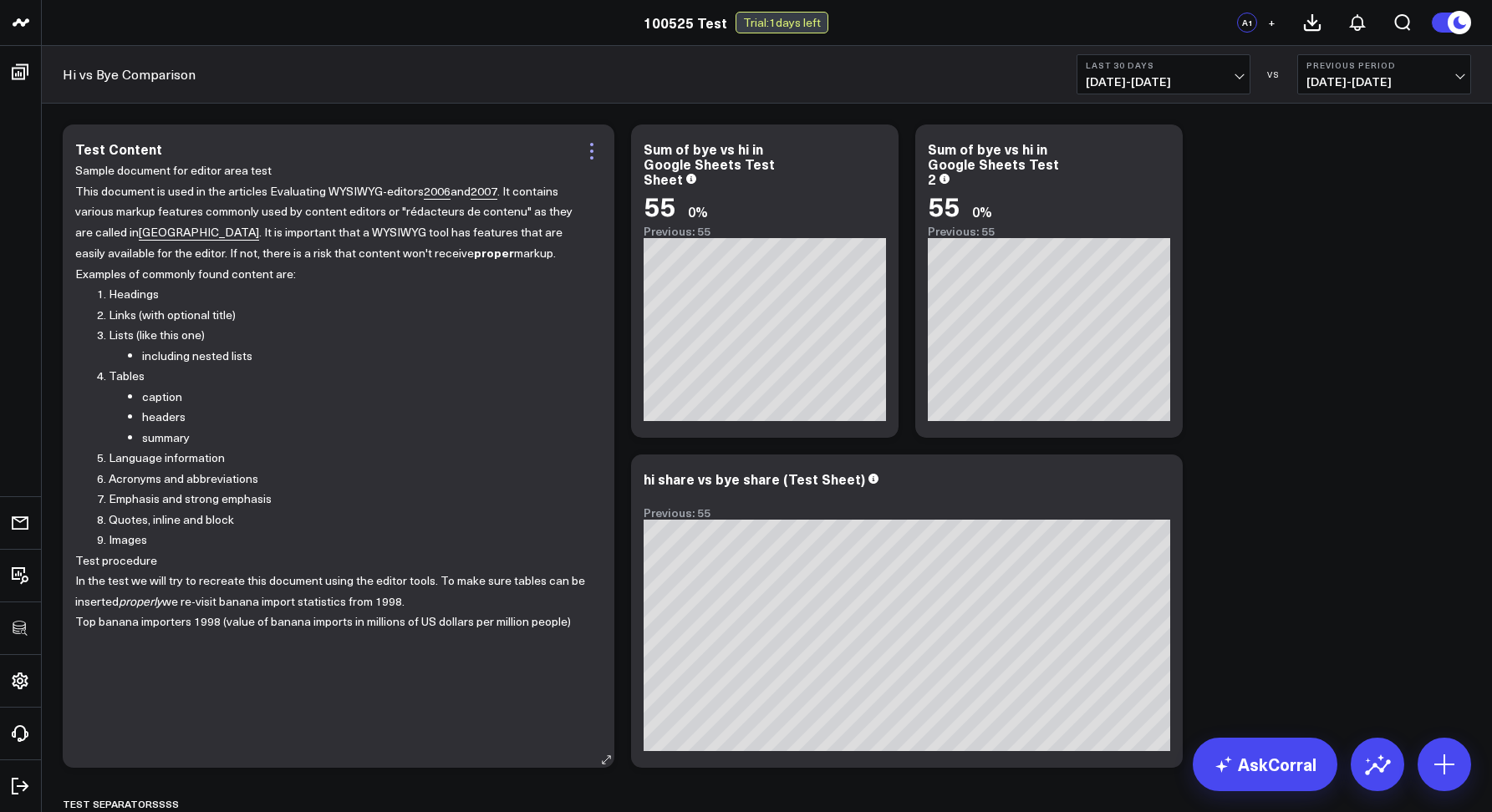
click at [588, 157] on icon at bounding box center [592, 152] width 20 height 20
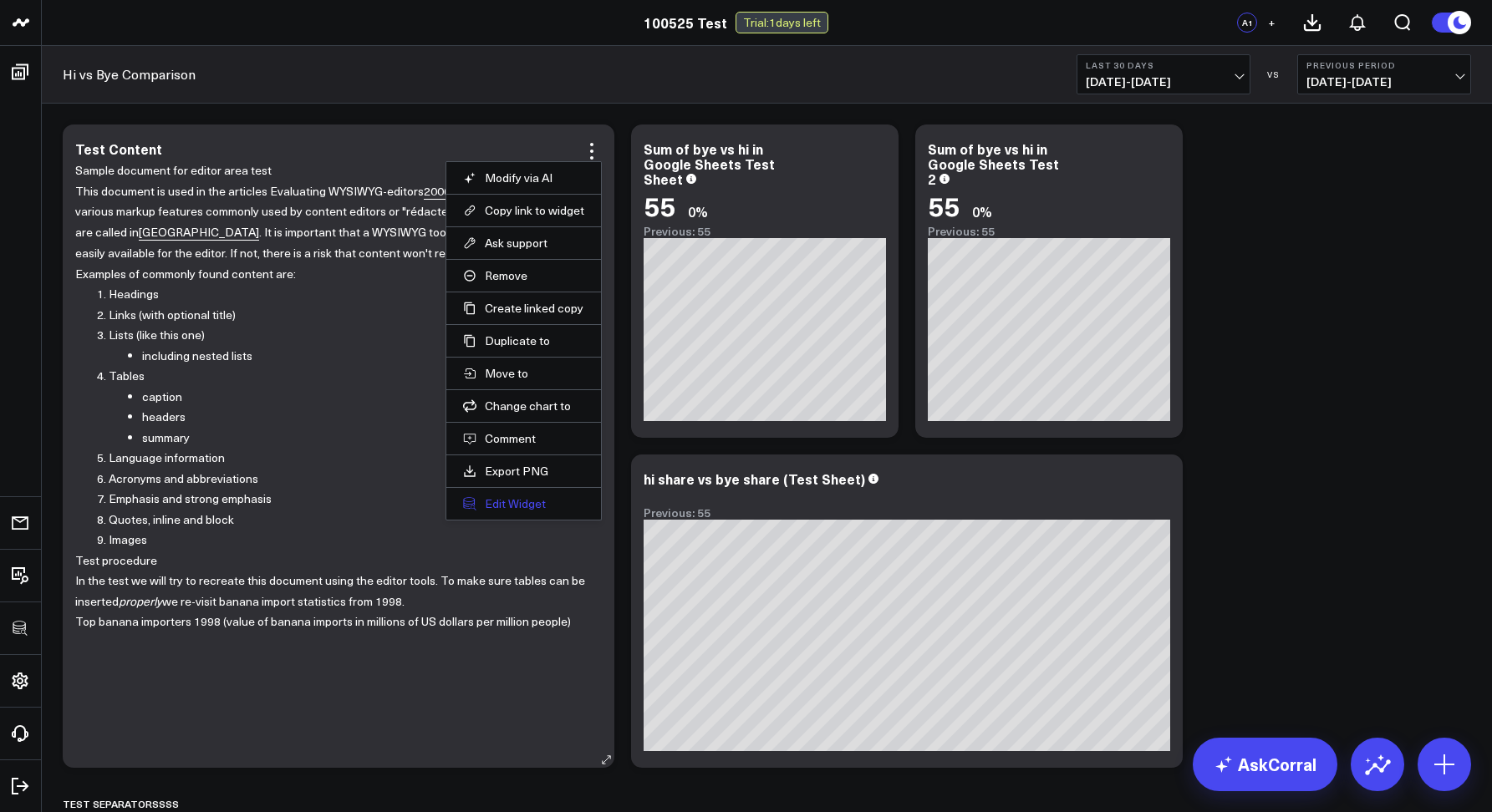
click at [512, 503] on button "Edit Widget" at bounding box center [523, 504] width 121 height 15
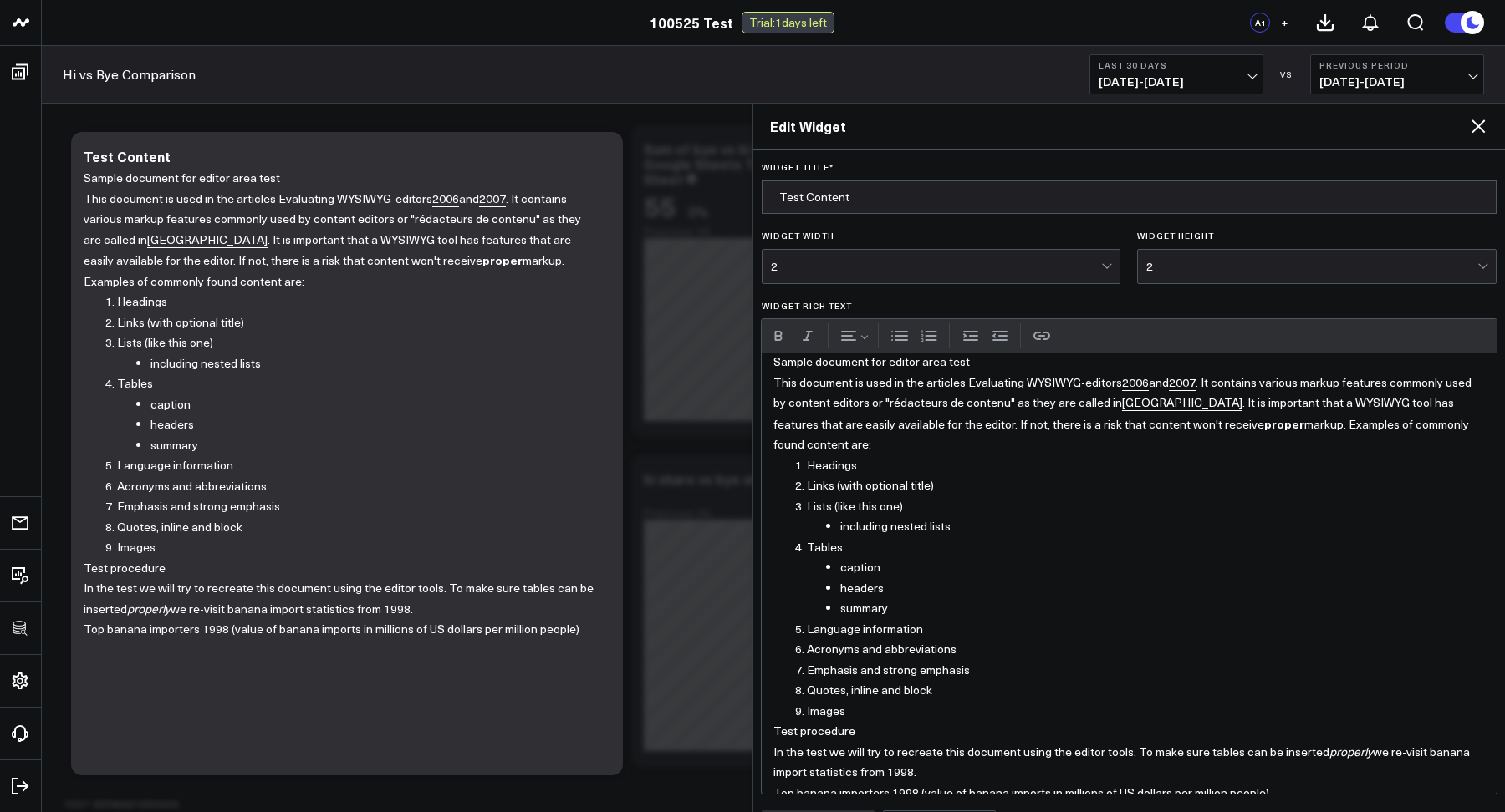
scroll to position [33, 0]
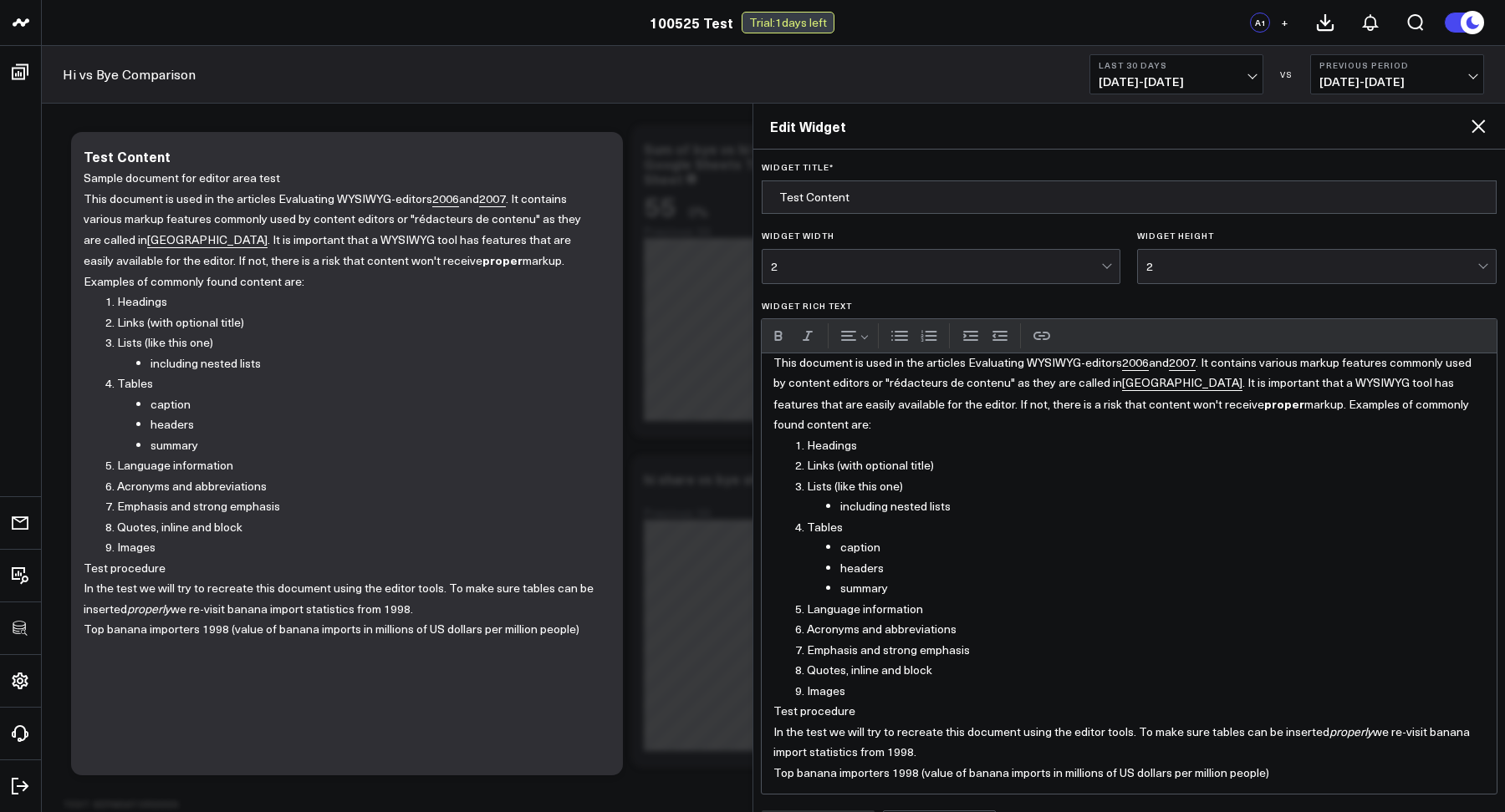
click at [924, 752] on p "In the test we will try to recreate this document using the editor tools. To ma…" at bounding box center [1129, 742] width 712 height 41
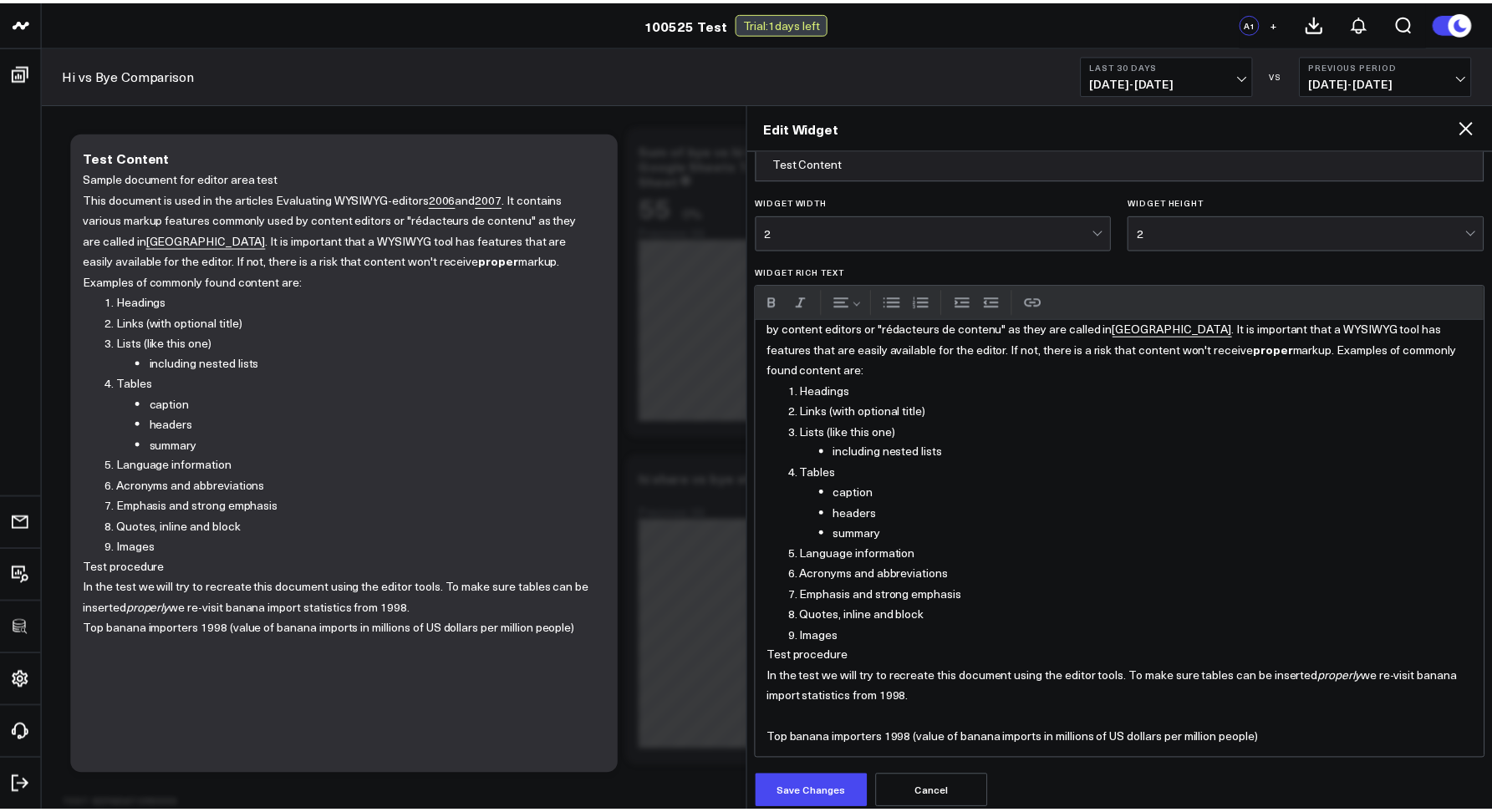
scroll to position [44, 0]
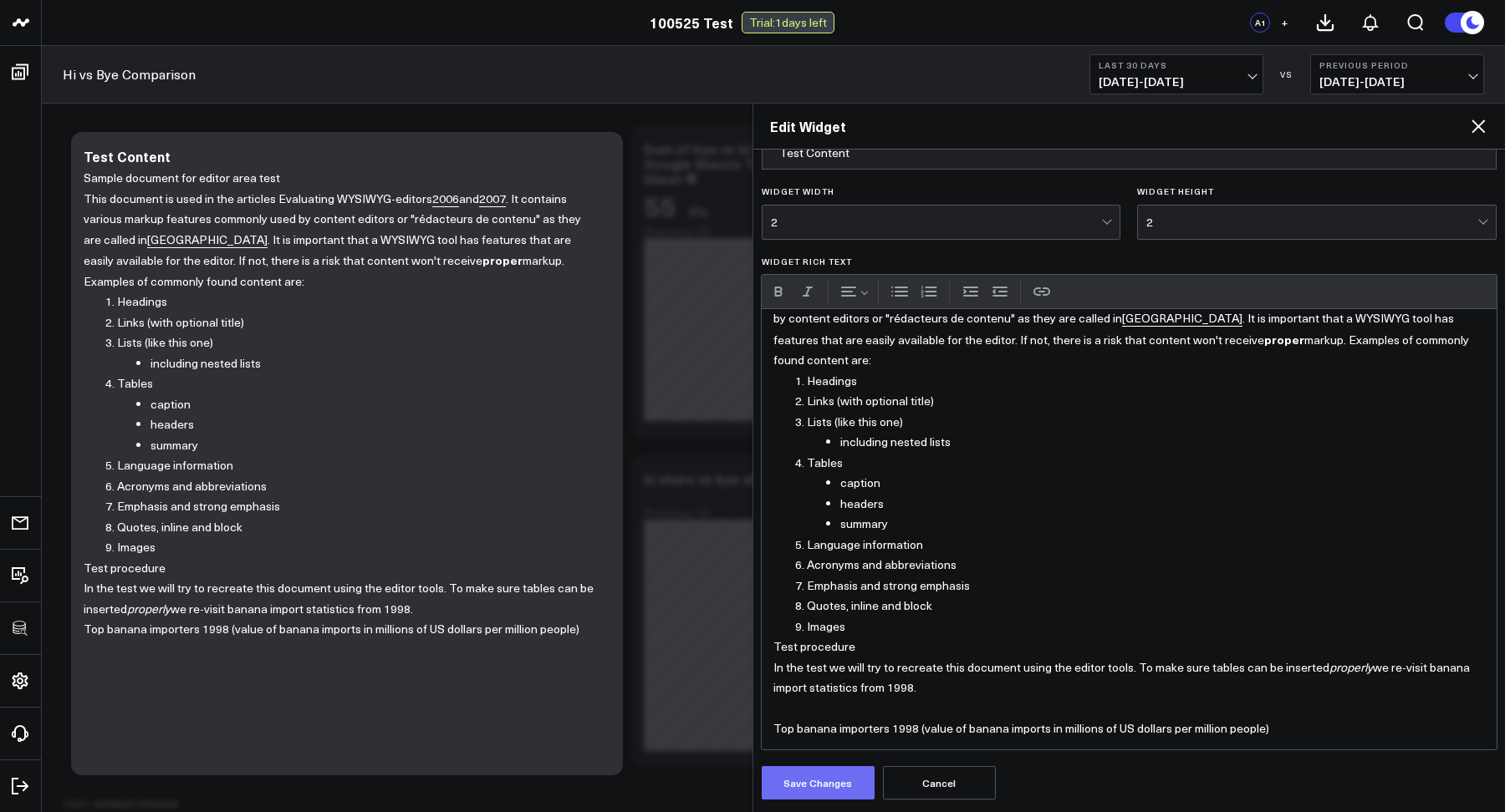
click at [809, 780] on button "Save Changes" at bounding box center [817, 783] width 113 height 33
click at [1477, 132] on icon at bounding box center [1478, 126] width 20 height 20
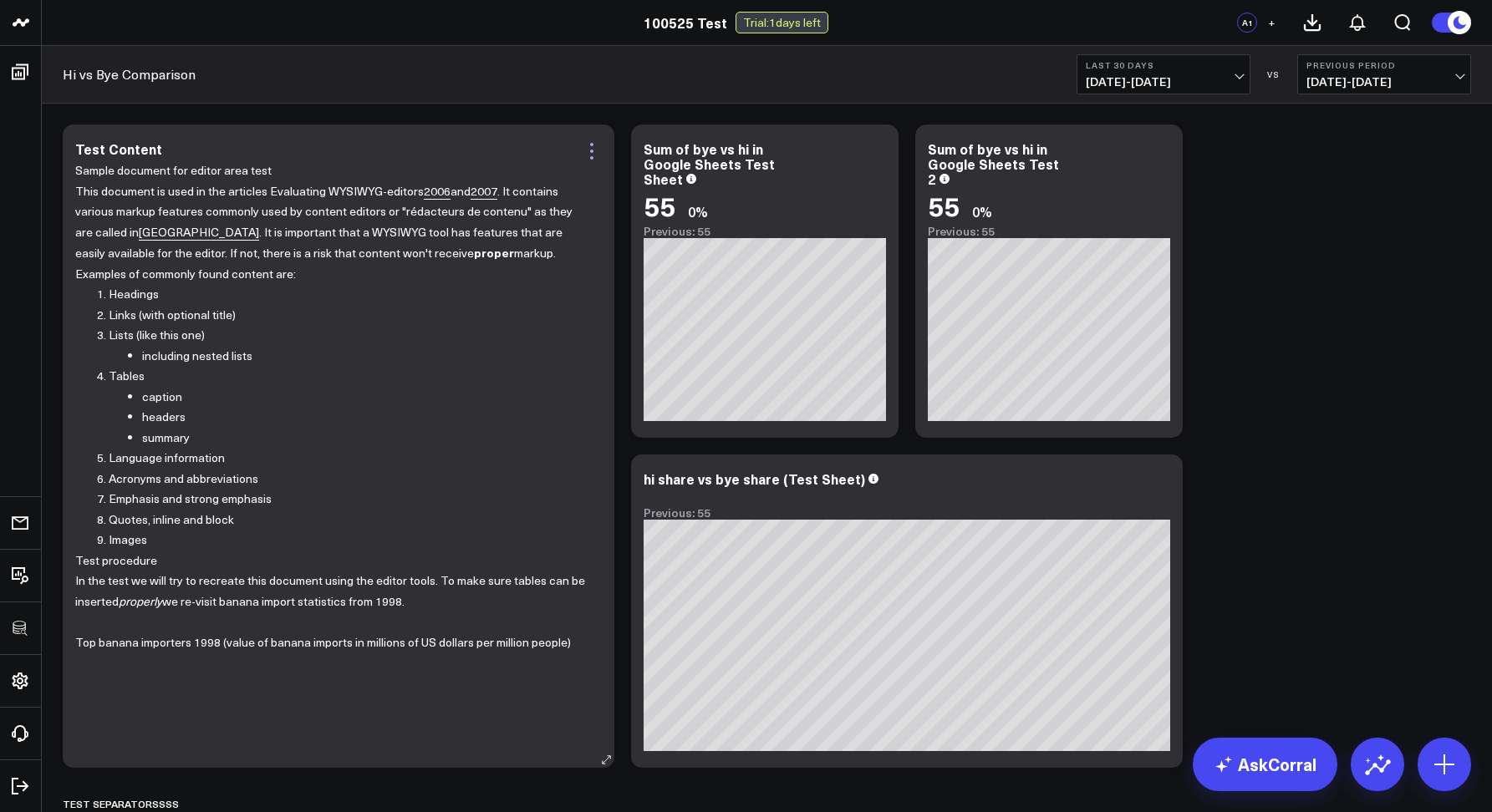
click at [590, 152] on icon at bounding box center [592, 152] width 3 height 3
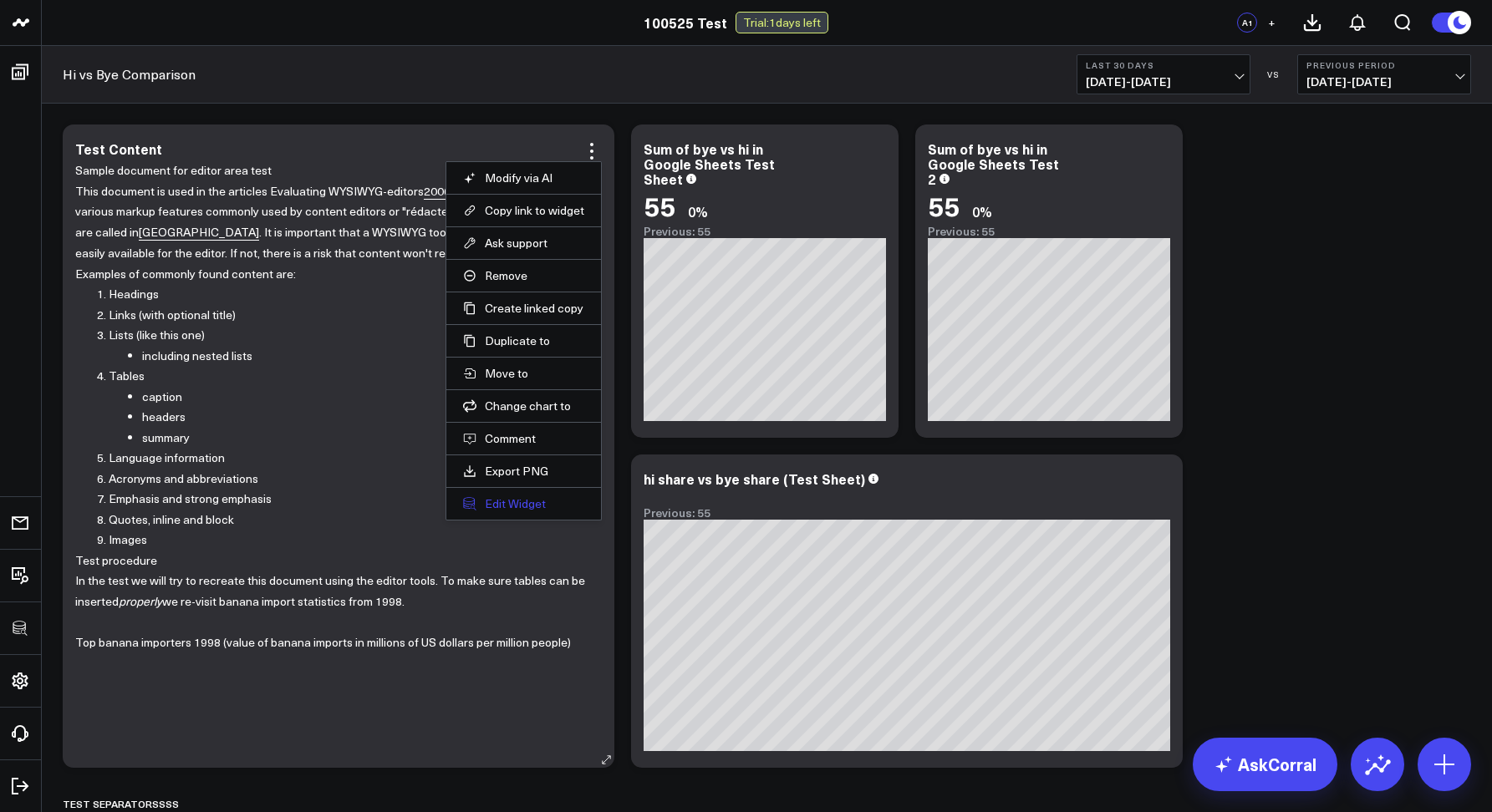
click at [508, 500] on button "Edit Widget" at bounding box center [523, 504] width 121 height 15
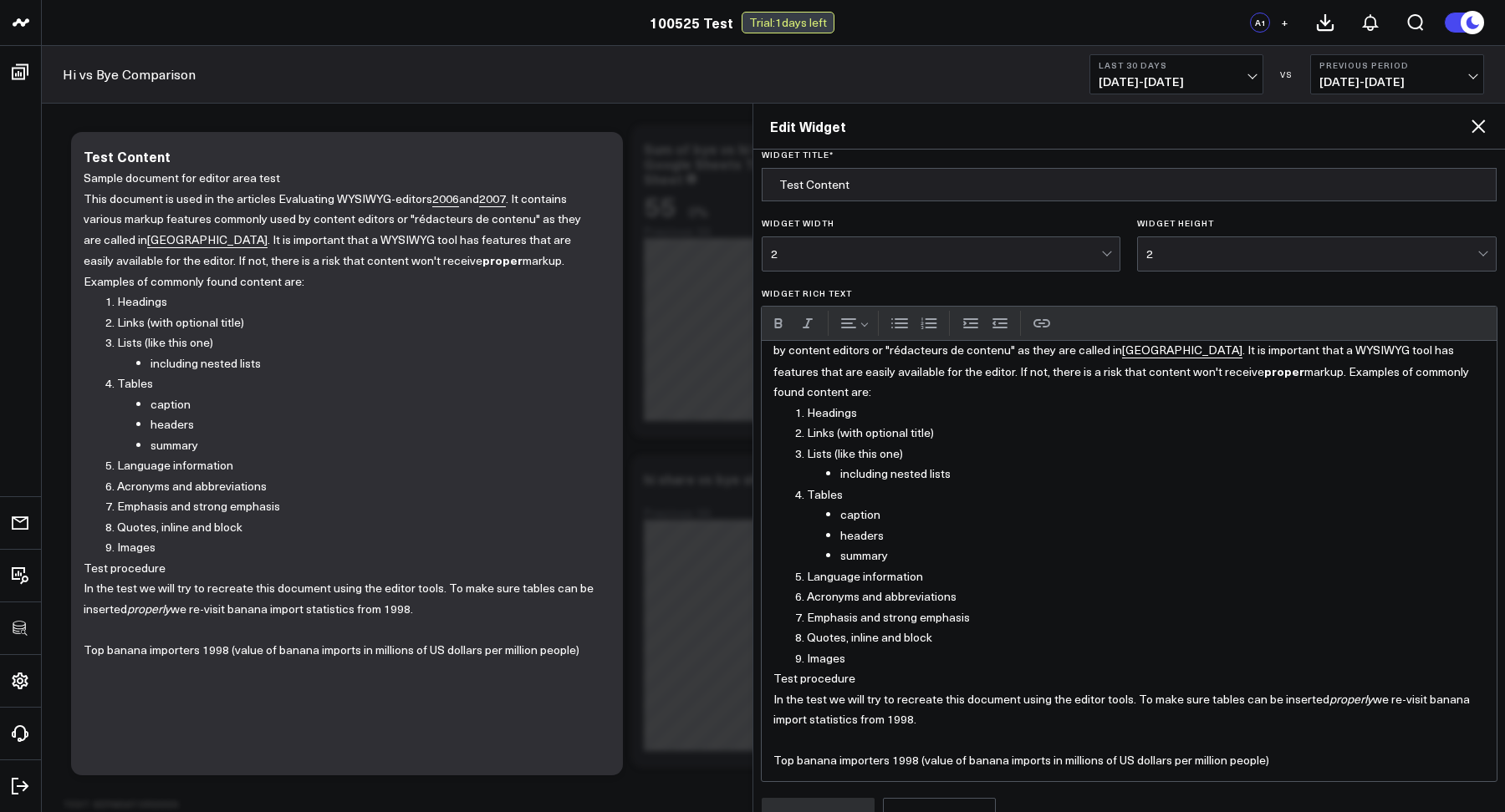
scroll to position [44, 0]
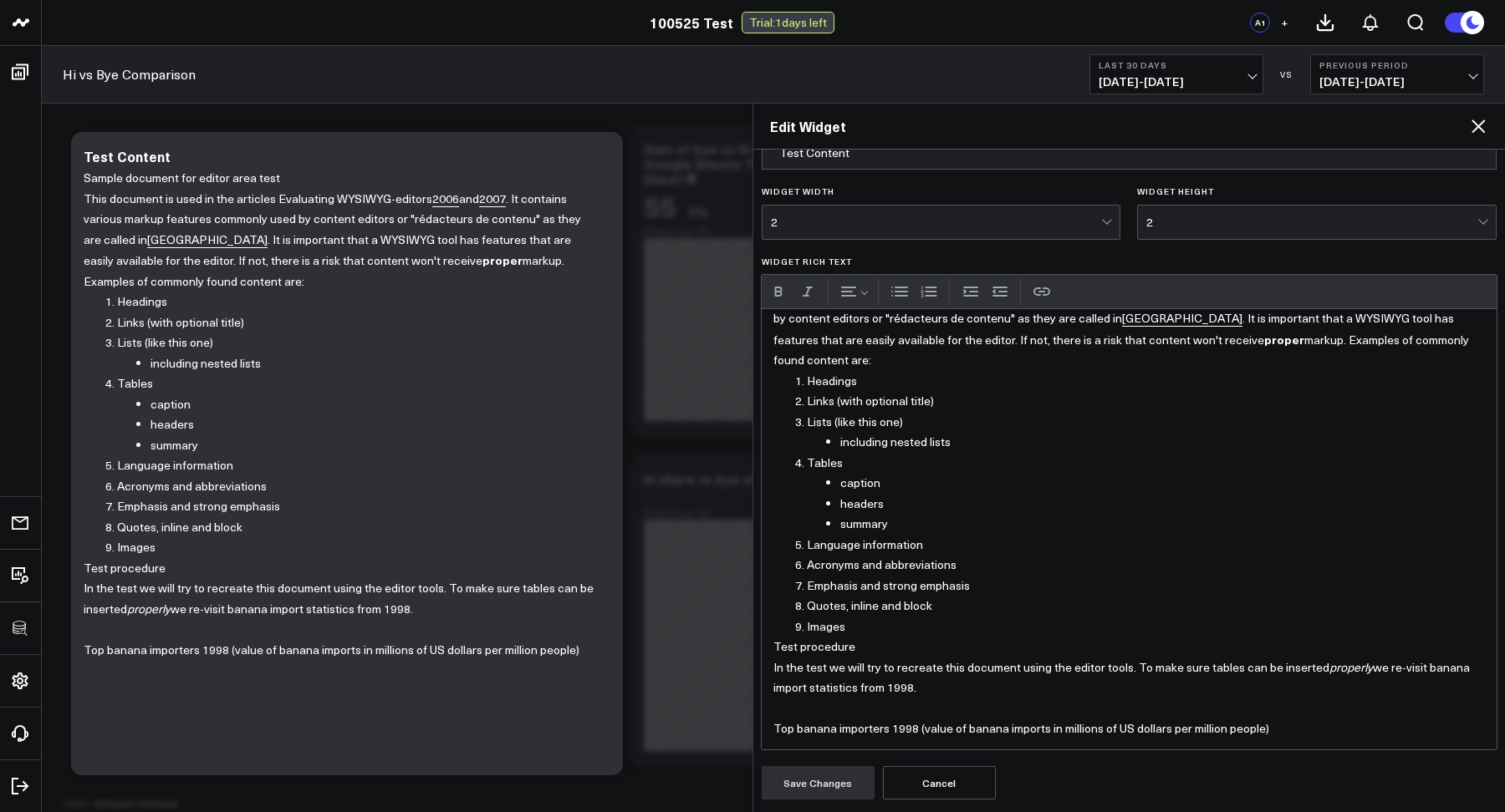
click at [831, 720] on p "Top banana importers 1998 (value of banana imports in millions of US dollars pe…" at bounding box center [1129, 728] width 712 height 21
click at [815, 714] on p "Widget Rich Text" at bounding box center [1129, 708] width 712 height 21
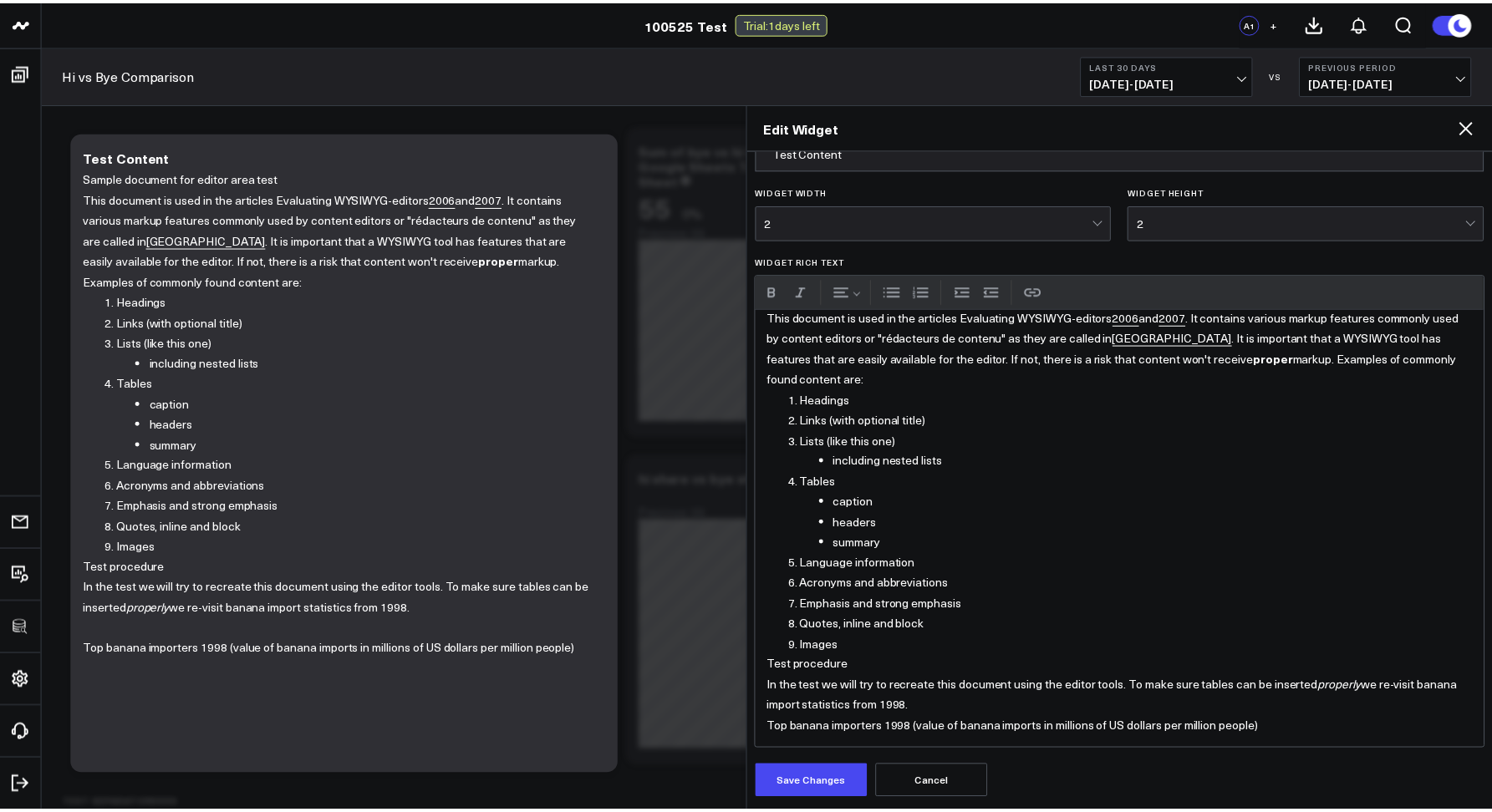
scroll to position [33, 0]
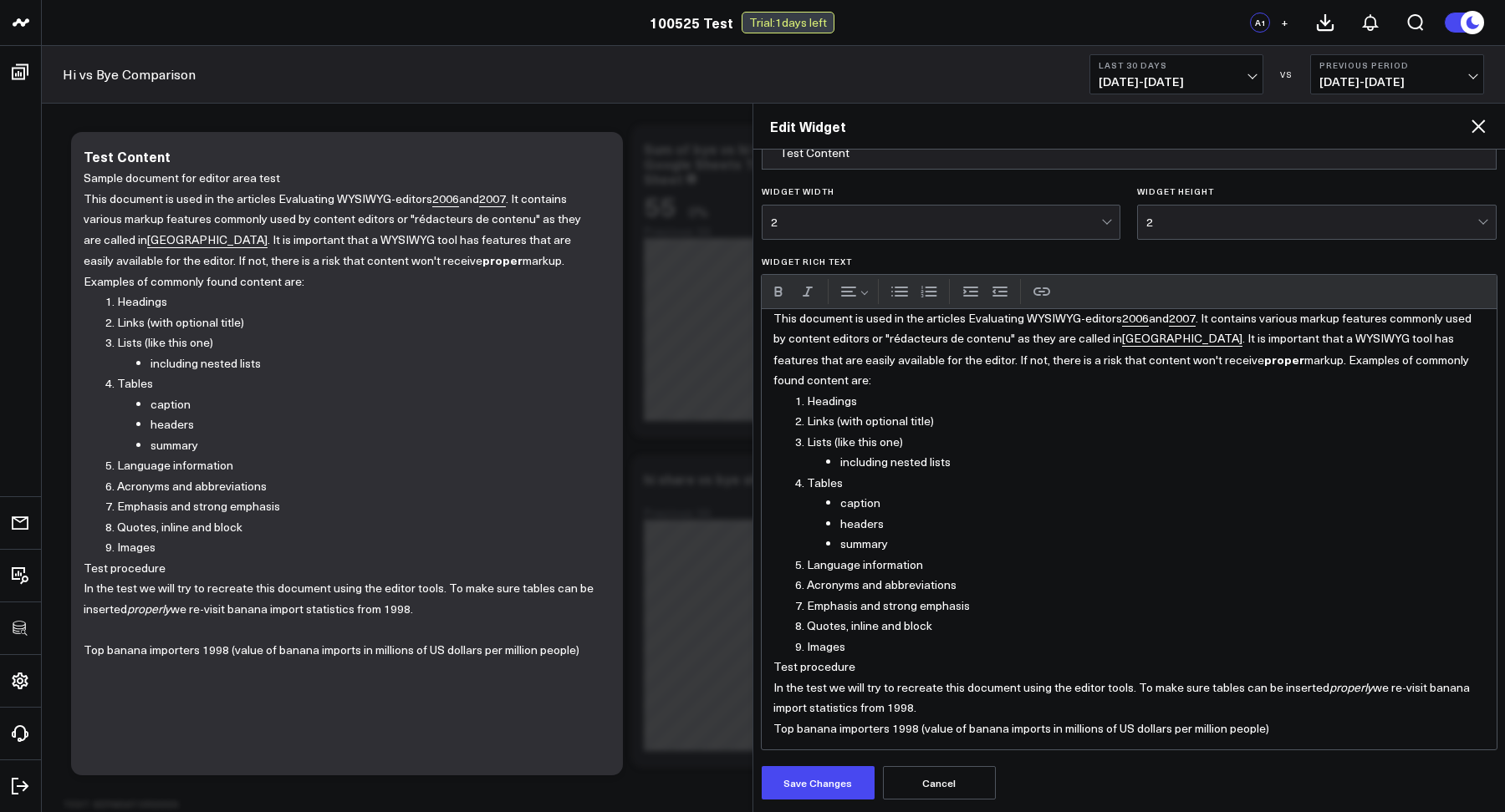
click at [905, 705] on p "In the test we will try to recreate this document using the editor tools. To ma…" at bounding box center [1129, 697] width 712 height 41
click at [797, 773] on button "Save Changes" at bounding box center [817, 783] width 113 height 33
click at [1477, 124] on icon at bounding box center [1478, 126] width 13 height 13
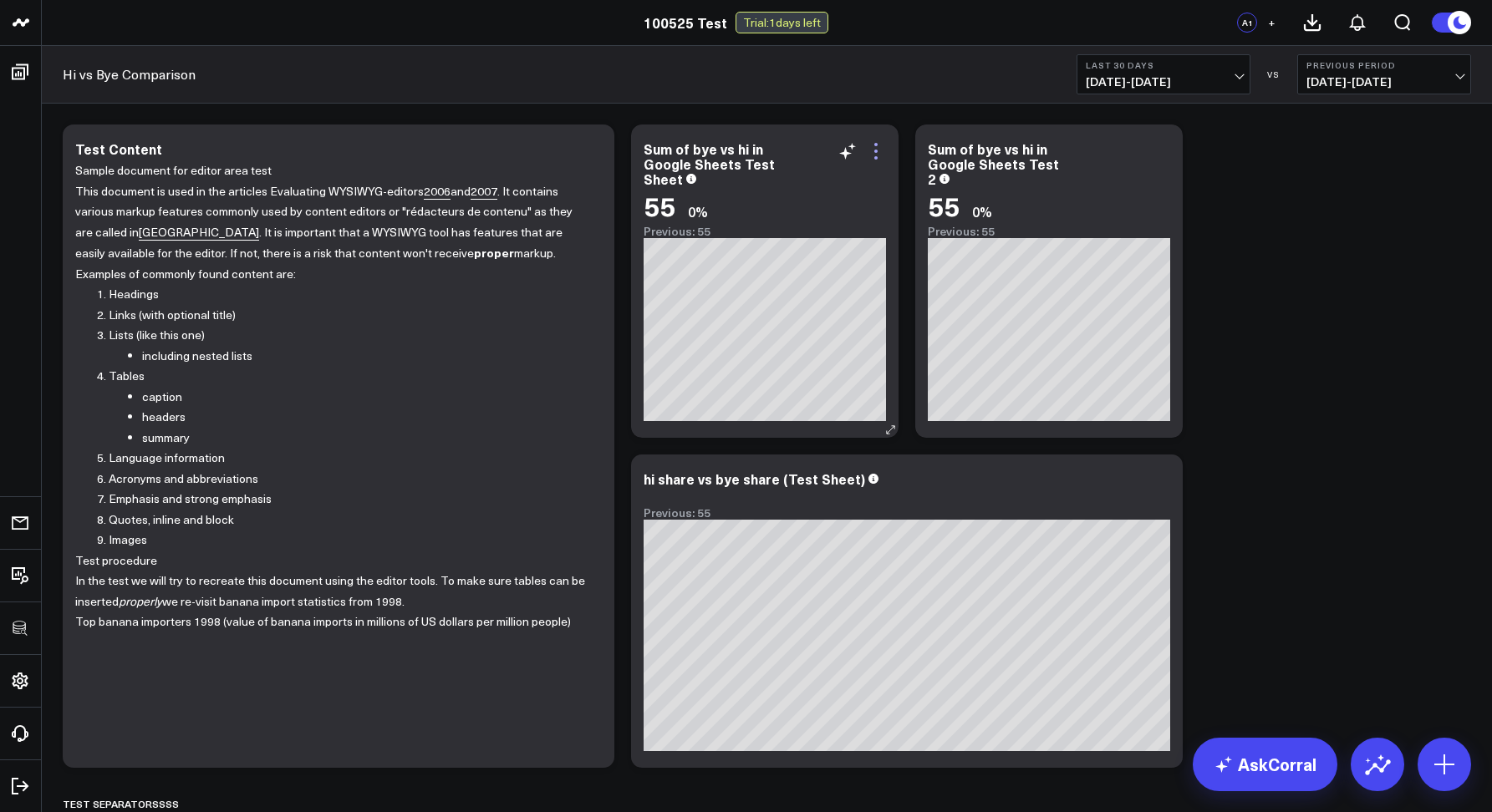
click at [869, 150] on icon at bounding box center [876, 152] width 20 height 20
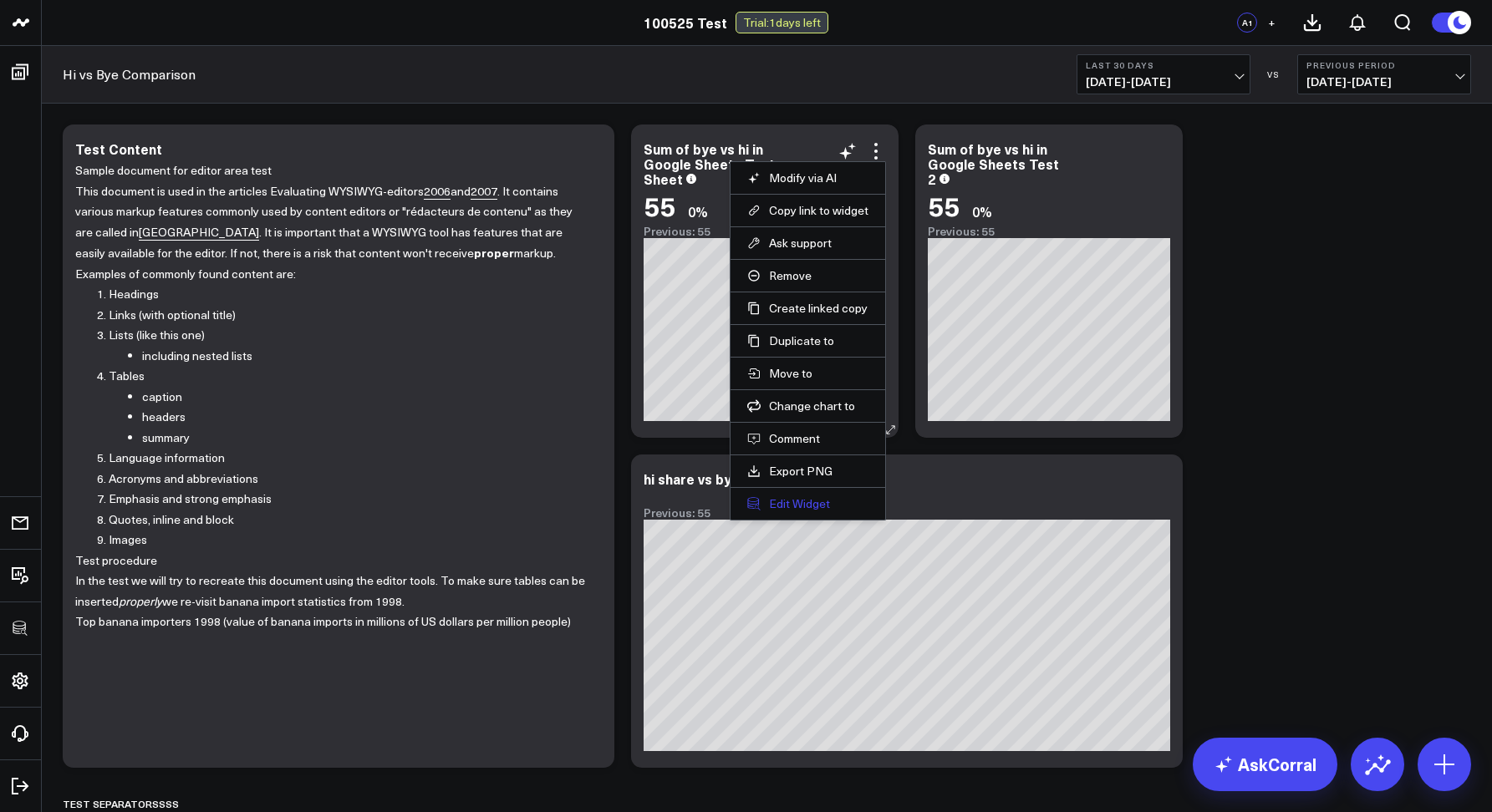
click at [786, 505] on button "Edit Widget" at bounding box center [807, 504] width 121 height 15
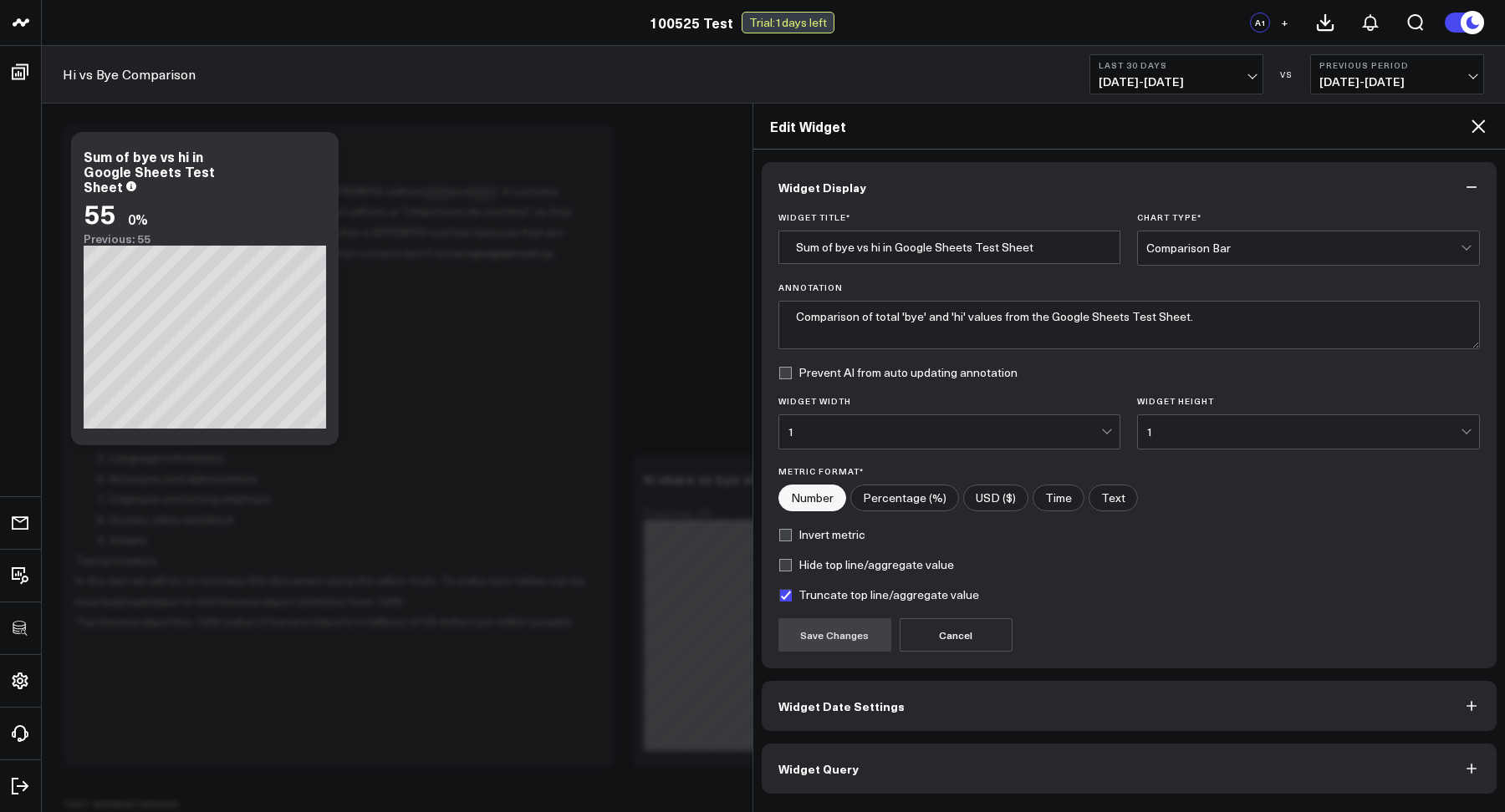
click at [818, 763] on span "Widget Query" at bounding box center [818, 768] width 80 height 13
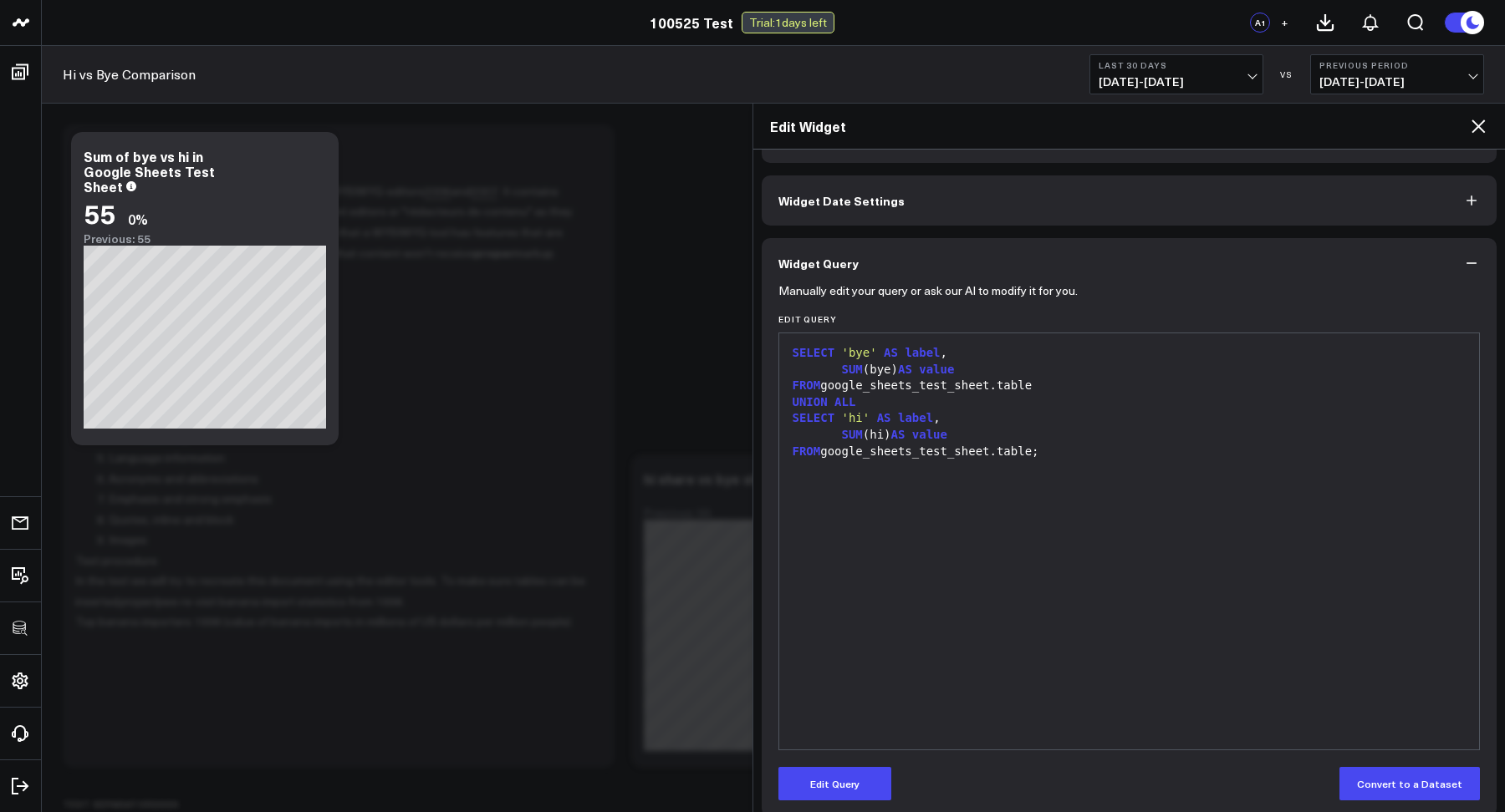
scroll to position [67, 0]
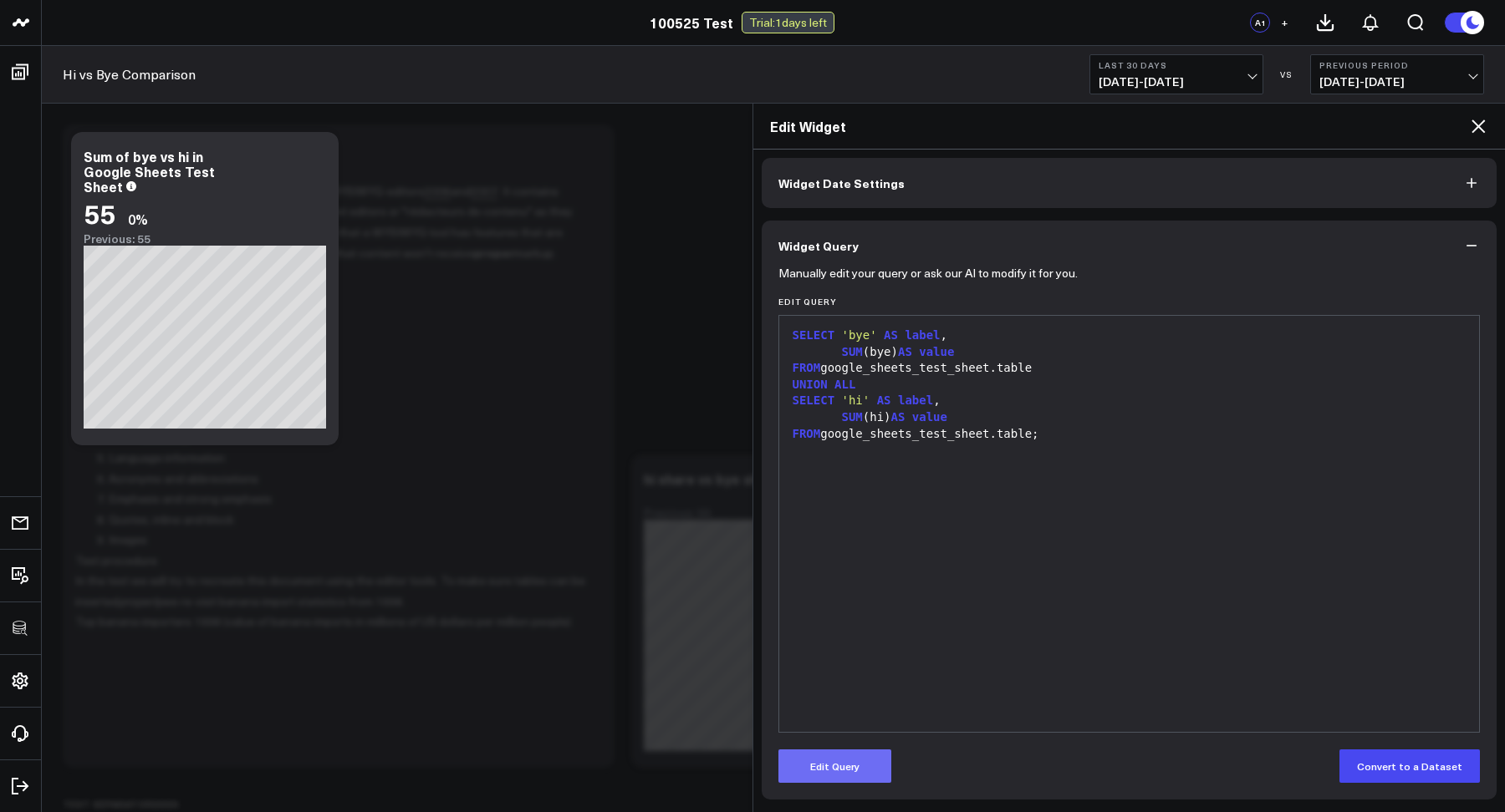
click at [808, 767] on button "Edit Query" at bounding box center [834, 766] width 113 height 33
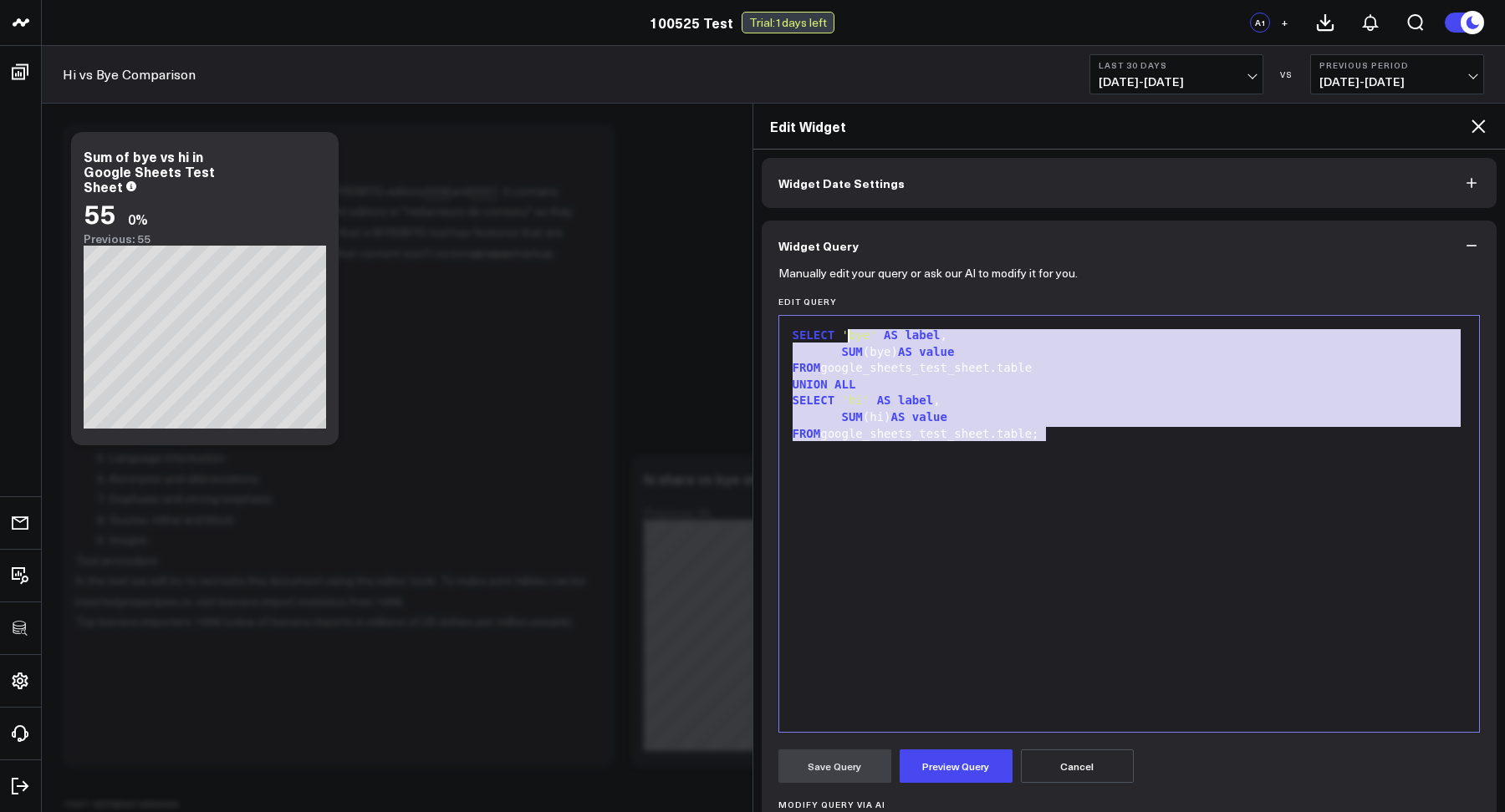
drag, startPoint x: 1069, startPoint y: 436, endPoint x: 787, endPoint y: 291, distance: 317.1
click at [787, 291] on form "Manually edit your query or ask our AI to modify it for you. Edit Query 9 1 2 3…" at bounding box center [1129, 630] width 702 height 719
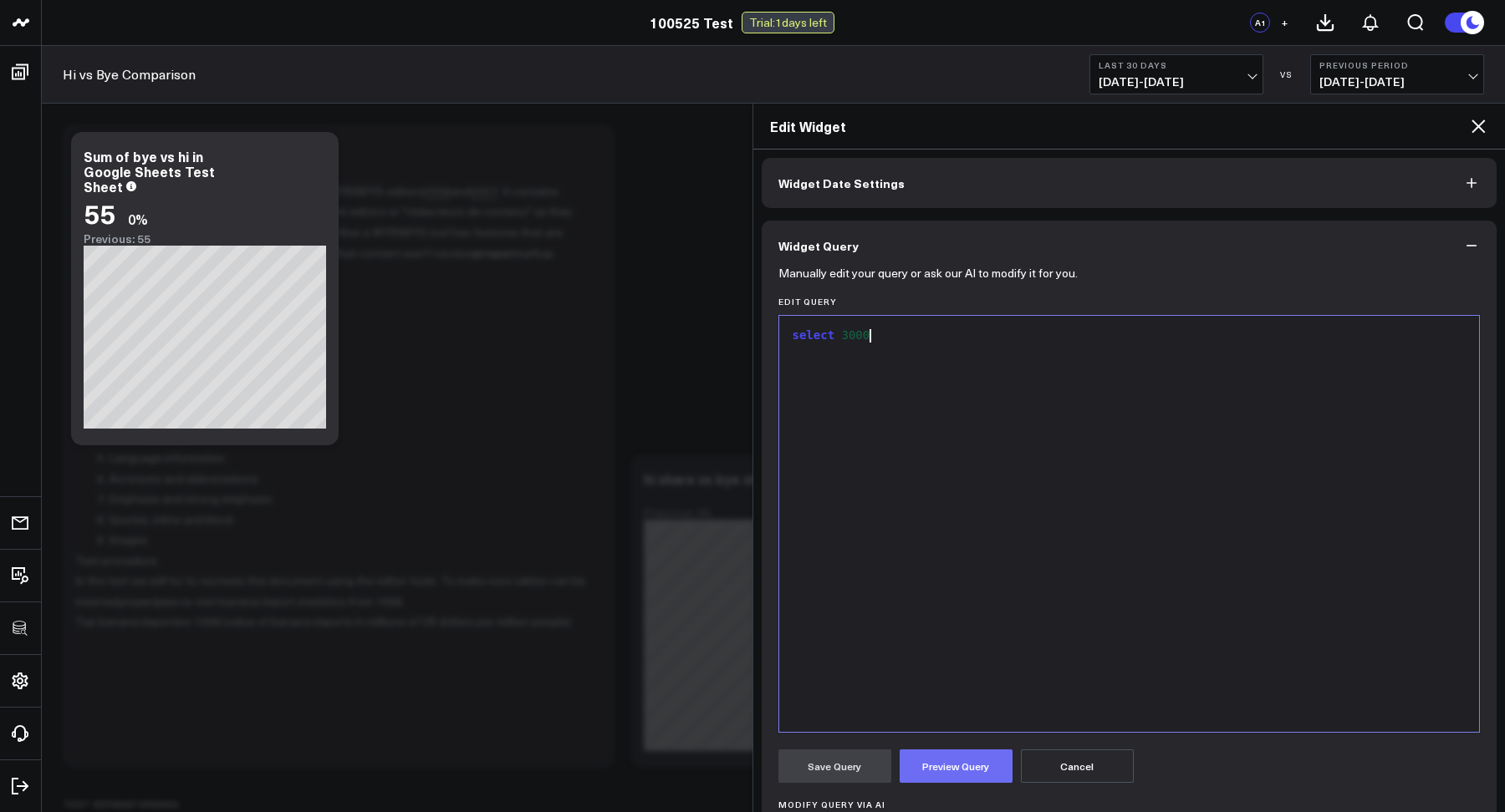
click at [936, 751] on form "Manually edit your query or ask our AI to modify it for you. Edit Query 9 1 › s…" at bounding box center [1129, 630] width 702 height 719
drag, startPoint x: 935, startPoint y: 767, endPoint x: 933, endPoint y: 756, distance: 11.2
click at [935, 767] on button "Preview Query" at bounding box center [956, 766] width 113 height 33
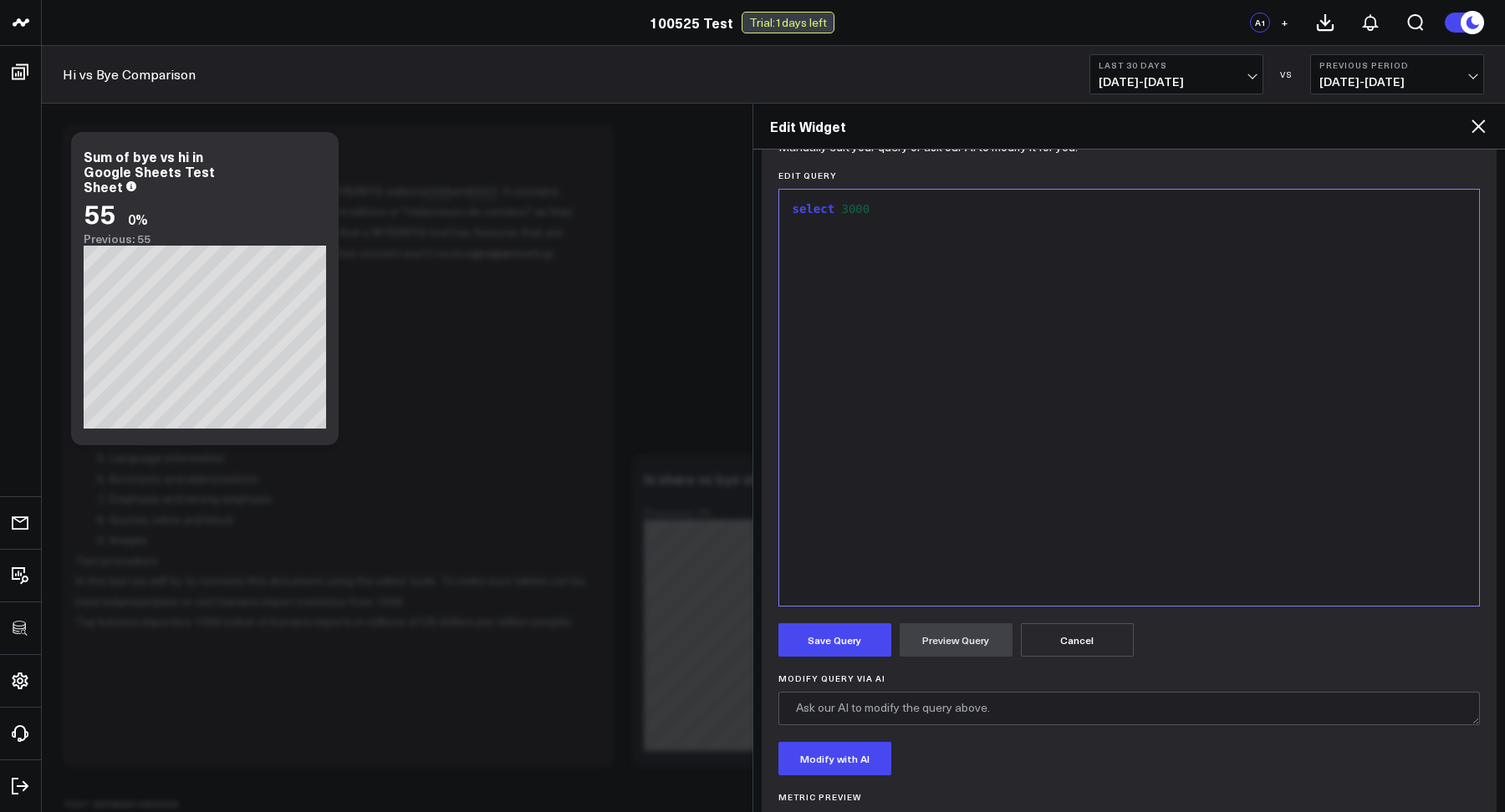
scroll to position [344, 0]
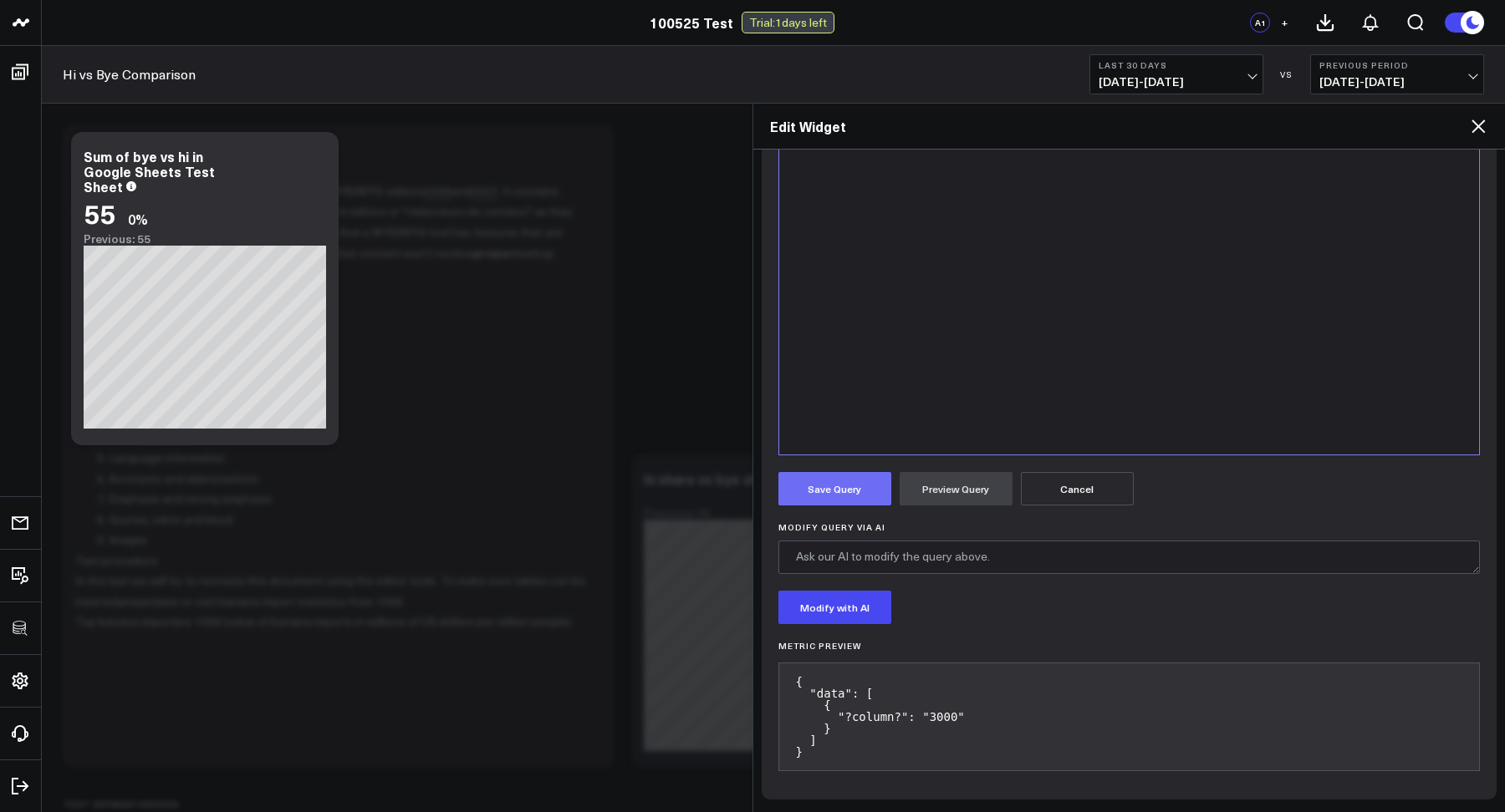
click at [824, 504] on button "Save Query" at bounding box center [834, 489] width 113 height 33
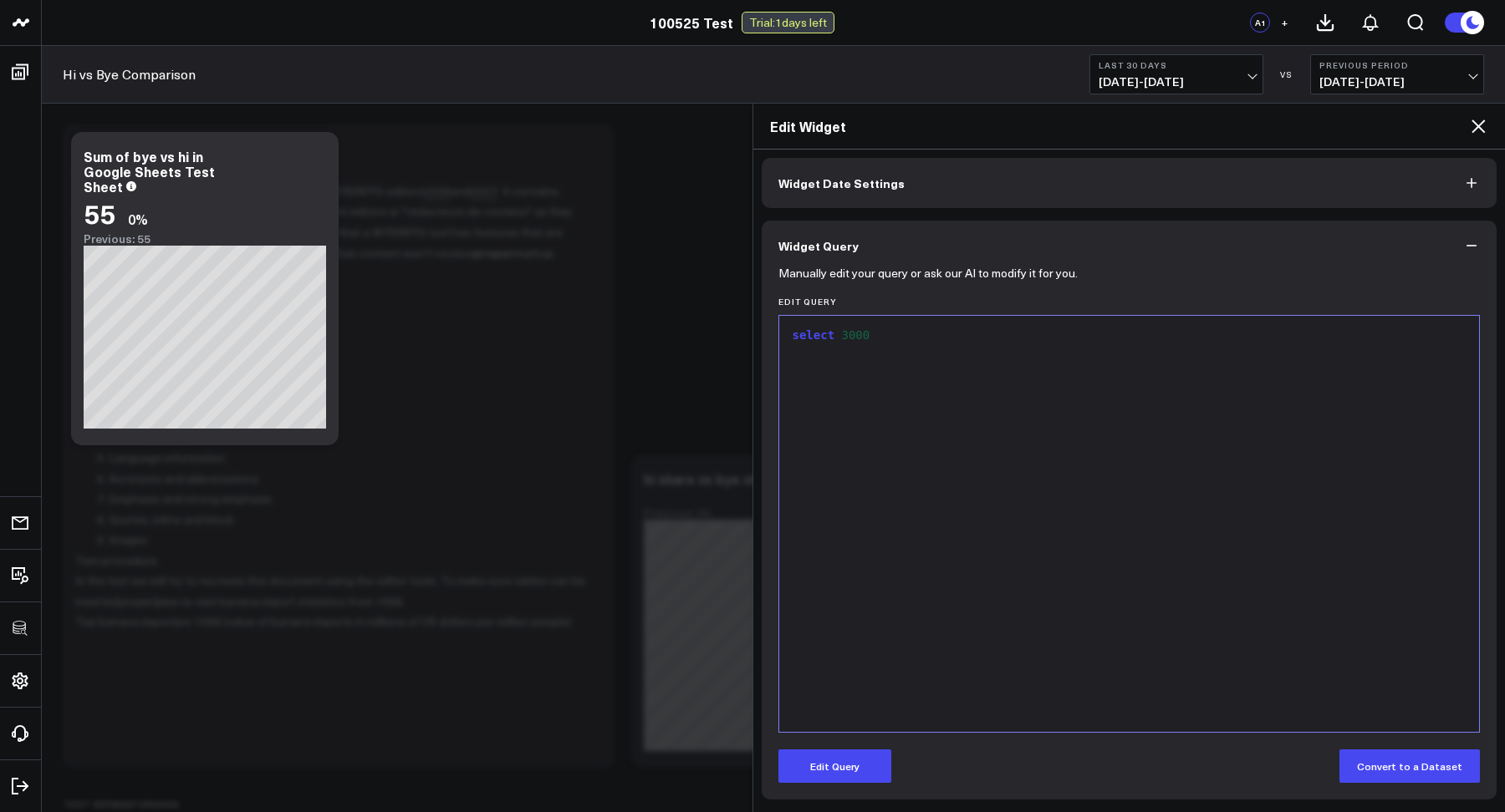
scroll to position [67, 0]
click at [1482, 124] on icon at bounding box center [1478, 126] width 20 height 20
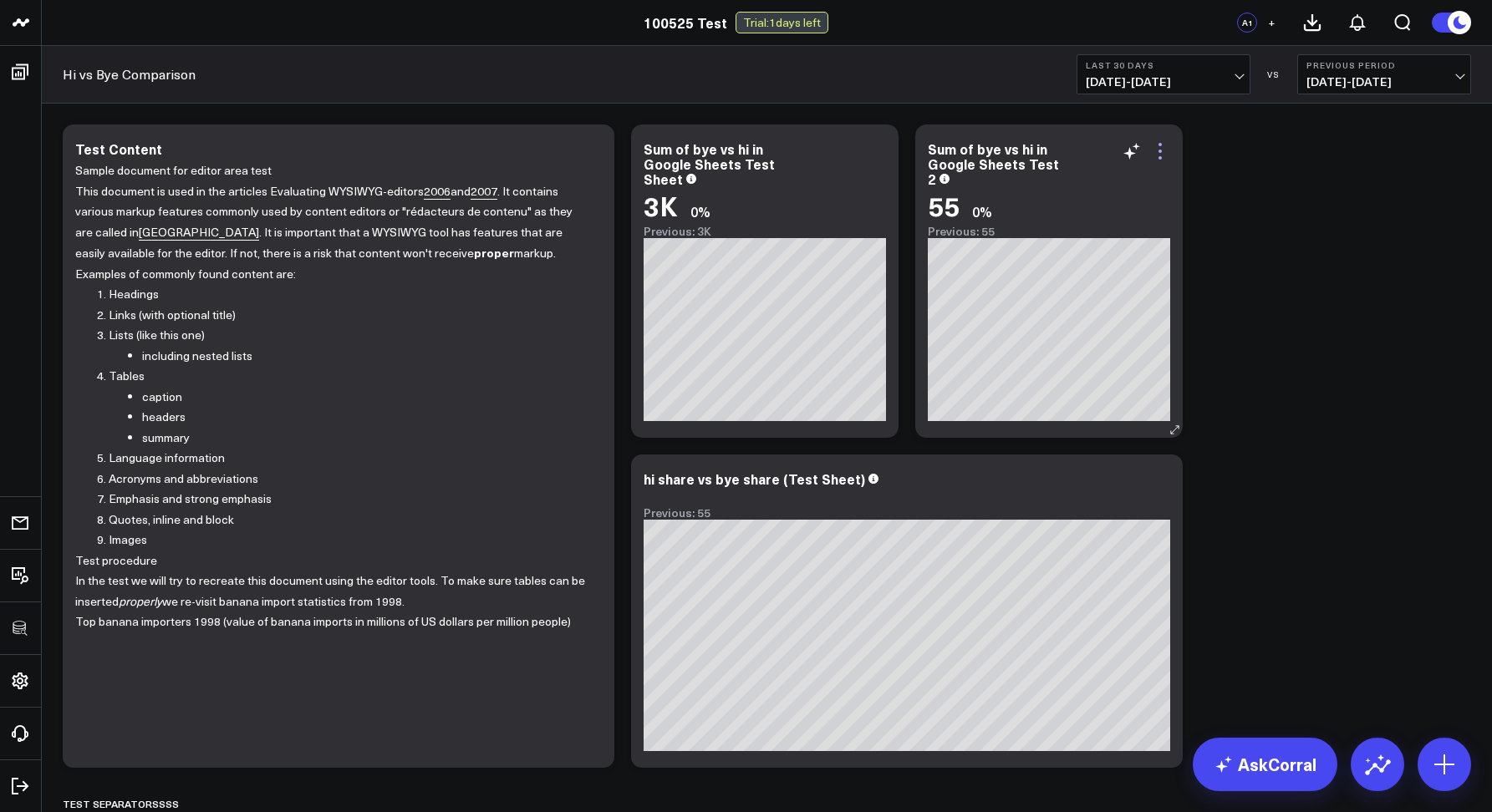
click at [1159, 155] on icon at bounding box center [1160, 152] width 20 height 20
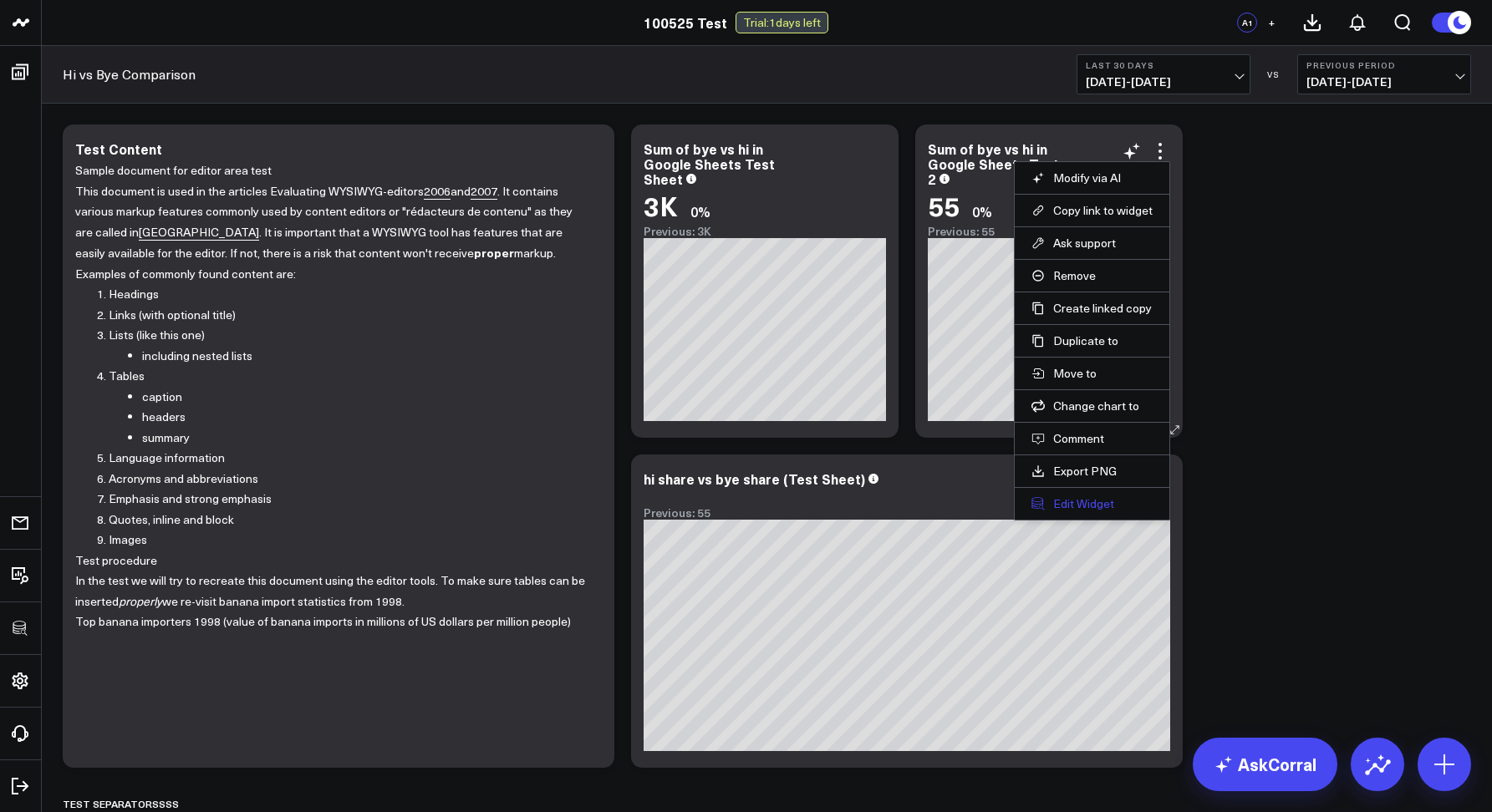
click at [1079, 501] on button "Edit Widget" at bounding box center [1092, 504] width 121 height 15
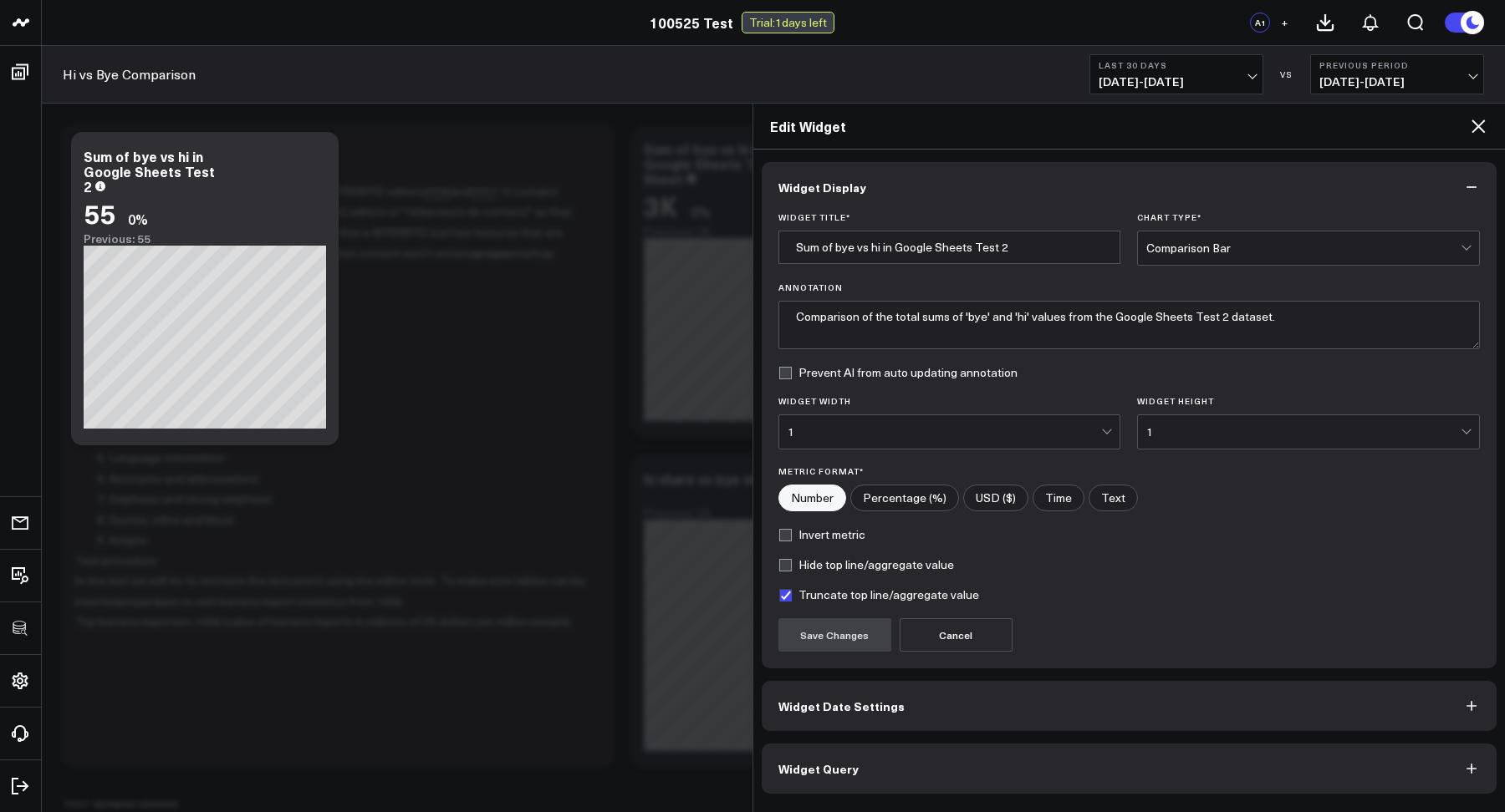
click at [778, 775] on span "Widget Query" at bounding box center [818, 768] width 80 height 13
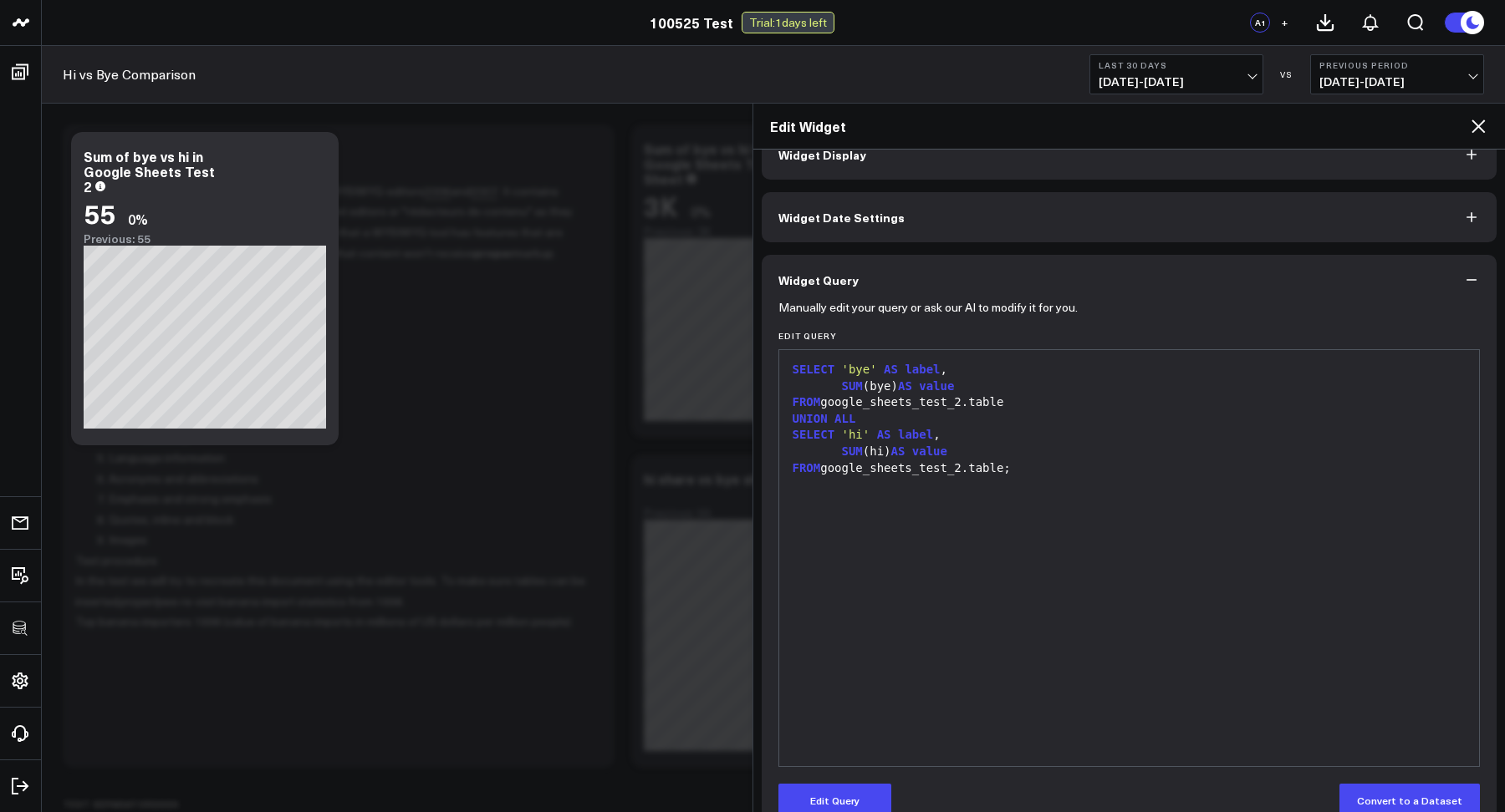
scroll to position [36, 0]
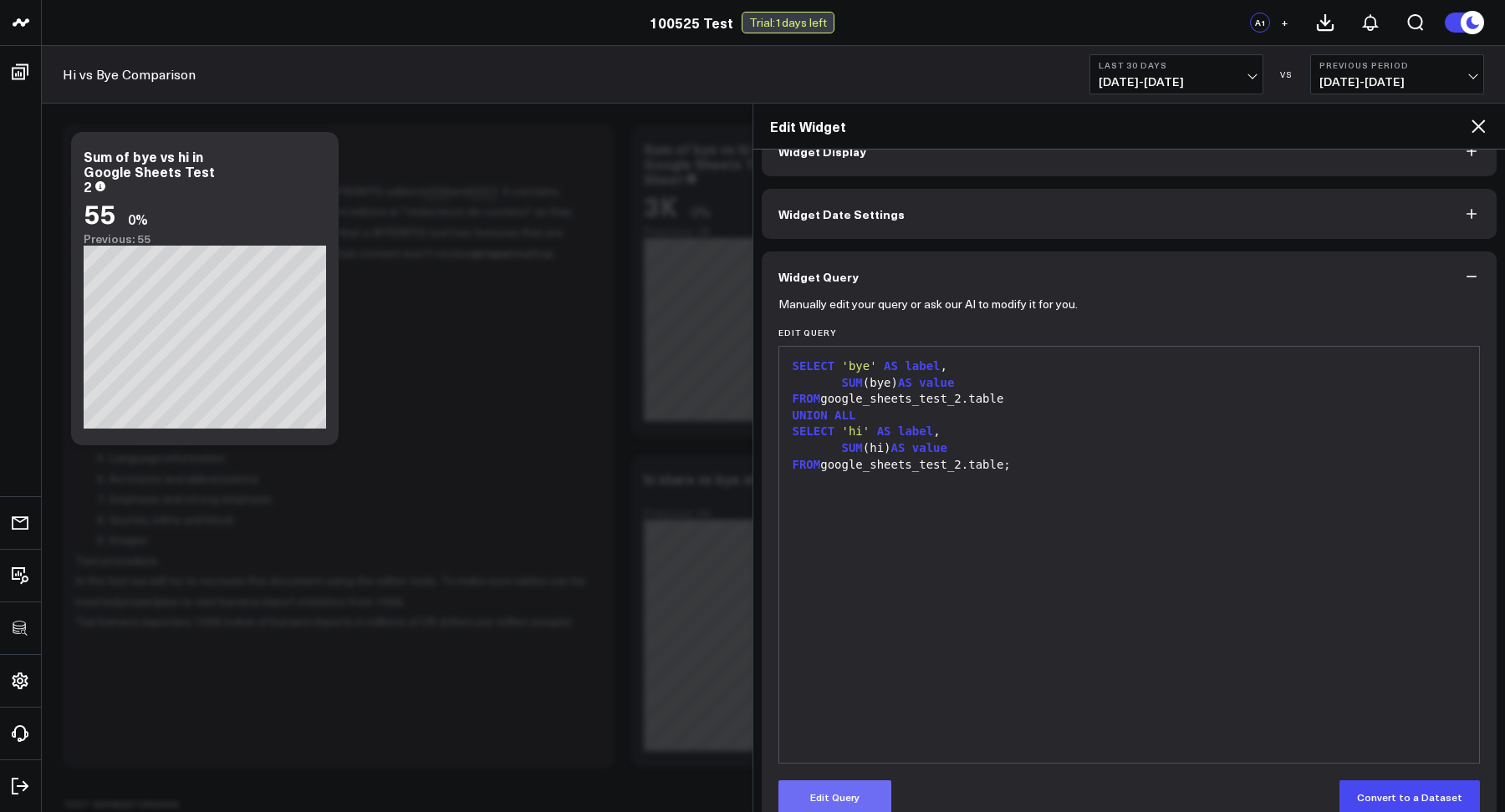
click at [801, 793] on button "Edit Query" at bounding box center [834, 797] width 113 height 33
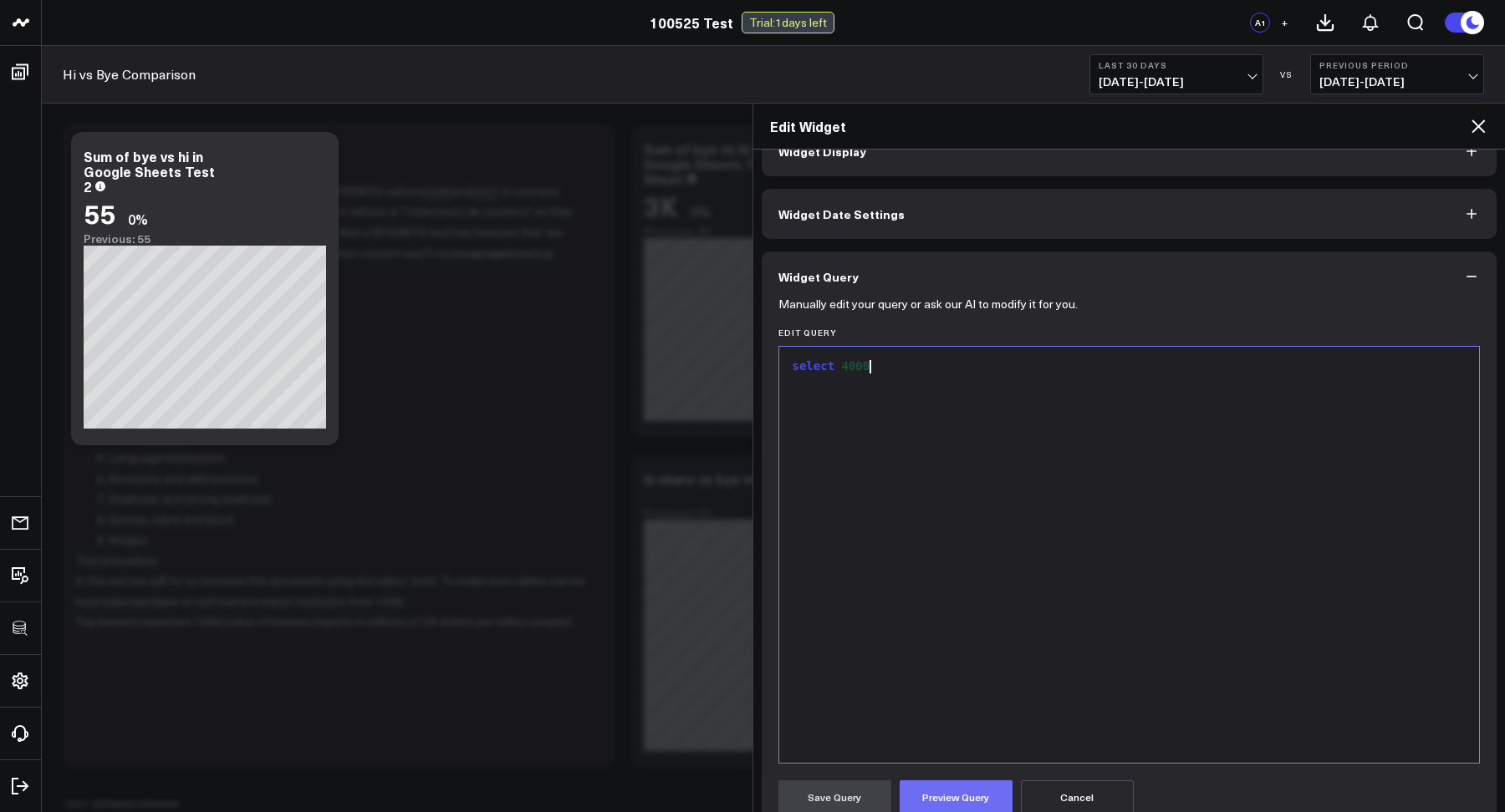
click at [941, 800] on button "Preview Query" at bounding box center [956, 797] width 113 height 33
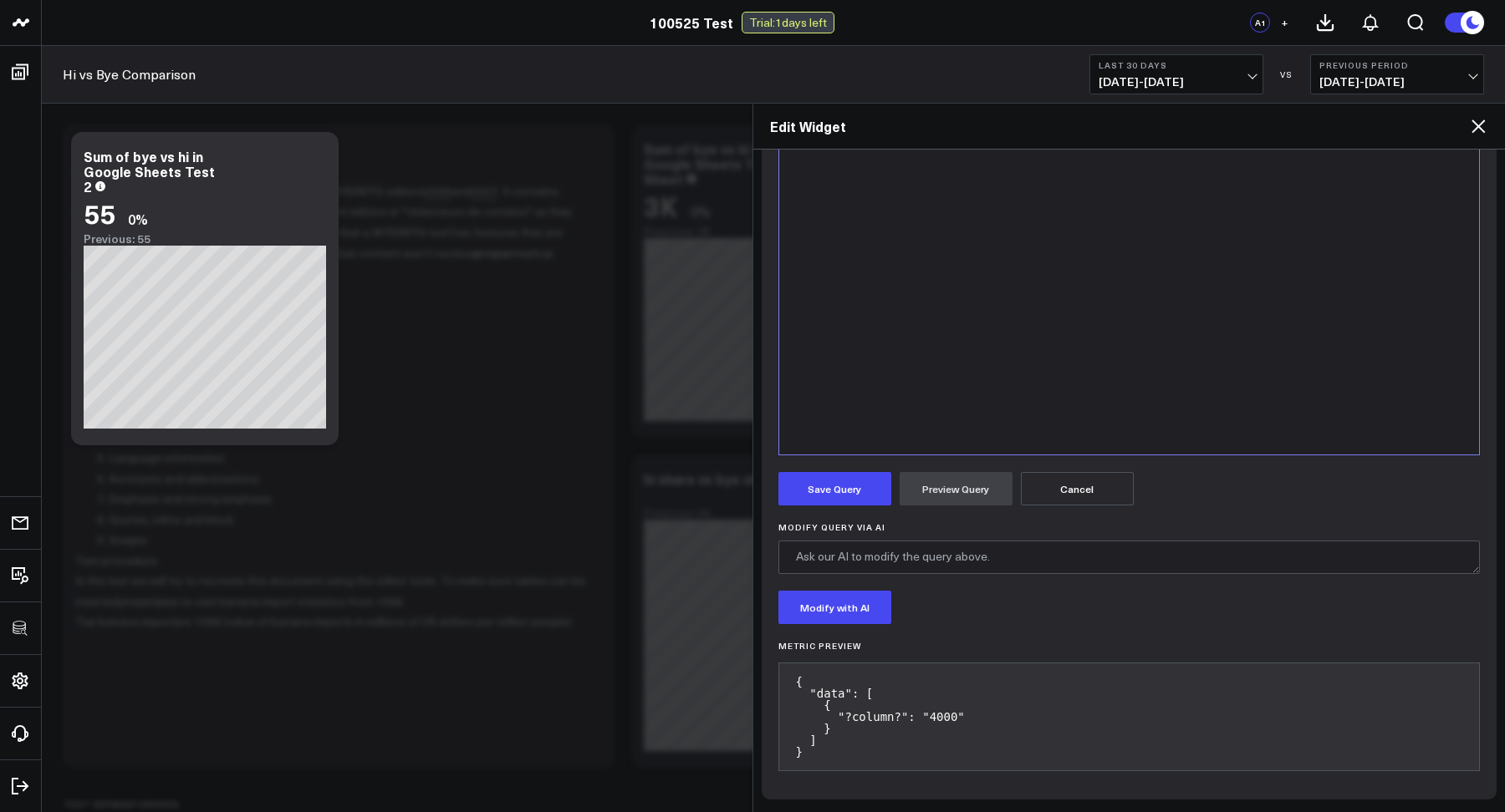
click at [864, 459] on form "Manually edit your query or ask our AI to modify it for you. Edit Query 9 1 › s…" at bounding box center [1129, 388] width 702 height 789
click at [858, 495] on button "Save Query" at bounding box center [834, 489] width 113 height 33
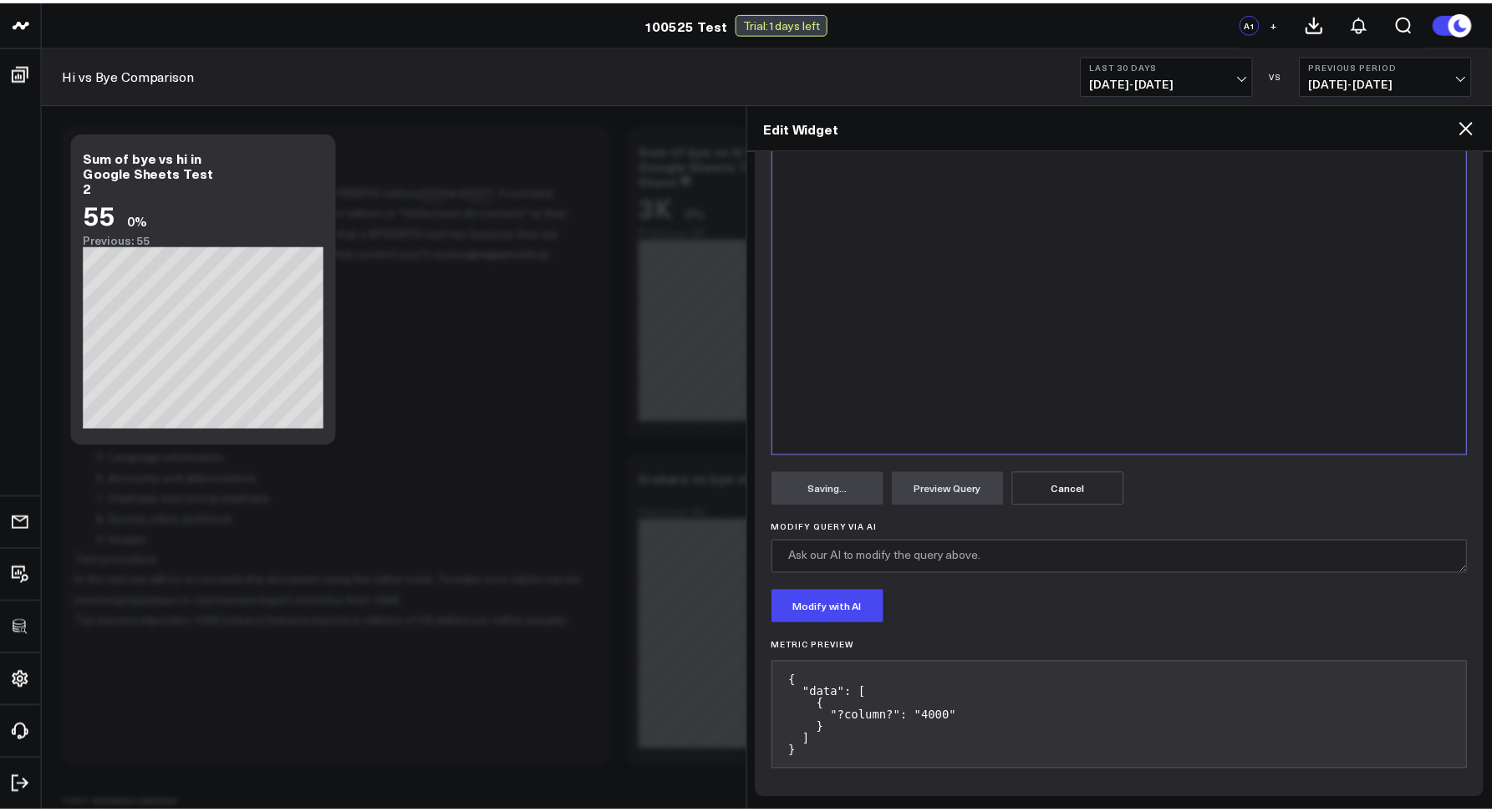
scroll to position [67, 0]
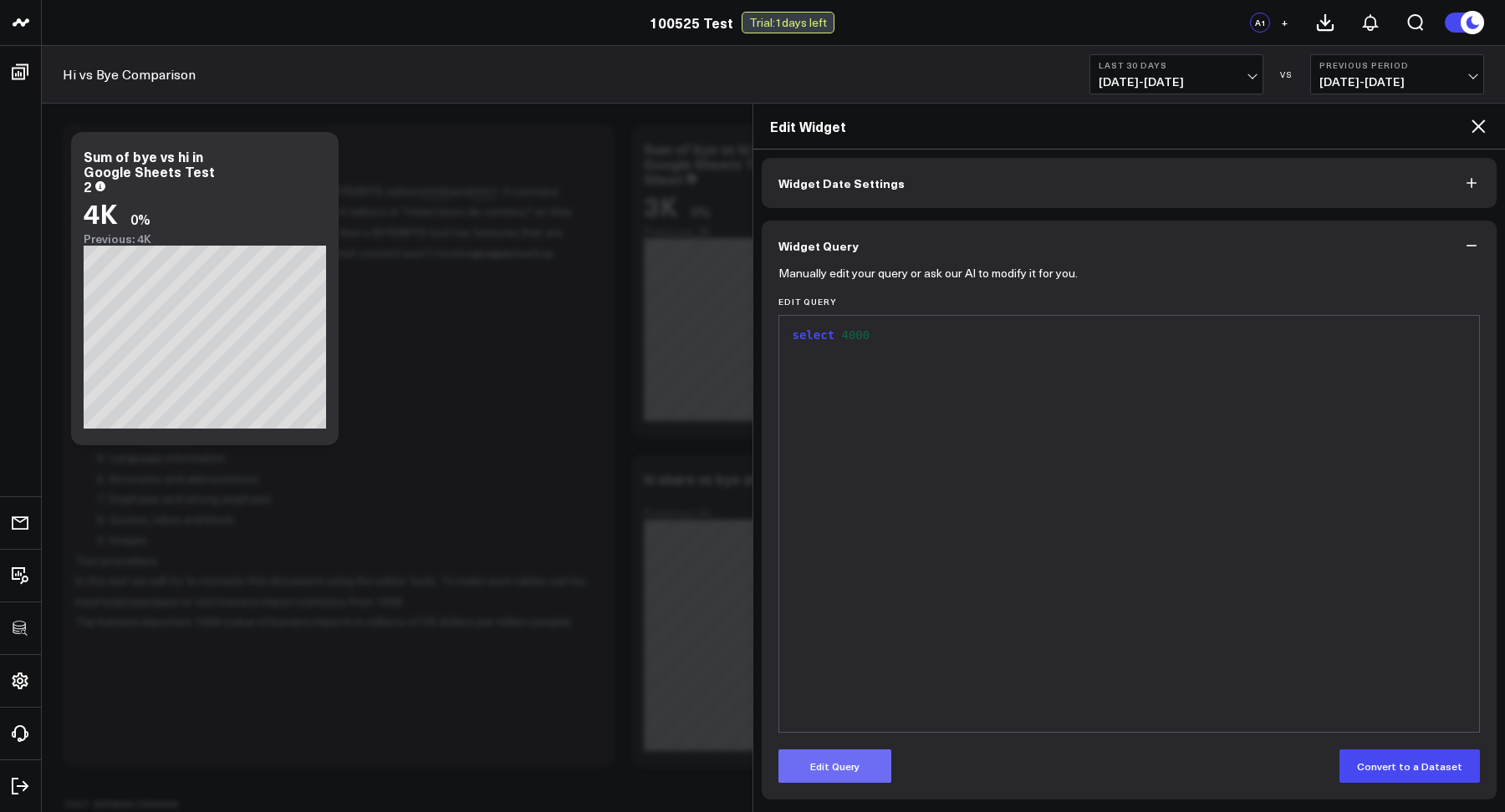
click at [805, 758] on button "Edit Query" at bounding box center [834, 766] width 113 height 33
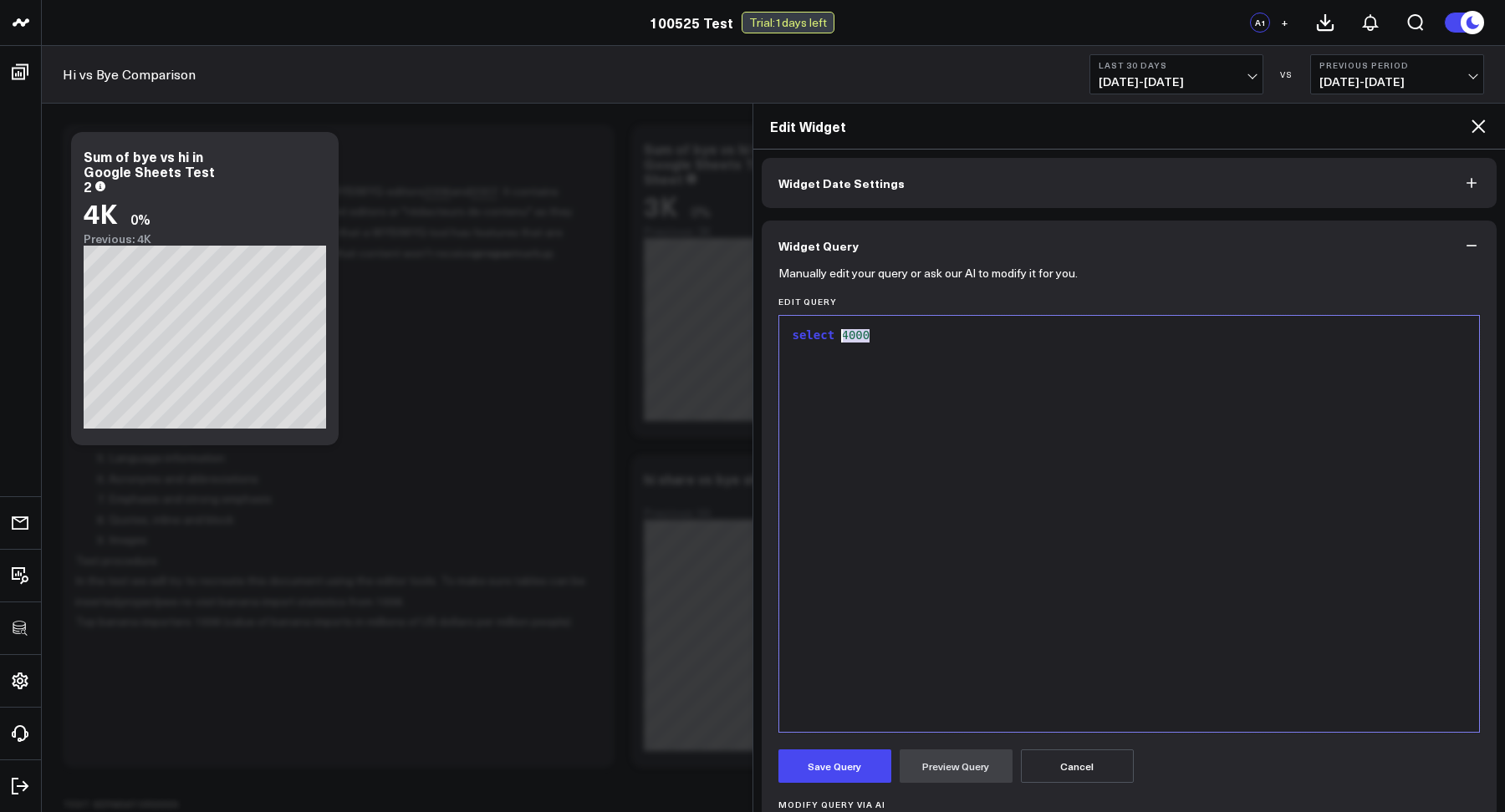
drag, startPoint x: 857, startPoint y: 334, endPoint x: 844, endPoint y: 332, distance: 13.2
click at [844, 332] on div "select 4000" at bounding box center [1129, 336] width 683 height 17
click at [915, 769] on button "Preview Query" at bounding box center [956, 766] width 113 height 33
click at [821, 767] on button "Save Query" at bounding box center [834, 766] width 113 height 33
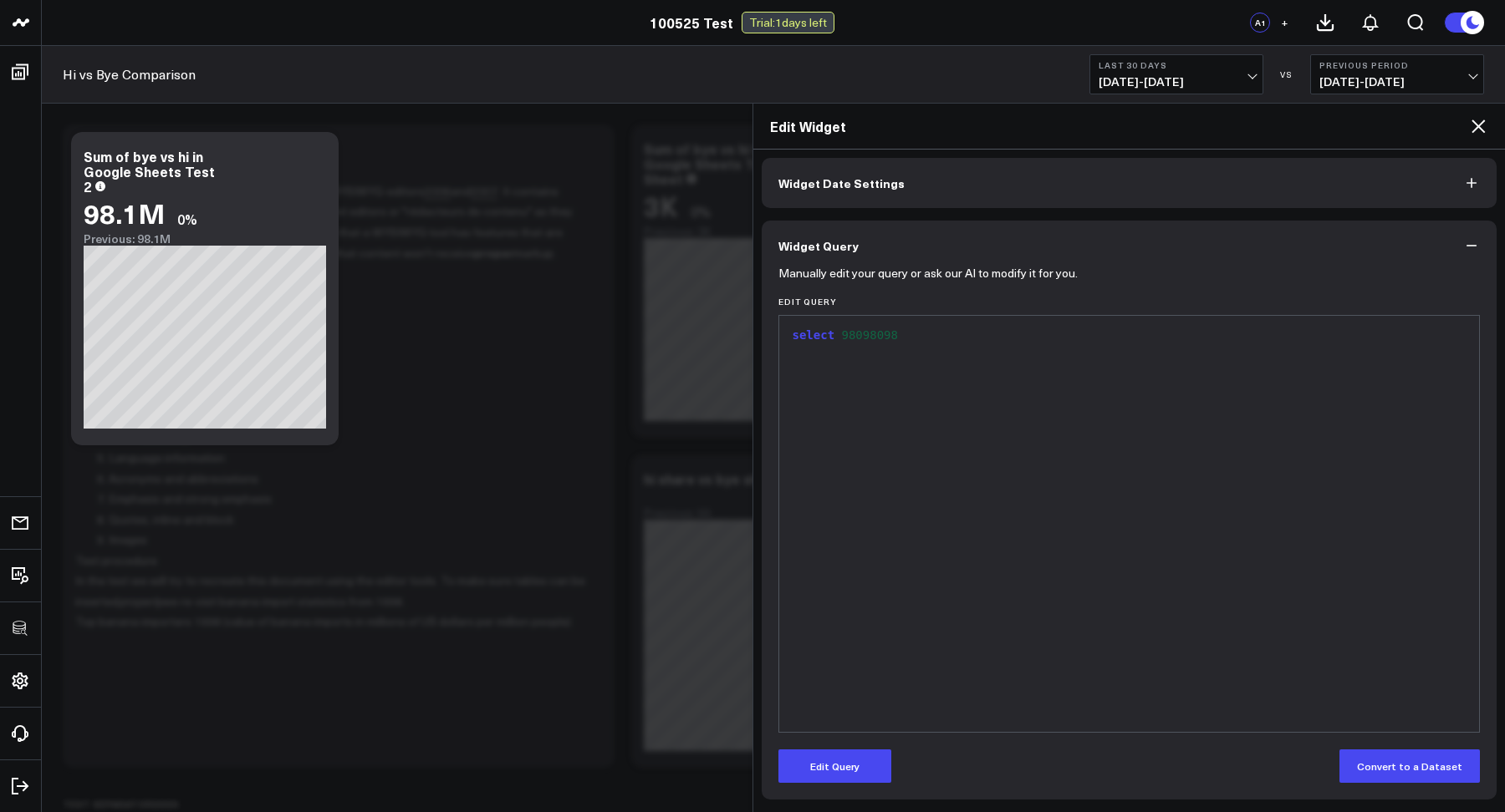
click at [1478, 129] on icon at bounding box center [1478, 126] width 20 height 20
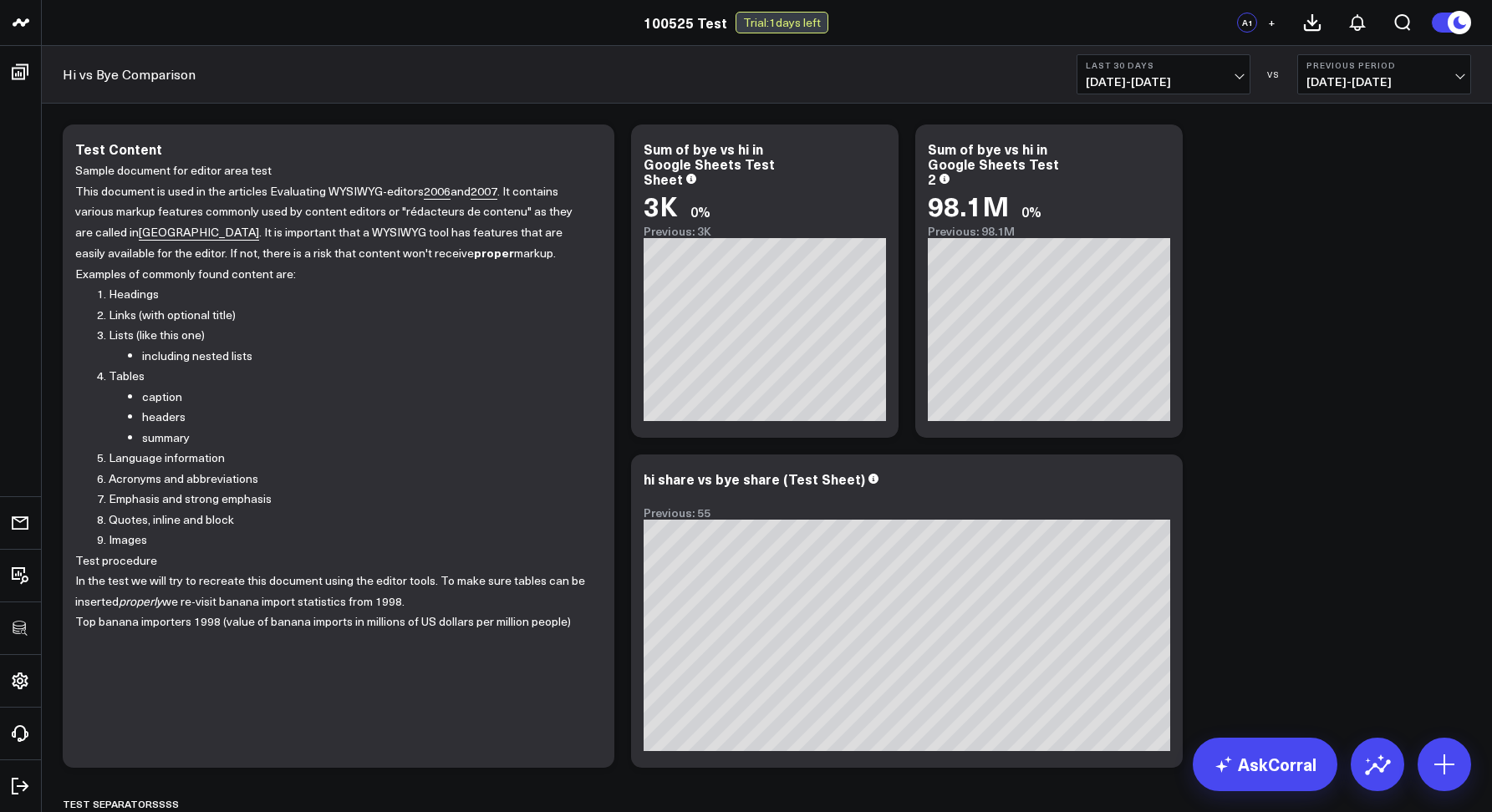
click at [1173, 77] on span "09/05/25 - 10/04/25" at bounding box center [1164, 82] width 156 height 13
click at [853, 158] on icon at bounding box center [847, 152] width 20 height 20
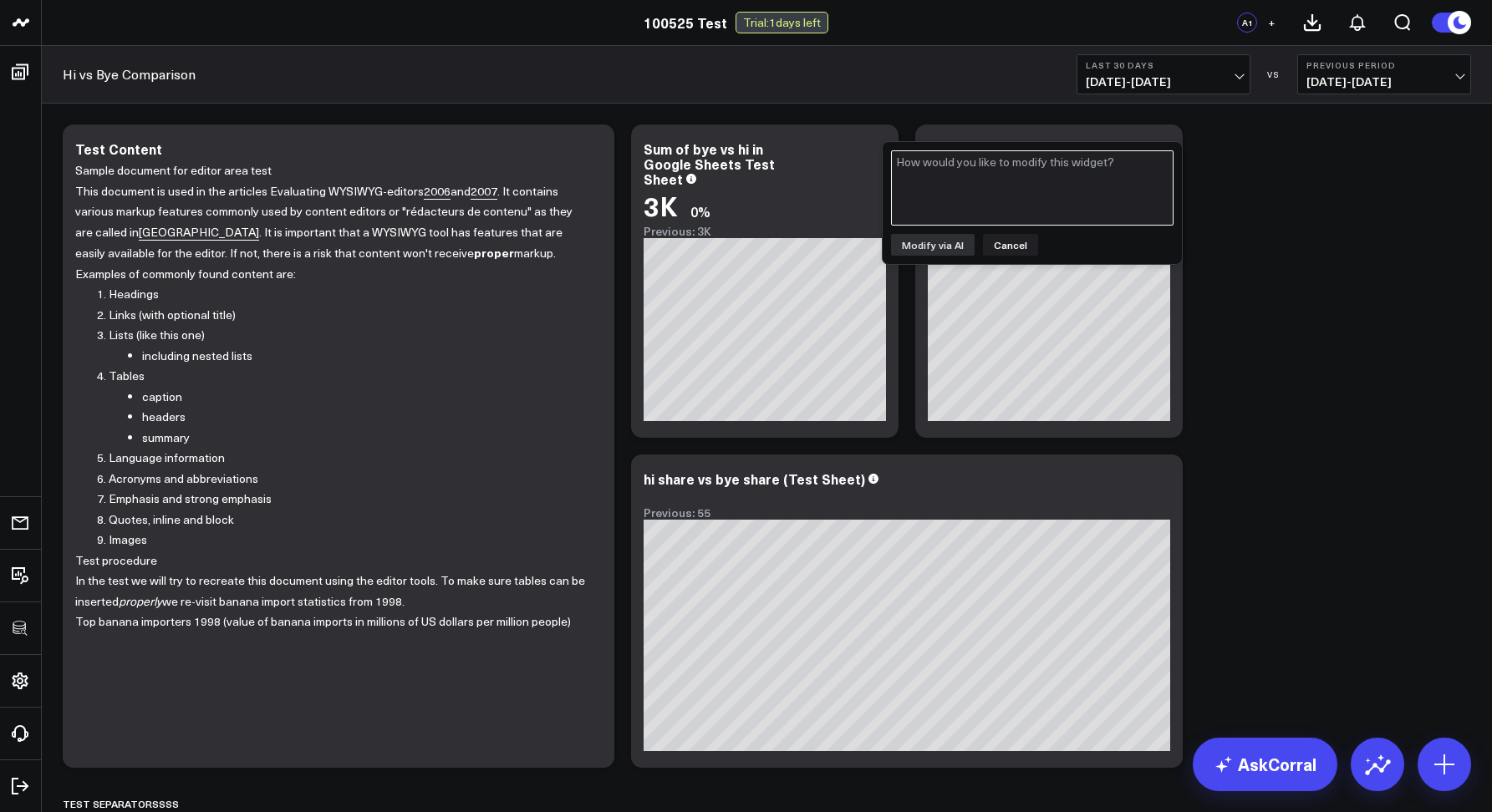
click at [965, 190] on textarea at bounding box center [1032, 188] width 282 height 75
click at [966, 168] on textarea "change to sleect 9879879" at bounding box center [1032, 188] width 282 height 75
type textarea "change to select 9879879"
click at [945, 255] on div "change to select 9879879 Modify via AI Cancel" at bounding box center [1032, 203] width 299 height 122
click at [944, 253] on button "Modify via AI" at bounding box center [933, 244] width 84 height 22
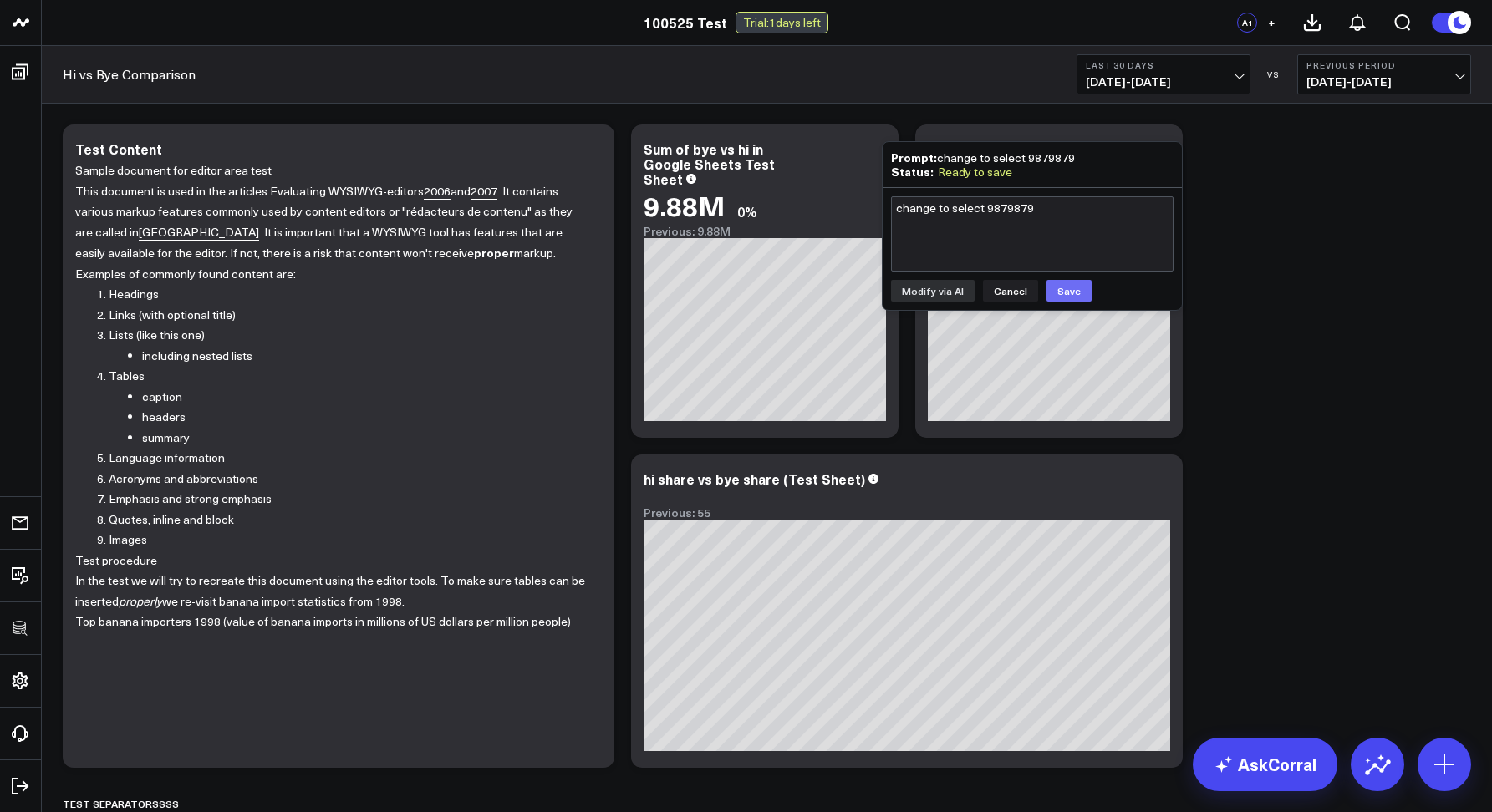
click at [1054, 296] on button "Save" at bounding box center [1069, 290] width 45 height 22
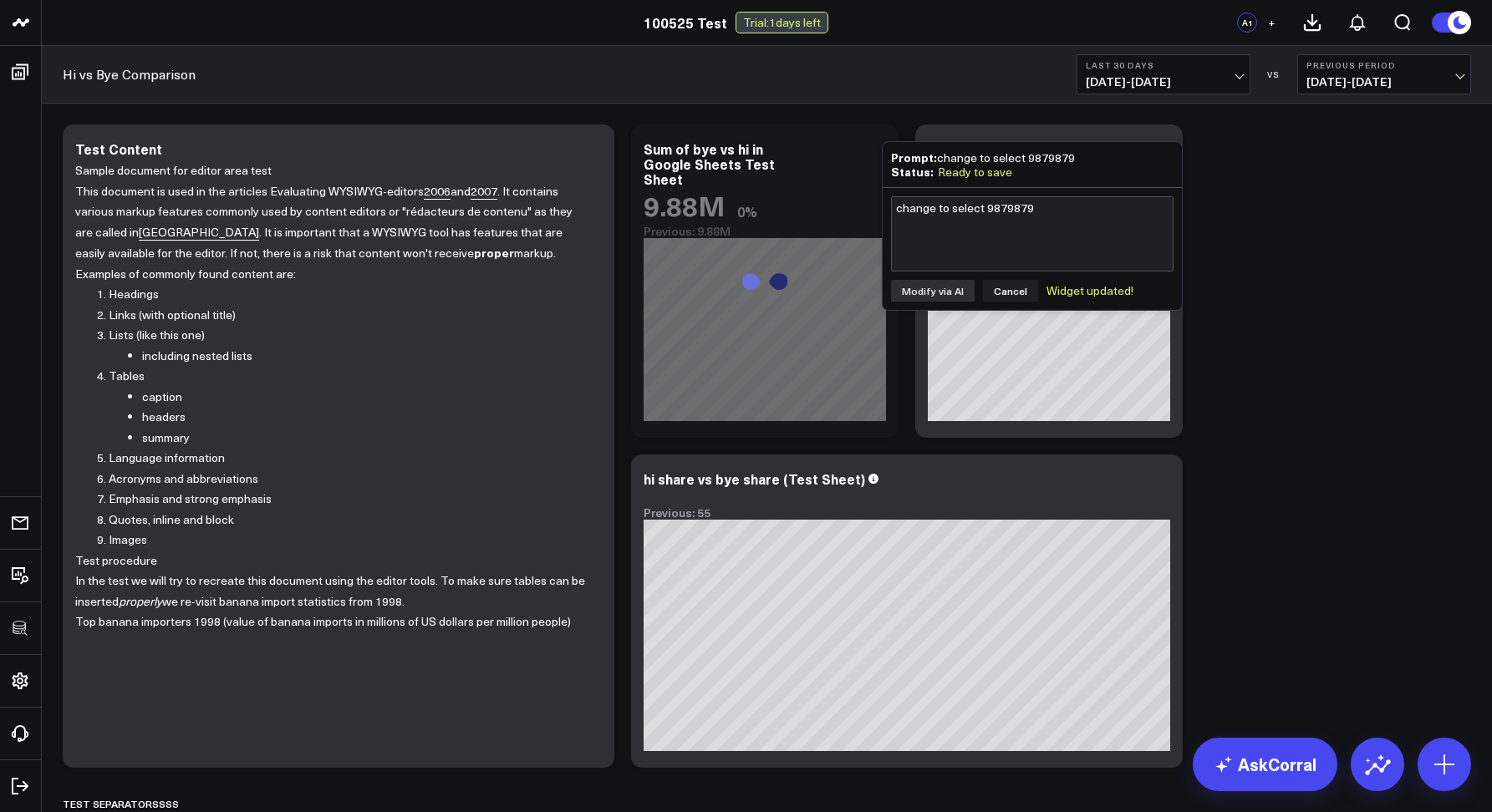
click at [1056, 287] on div "Widget updated!" at bounding box center [1090, 290] width 87 height 13
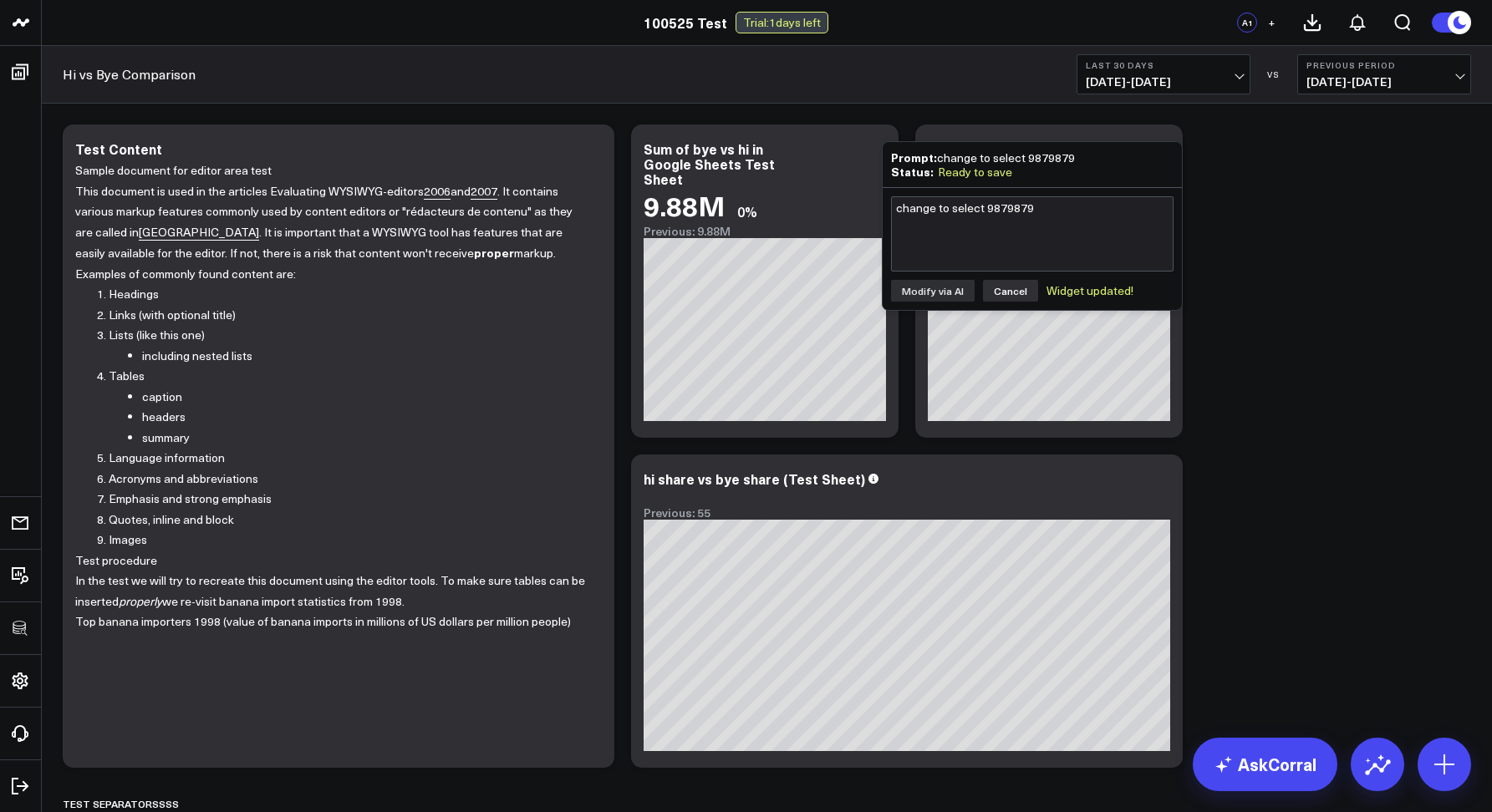
click at [1007, 290] on button "Cancel" at bounding box center [1011, 290] width 55 height 22
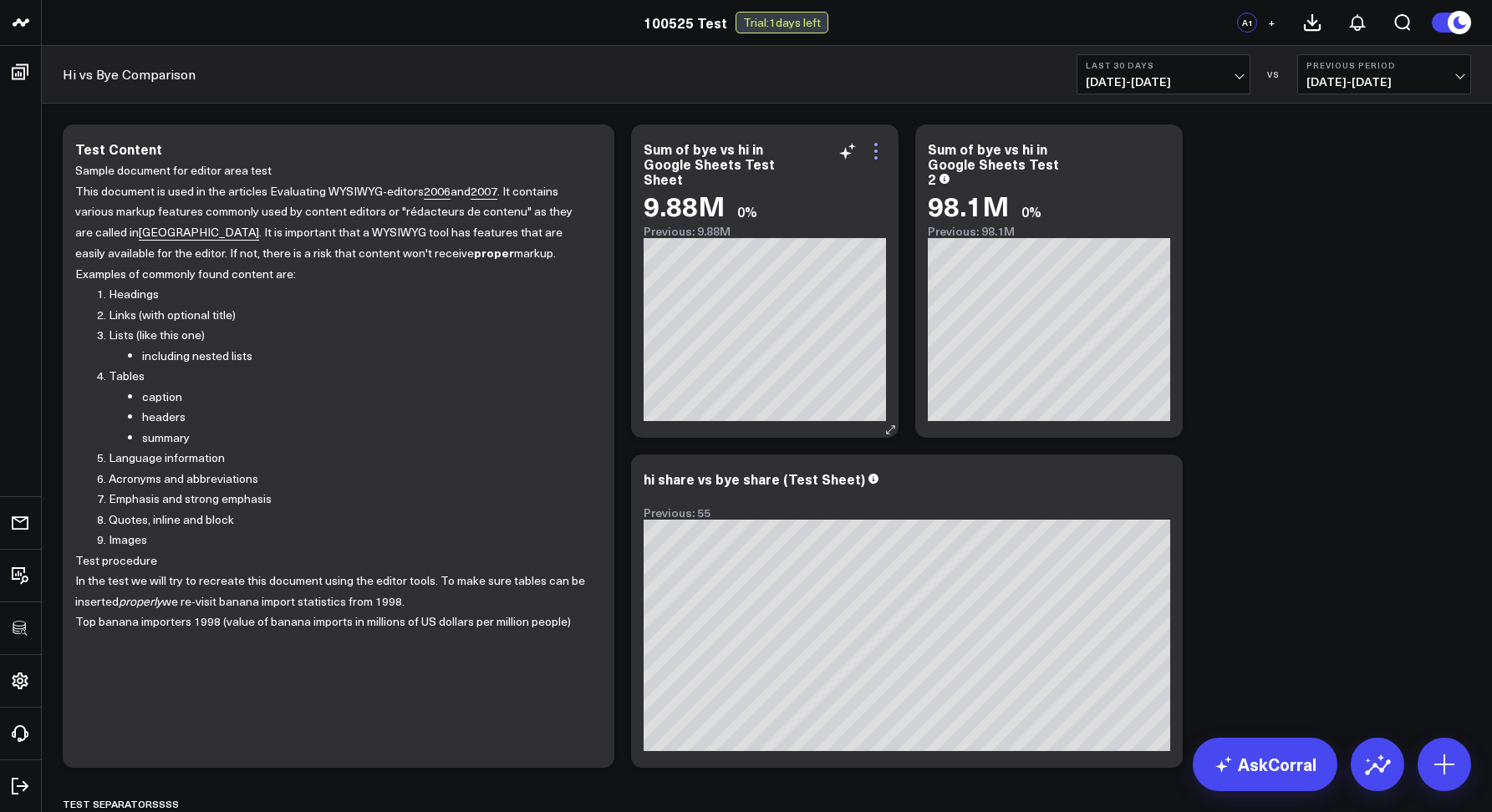
click at [868, 152] on icon at bounding box center [876, 152] width 20 height 20
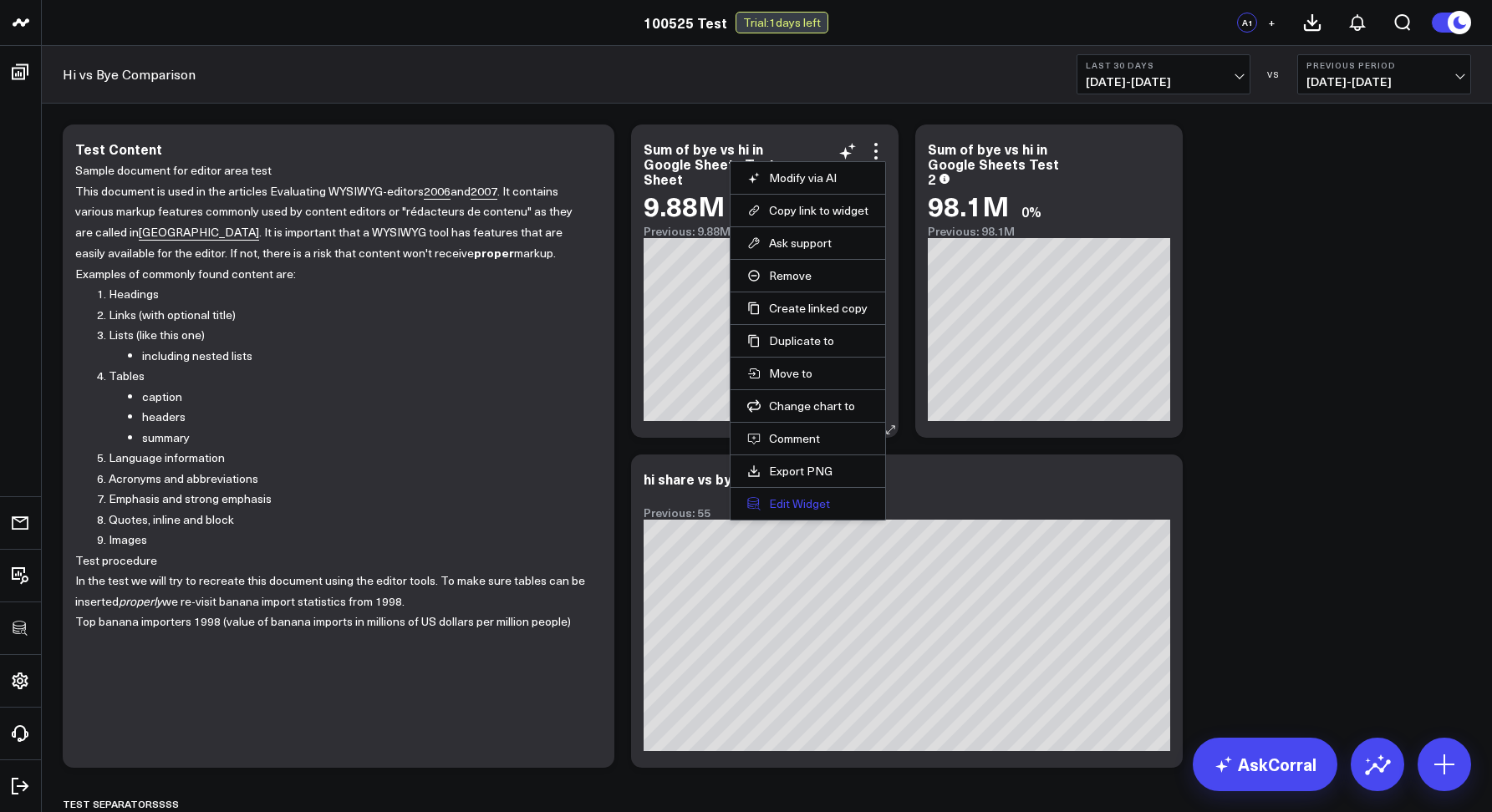
click at [786, 496] on button "Edit Widget" at bounding box center [807, 504] width 121 height 15
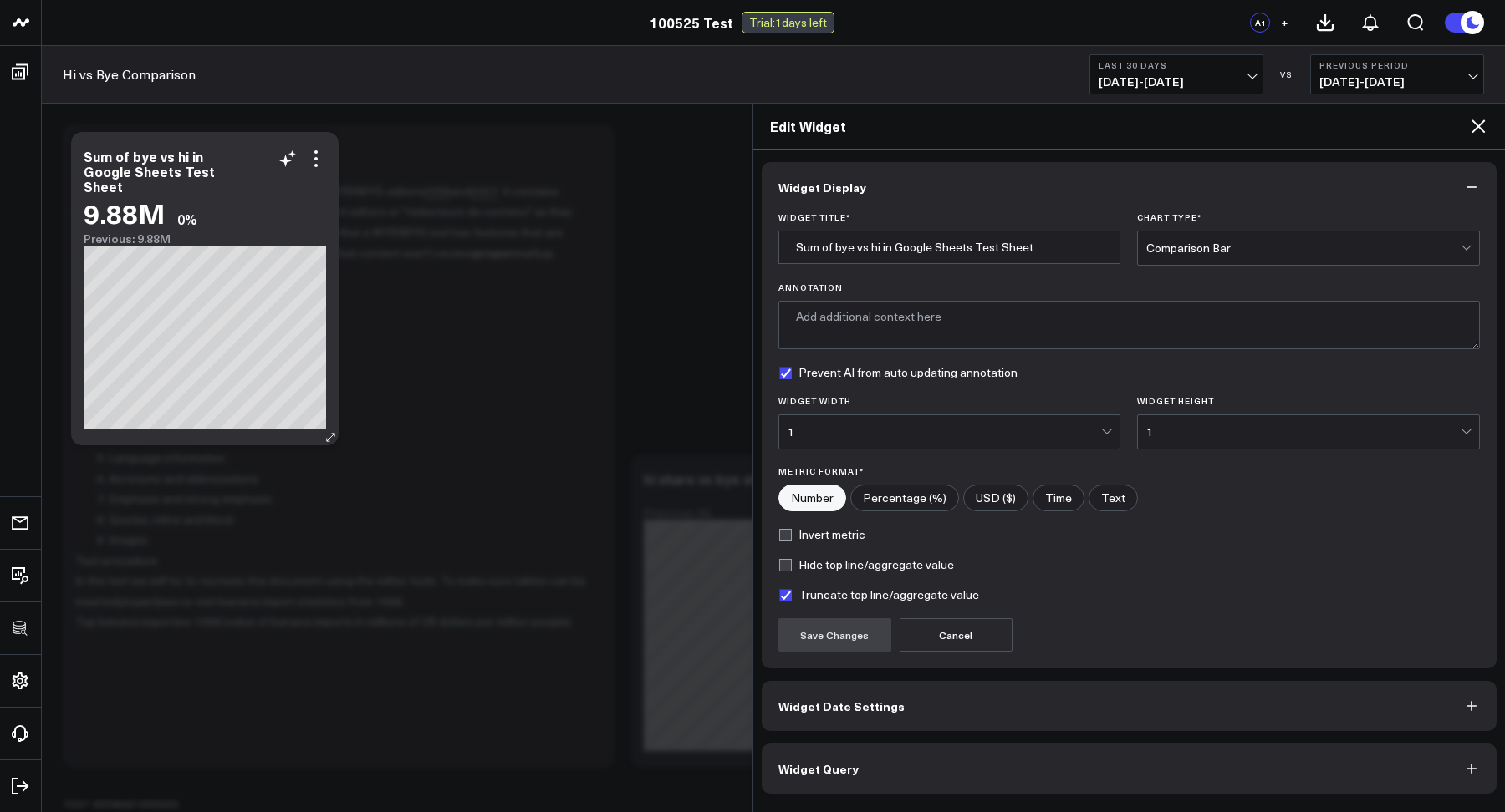
checkbox input "true"
click at [909, 770] on button "Widget Query" at bounding box center [1129, 768] width 735 height 50
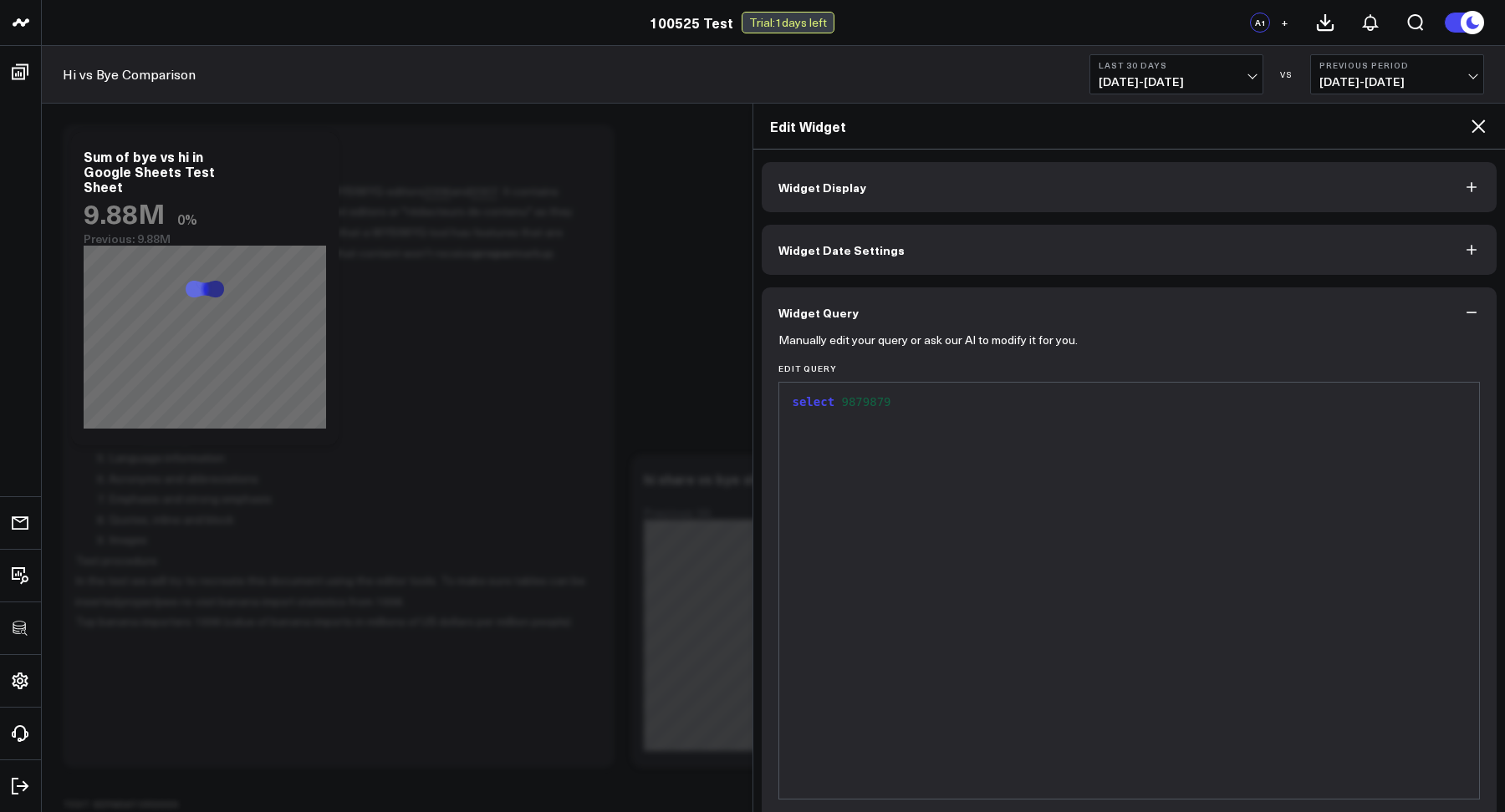
click at [822, 771] on div "select 9879879" at bounding box center [1129, 590] width 683 height 399
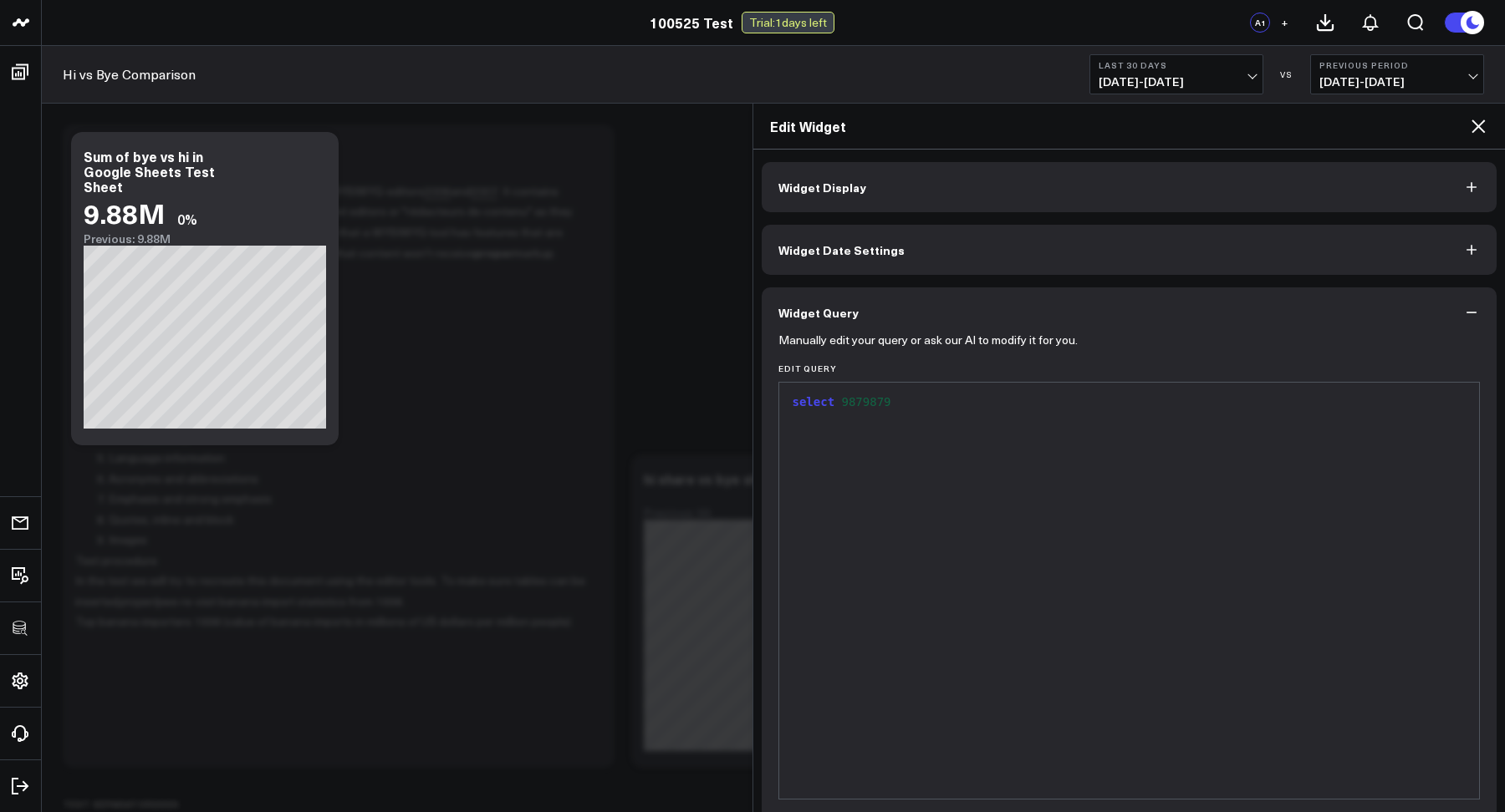
click at [1473, 130] on icon at bounding box center [1478, 126] width 13 height 13
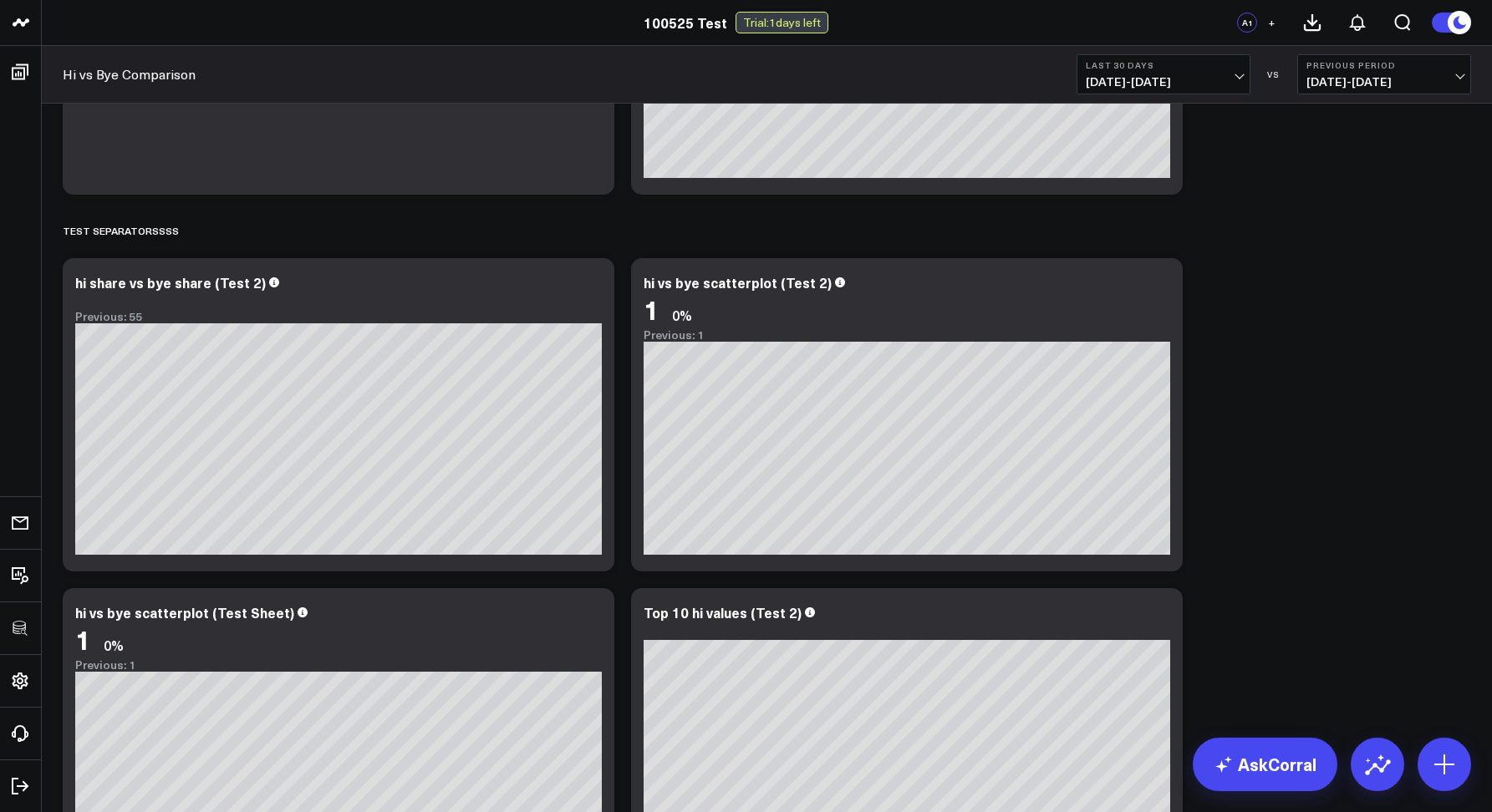
scroll to position [628, 0]
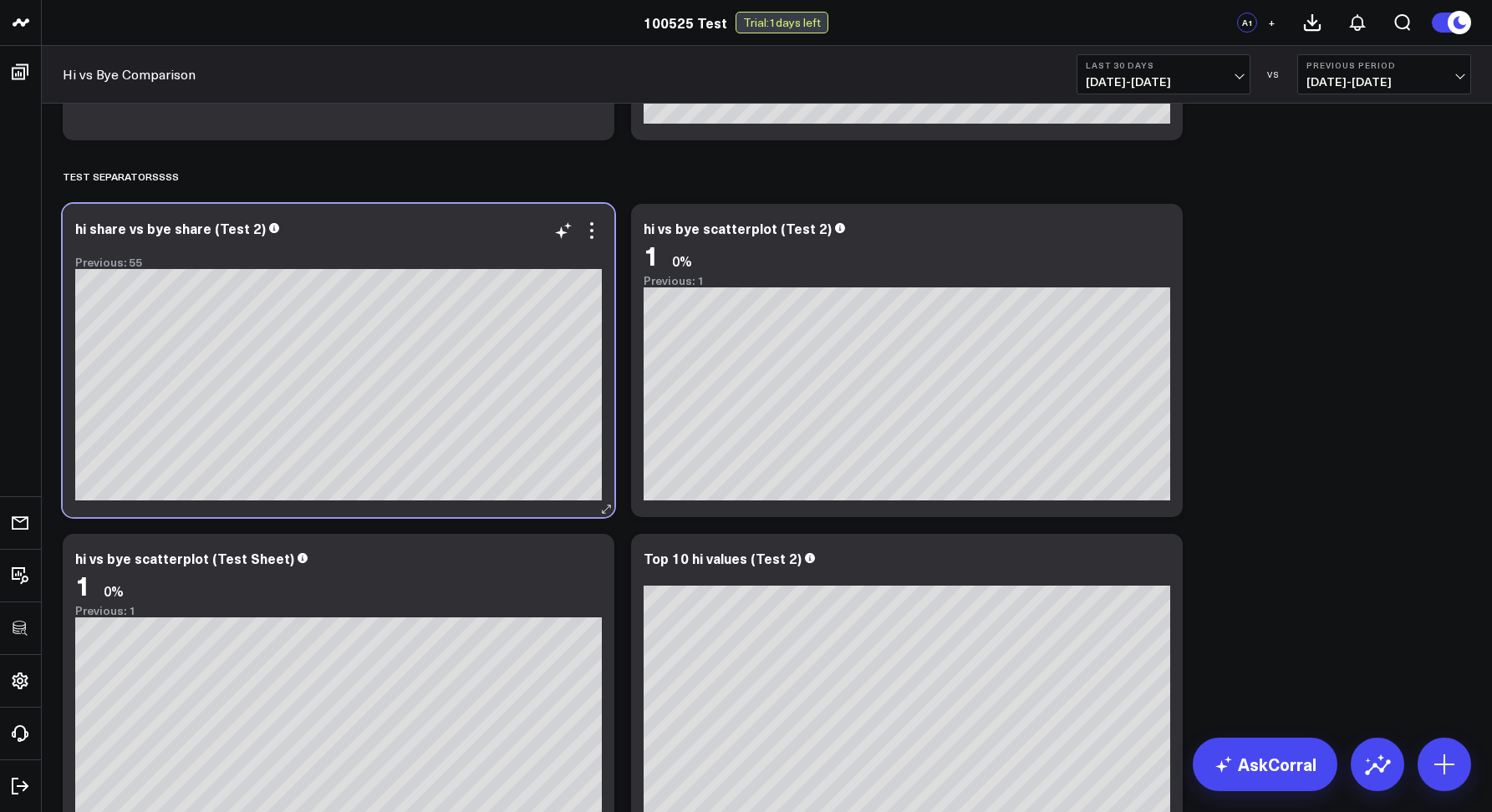
click at [590, 218] on div "hi share vs bye share (Test 2) Previous: 55 [fontSize:14px lineHeight:16px][/]:…" at bounding box center [338, 361] width 552 height 313
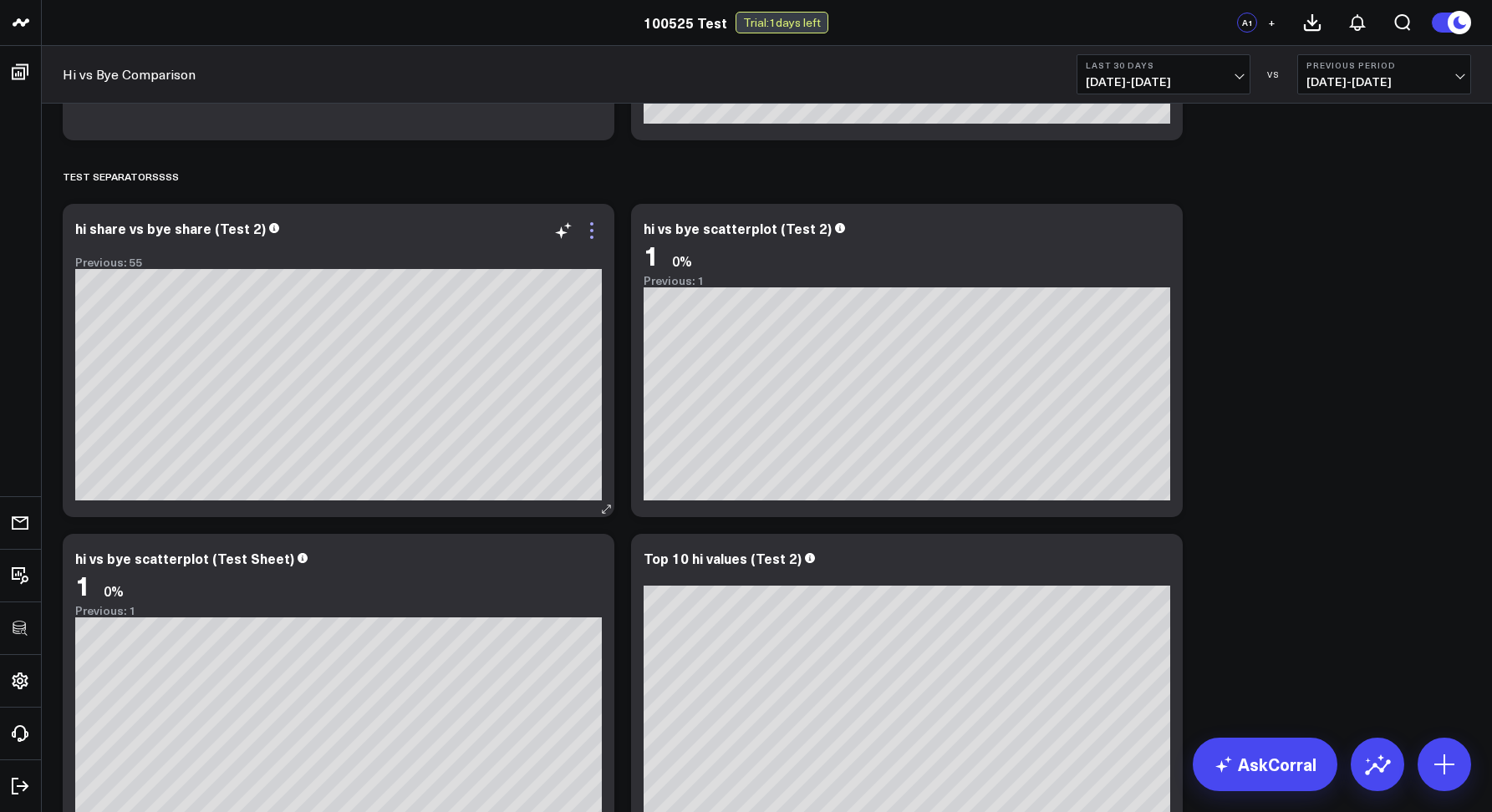
click at [591, 232] on icon at bounding box center [592, 230] width 20 height 20
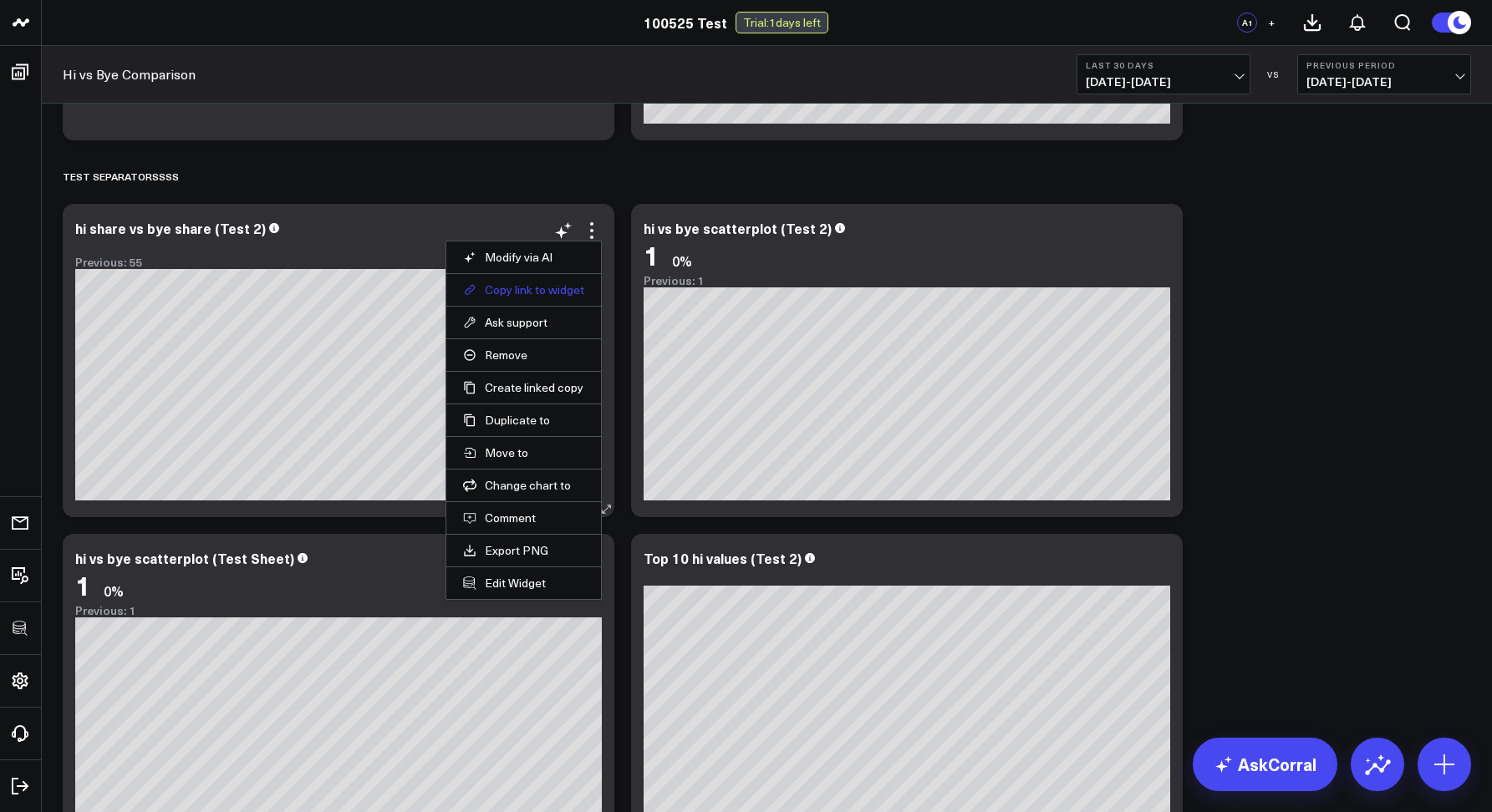
click at [558, 287] on button "Copy link to widget" at bounding box center [523, 290] width 121 height 15
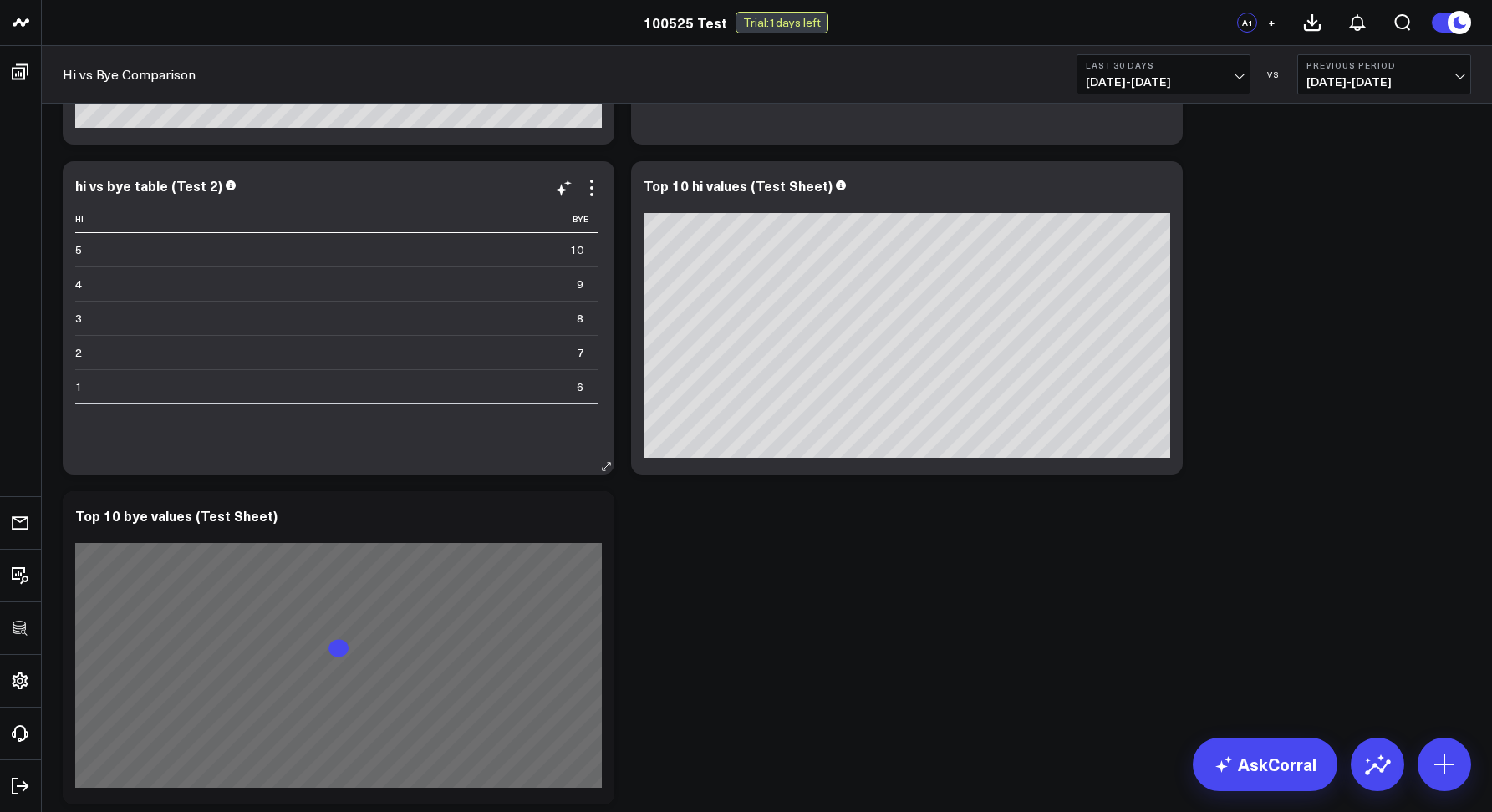
scroll to position [1694, 0]
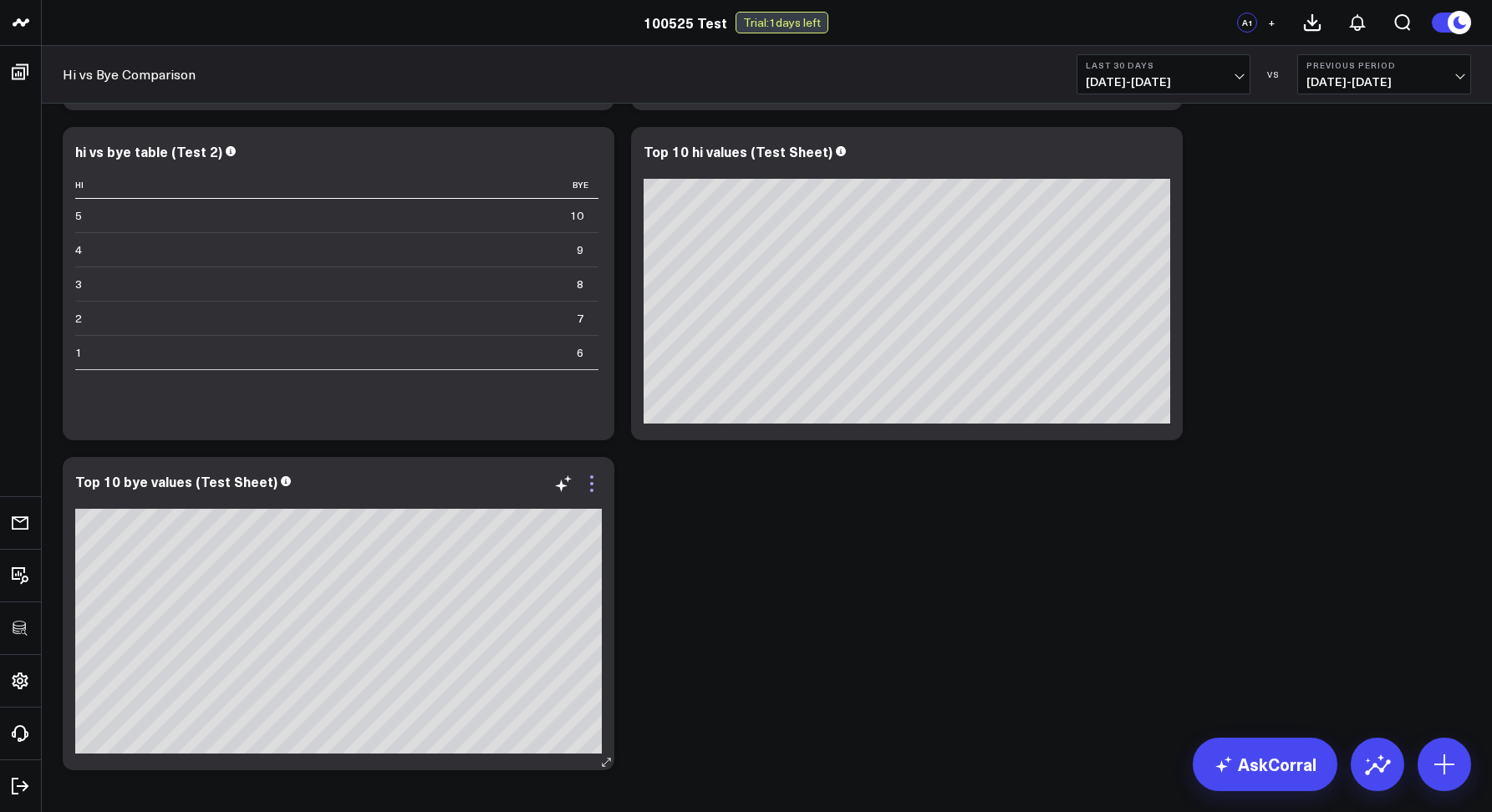
click at [597, 491] on icon at bounding box center [592, 484] width 20 height 20
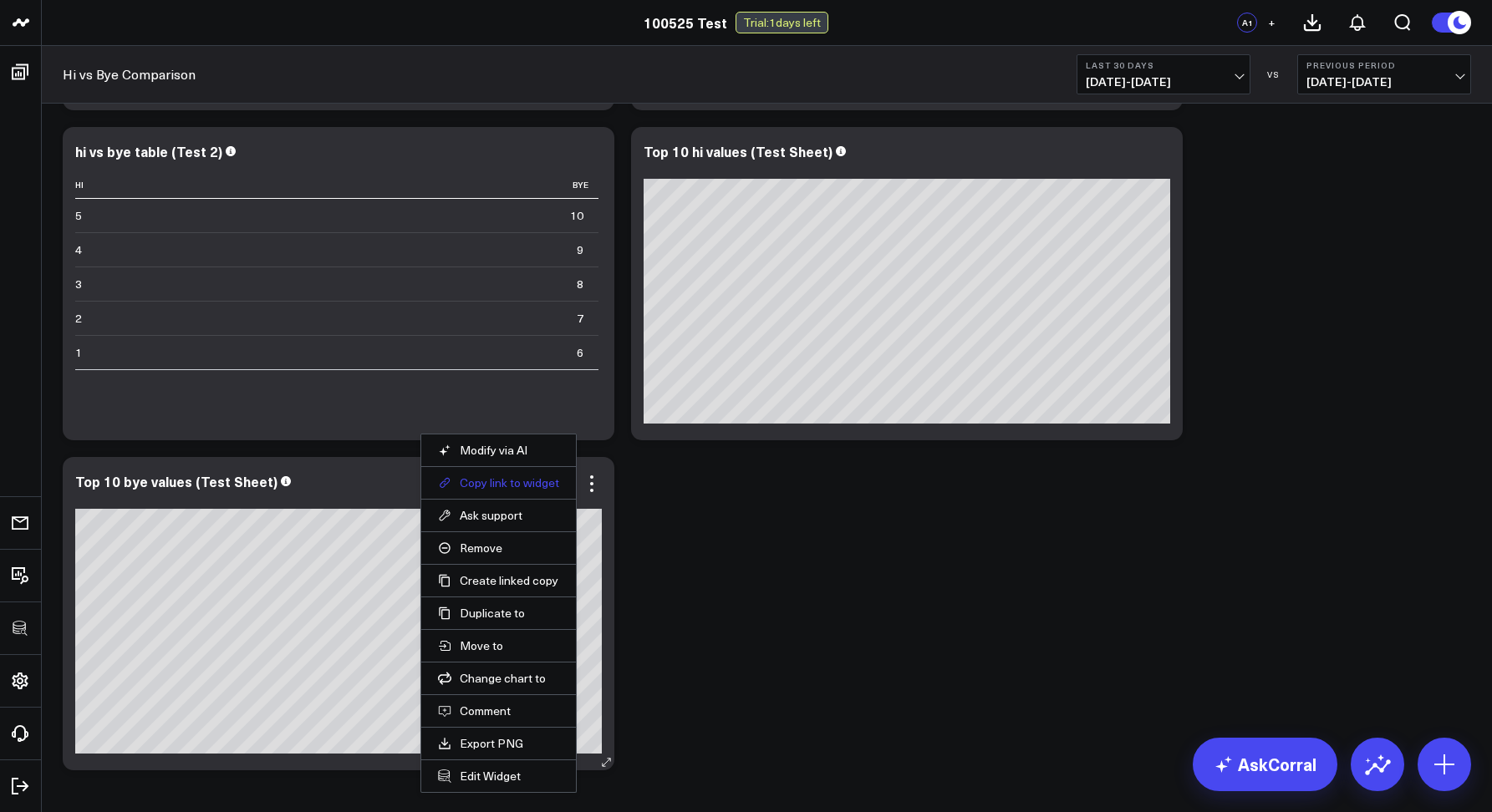
click at [507, 478] on button "Copy link to widget" at bounding box center [498, 483] width 121 height 15
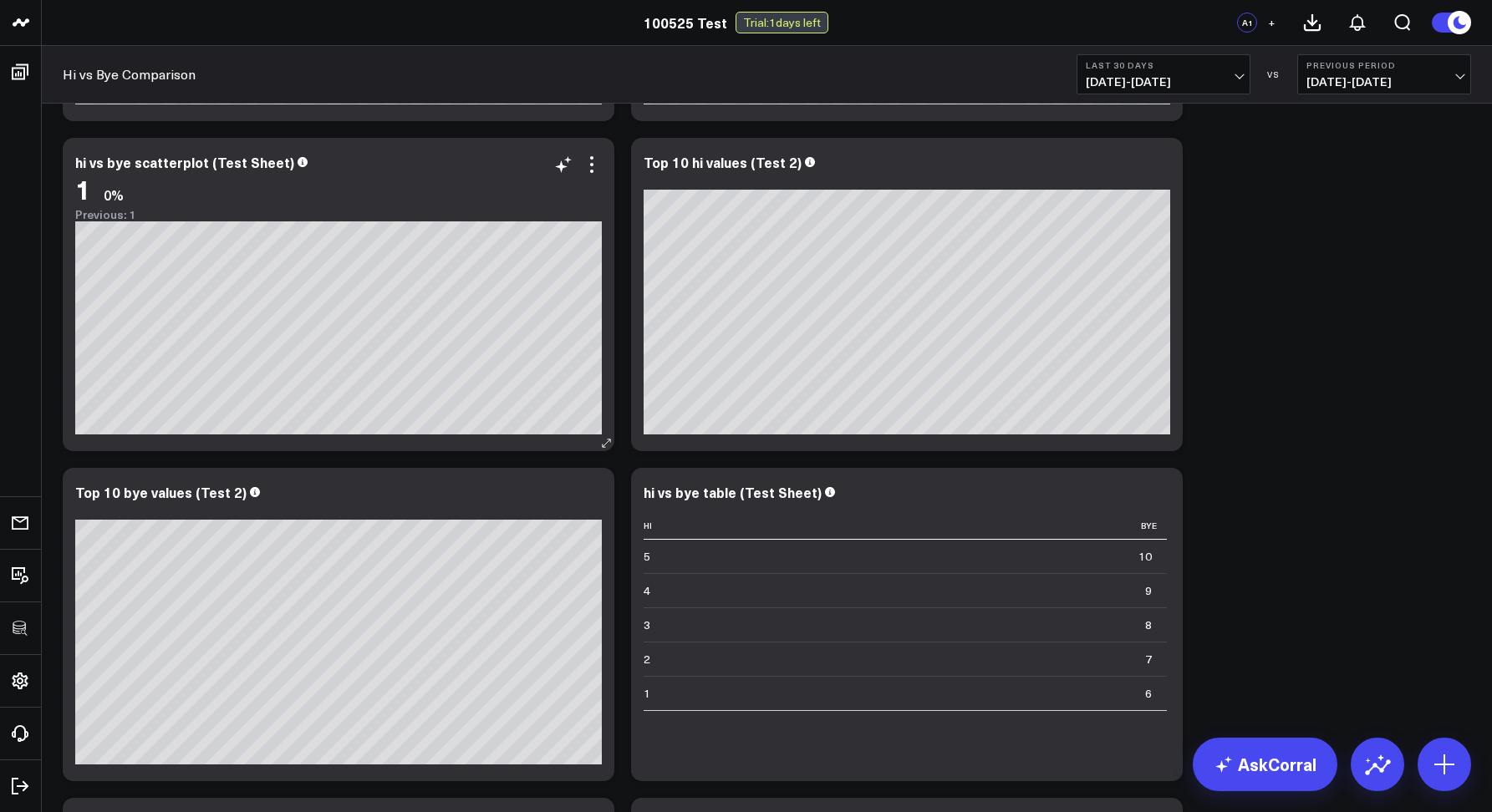
scroll to position [1761, 0]
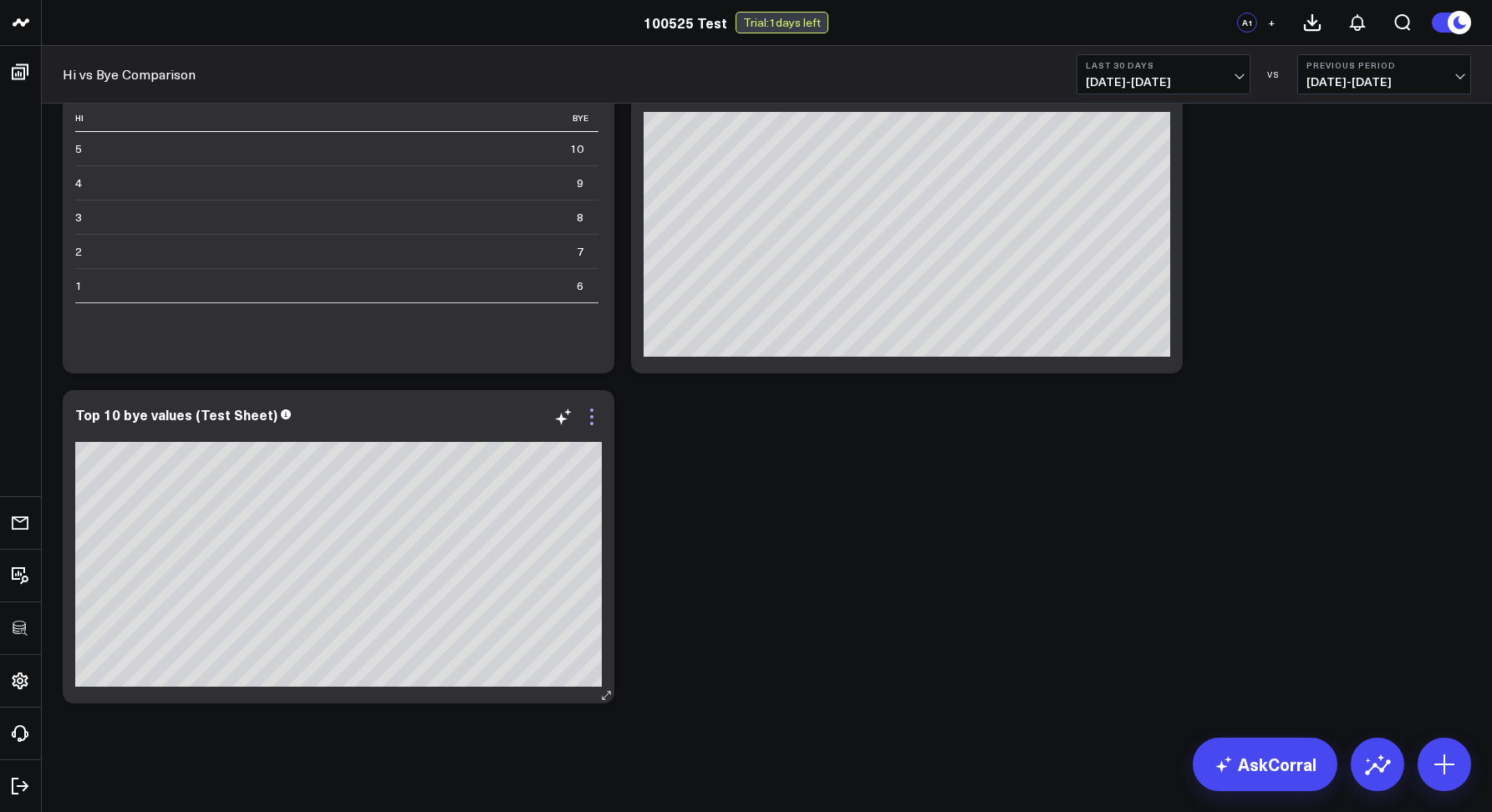
click at [593, 420] on icon at bounding box center [592, 417] width 20 height 20
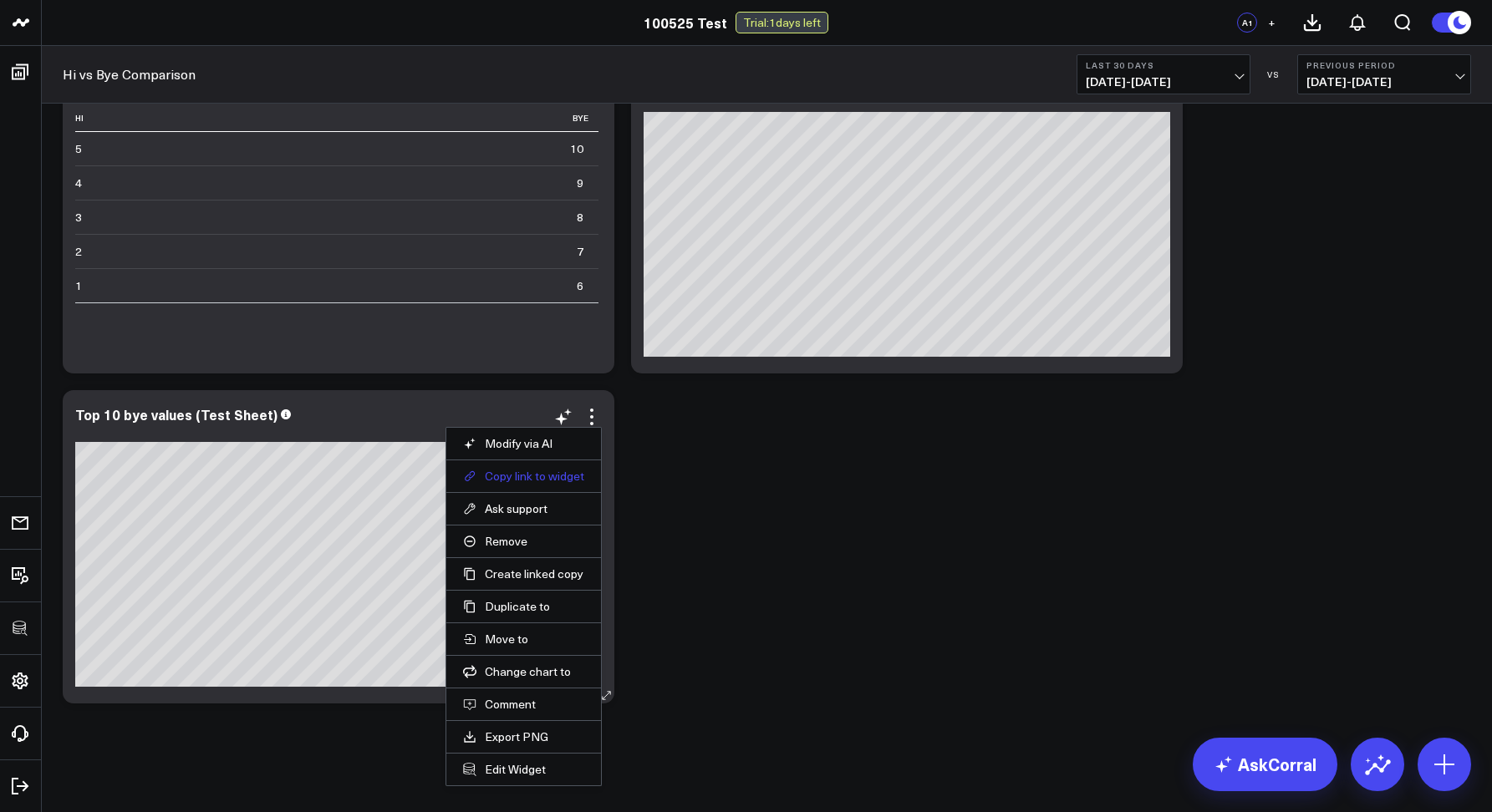
click at [524, 479] on button "Copy link to widget" at bounding box center [523, 476] width 121 height 15
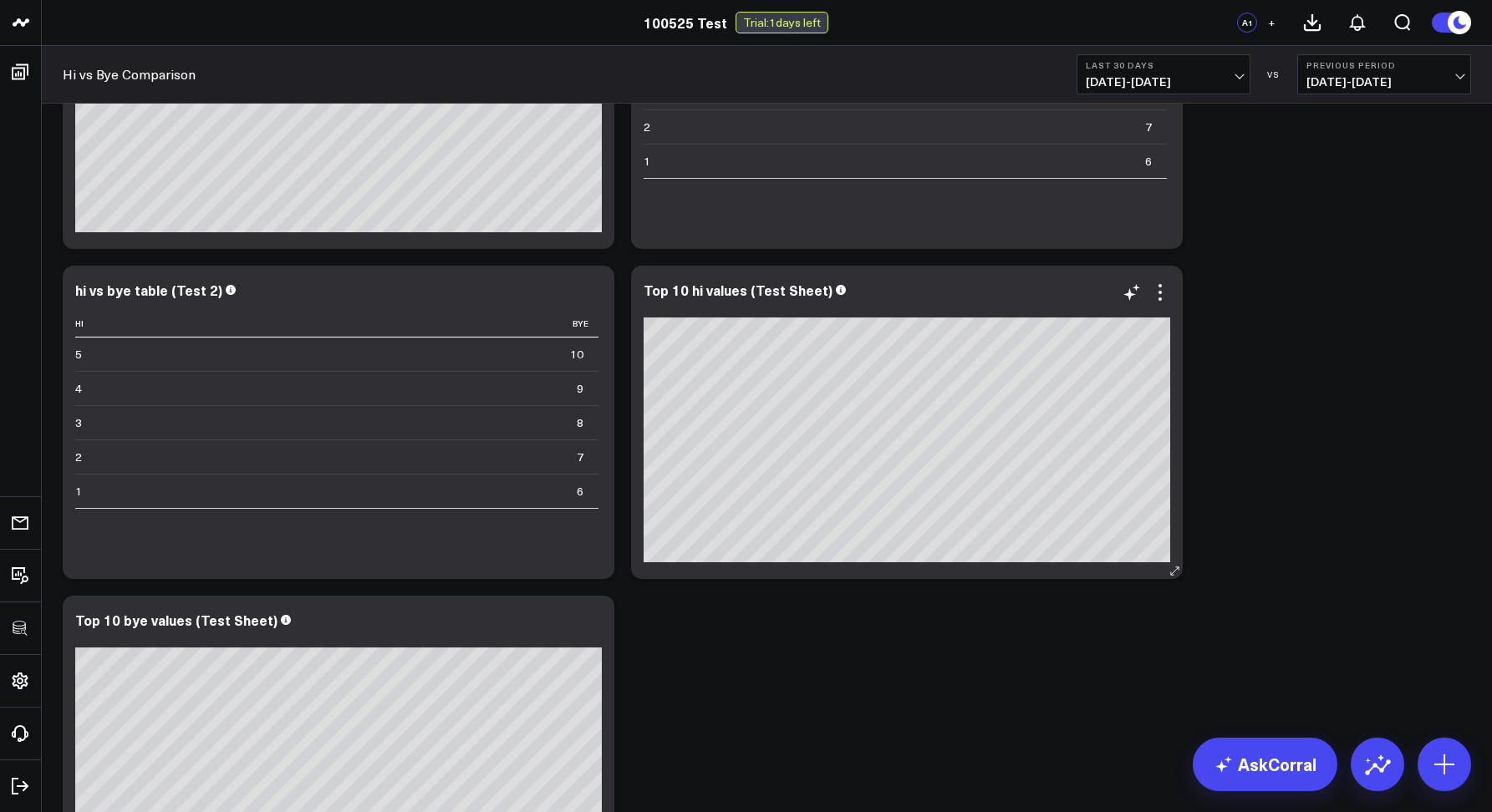
scroll to position [1552, 0]
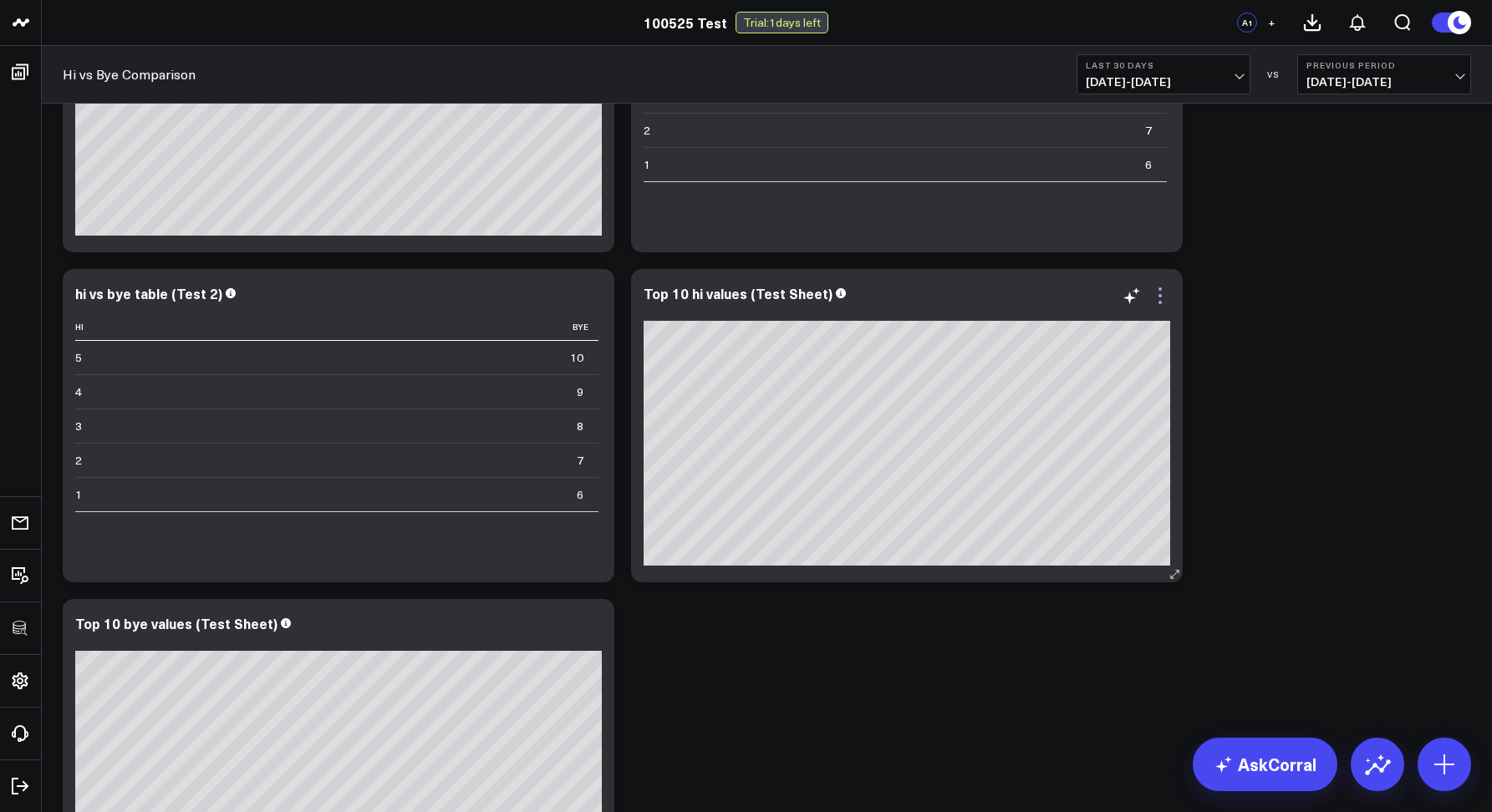
click at [1157, 290] on icon at bounding box center [1160, 296] width 20 height 20
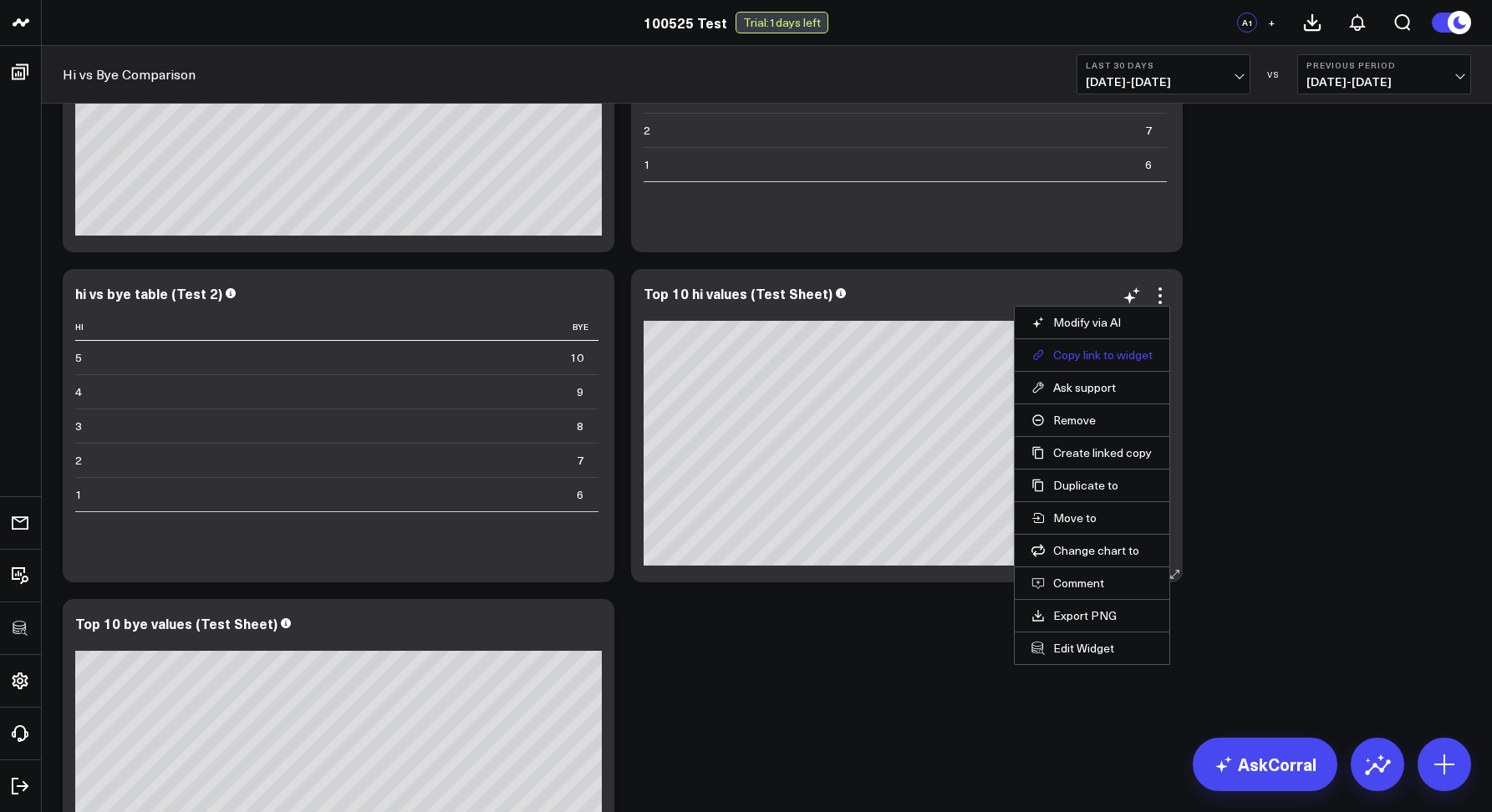
click at [1084, 357] on button "Copy link to widget" at bounding box center [1092, 355] width 121 height 15
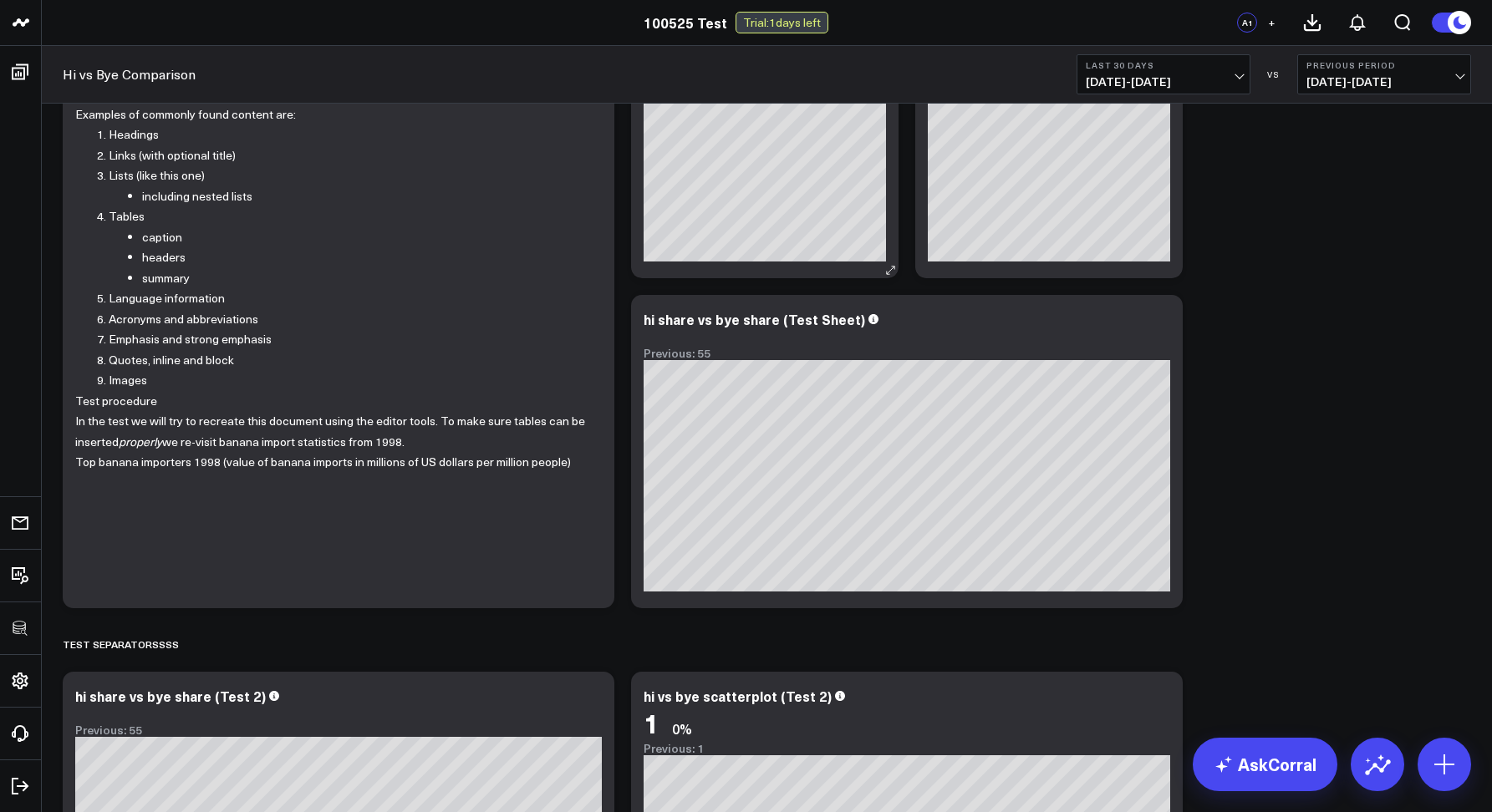
scroll to position [164, 0]
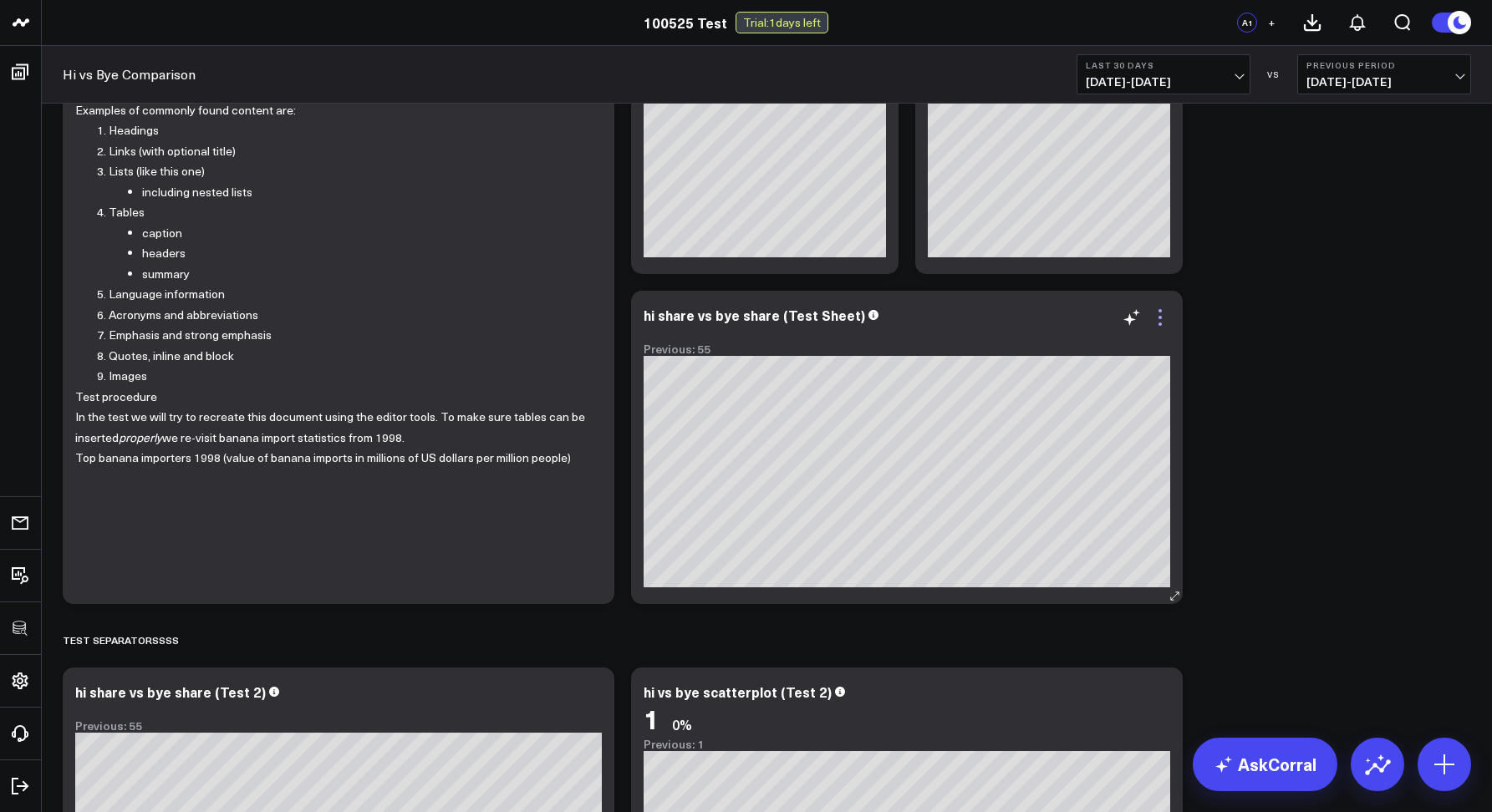
click at [1166, 321] on icon at bounding box center [1160, 317] width 20 height 20
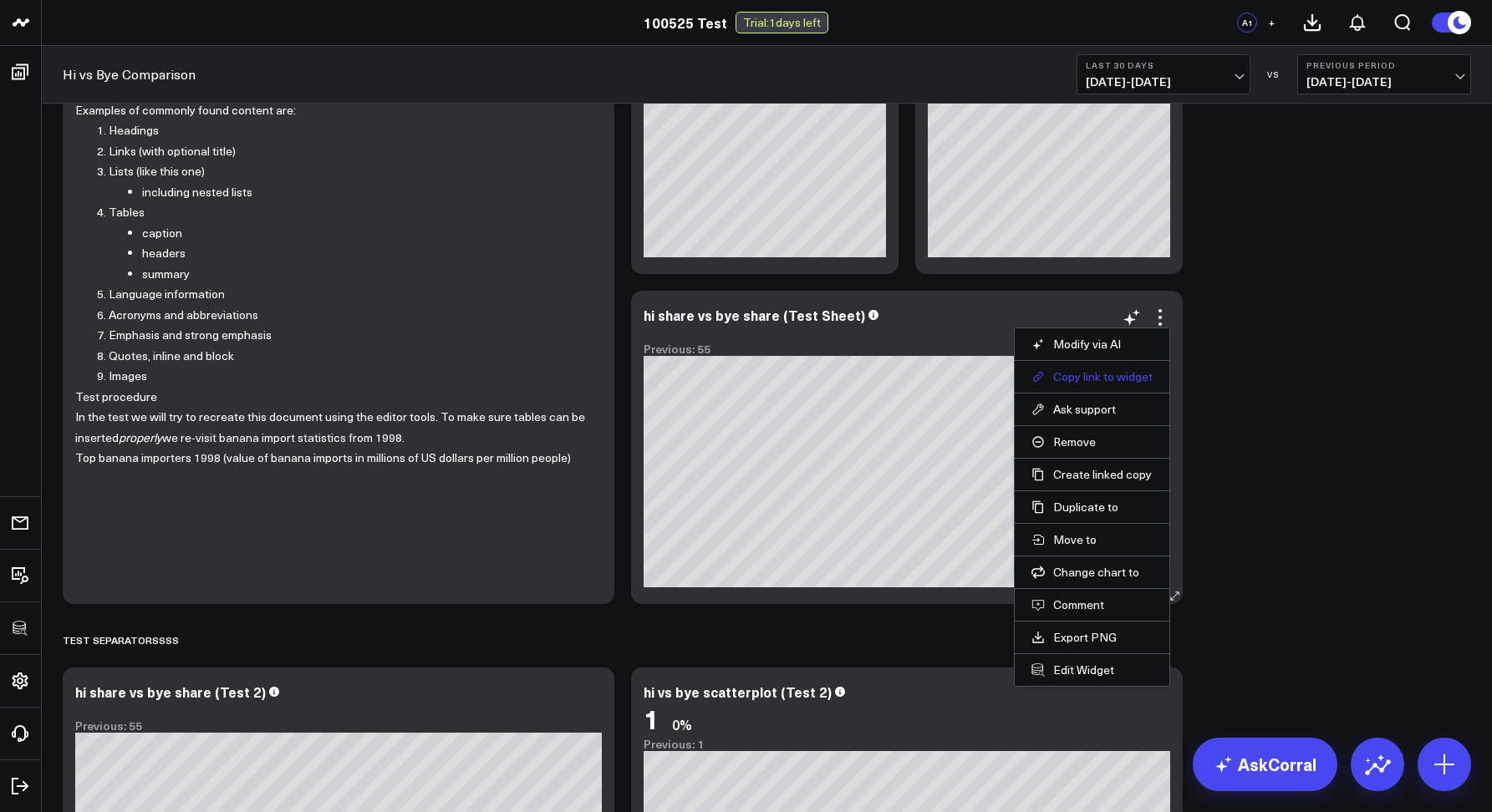
click at [1093, 381] on button "Copy link to widget" at bounding box center [1092, 377] width 121 height 15
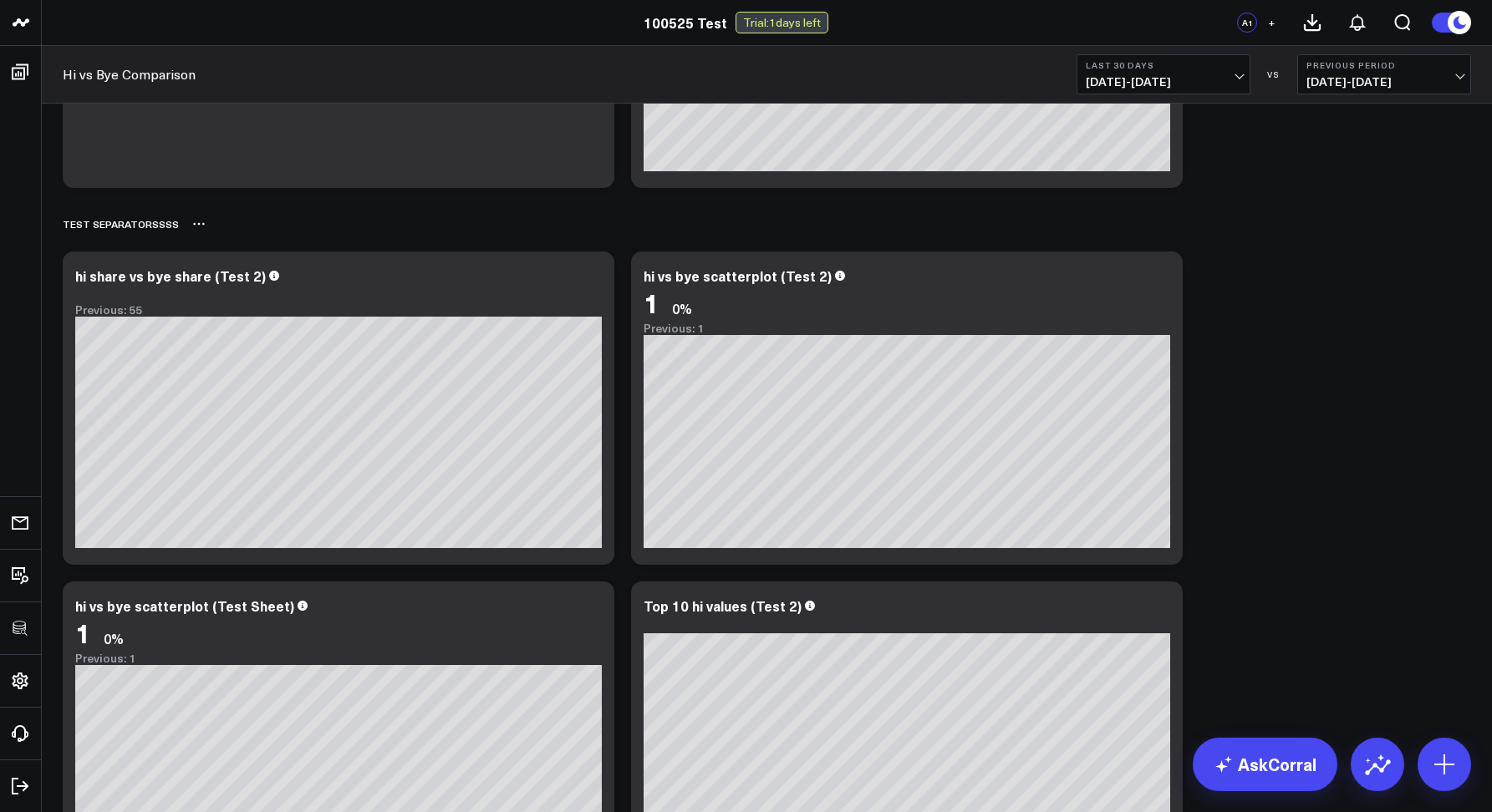
scroll to position [672, 0]
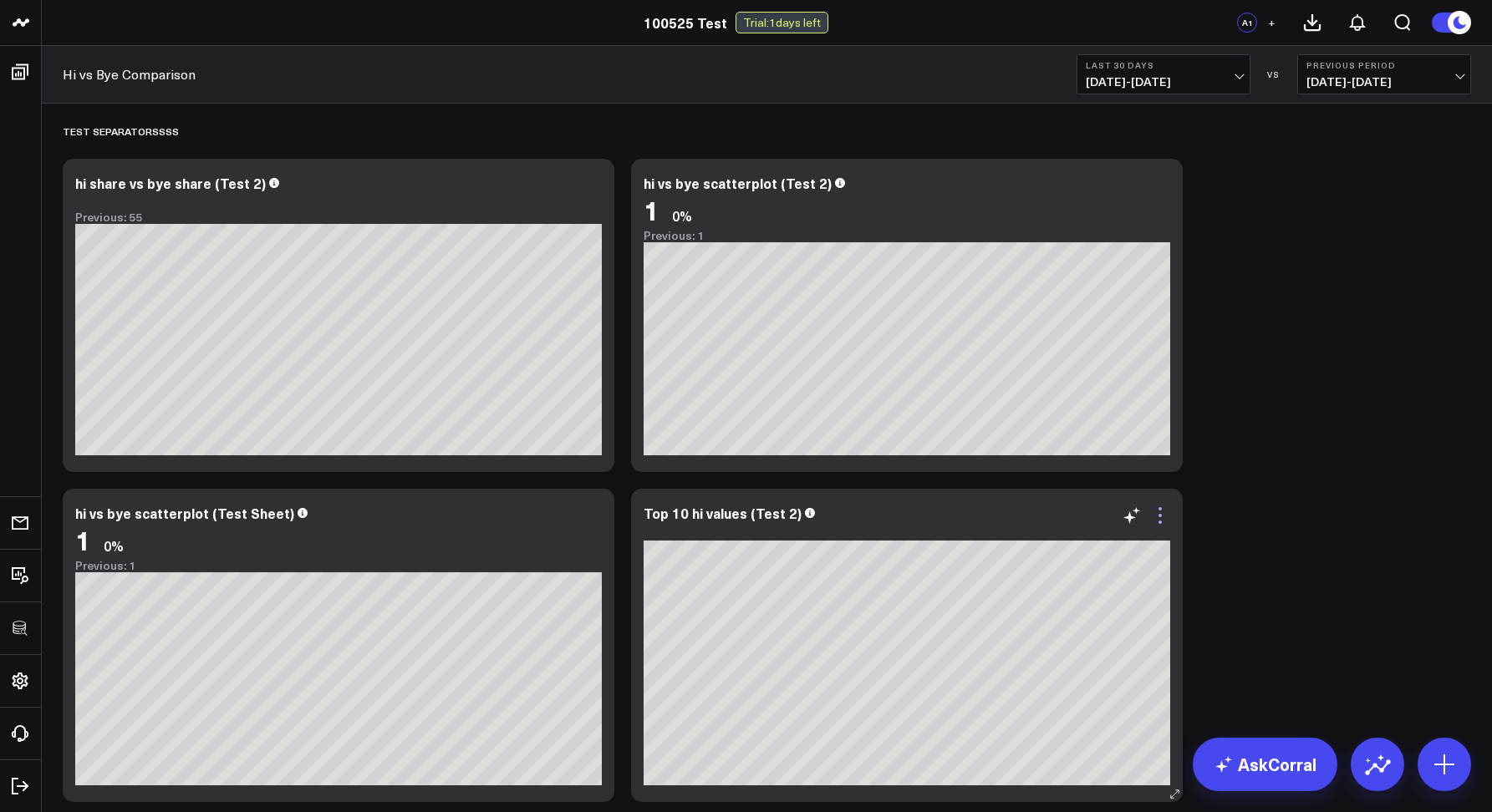
click at [1160, 516] on icon at bounding box center [1160, 516] width 3 height 3
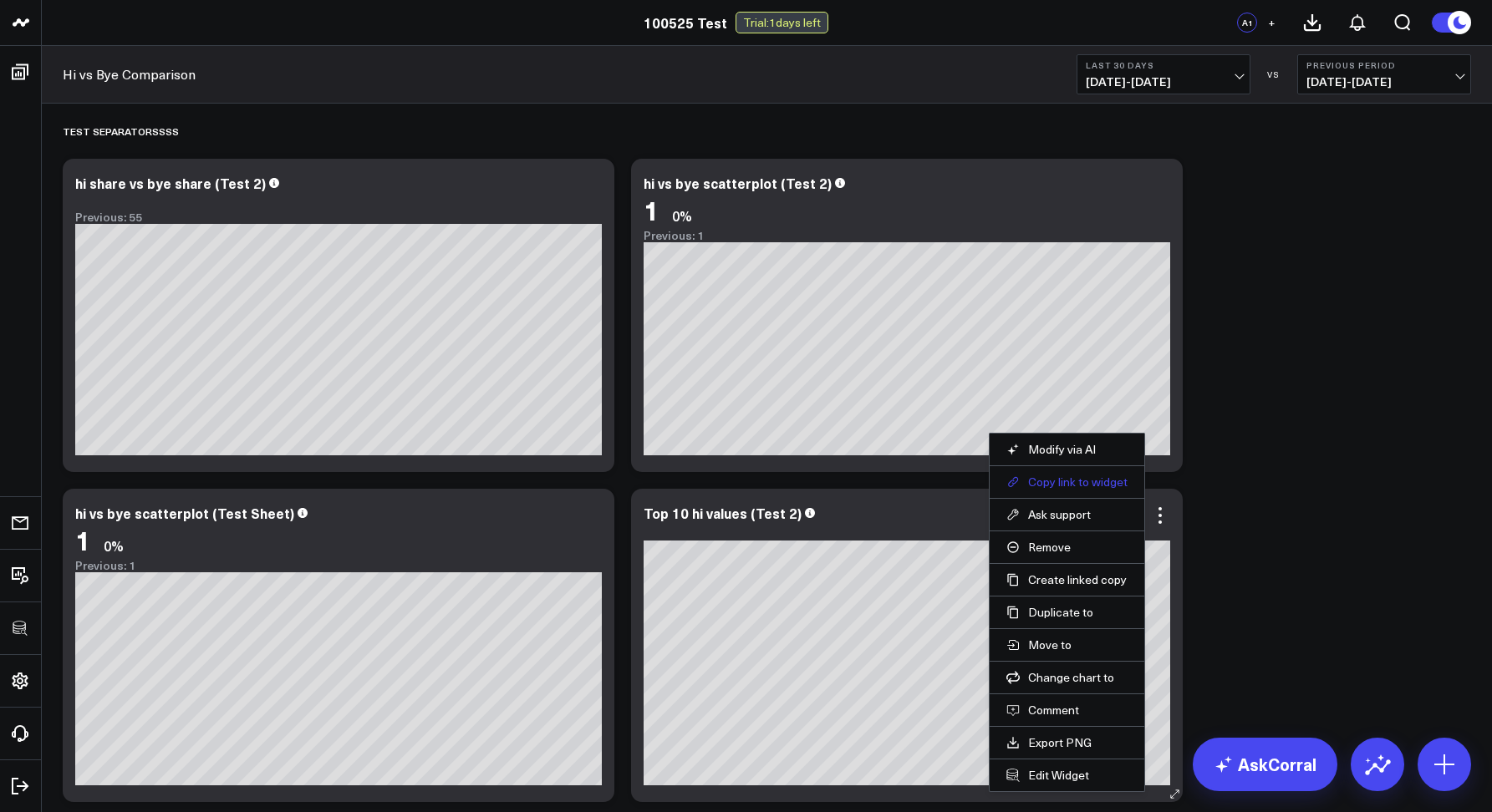
click at [1055, 478] on button "Copy link to widget" at bounding box center [1067, 482] width 121 height 15
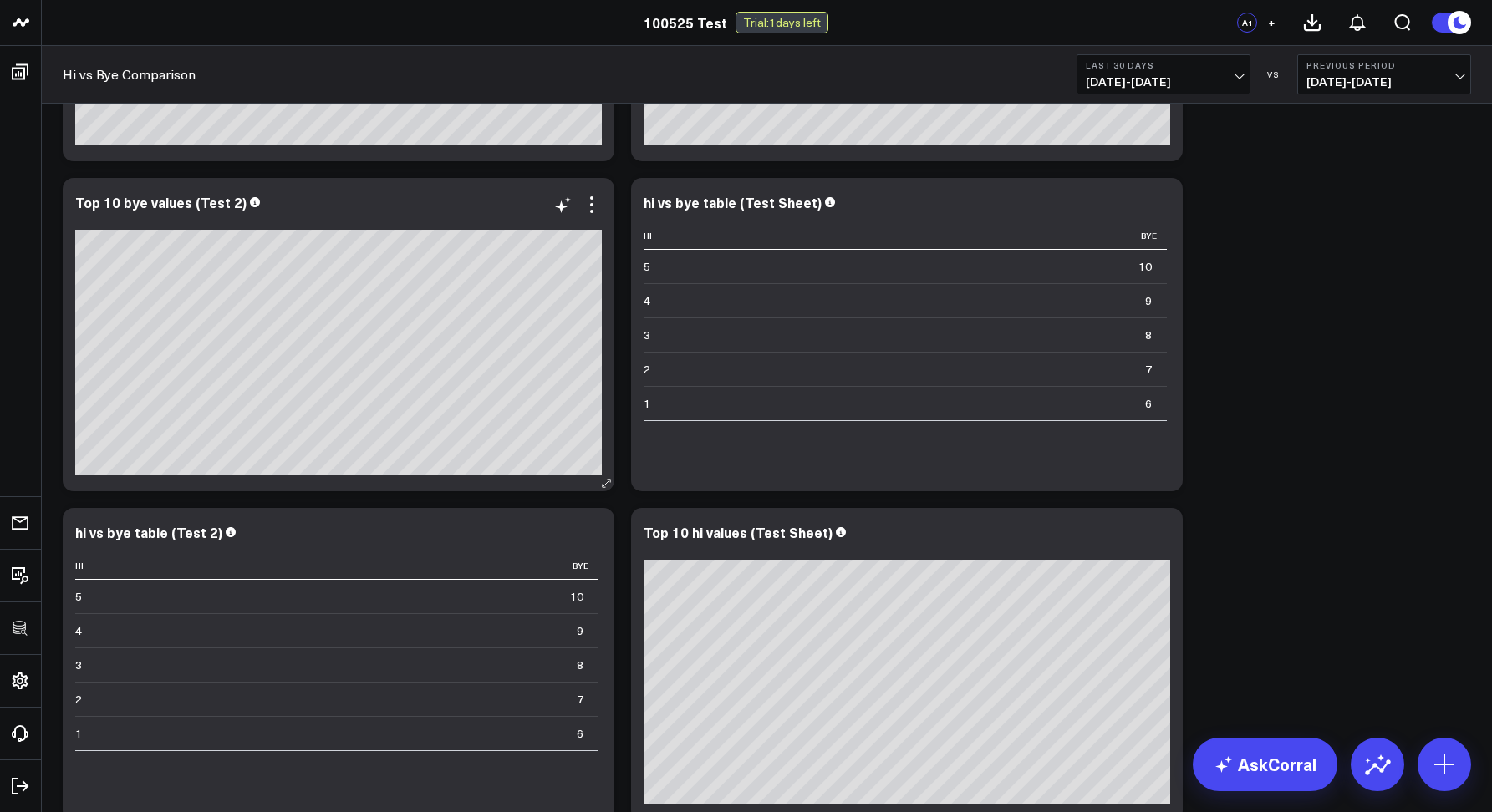
scroll to position [1357, 0]
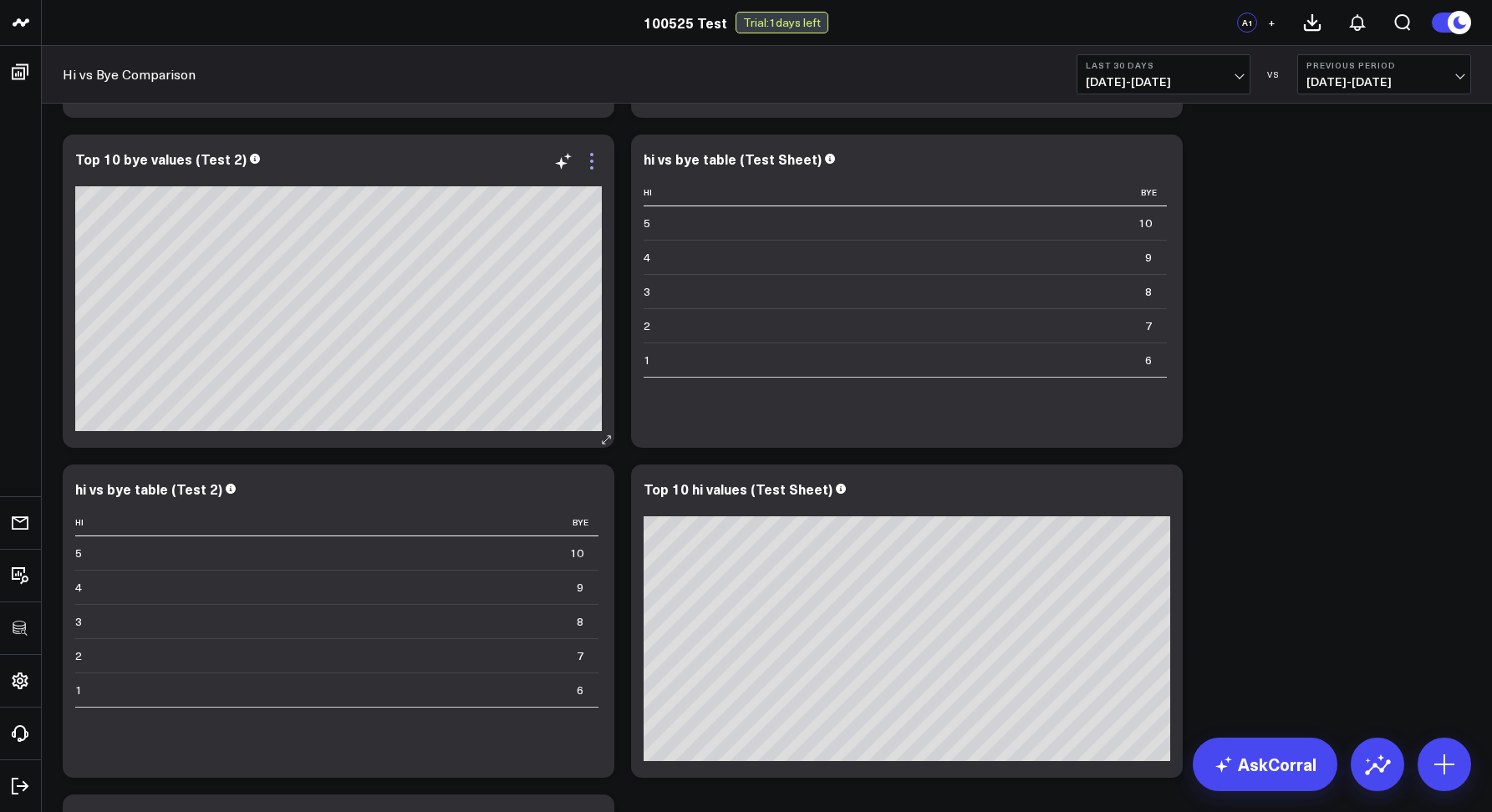
click at [593, 166] on icon at bounding box center [592, 162] width 20 height 20
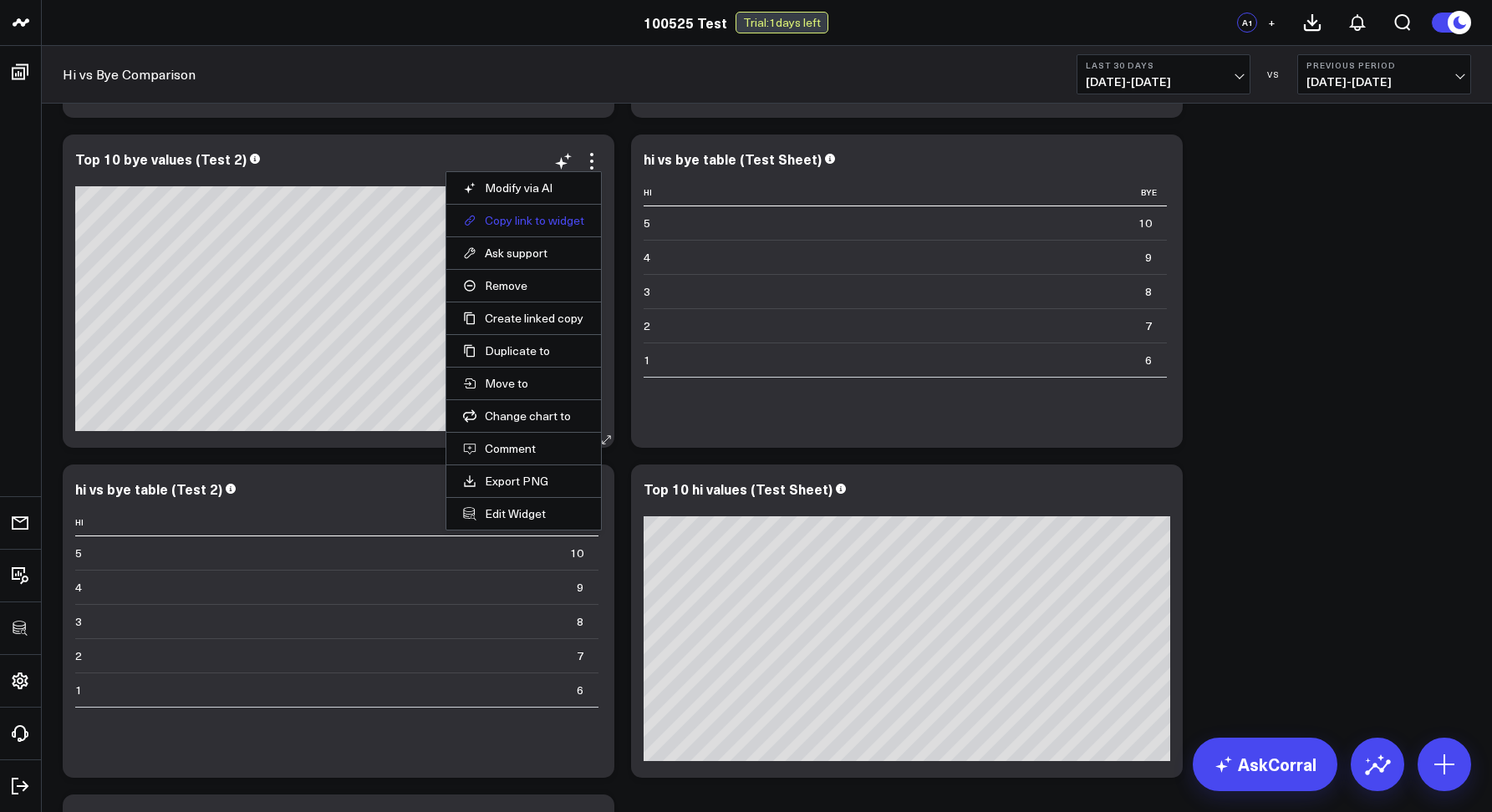
click at [567, 217] on button "Copy link to widget" at bounding box center [523, 221] width 121 height 15
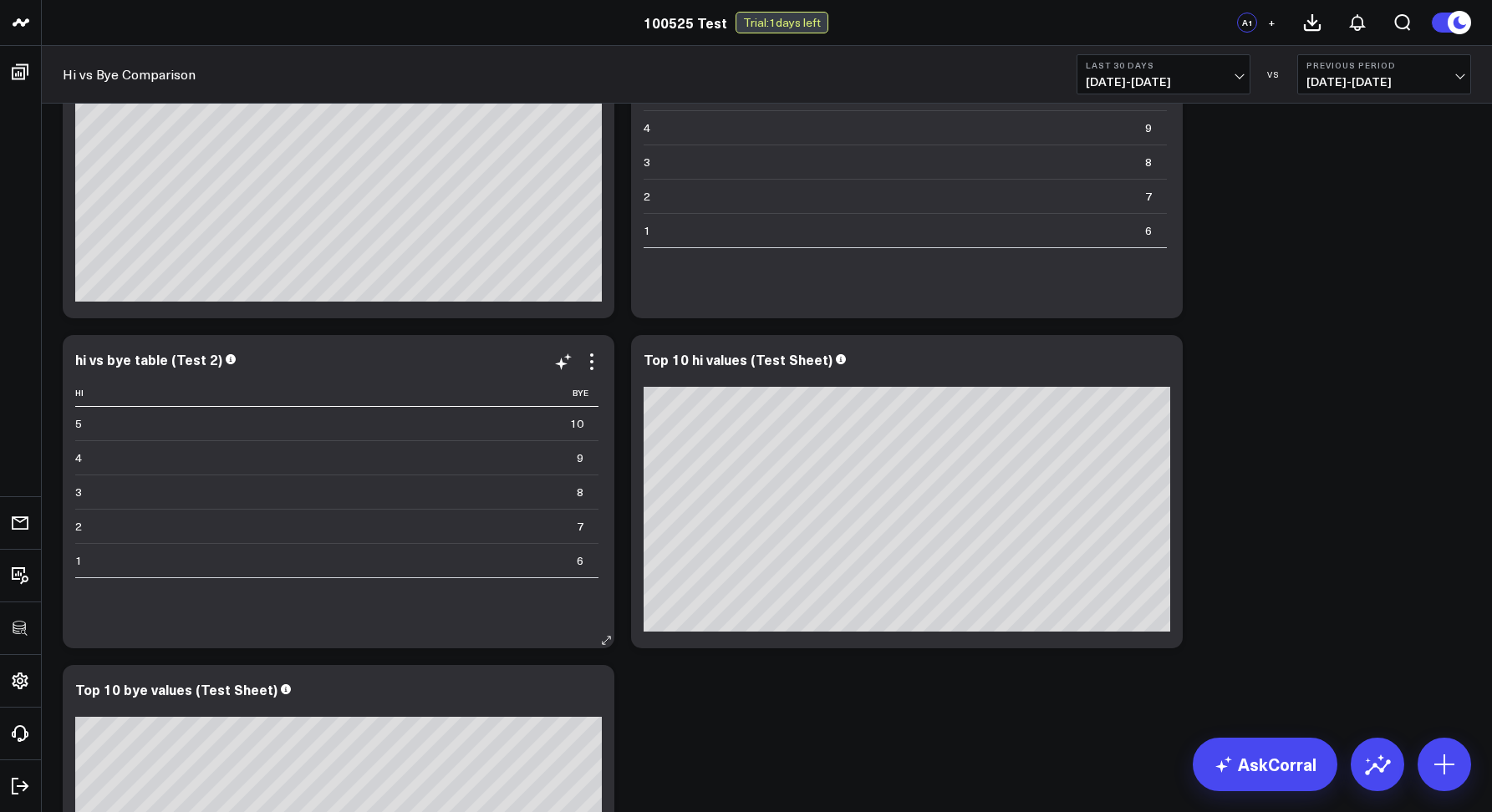
scroll to position [1761, 0]
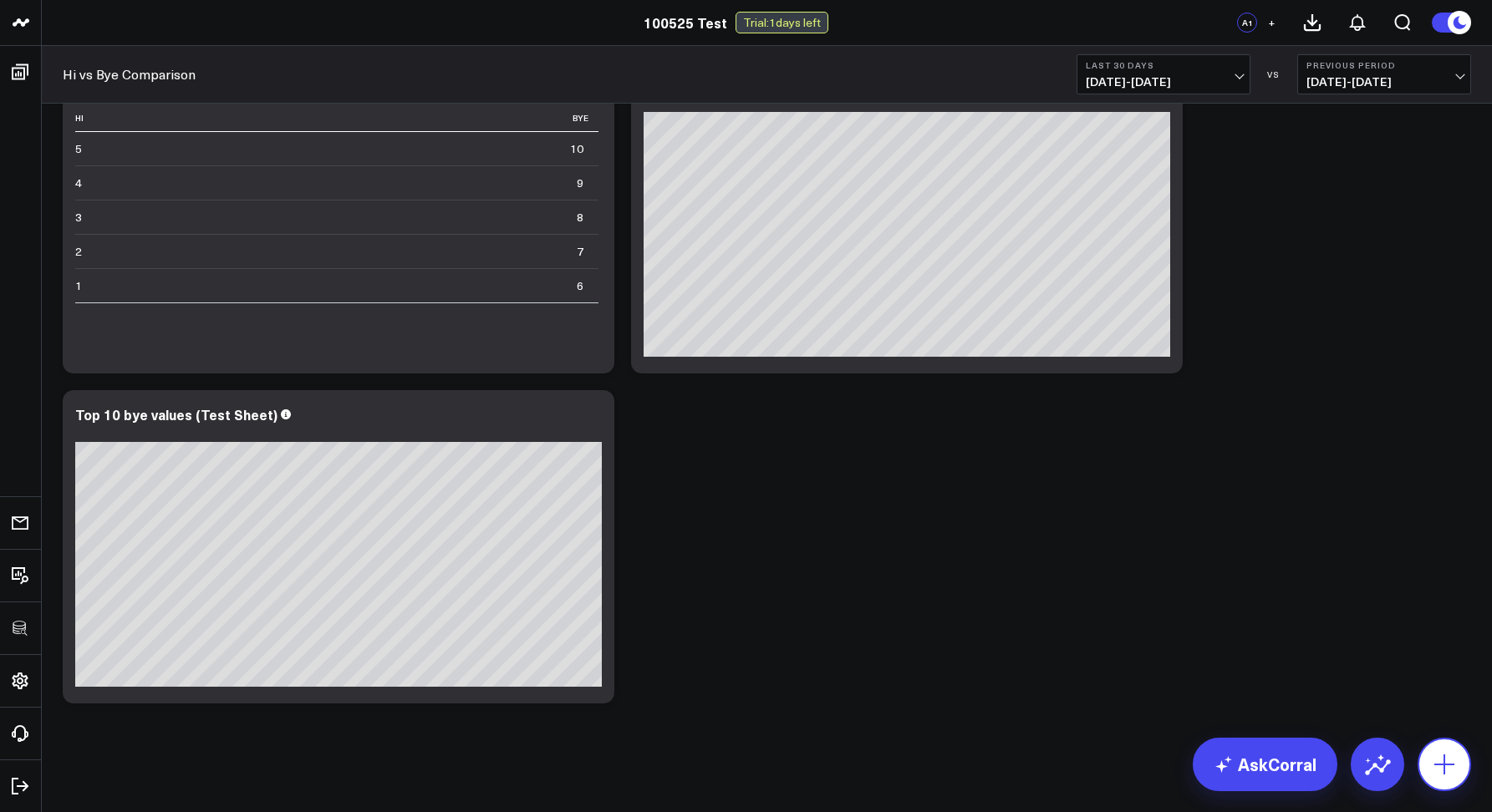
click at [1433, 780] on button at bounding box center [1444, 764] width 54 height 54
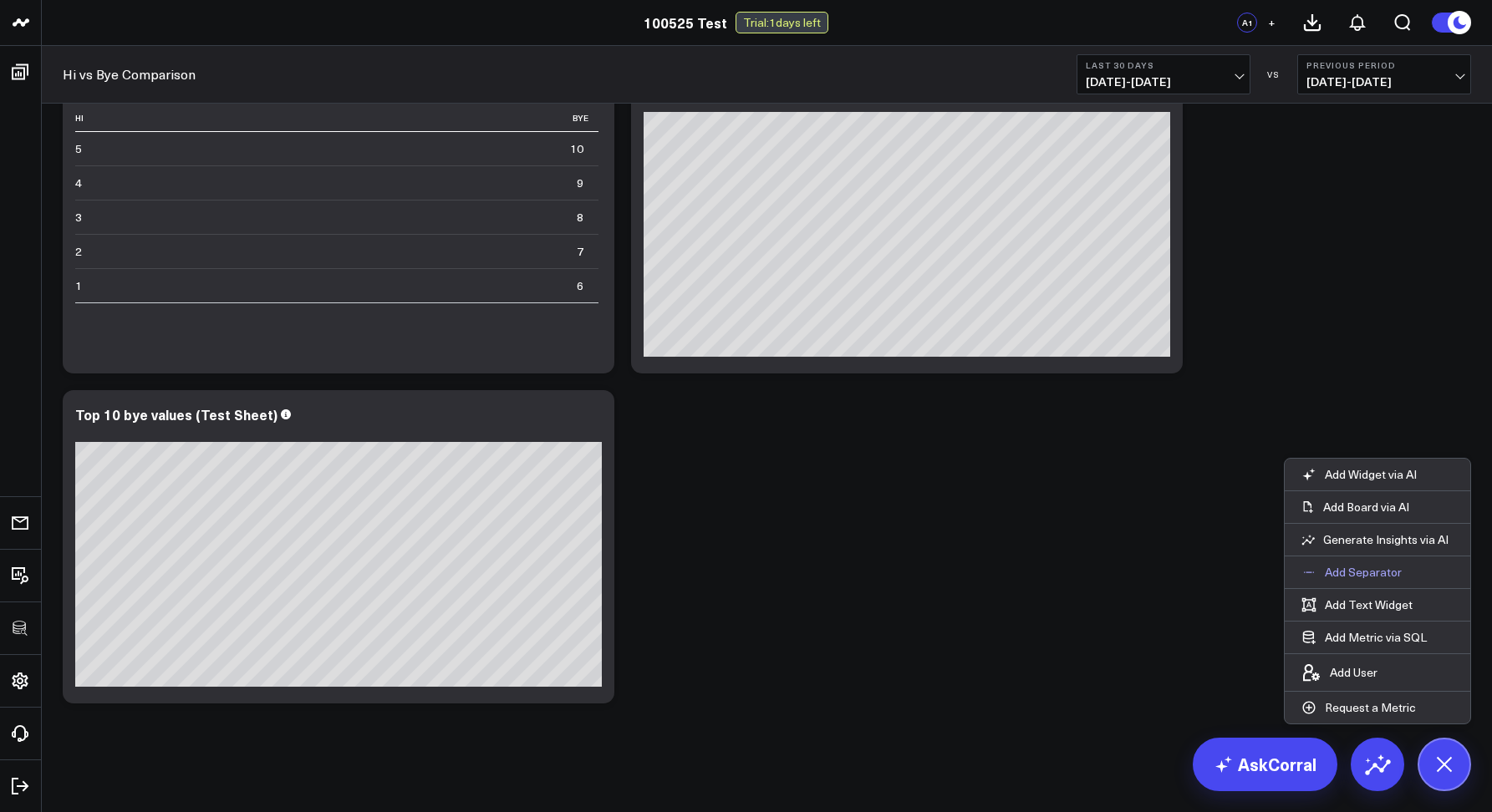
click at [1351, 585] on button "Add Separator" at bounding box center [1351, 573] width 134 height 32
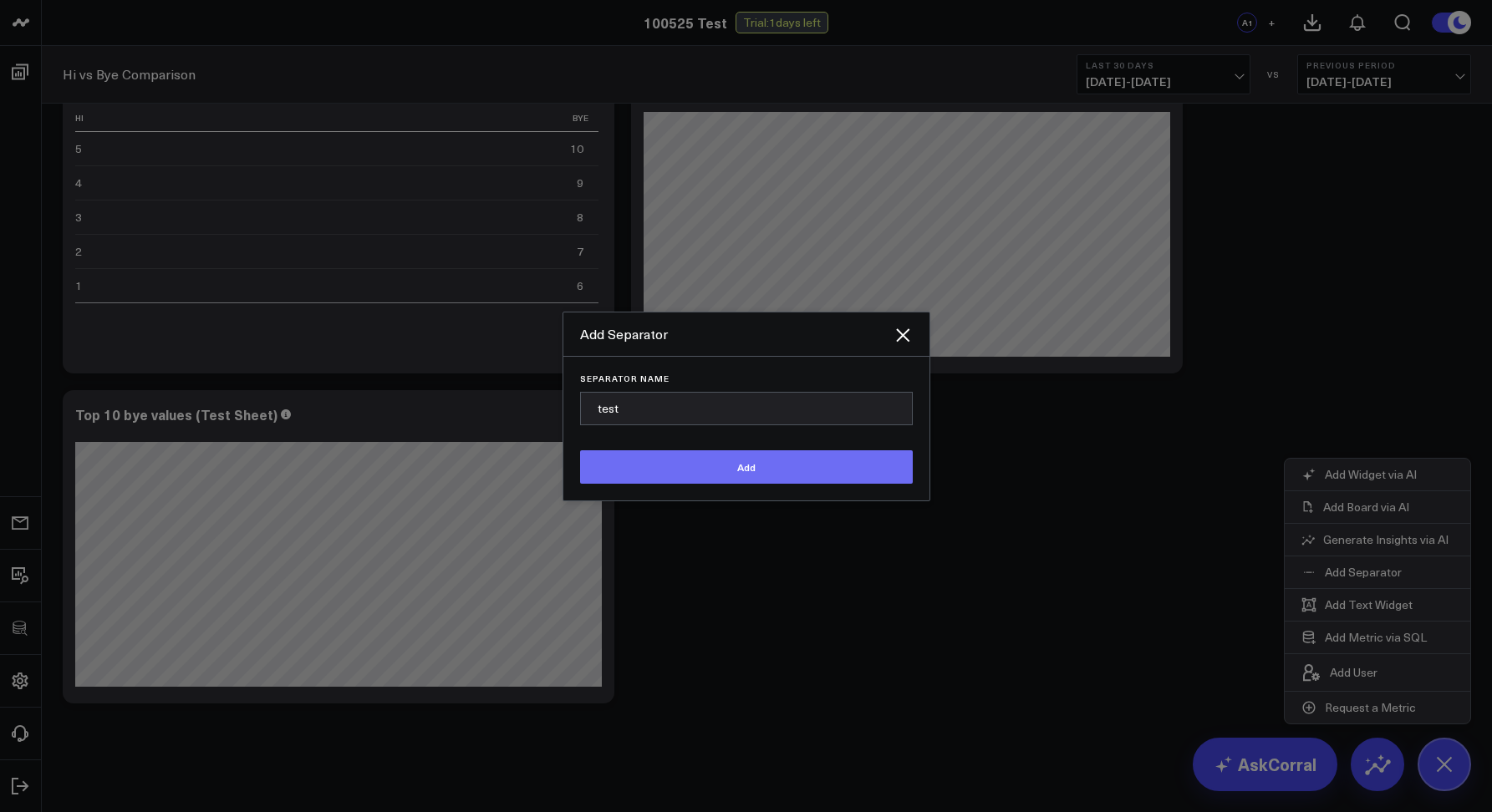
type input "test"
click at [758, 483] on button "Add" at bounding box center [746, 467] width 332 height 33
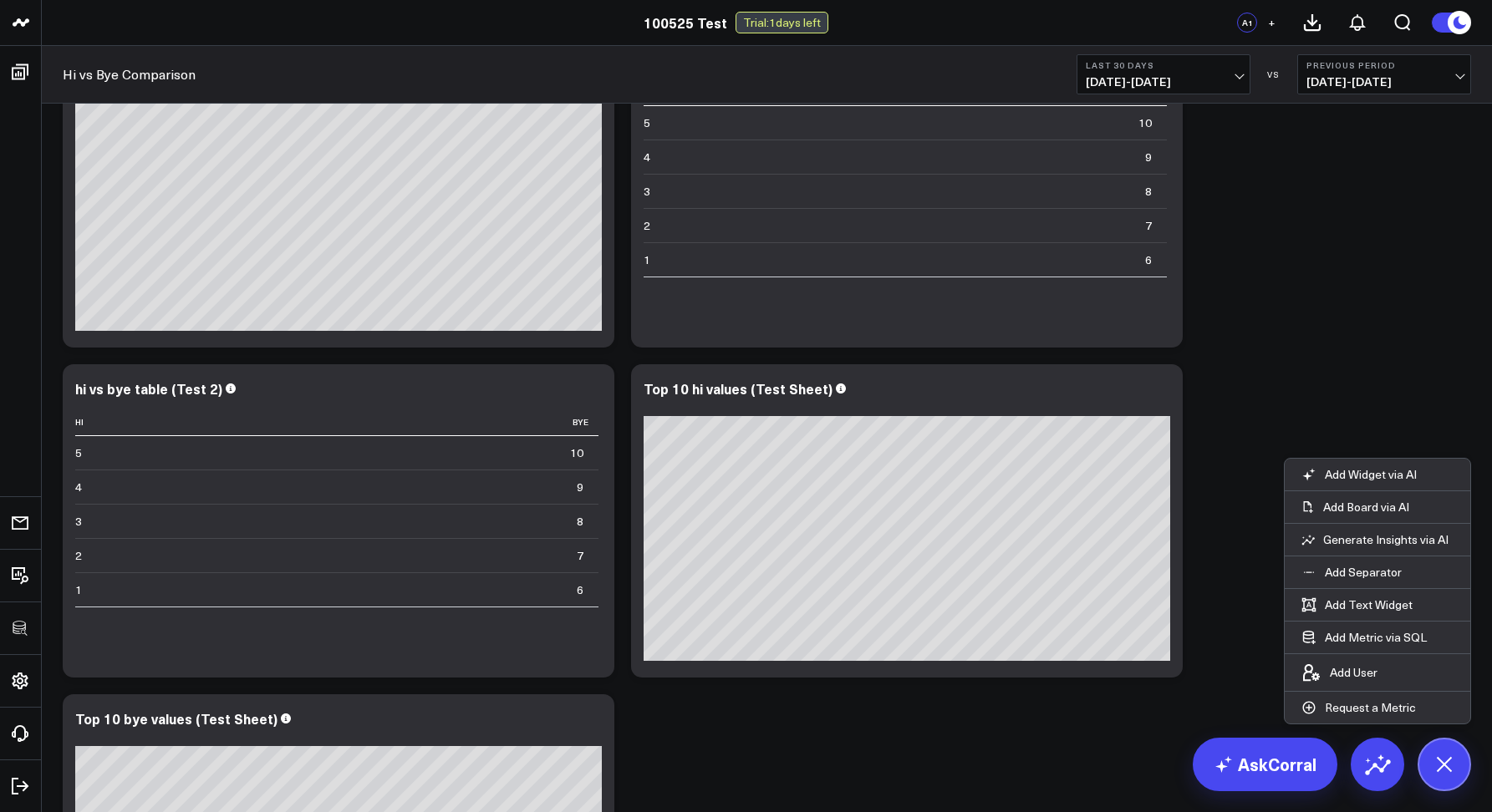
scroll to position [1808, 0]
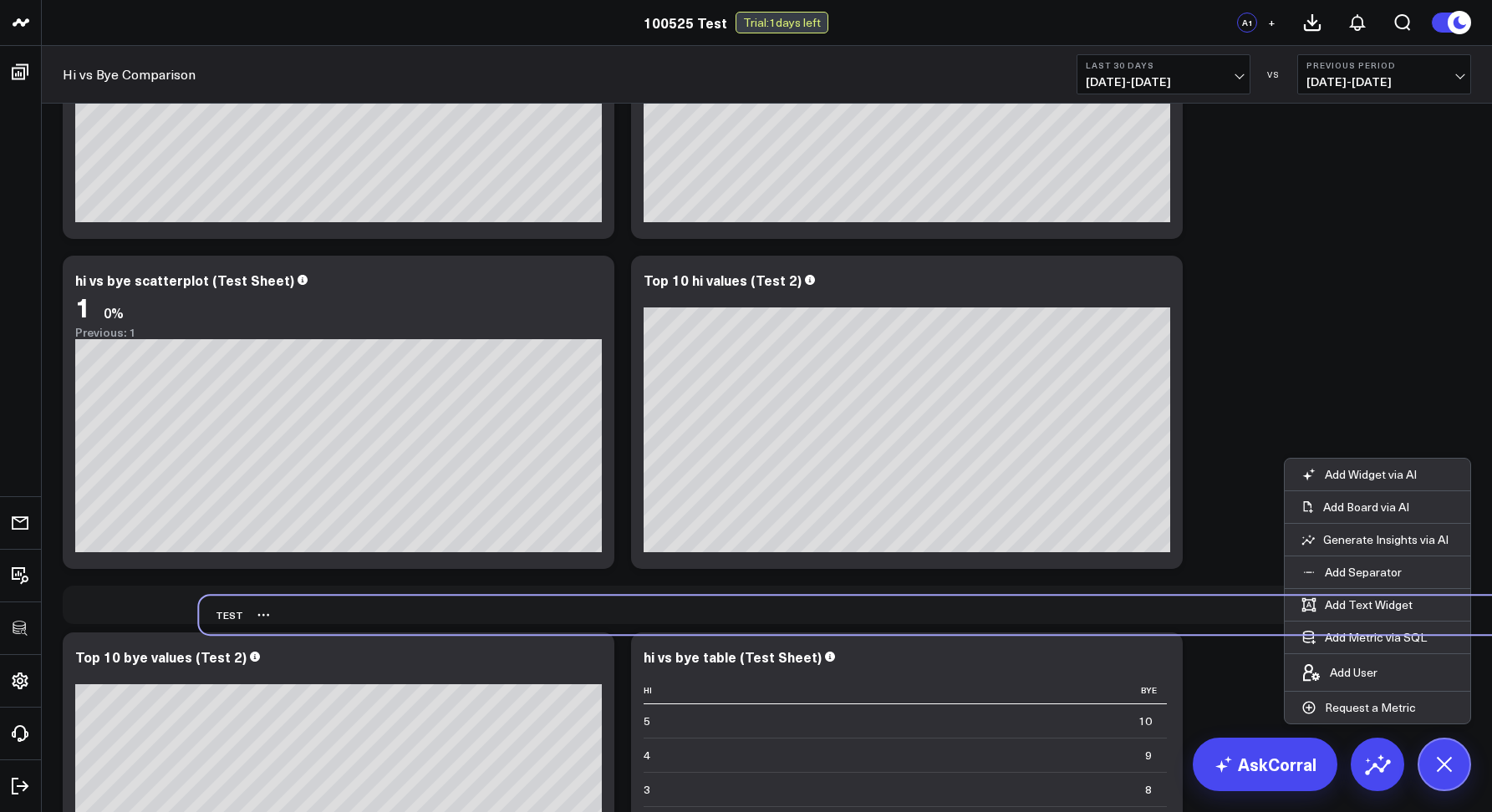
drag, startPoint x: 143, startPoint y: 686, endPoint x: 279, endPoint y: 609, distance: 156.3
click at [279, 609] on div "test" at bounding box center [903, 615] width 1408 height 39
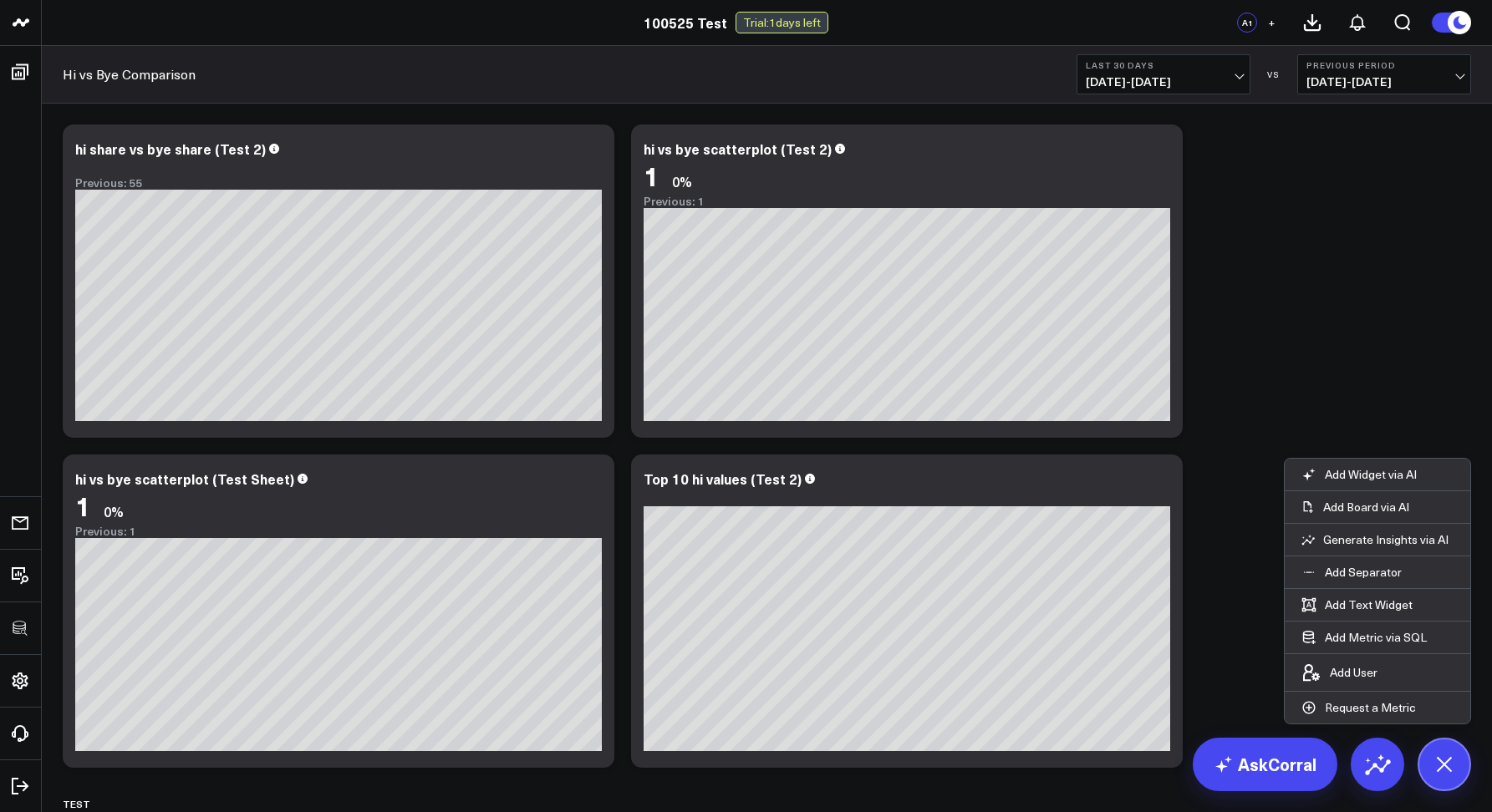
scroll to position [706, 0]
drag, startPoint x: 1418, startPoint y: 768, endPoint x: 1436, endPoint y: 768, distance: 18.0
click at [1424, 768] on button at bounding box center [1444, 764] width 54 height 54
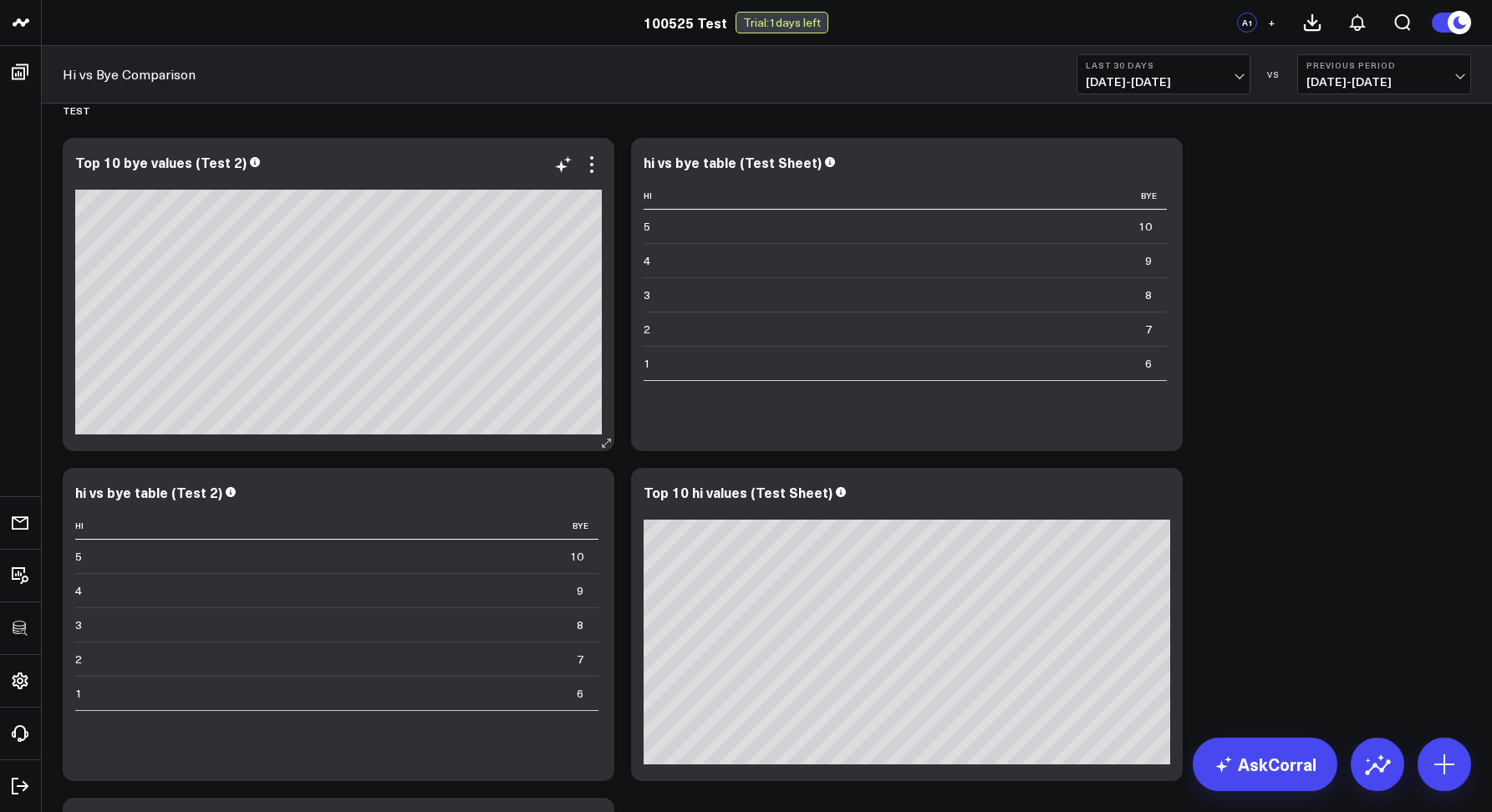
scroll to position [1396, 0]
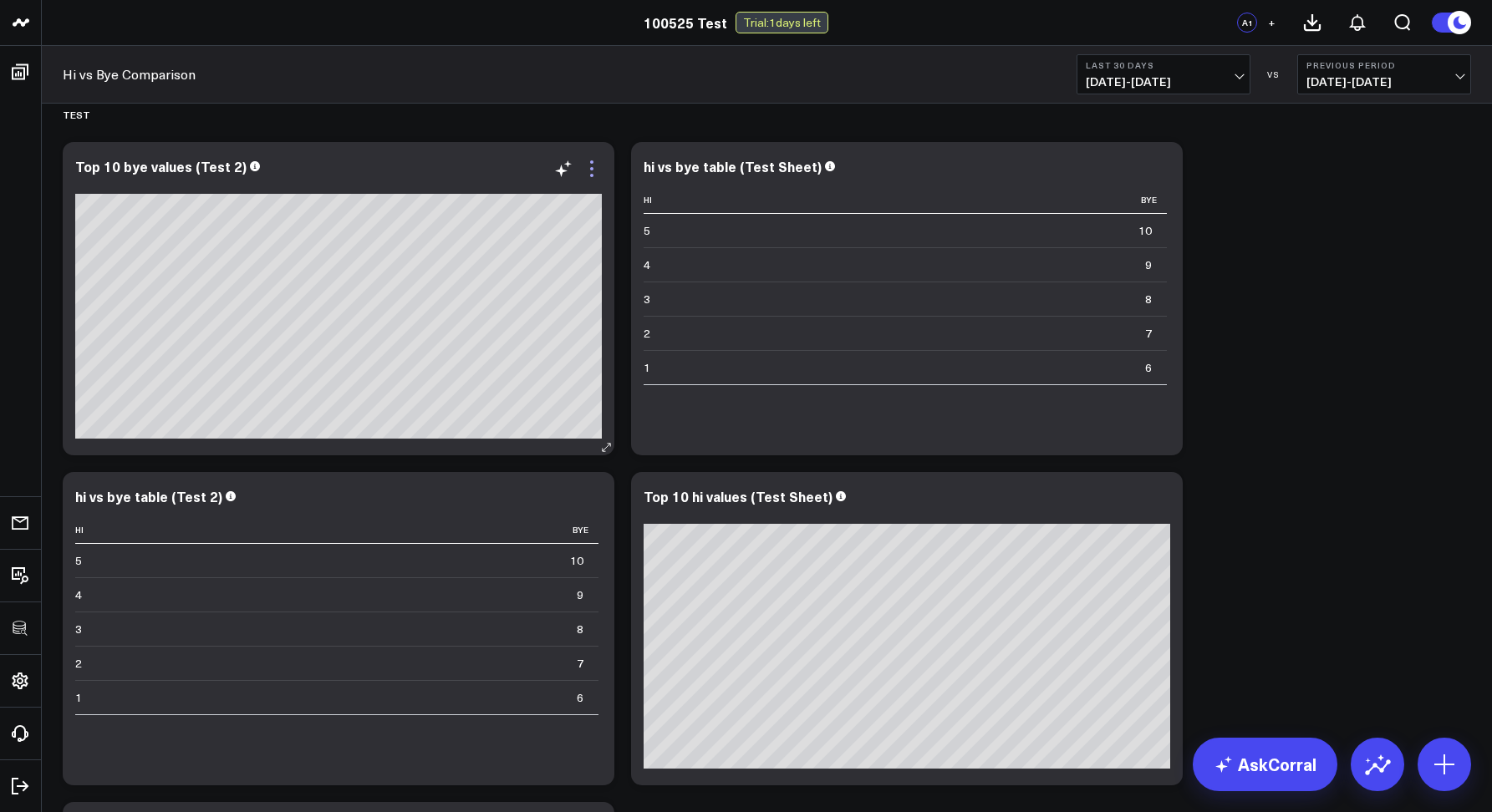
click at [590, 169] on icon at bounding box center [592, 169] width 3 height 3
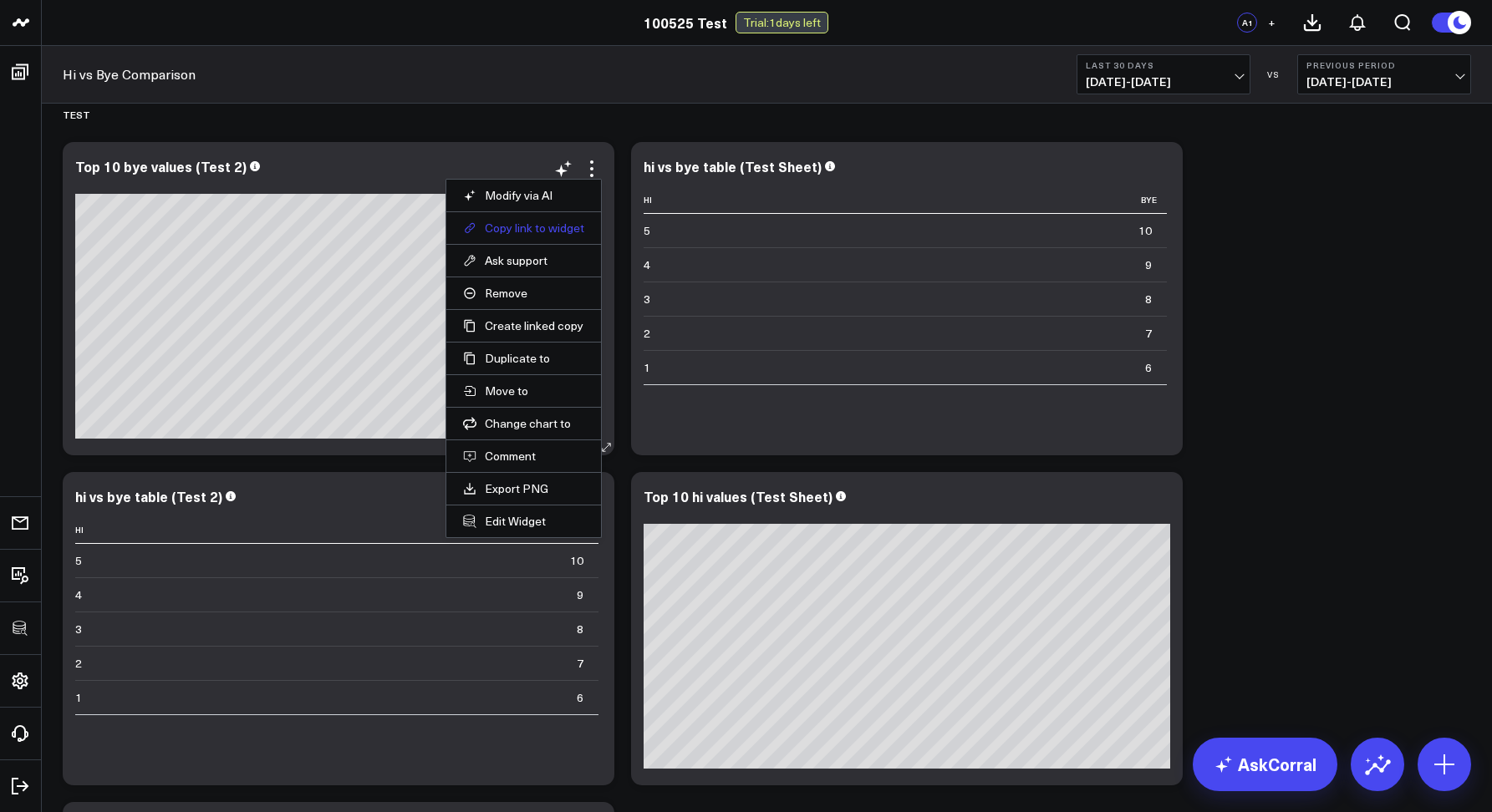
click at [536, 231] on button "Copy link to widget" at bounding box center [523, 228] width 121 height 15
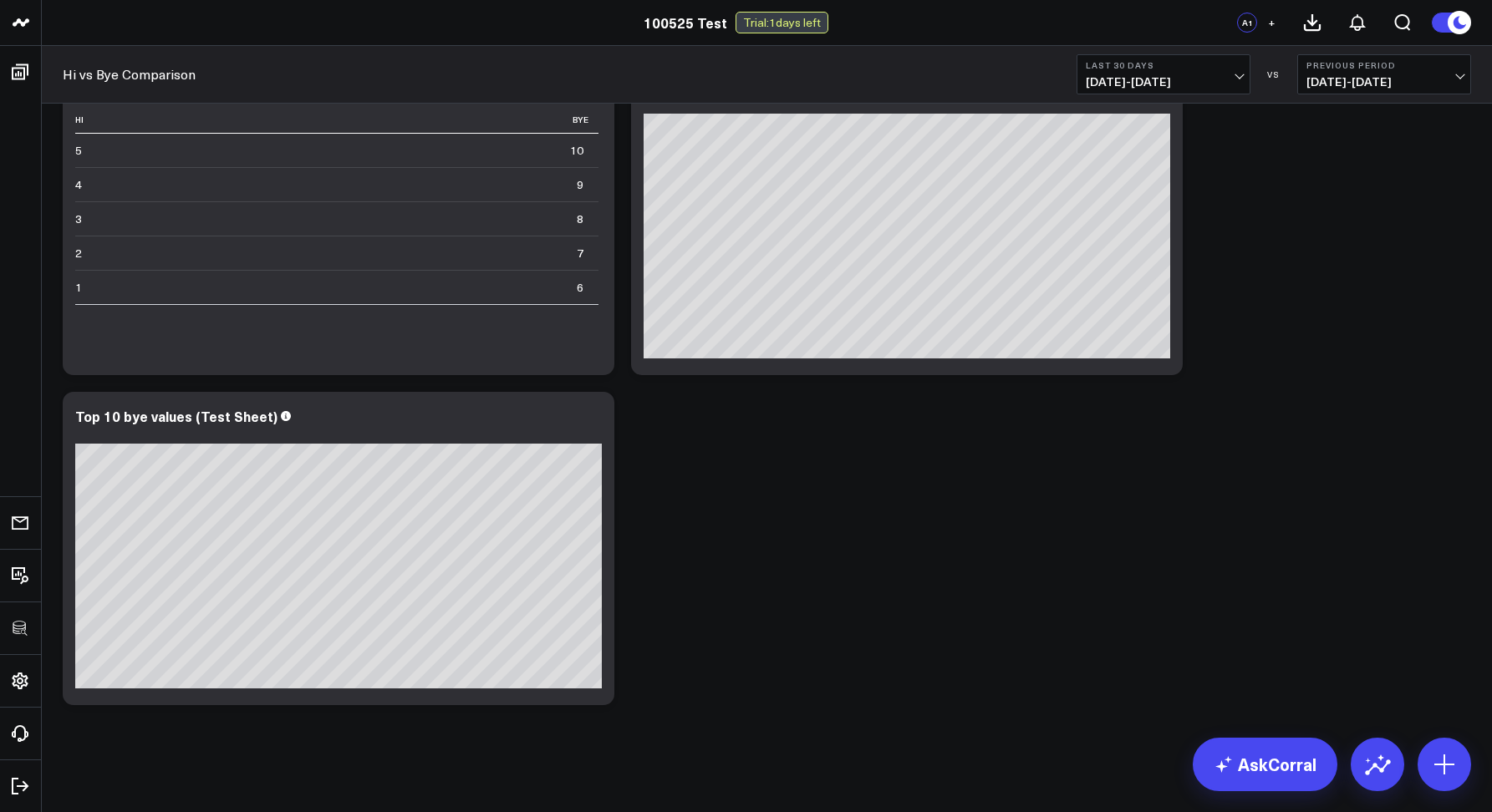
scroll to position [1808, 0]
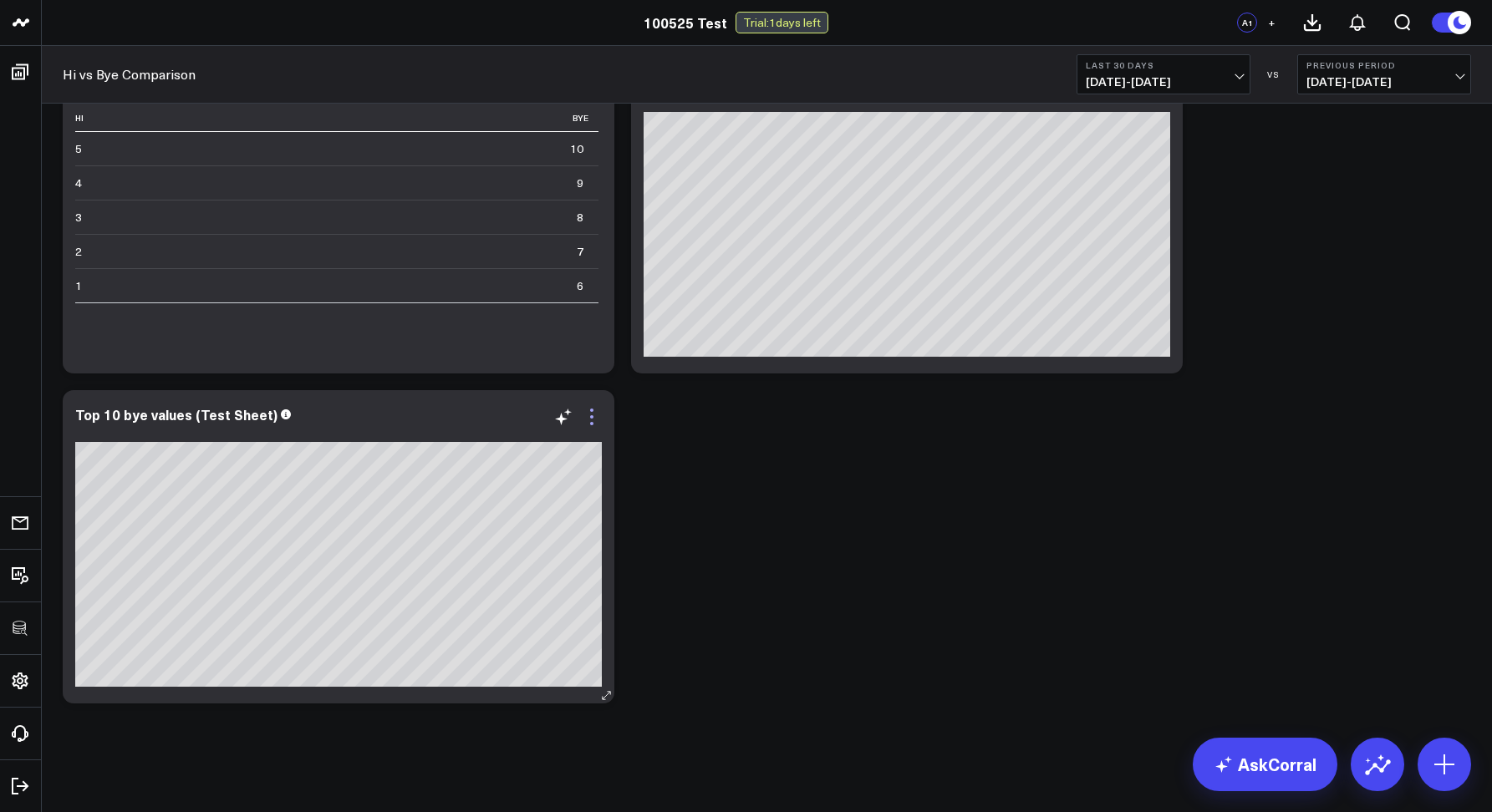
click at [598, 412] on icon at bounding box center [592, 417] width 20 height 20
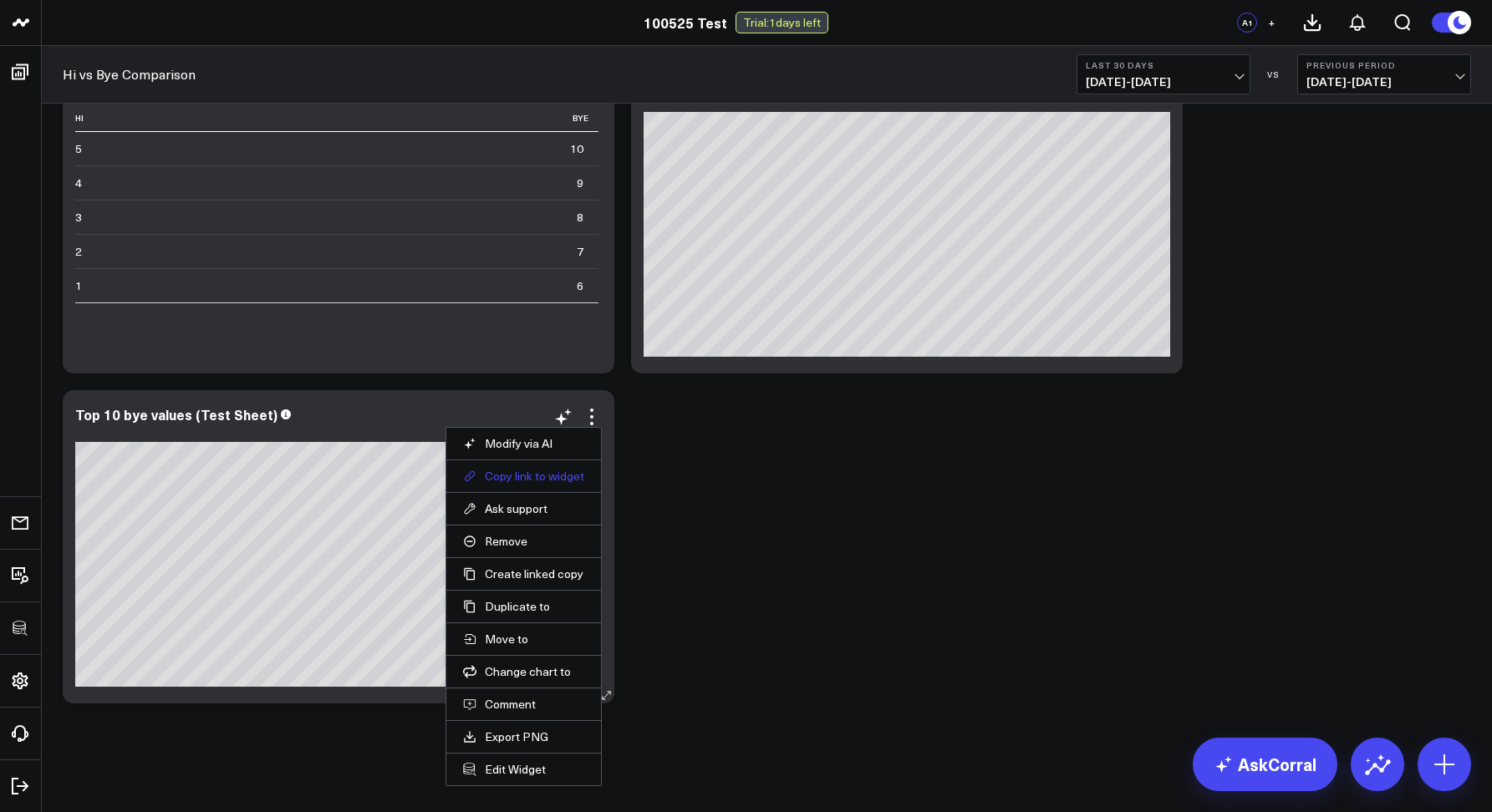
click at [533, 473] on button "Copy link to widget" at bounding box center [523, 476] width 121 height 15
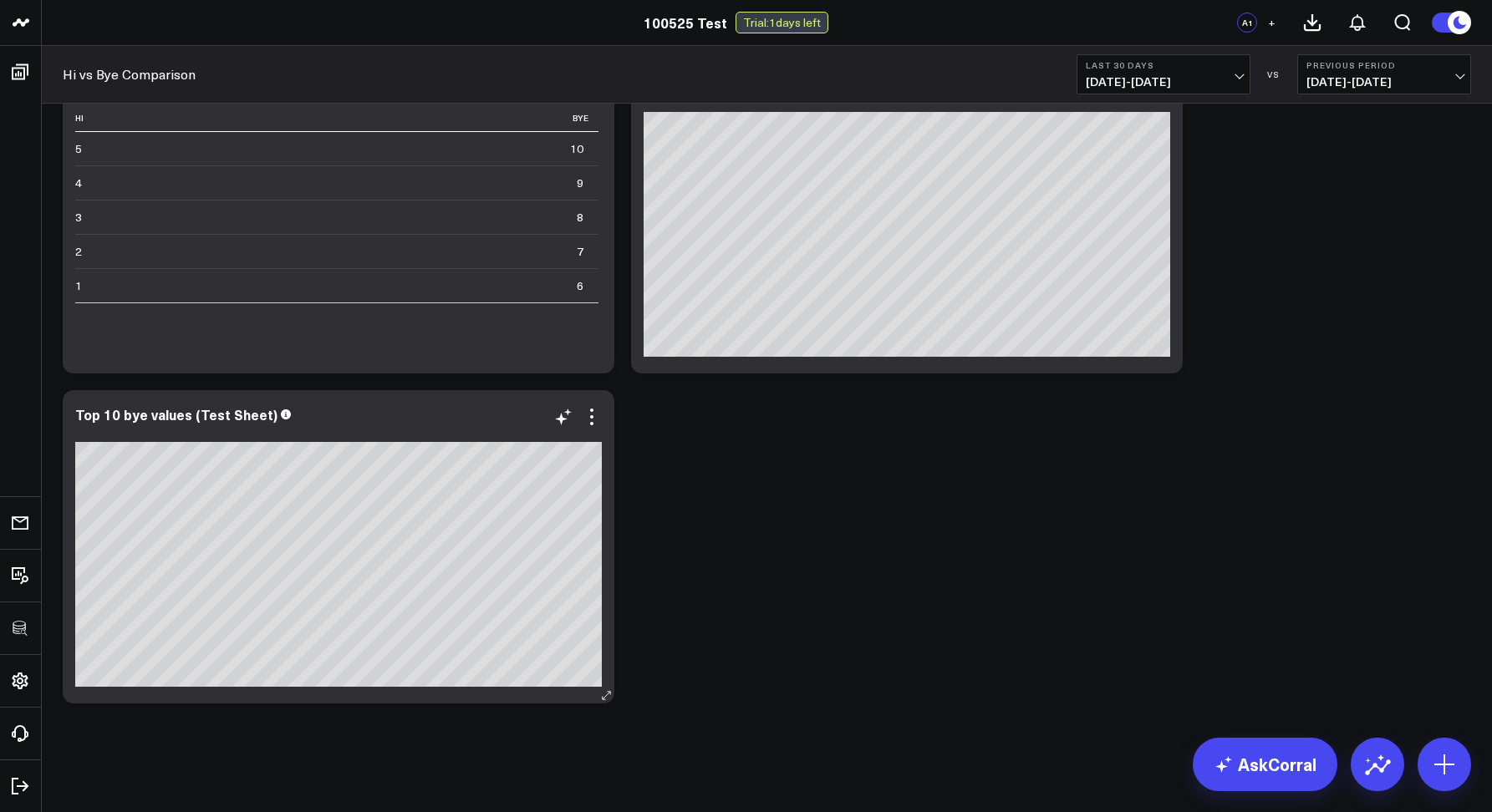
scroll to position [1392, 0]
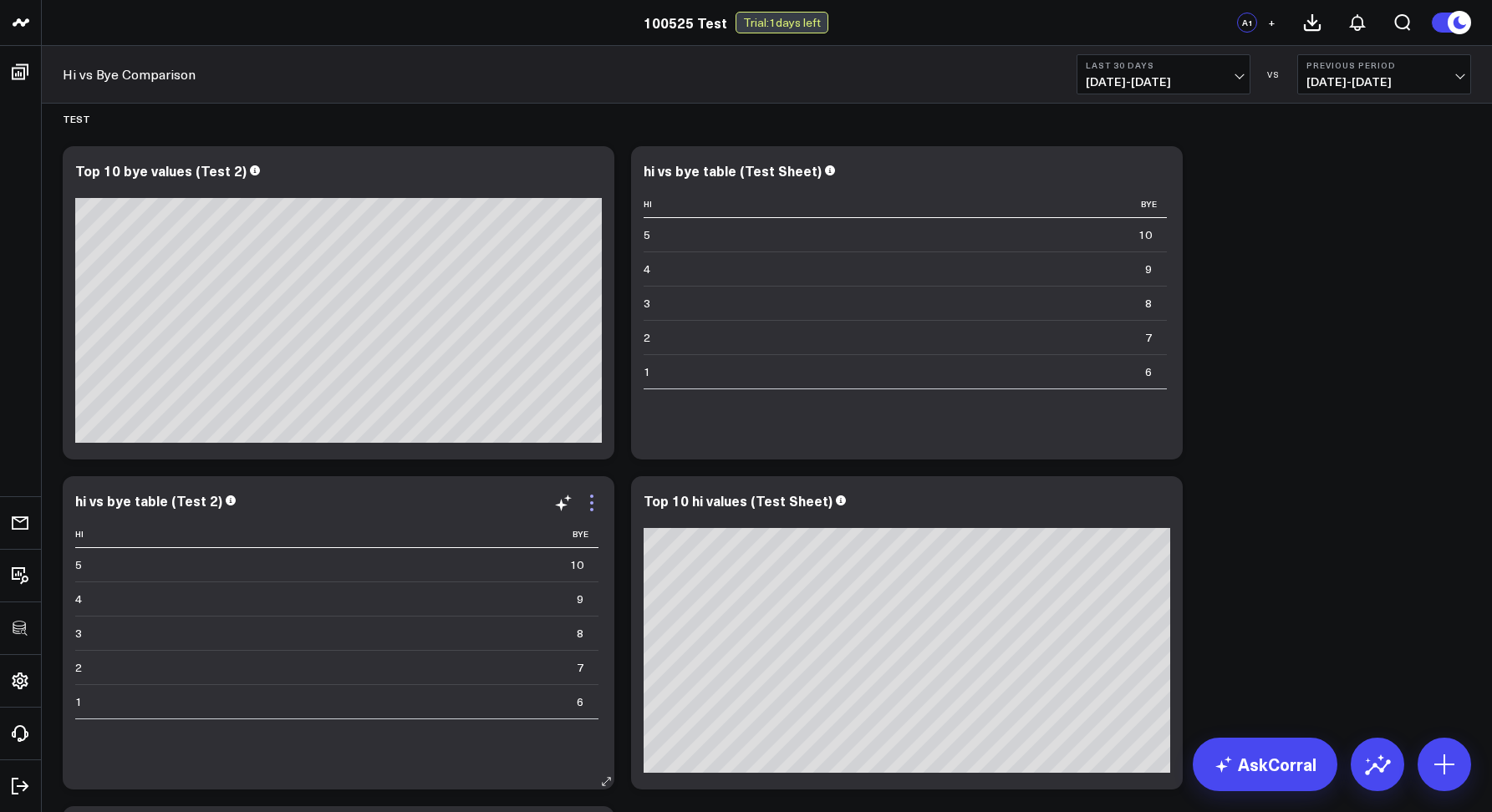
click at [589, 497] on icon at bounding box center [592, 503] width 20 height 20
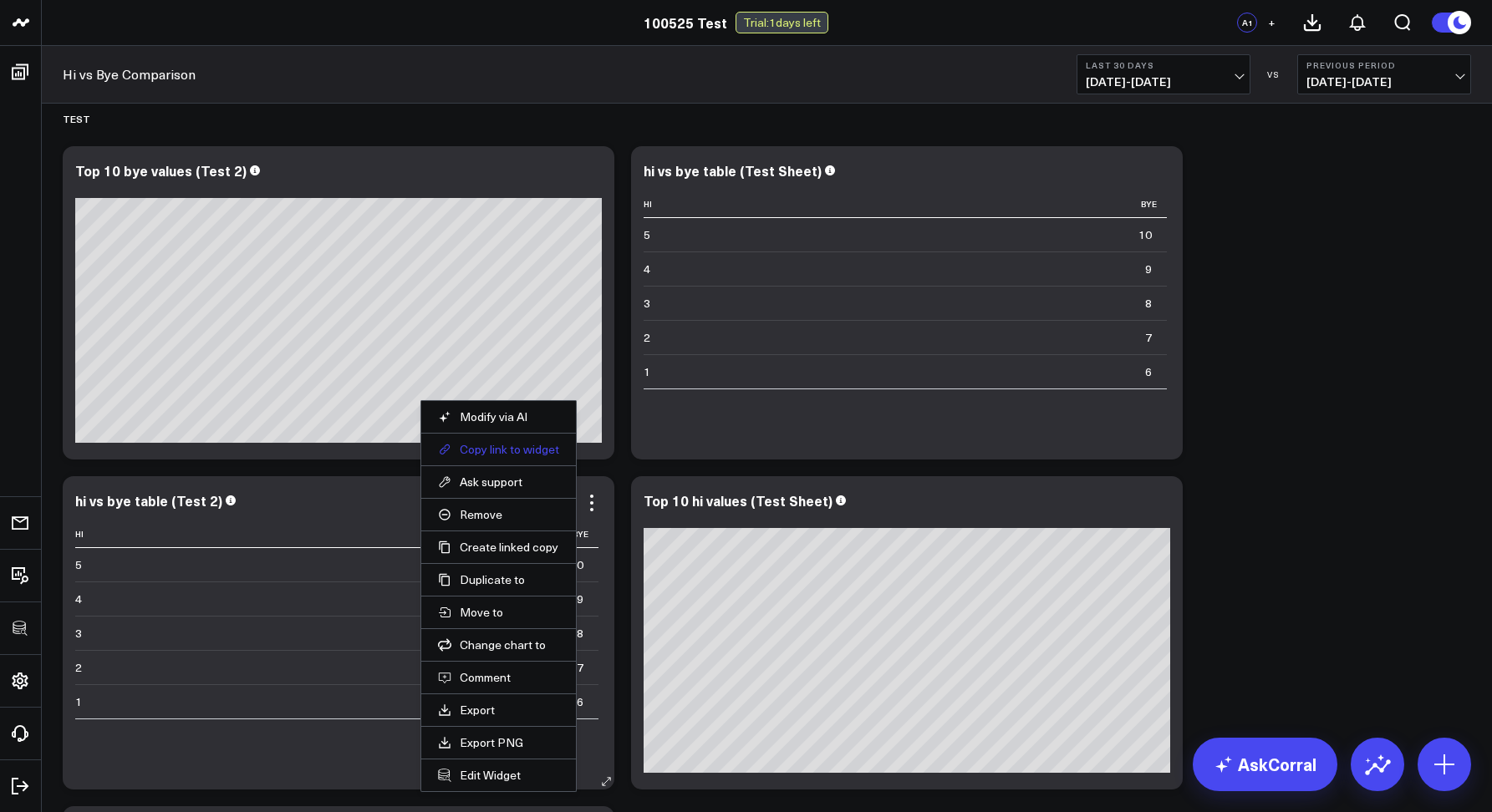
click at [476, 453] on button "Copy link to widget" at bounding box center [498, 450] width 121 height 15
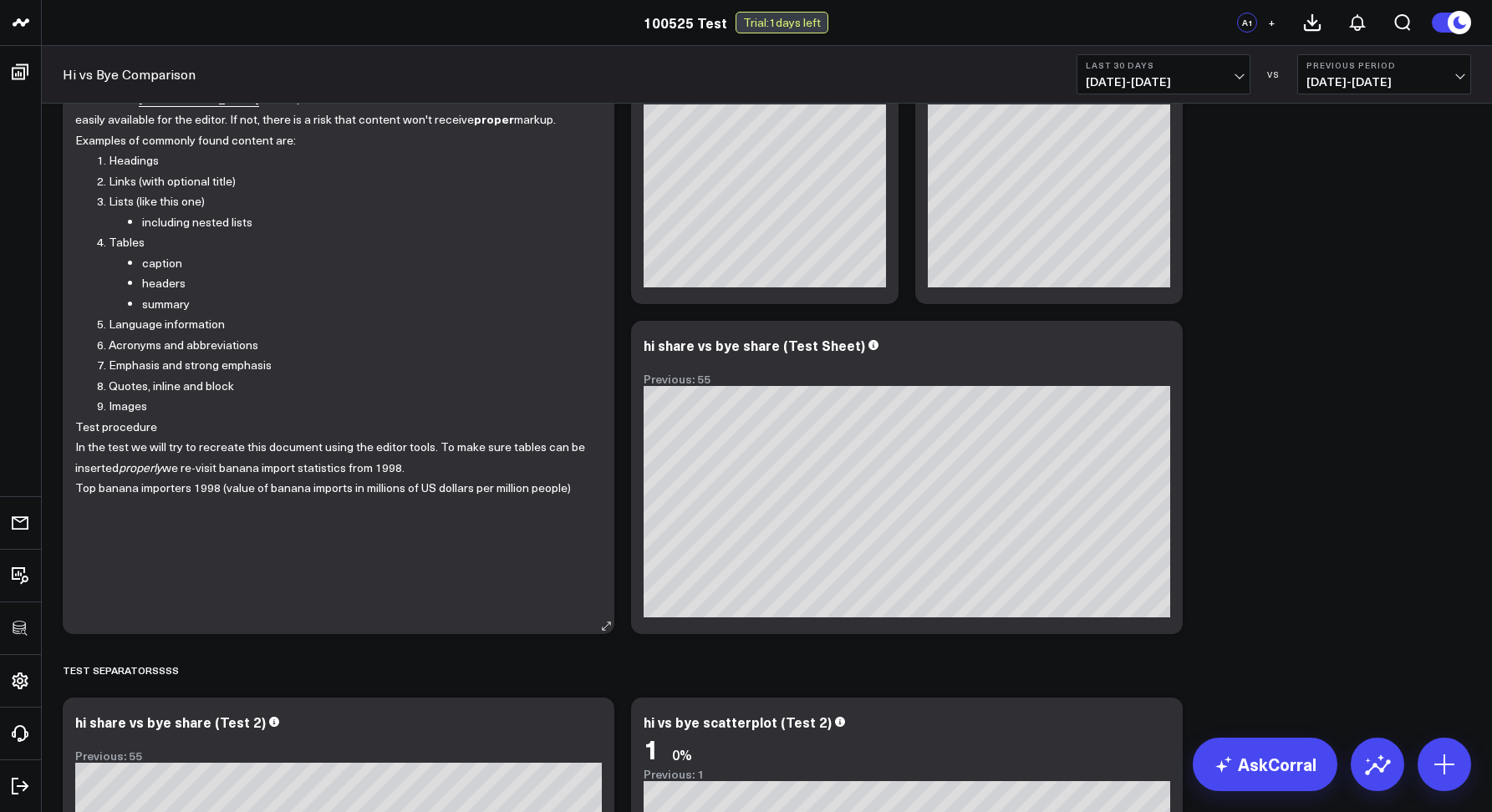
scroll to position [0, 0]
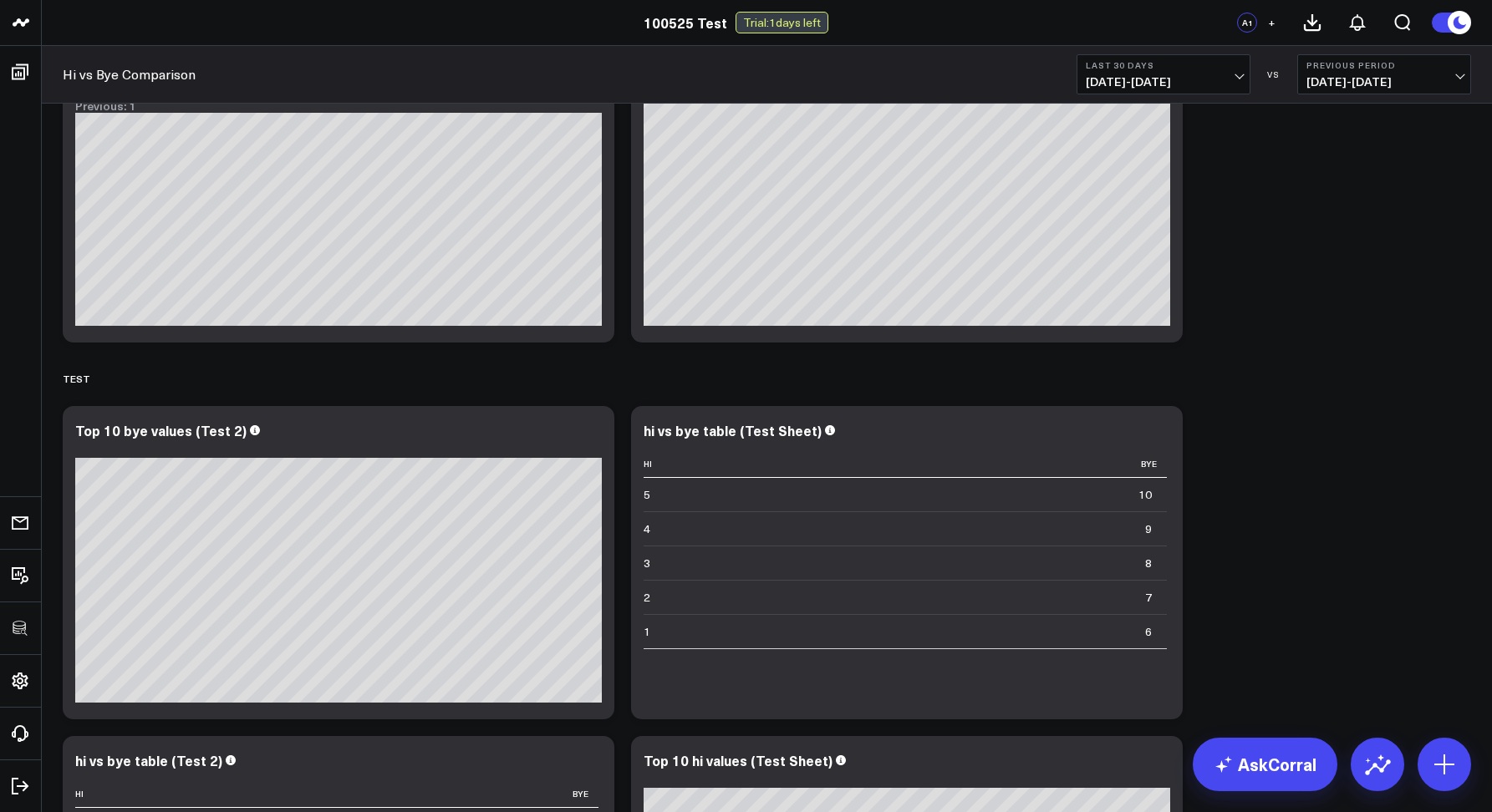
scroll to position [604, 0]
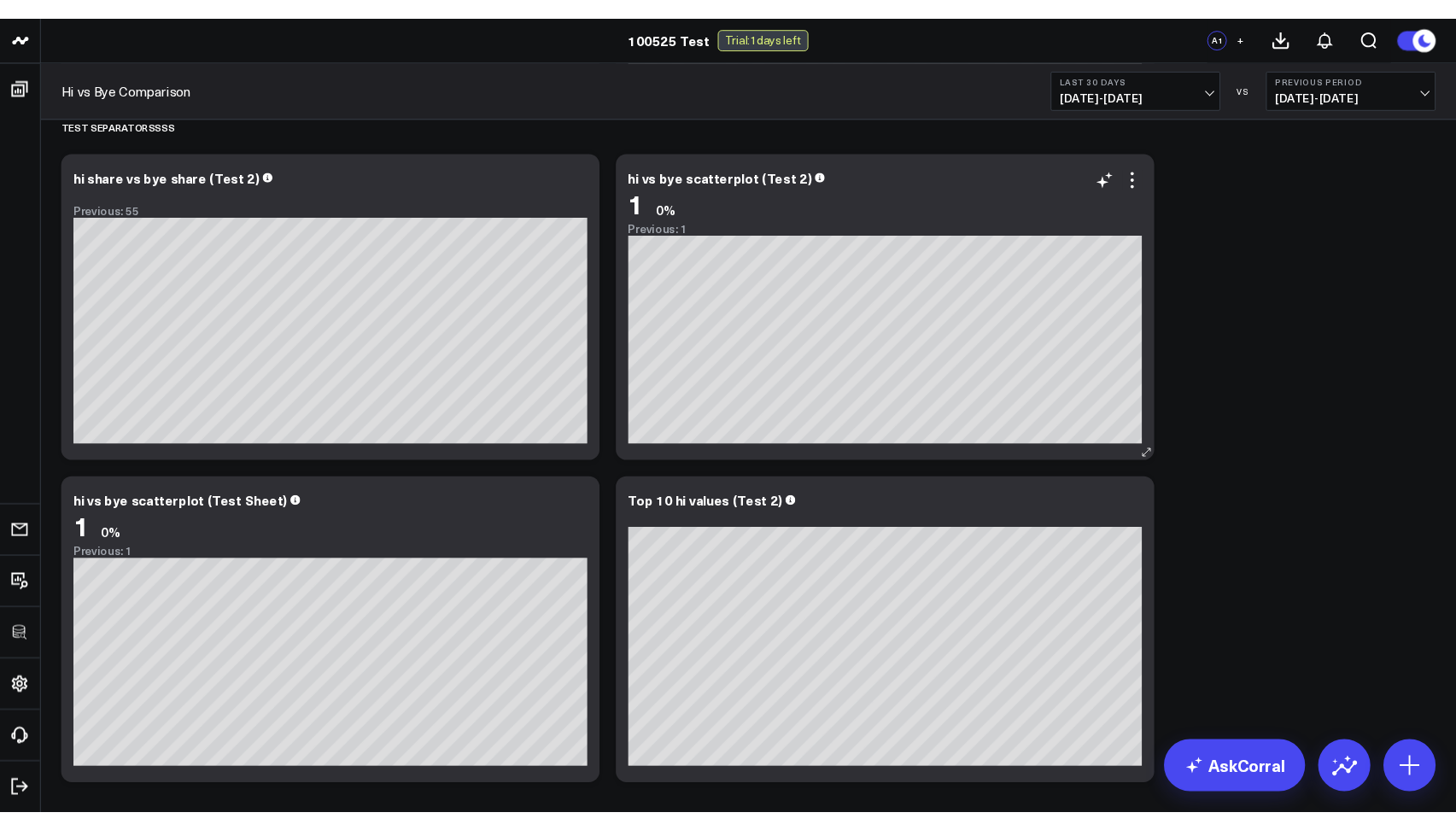
scroll to position [704, 0]
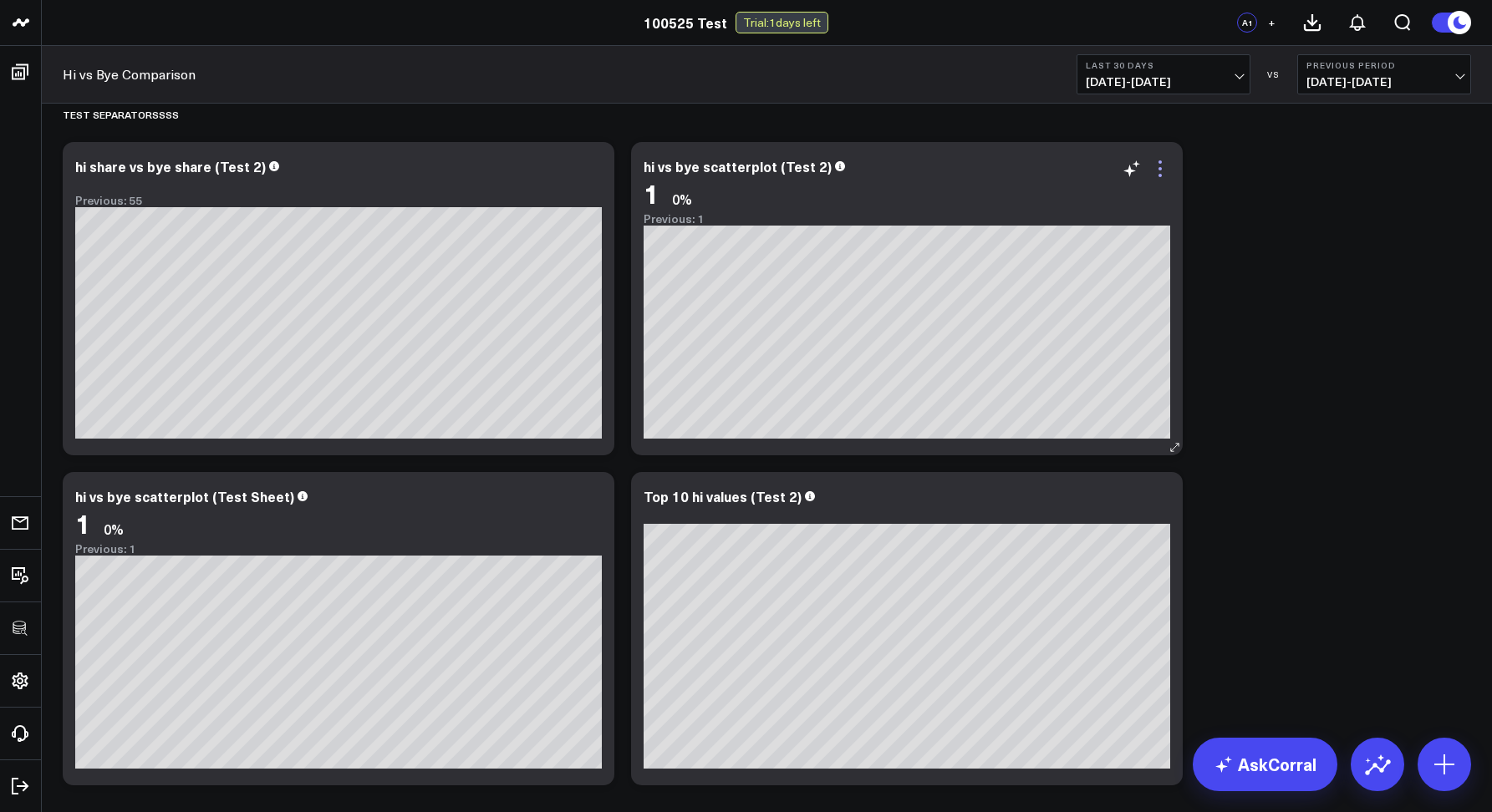
click at [1160, 176] on icon at bounding box center [1160, 176] width 3 height 3
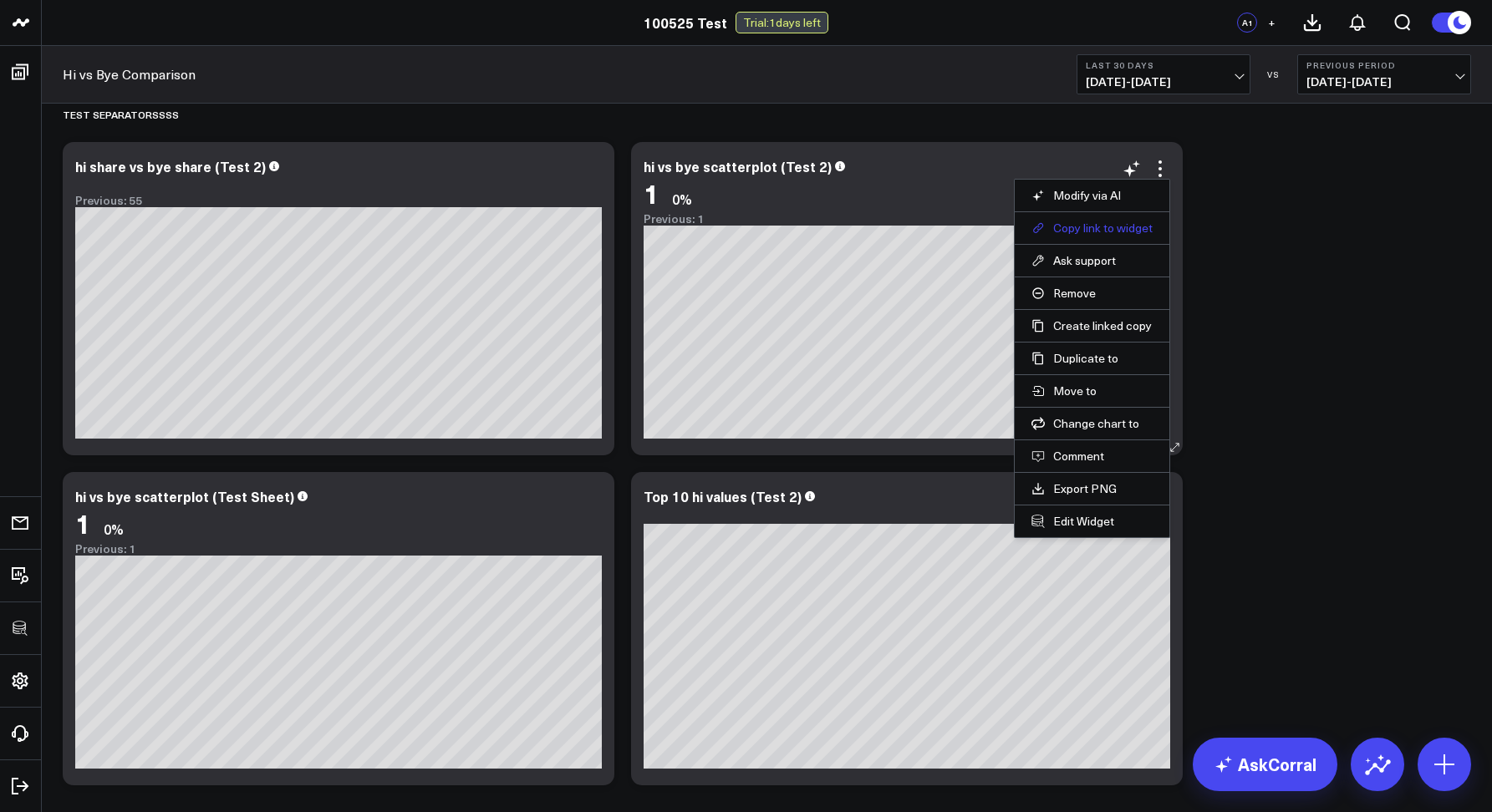
click at [1122, 227] on button "Copy link to widget" at bounding box center [1092, 228] width 121 height 15
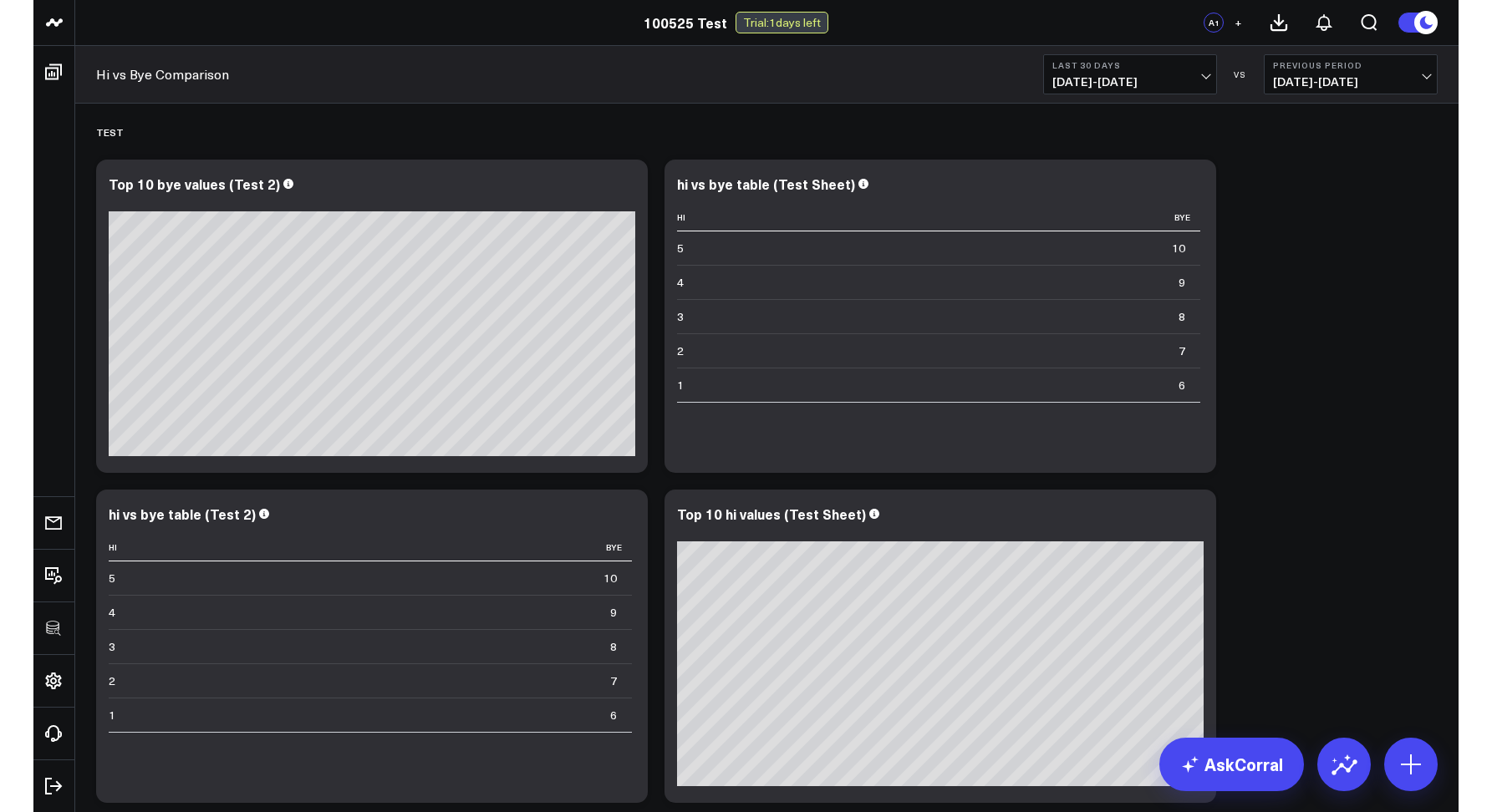
scroll to position [1413, 0]
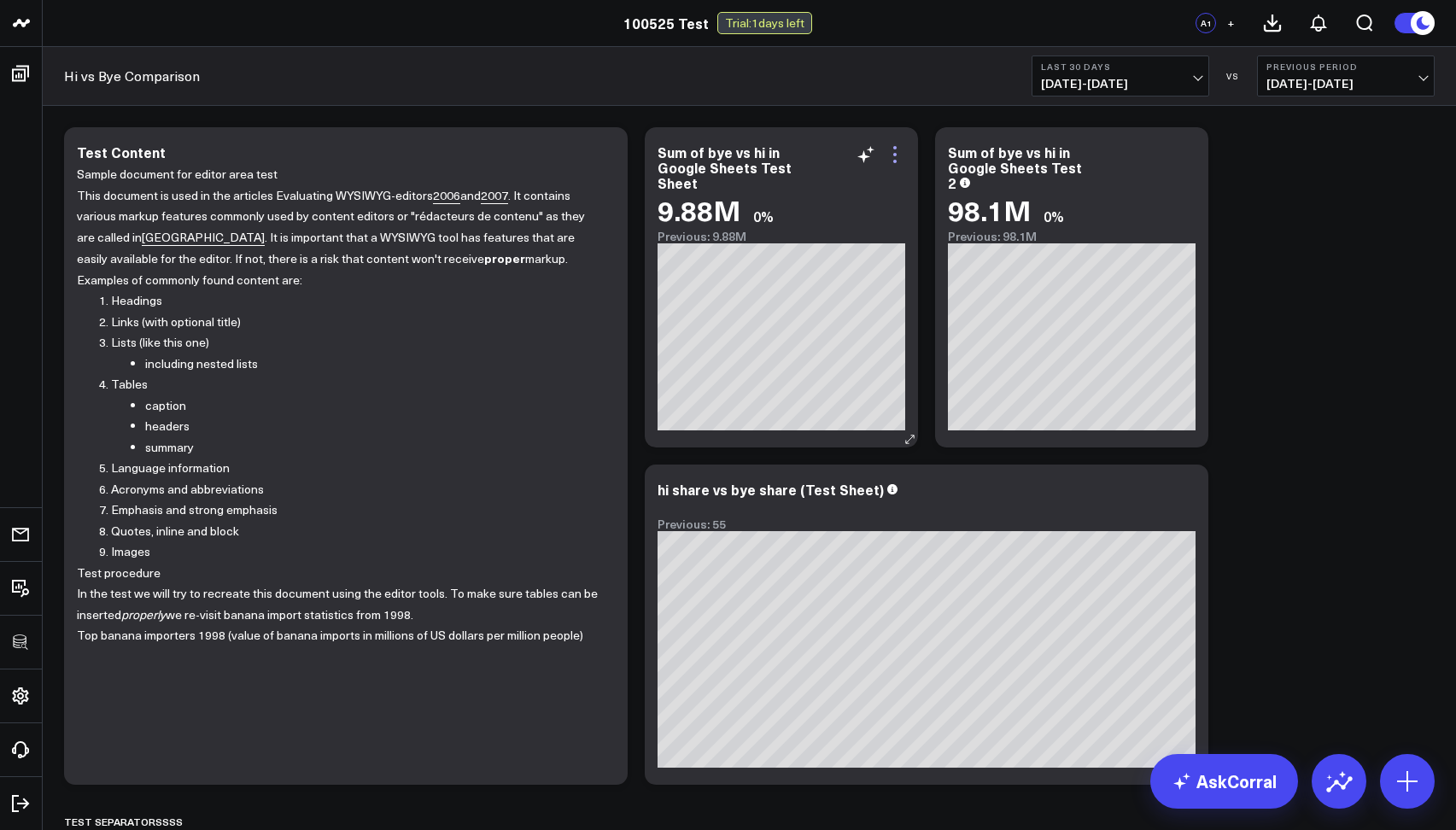
click at [899, 159] on icon at bounding box center [895, 155] width 21 height 21
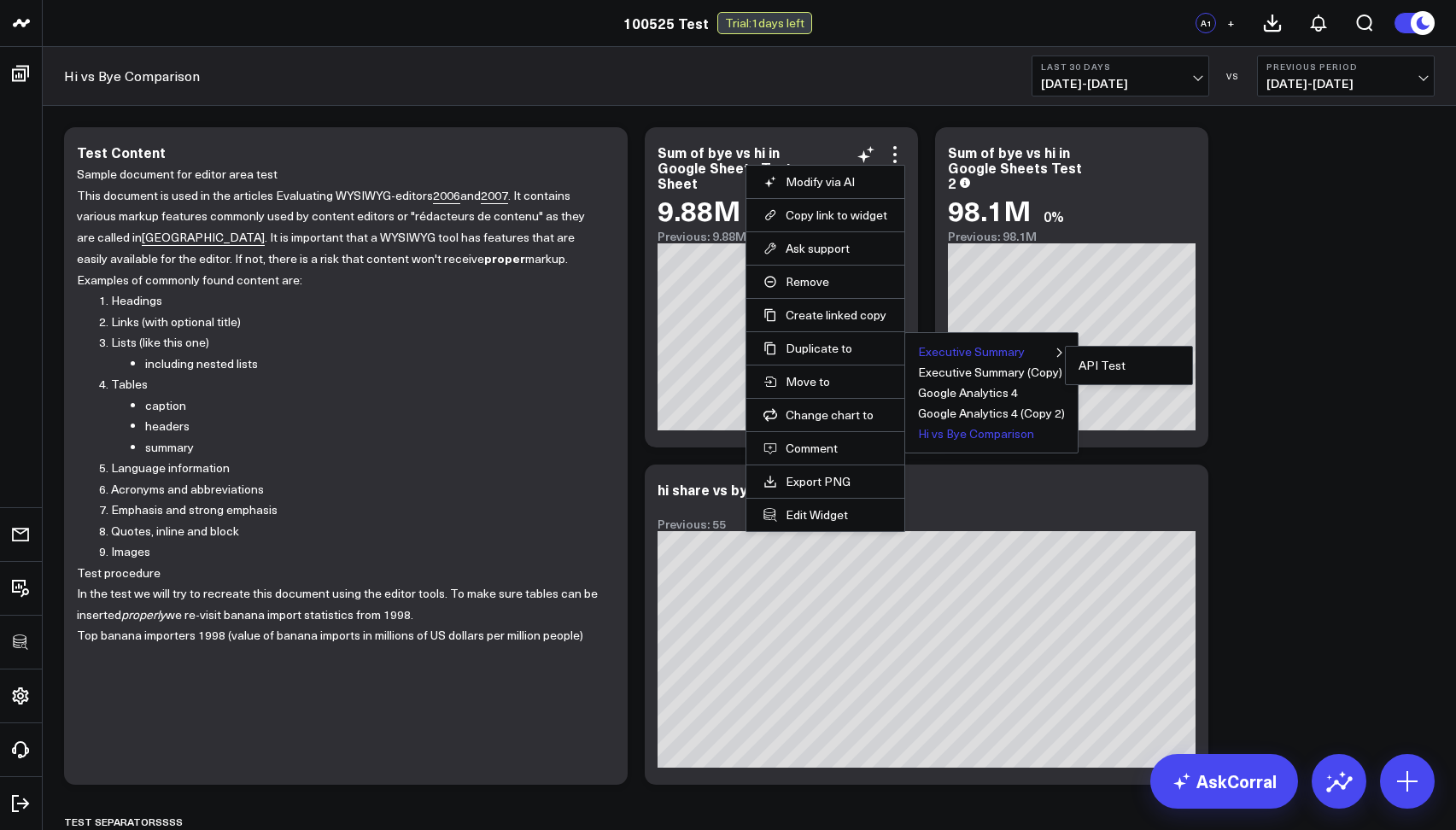
click at [967, 350] on button "Executive Summary" at bounding box center [971, 352] width 107 height 12
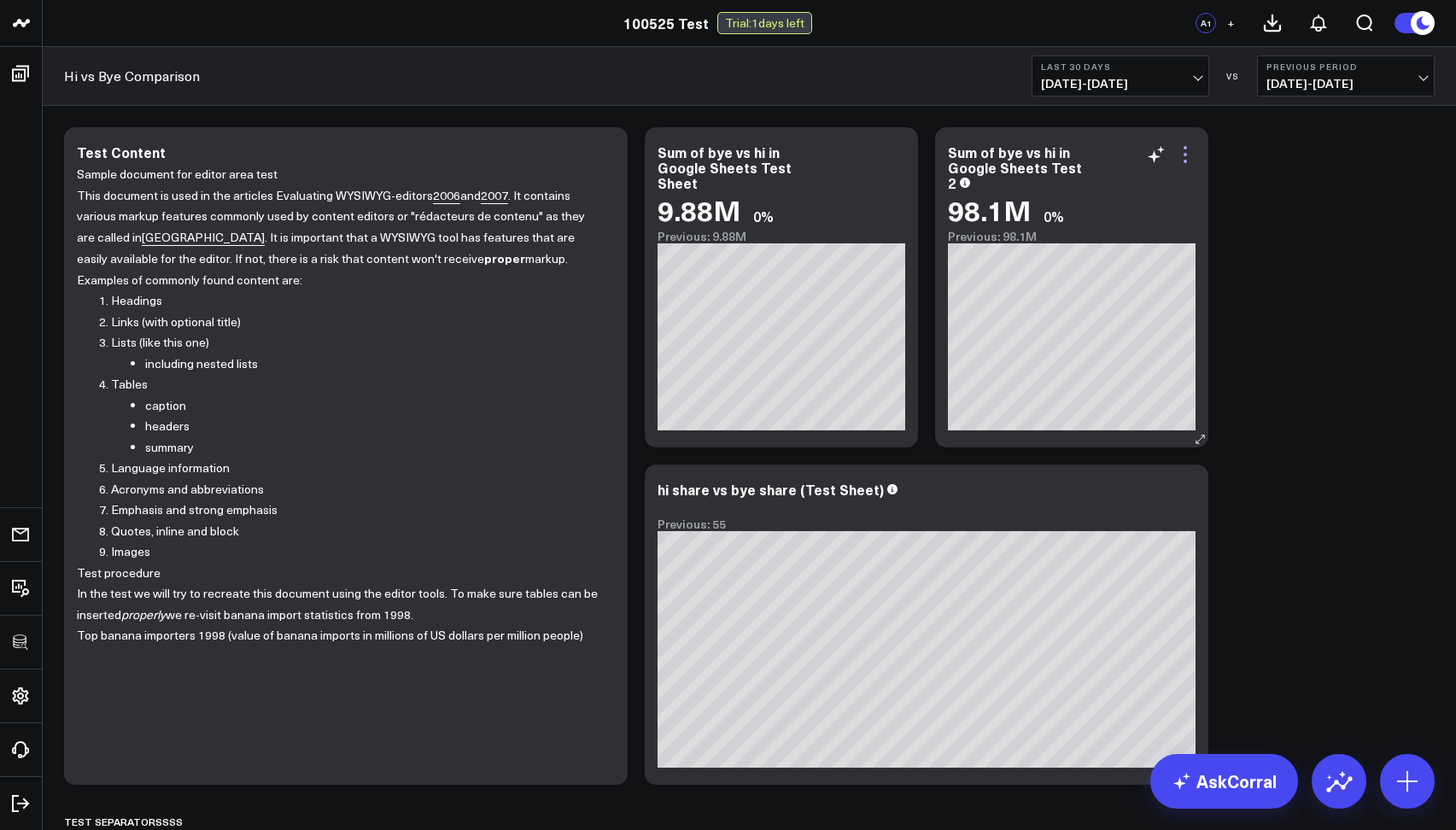
click at [1184, 157] on icon at bounding box center [1185, 155] width 21 height 21
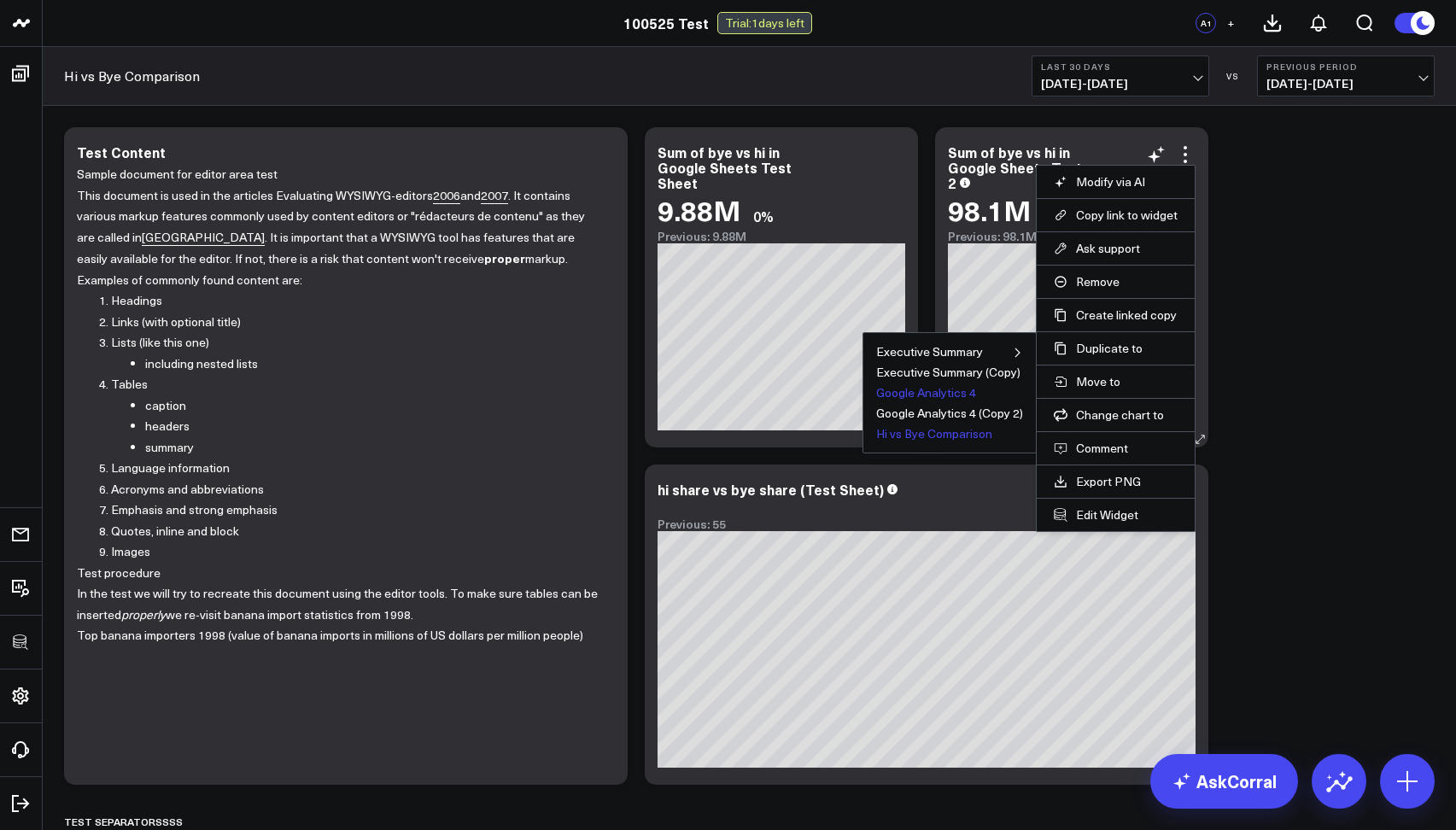
click at [921, 396] on button "Google Analytics 4" at bounding box center [926, 393] width 100 height 12
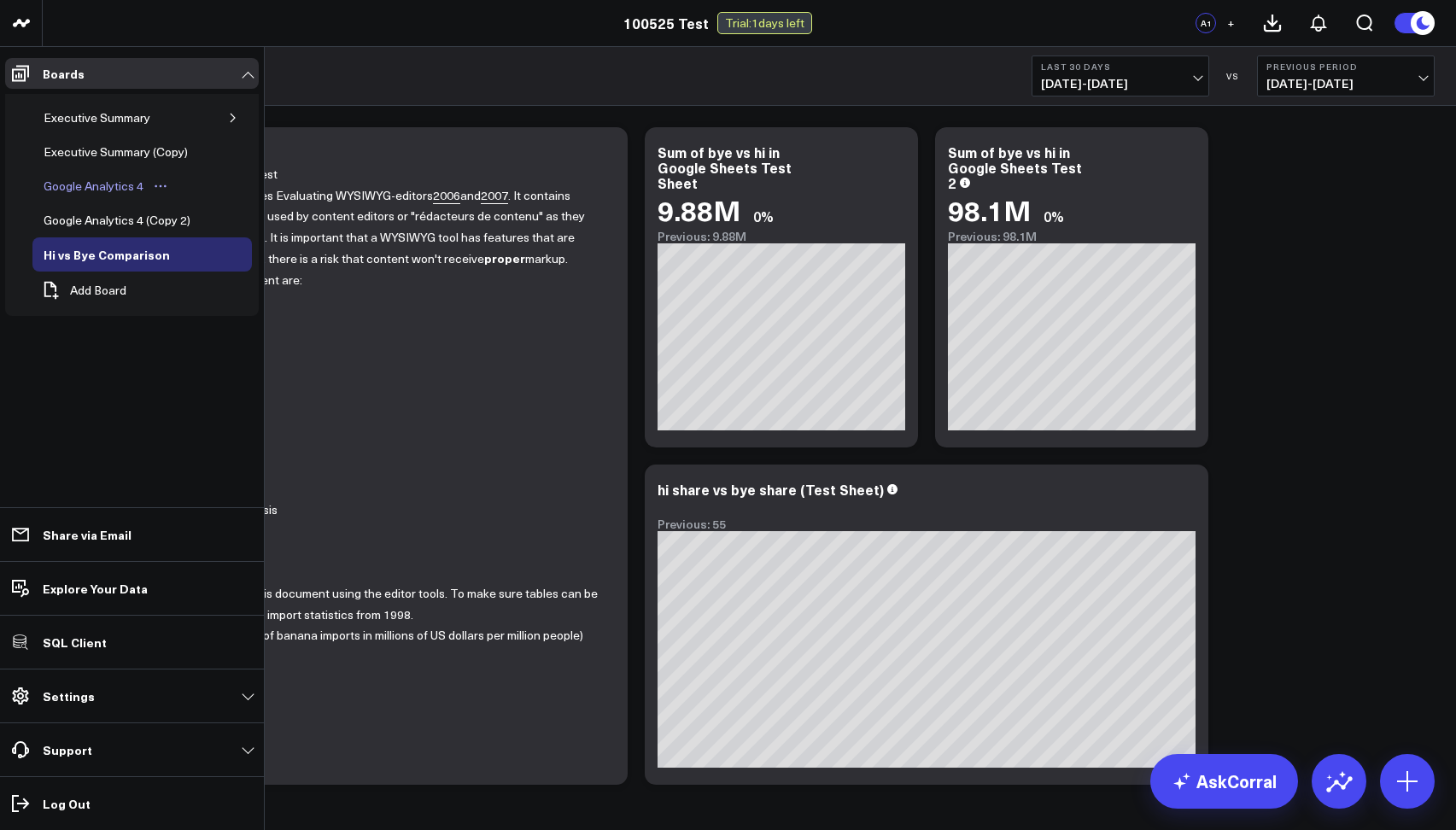
click at [56, 180] on div "Google Analytics 4" at bounding box center [93, 187] width 109 height 21
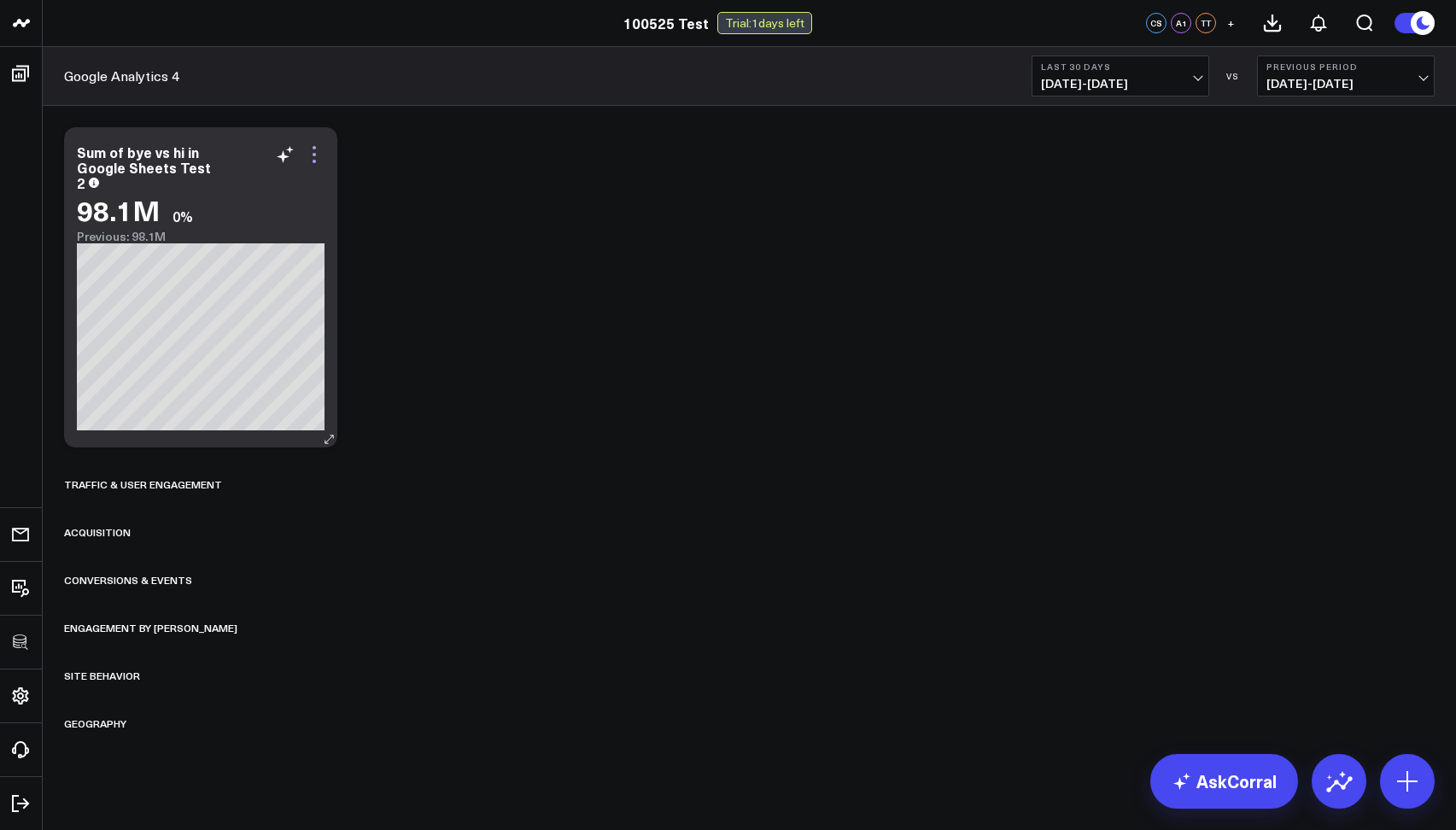
click at [309, 156] on icon at bounding box center [314, 155] width 21 height 21
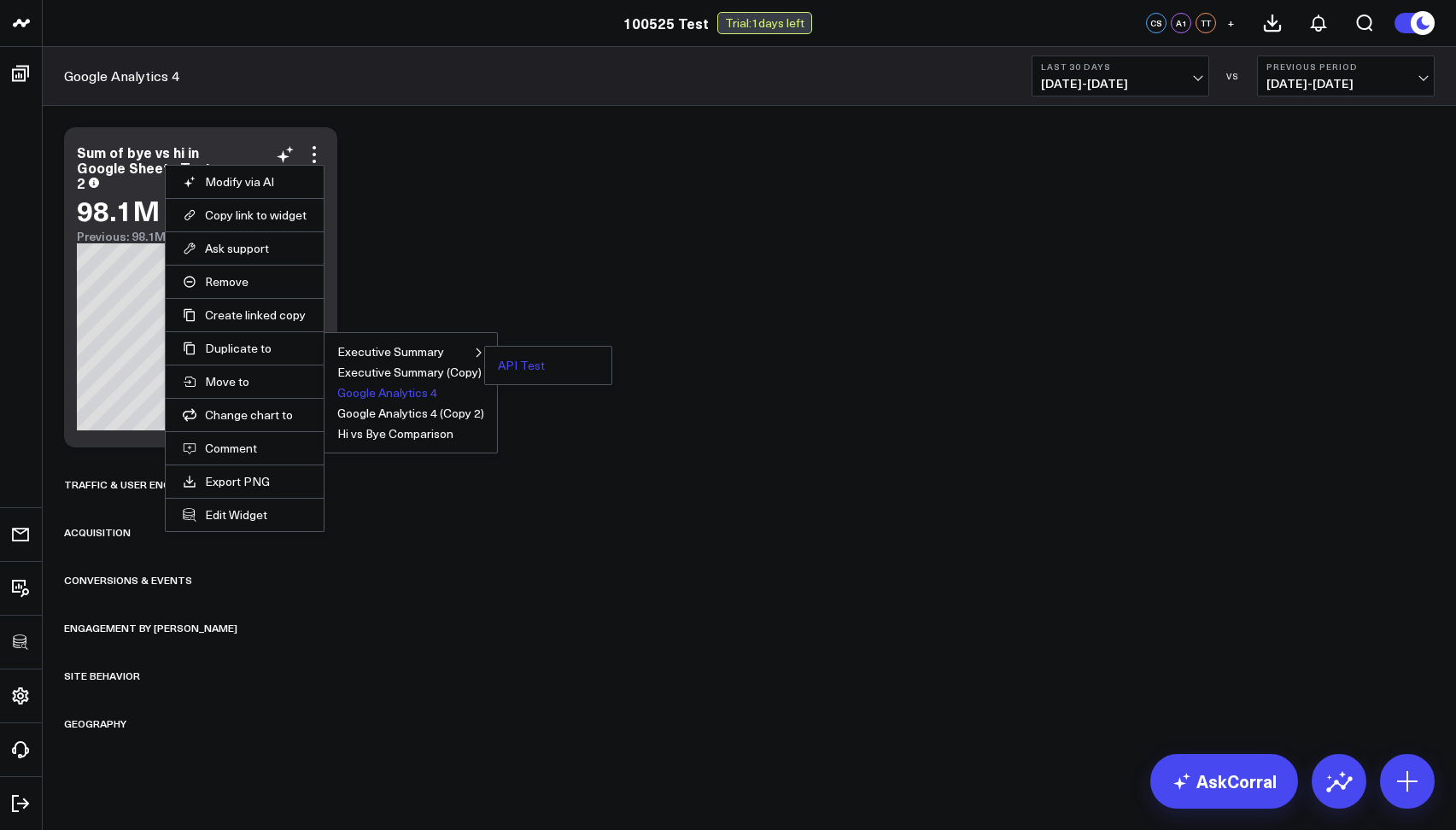
click at [518, 364] on button "API Test" at bounding box center [521, 365] width 47 height 12
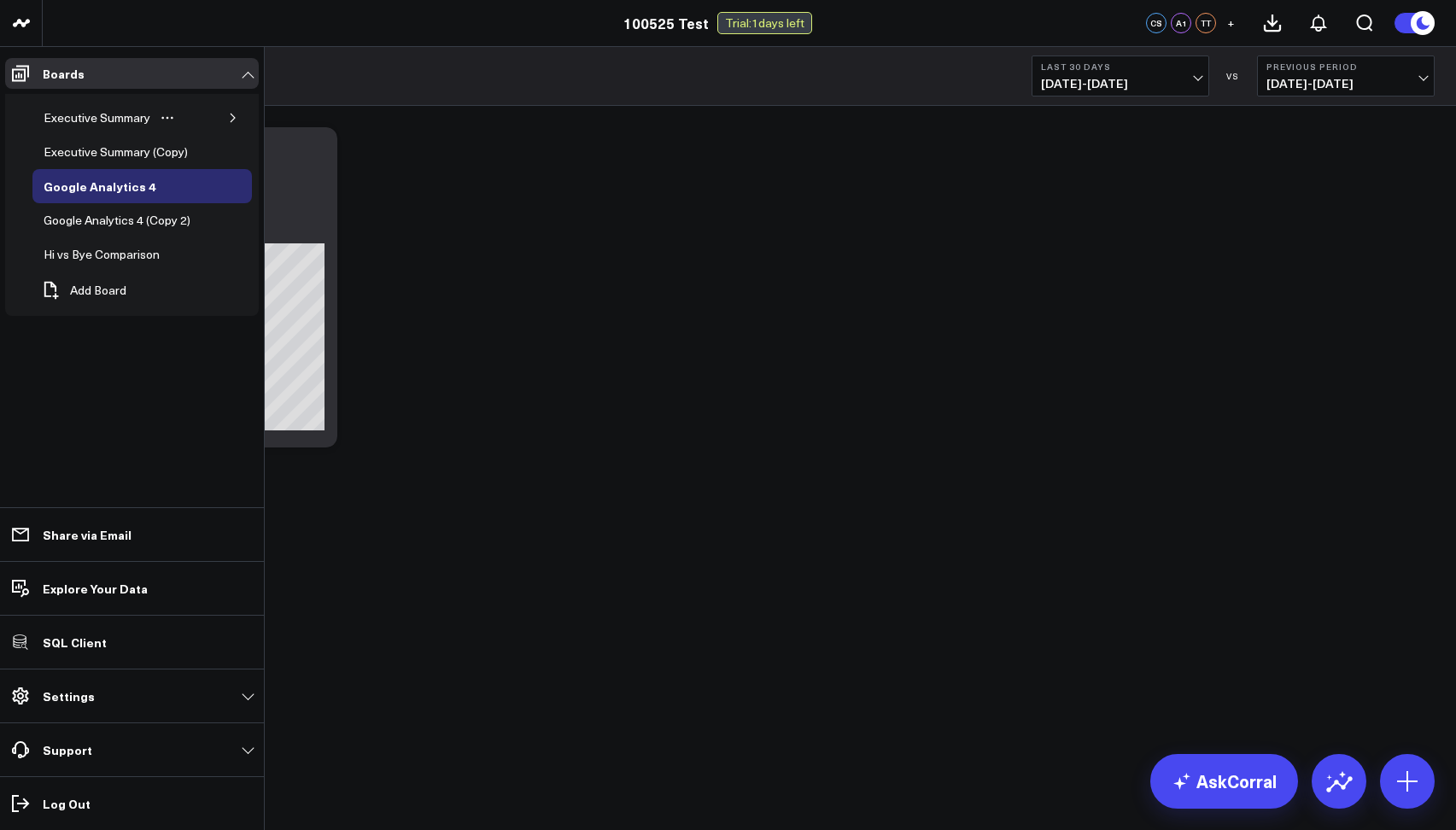
click at [228, 119] on icon "button" at bounding box center [233, 118] width 10 height 10
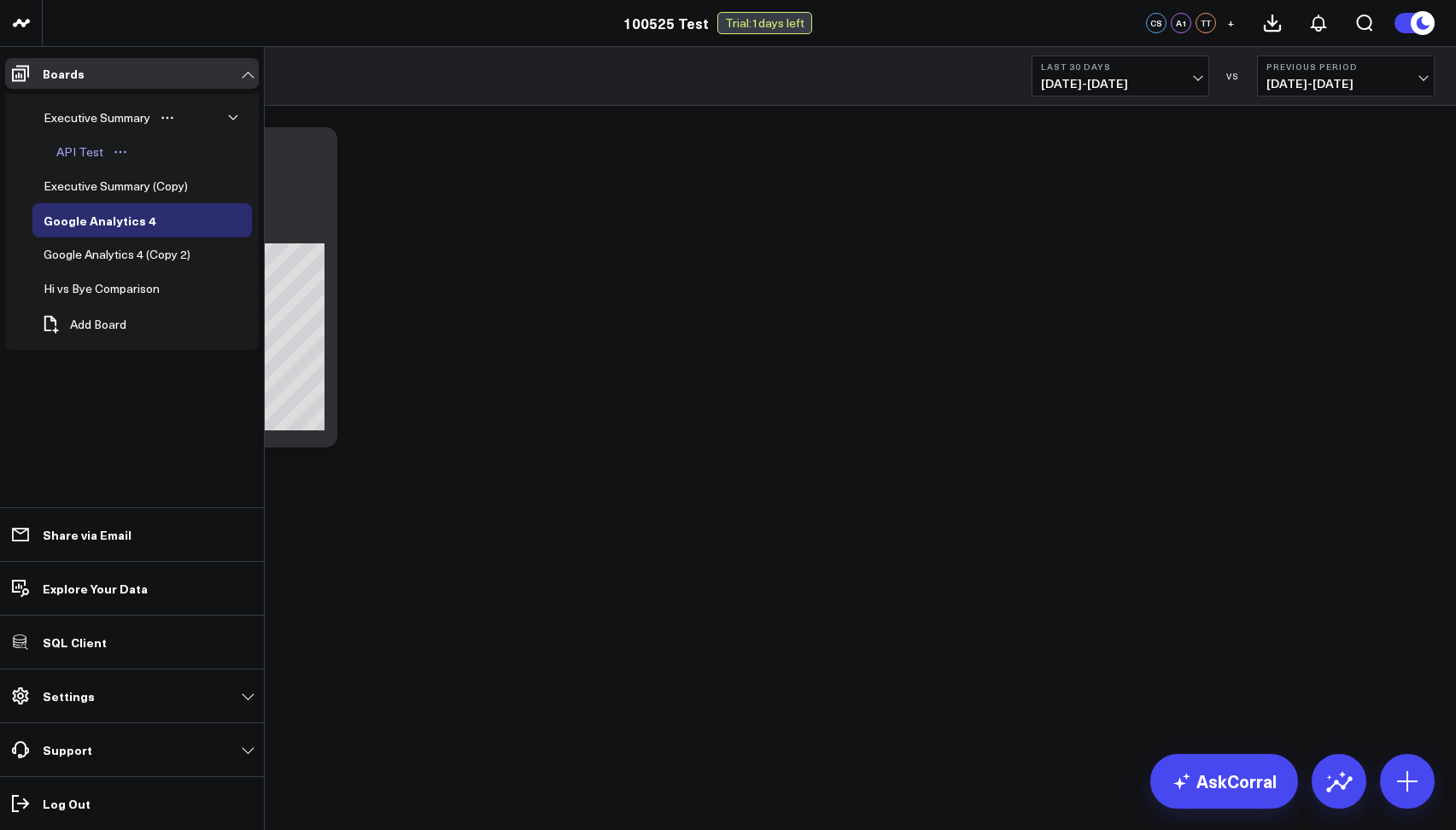
click at [114, 145] on icon "Open board menu" at bounding box center [121, 152] width 14 height 14
click at [62, 156] on div "API Test" at bounding box center [80, 152] width 56 height 21
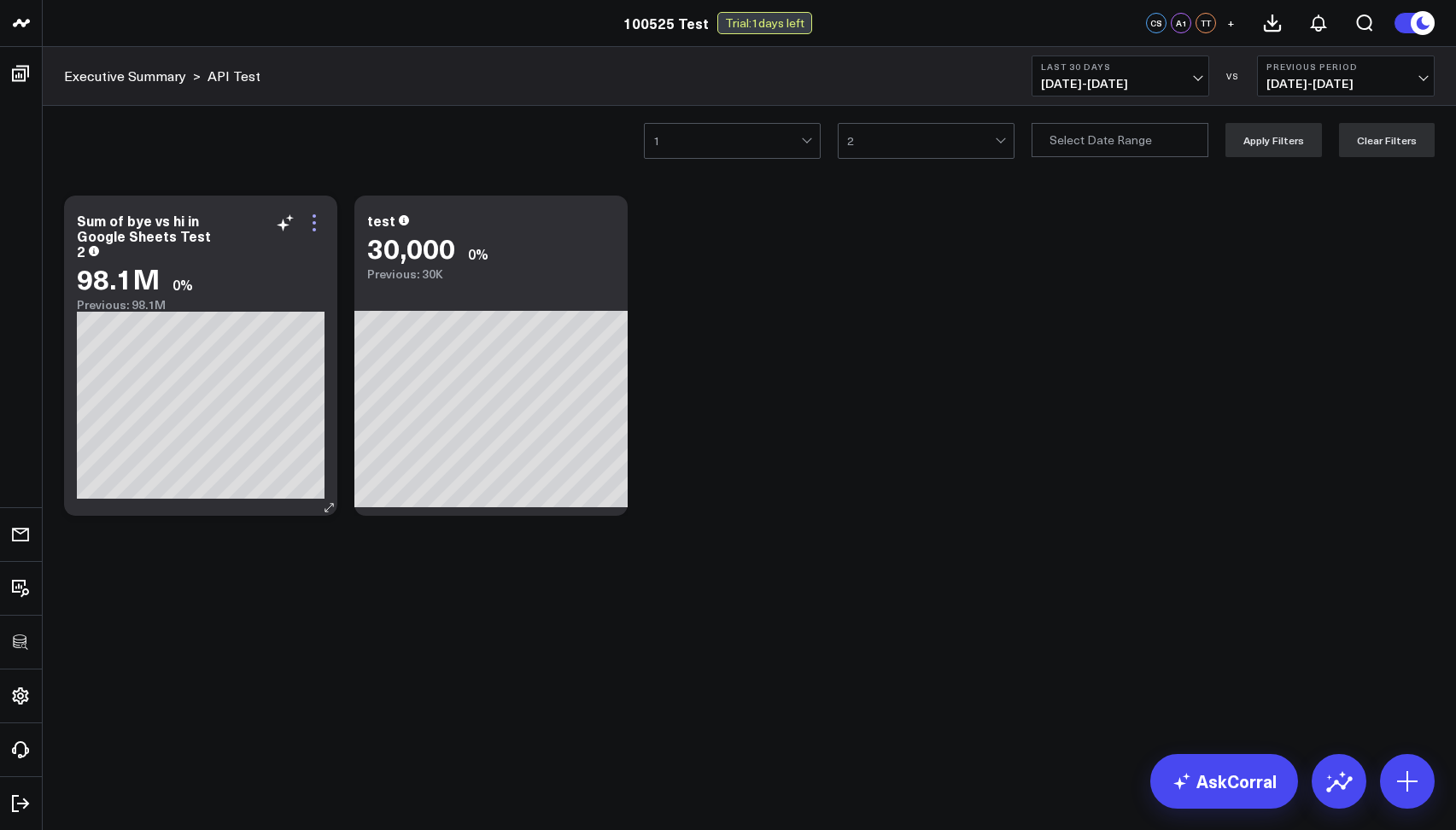
click at [322, 218] on icon at bounding box center [314, 223] width 21 height 21
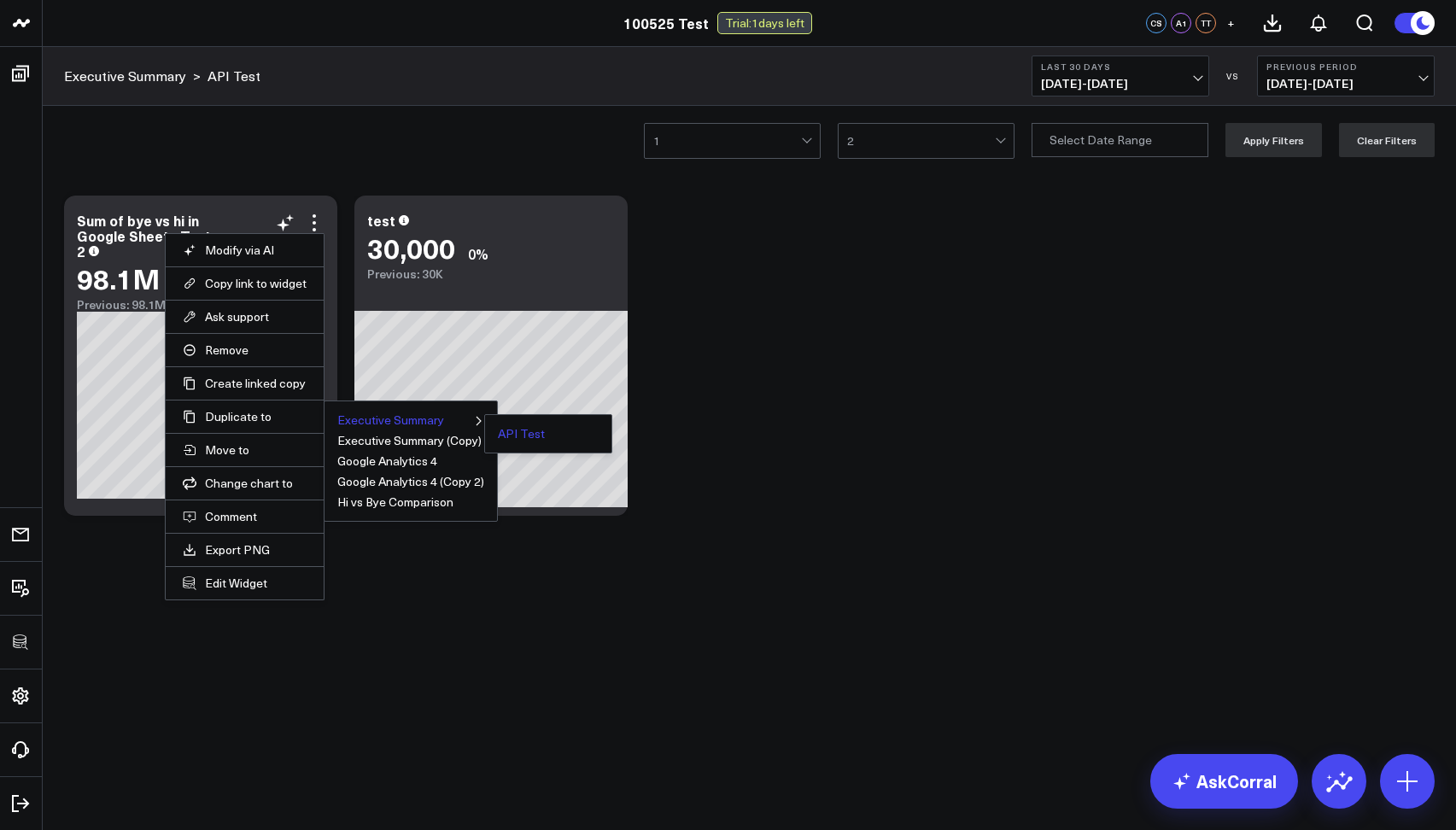
click at [373, 423] on button "Executive Summary" at bounding box center [390, 420] width 107 height 12
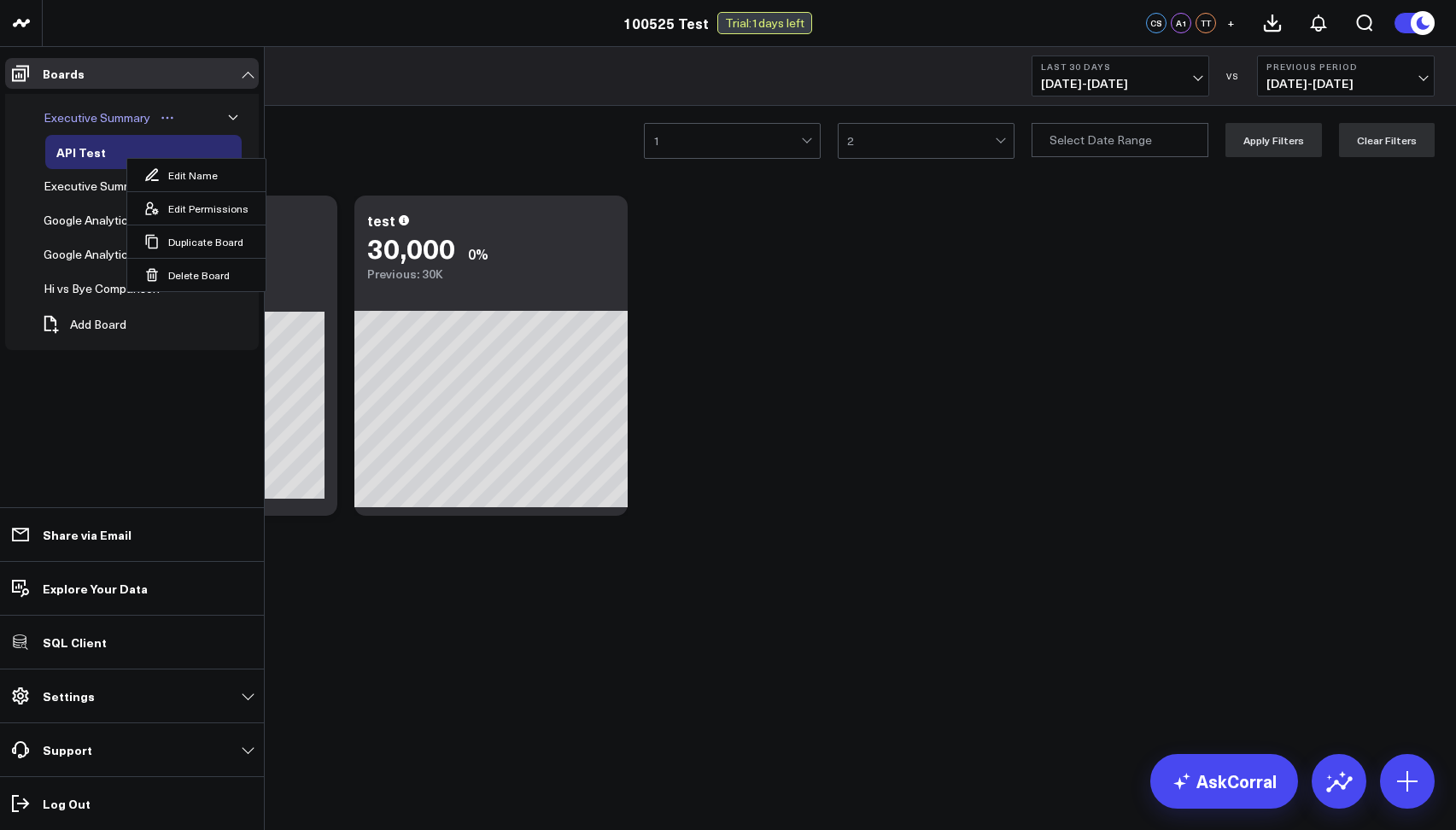
click at [48, 105] on link "Executive Summary" at bounding box center [109, 118] width 155 height 34
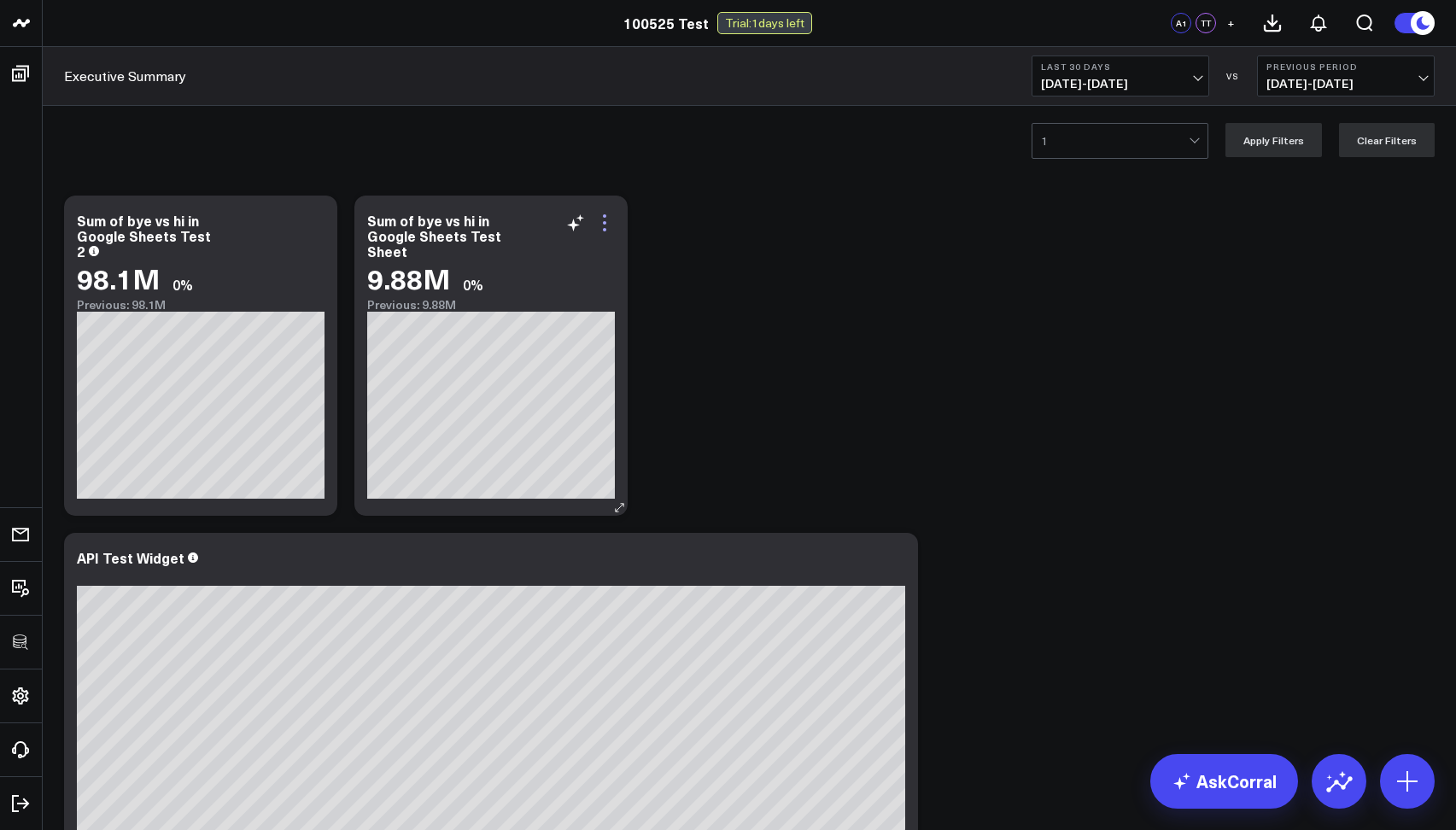
click at [613, 231] on icon at bounding box center [605, 223] width 21 height 21
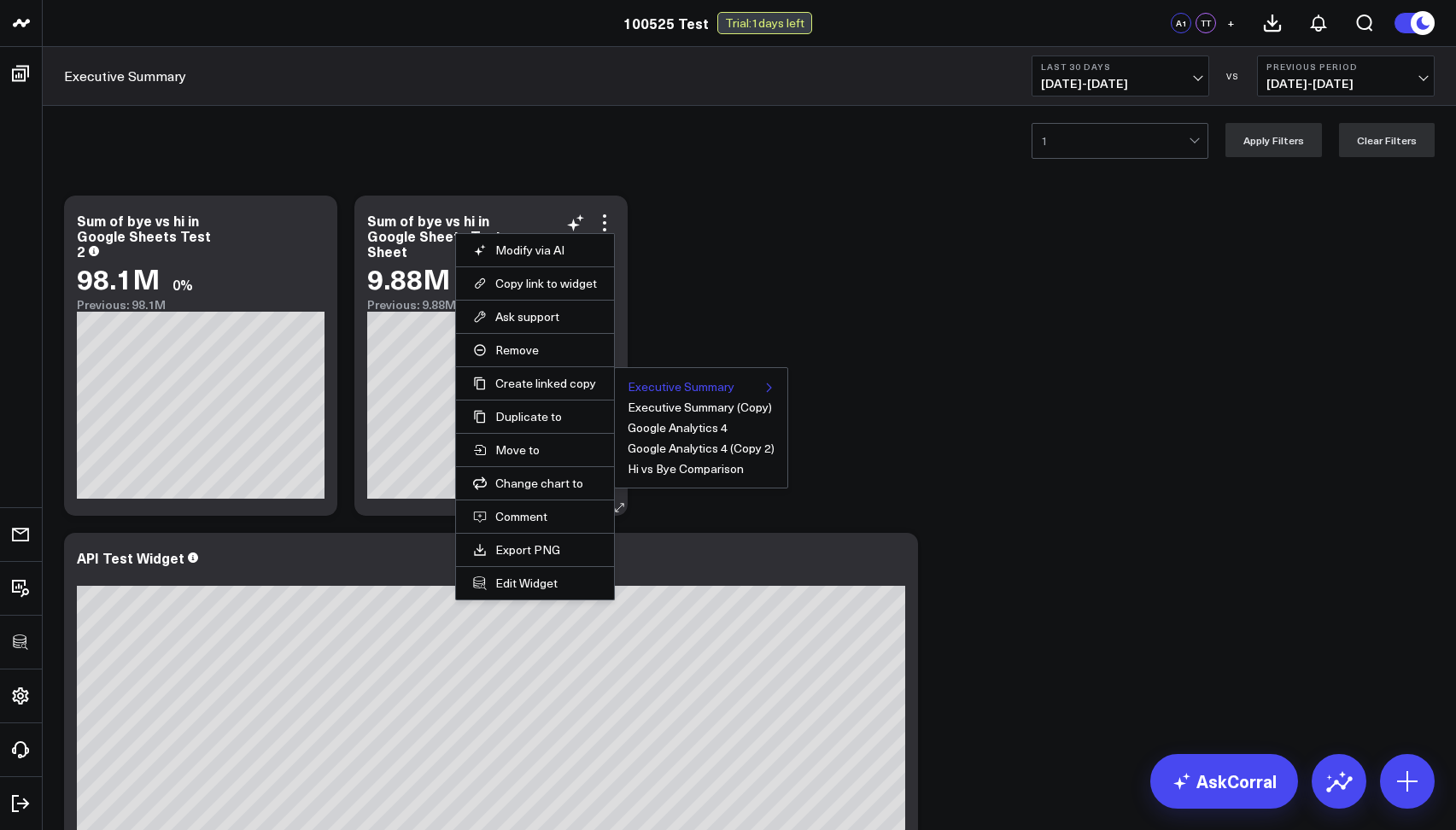
click at [614, 386] on ul "Executive Summary API Test Executive Summary (Copy) Google Analytics 4 Google A…" at bounding box center [701, 428] width 175 height 122
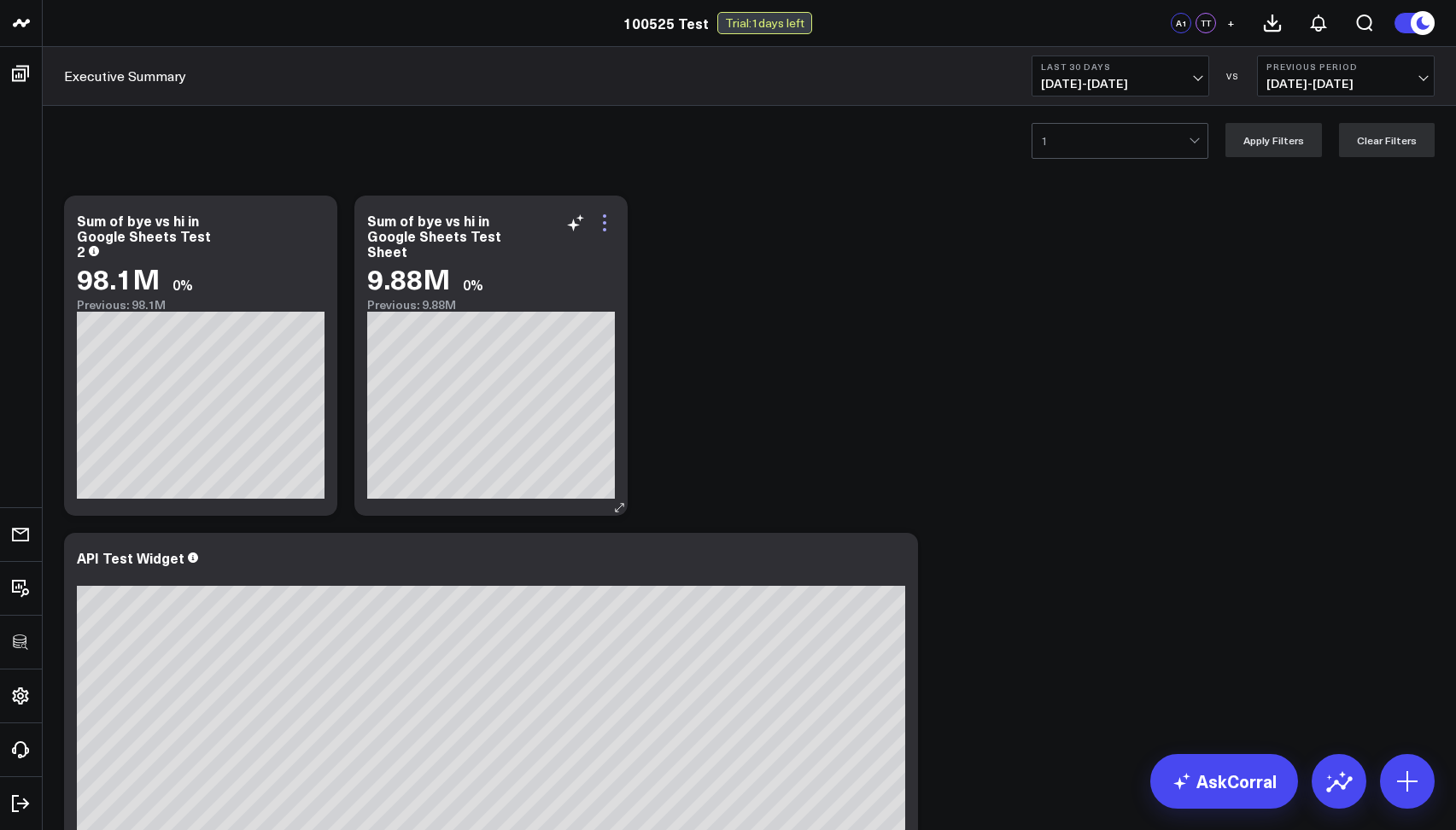
click at [602, 224] on icon at bounding box center [605, 223] width 21 height 21
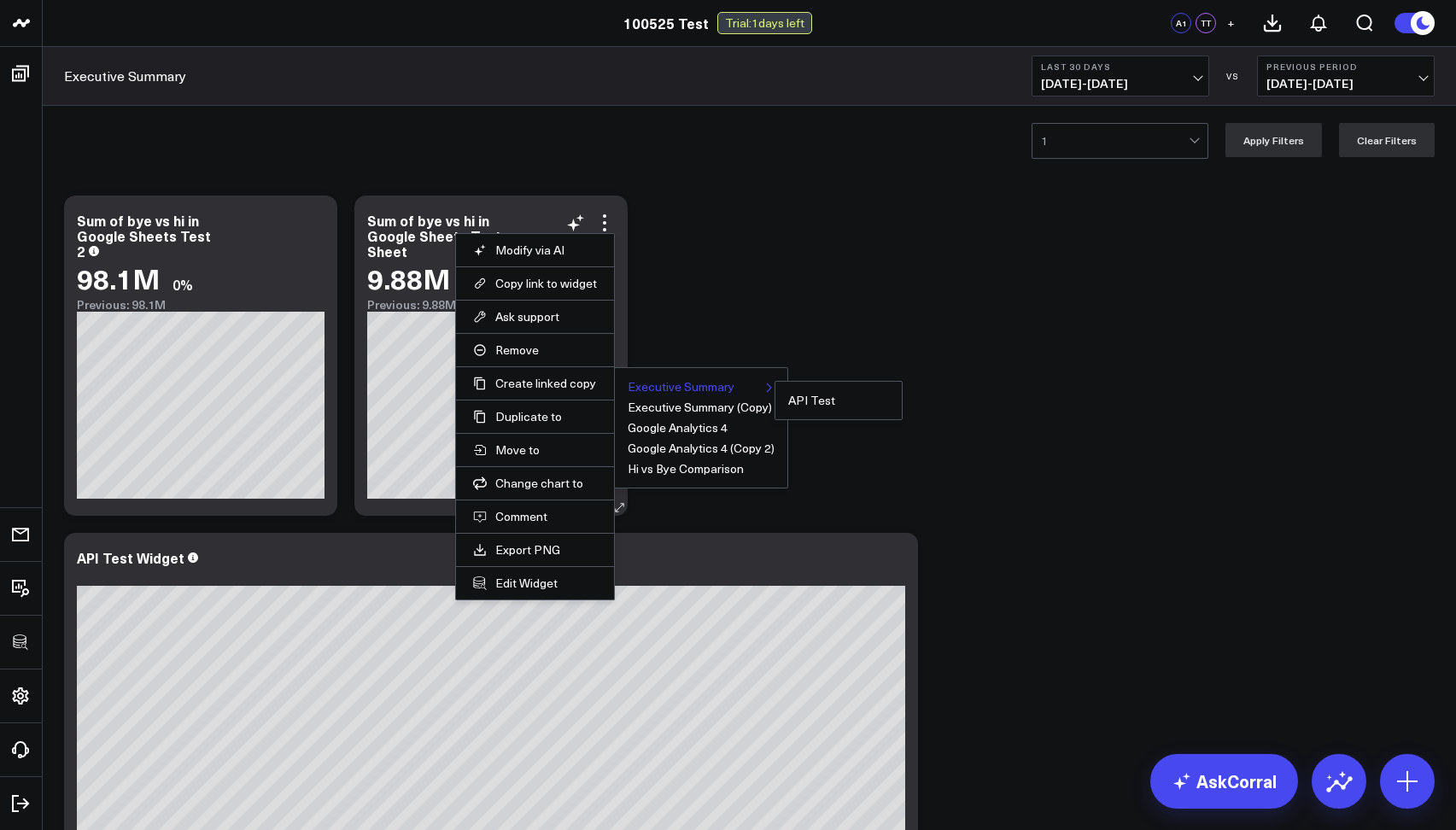
click at [647, 388] on button "Executive Summary" at bounding box center [681, 387] width 107 height 12
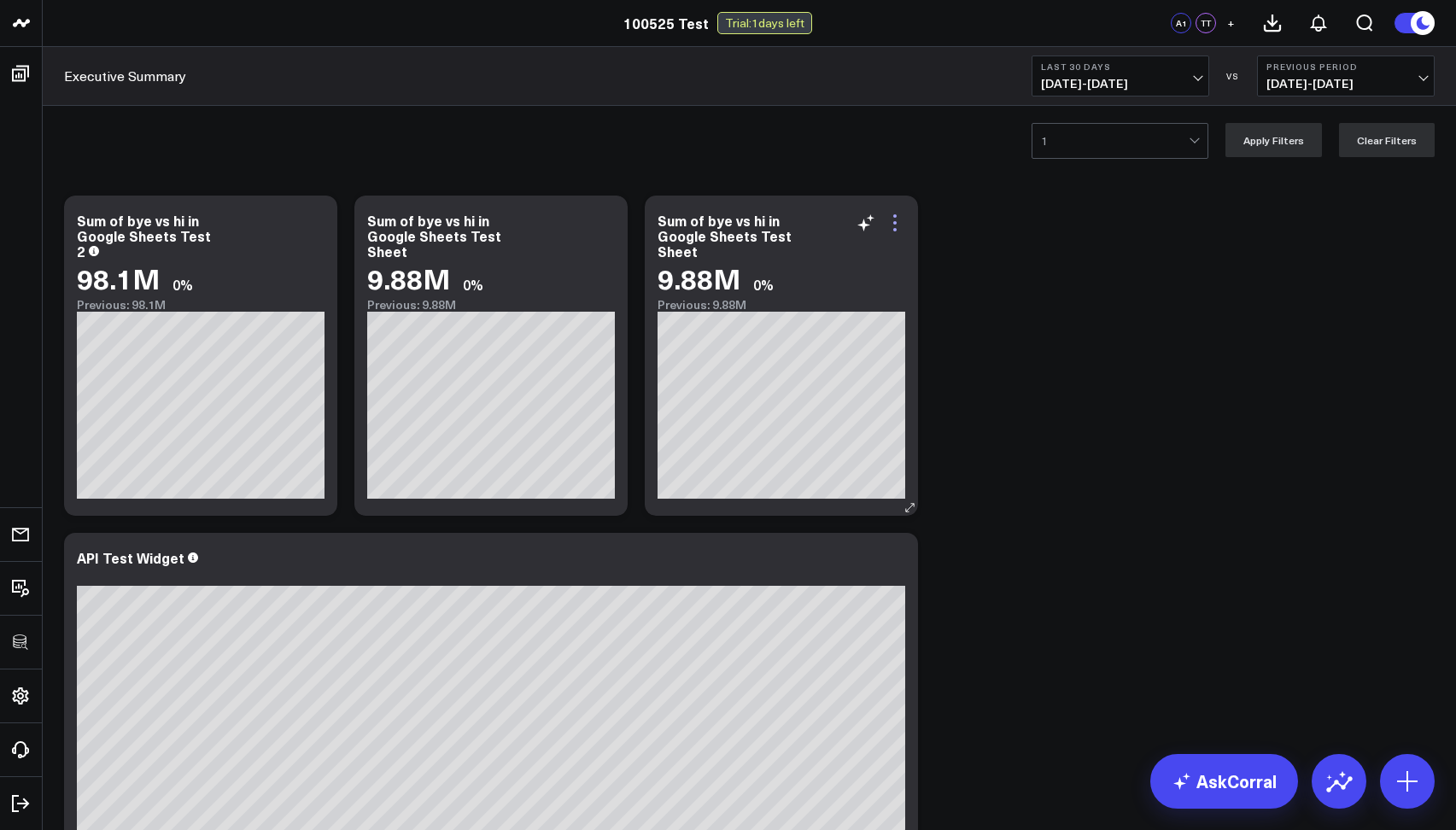
click at [897, 222] on icon at bounding box center [895, 223] width 21 height 21
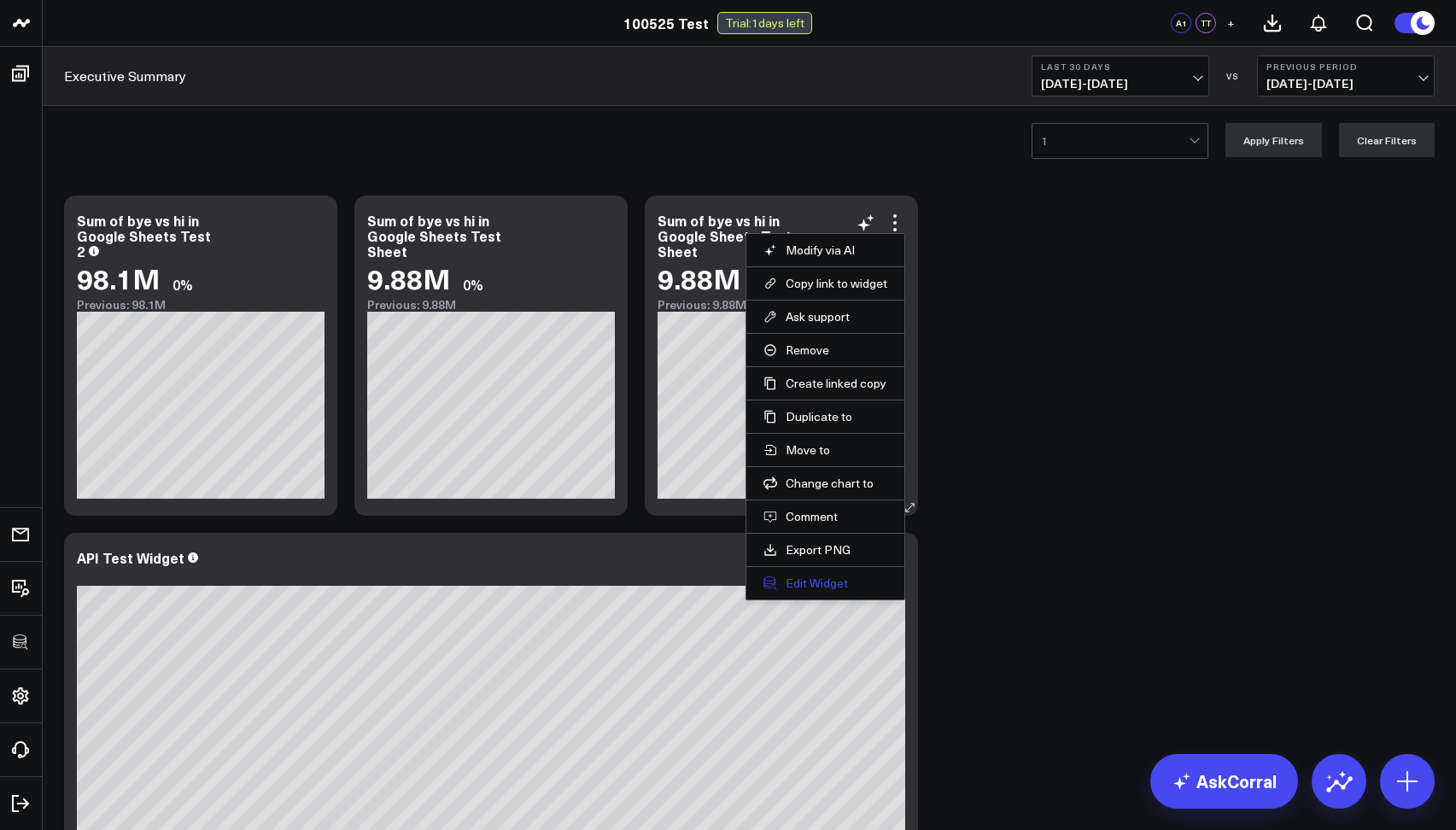
click at [798, 583] on button "Edit Widget" at bounding box center [825, 584] width 124 height 15
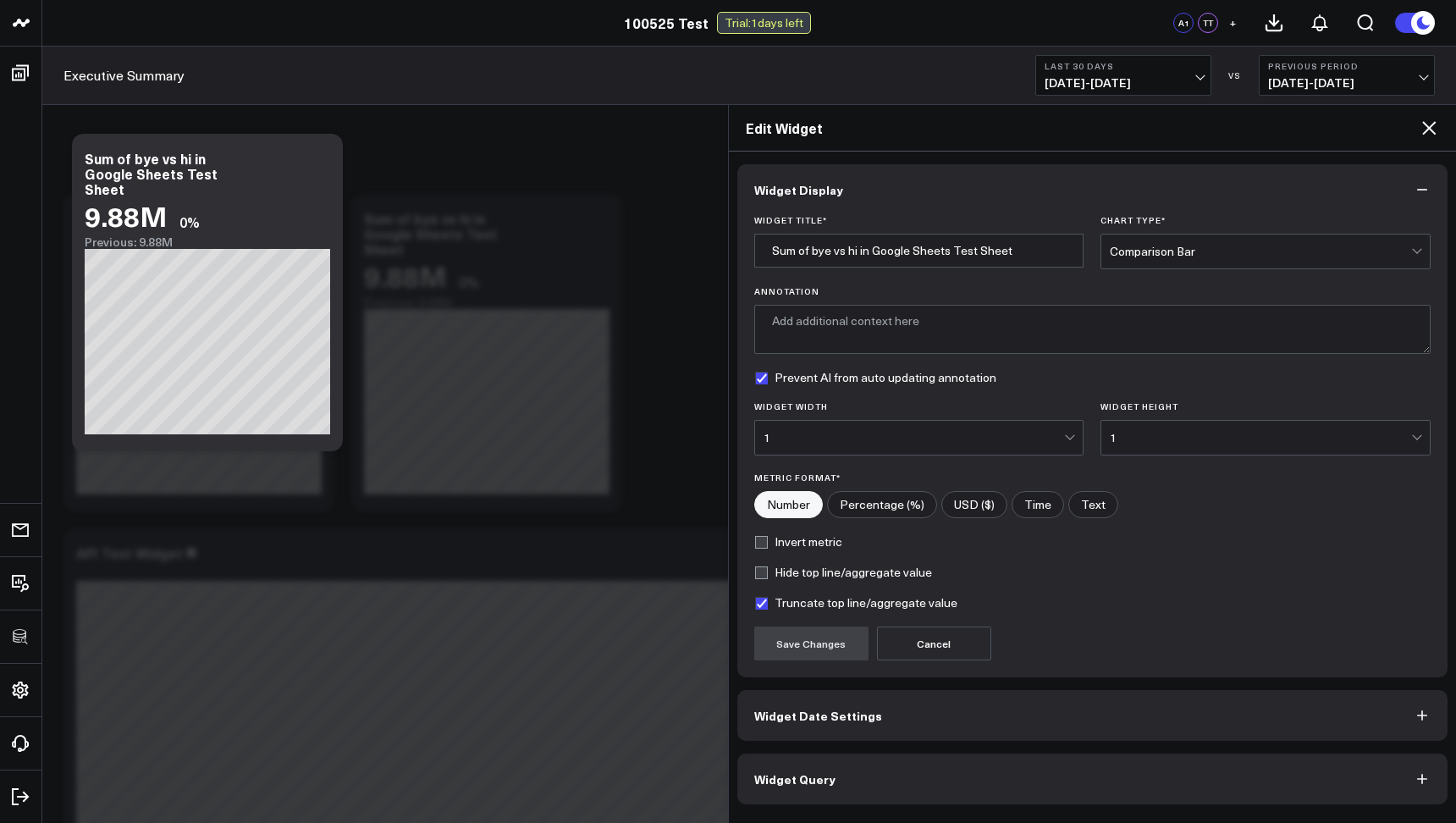
click at [794, 803] on button "Widget Query" at bounding box center [1092, 779] width 711 height 51
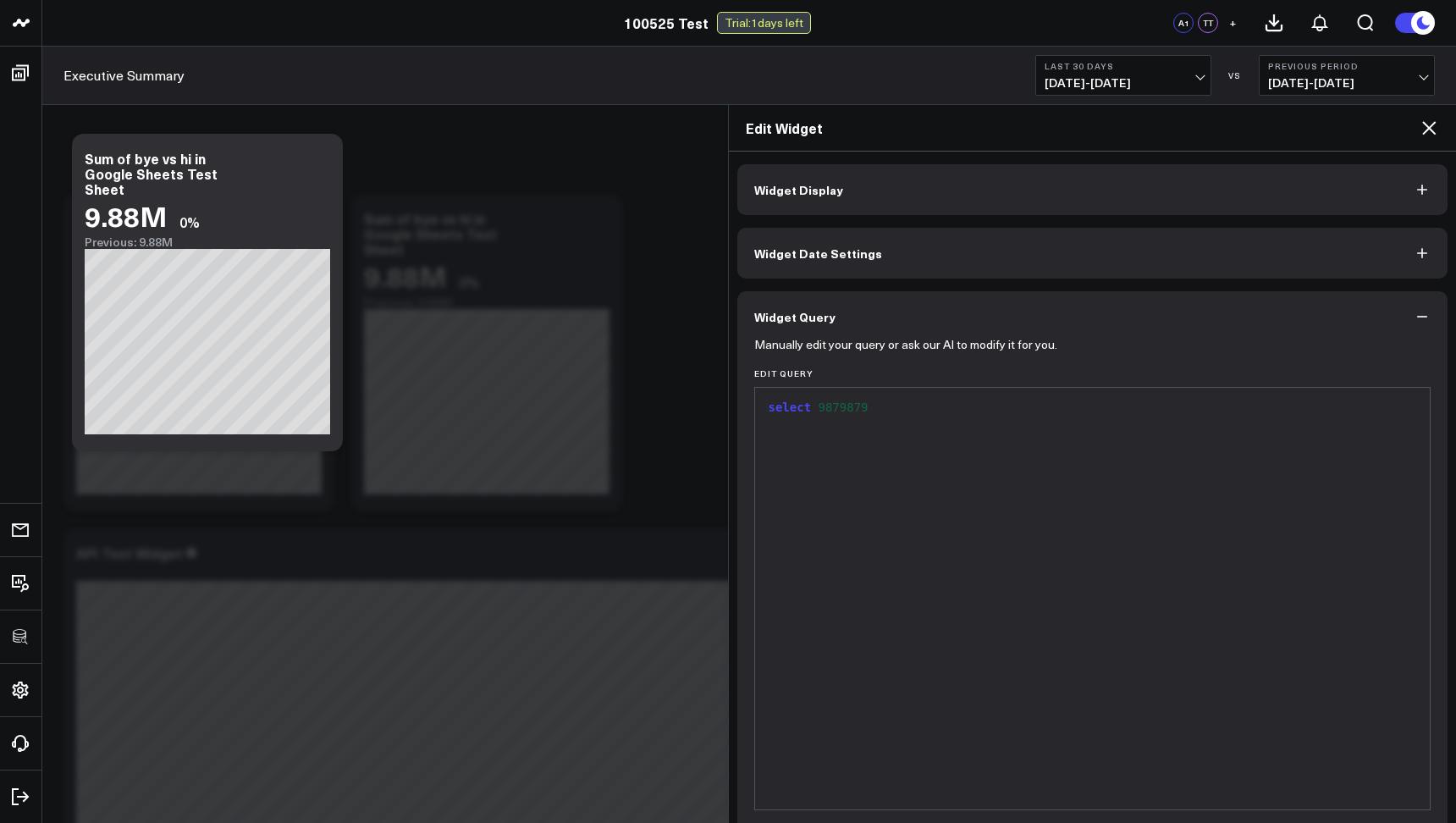
click at [791, 785] on div "select 9879879" at bounding box center [1092, 598] width 659 height 405
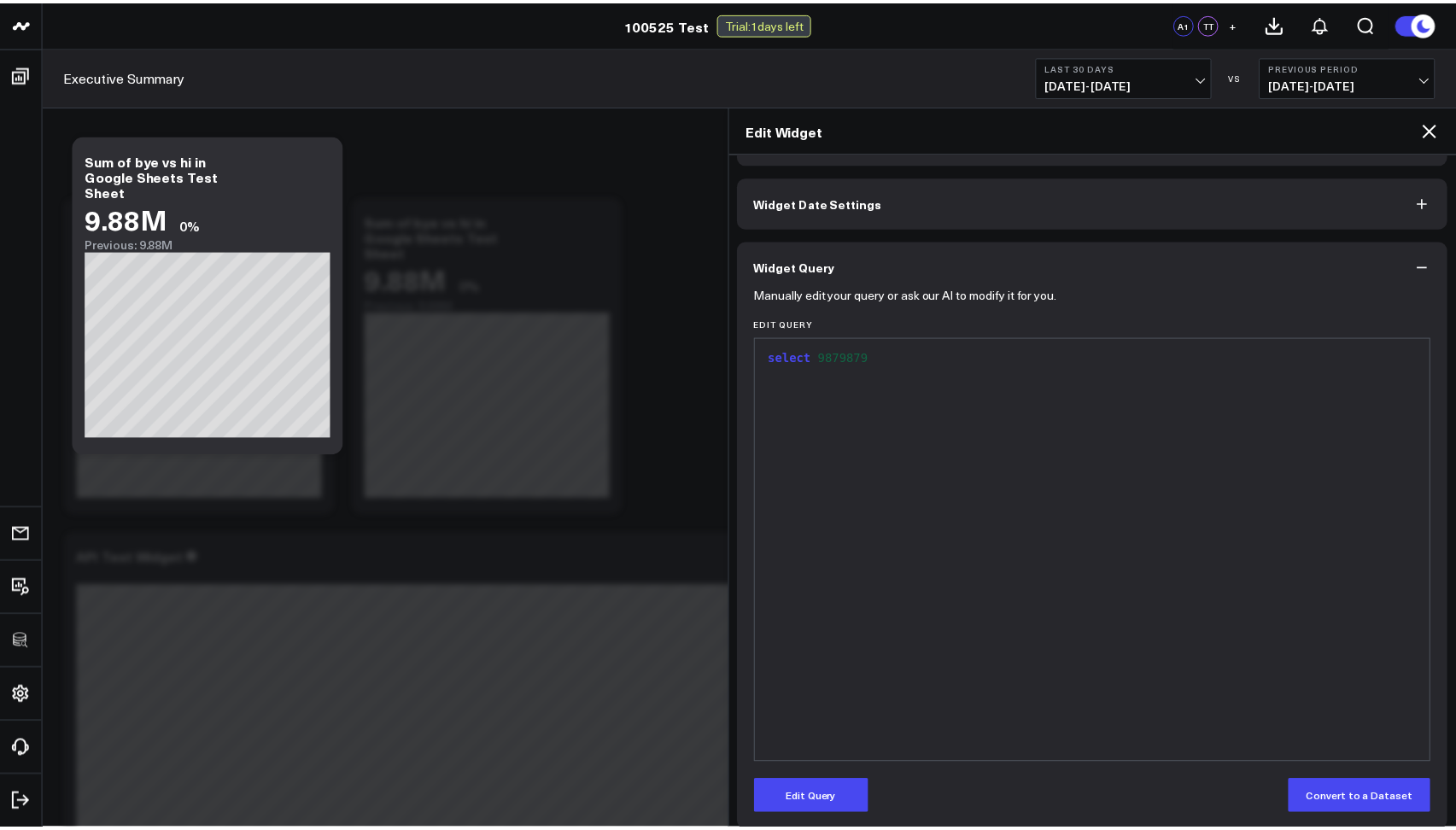
scroll to position [68, 0]
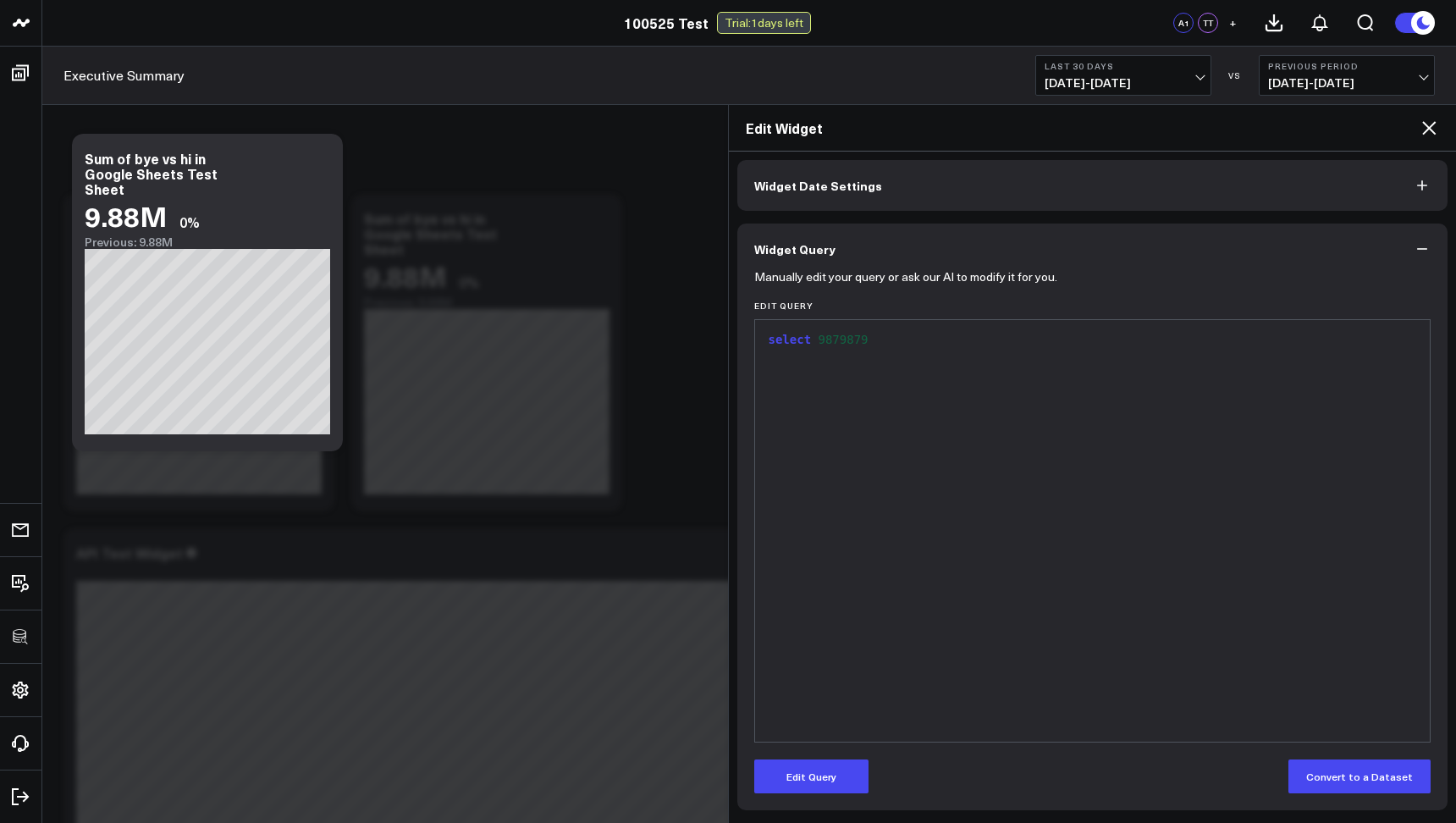
click at [799, 812] on div "Widget Display Widget Date Settings Widget Query Manually edit your query or as…" at bounding box center [1092, 487] width 728 height 671
click at [789, 784] on button "Edit Query" at bounding box center [811, 776] width 114 height 34
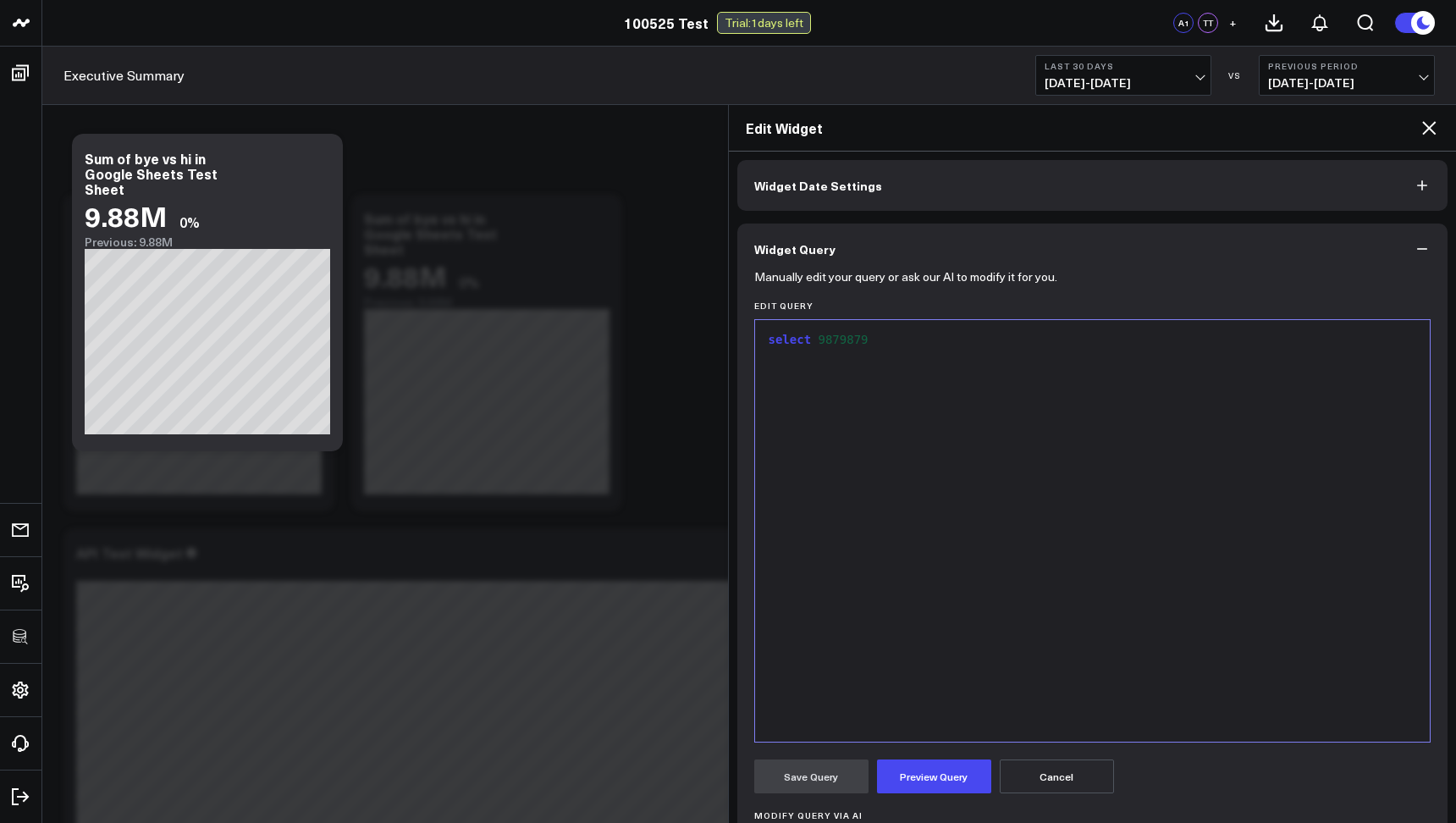
click at [882, 342] on div "select 9879879" at bounding box center [1092, 340] width 659 height 17
click at [942, 787] on button "Preview Query" at bounding box center [934, 776] width 114 height 34
click at [780, 774] on button "Save Query" at bounding box center [811, 776] width 114 height 34
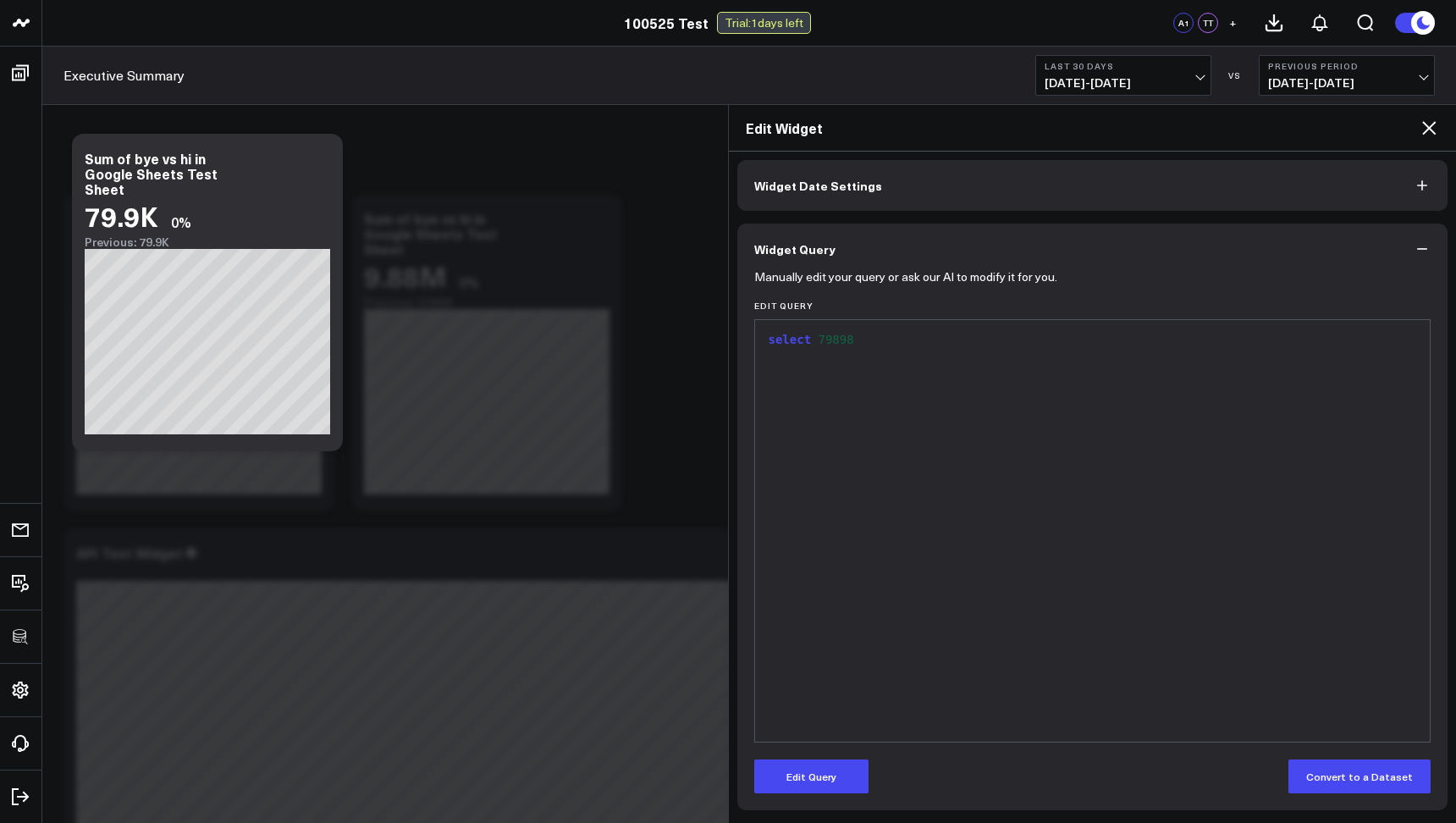
click at [1426, 122] on icon at bounding box center [1429, 128] width 20 height 20
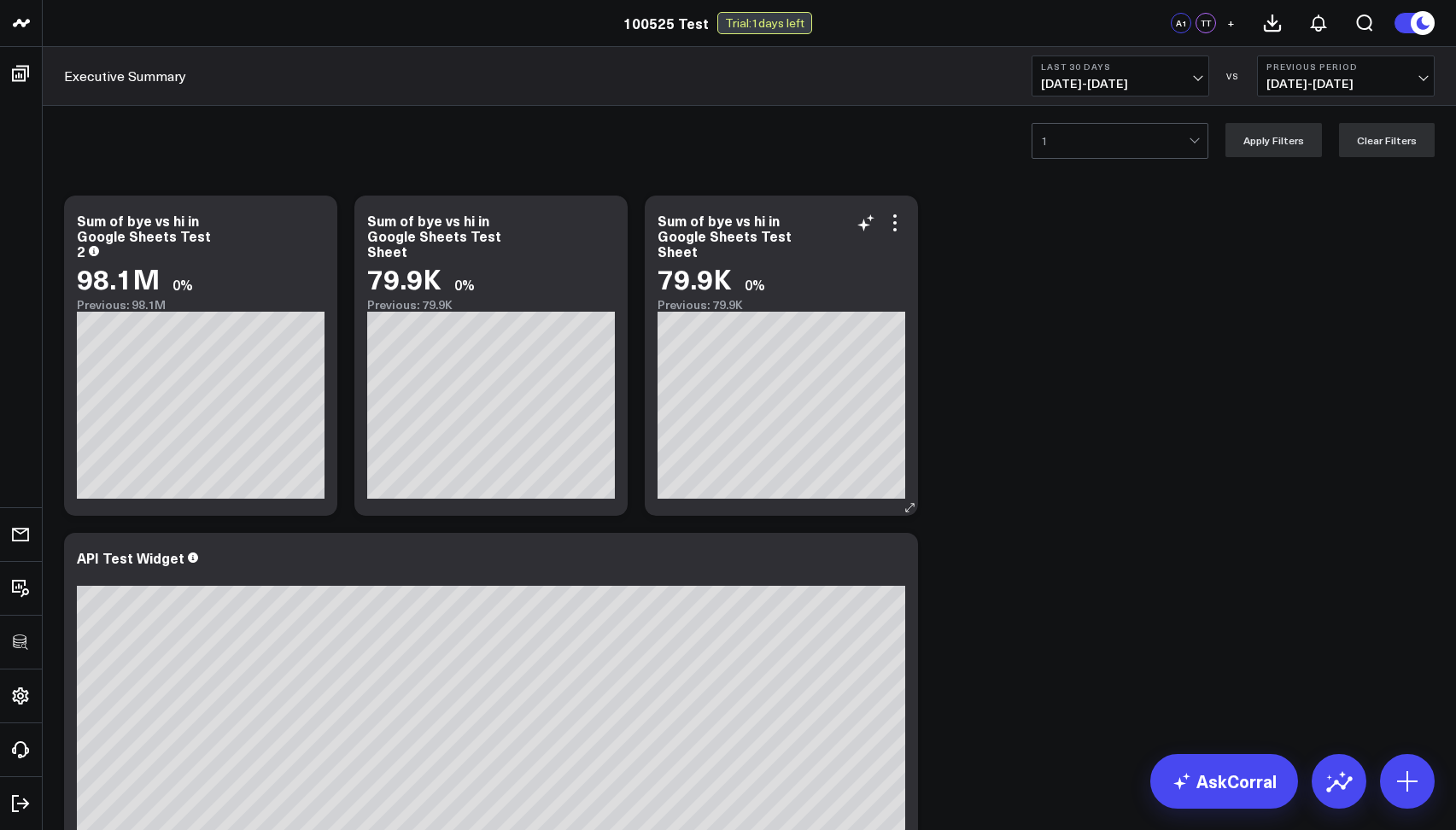
click at [895, 234] on div "Sum of bye vs hi in Google Sheets Test Sheet" at bounding box center [781, 236] width 247 height 46
click at [895, 231] on icon at bounding box center [895, 223] width 21 height 21
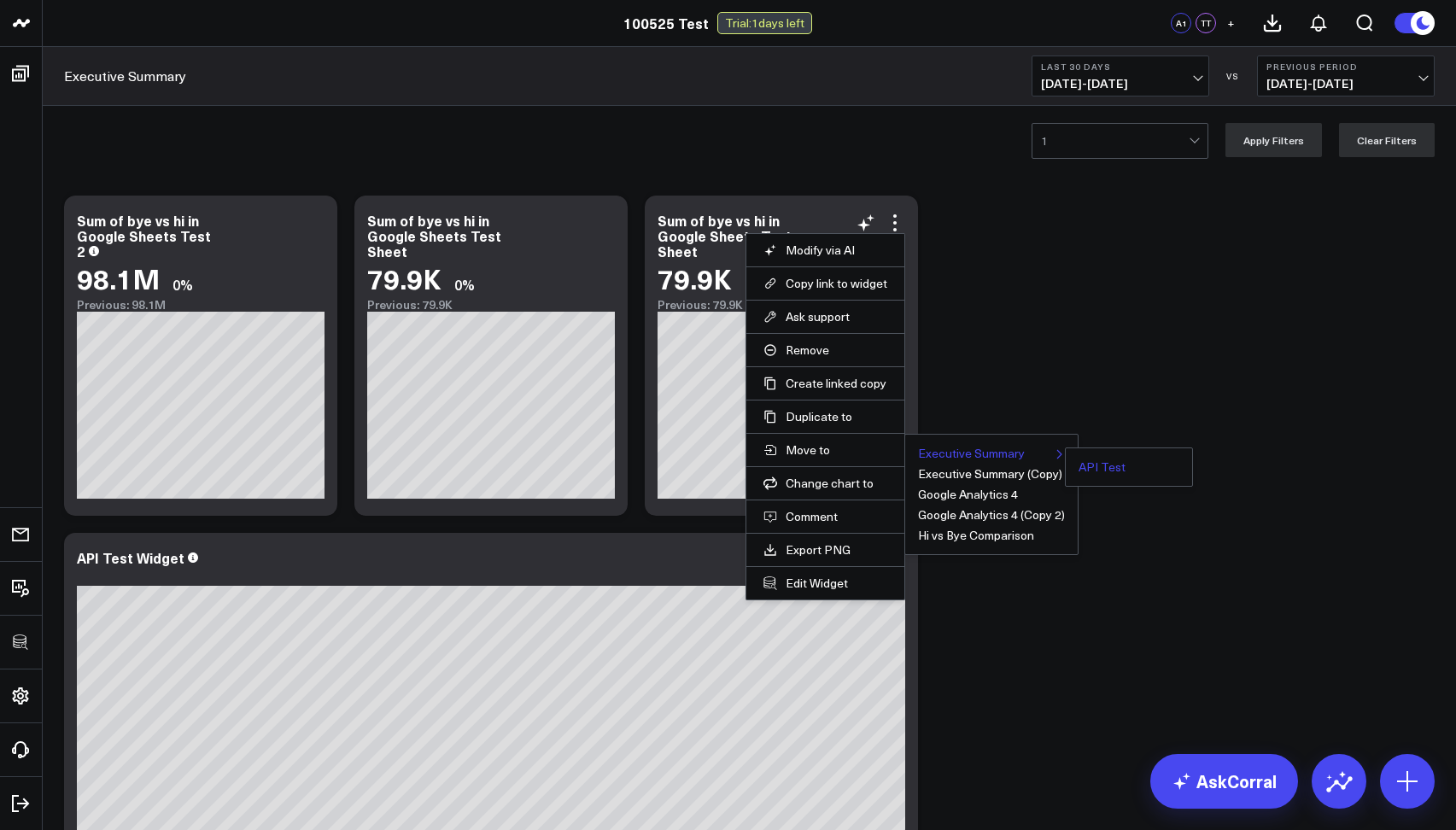
click at [1079, 467] on button "API Test" at bounding box center [1102, 467] width 47 height 12
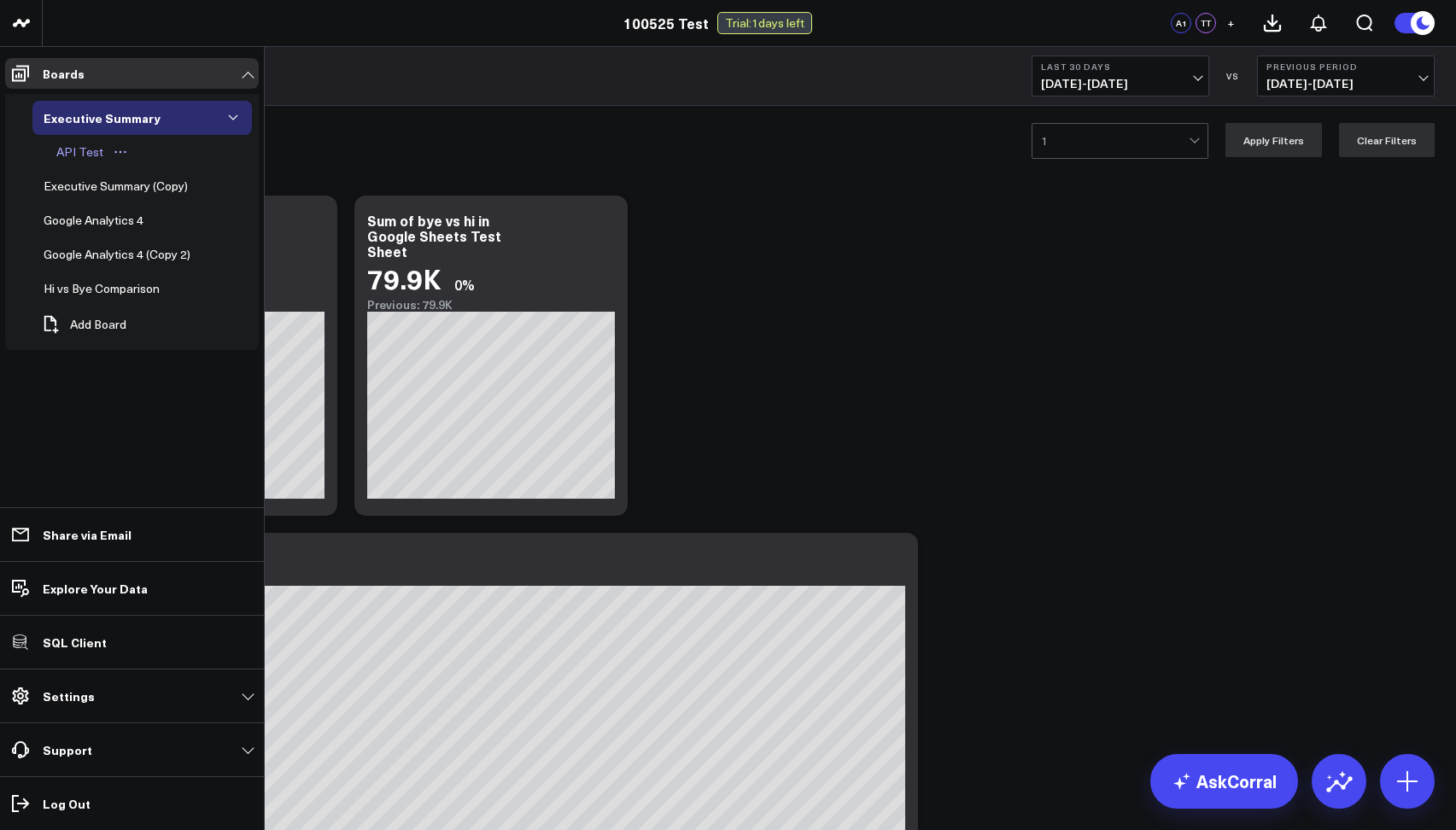
click at [73, 141] on link "API Test" at bounding box center [92, 152] width 95 height 34
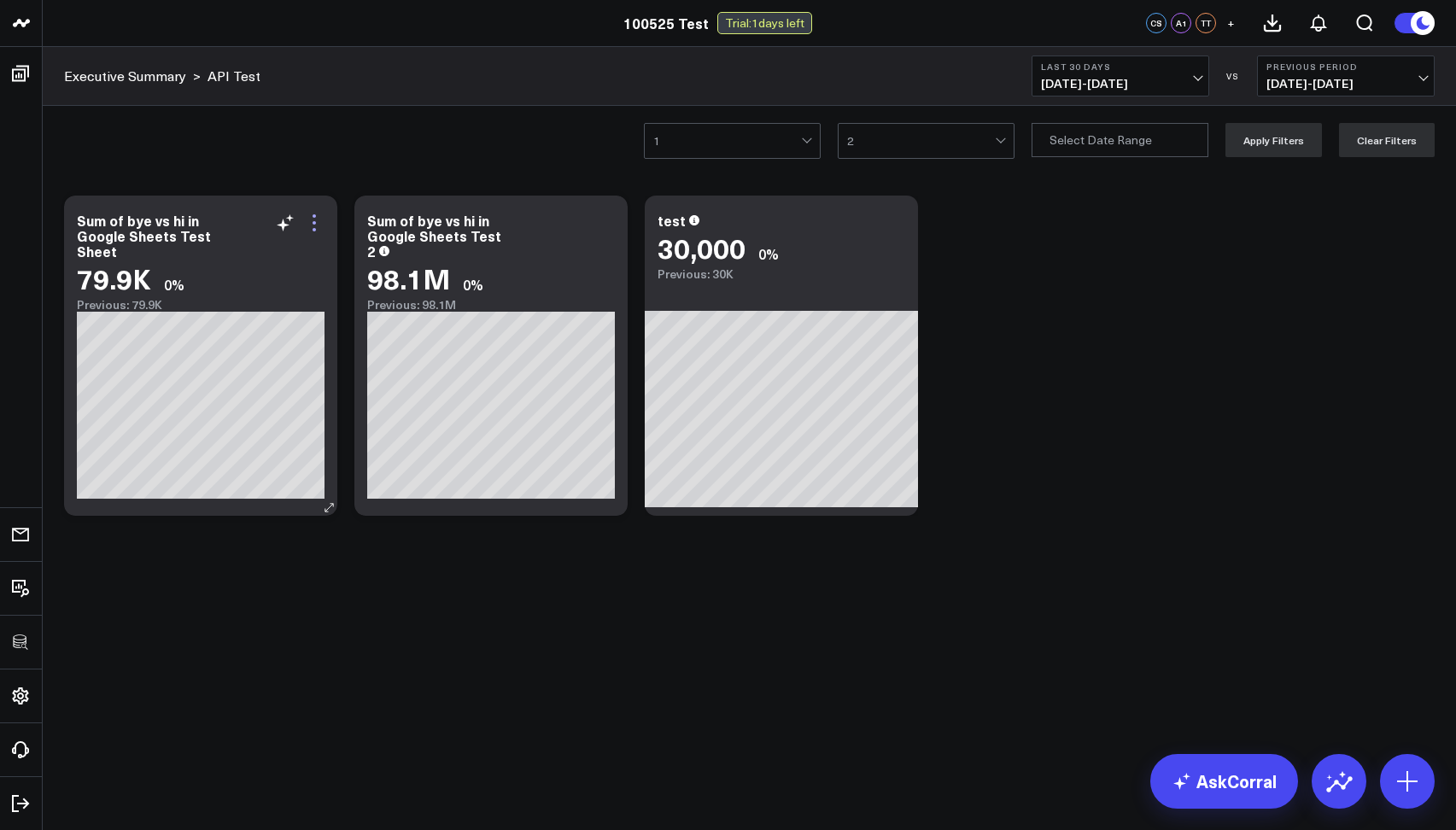
click at [314, 224] on icon at bounding box center [314, 223] width 21 height 21
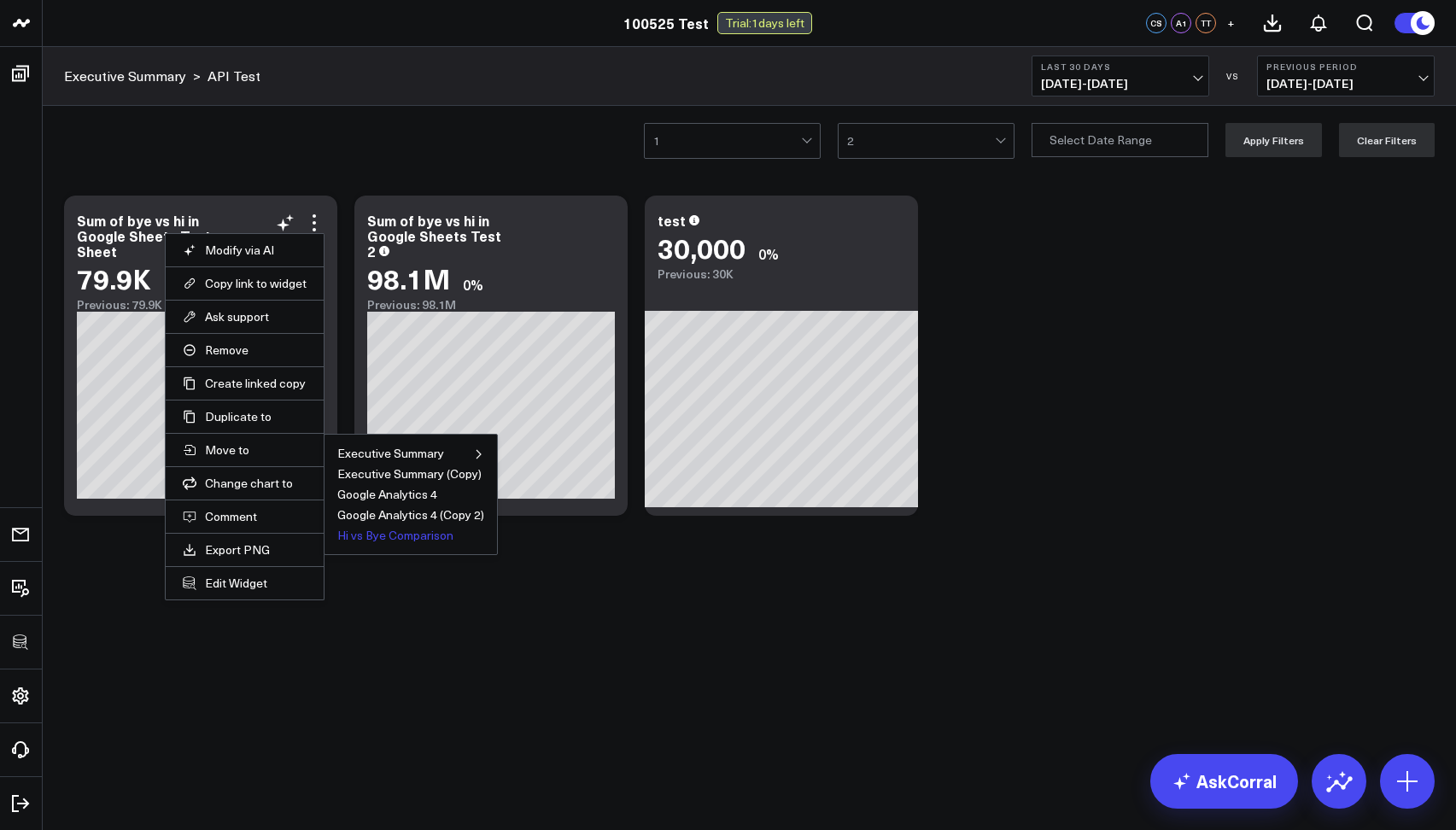
click at [382, 540] on button "Hi vs Bye Comparison" at bounding box center [395, 536] width 116 height 12
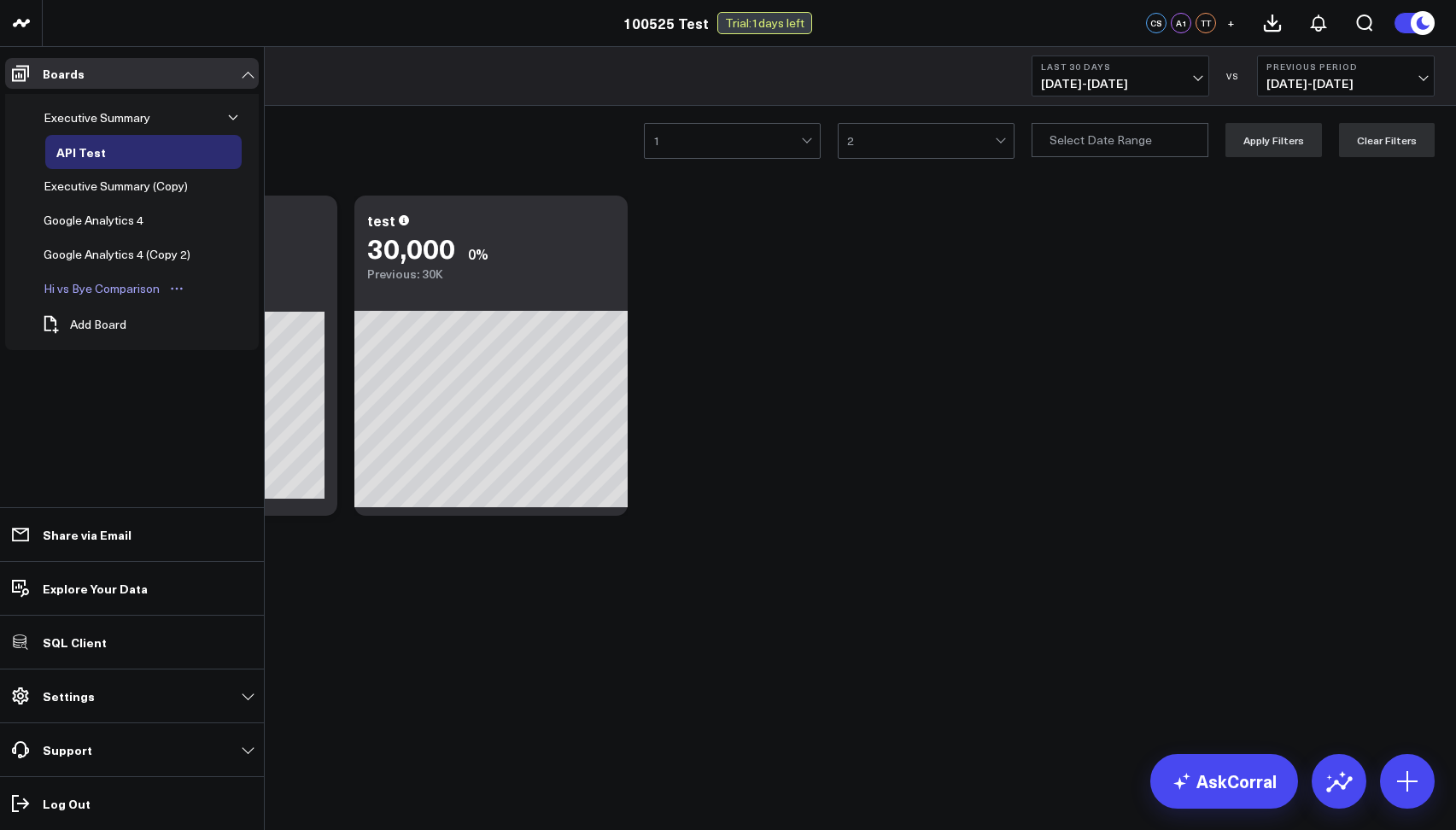
click at [66, 281] on div "Hi vs Bye Comparison" at bounding box center [102, 288] width 125 height 21
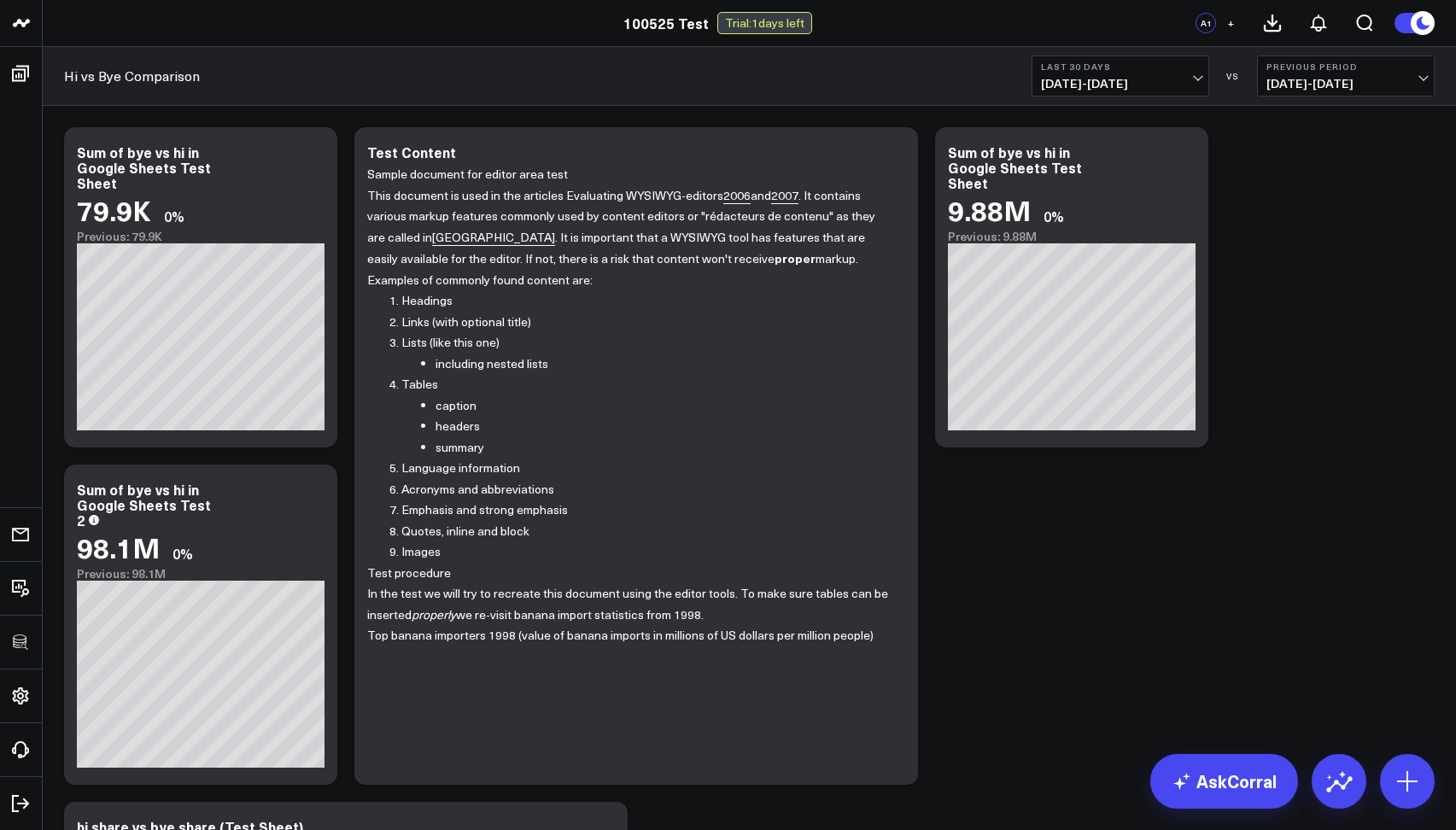
scroll to position [468, 0]
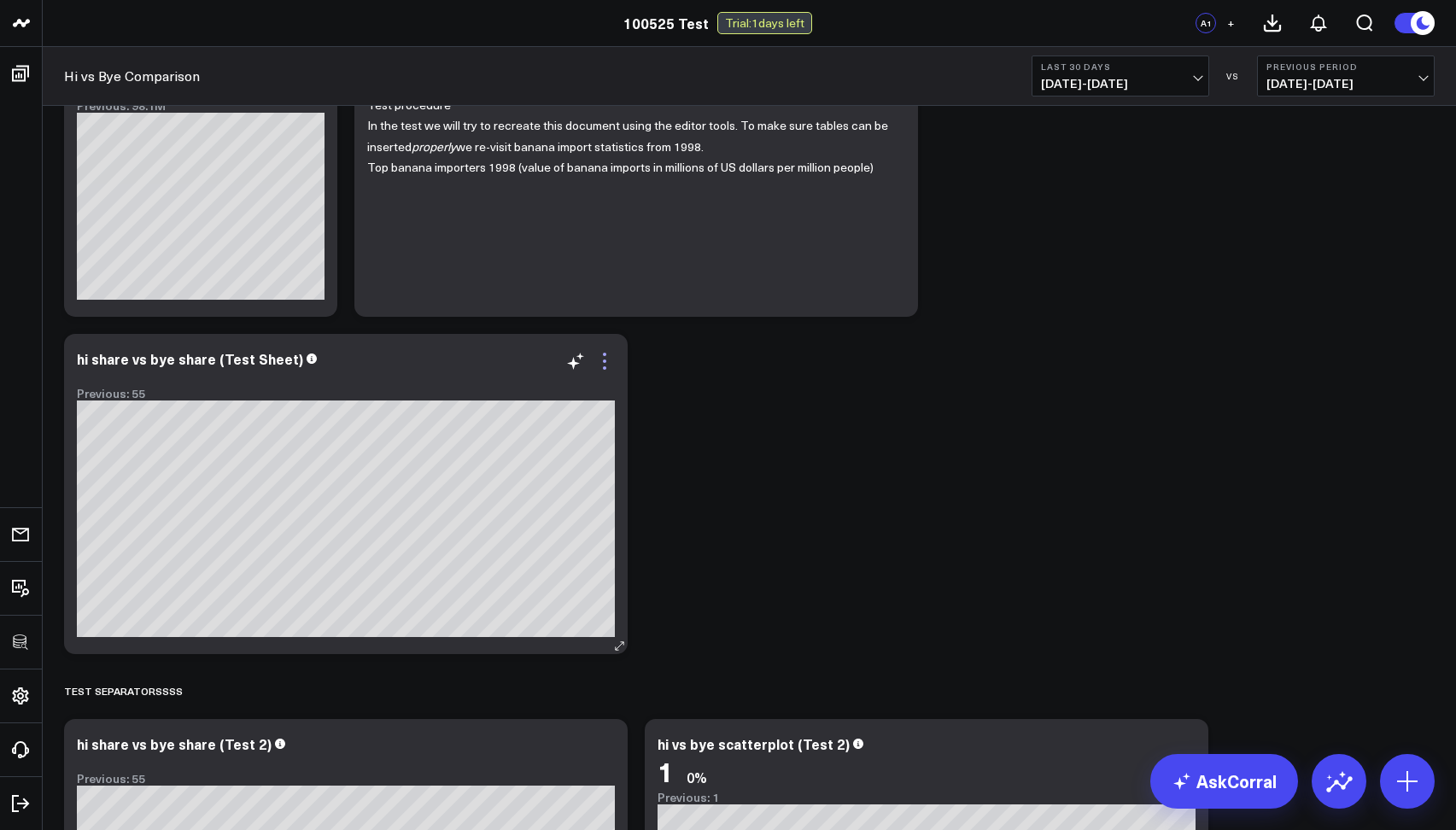
click at [613, 359] on icon at bounding box center [605, 361] width 21 height 21
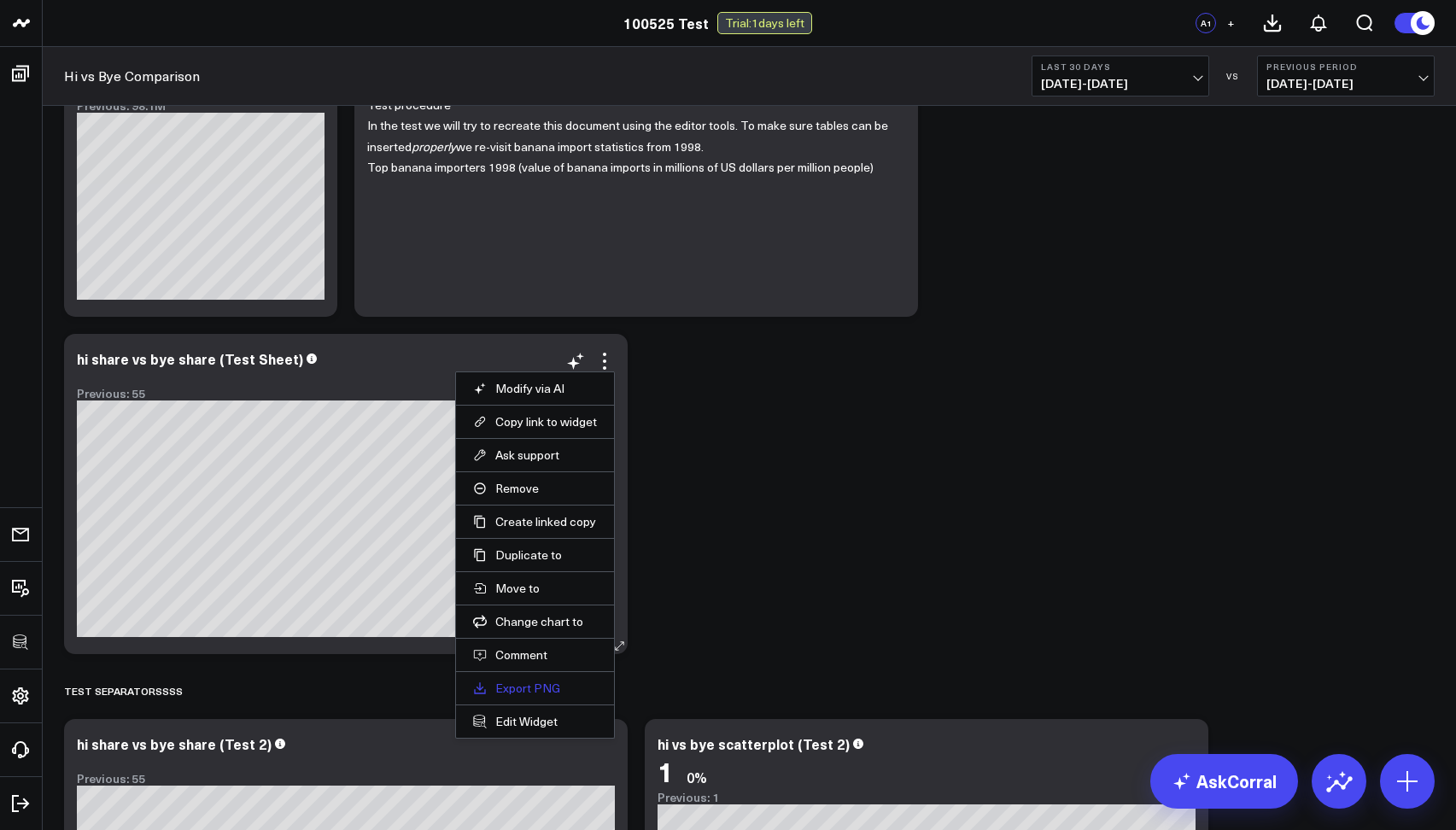
click at [516, 684] on link "Export PNG" at bounding box center [535, 688] width 124 height 15
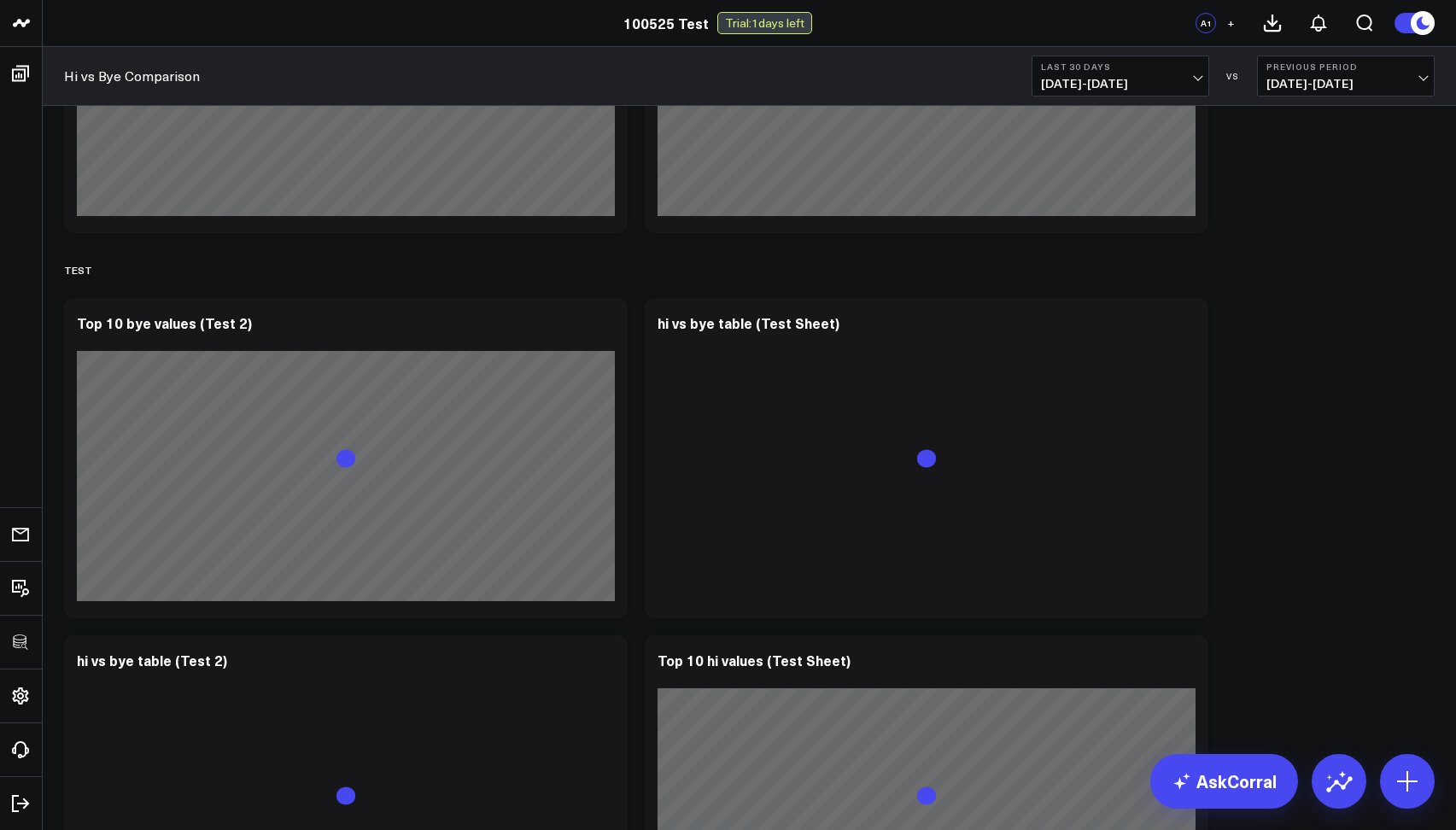
scroll to position [1712, 0]
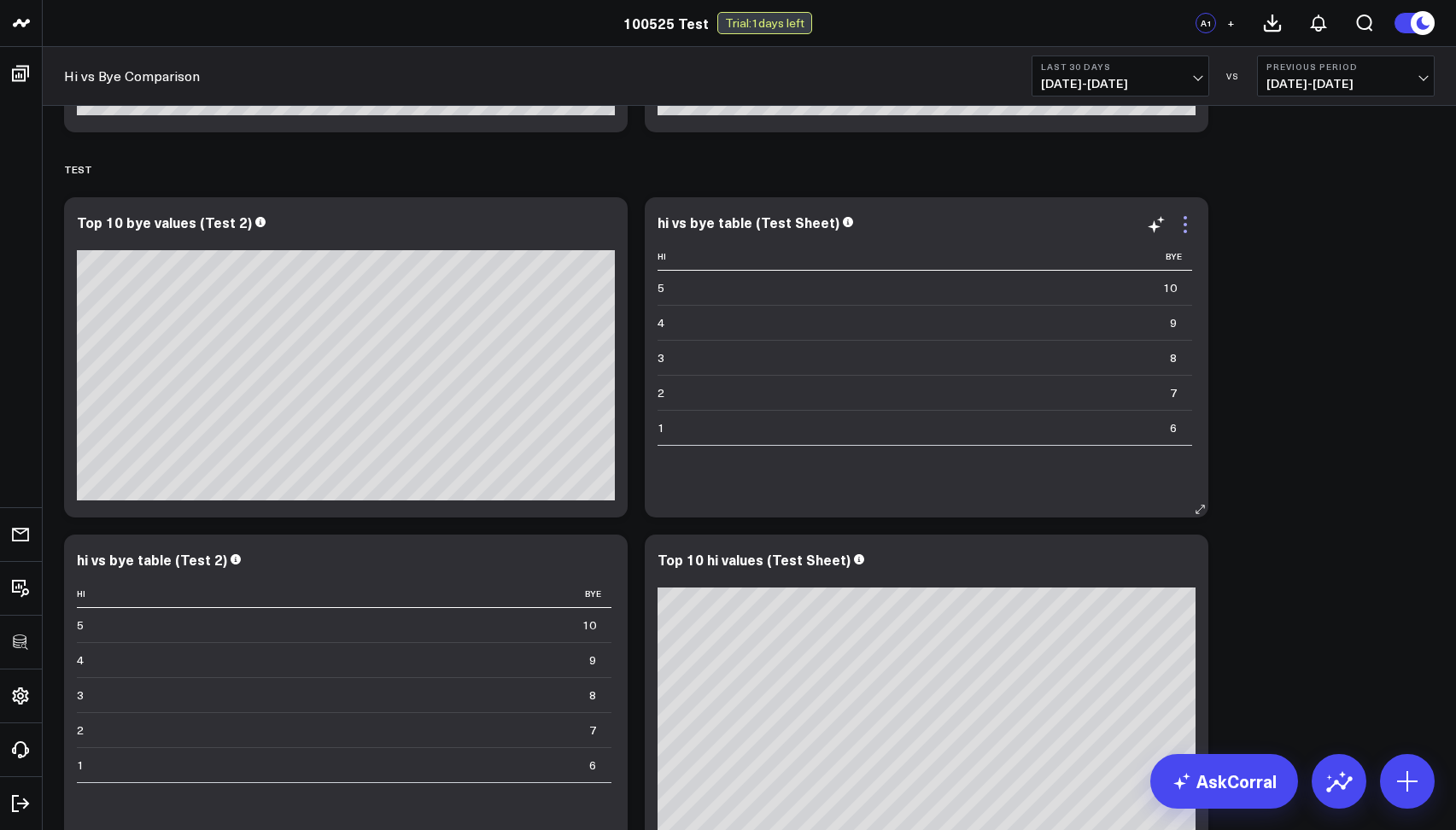
click at [1187, 222] on icon at bounding box center [1185, 225] width 21 height 21
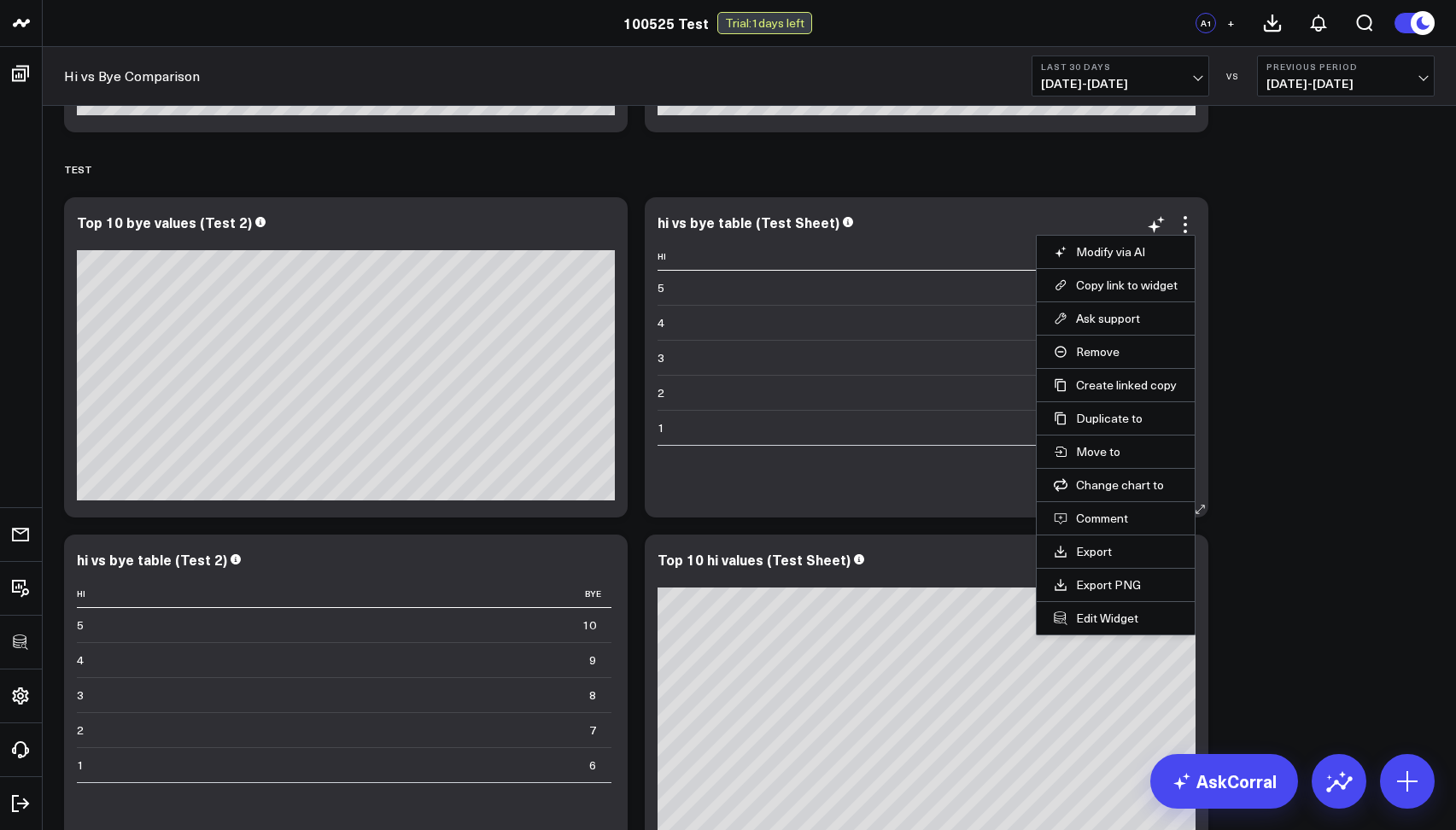
click at [1094, 560] on li "Export" at bounding box center [1116, 551] width 158 height 33
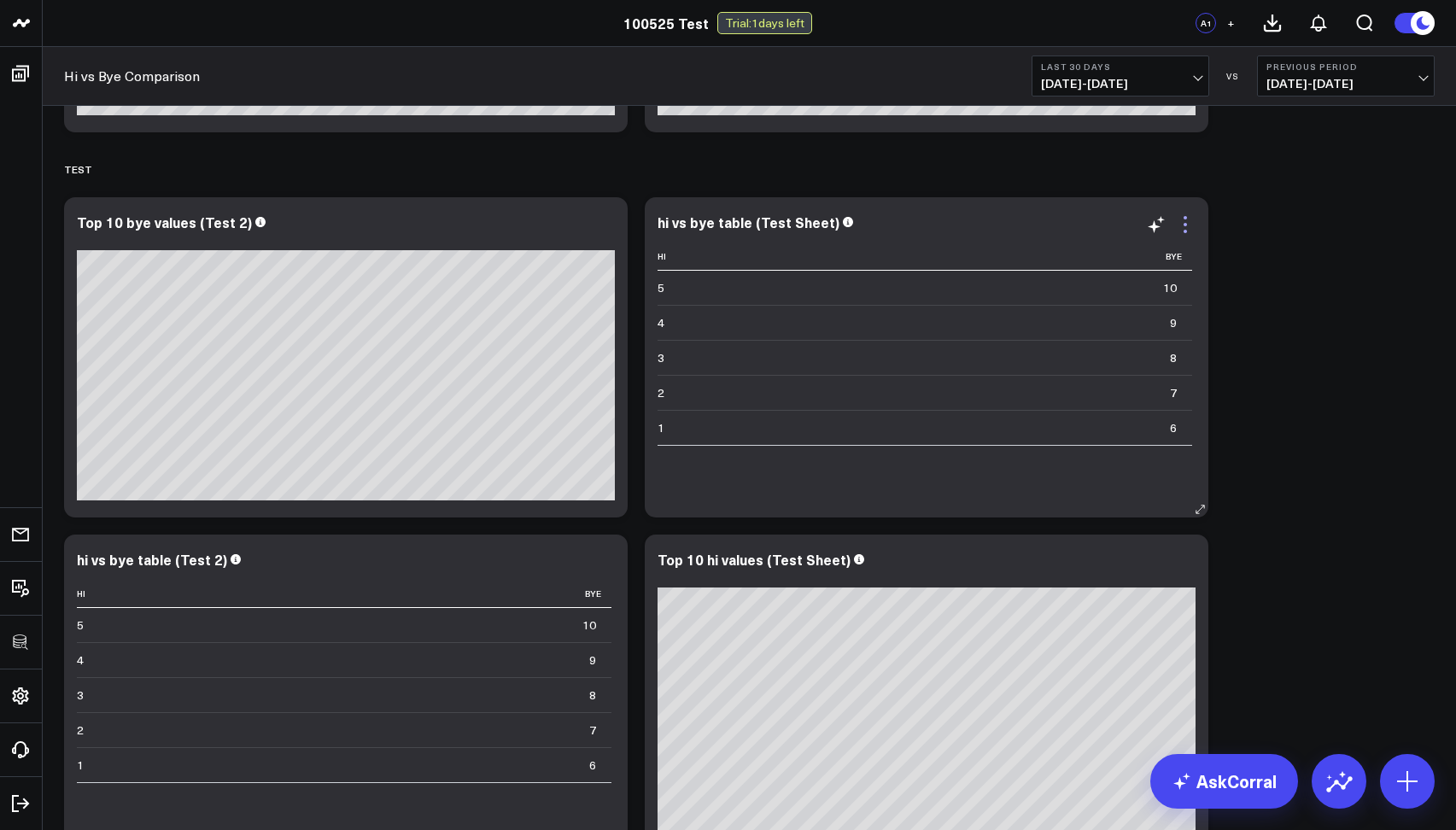
click at [1186, 229] on icon at bounding box center [1185, 225] width 21 height 21
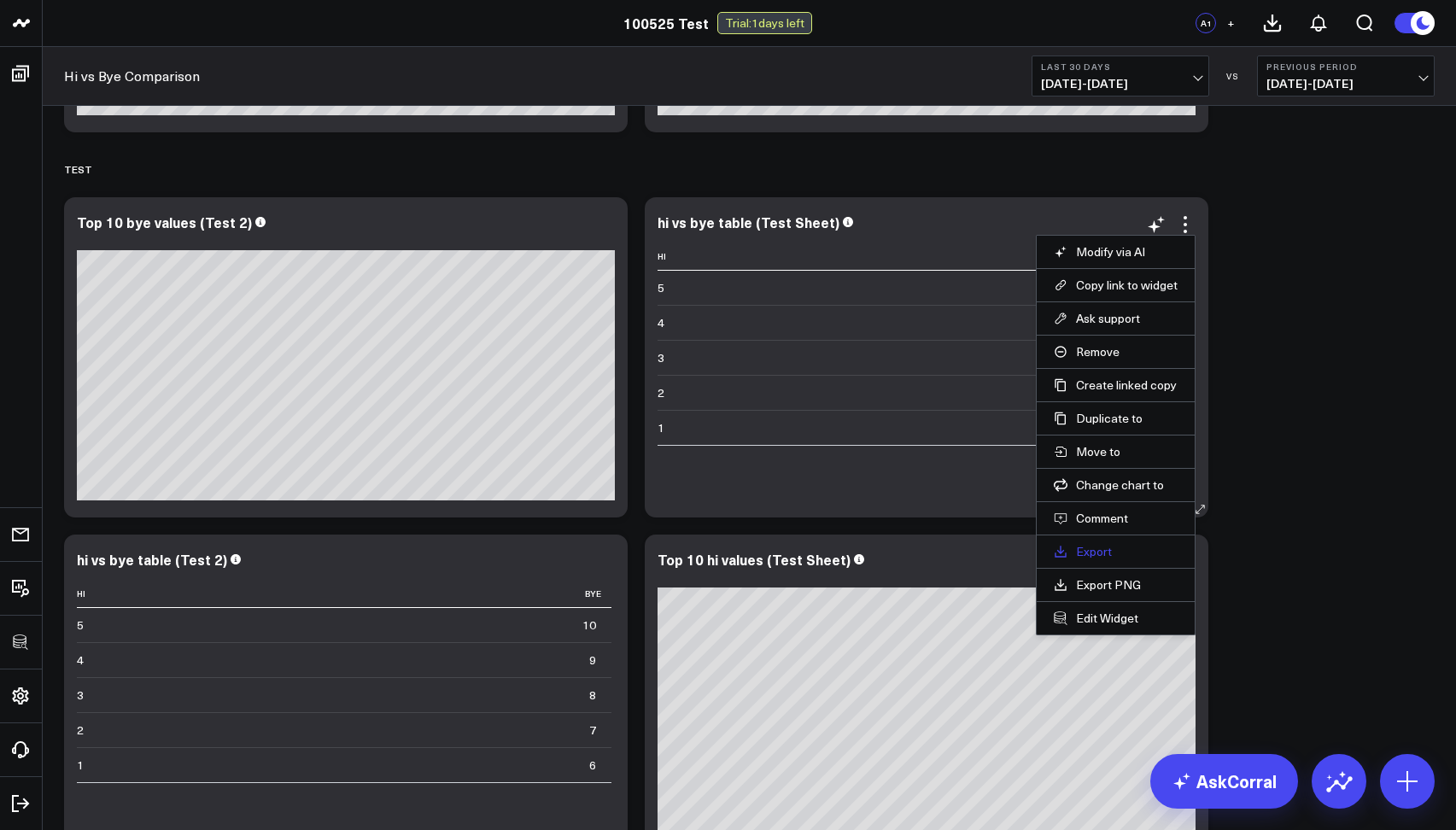
click at [1088, 550] on link "Export" at bounding box center [1116, 552] width 124 height 15
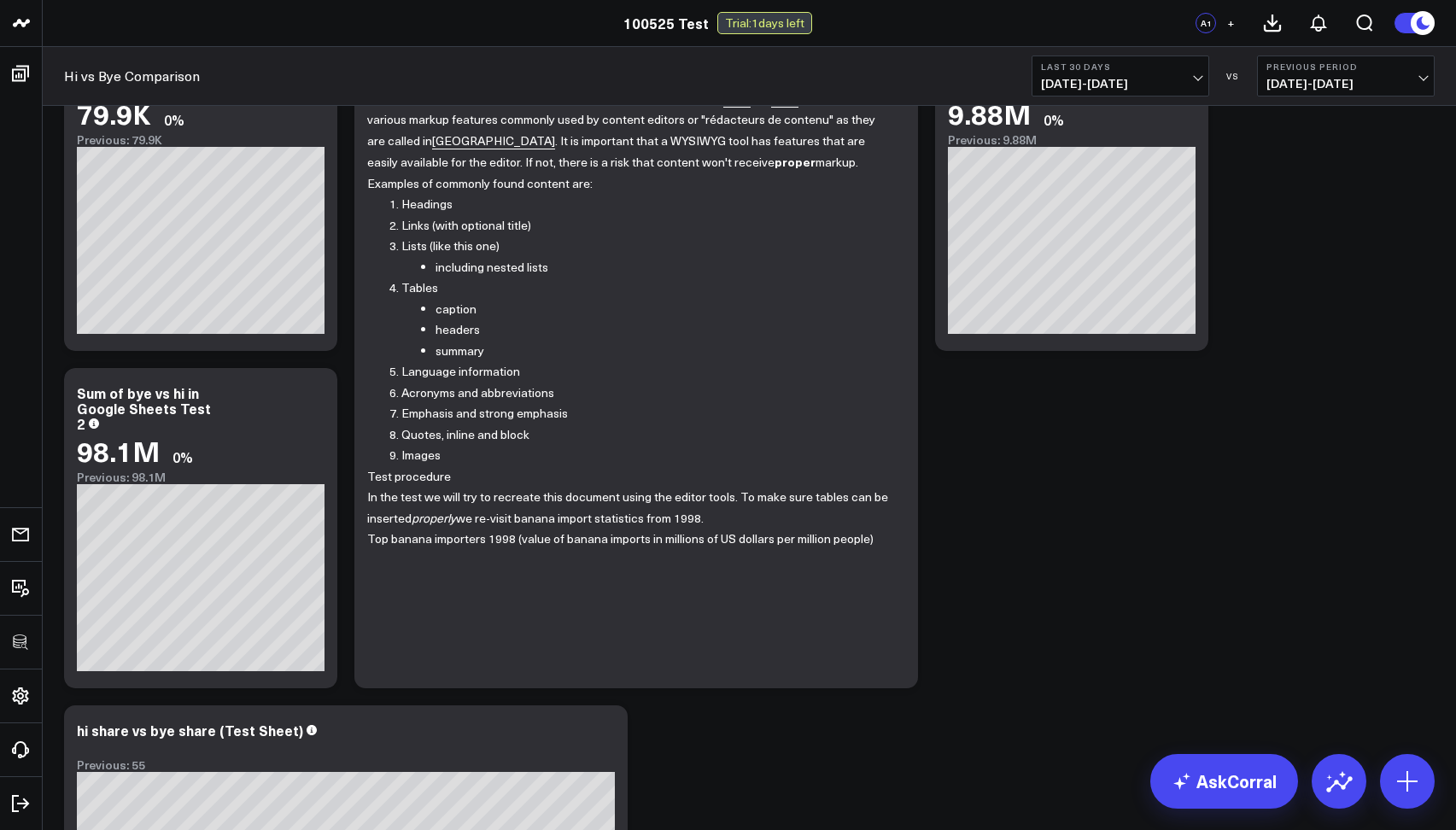
scroll to position [0, 0]
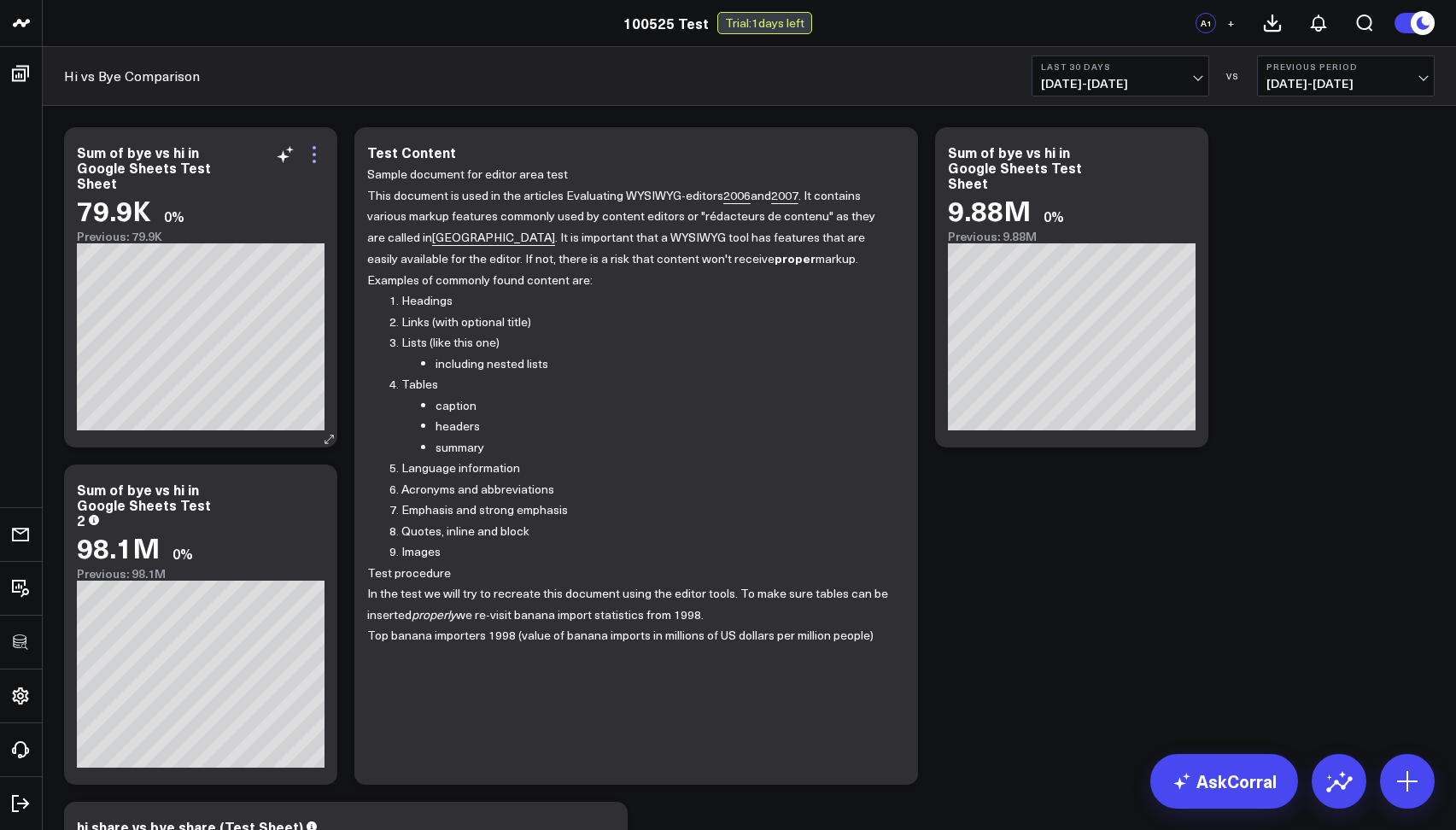
click at [323, 159] on icon at bounding box center [314, 155] width 21 height 21
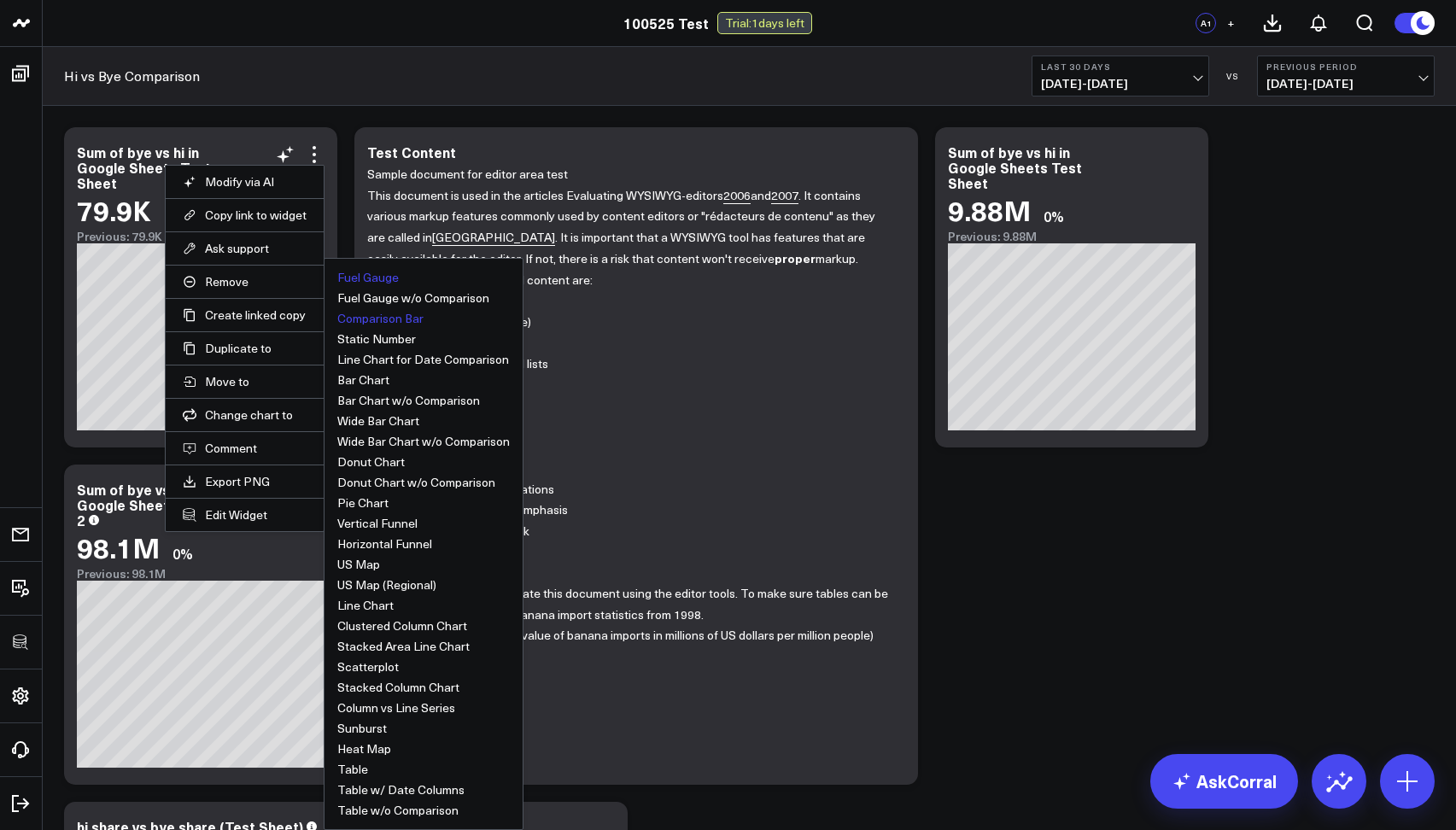
click at [387, 274] on button "Fuel Gauge" at bounding box center [368, 277] width 62 height 12
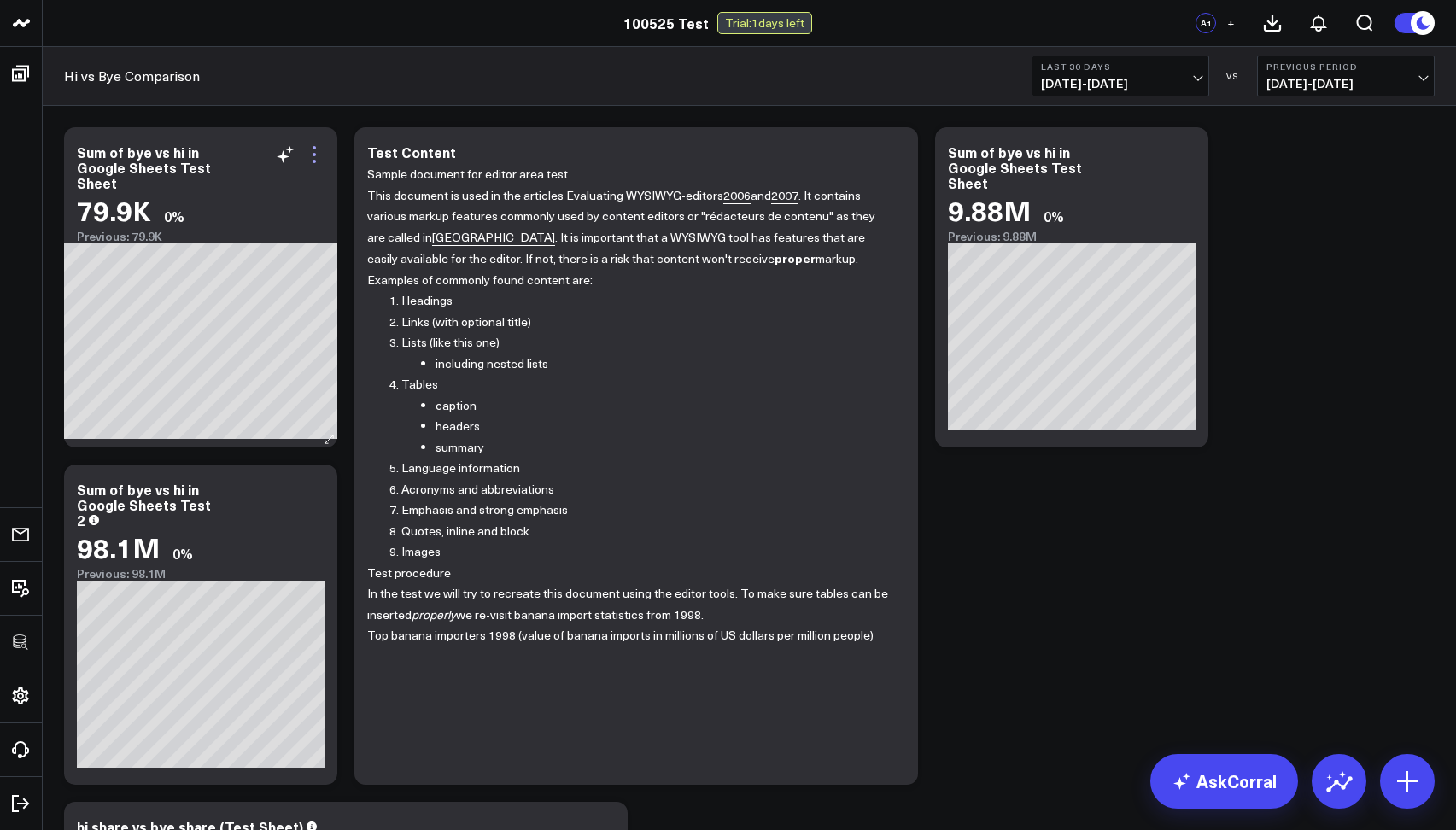
click at [310, 152] on icon at bounding box center [314, 155] width 21 height 21
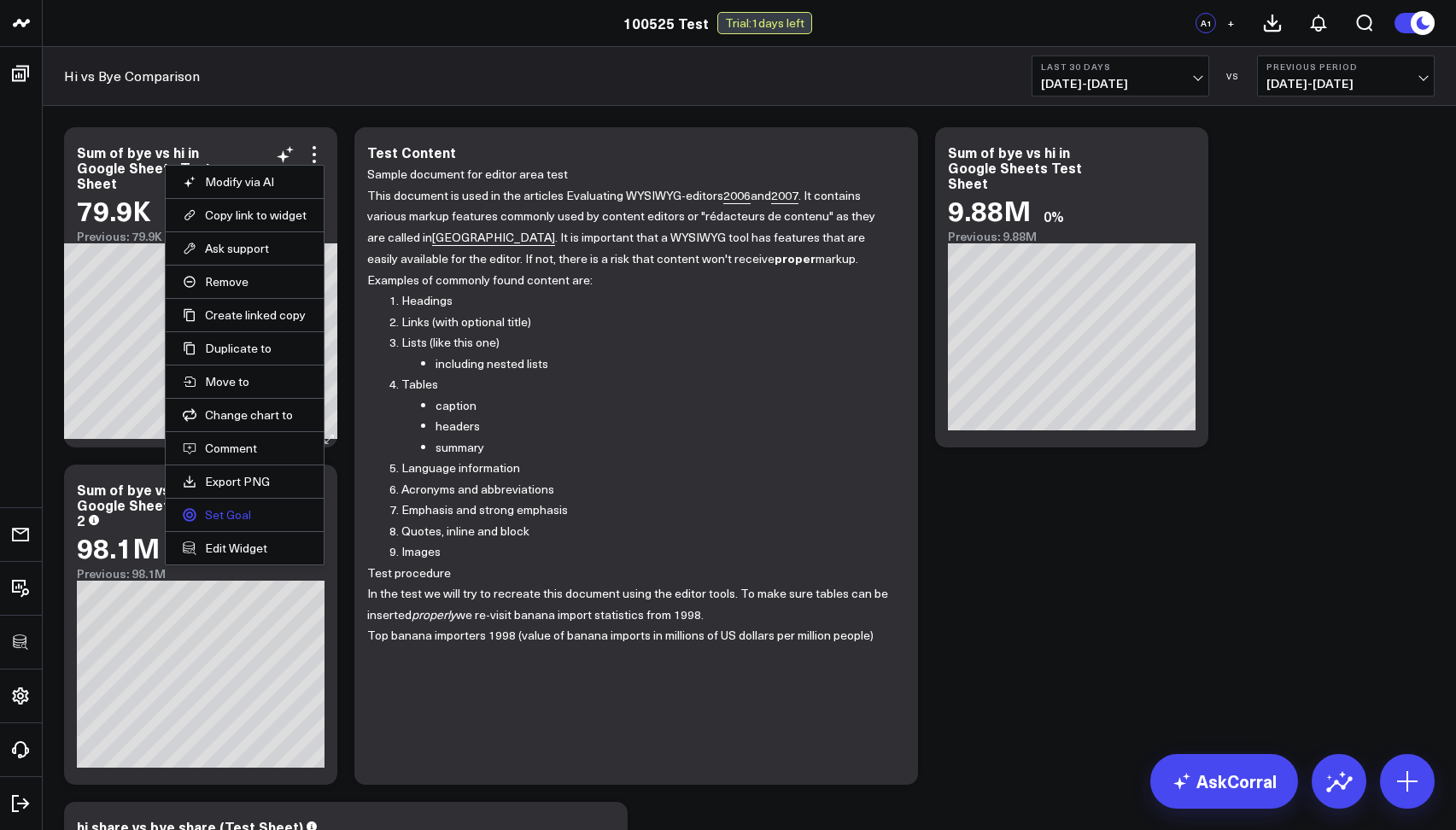
click at [226, 508] on link "Set Goal" at bounding box center [245, 515] width 124 height 15
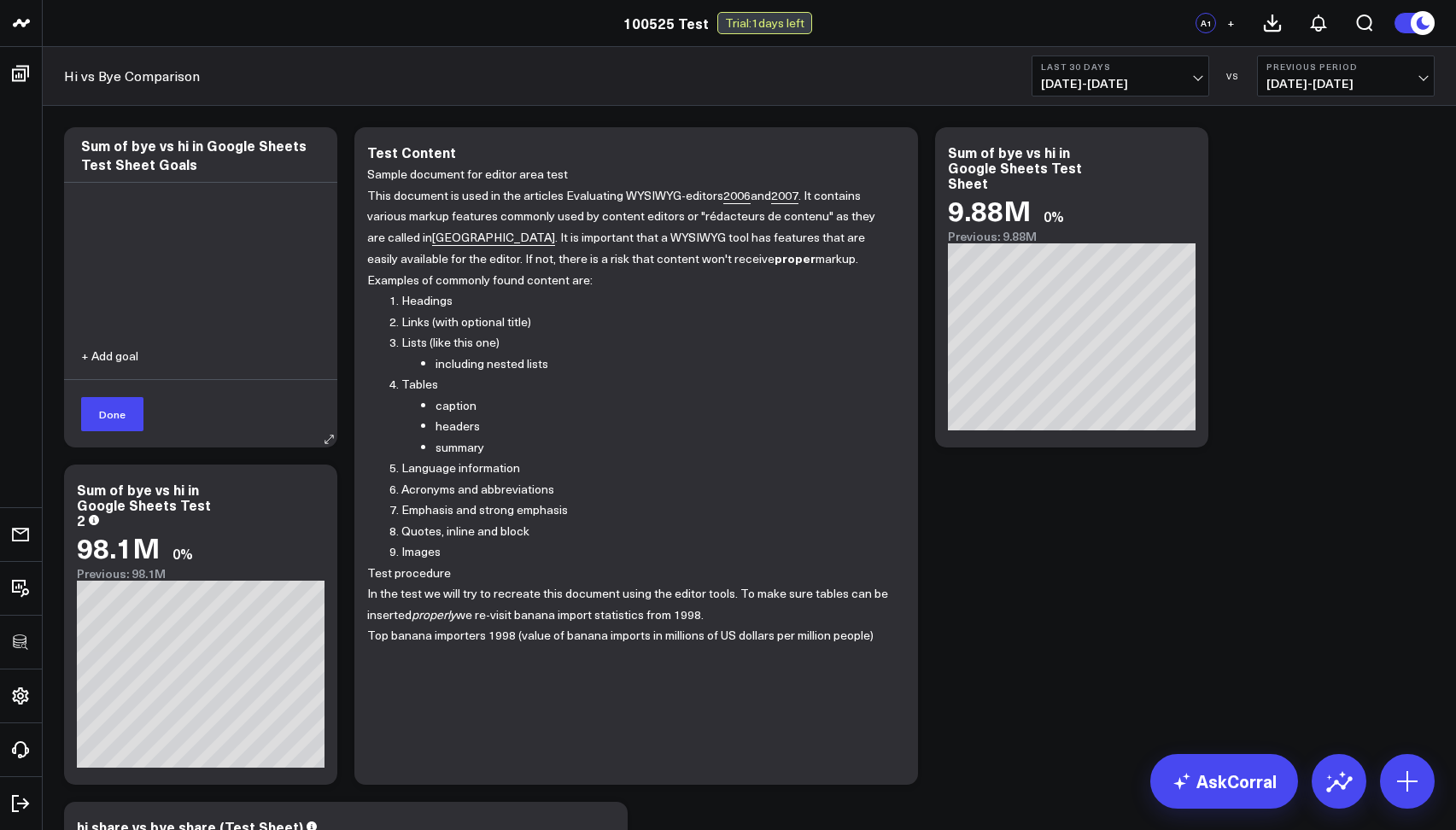
click at [127, 366] on div "+ Add goal" at bounding box center [200, 364] width 273 height 30
click at [118, 360] on button "+ Add goal" at bounding box center [109, 356] width 57 height 12
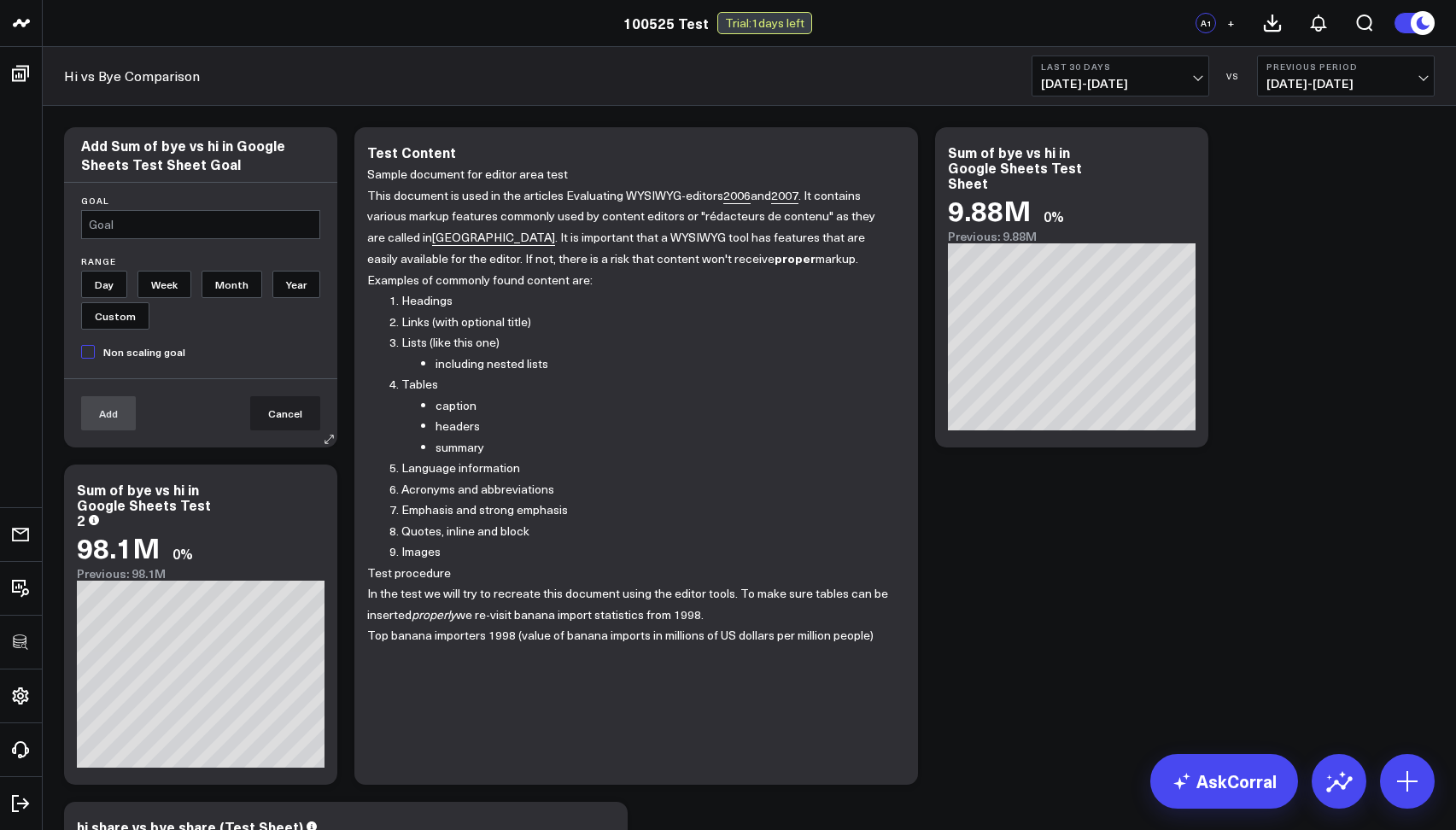
click at [96, 229] on input "text" at bounding box center [200, 225] width 239 height 29
type input "50000"
click at [164, 293] on input "Week" at bounding box center [164, 284] width 54 height 27
radio input "true"
click at [238, 290] on input "Month" at bounding box center [232, 284] width 61 height 27
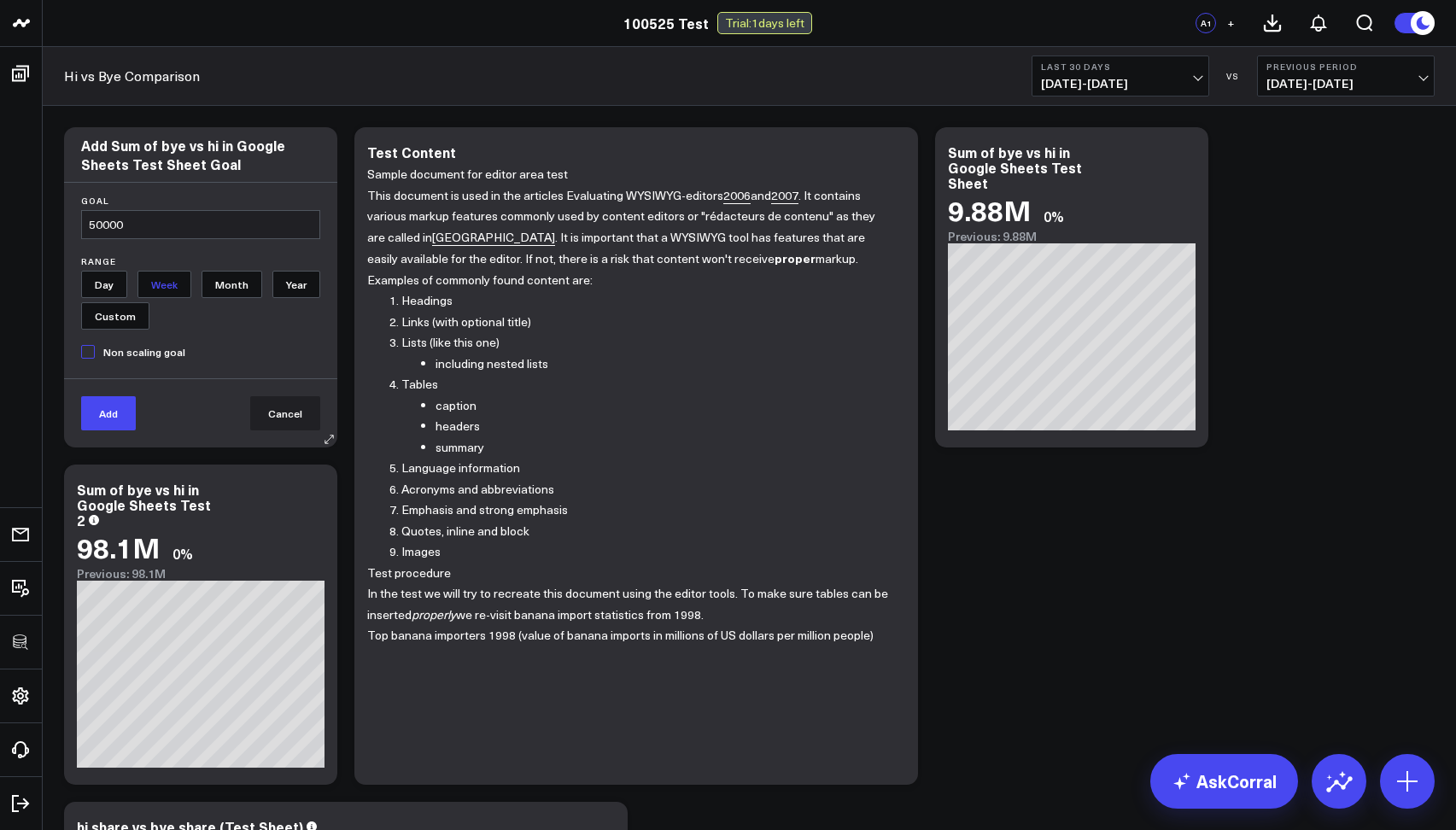
radio input "true"
click at [98, 424] on button "Add" at bounding box center [109, 413] width 55 height 34
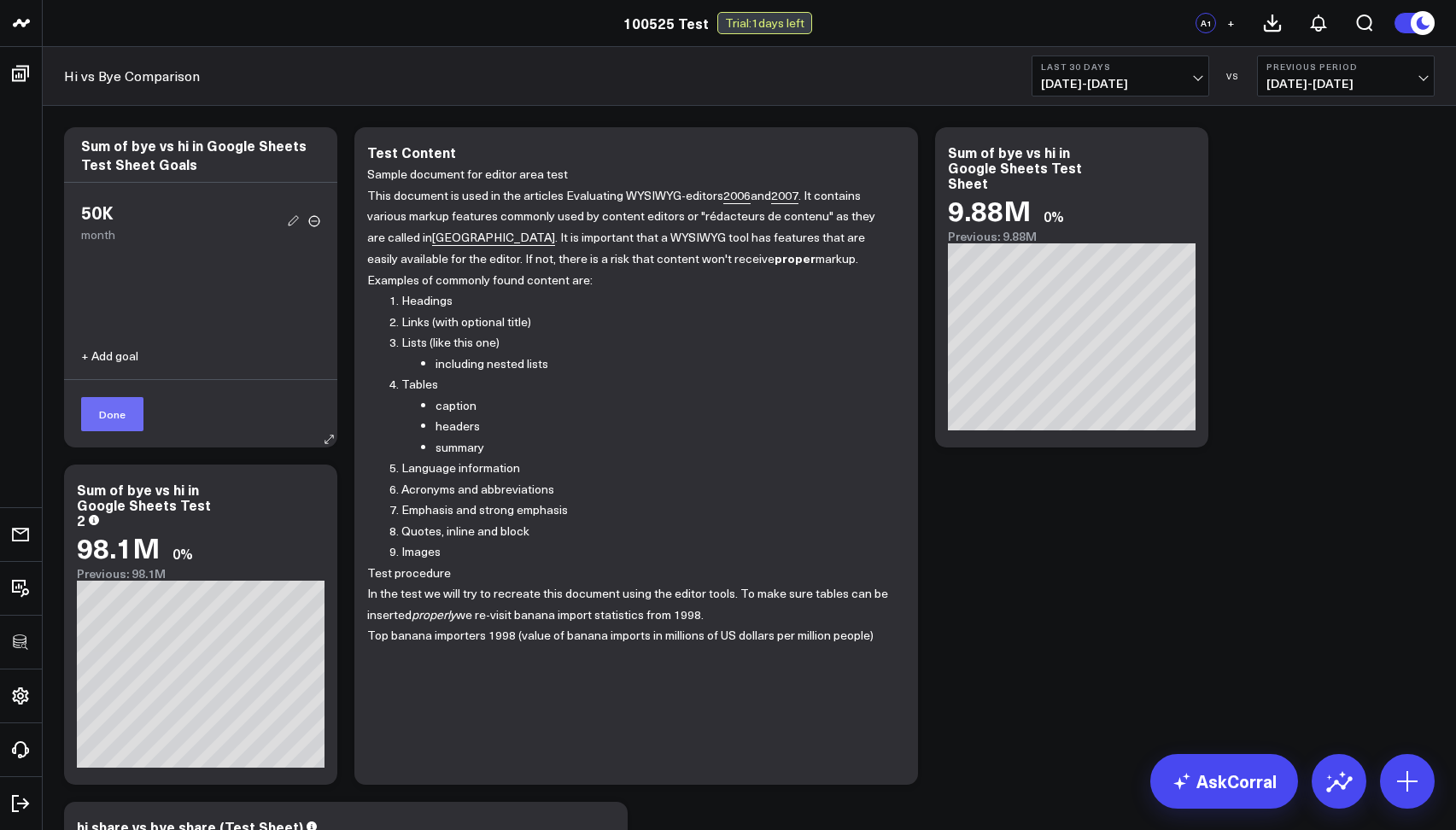
click at [132, 412] on button "Done" at bounding box center [112, 414] width 62 height 34
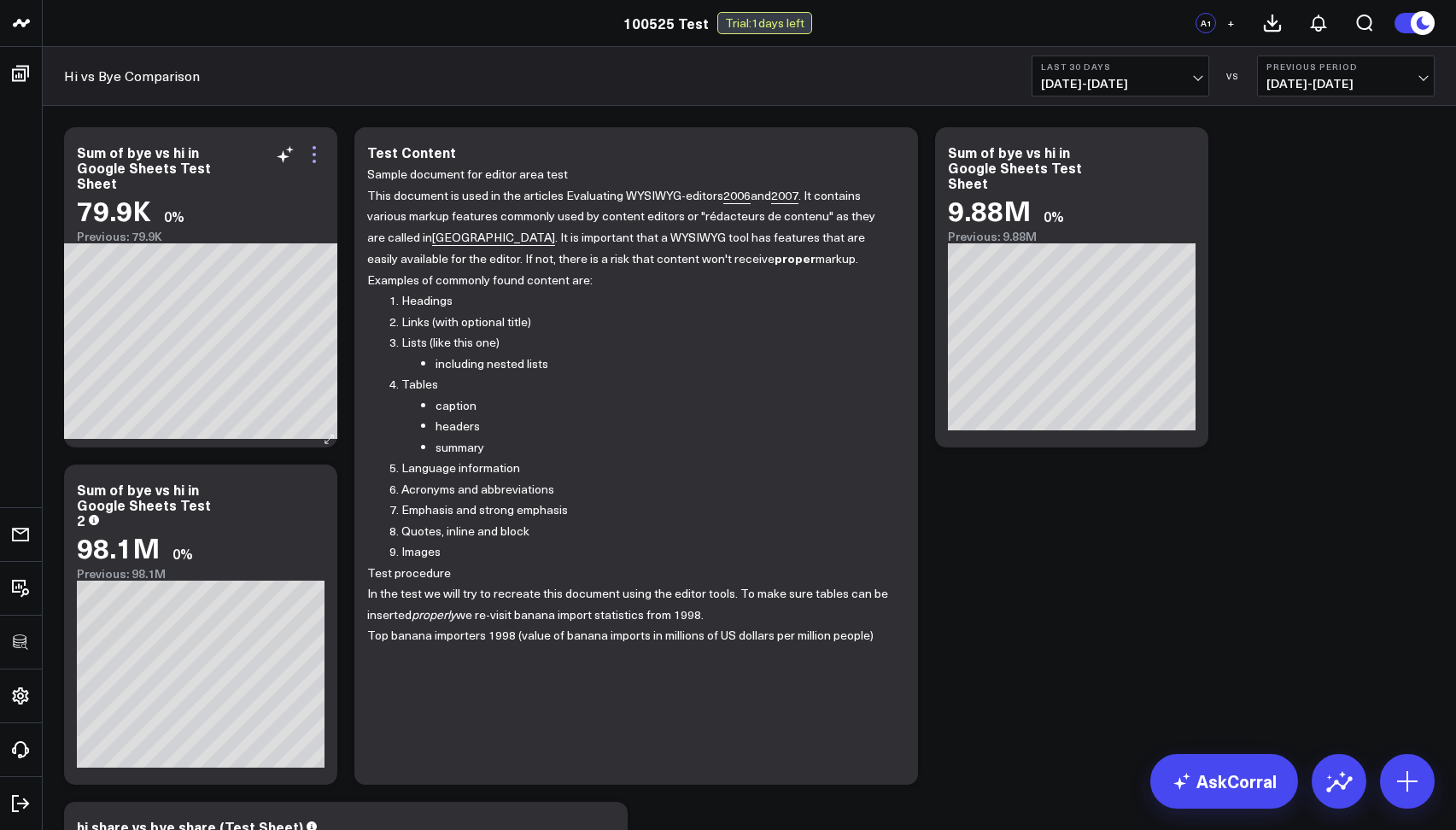
click at [305, 151] on icon at bounding box center [314, 155] width 21 height 21
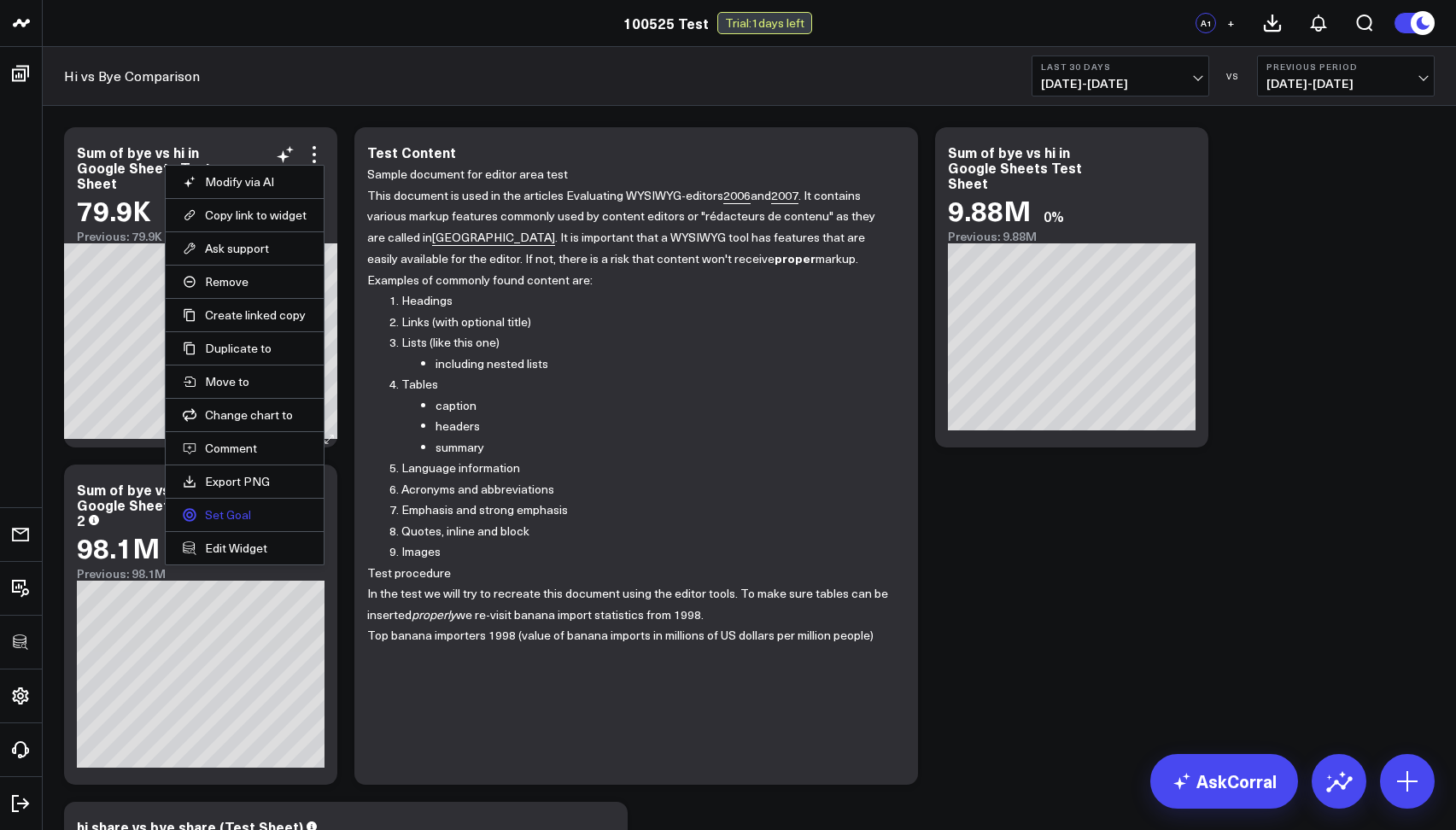
click at [241, 513] on link "Set Goal" at bounding box center [245, 515] width 124 height 15
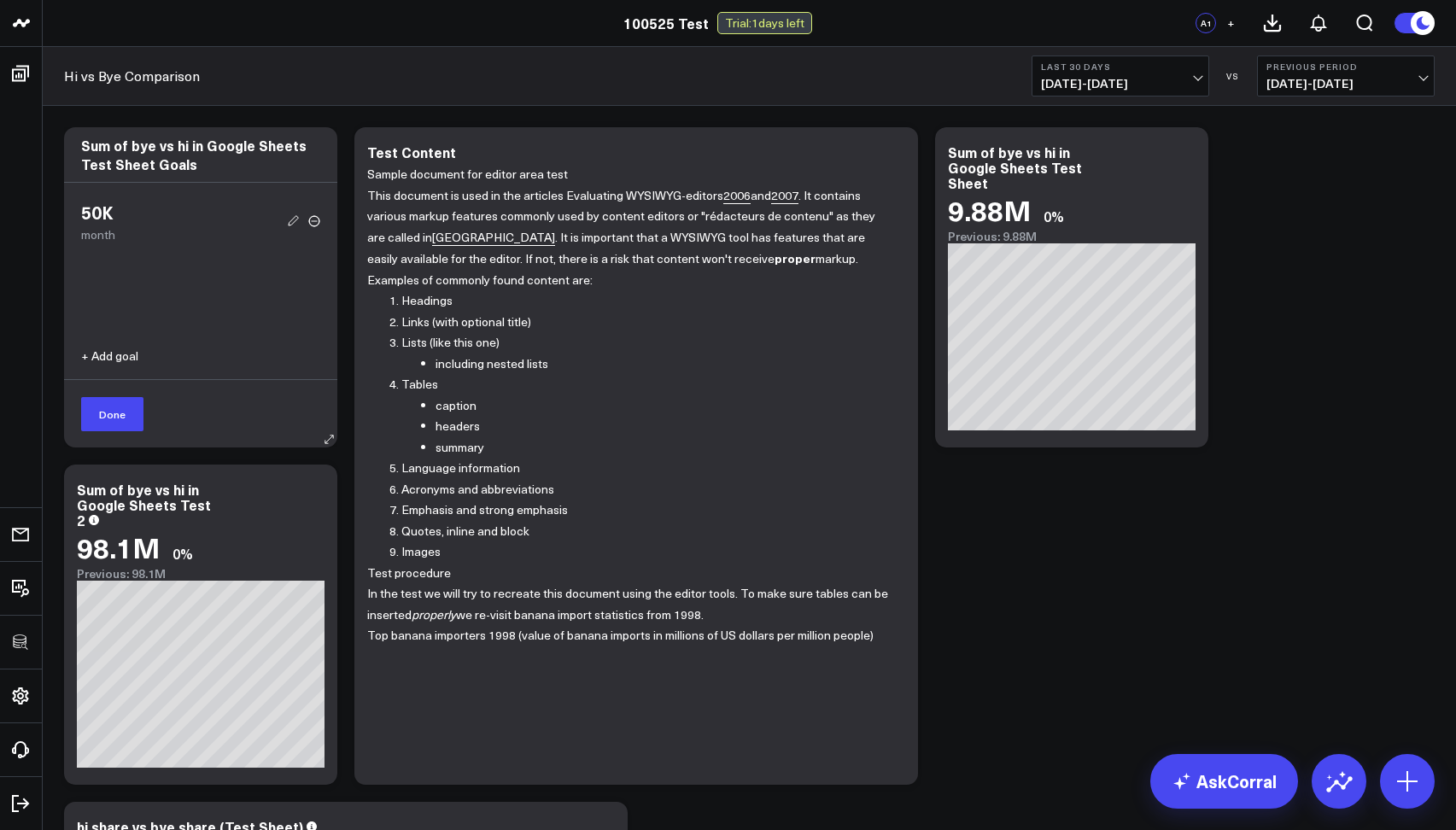
click at [289, 225] on icon at bounding box center [293, 221] width 15 height 15
type input "50K"
radio input "true"
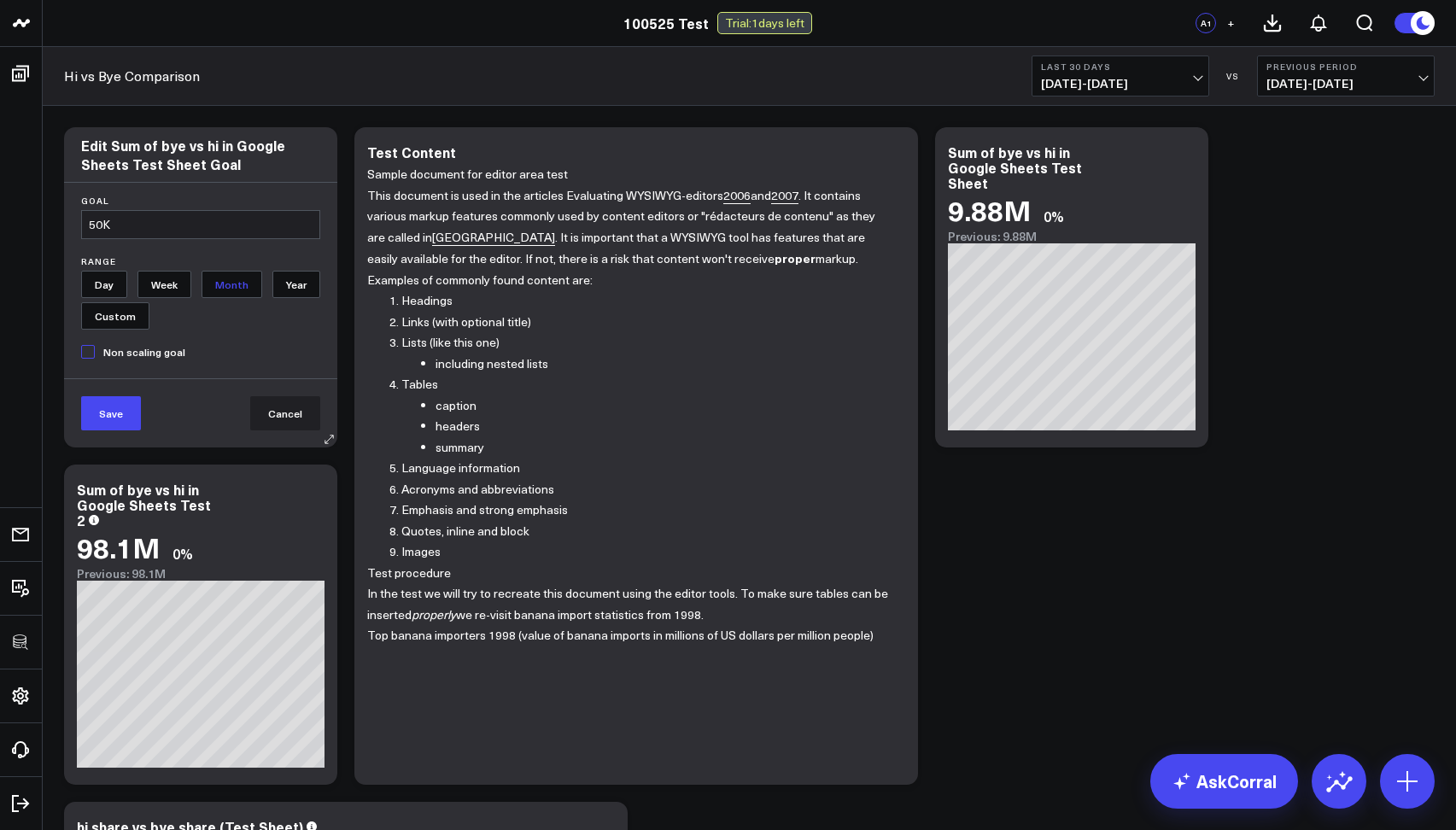
click at [95, 223] on input "50K" at bounding box center [200, 225] width 239 height 29
type input "90K"
click at [108, 400] on button "Save" at bounding box center [111, 413] width 60 height 34
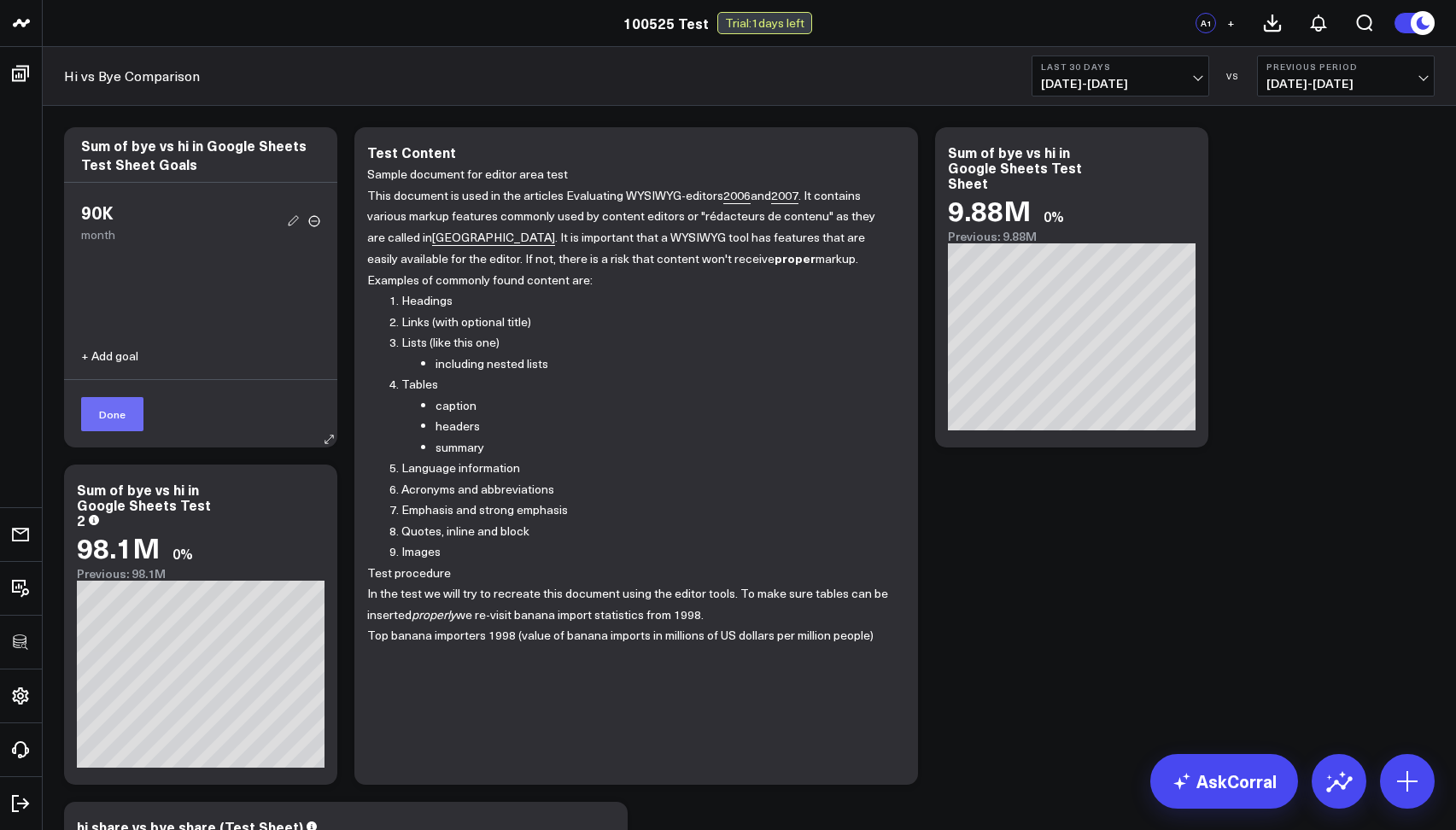
click at [108, 411] on button "Done" at bounding box center [112, 414] width 62 height 34
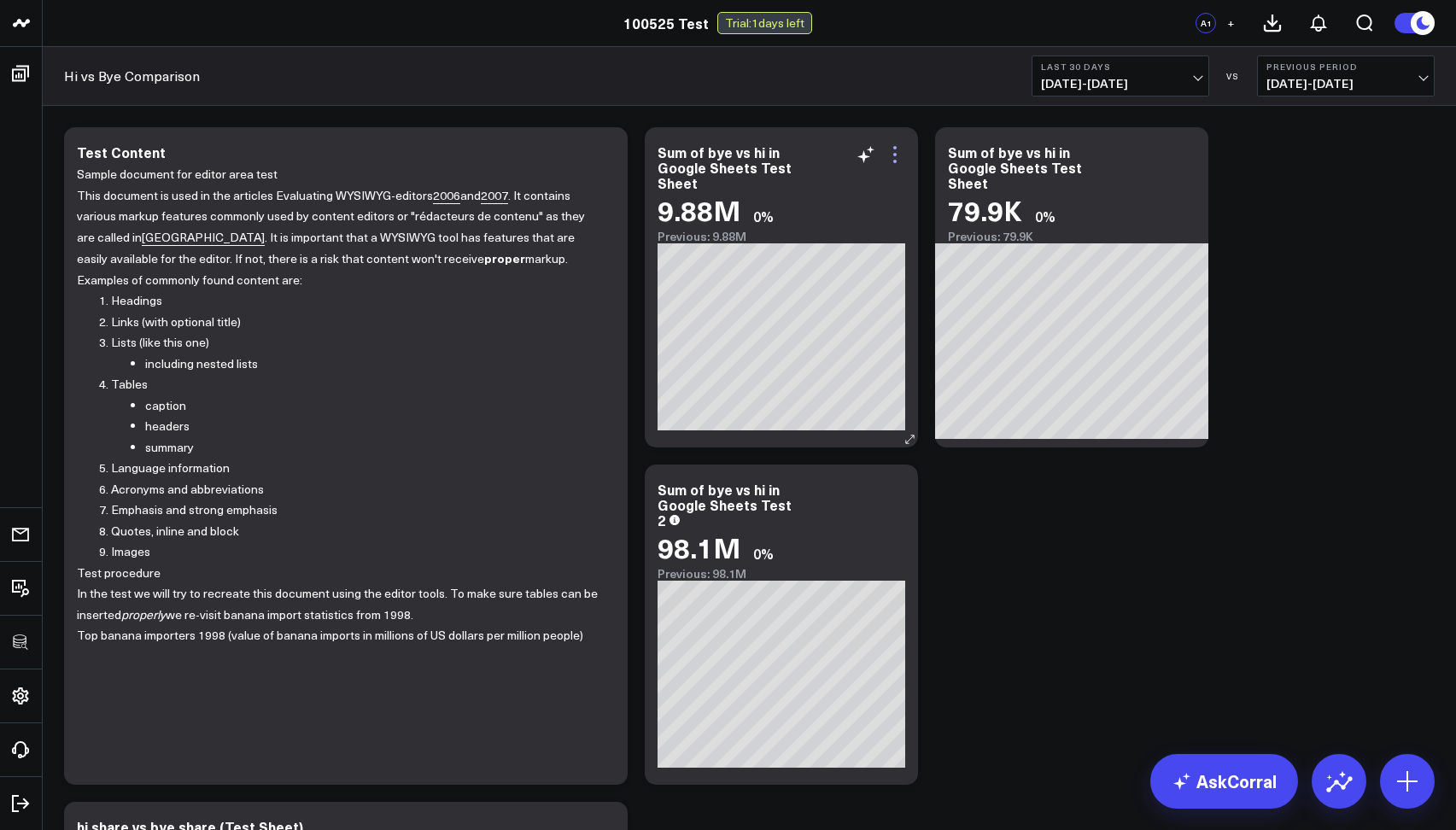
click at [893, 163] on icon at bounding box center [895, 162] width 3 height 3
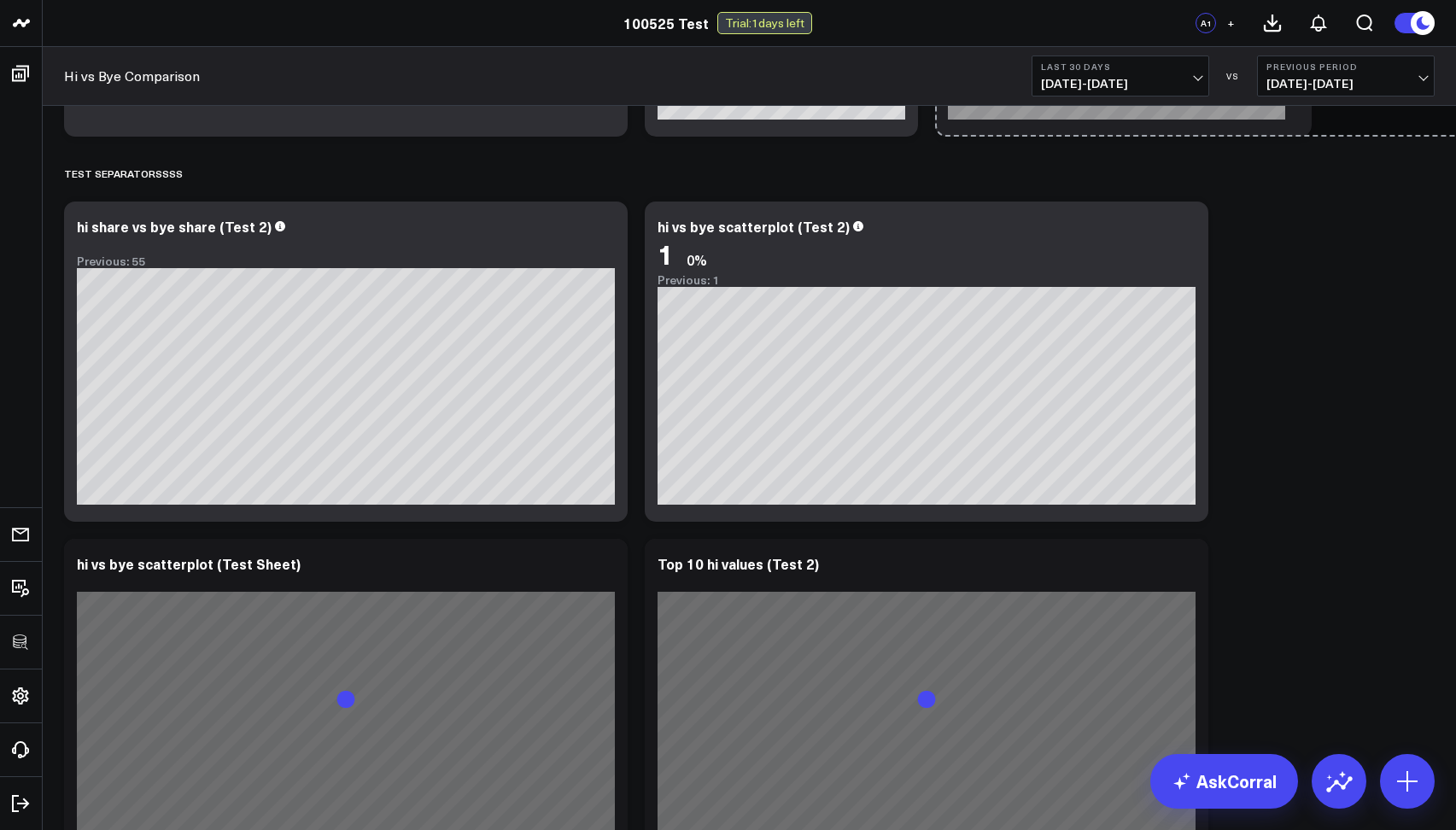
drag, startPoint x: 647, startPoint y: 465, endPoint x: 1388, endPoint y: 420, distance: 742.4
click at [1388, 420] on div "Modify via AI Copy link to widget Ask support Remove Create linked copy Executi…" at bounding box center [749, 698] width 1388 height 2457
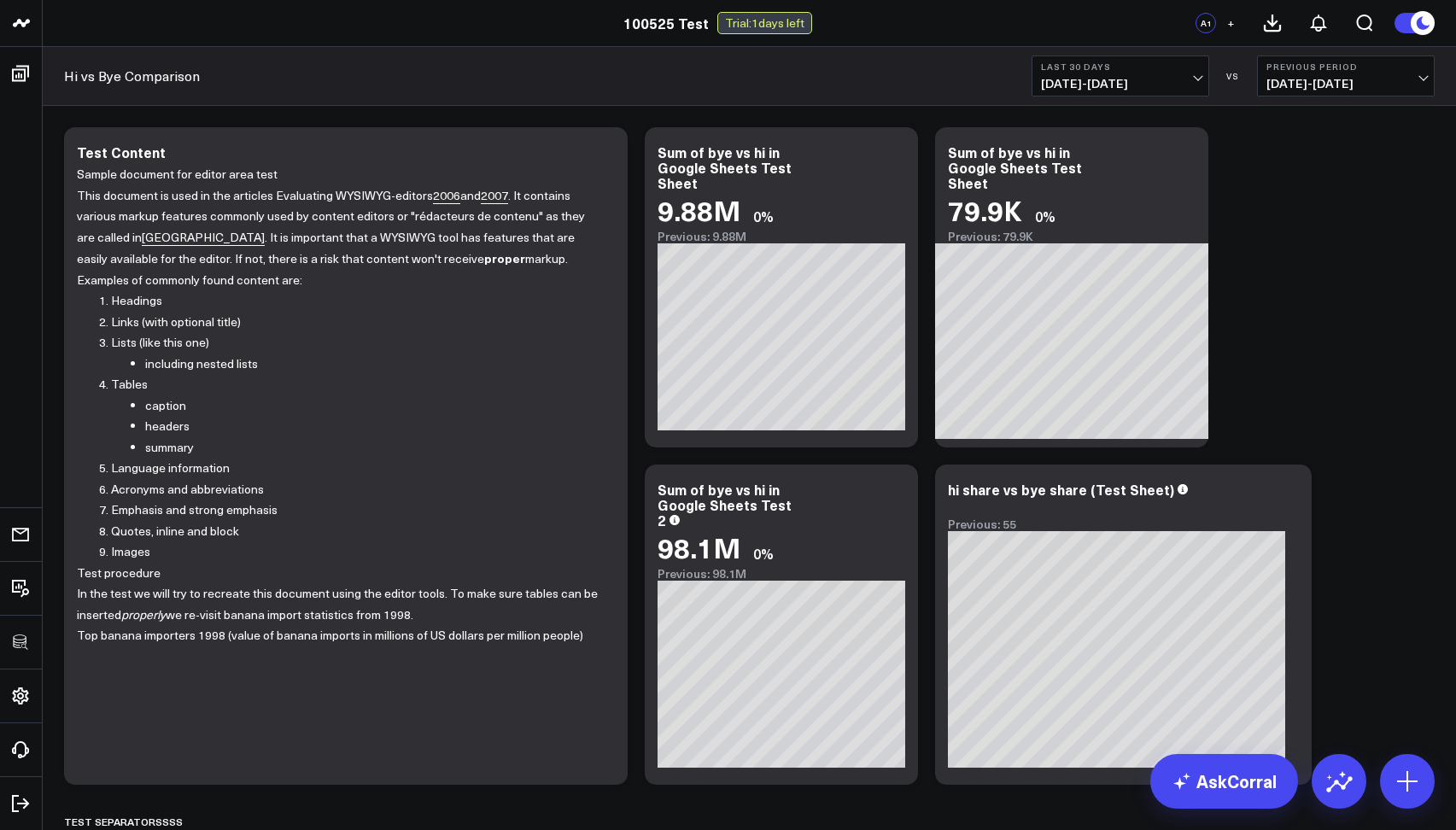
scroll to position [177, 0]
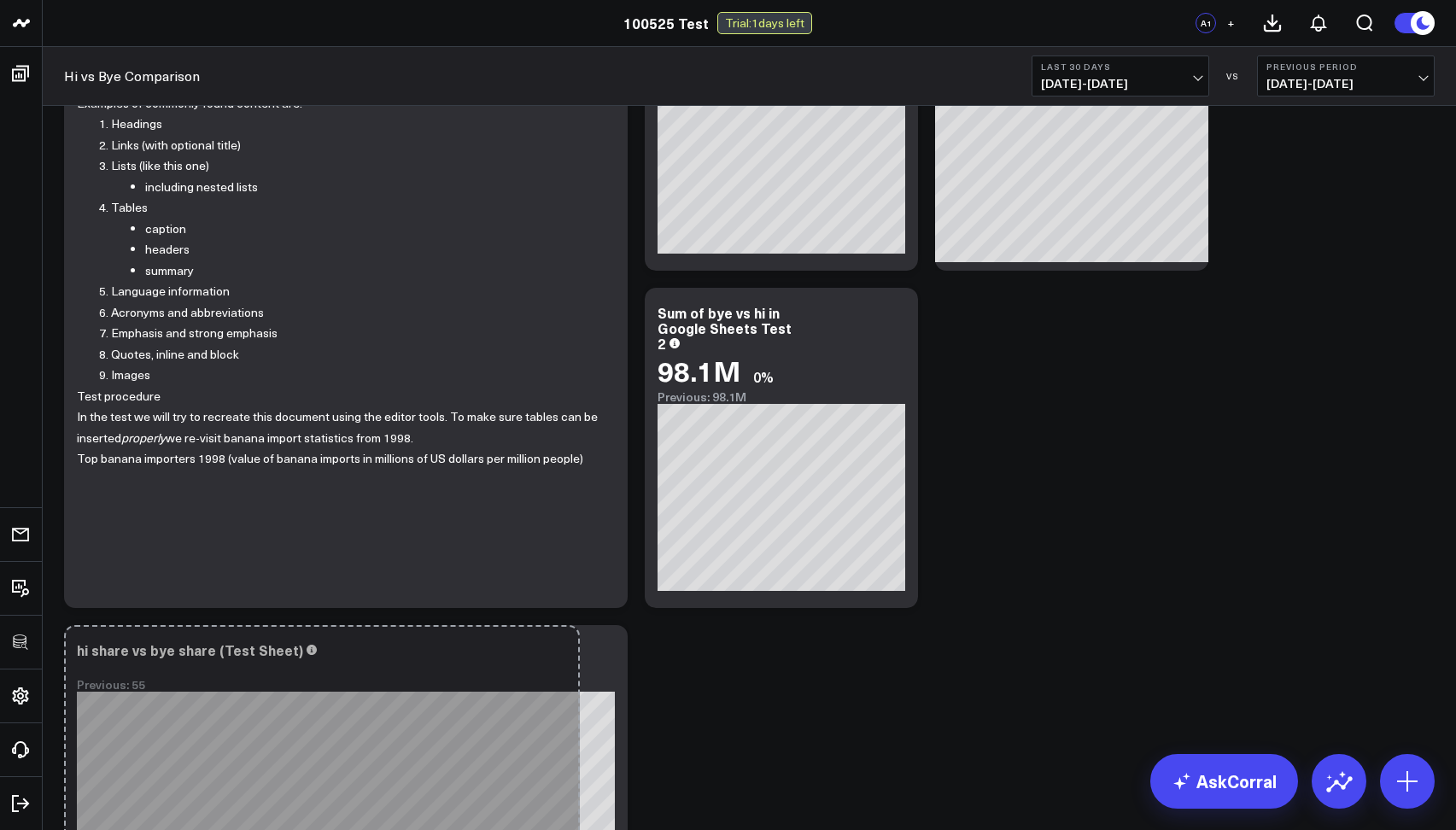
drag, startPoint x: 1292, startPoint y: 594, endPoint x: 1446, endPoint y: 560, distance: 157.7
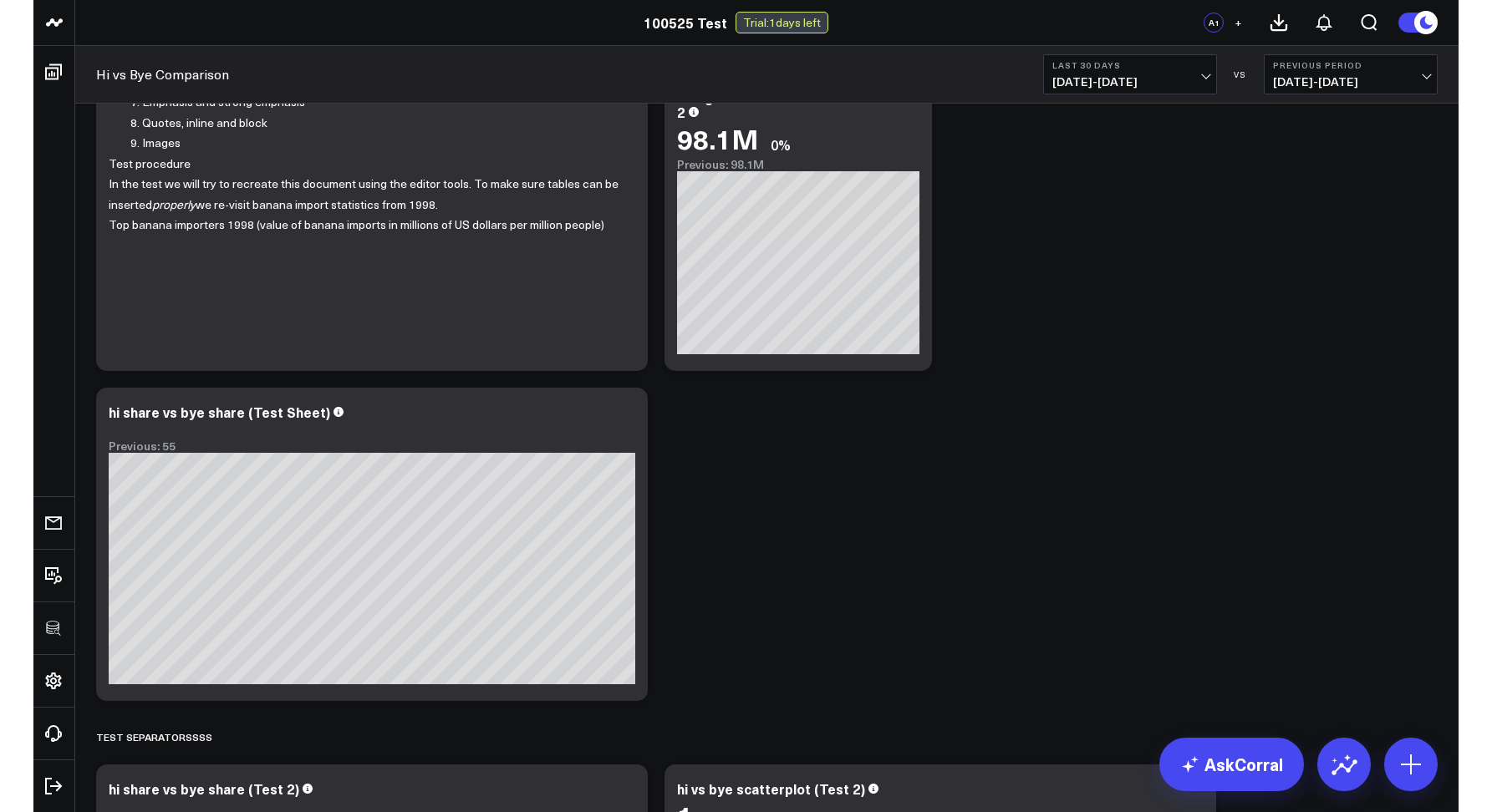
scroll to position [616, 0]
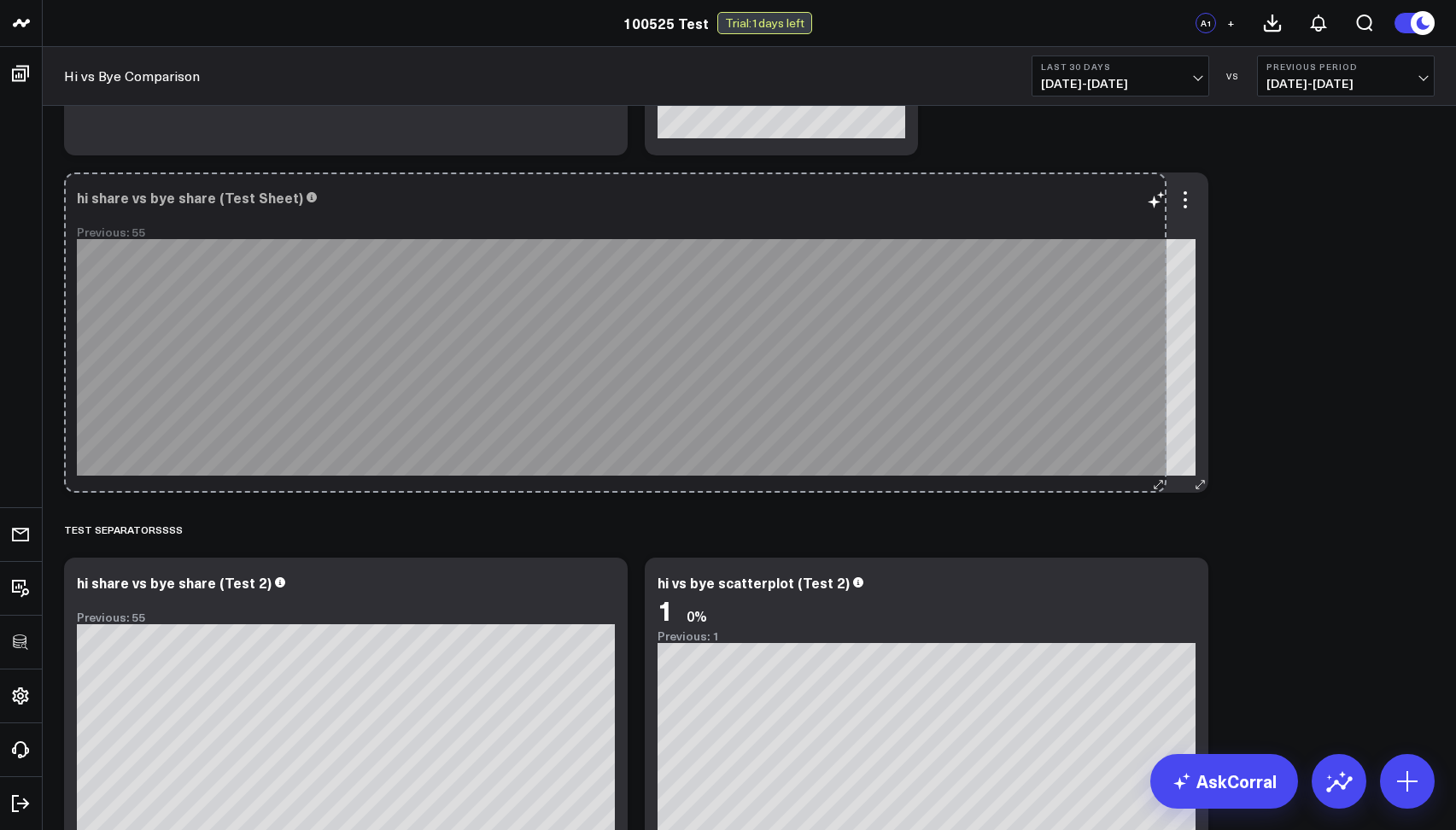
click at [1159, 475] on div "hi share vs bye share (Test Sheet) Previous: 55 [fontSize:14px lineHeight:16px]…" at bounding box center [636, 333] width 1144 height 320
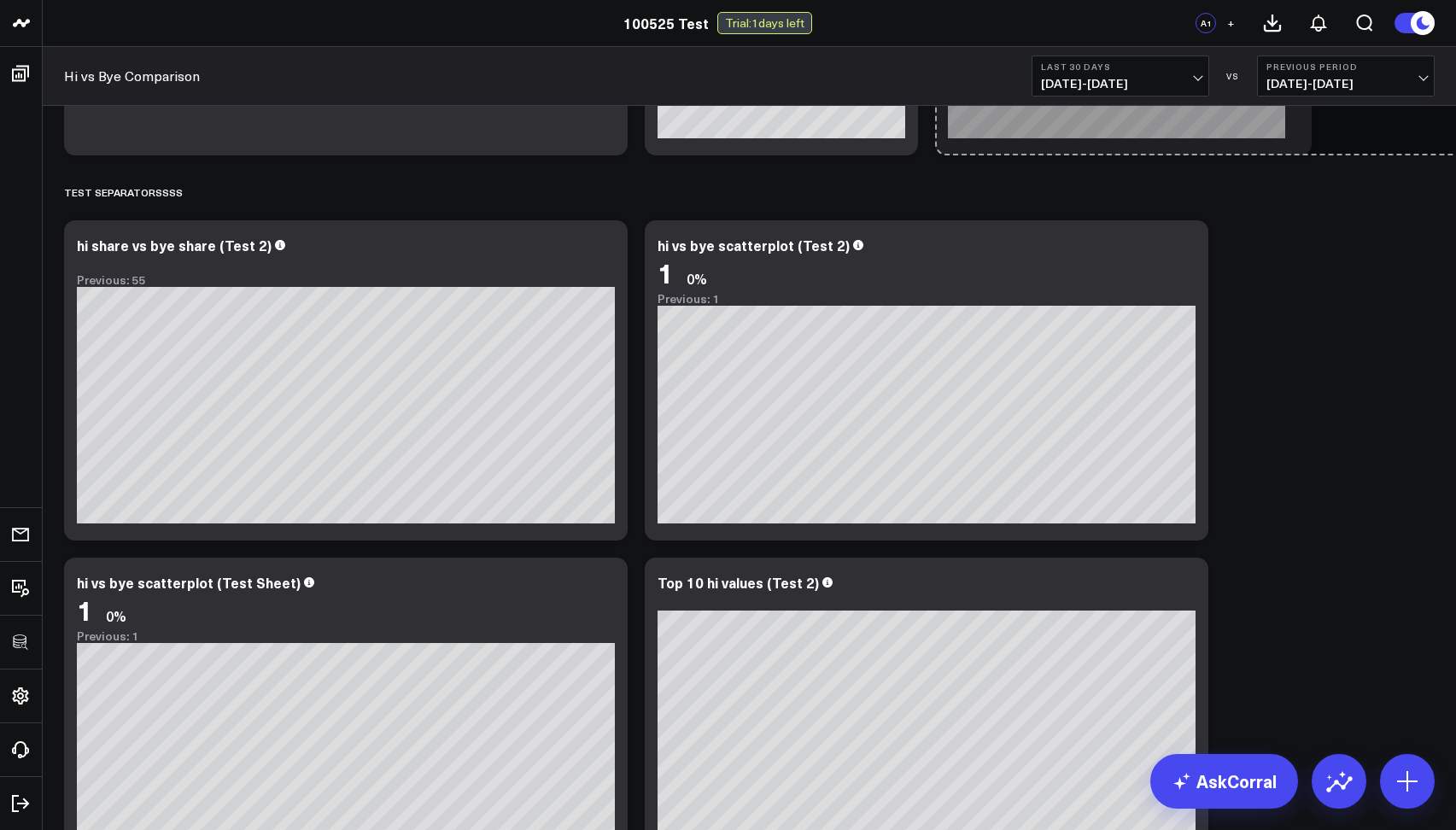
drag, startPoint x: 1202, startPoint y: 479, endPoint x: 1383, endPoint y: 467, distance: 181.4
click at [1383, 468] on div "Modify via AI Copy link to widget Ask support Remove Create linked copy Executi…" at bounding box center [749, 717] width 1388 height 2457
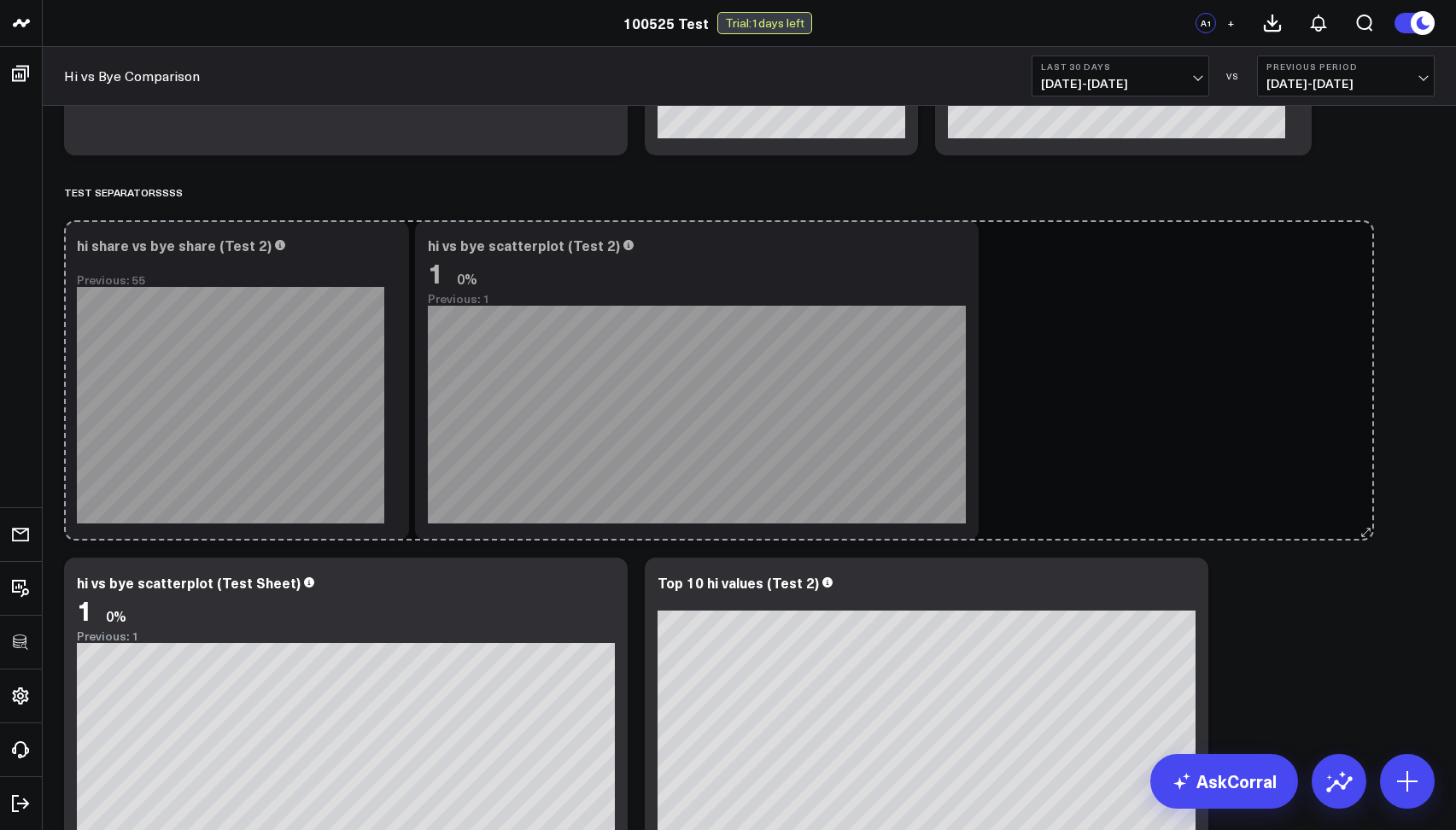
drag, startPoint x: 613, startPoint y: 531, endPoint x: 1359, endPoint y: 508, distance: 746.4
click at [1359, 508] on div "Modify via AI Copy link to widget Ask support Remove Create linked copy Executi…" at bounding box center [749, 717] width 1388 height 2457
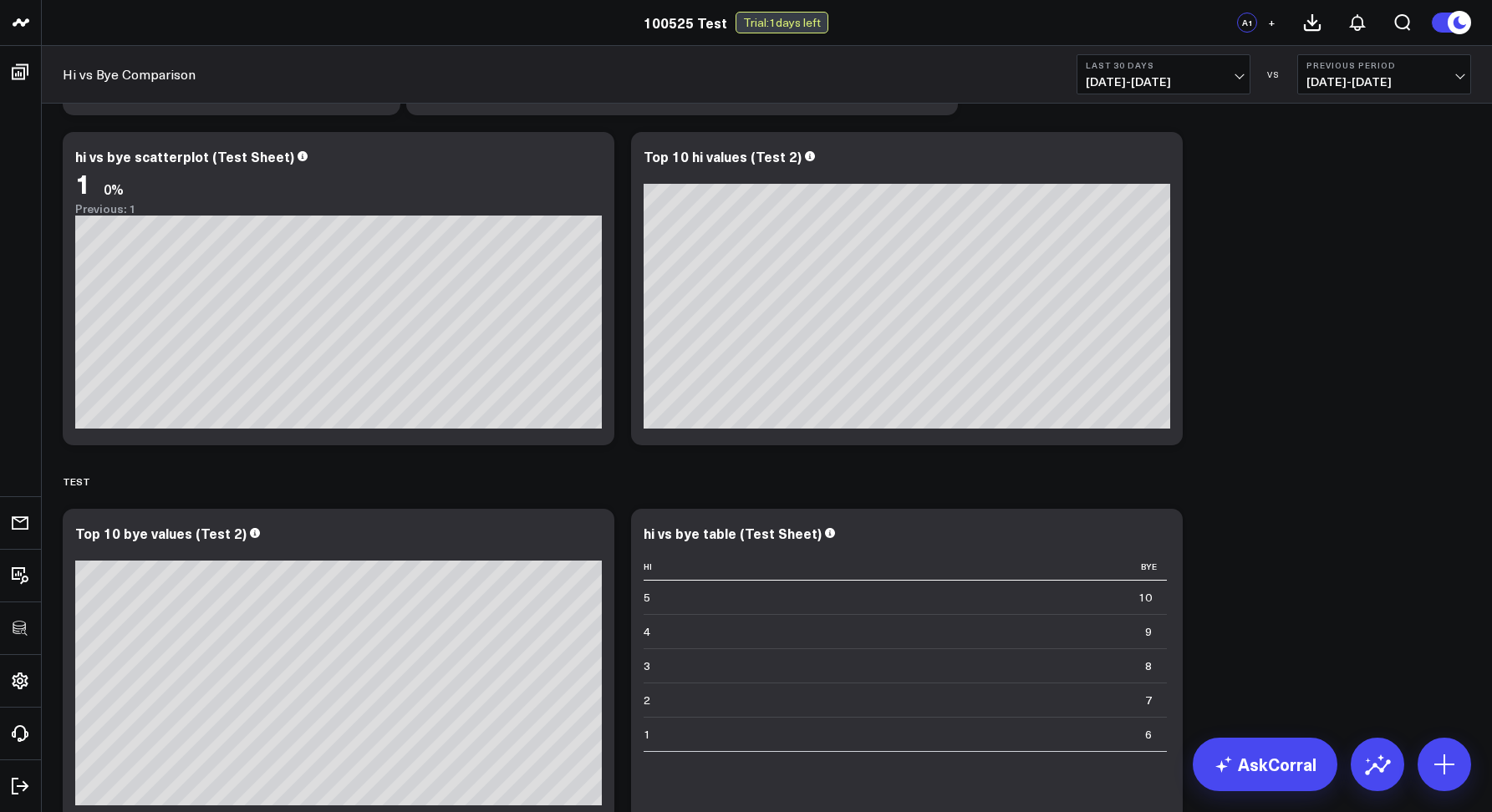
scroll to position [1029, 0]
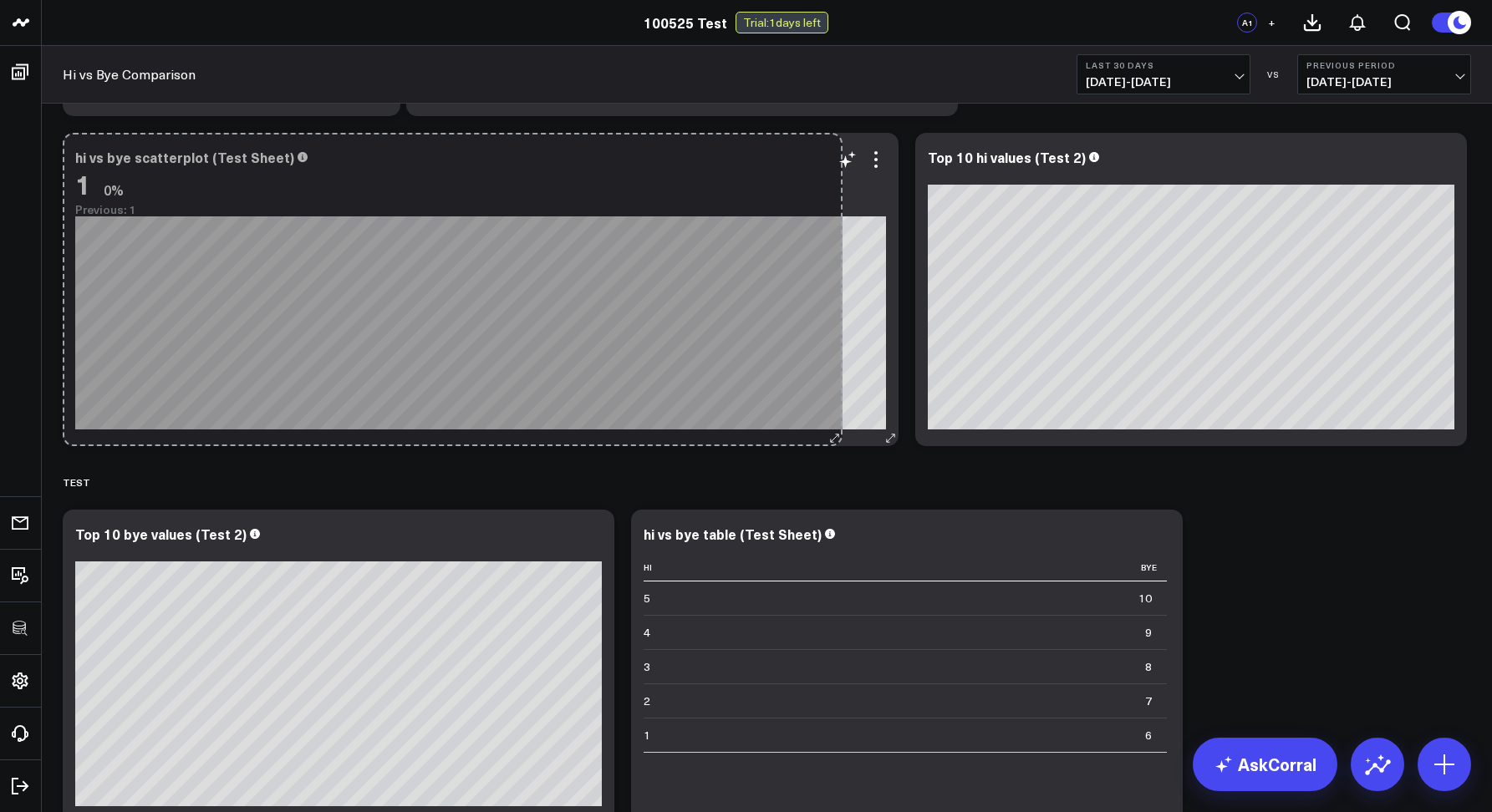
drag, startPoint x: 604, startPoint y: 437, endPoint x: 831, endPoint y: 434, distance: 227.0
click at [831, 434] on div "hi vs bye scatterplot (Test Sheet) 1 0% Previous: 1 [#fff fontSize:14px lineHei…" at bounding box center [481, 290] width 836 height 313
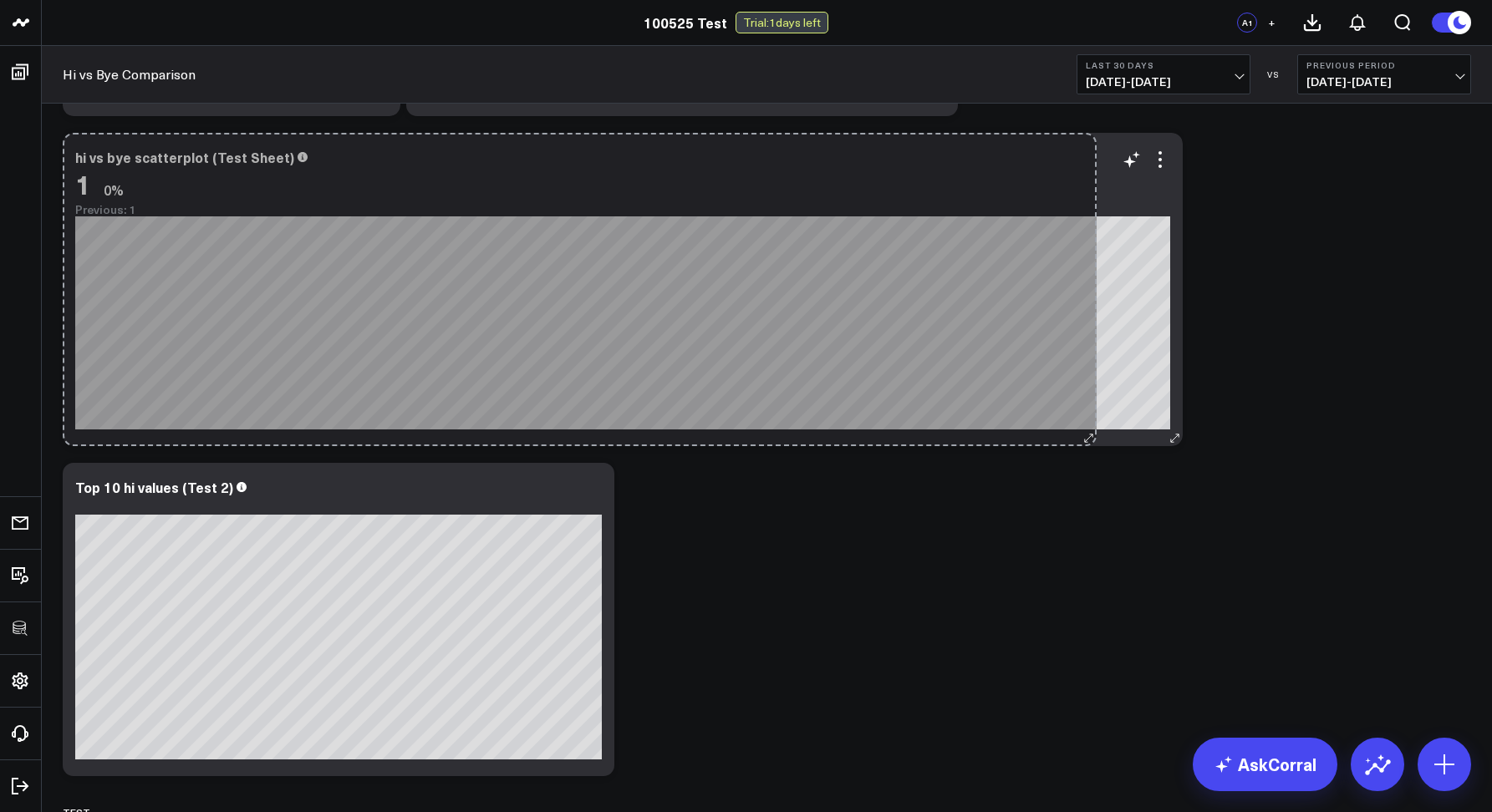
drag, startPoint x: 883, startPoint y: 441, endPoint x: 1082, endPoint y: 433, distance: 199.2
click at [1082, 433] on div "hi vs bye scatterplot (Test Sheet) 1 0% Previous: 1 [#fff fontSize:14px lineHei…" at bounding box center [622, 290] width 1119 height 313
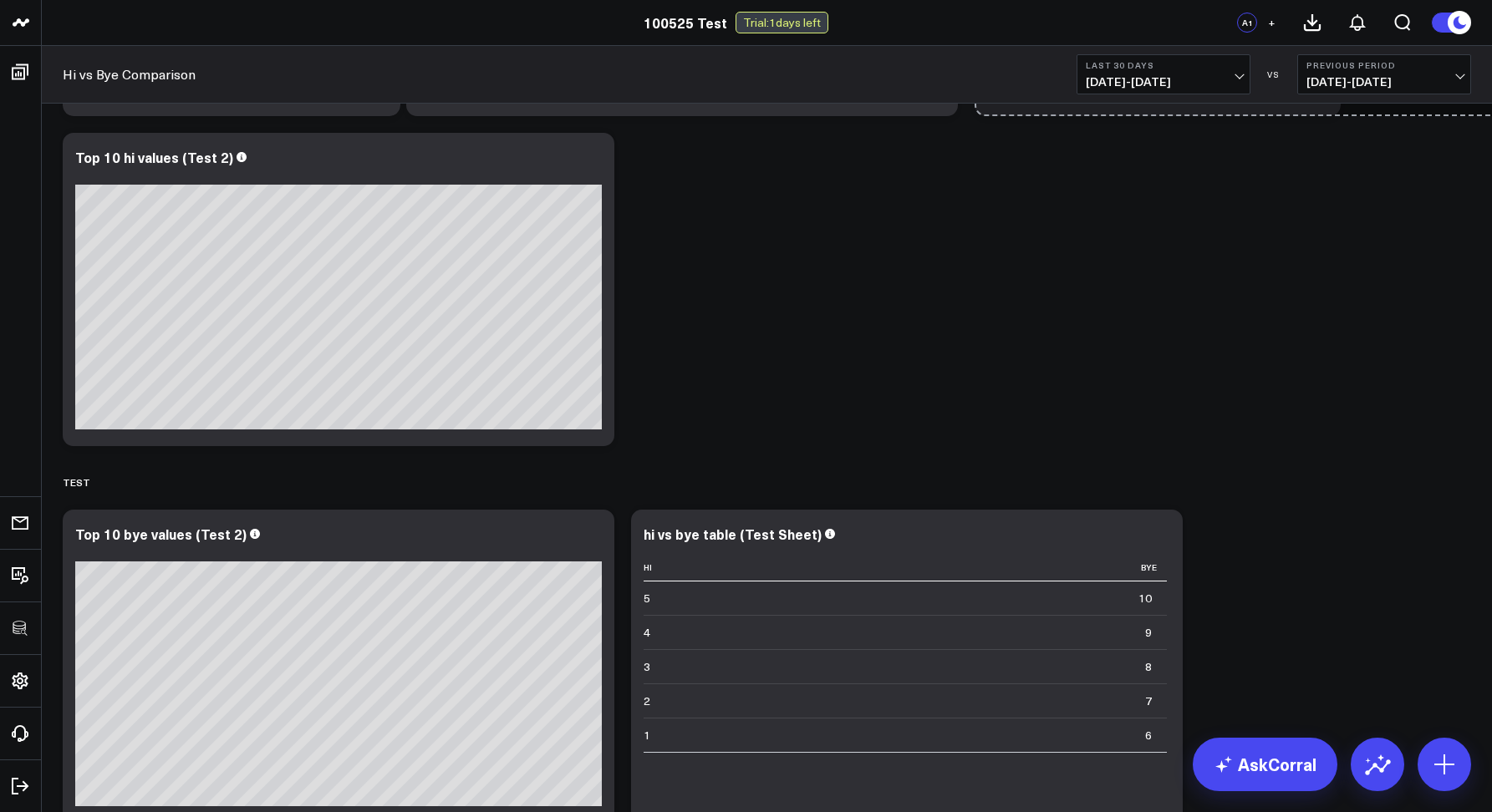
drag, startPoint x: 1174, startPoint y: 441, endPoint x: 1412, endPoint y: 421, distance: 238.8
click at [1412, 421] on div "Modify via AI Copy link to widget Ask support Remove Create linked copy Executi…" at bounding box center [767, 289] width 1425 height 2403
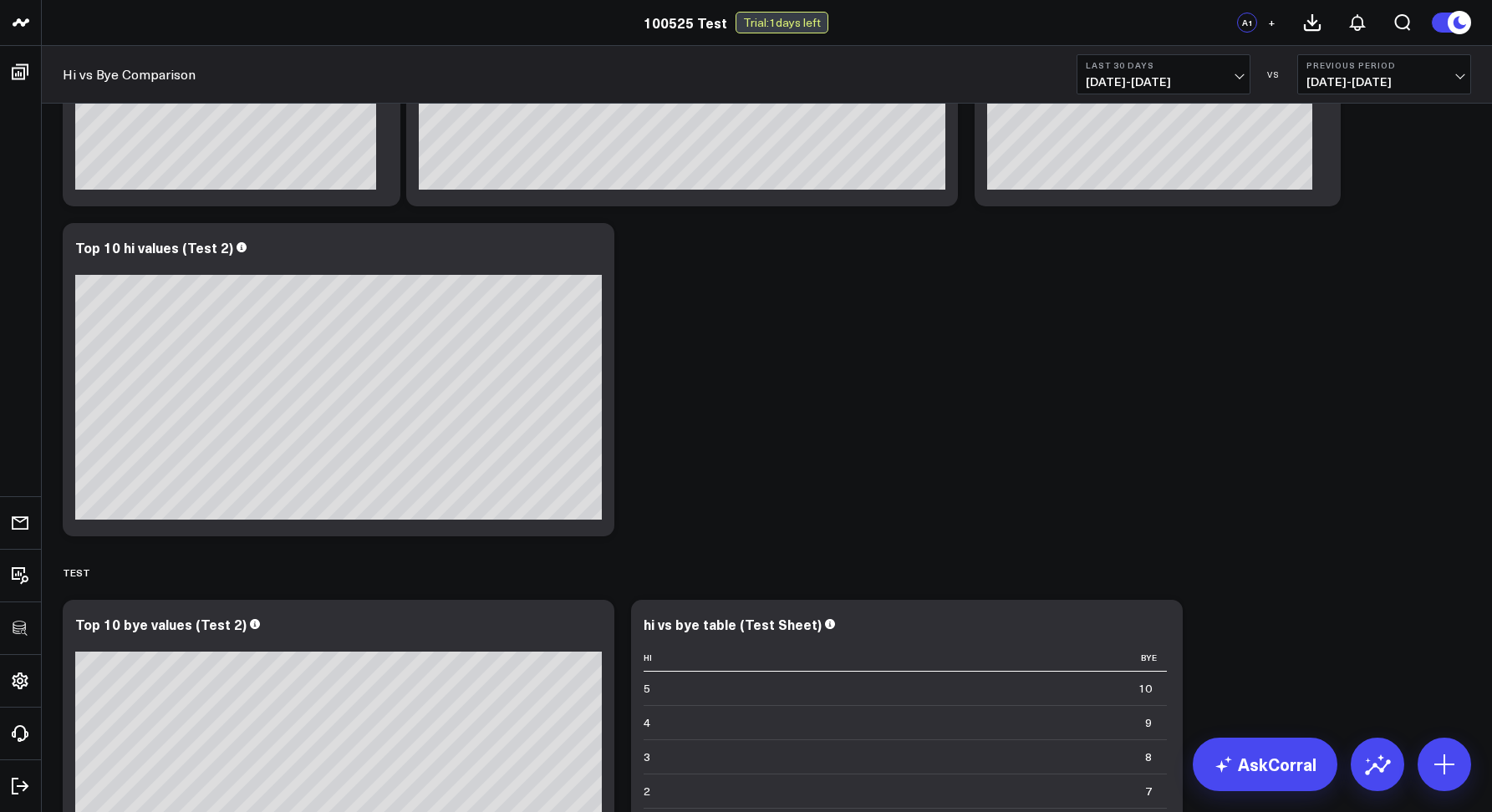
scroll to position [625, 0]
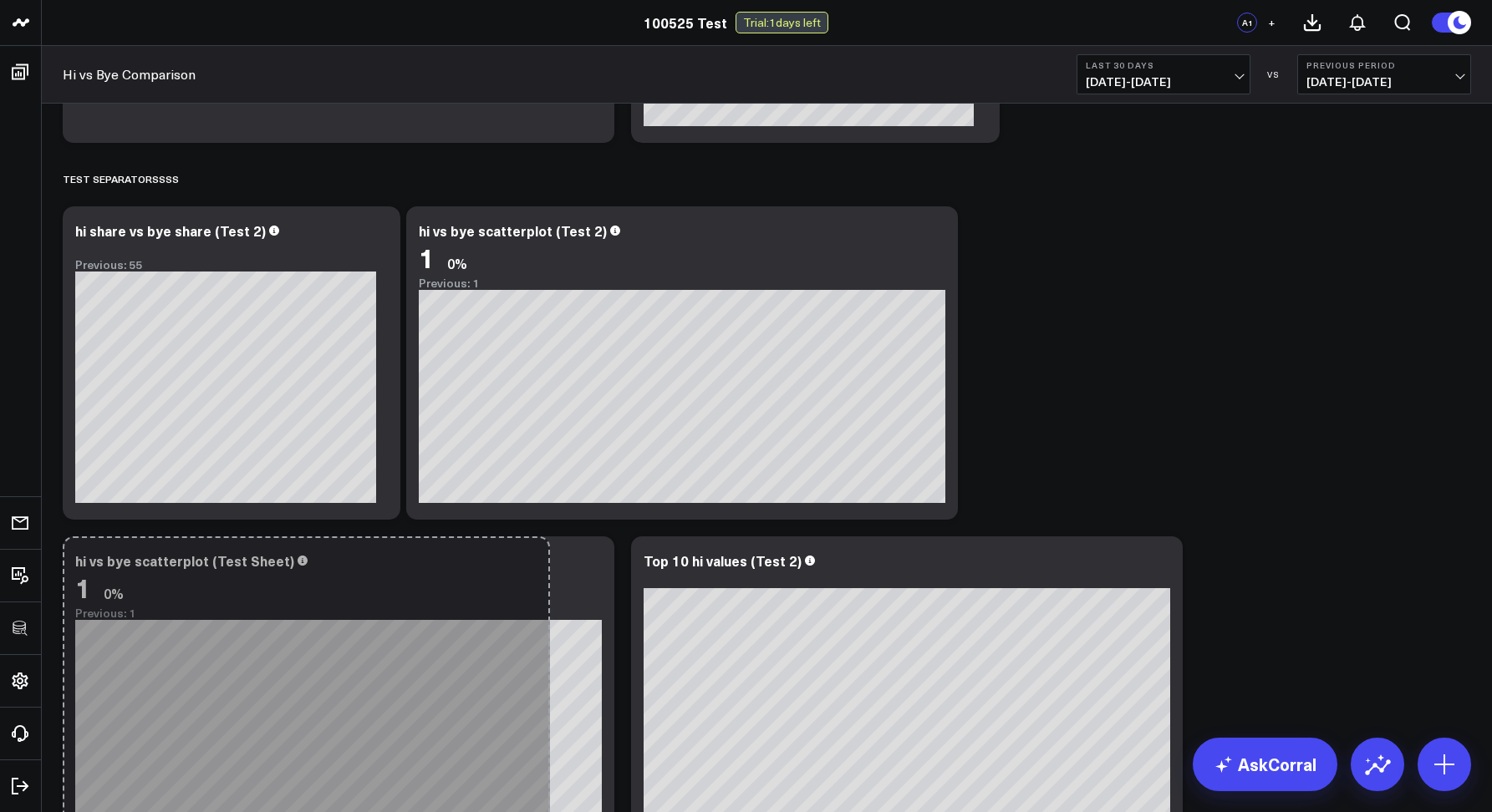
drag, startPoint x: 1317, startPoint y: 505, endPoint x: 1454, endPoint y: 470, distance: 141.4
click at [1424, 470] on div "Modify via AI Copy link to widget Ask support Remove Create linked copy Executi…" at bounding box center [767, 692] width 1425 height 2403
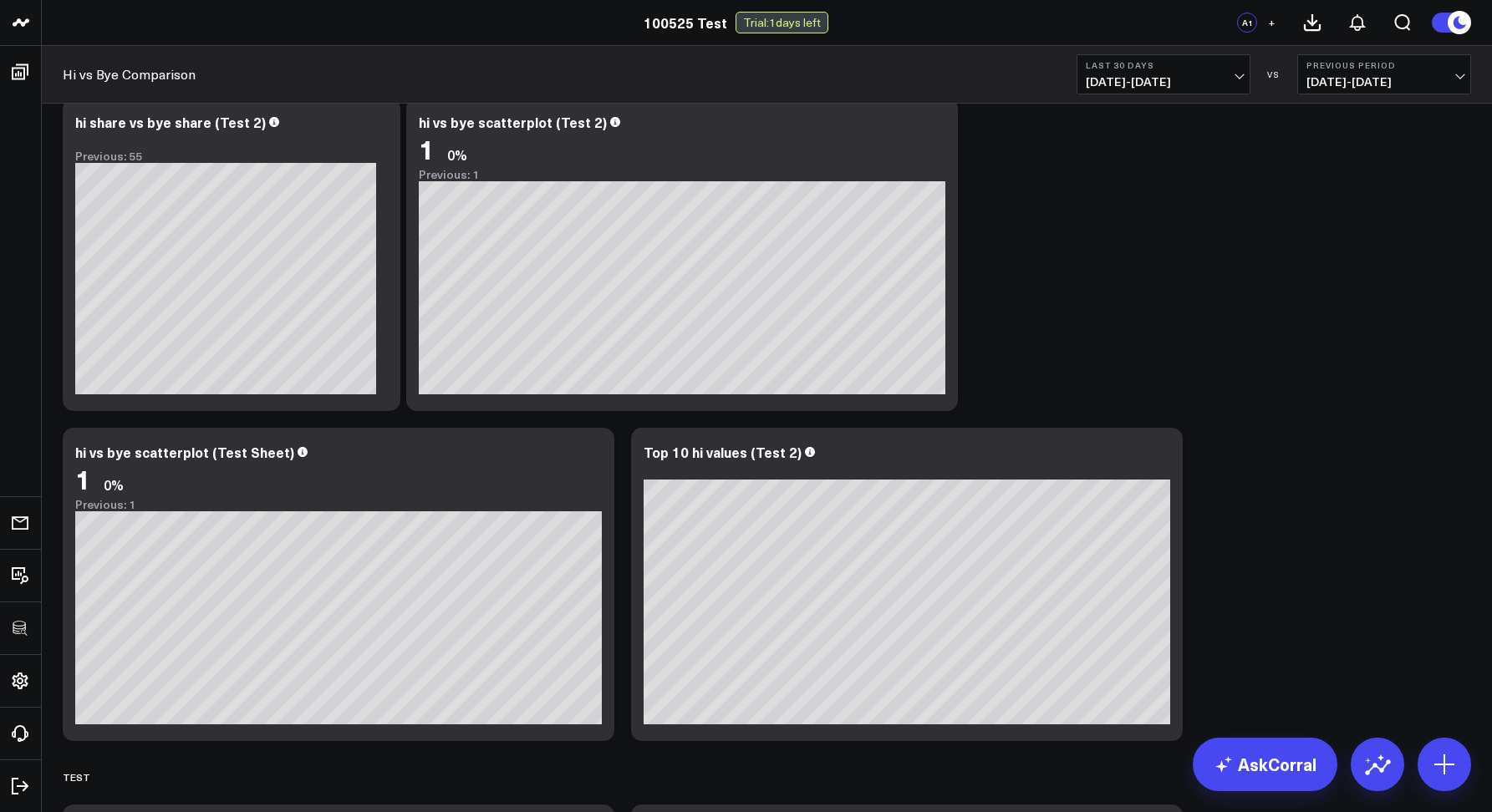
scroll to position [841, 0]
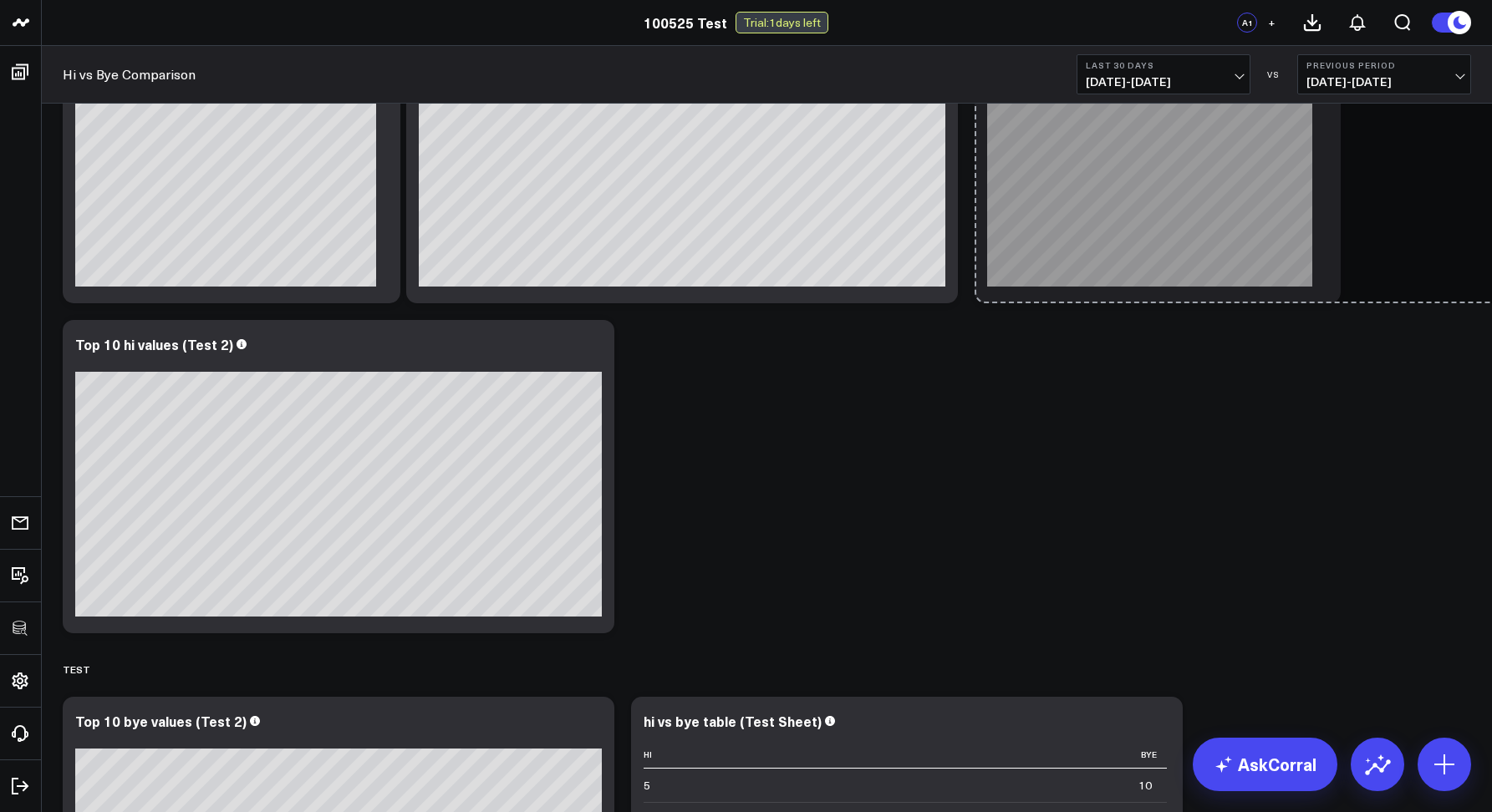
drag, startPoint x: 610, startPoint y: 619, endPoint x: 1410, endPoint y: 532, distance: 804.7
click at [1410, 532] on div "Modify via AI Copy link to widget Ask support Remove Create linked copy Executi…" at bounding box center [767, 476] width 1425 height 2403
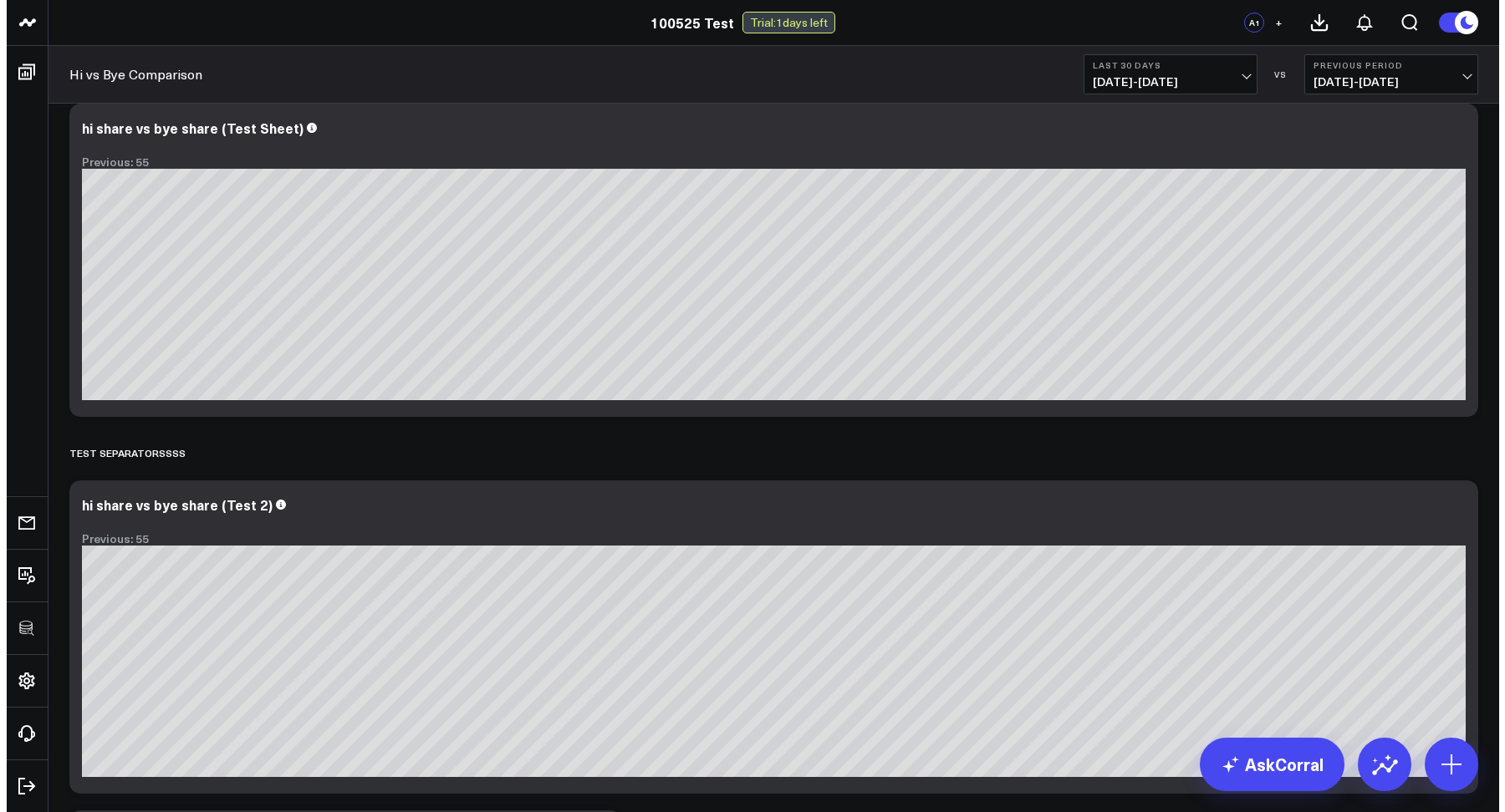
scroll to position [0, 0]
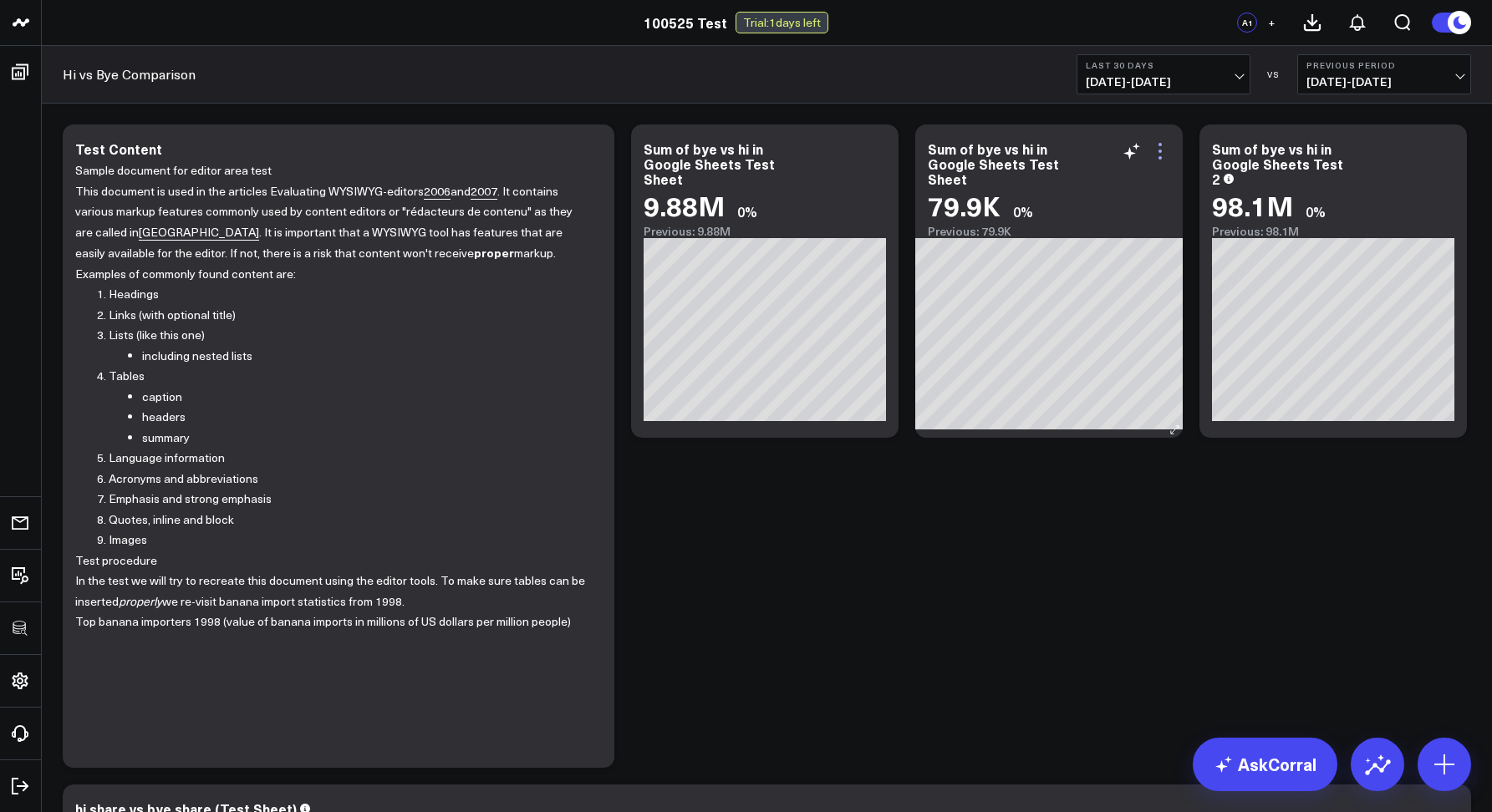
click at [1161, 157] on icon at bounding box center [1160, 152] width 20 height 20
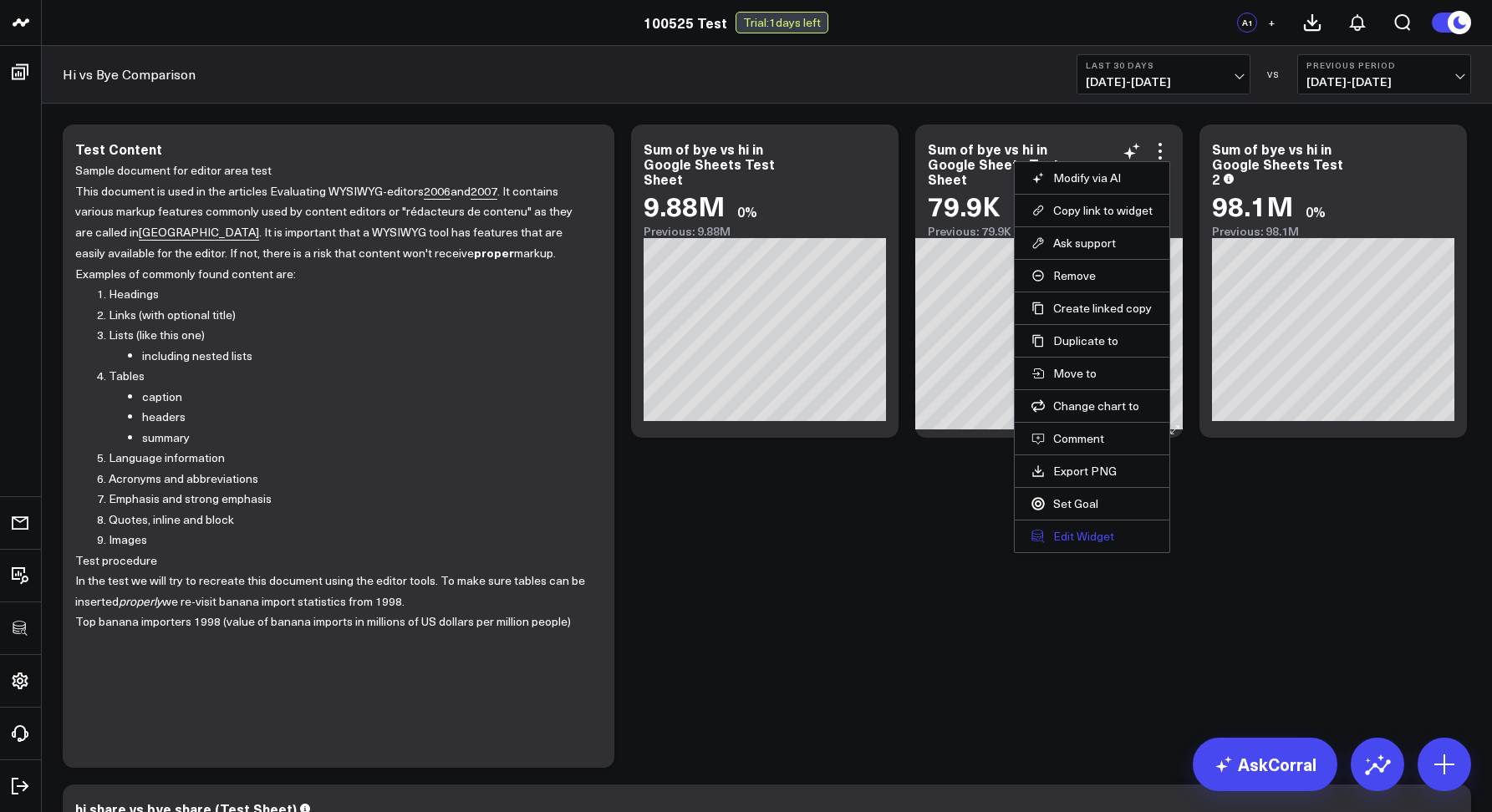
click at [1065, 536] on button "Edit Widget" at bounding box center [1092, 537] width 121 height 15
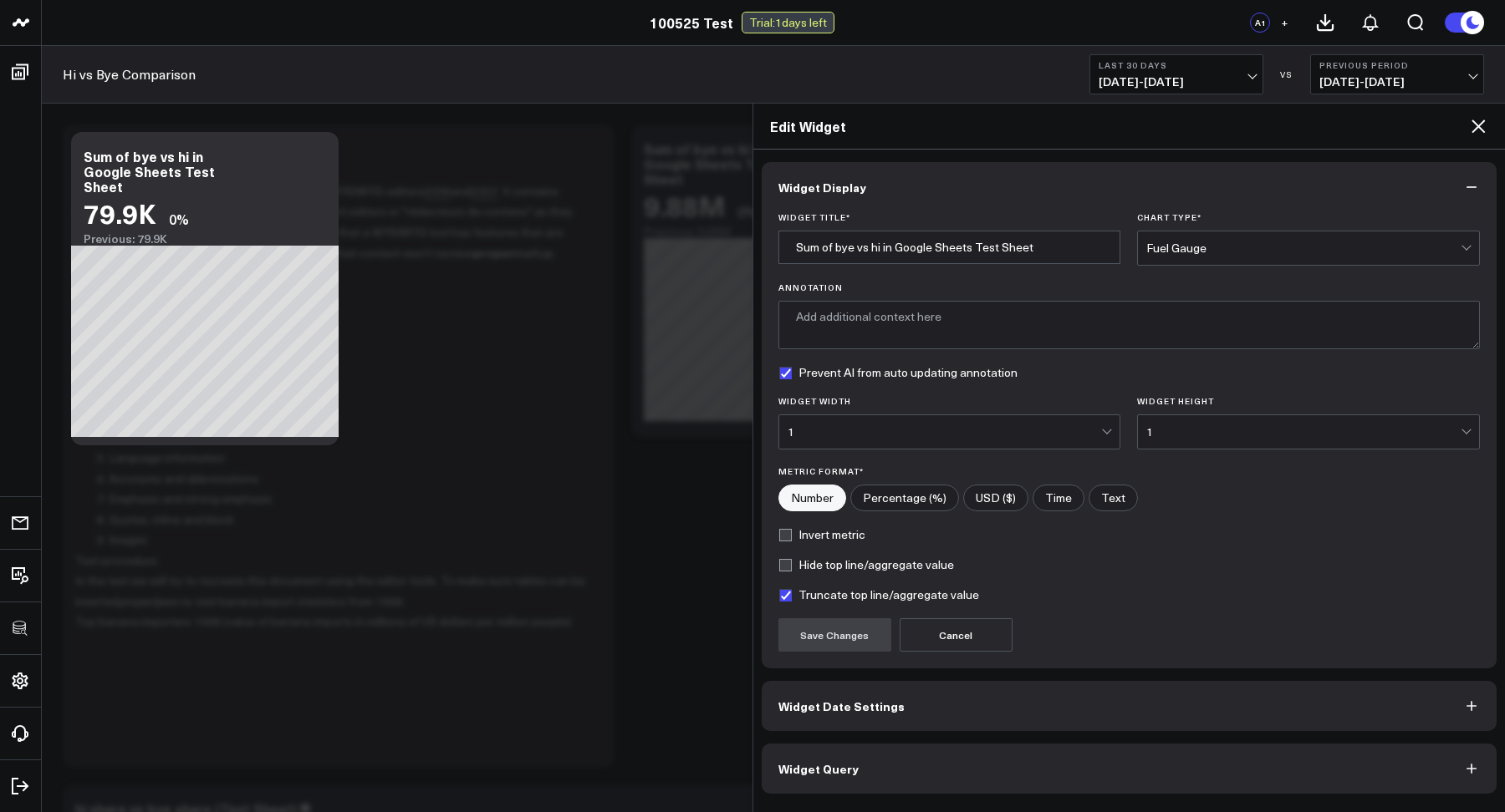
click at [863, 752] on button "Widget Query" at bounding box center [1129, 768] width 735 height 50
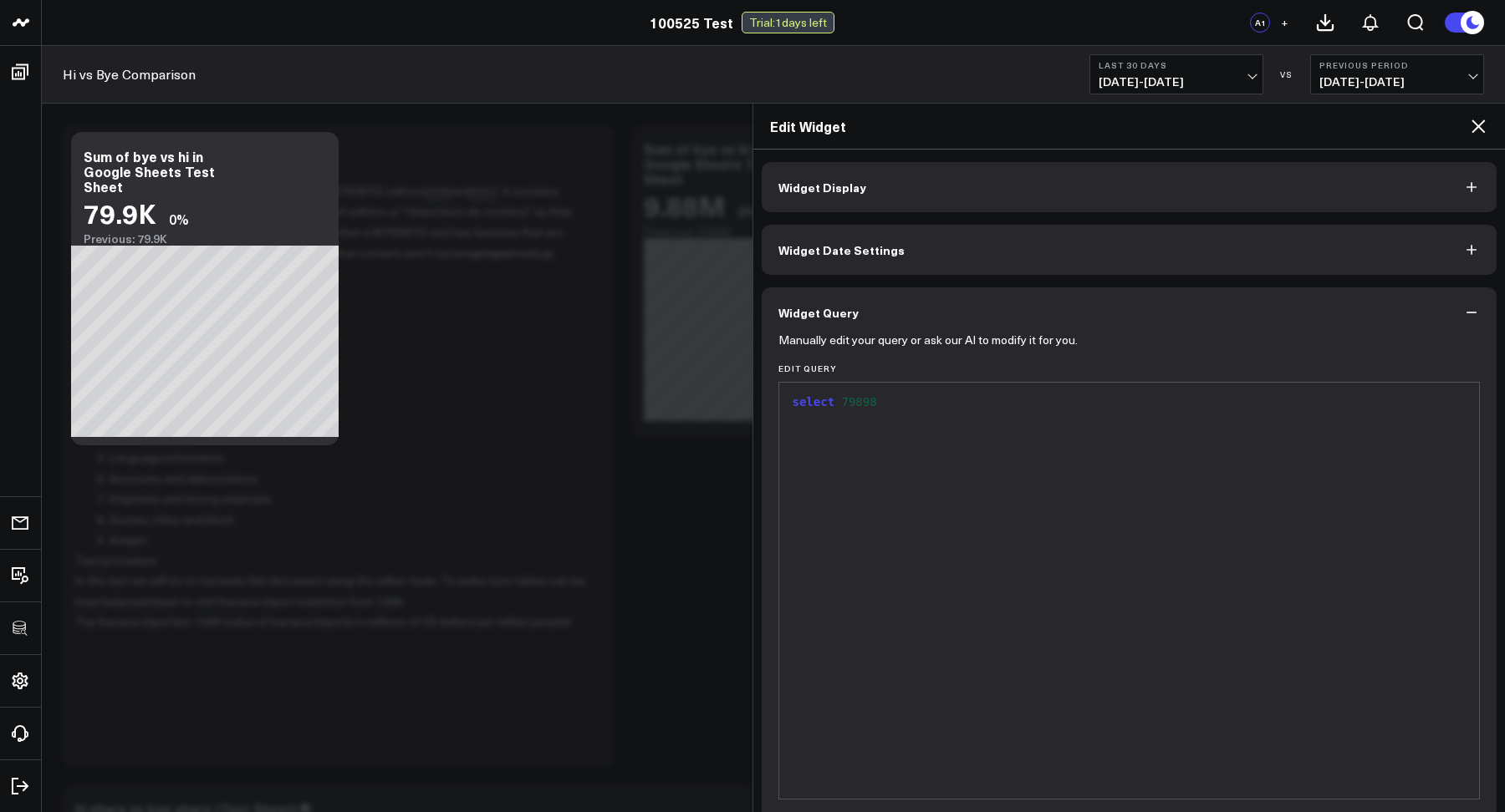
scroll to position [67, 0]
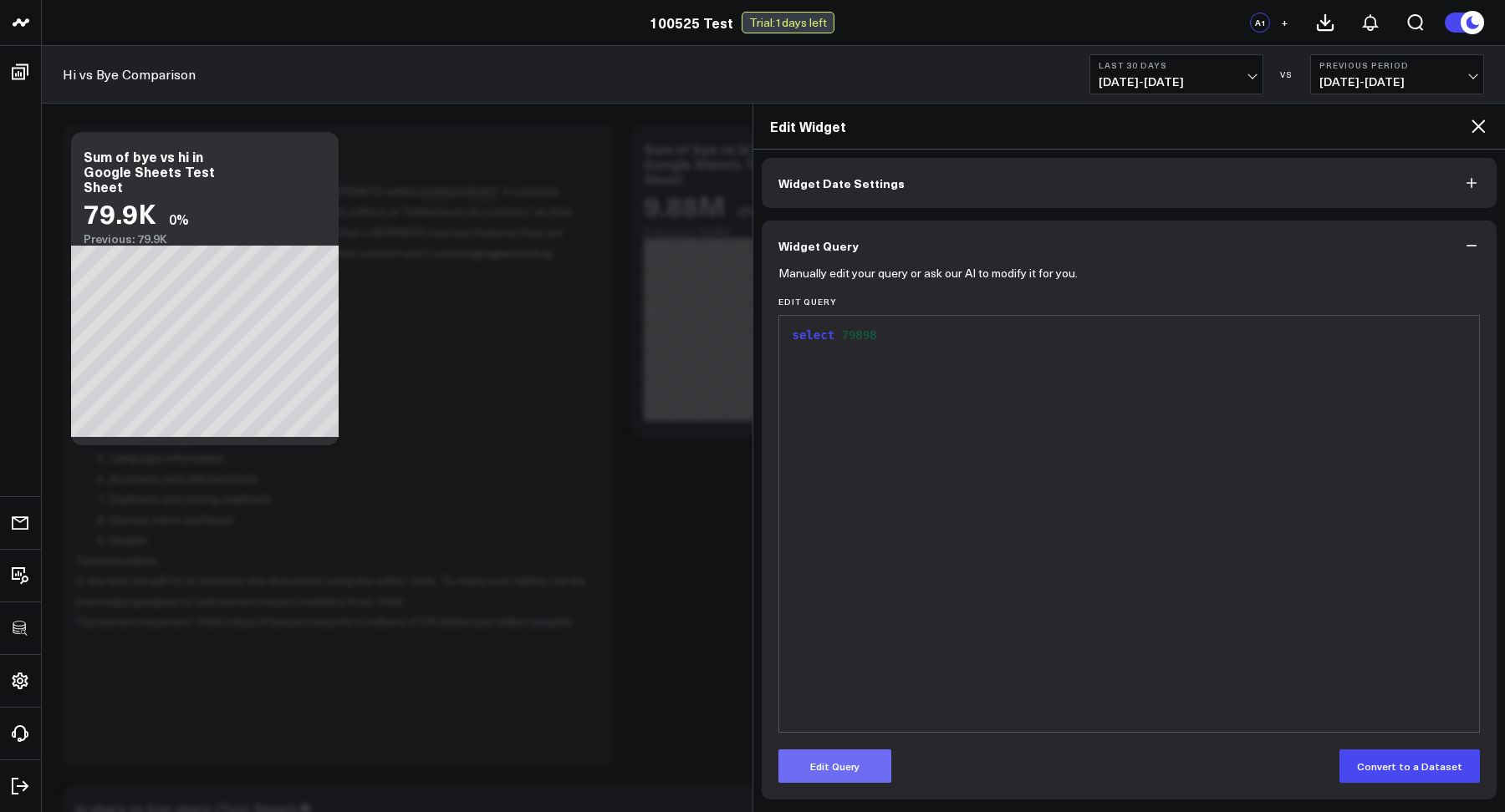
click at [825, 769] on button "Edit Query" at bounding box center [834, 766] width 113 height 33
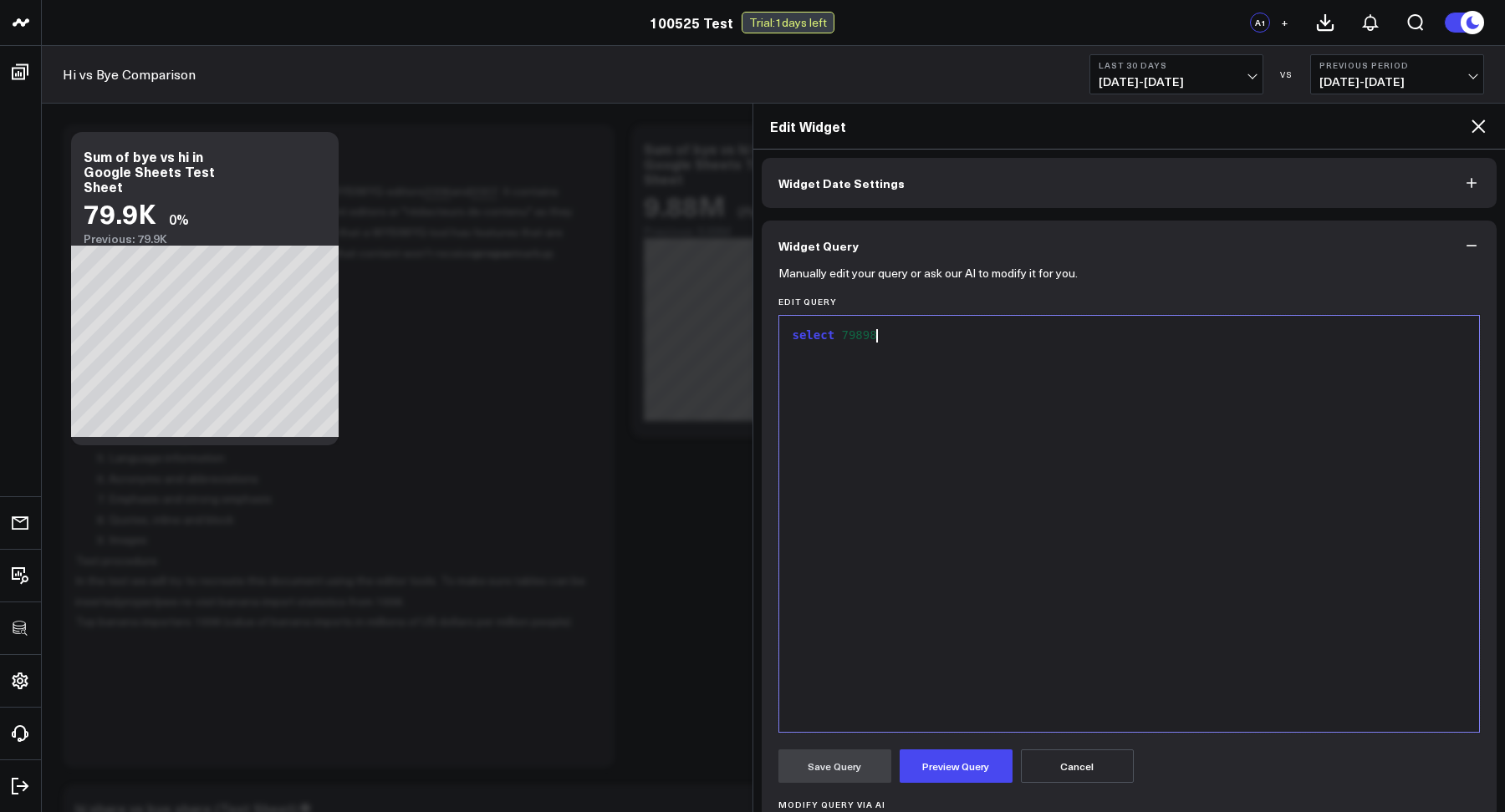
click at [897, 466] on div "select 79898" at bounding box center [1129, 523] width 683 height 399
drag, startPoint x: 946, startPoint y: 341, endPoint x: 843, endPoint y: 332, distance: 103.4
click at [843, 332] on div "select 79898" at bounding box center [1129, 336] width 683 height 17
click at [858, 340] on span "79898" at bounding box center [859, 335] width 35 height 13
drag, startPoint x: 889, startPoint y: 334, endPoint x: 861, endPoint y: 328, distance: 28.6
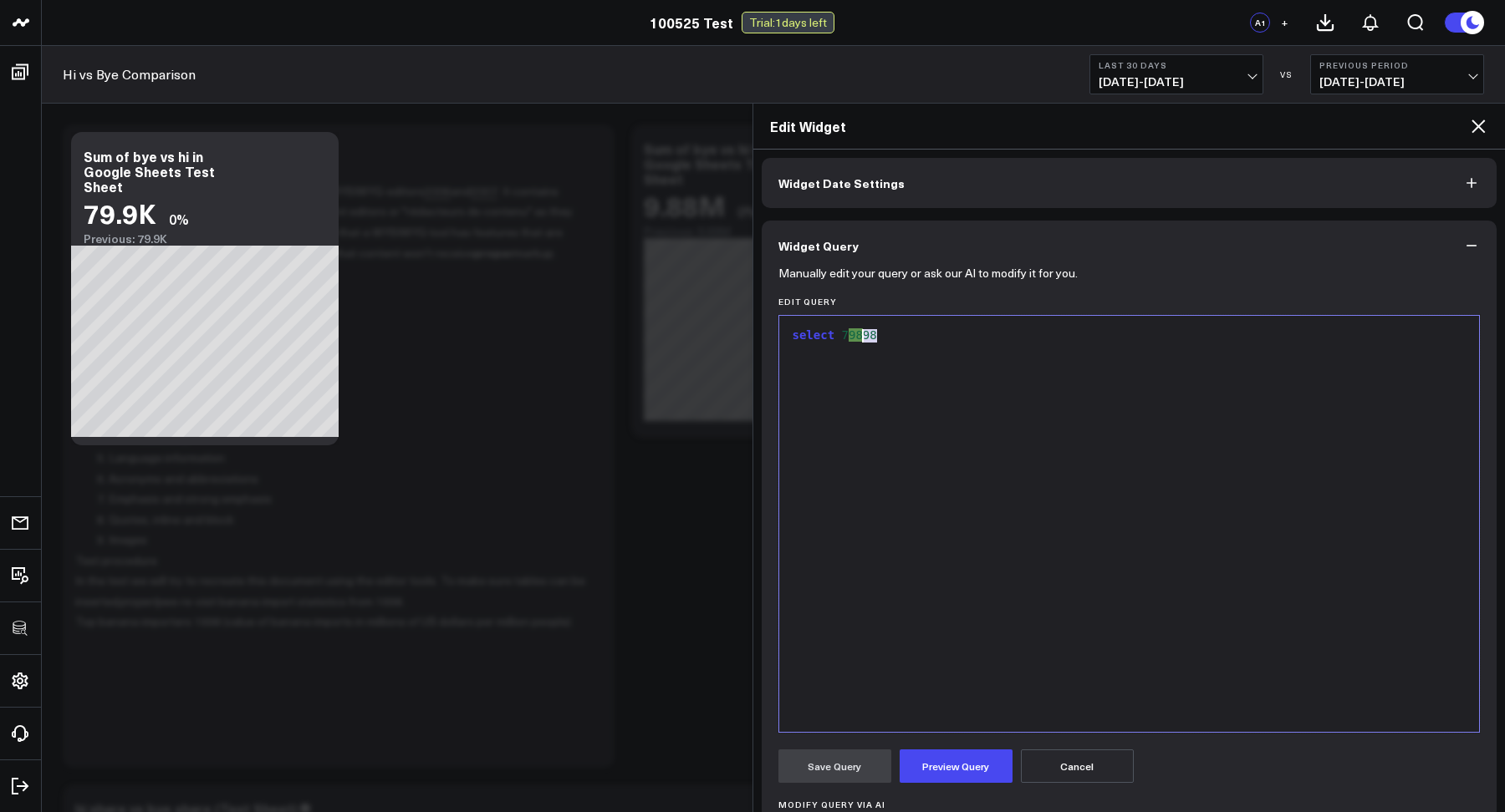
click at [861, 328] on div "select 7 98 98" at bounding box center [1129, 336] width 683 height 17
drag, startPoint x: 850, startPoint y: 332, endPoint x: 874, endPoint y: 334, distance: 24.1
click at [874, 334] on span "79898" at bounding box center [859, 335] width 35 height 13
click at [945, 762] on button "Preview Query" at bounding box center [956, 766] width 113 height 33
click at [824, 757] on button "Save Query" at bounding box center [834, 766] width 113 height 33
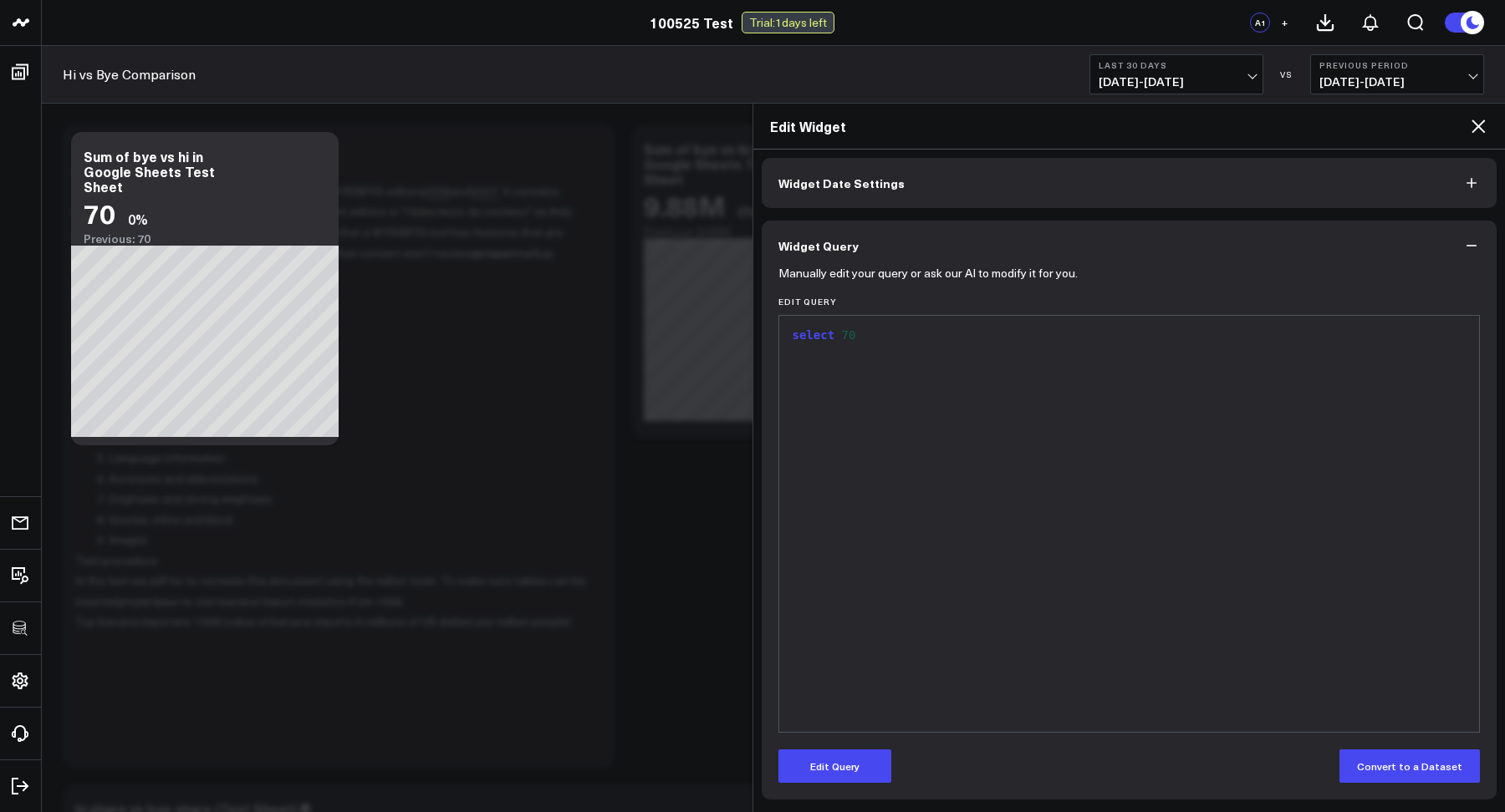
click at [1425, 129] on icon at bounding box center [1478, 126] width 20 height 20
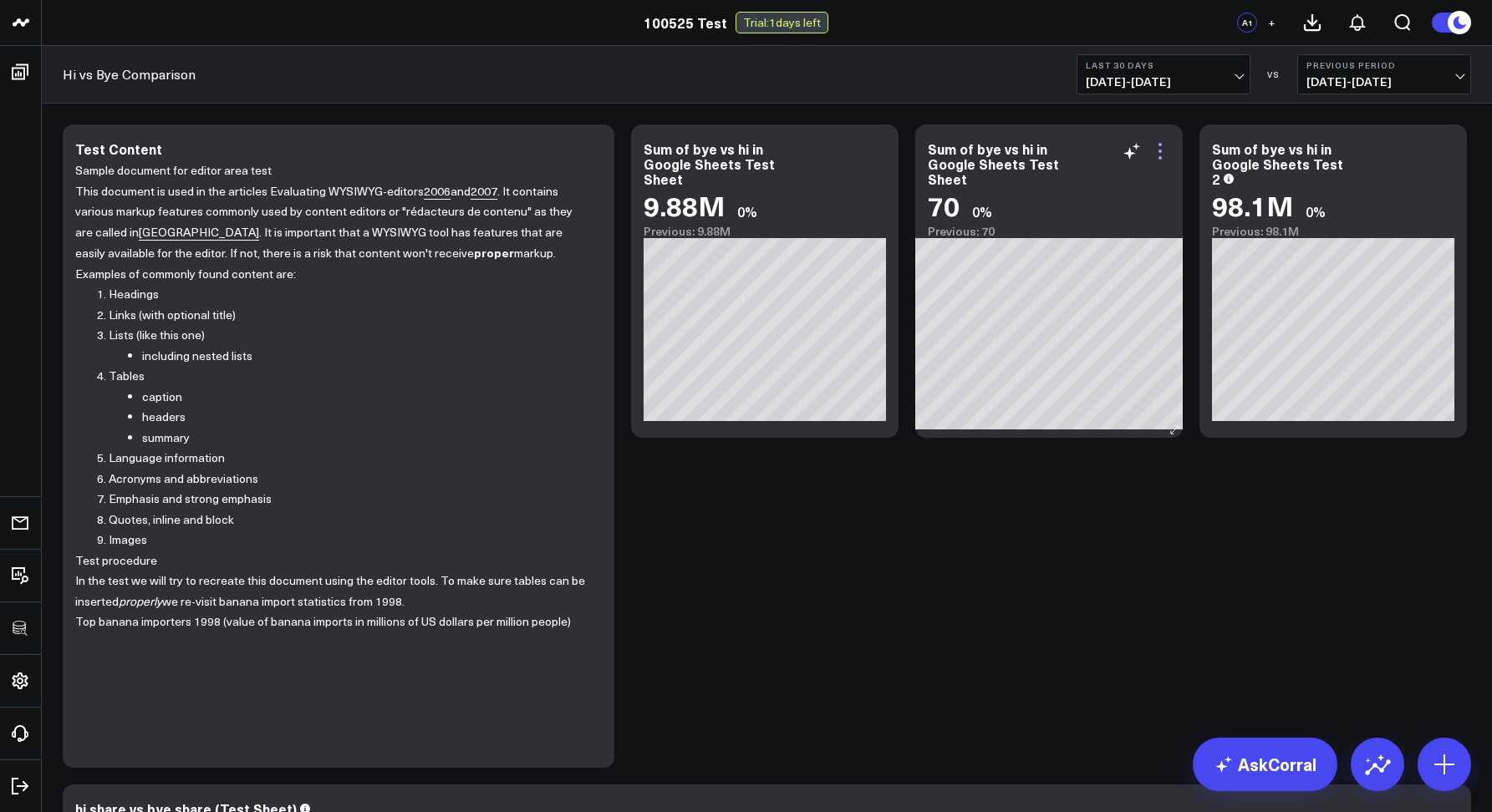
click at [1155, 157] on icon at bounding box center [1160, 152] width 20 height 20
click at [1153, 155] on icon at bounding box center [1160, 152] width 20 height 20
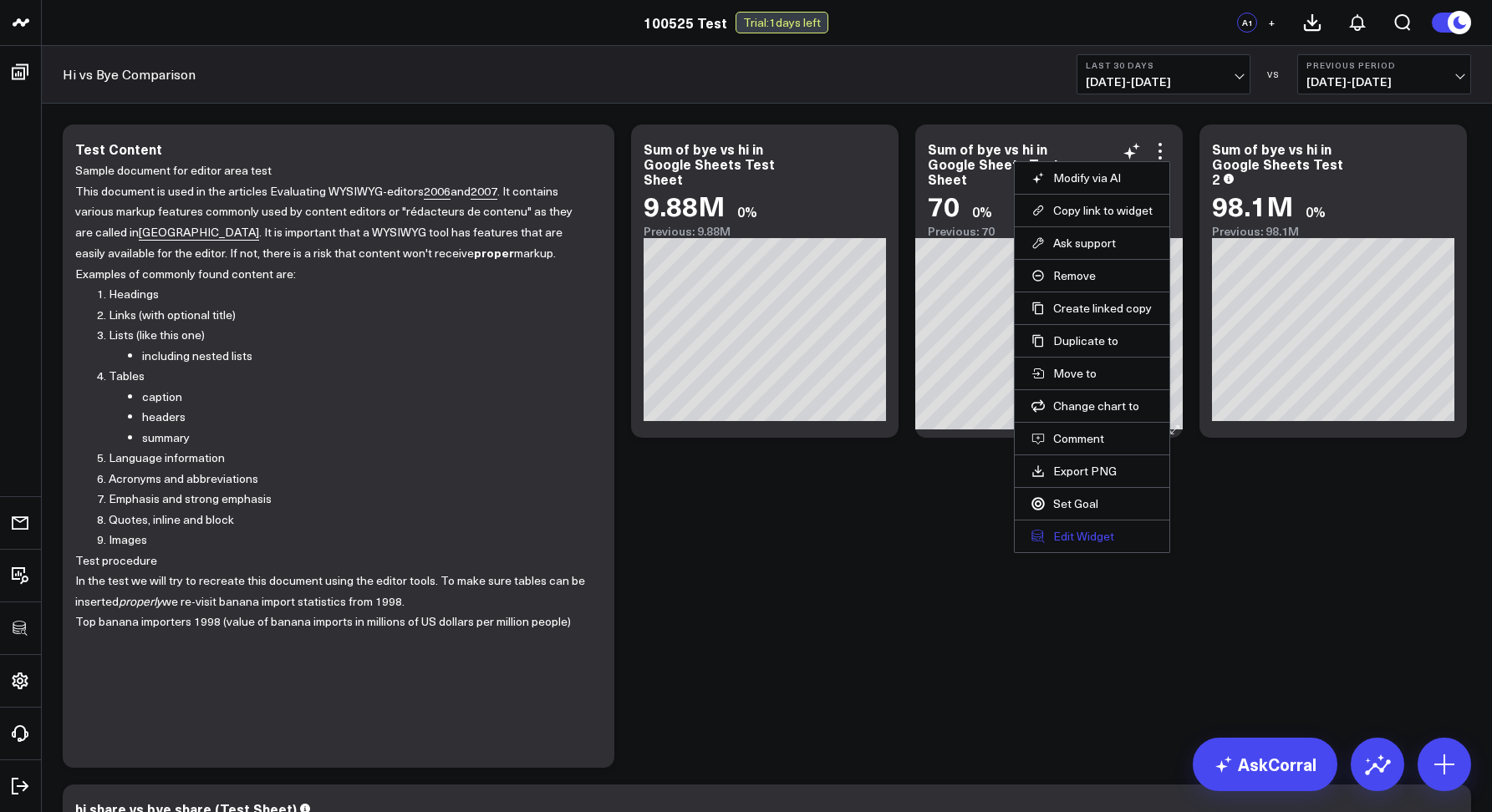
click at [1065, 541] on button "Edit Widget" at bounding box center [1092, 537] width 121 height 15
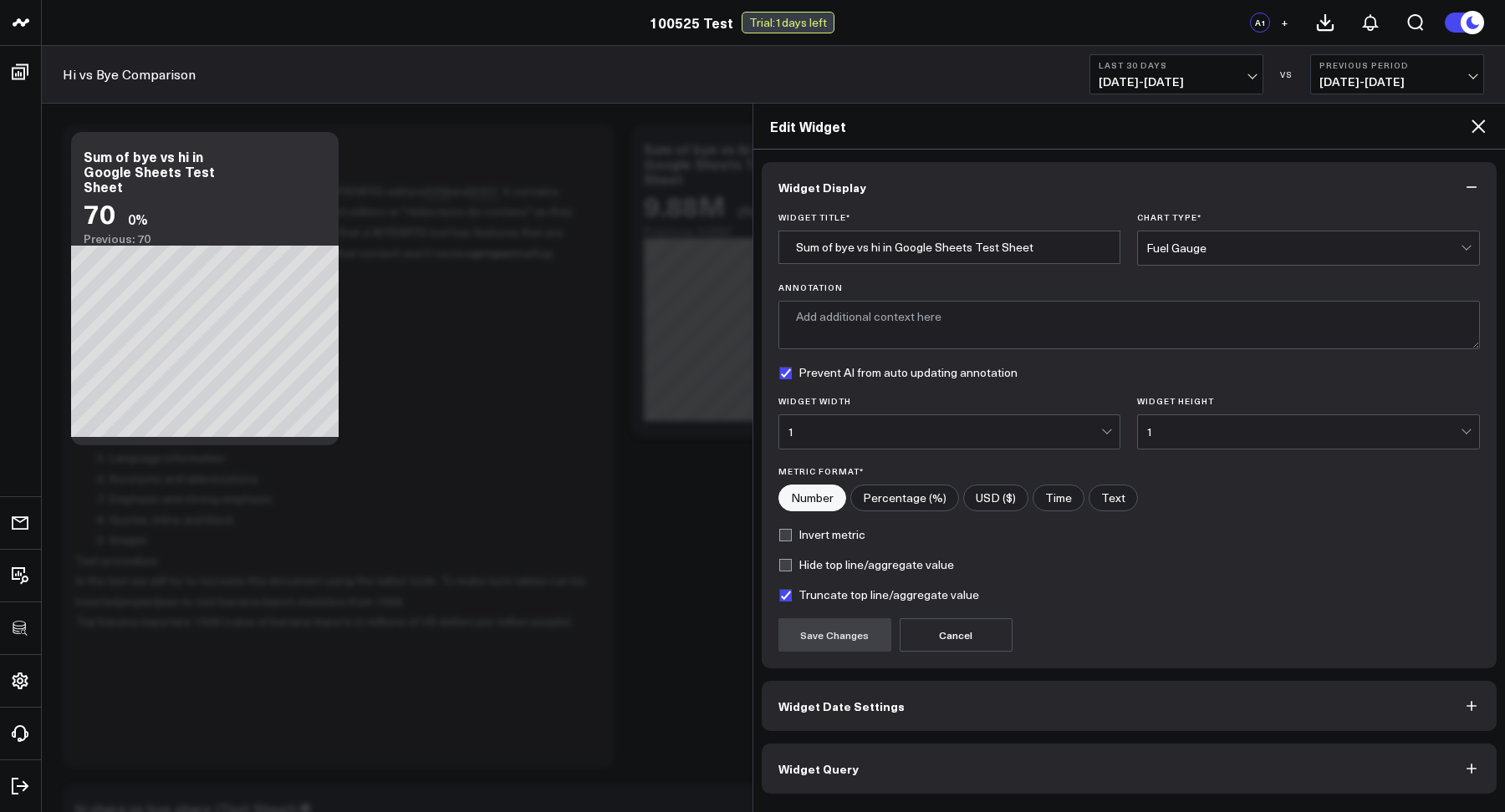
click at [925, 770] on button "Widget Query" at bounding box center [1129, 768] width 735 height 50
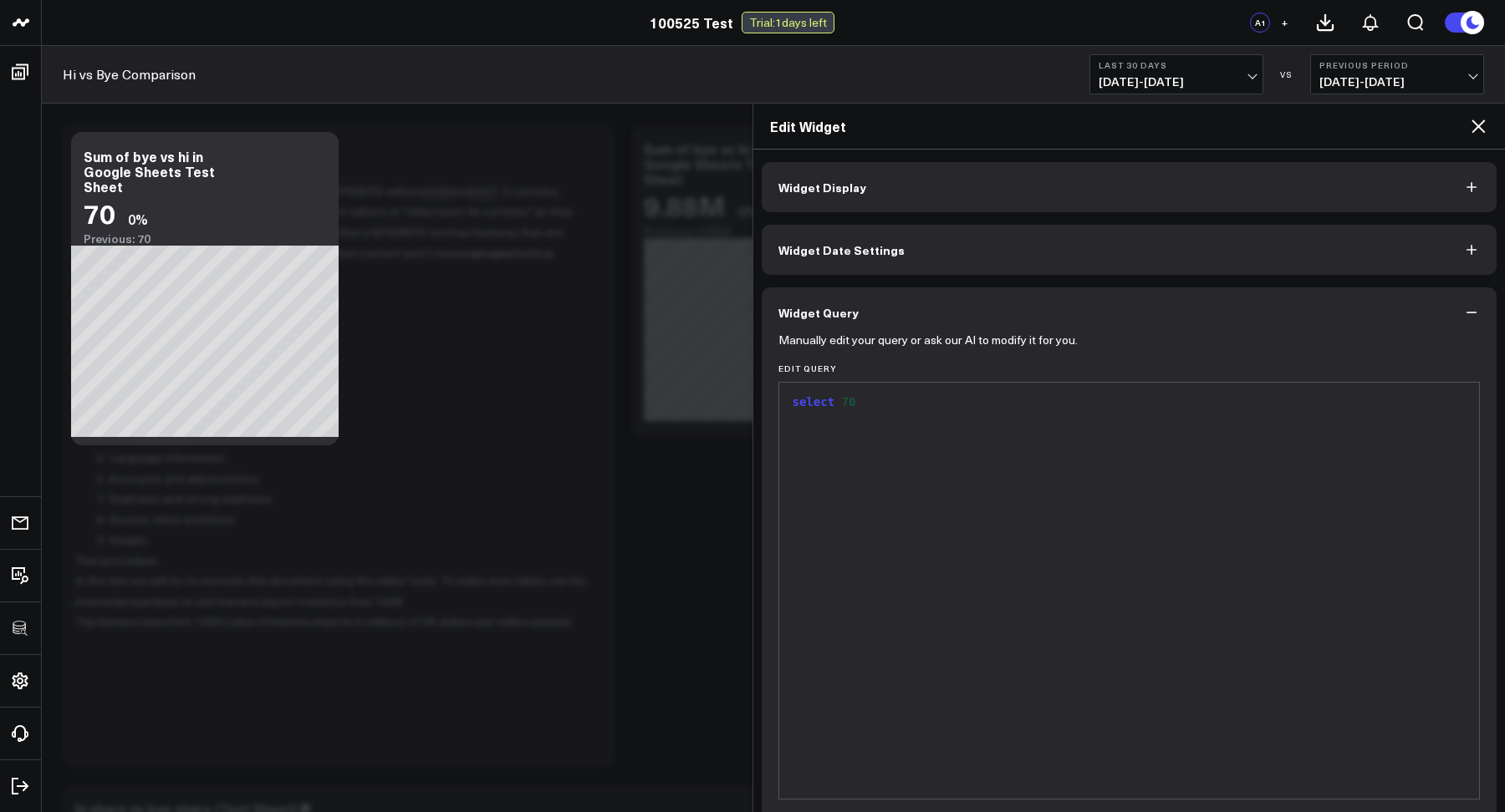
scroll to position [67, 0]
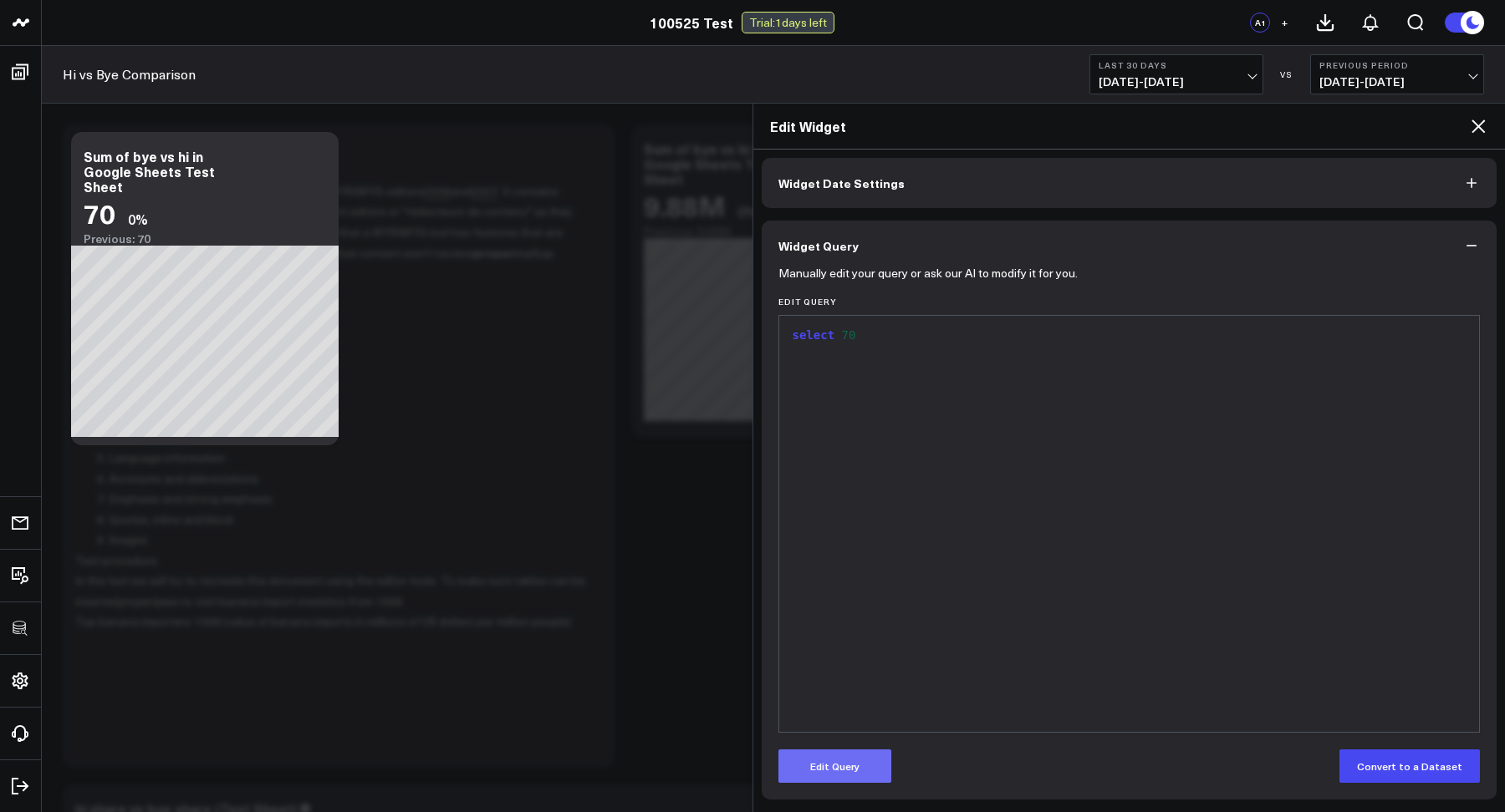
click at [830, 769] on button "Edit Query" at bounding box center [834, 766] width 113 height 33
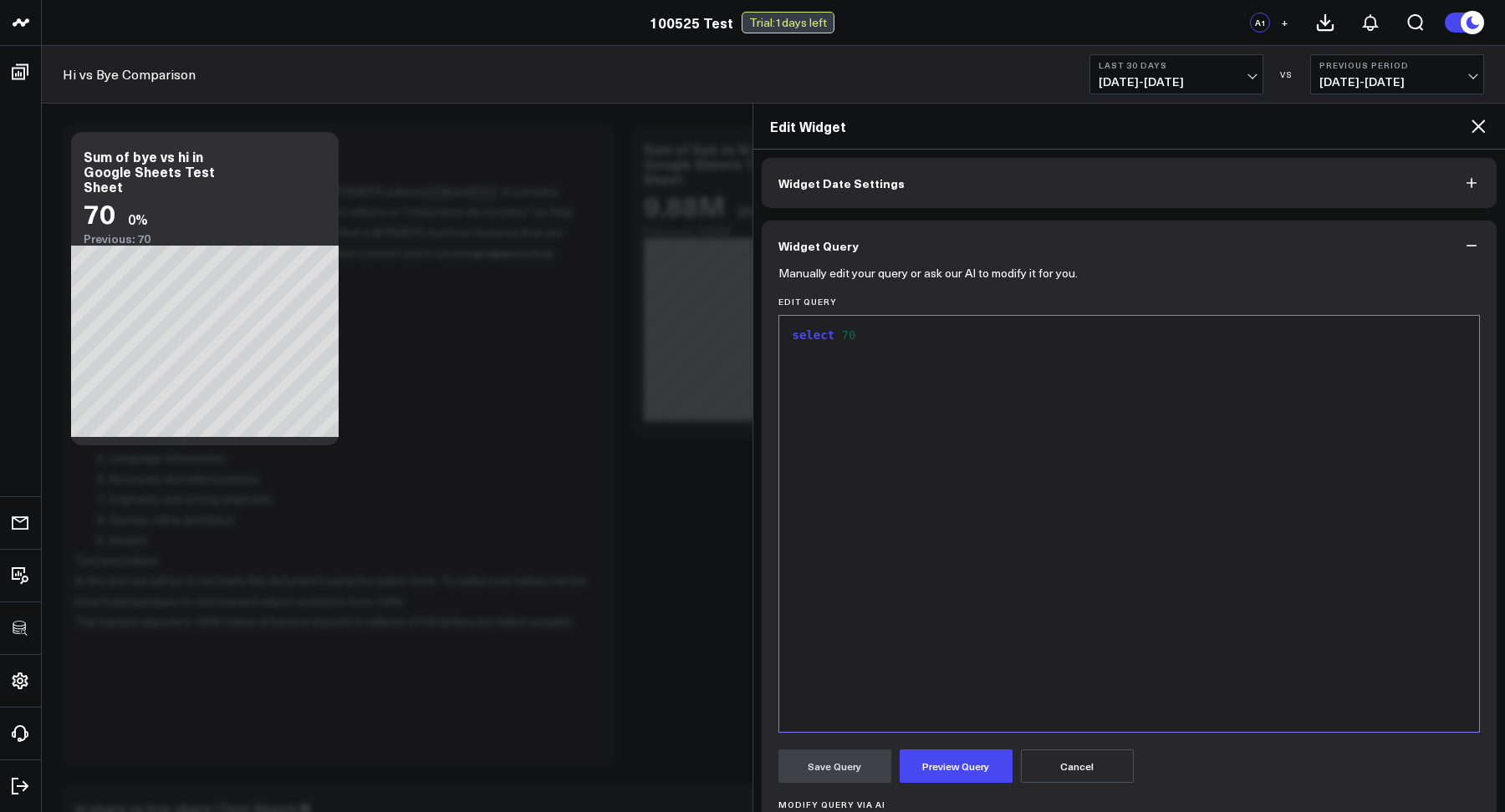
click at [938, 420] on div "select 70" at bounding box center [1129, 523] width 683 height 399
click at [951, 768] on button "Preview Query" at bounding box center [956, 766] width 113 height 33
click at [831, 762] on button "Save Query" at bounding box center [834, 766] width 113 height 33
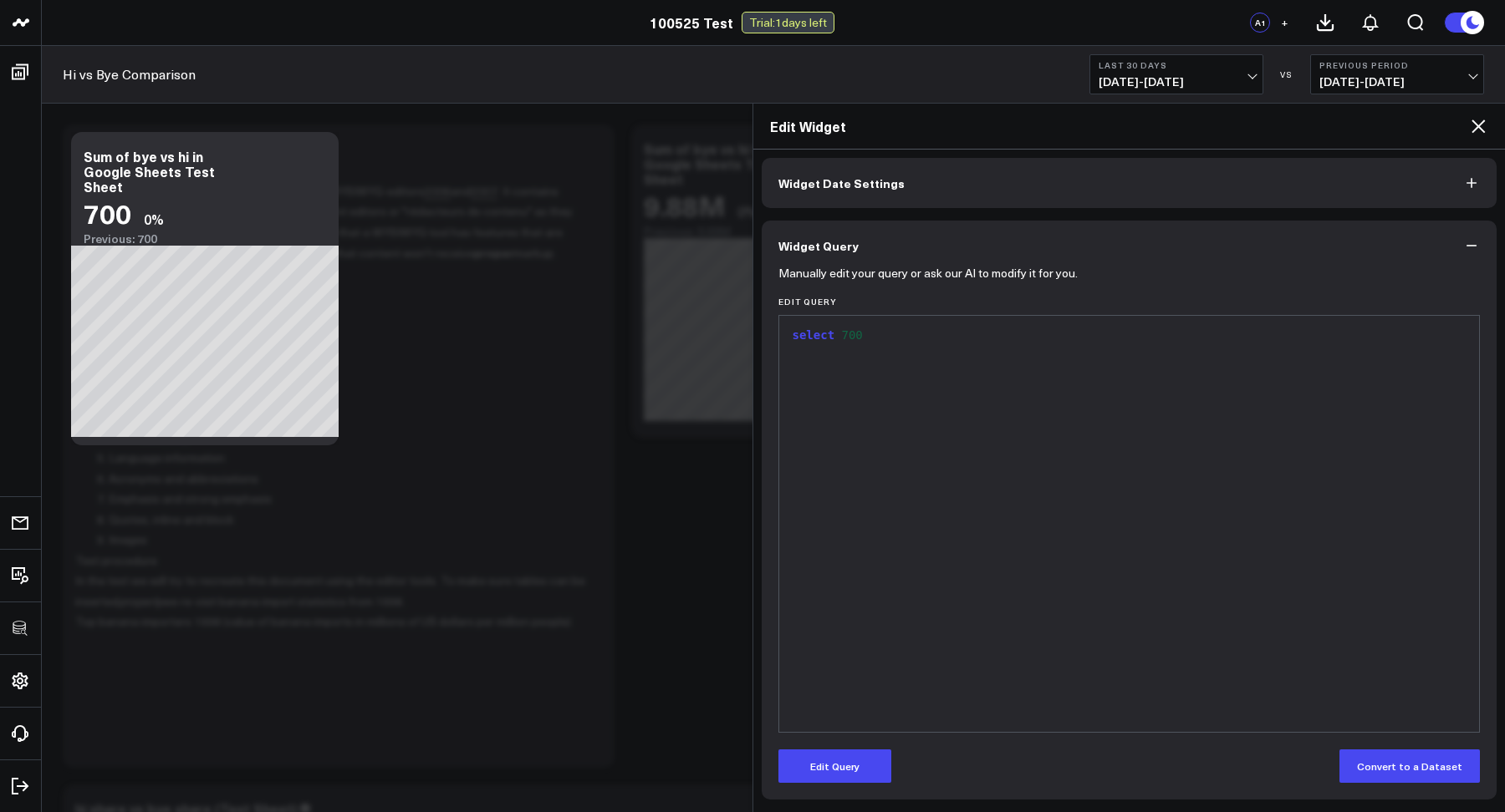
click at [1425, 128] on icon at bounding box center [1478, 126] width 13 height 13
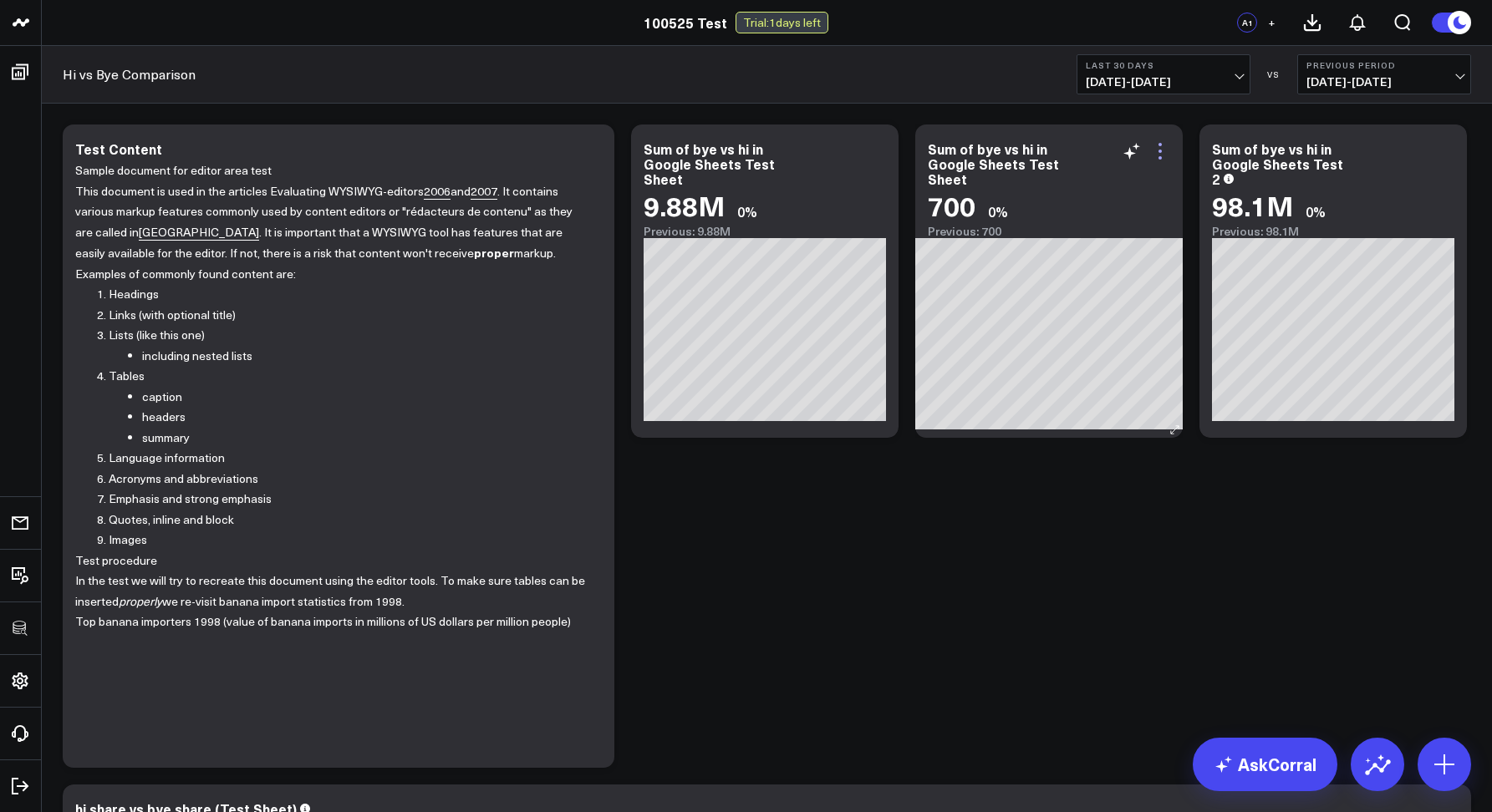
click at [1164, 146] on icon at bounding box center [1160, 152] width 20 height 20
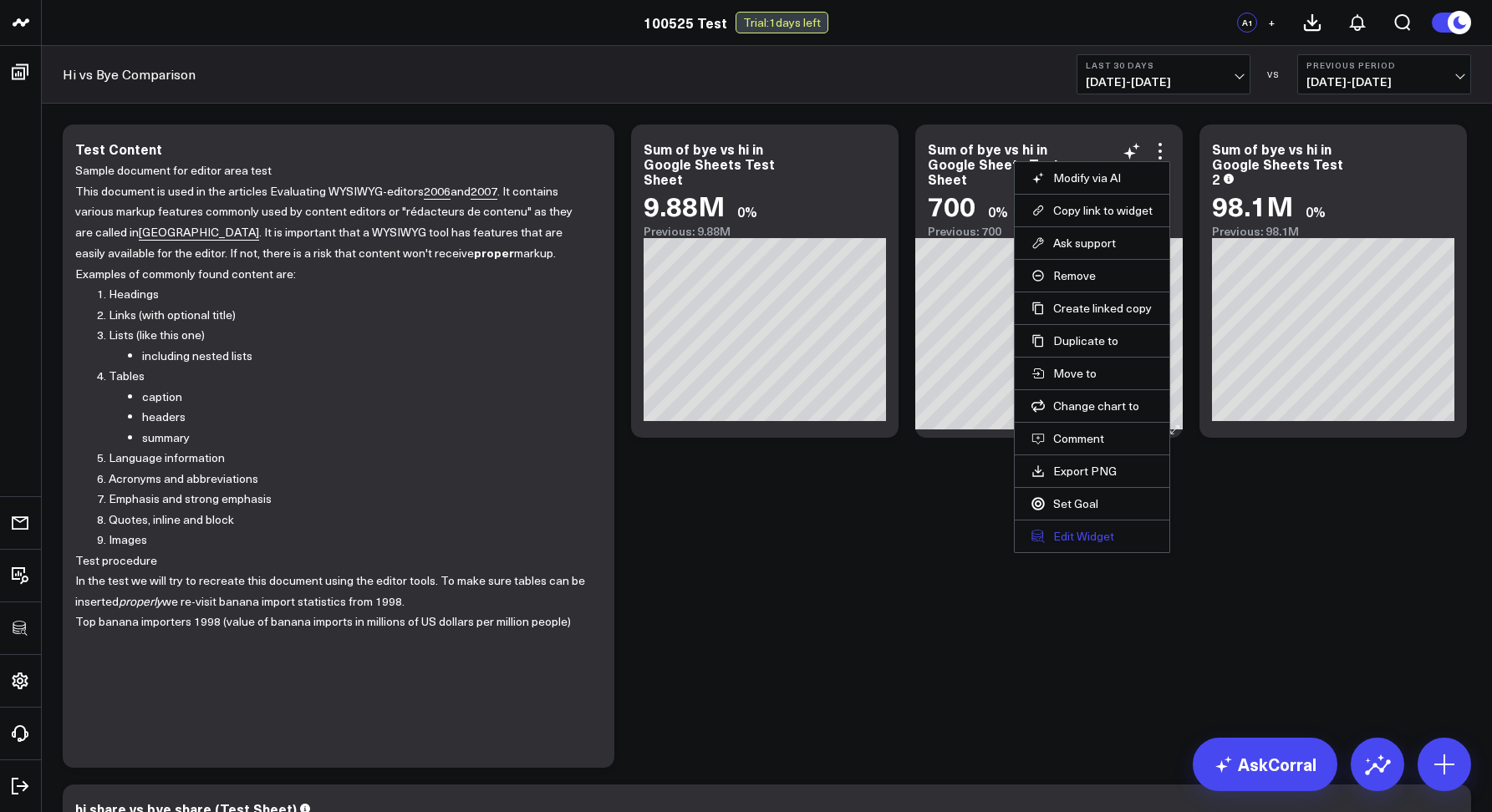
click at [1091, 531] on button "Edit Widget" at bounding box center [1092, 537] width 121 height 15
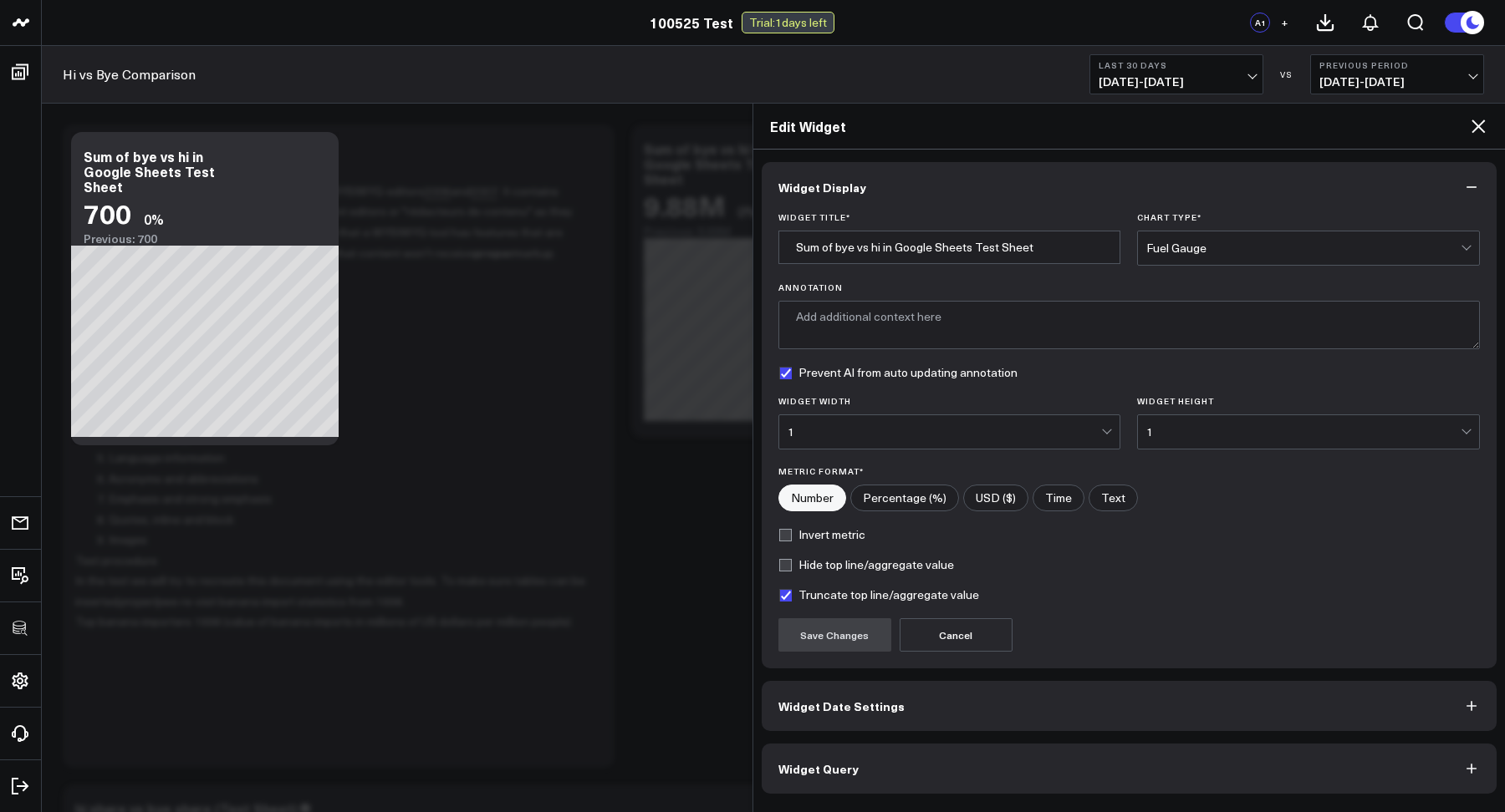
click at [796, 762] on span "Widget Query" at bounding box center [818, 768] width 80 height 13
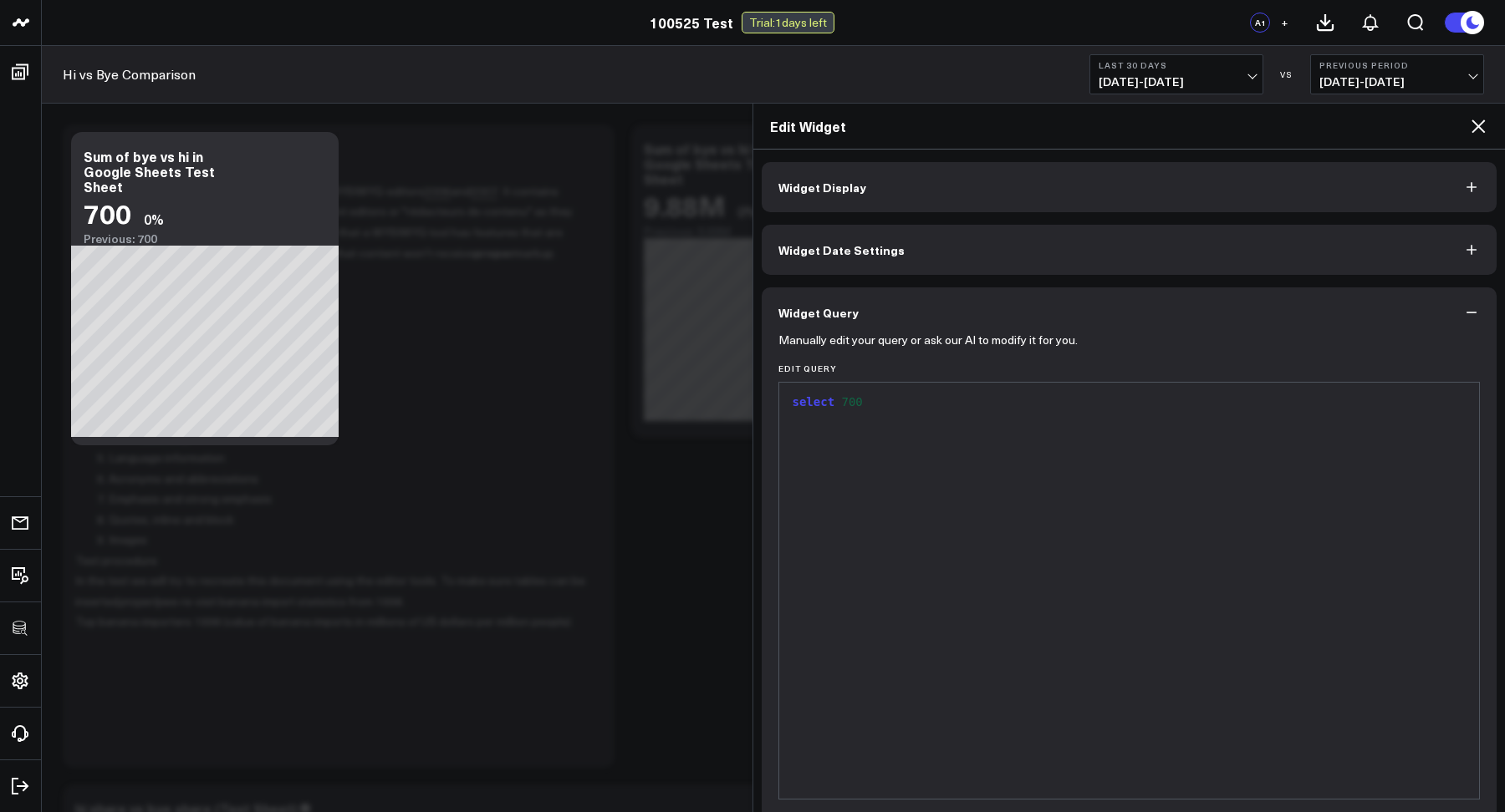
click at [797, 762] on div "select 700" at bounding box center [1129, 590] width 683 height 399
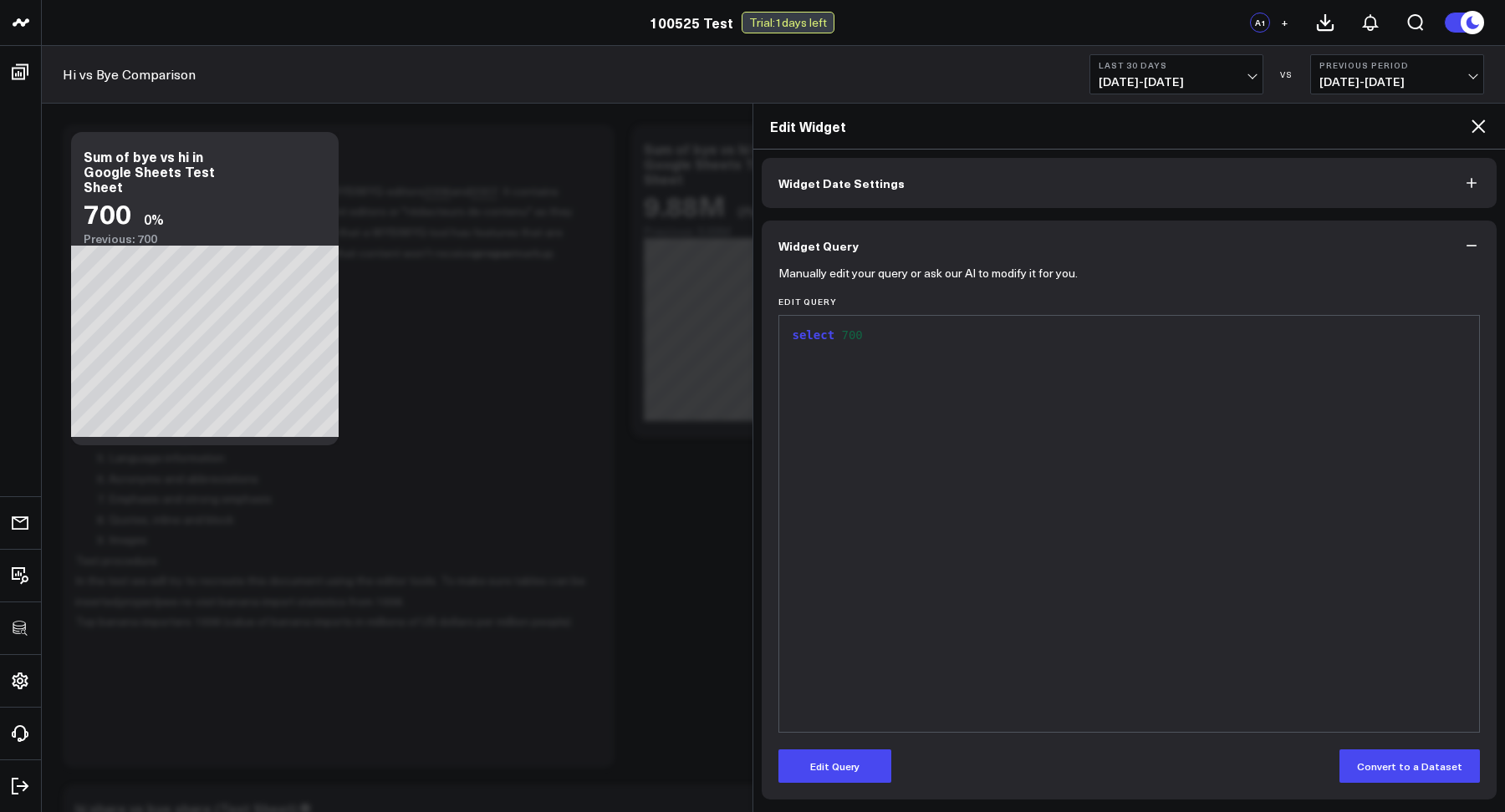
click at [923, 187] on button "Widget Date Settings" at bounding box center [1129, 183] width 735 height 50
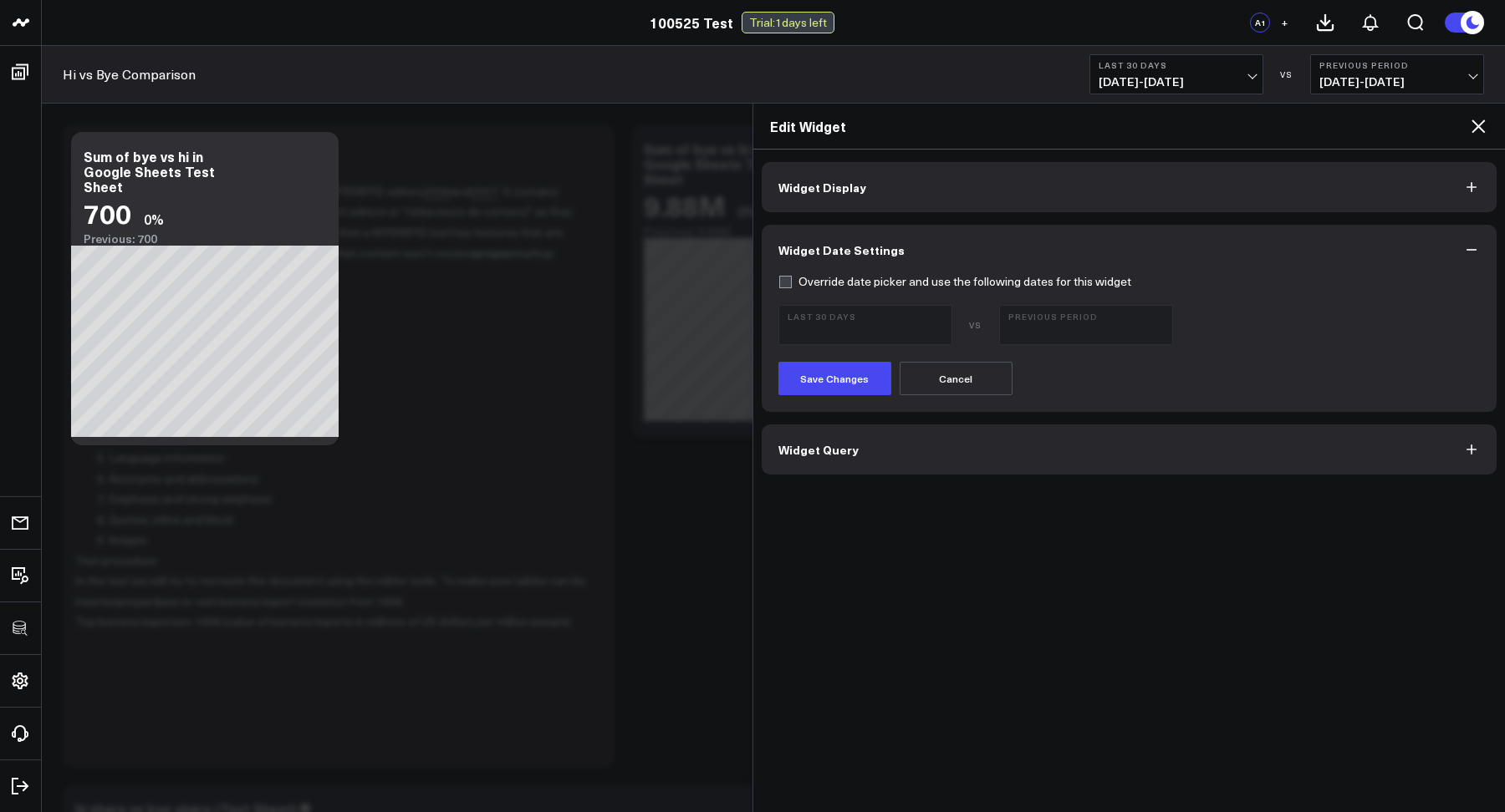
click at [882, 174] on button "Widget Display" at bounding box center [1129, 188] width 735 height 50
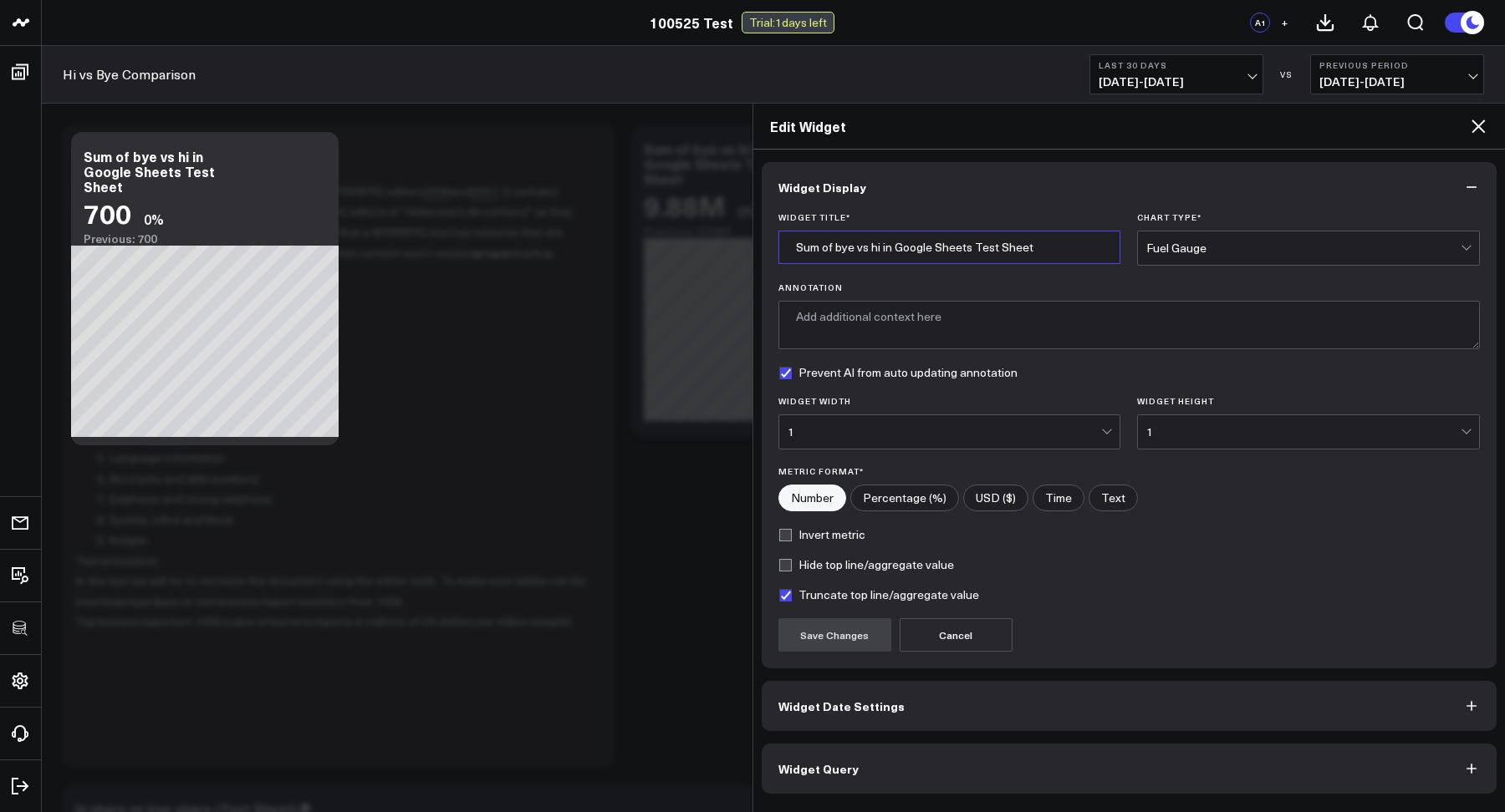
drag, startPoint x: 1064, startPoint y: 240, endPoint x: 975, endPoint y: 239, distance: 89.0
click at [975, 239] on input "Sum of bye vs hi in Google Sheets Test Sheet" at bounding box center [949, 247] width 343 height 33
type input "Sum of bye vs hi in Google Sheets"
click at [1156, 254] on div "Fuel Gauge" at bounding box center [1302, 248] width 314 height 33
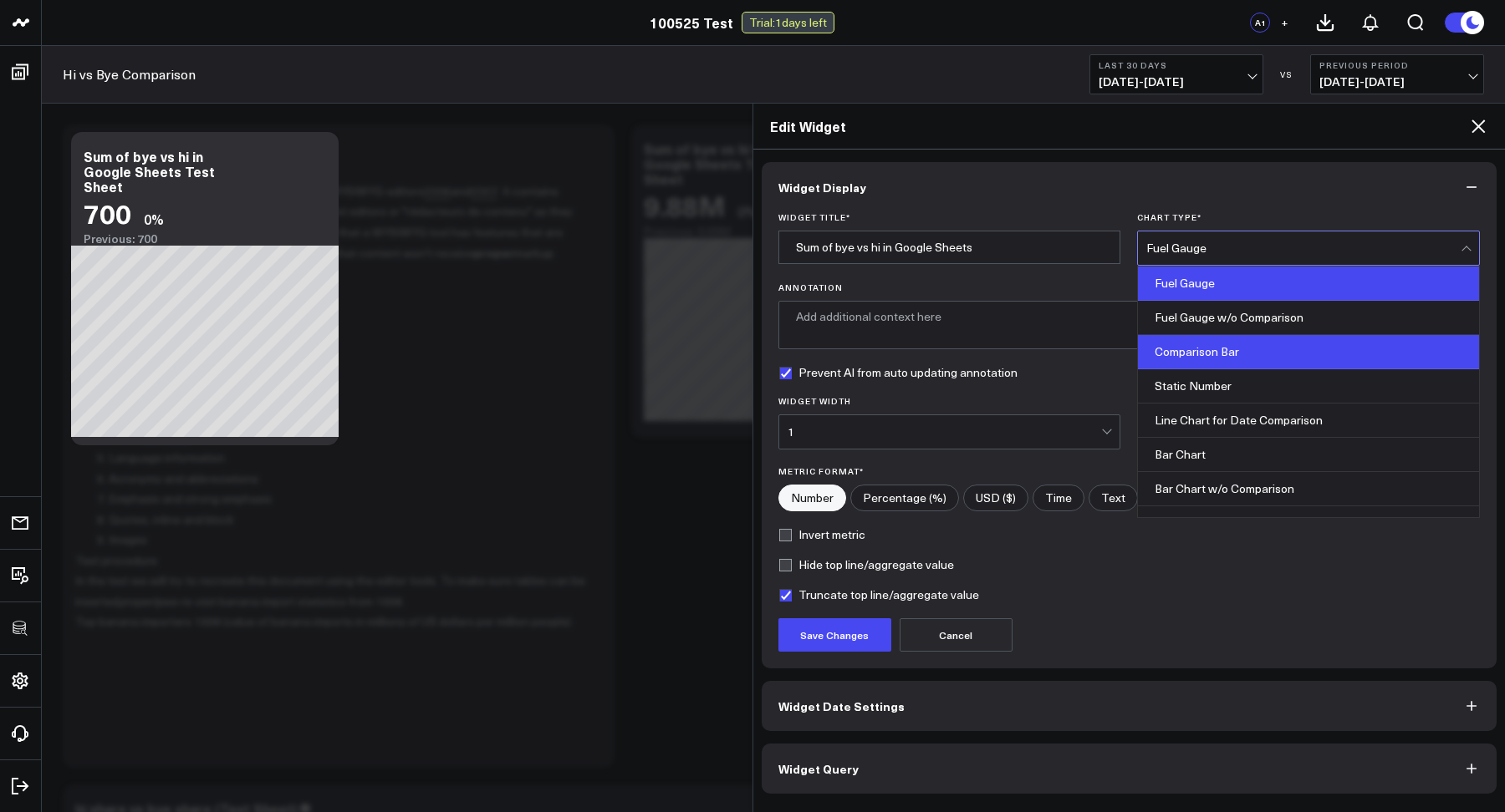
click at [1195, 350] on div "Comparison Bar" at bounding box center [1307, 352] width 341 height 34
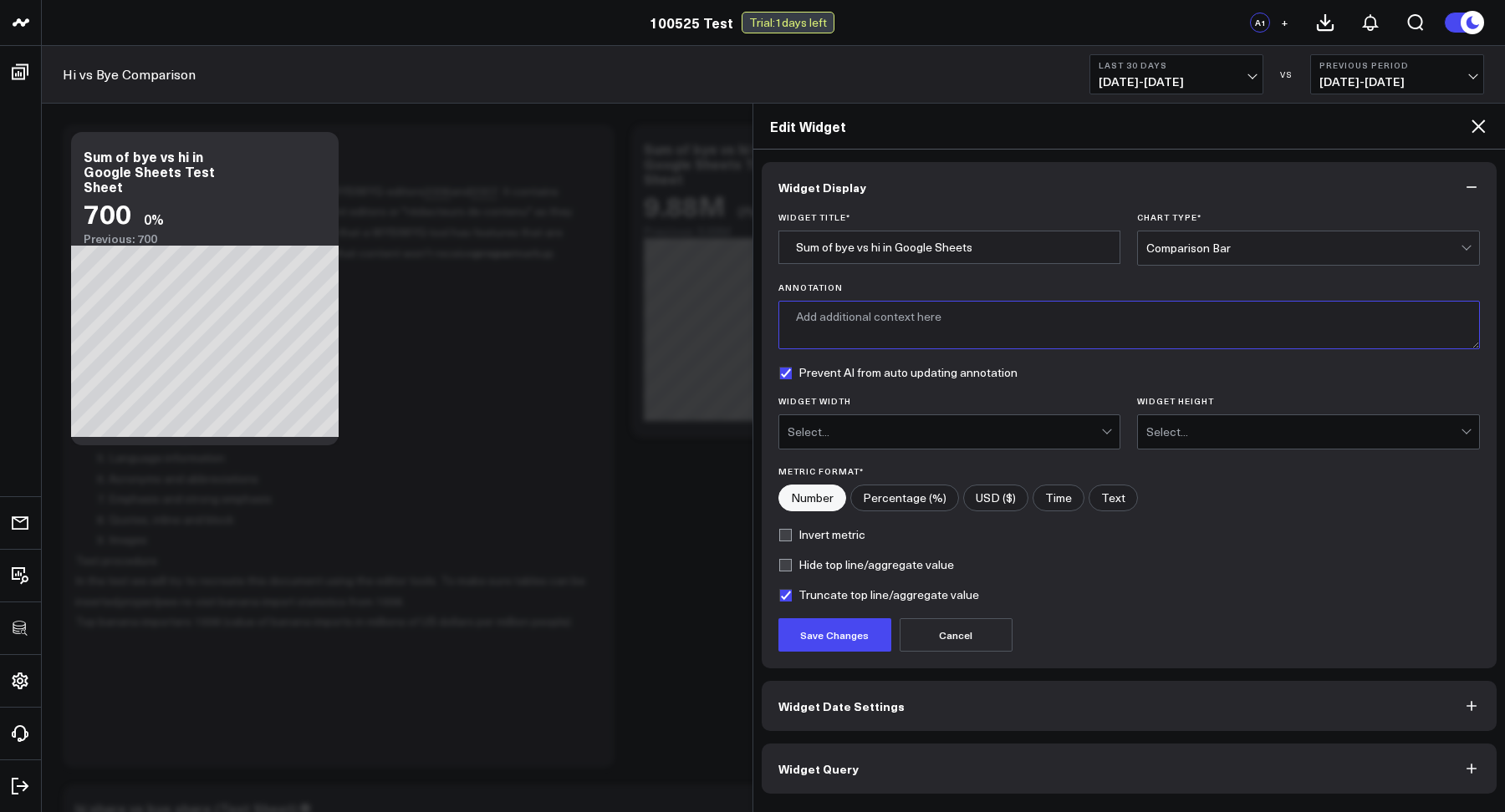
click at [843, 319] on textarea "Annotation" at bounding box center [1129, 325] width 702 height 49
type textarea "this is a test"
click at [902, 421] on div "Select..." at bounding box center [944, 432] width 314 height 33
click at [1108, 358] on form "Widget Title * Sum of bye vs hi in Google Sheets Chart Type * Comparison Bar An…" at bounding box center [1129, 432] width 702 height 439
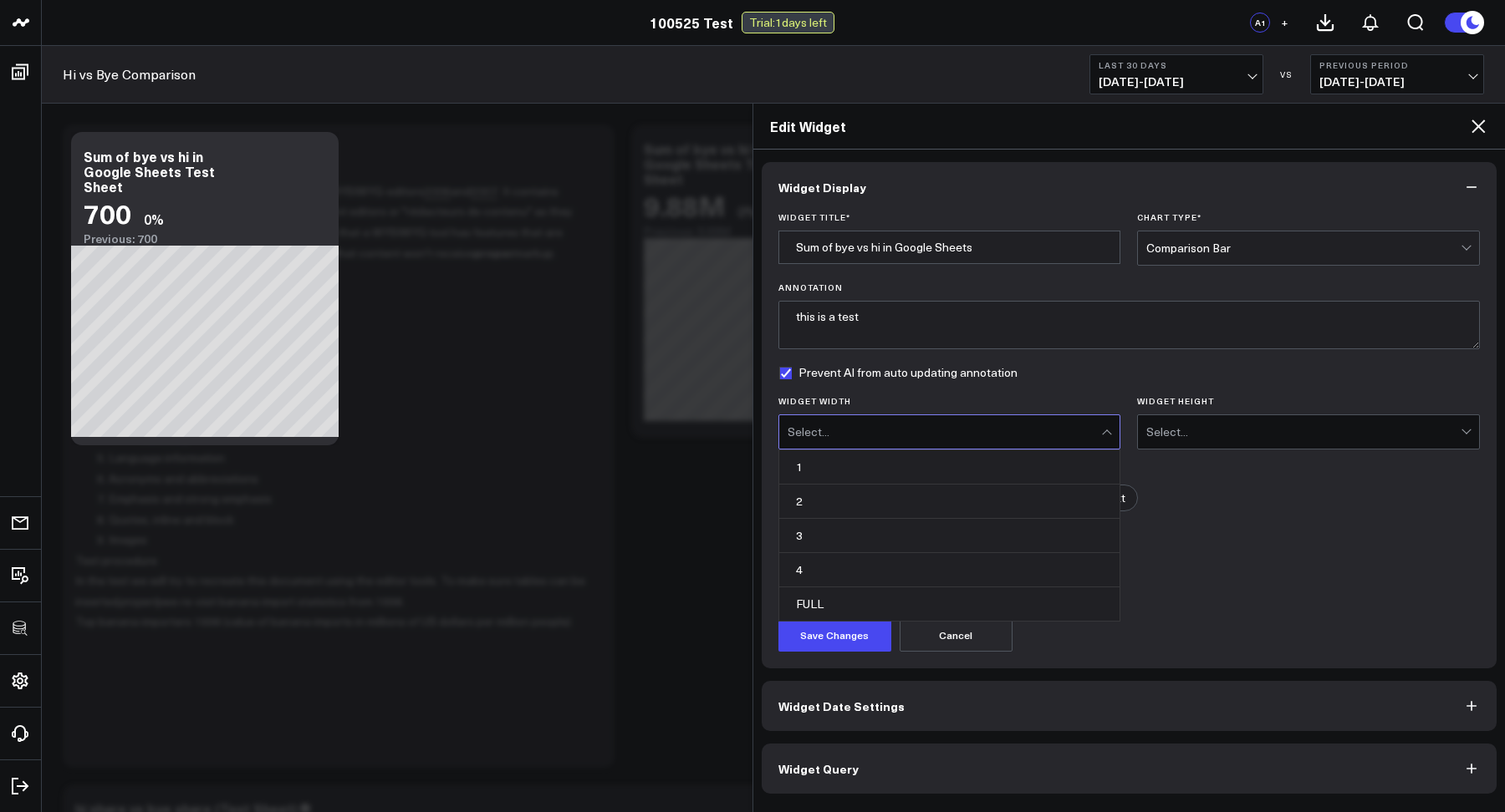
click at [874, 434] on div "Select..." at bounding box center [944, 432] width 314 height 13
click at [1081, 501] on div "2" at bounding box center [949, 501] width 341 height 34
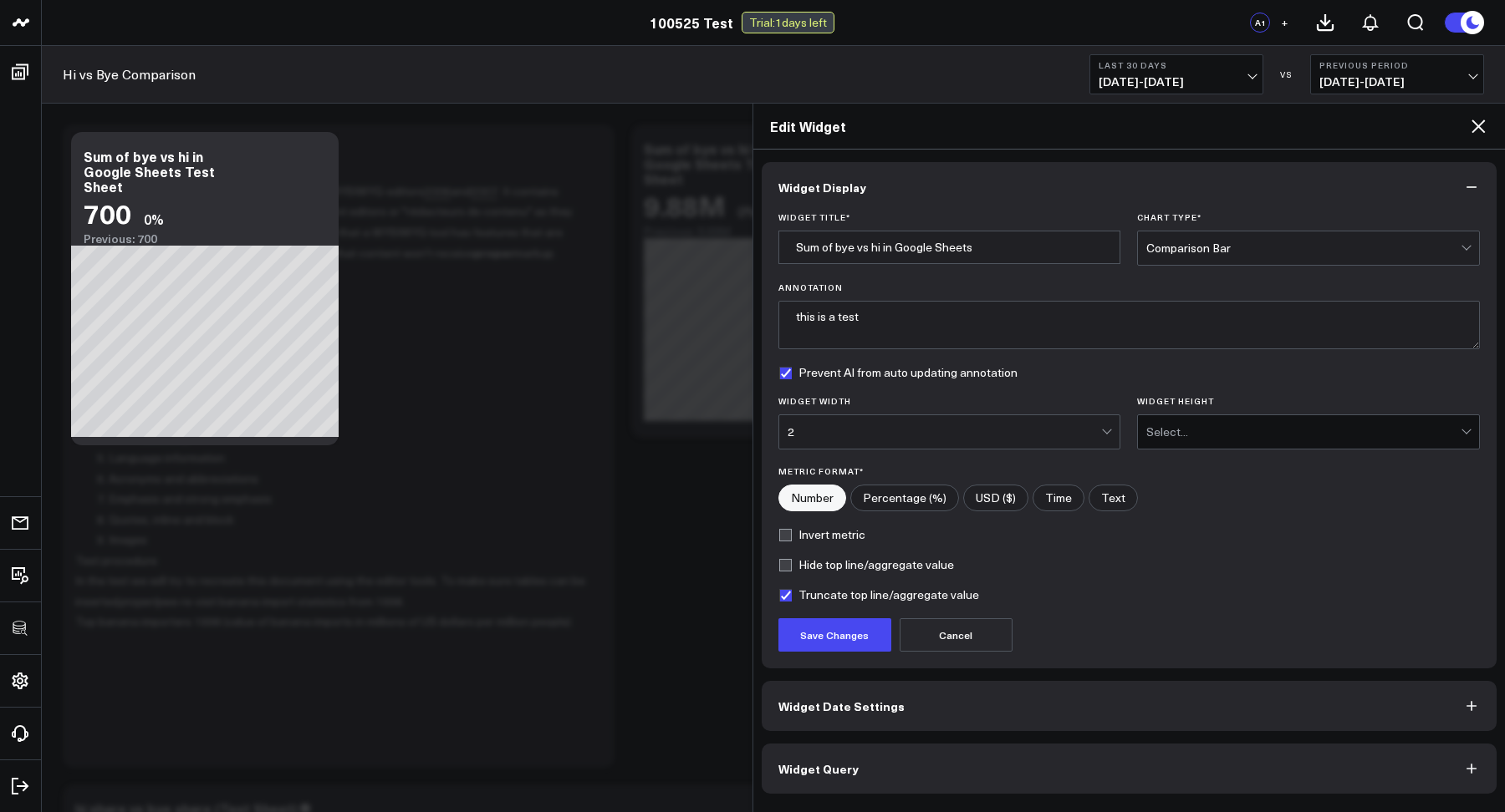
click at [797, 426] on div "2" at bounding box center [944, 432] width 314 height 13
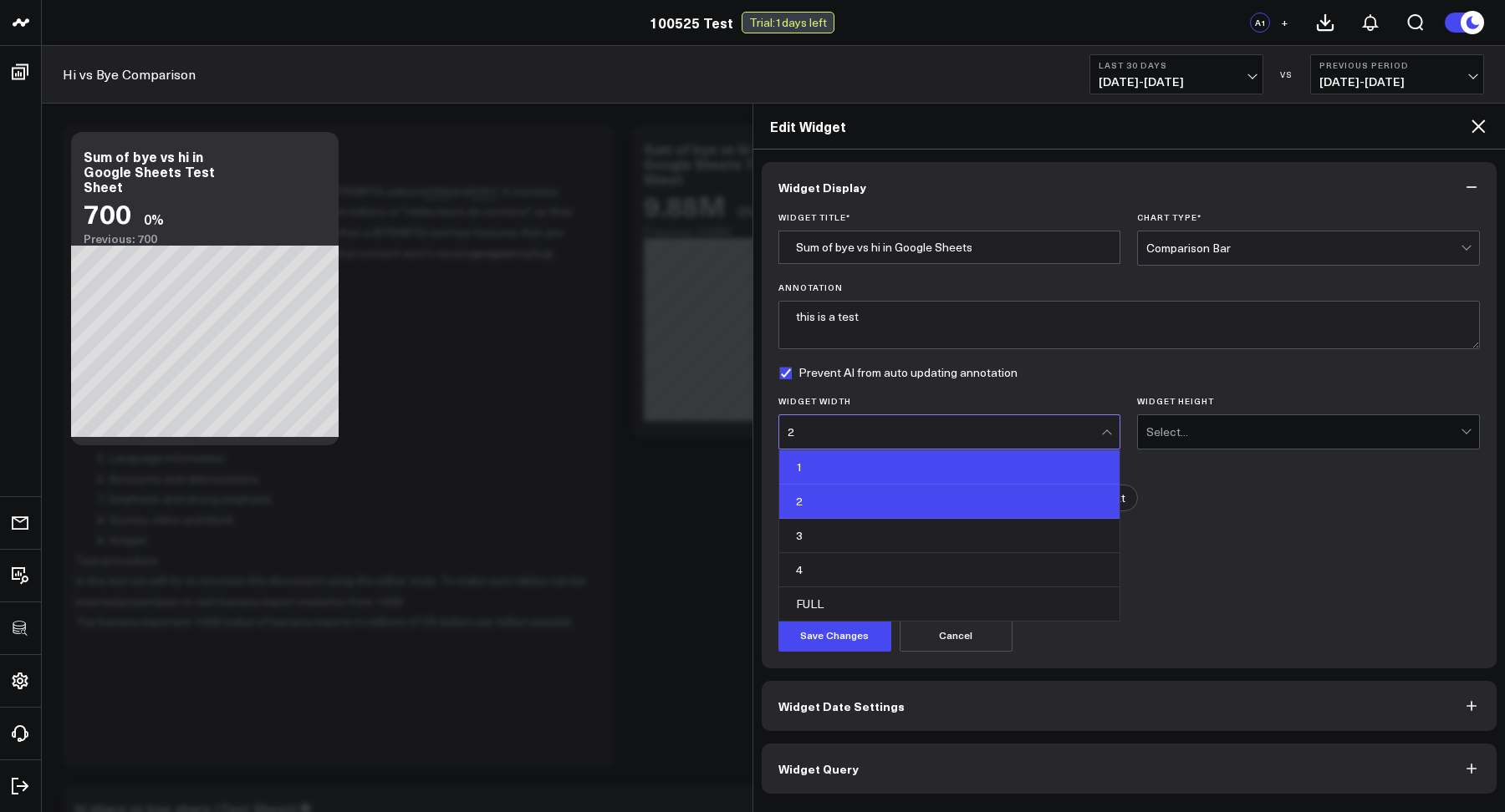
click at [808, 465] on div "1" at bounding box center [949, 467] width 341 height 34
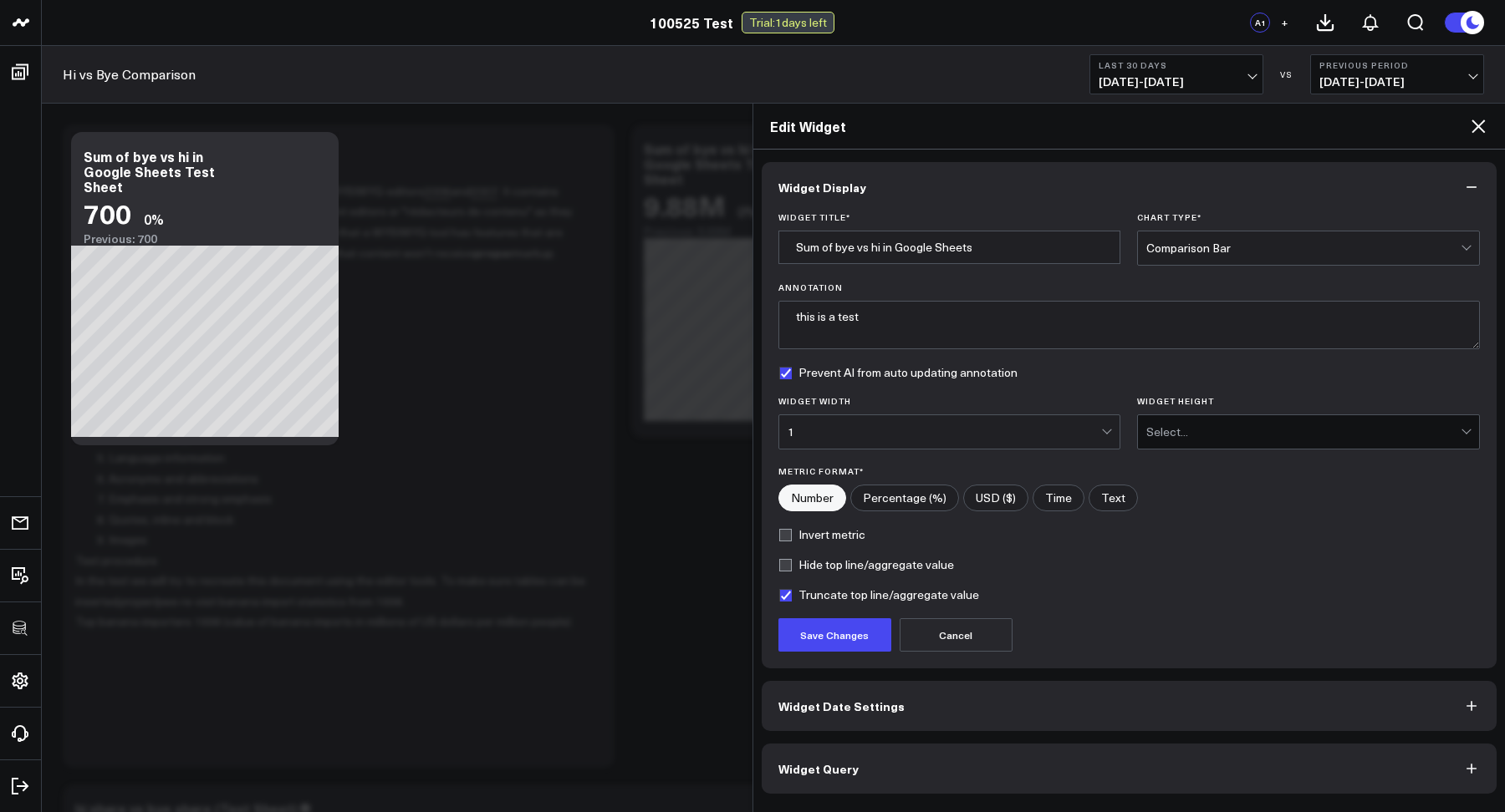
click at [1179, 429] on div "Select..." at bounding box center [1302, 432] width 314 height 13
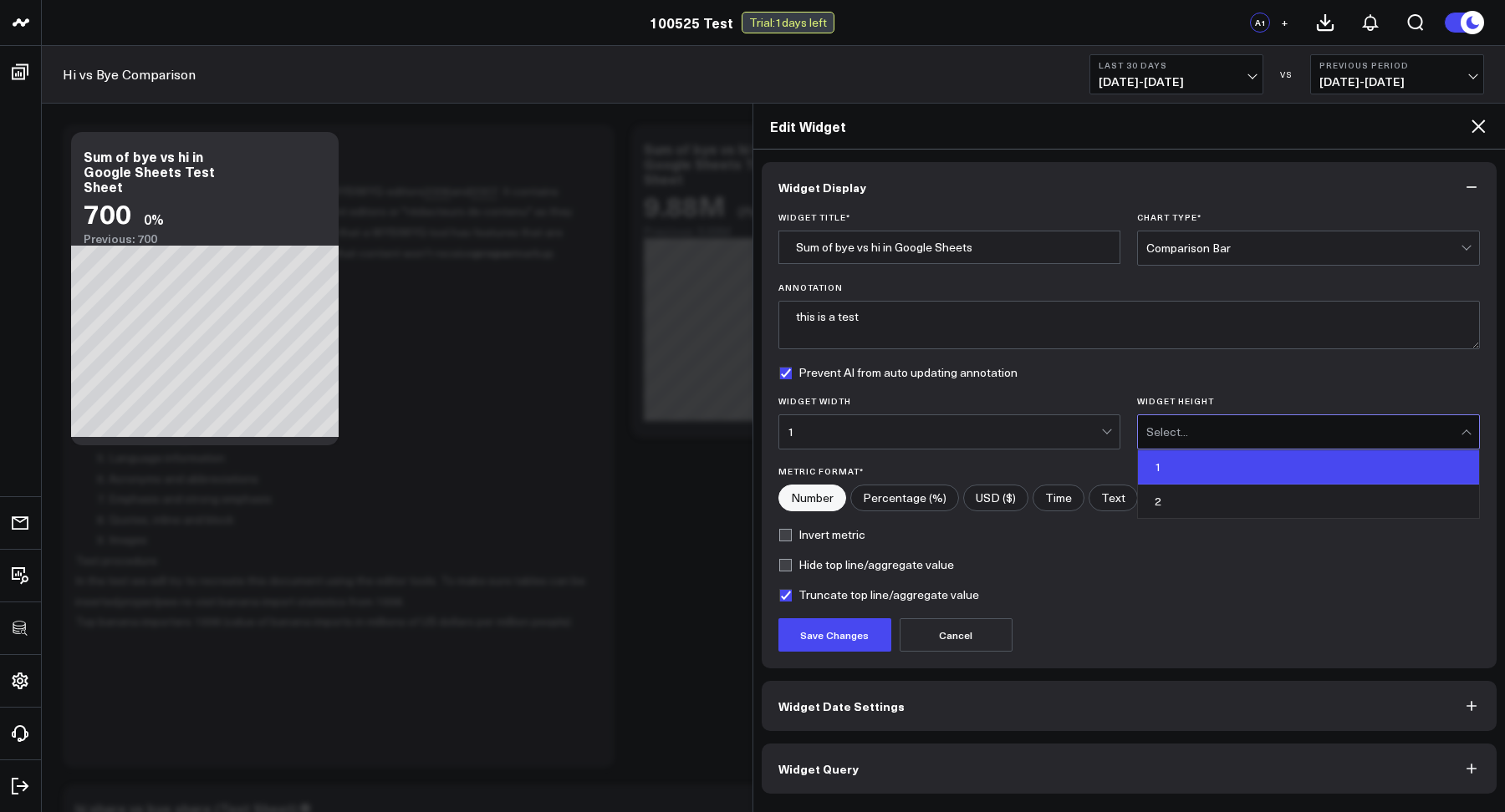
click at [1173, 459] on div "1" at bounding box center [1307, 467] width 341 height 34
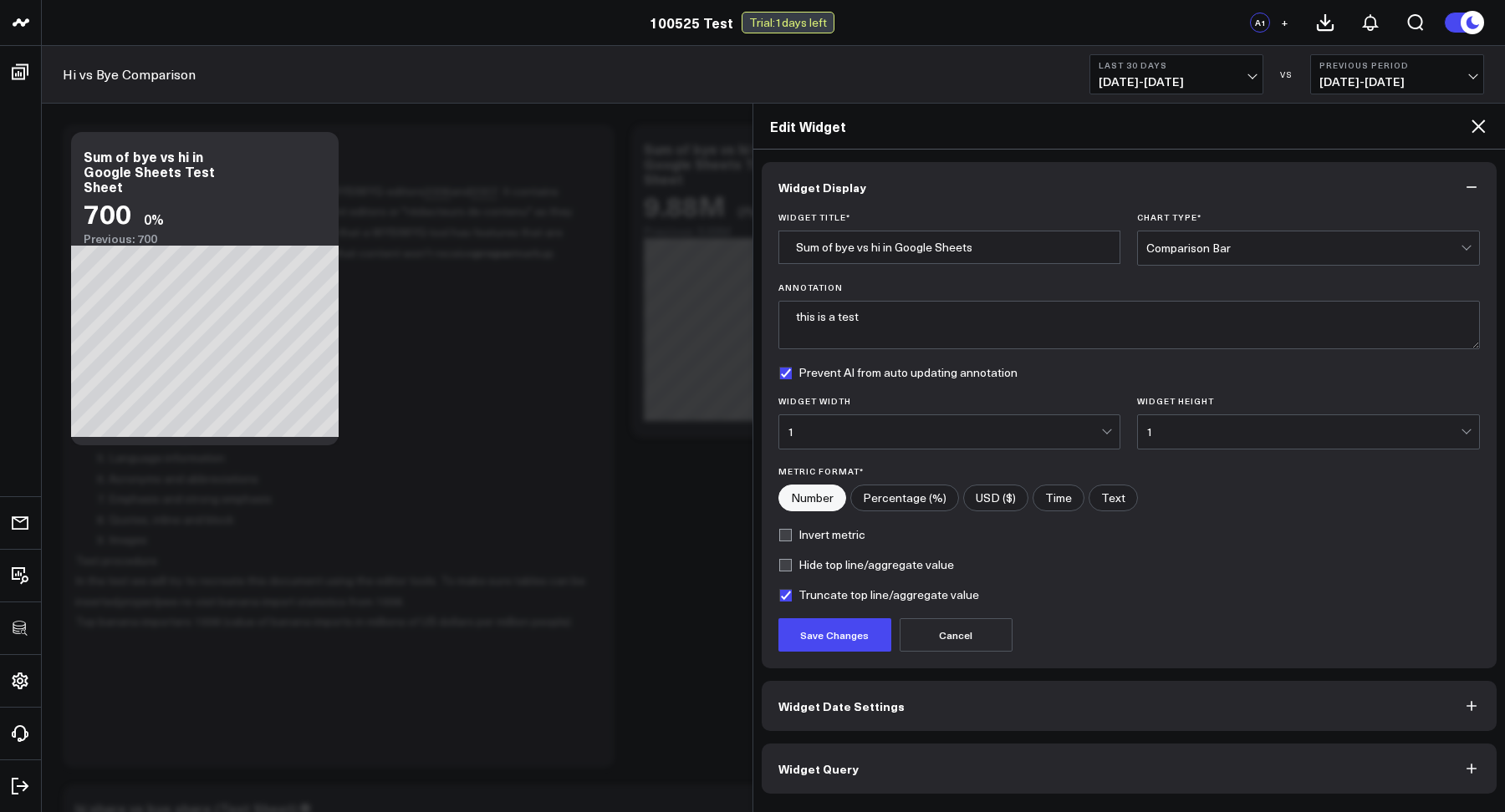
click at [1188, 513] on form "Widget Title * Sum of bye vs hi in Google Sheets Chart Type * Comparison Bar An…" at bounding box center [1129, 432] width 702 height 439
click at [895, 498] on input"] "Percentage (%)" at bounding box center [905, 498] width 107 height 25
radio input"] "true"
click at [830, 566] on label "Hide top line/aggregate value" at bounding box center [866, 565] width 176 height 13
click at [791, 566] on input "Hide top line/aggregate value" at bounding box center [785, 565] width 13 height 13
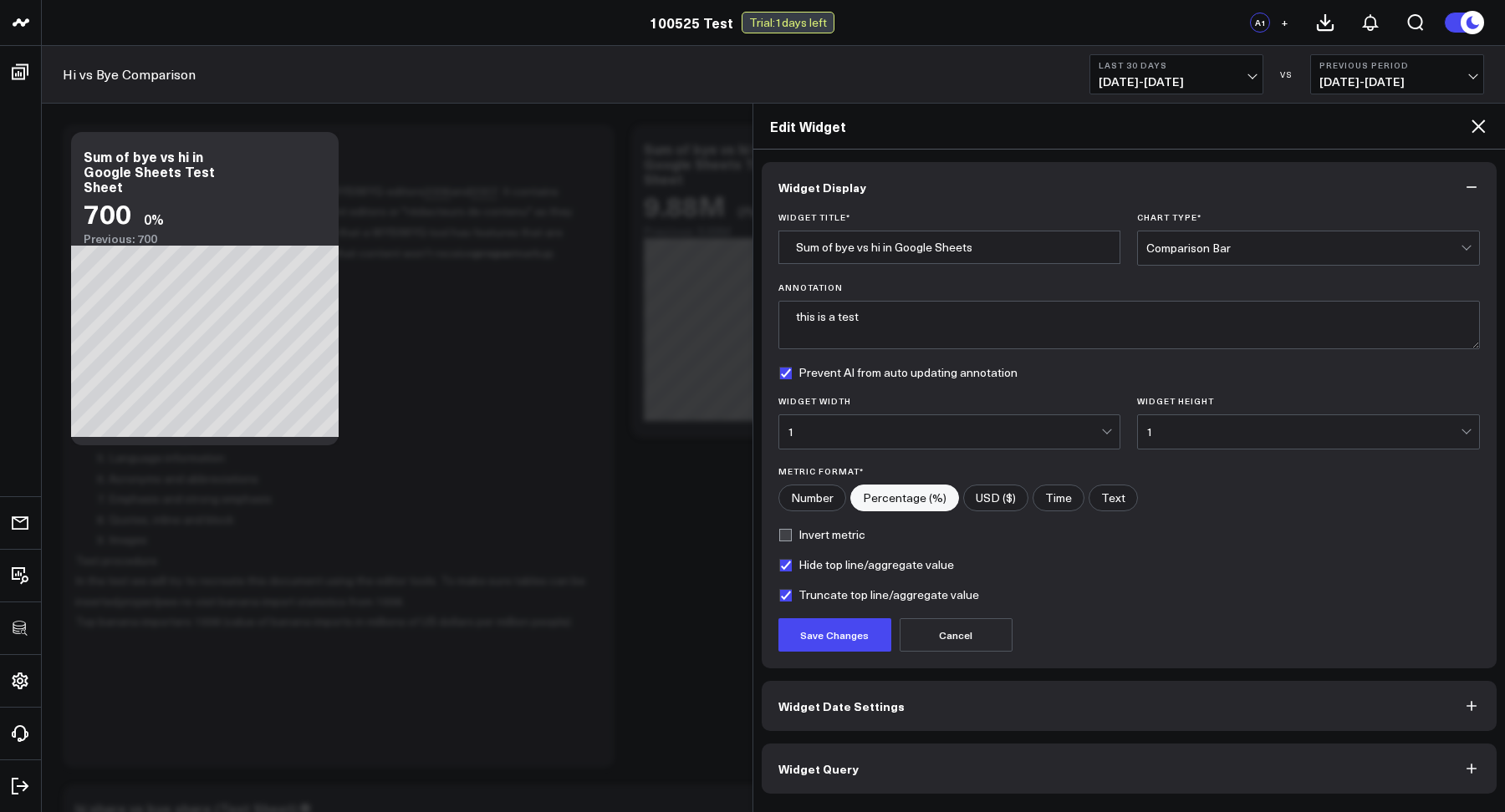
checkbox input "true"
click at [791, 595] on label "Truncate top line/aggregate value" at bounding box center [879, 595] width 201 height 13
click at [791, 595] on input "Truncate top line/aggregate value" at bounding box center [785, 595] width 13 height 13
checkbox input "false"
click at [805, 635] on button "Save Changes" at bounding box center [834, 635] width 113 height 33
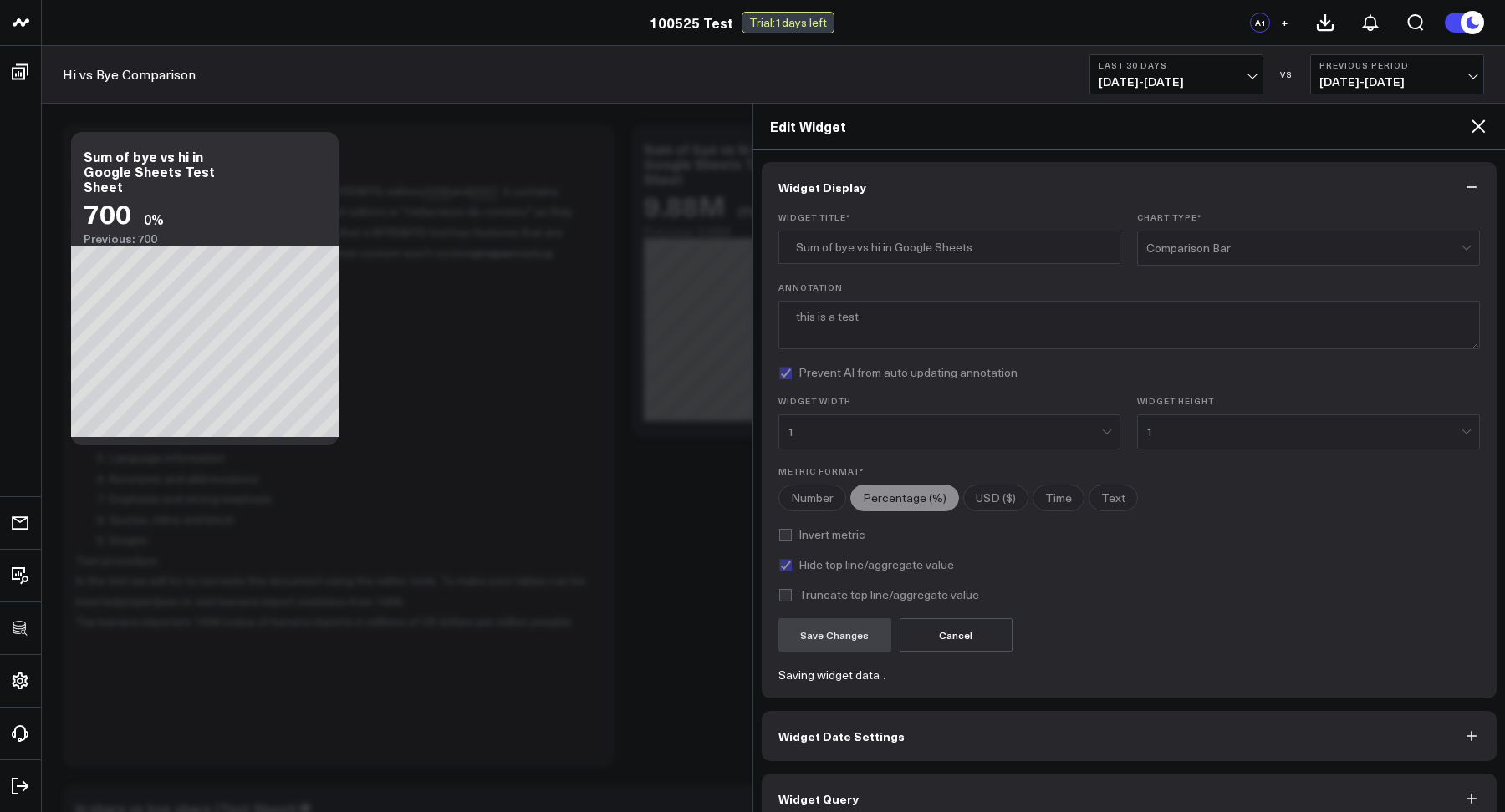
radio input"] "true"
radio input"] "false"
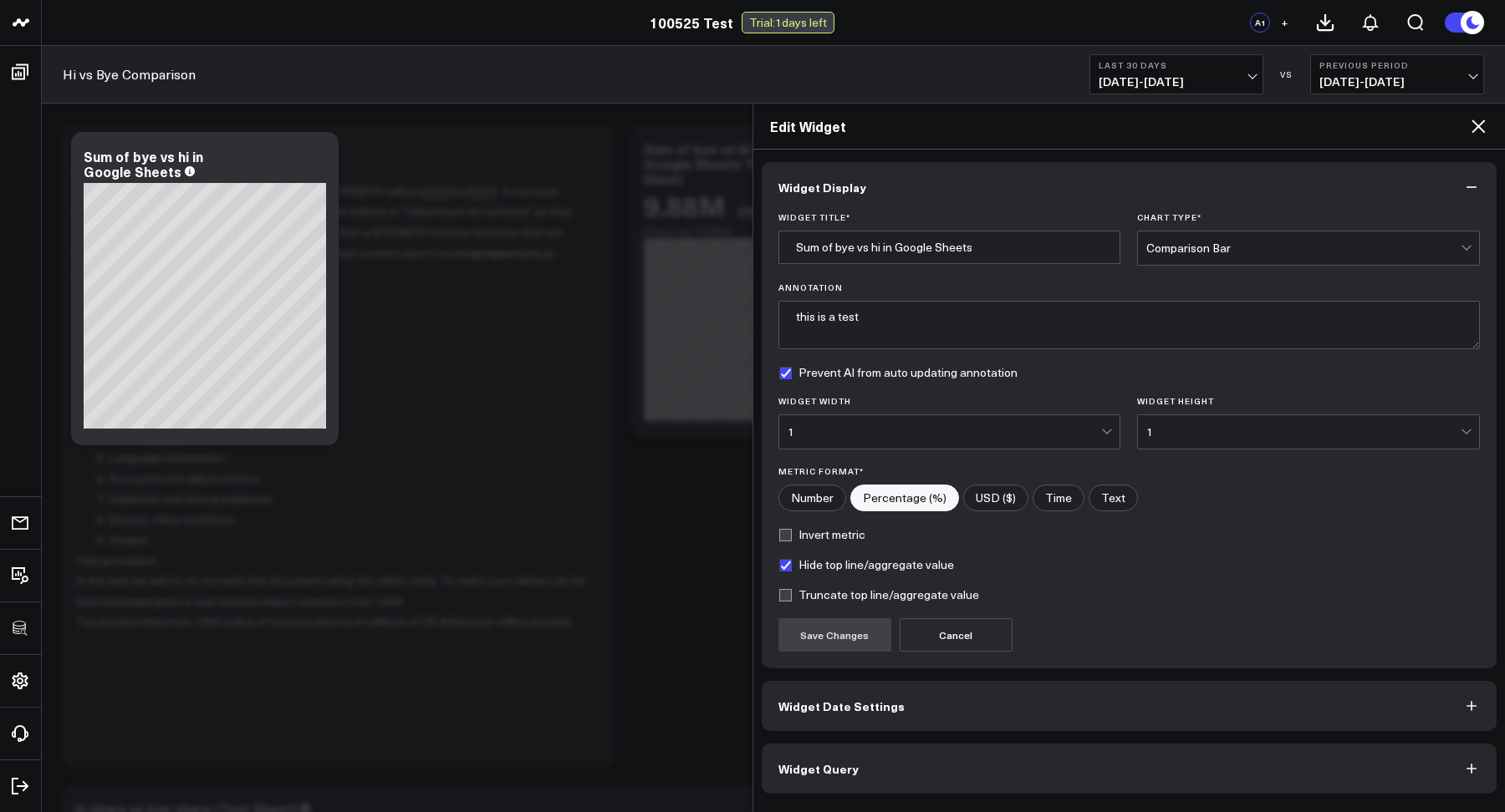
click at [983, 504] on input"] "USD ($)" at bounding box center [996, 498] width 64 height 25
radio input"] "true"
click at [805, 644] on button "Save Changes" at bounding box center [834, 635] width 113 height 33
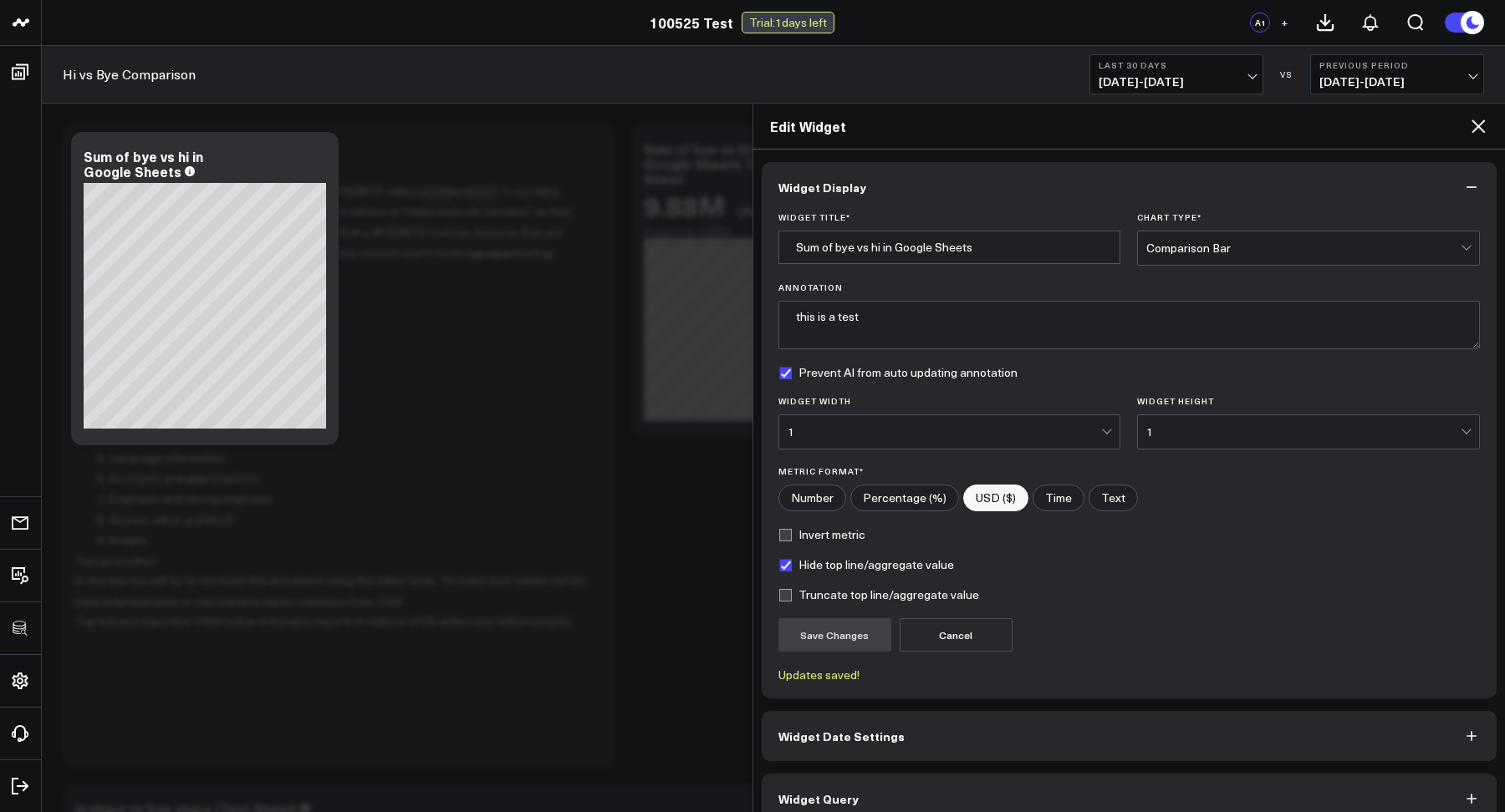
click at [894, 499] on input"] "Percentage (%)" at bounding box center [905, 498] width 107 height 25
radio input"] "true"
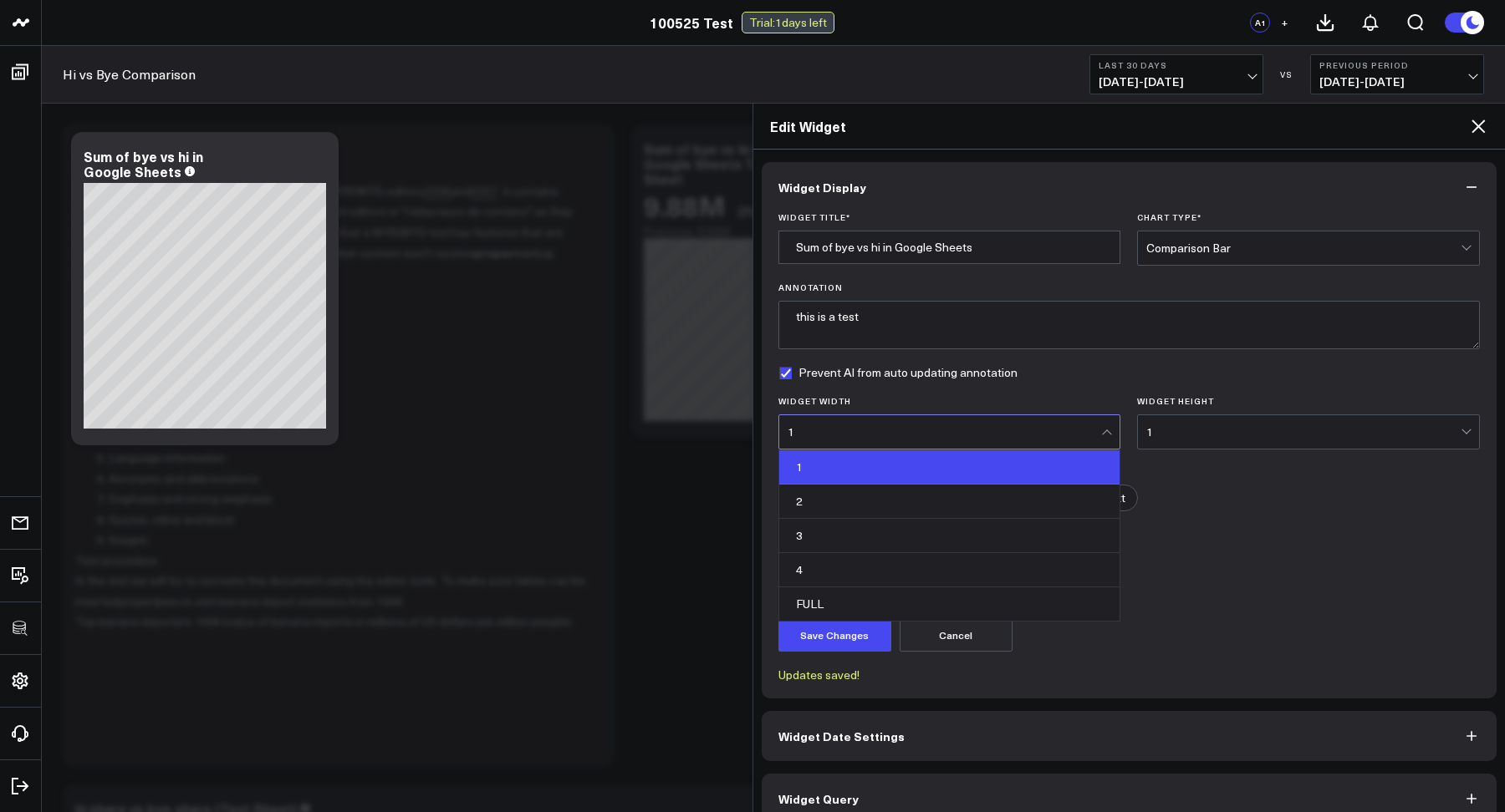
click at [876, 441] on div "1" at bounding box center [944, 432] width 314 height 33
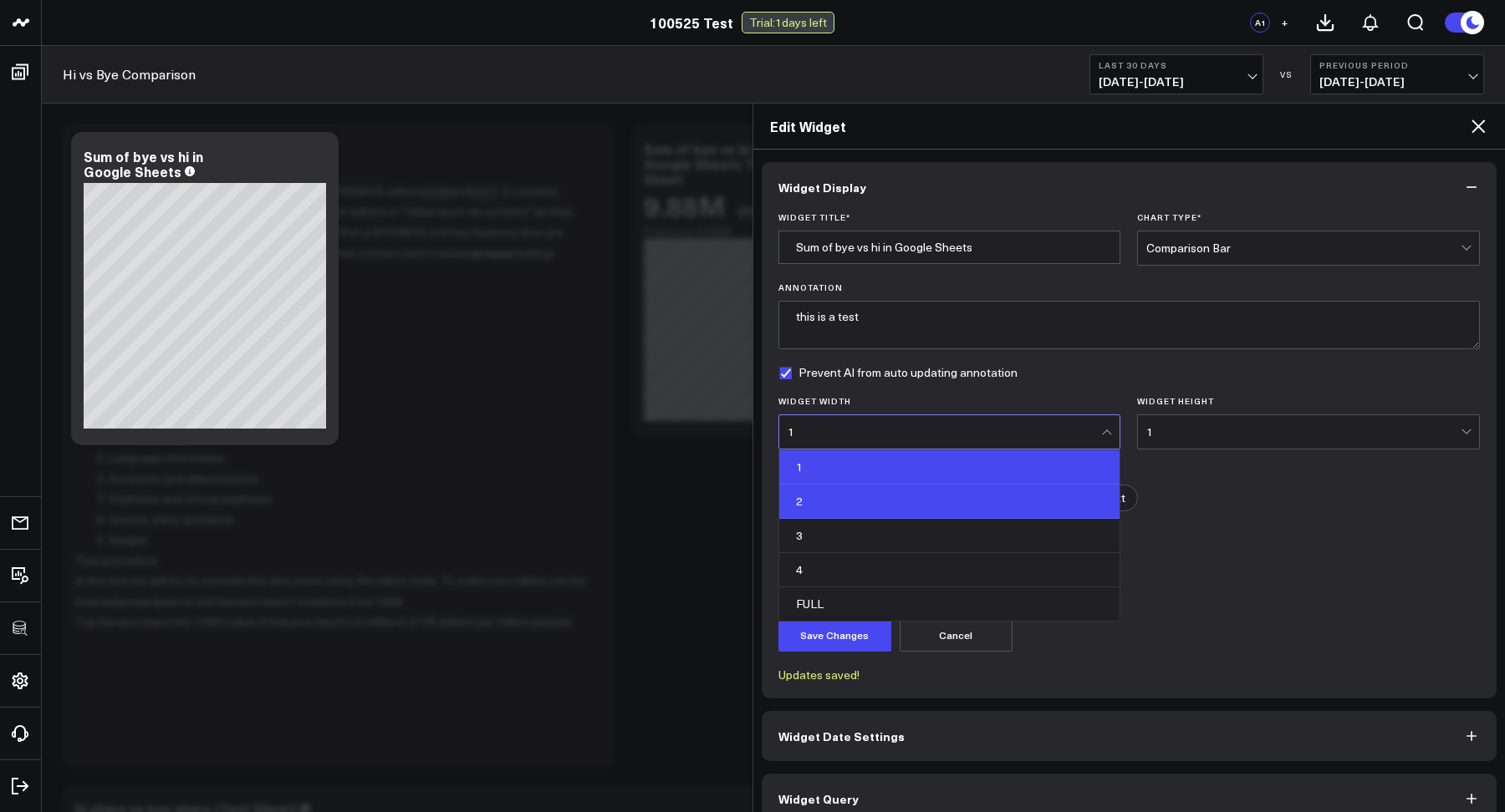
click at [848, 504] on div "2" at bounding box center [949, 501] width 341 height 34
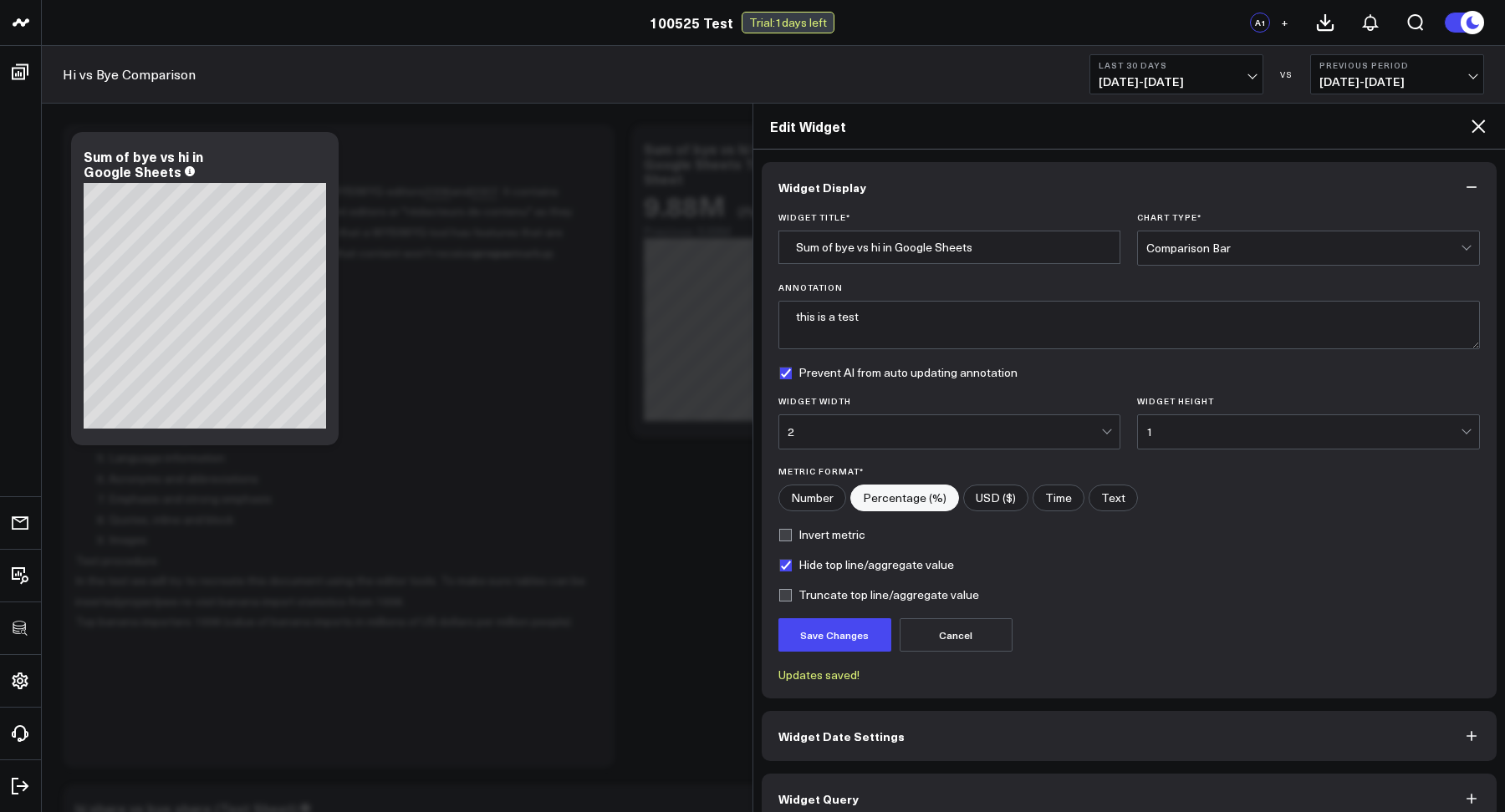
click at [1175, 451] on form "Widget Title * Sum of bye vs hi in Google Sheets Chart Type * Comparison Bar An…" at bounding box center [1129, 447] width 702 height 470
click at [1158, 435] on div "1" at bounding box center [1302, 432] width 314 height 13
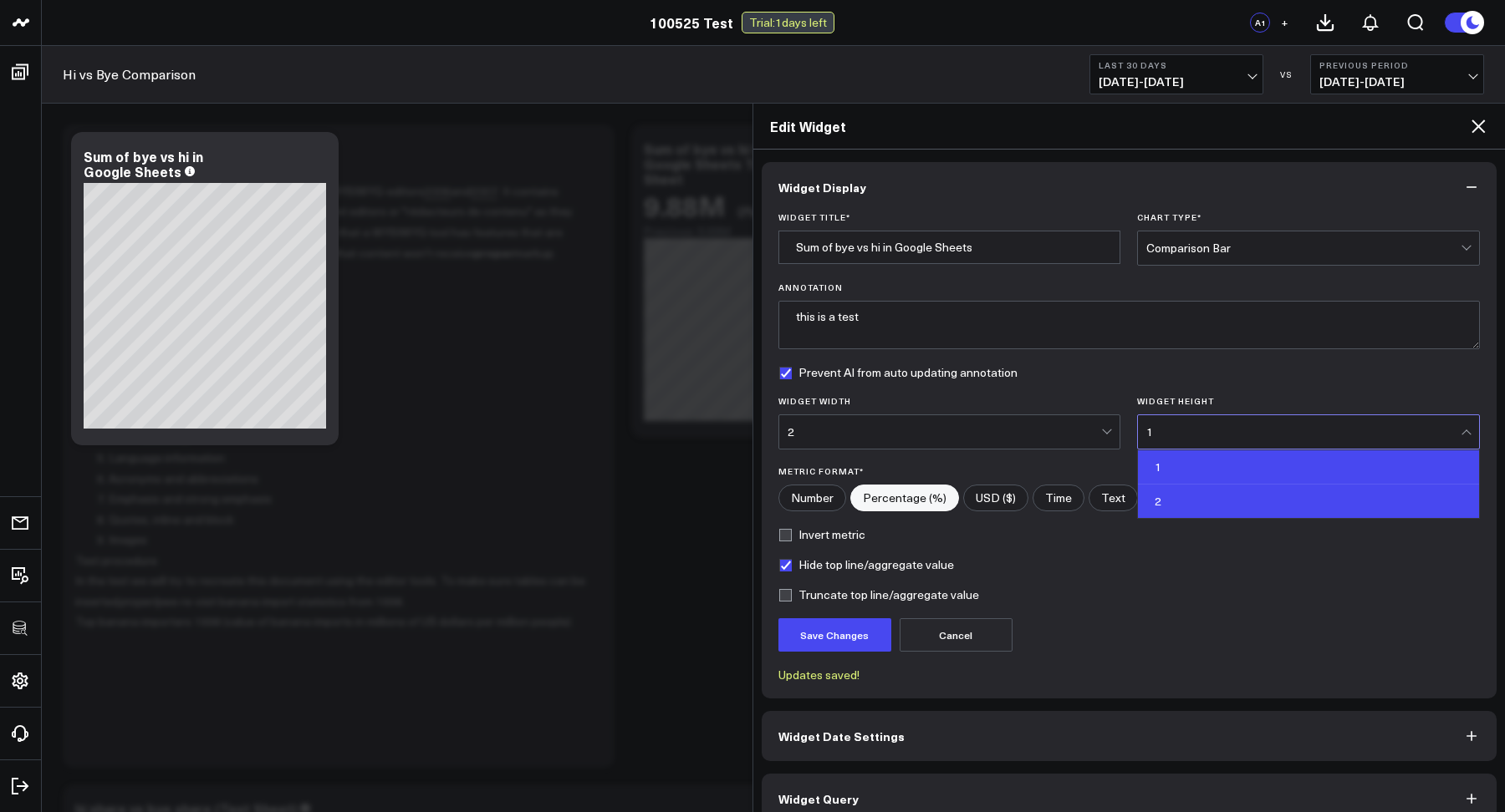
click at [1163, 486] on div "2" at bounding box center [1307, 501] width 341 height 33
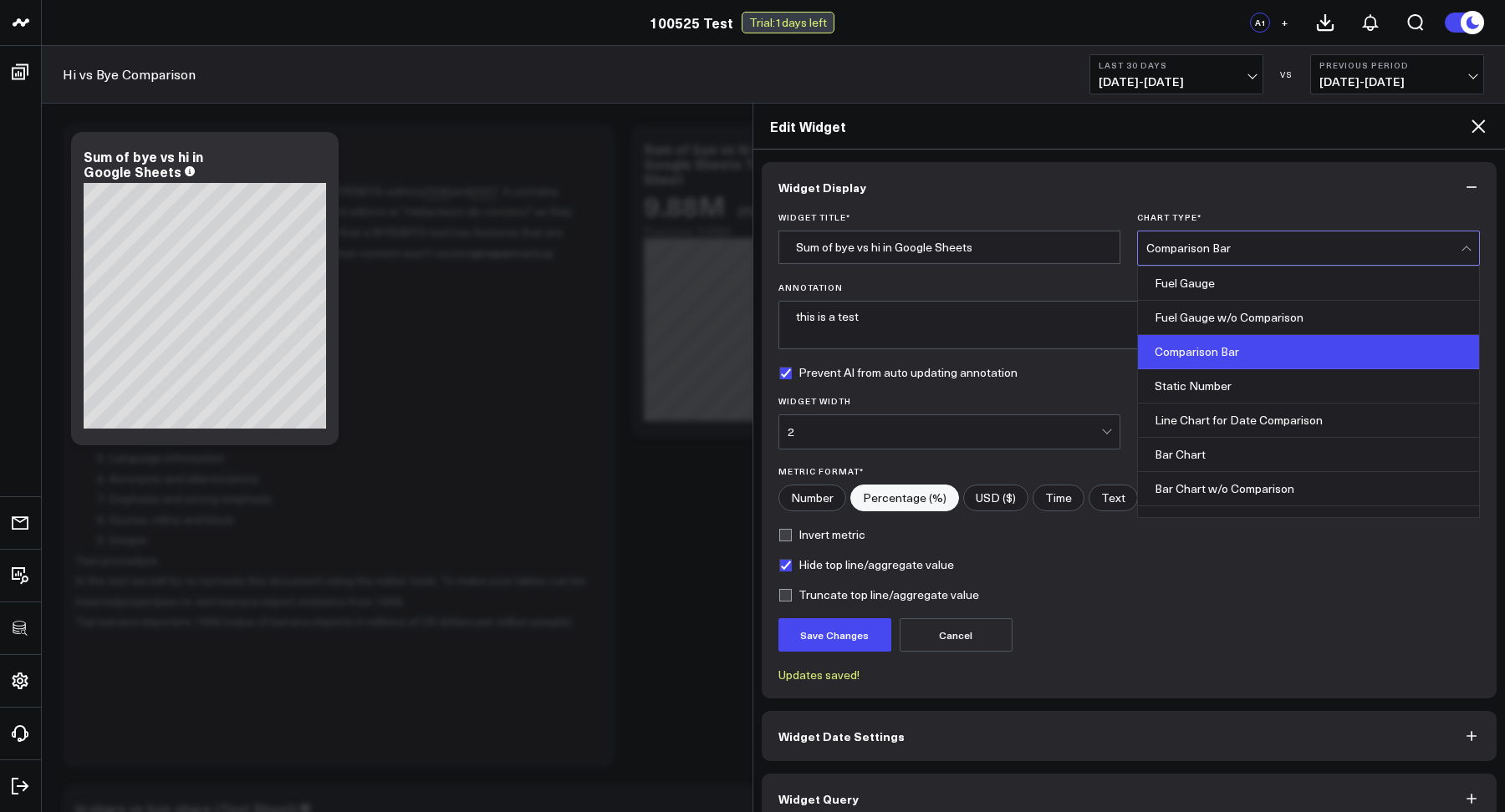
click at [1176, 254] on div "Comparison Bar" at bounding box center [1302, 248] width 314 height 33
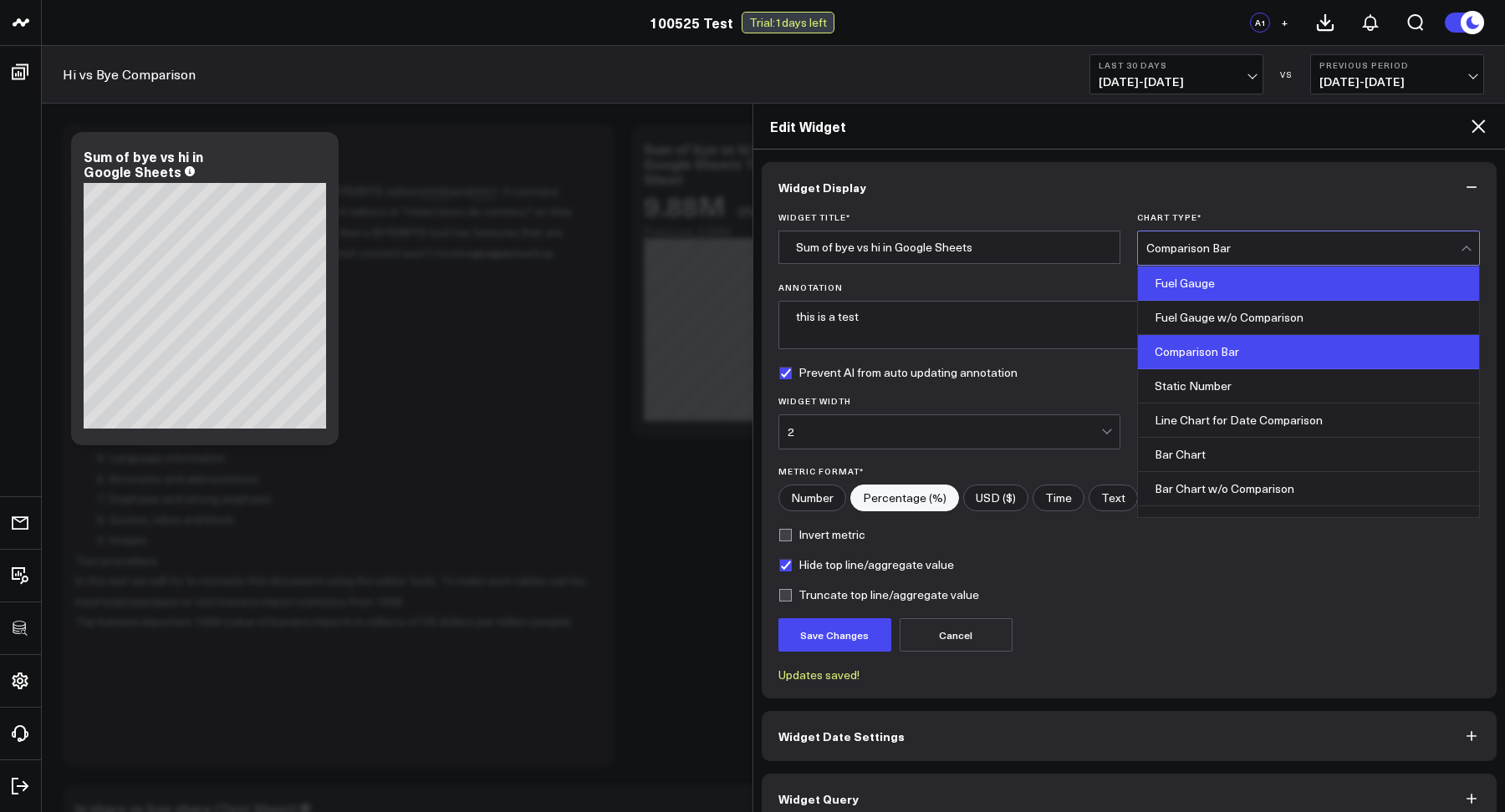
click at [1160, 293] on div "Fuel Gauge" at bounding box center [1307, 283] width 341 height 34
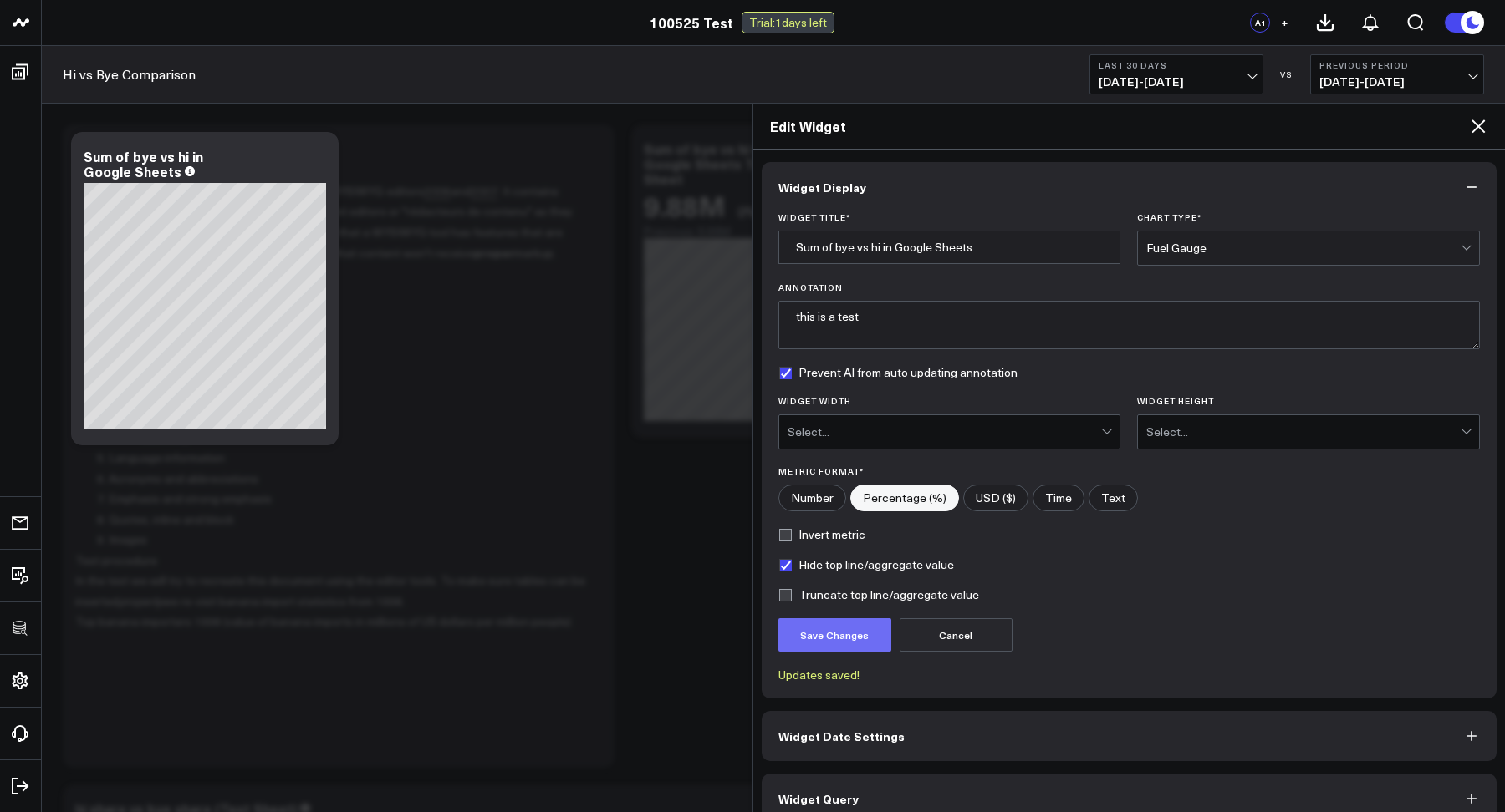
click at [833, 637] on button "Save Changes" at bounding box center [834, 635] width 113 height 33
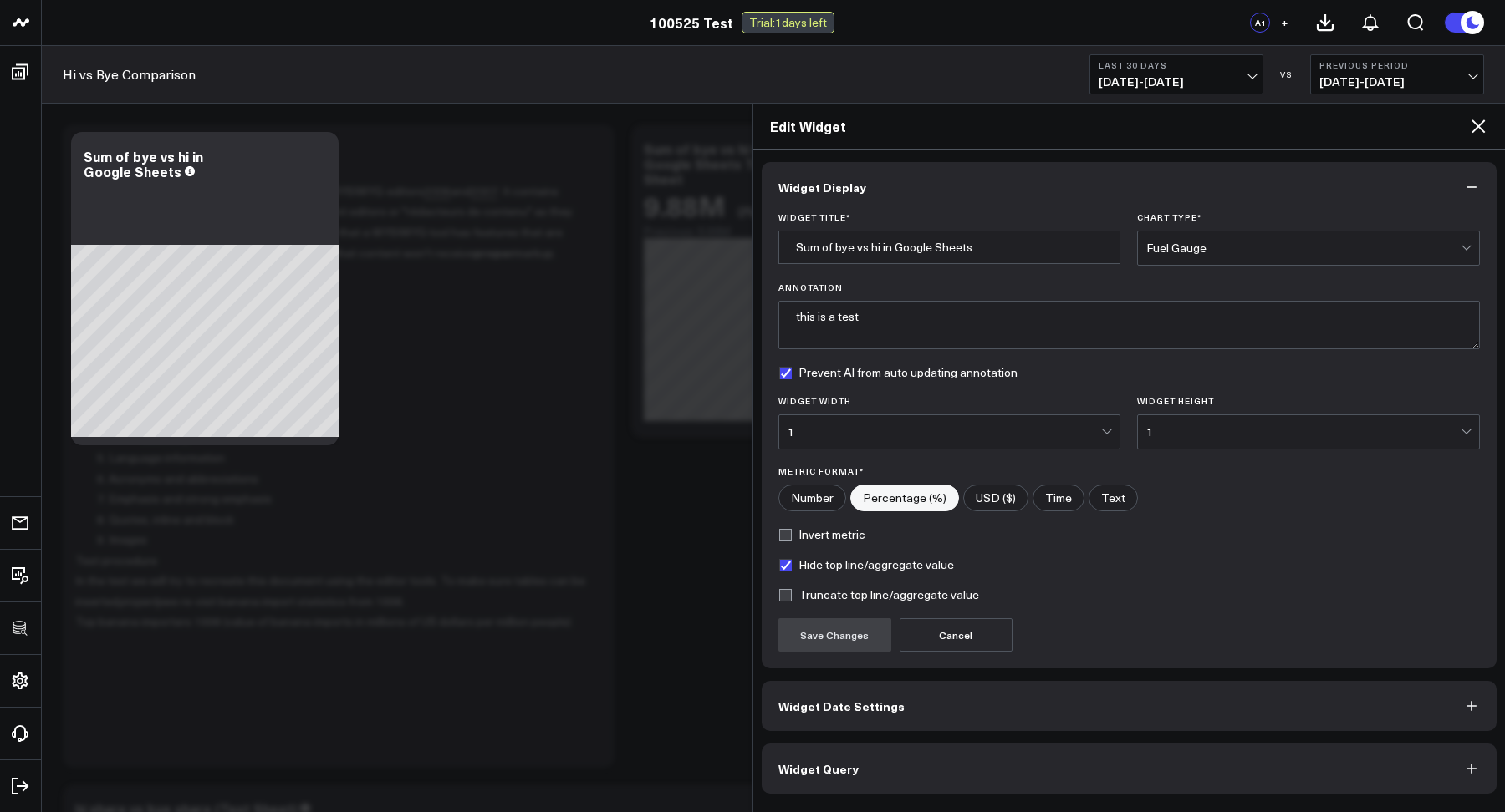
click at [970, 430] on div "1" at bounding box center [944, 432] width 314 height 13
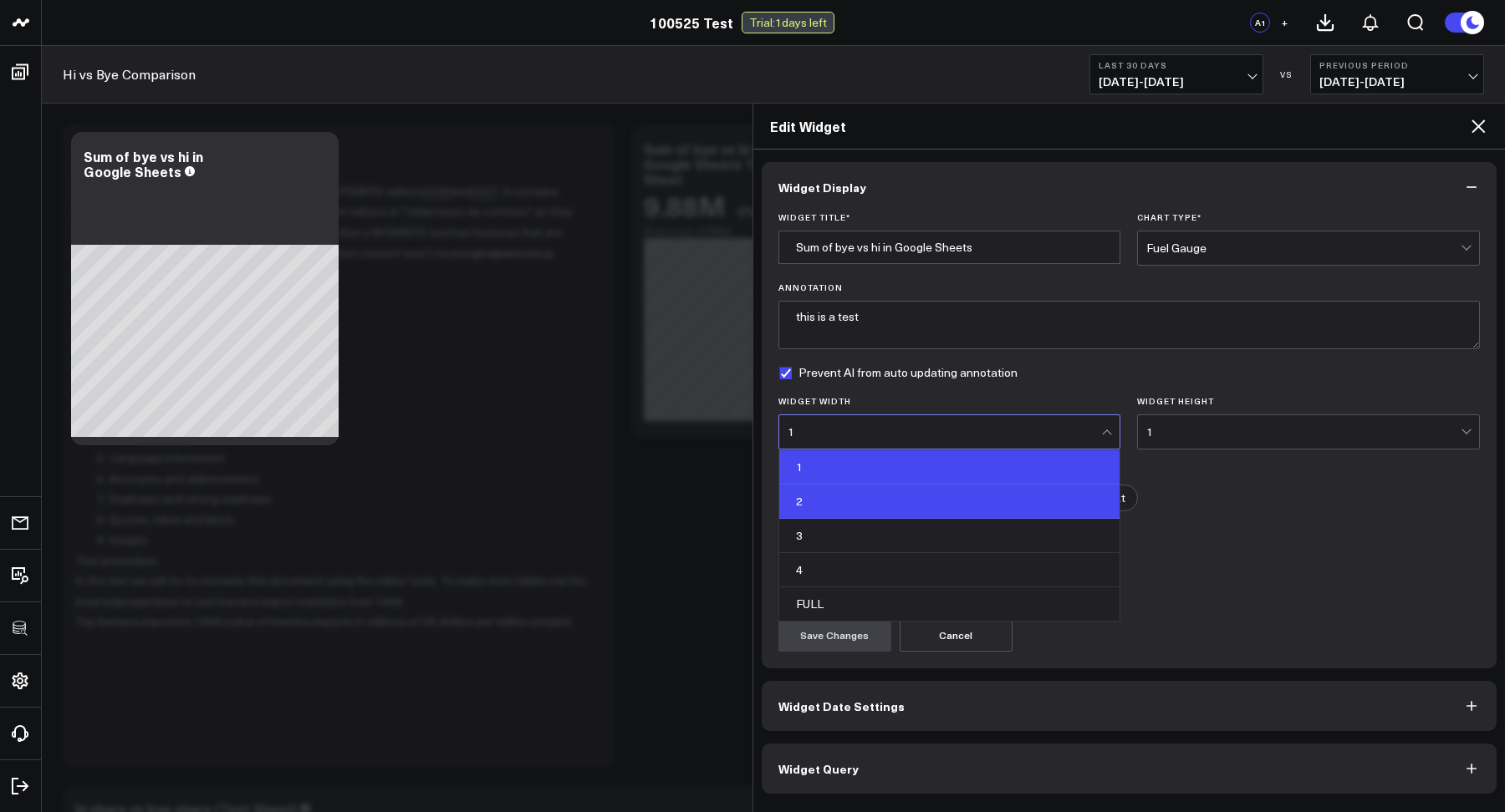
click at [895, 494] on div "2" at bounding box center [949, 501] width 341 height 34
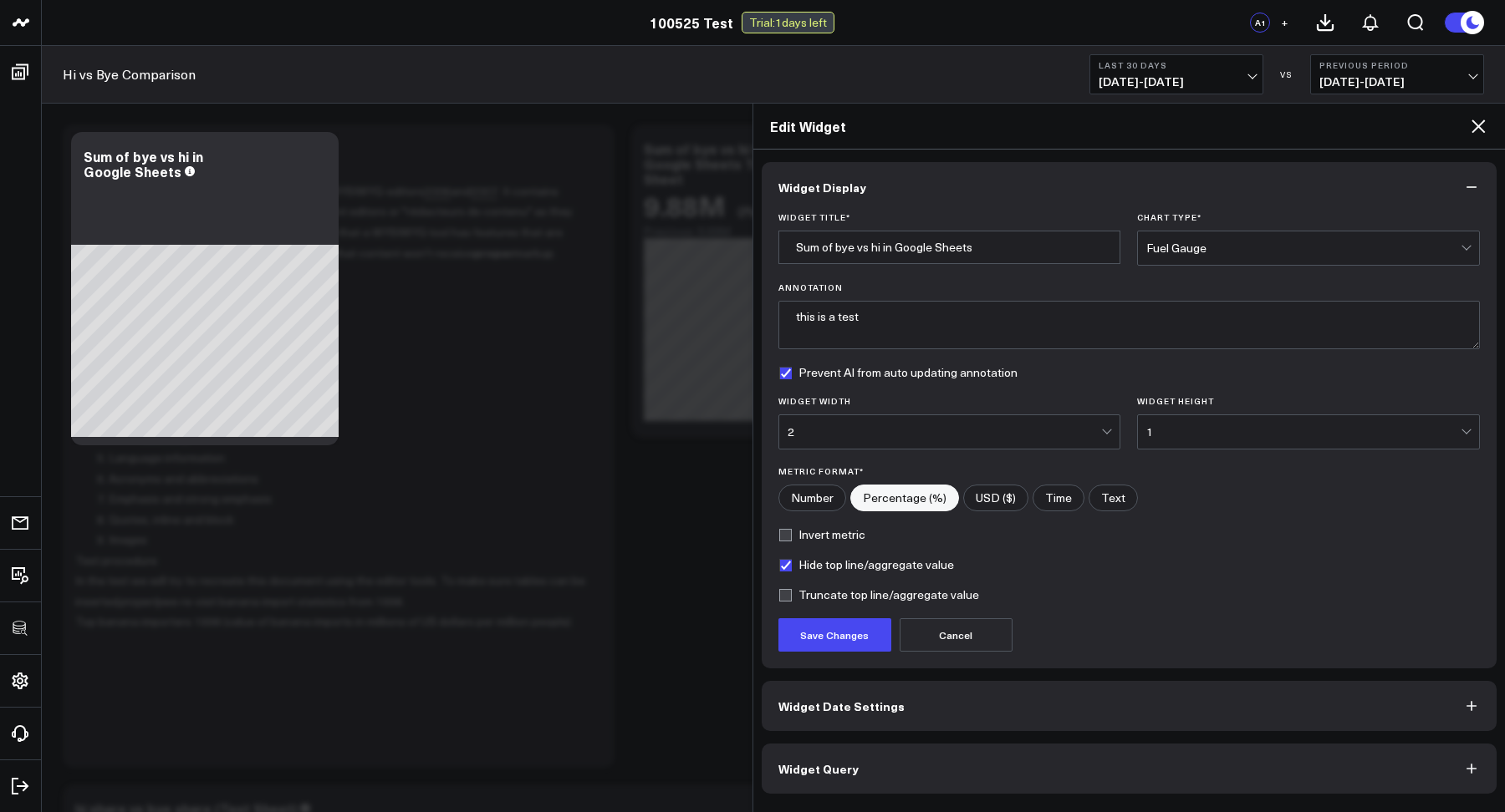
click at [1147, 449] on form "Widget Title * Sum of bye vs hi in Google Sheets Chart Type * Fuel Gauge Annota…" at bounding box center [1129, 432] width 702 height 439
click at [1152, 441] on div "1" at bounding box center [1302, 432] width 314 height 33
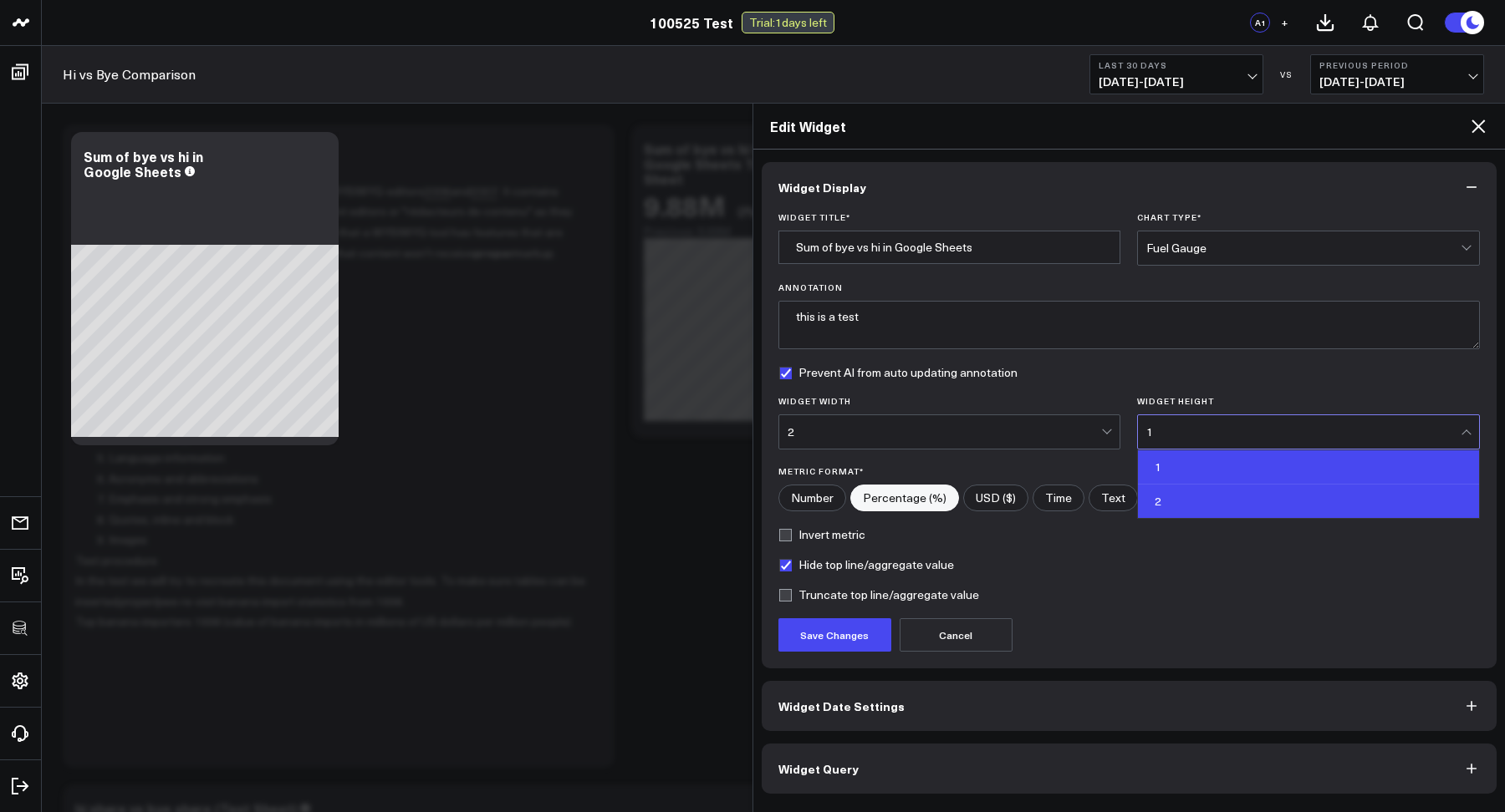
click at [1166, 501] on div "2" at bounding box center [1307, 501] width 341 height 33
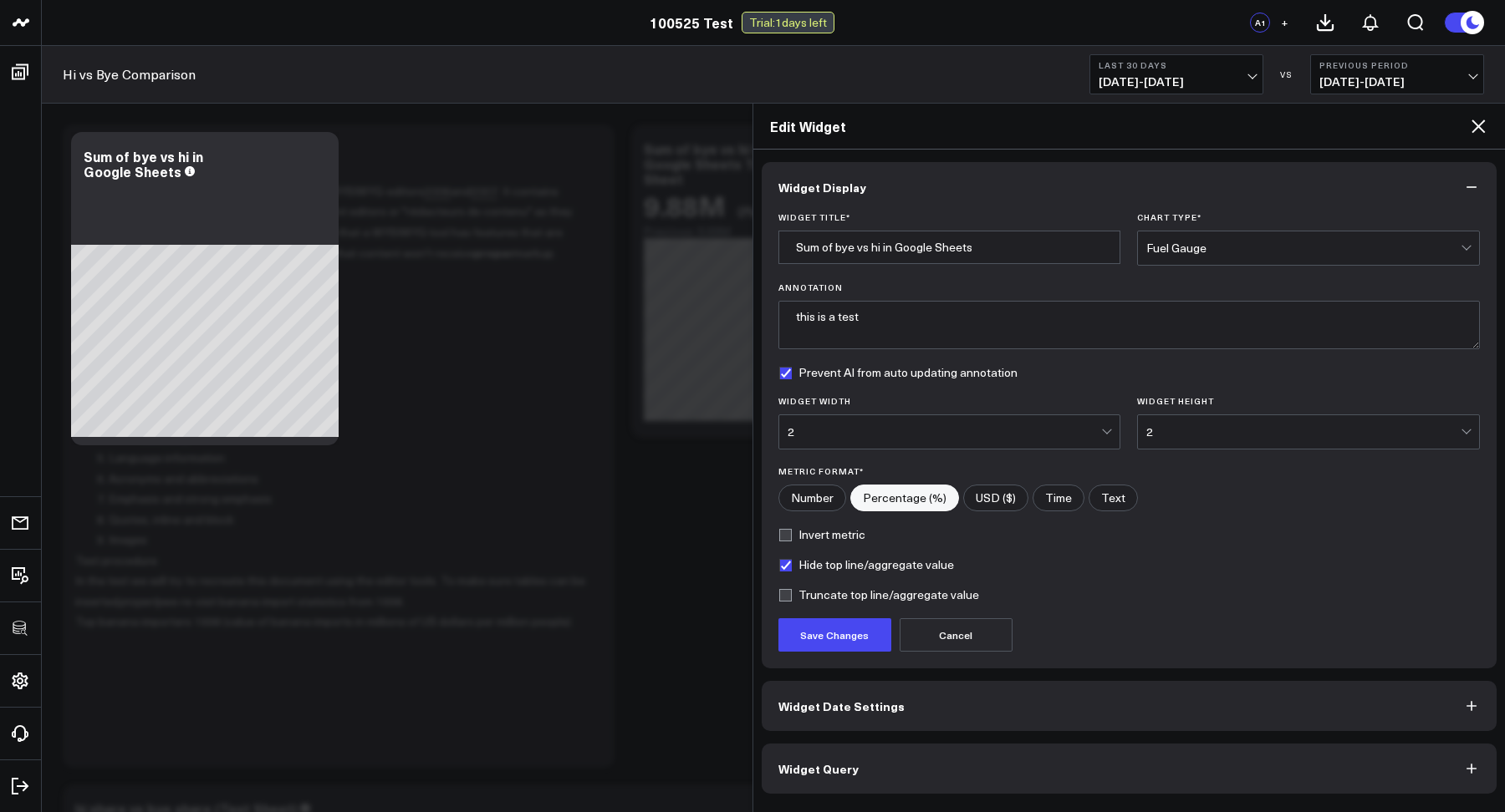
click at [969, 503] on input"] "USD ($)" at bounding box center [996, 498] width 64 height 25
radio input"] "true"
click at [809, 639] on button "Save Changes" at bounding box center [834, 635] width 113 height 33
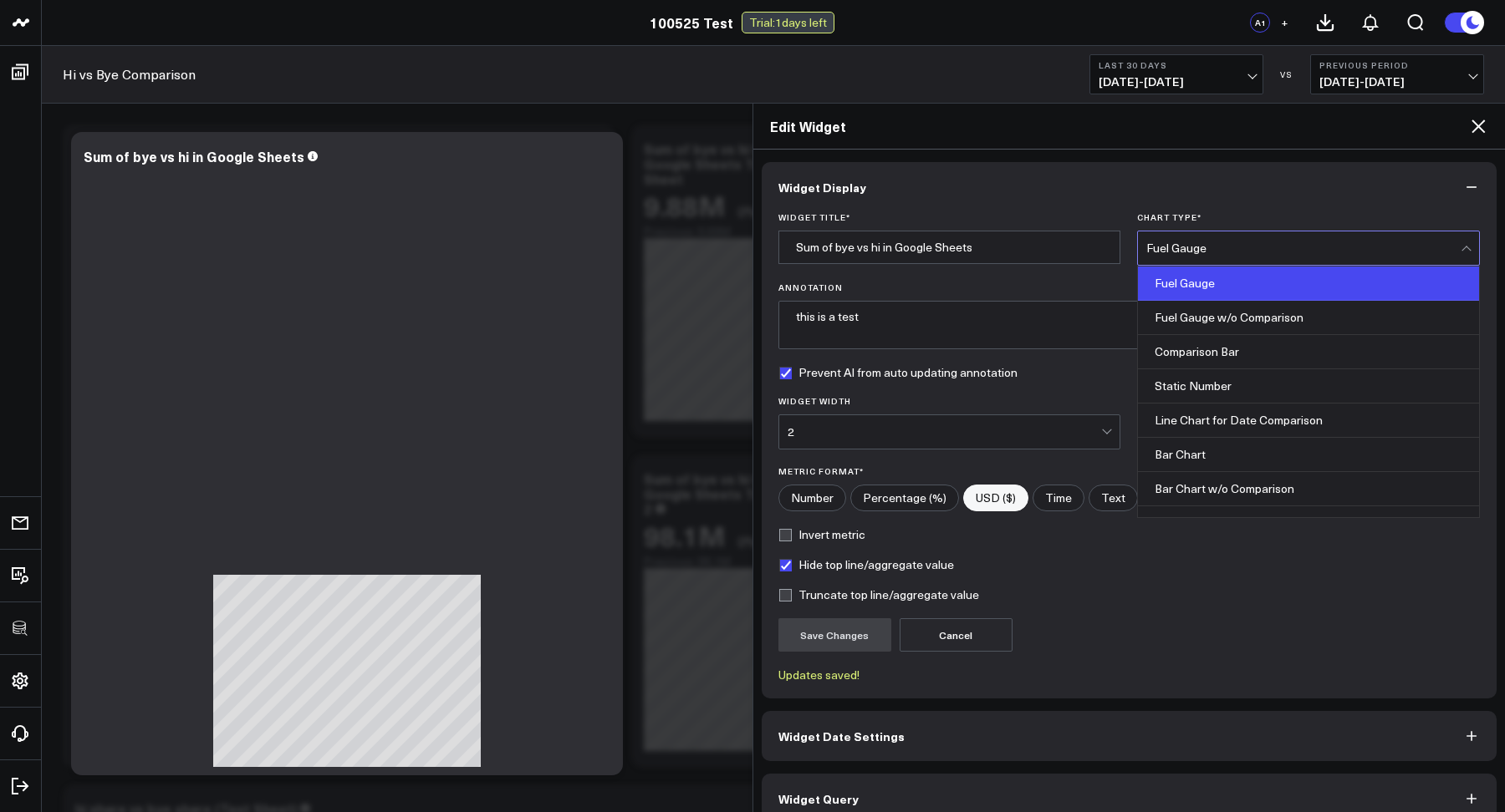
click at [1199, 248] on div "Fuel Gauge" at bounding box center [1302, 248] width 314 height 13
click at [1187, 316] on div "Fuel Gauge w/o Comparison" at bounding box center [1307, 317] width 341 height 34
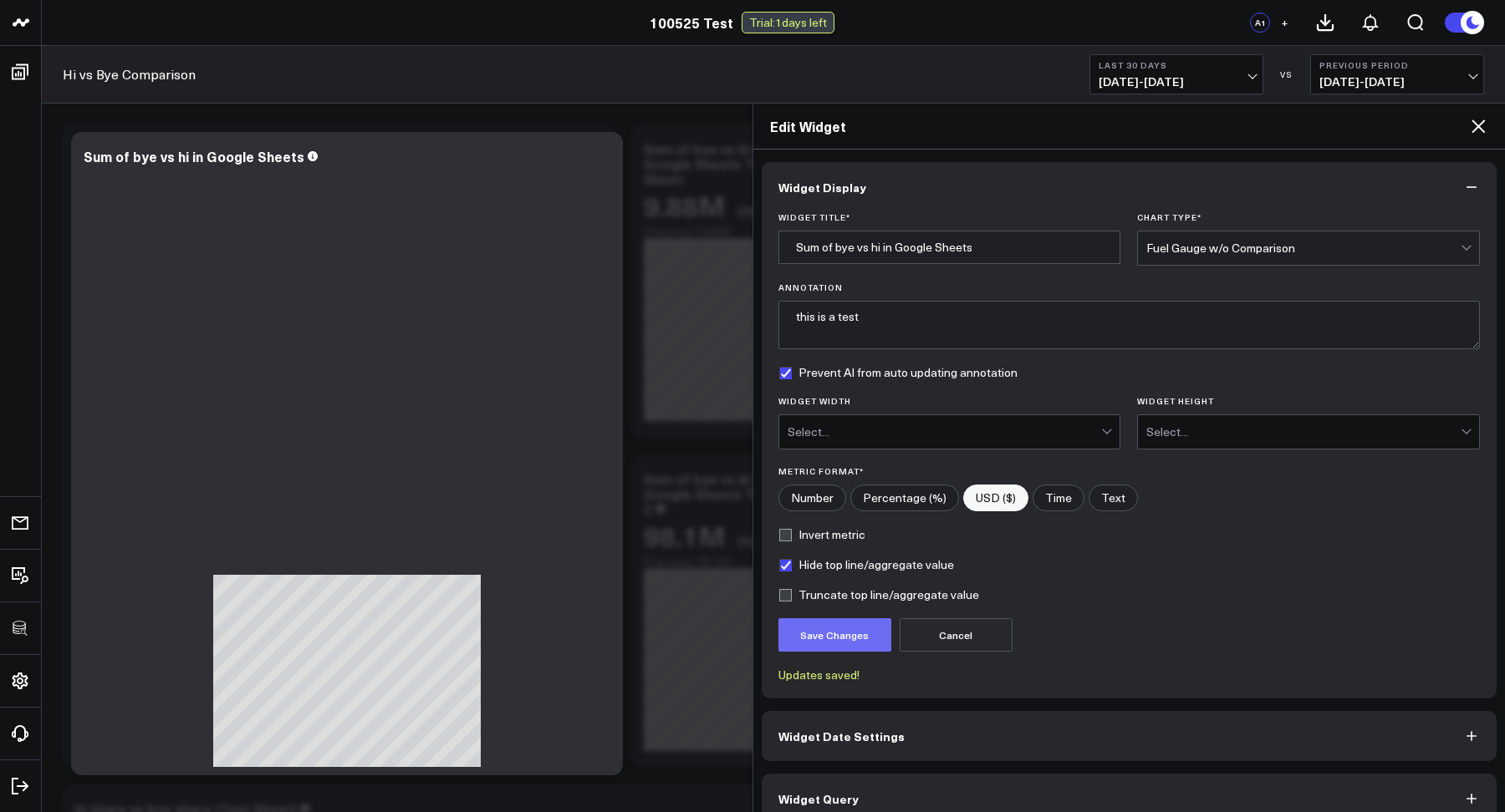
click at [833, 631] on button "Save Changes" at bounding box center [834, 635] width 113 height 33
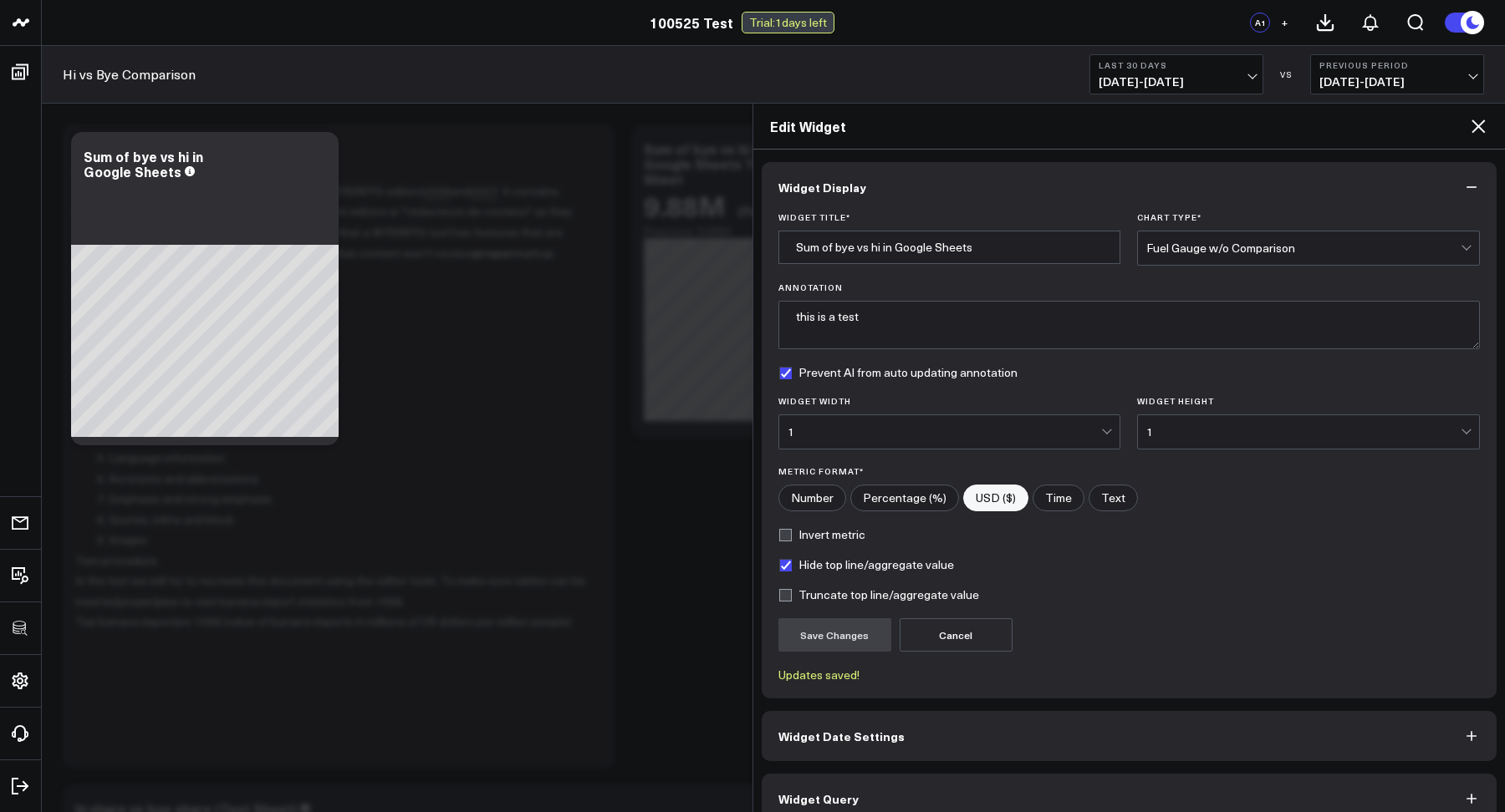
click at [1050, 439] on div "1" at bounding box center [944, 432] width 314 height 33
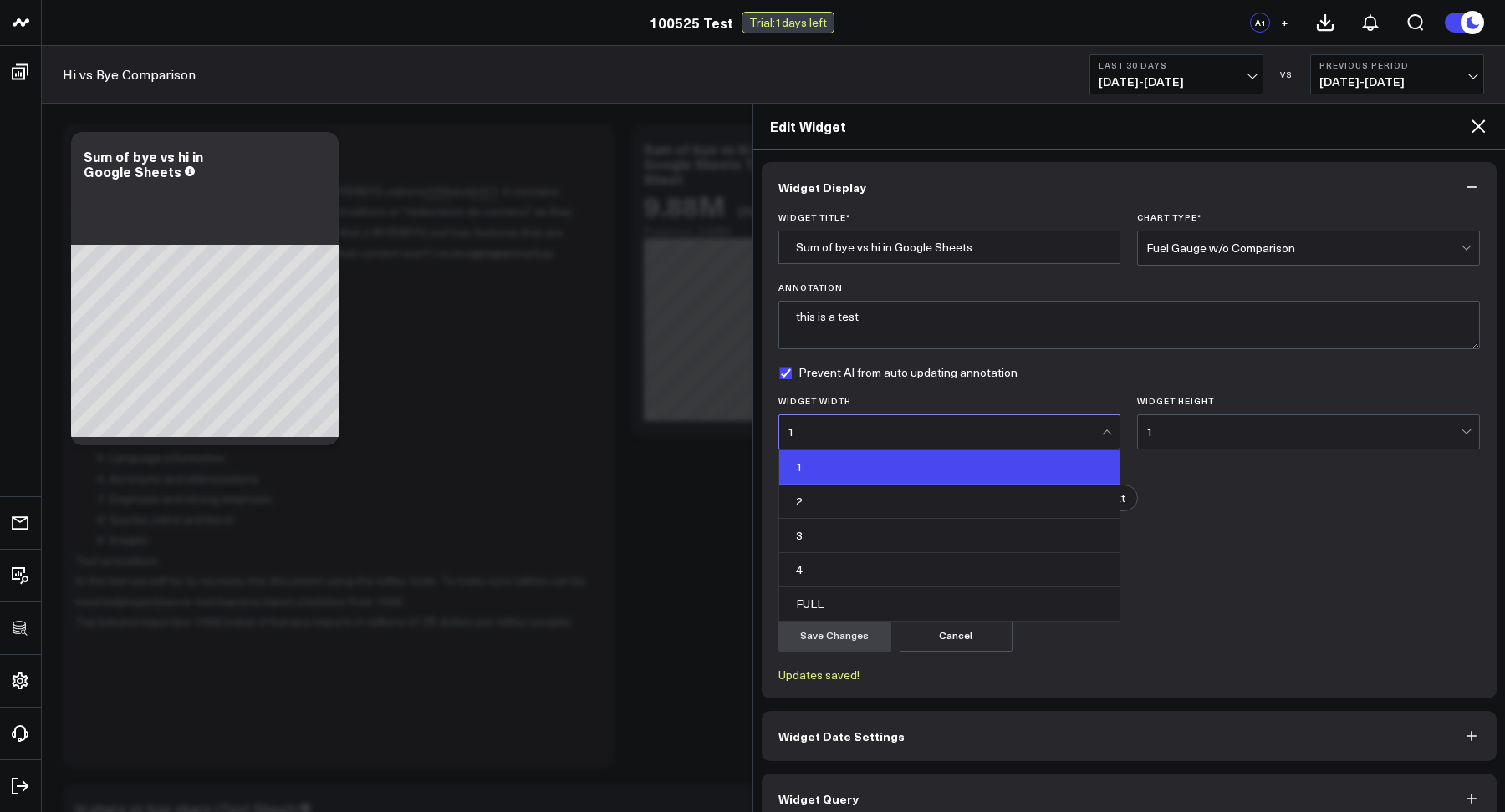
click at [940, 493] on div "2" at bounding box center [949, 501] width 341 height 34
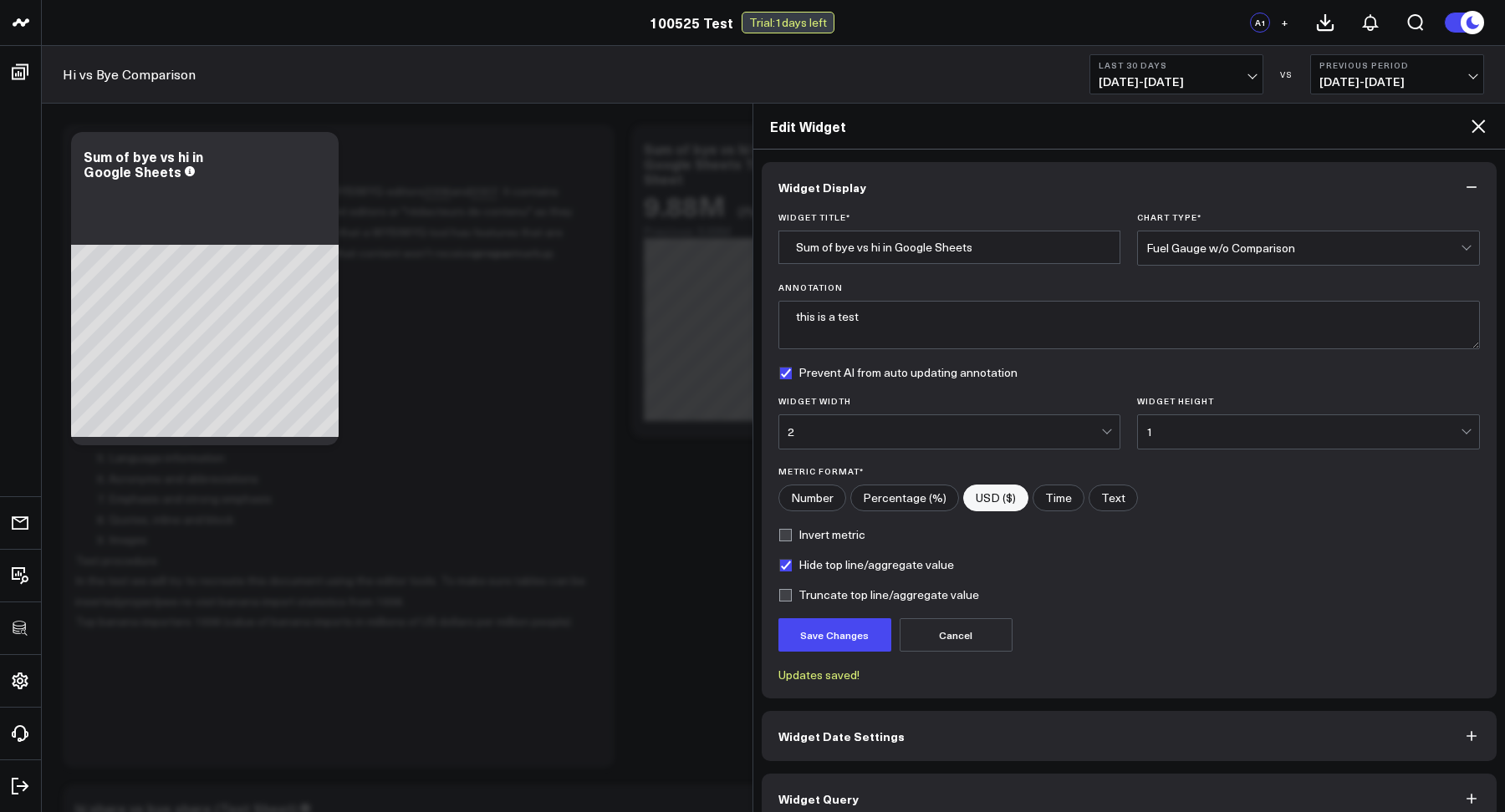
click at [1218, 426] on div "1" at bounding box center [1302, 432] width 314 height 13
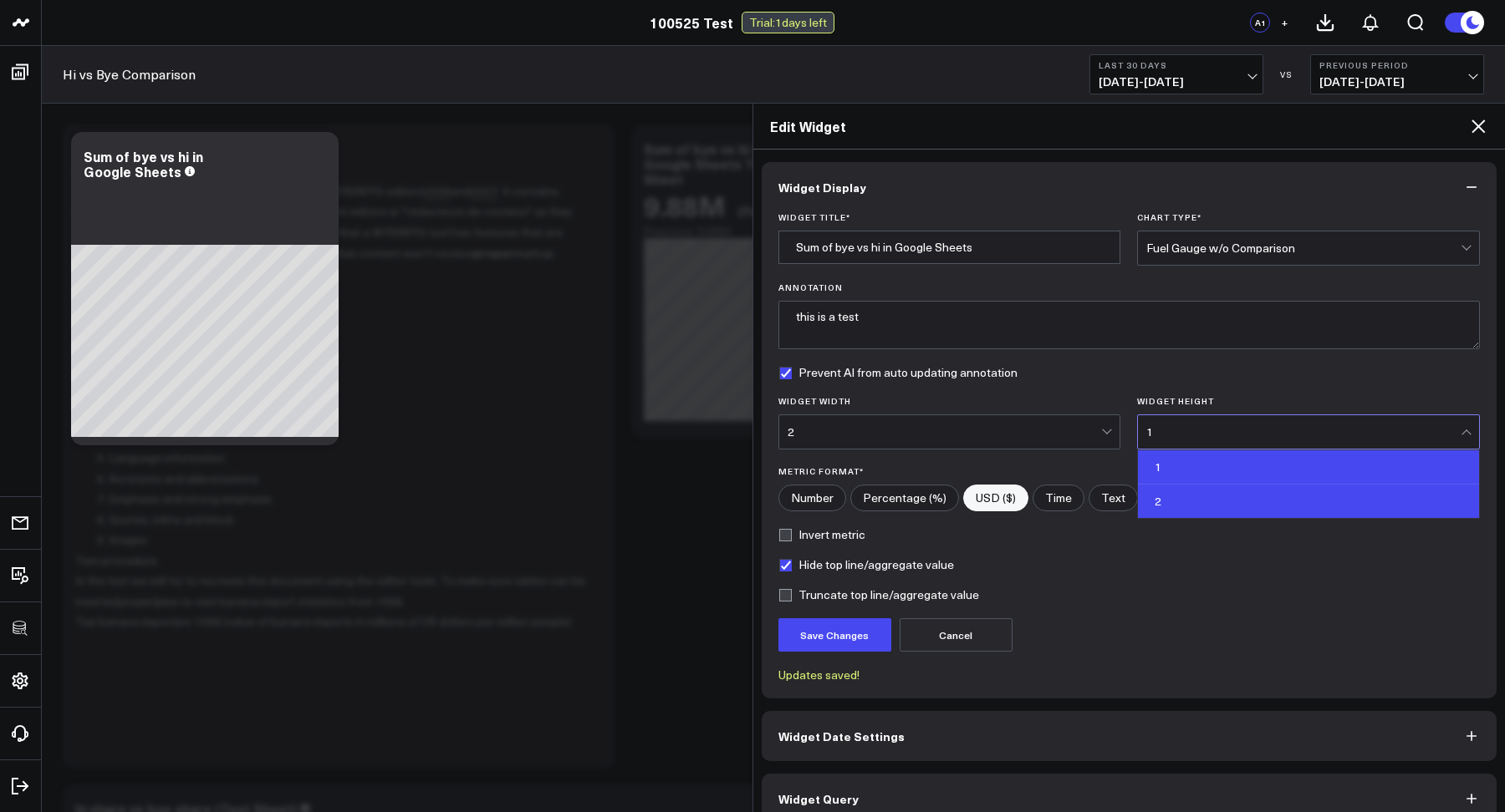
click at [1152, 496] on div "2" at bounding box center [1307, 501] width 341 height 33
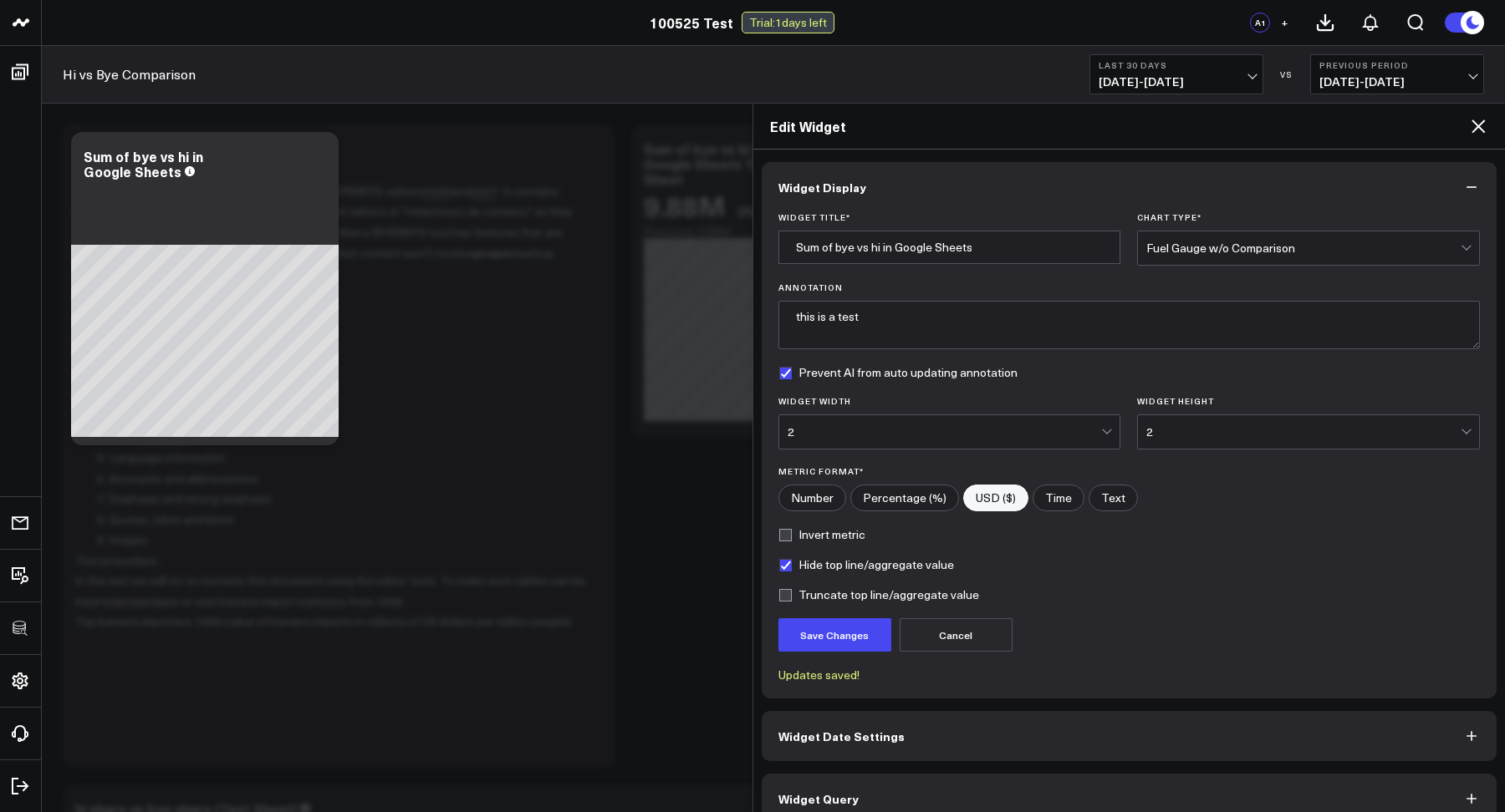
click at [1183, 245] on div "Fuel Gauge w/o Comparison" at bounding box center [1302, 248] width 314 height 13
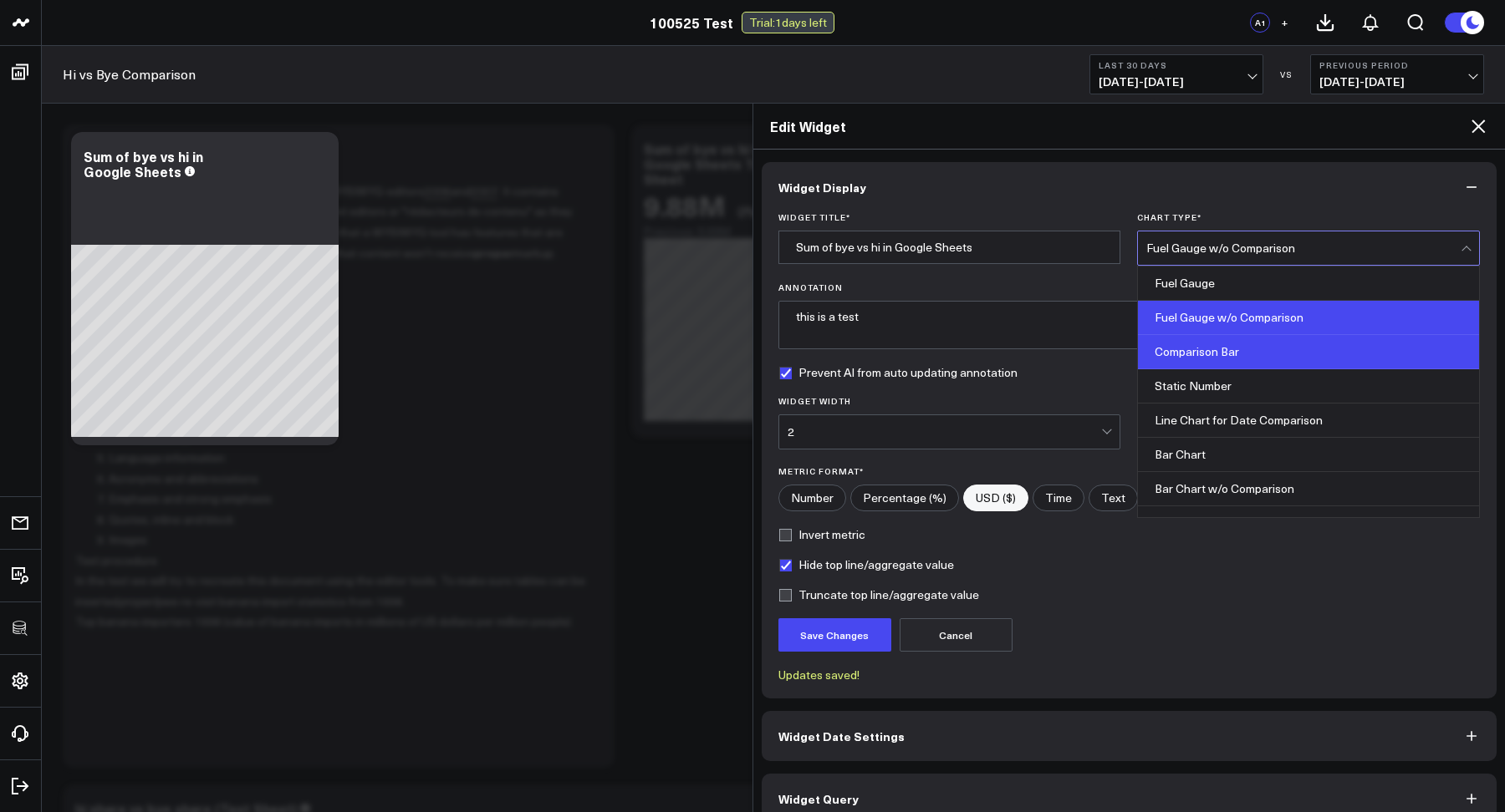
click at [1181, 365] on div "Comparison Bar" at bounding box center [1307, 352] width 341 height 34
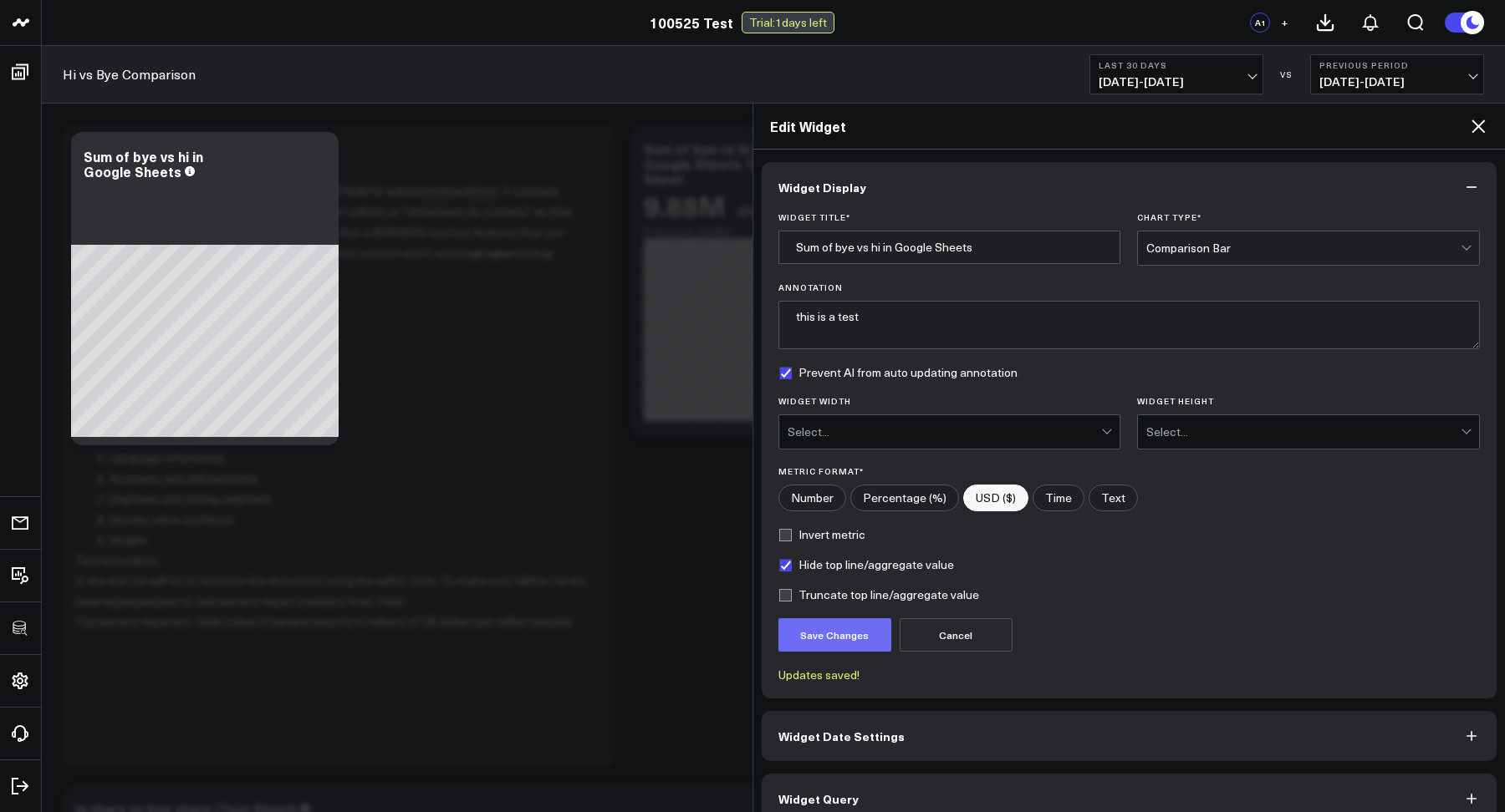
click at [872, 626] on button "Save Changes" at bounding box center [834, 635] width 113 height 33
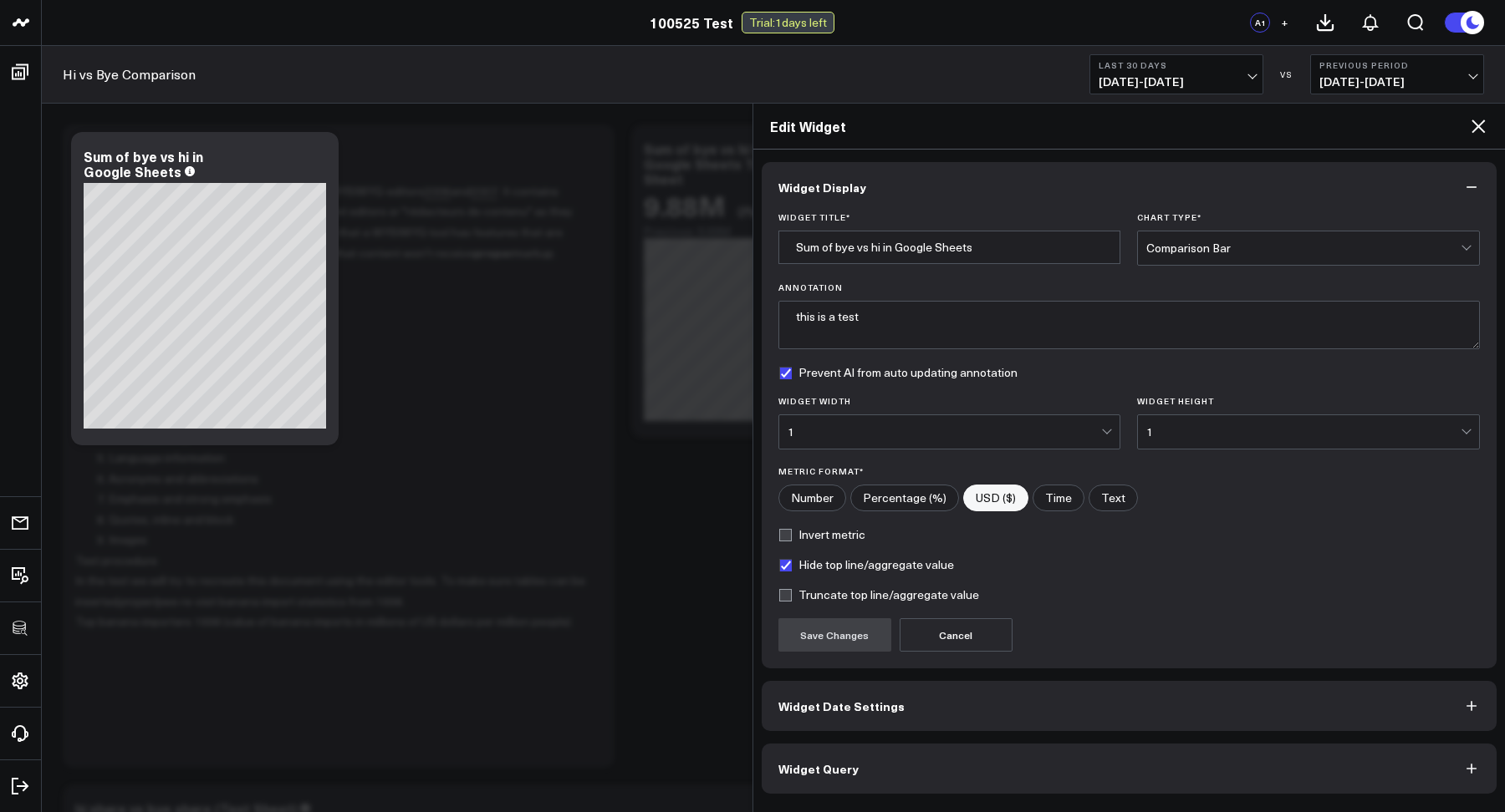
click at [1182, 260] on div "Comparison Bar" at bounding box center [1302, 248] width 314 height 33
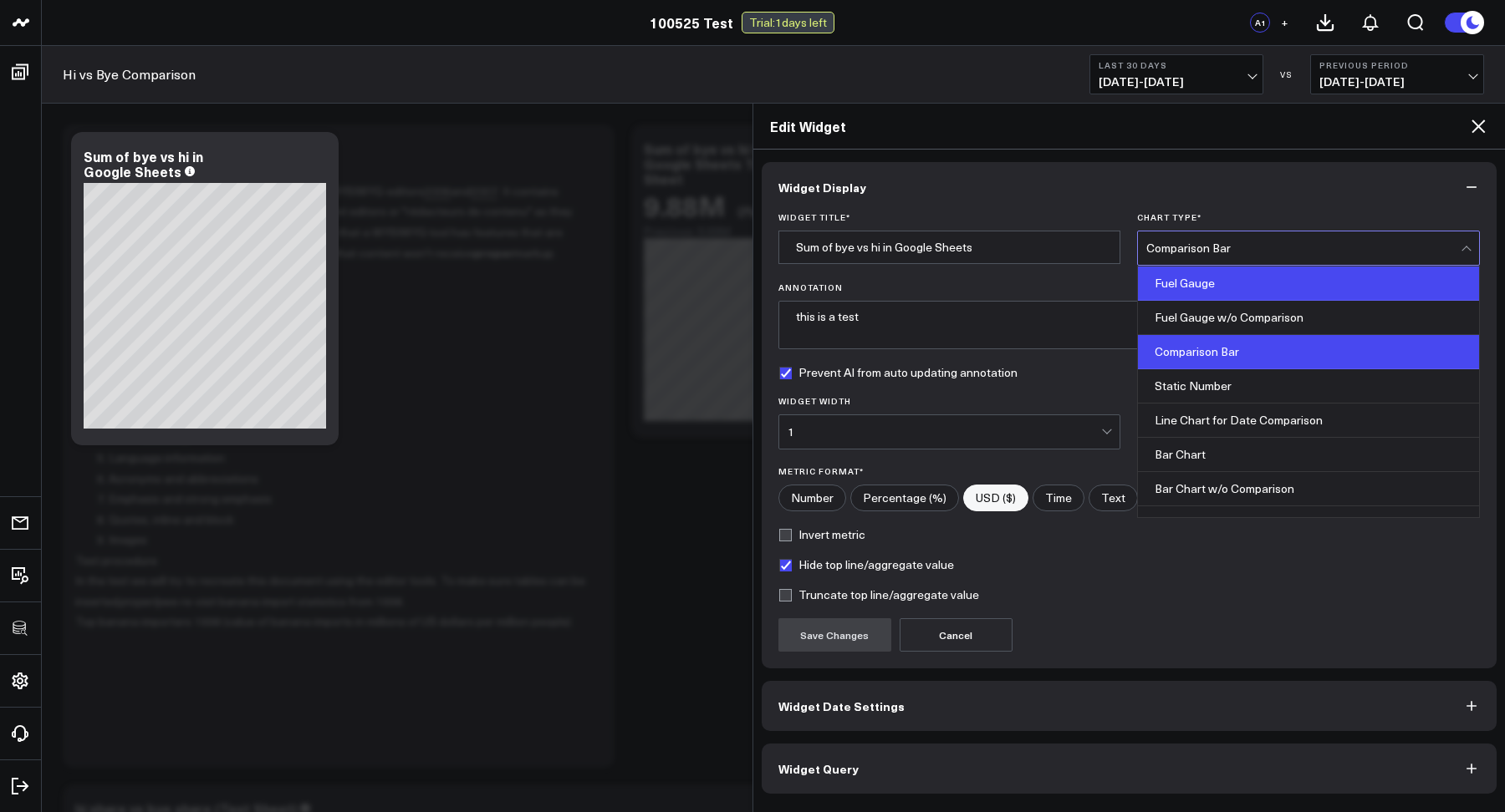
click at [1179, 290] on div "Fuel Gauge" at bounding box center [1307, 283] width 341 height 34
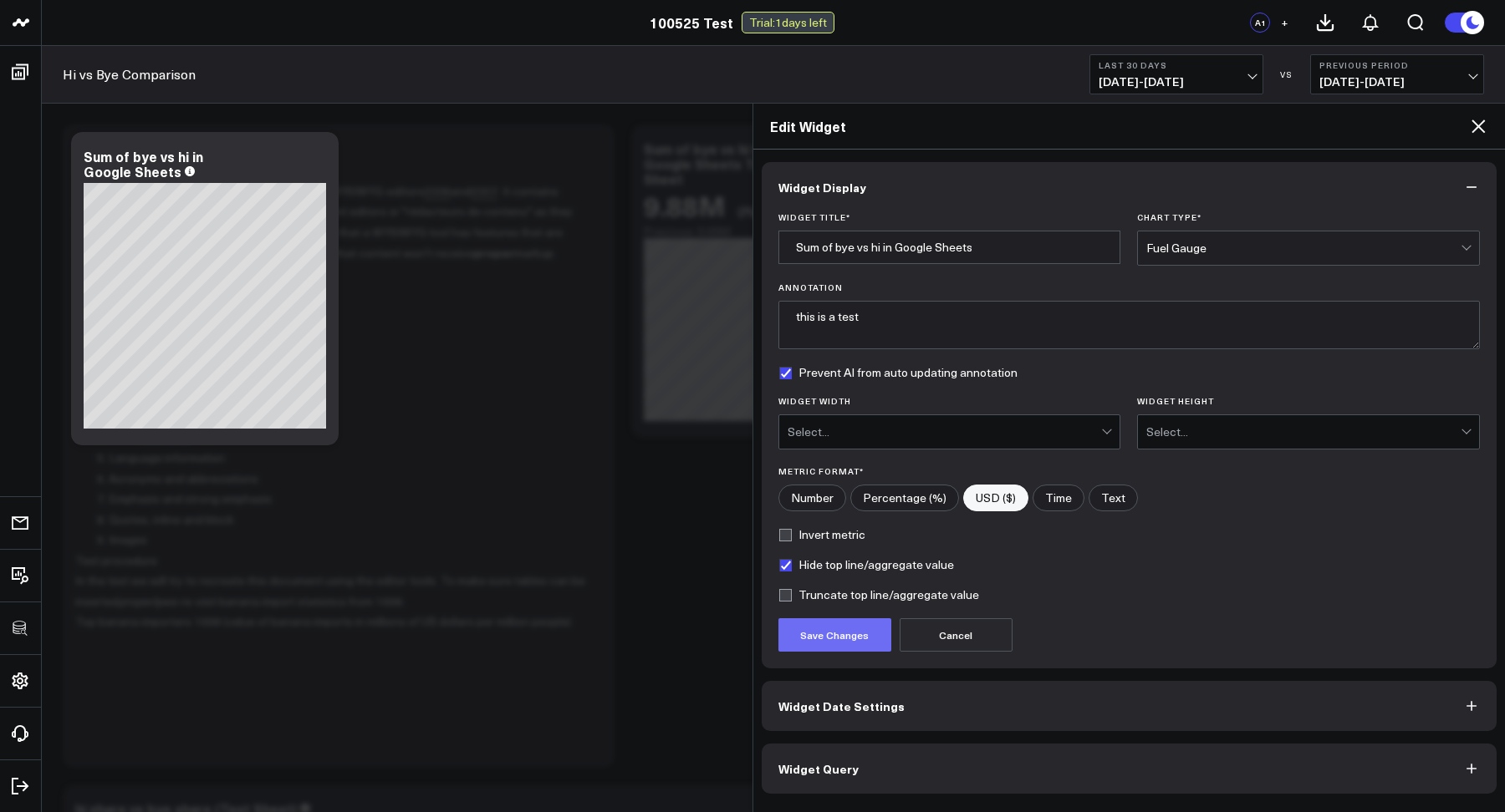
click at [848, 636] on button "Save Changes" at bounding box center [834, 635] width 113 height 33
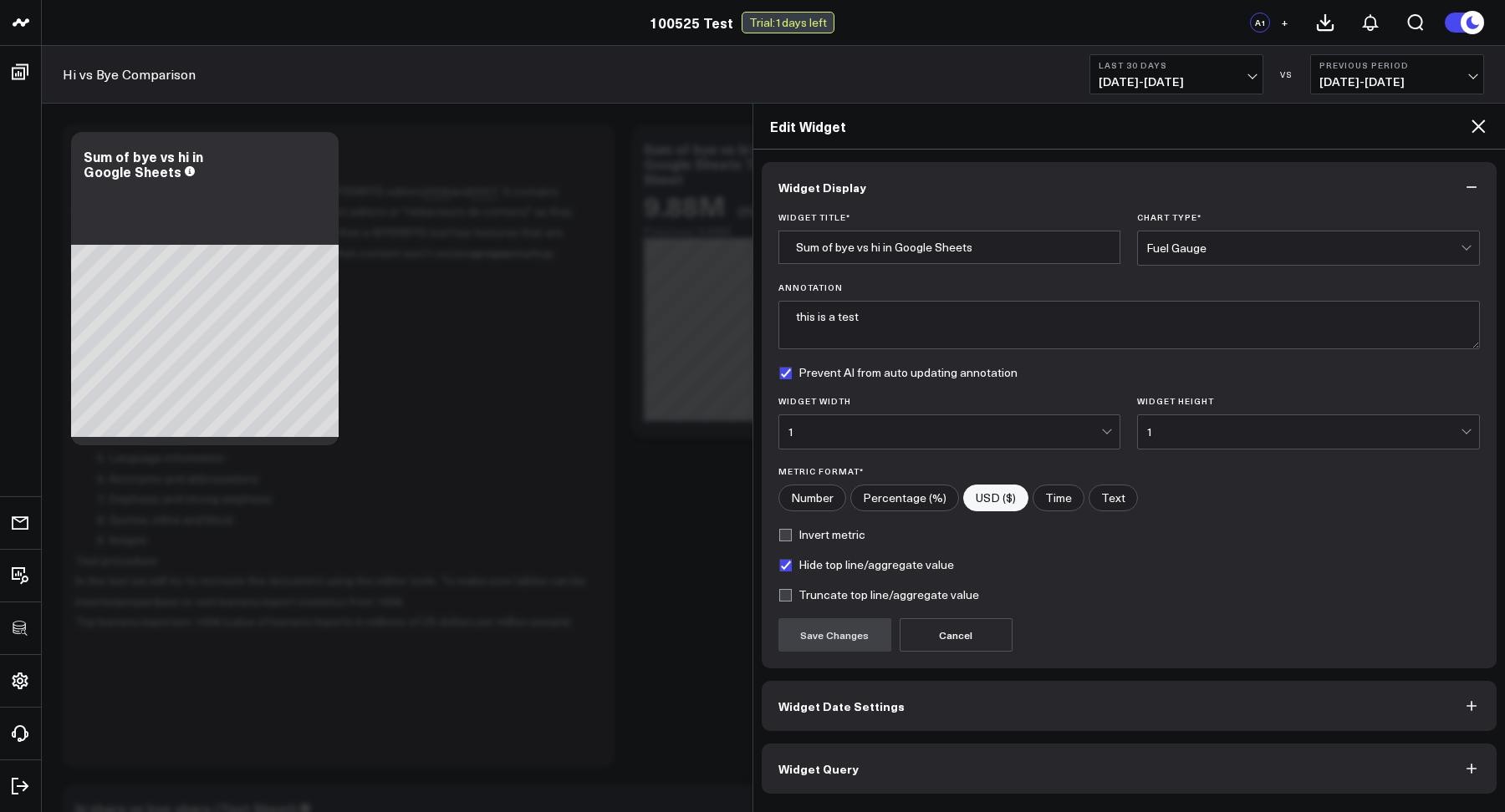
click at [1192, 248] on div "Fuel Gauge" at bounding box center [1302, 248] width 314 height 13
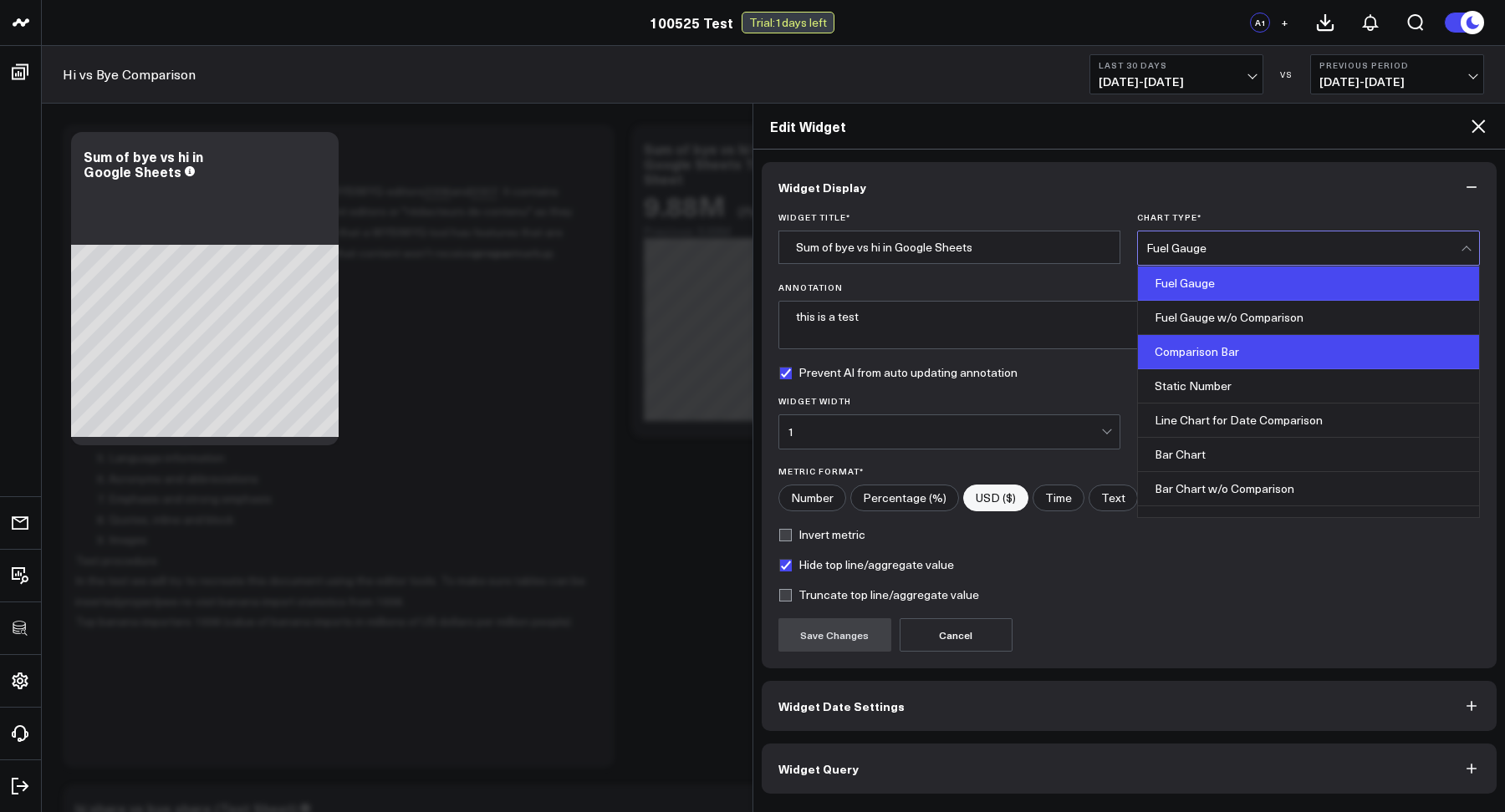
click at [1170, 362] on div "Comparison Bar" at bounding box center [1307, 352] width 341 height 34
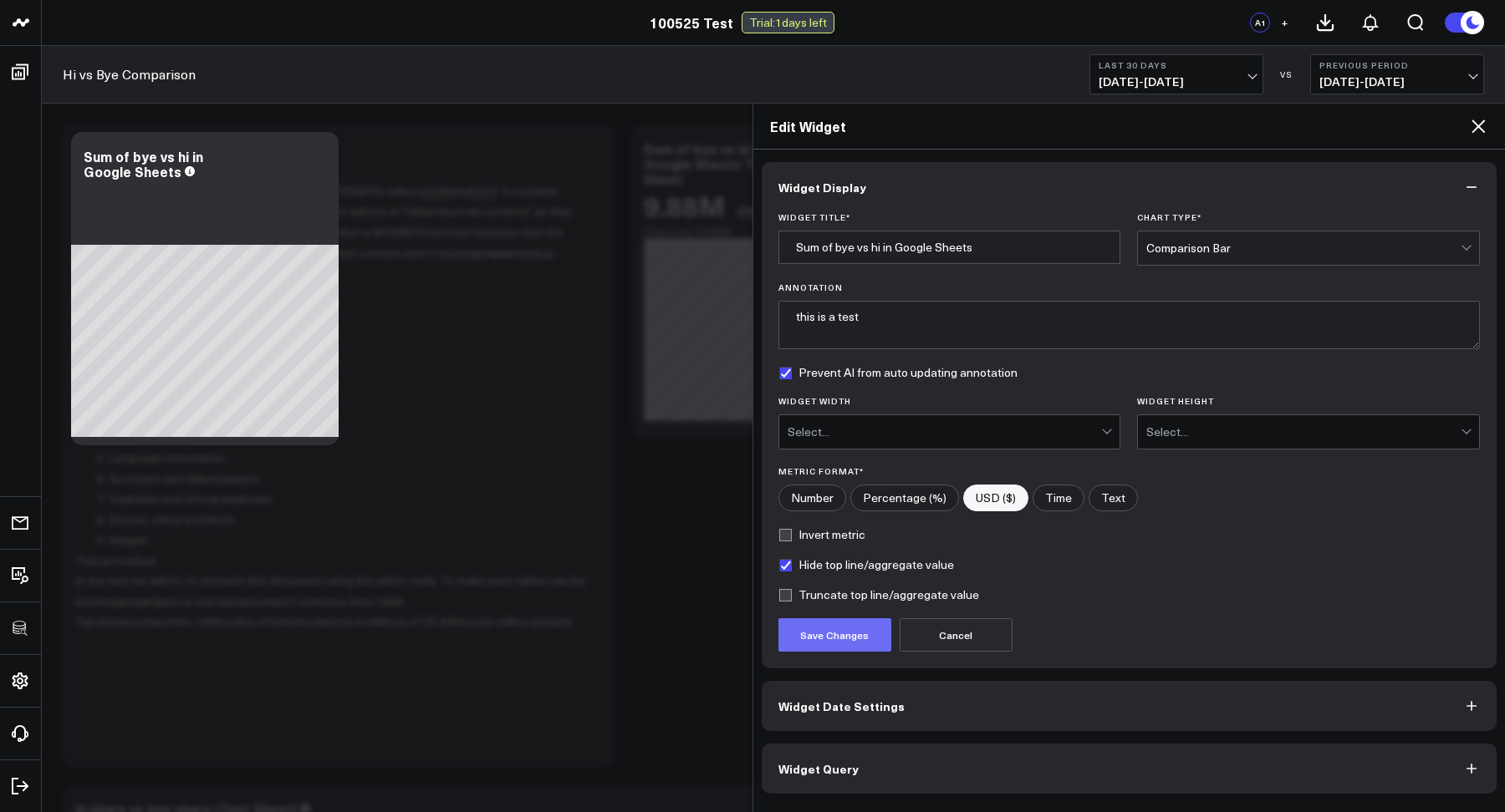
click at [860, 622] on button "Save Changes" at bounding box center [834, 635] width 113 height 33
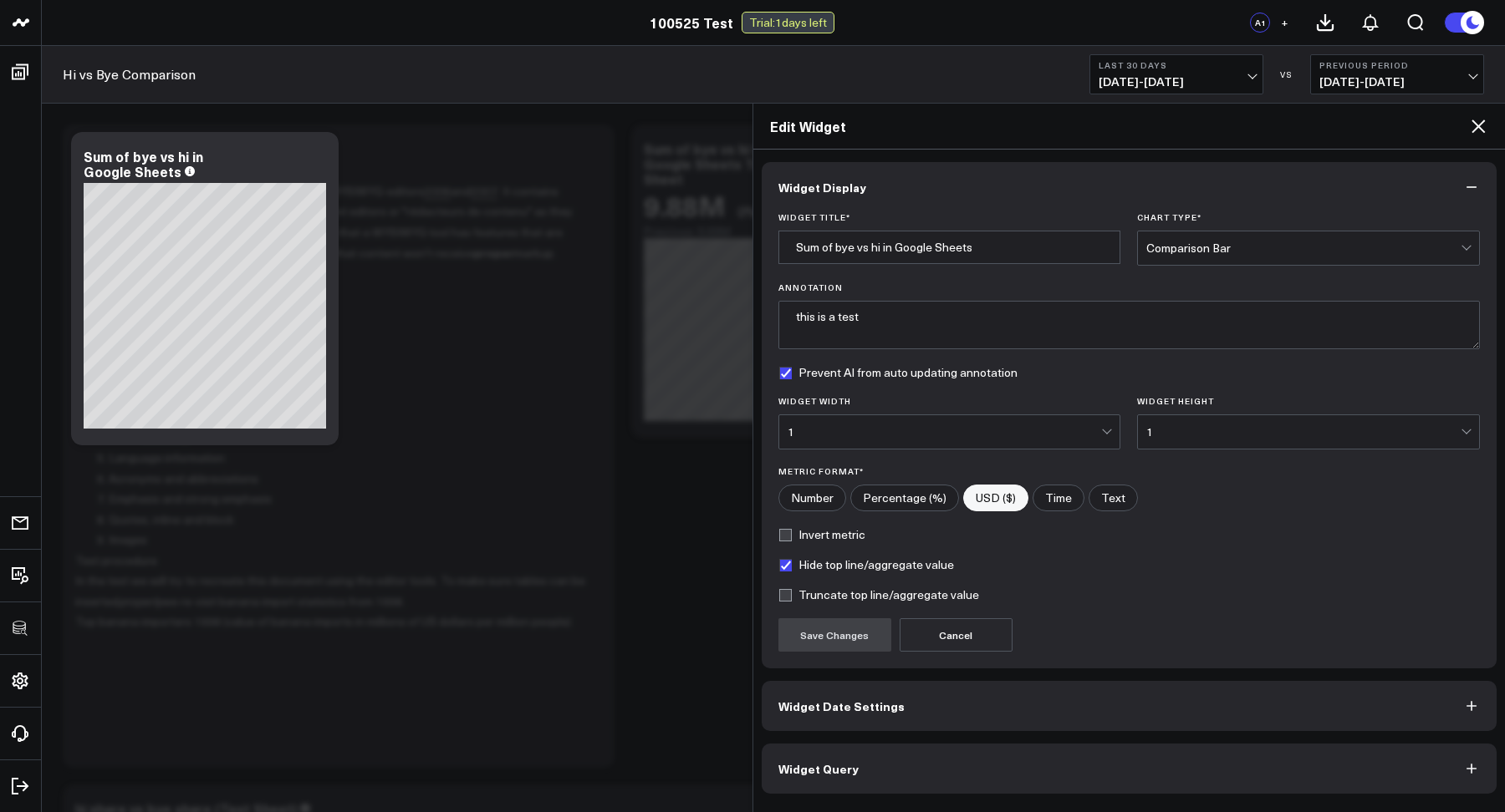
click at [786, 570] on label "Hide top line/aggregate value" at bounding box center [866, 565] width 176 height 13
click at [786, 570] on input "Hide top line/aggregate value" at bounding box center [785, 565] width 13 height 13
click at [786, 570] on label "Hide top line/aggregate value" at bounding box center [866, 565] width 176 height 13
click at [786, 570] on input "Hide top line/aggregate value" at bounding box center [785, 565] width 13 height 13
click at [786, 570] on label "Hide top line/aggregate value" at bounding box center [866, 565] width 176 height 13
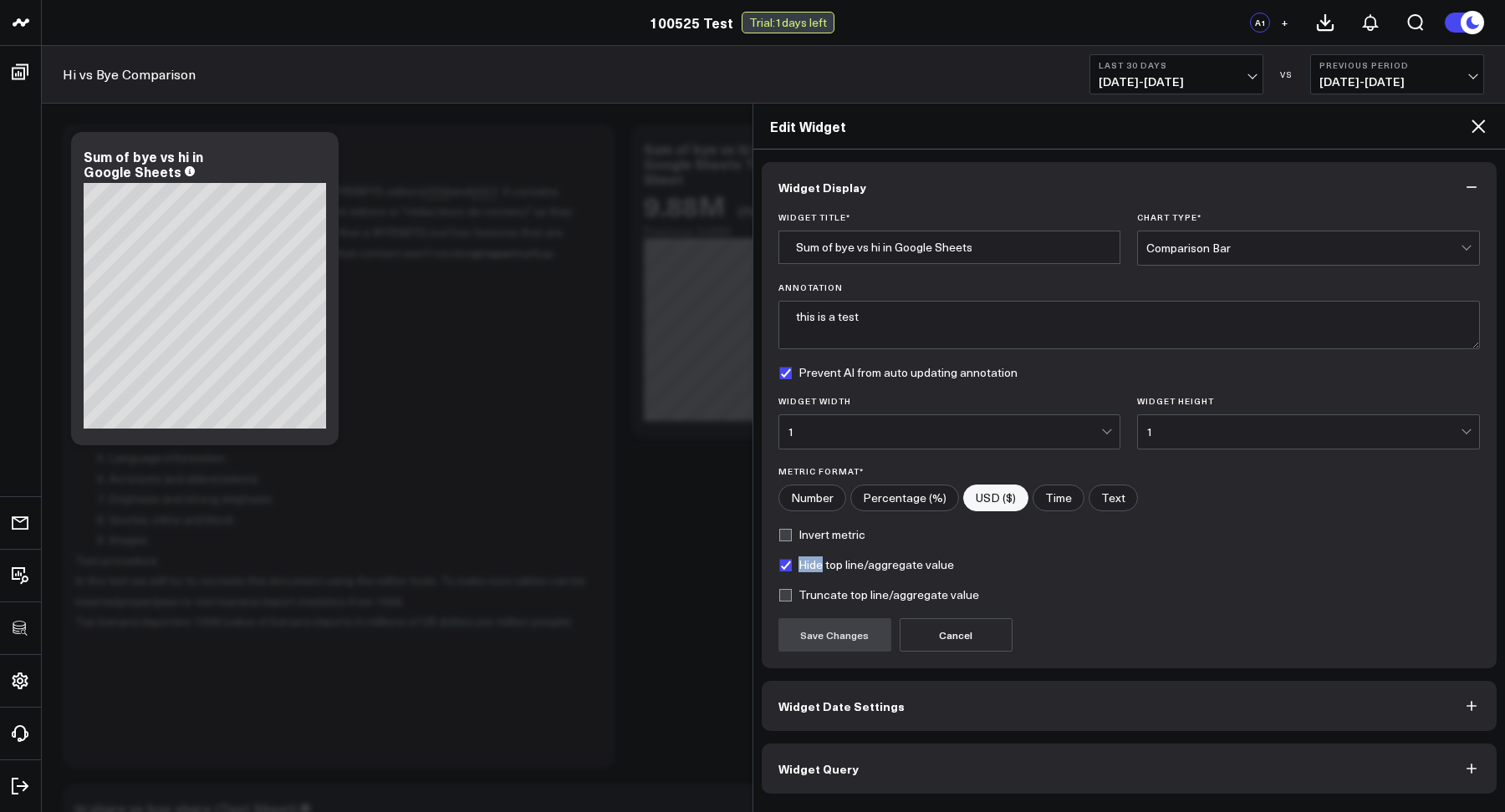
click at [786, 570] on input "Hide top line/aggregate value" at bounding box center [785, 565] width 13 height 13
checkbox input "false"
click at [801, 640] on button "Save Changes" at bounding box center [834, 635] width 113 height 33
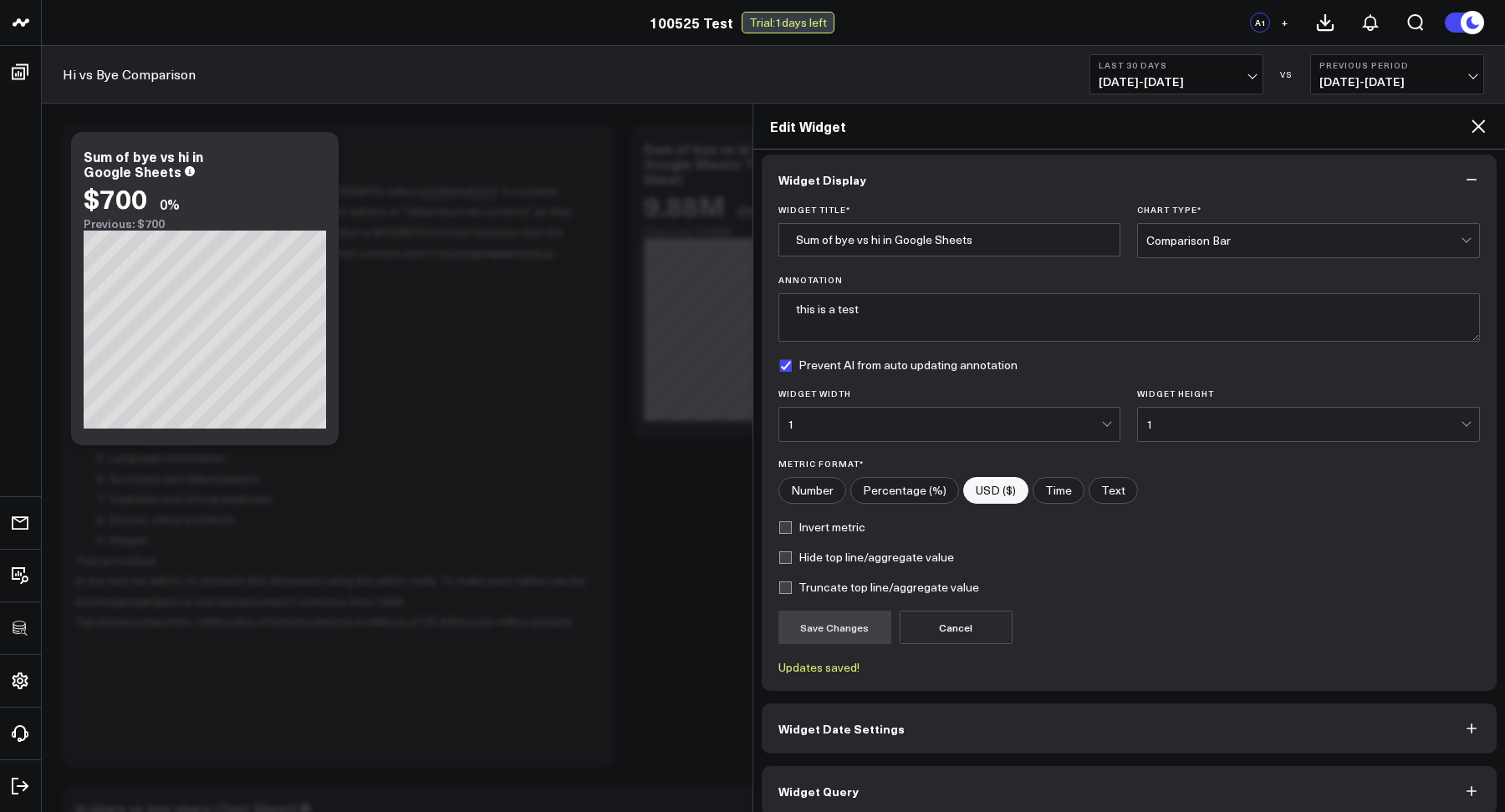
scroll to position [24, 0]
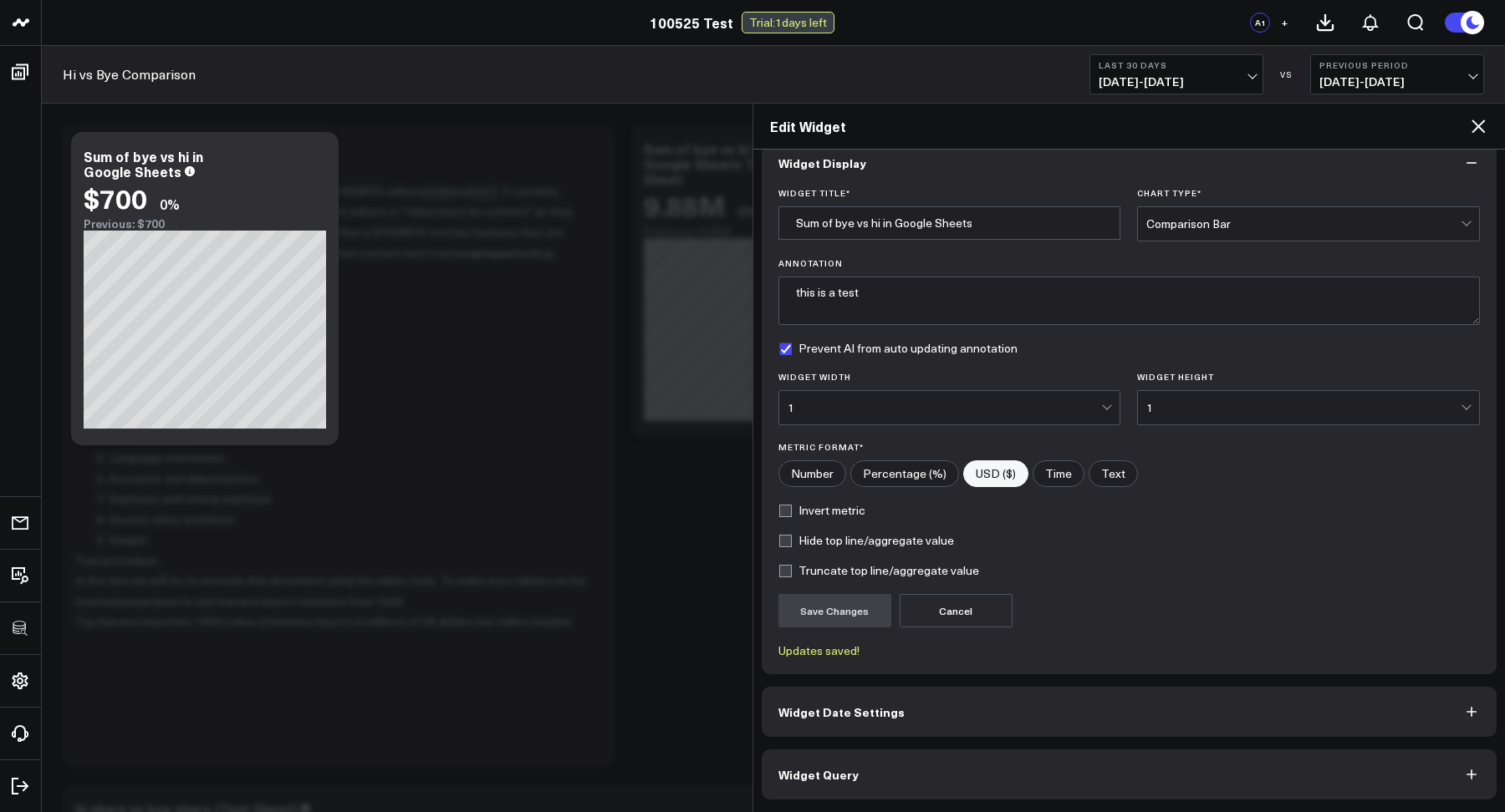
click at [829, 771] on span "Widget Query" at bounding box center [818, 774] width 80 height 13
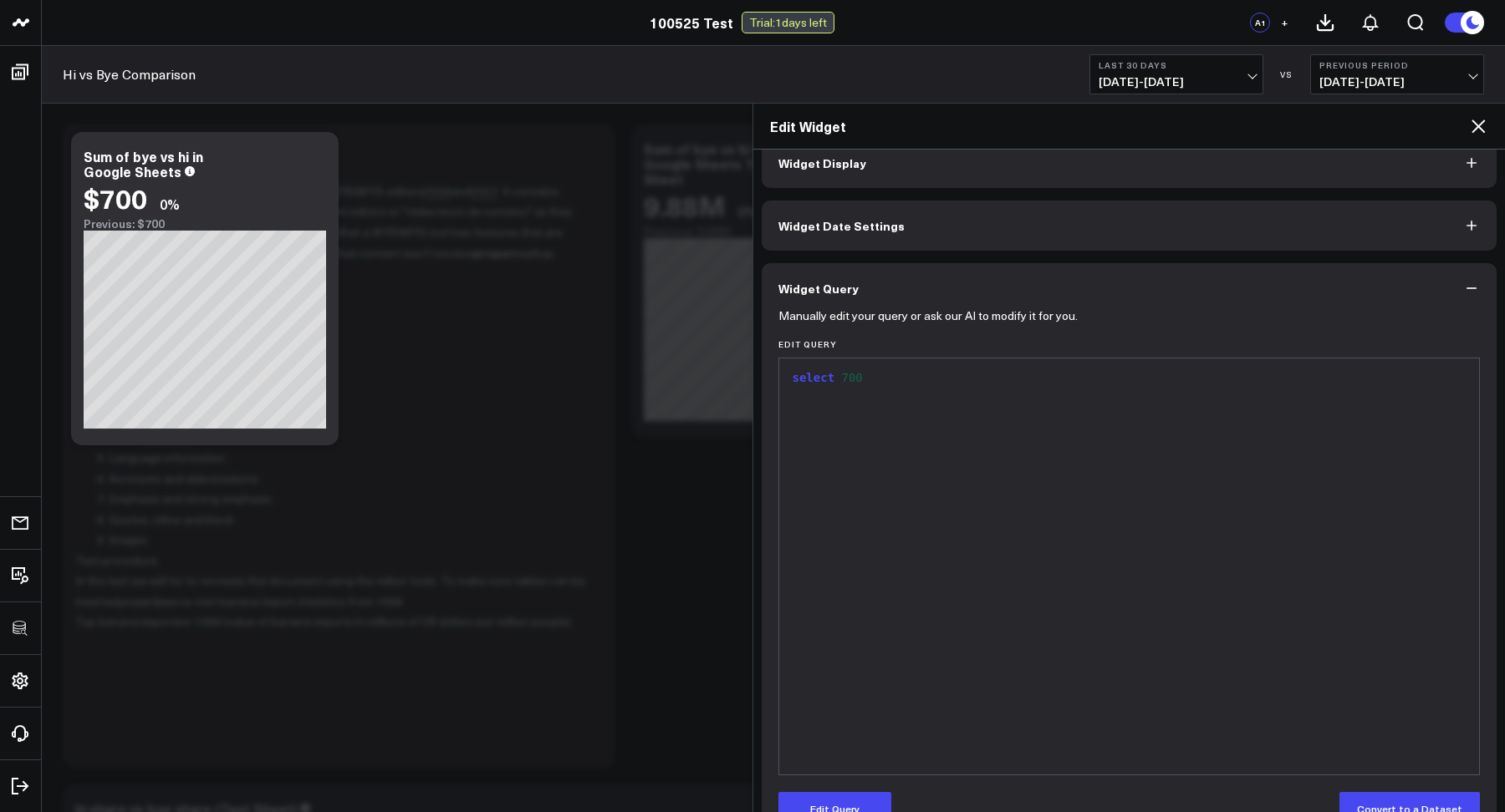
scroll to position [0, 0]
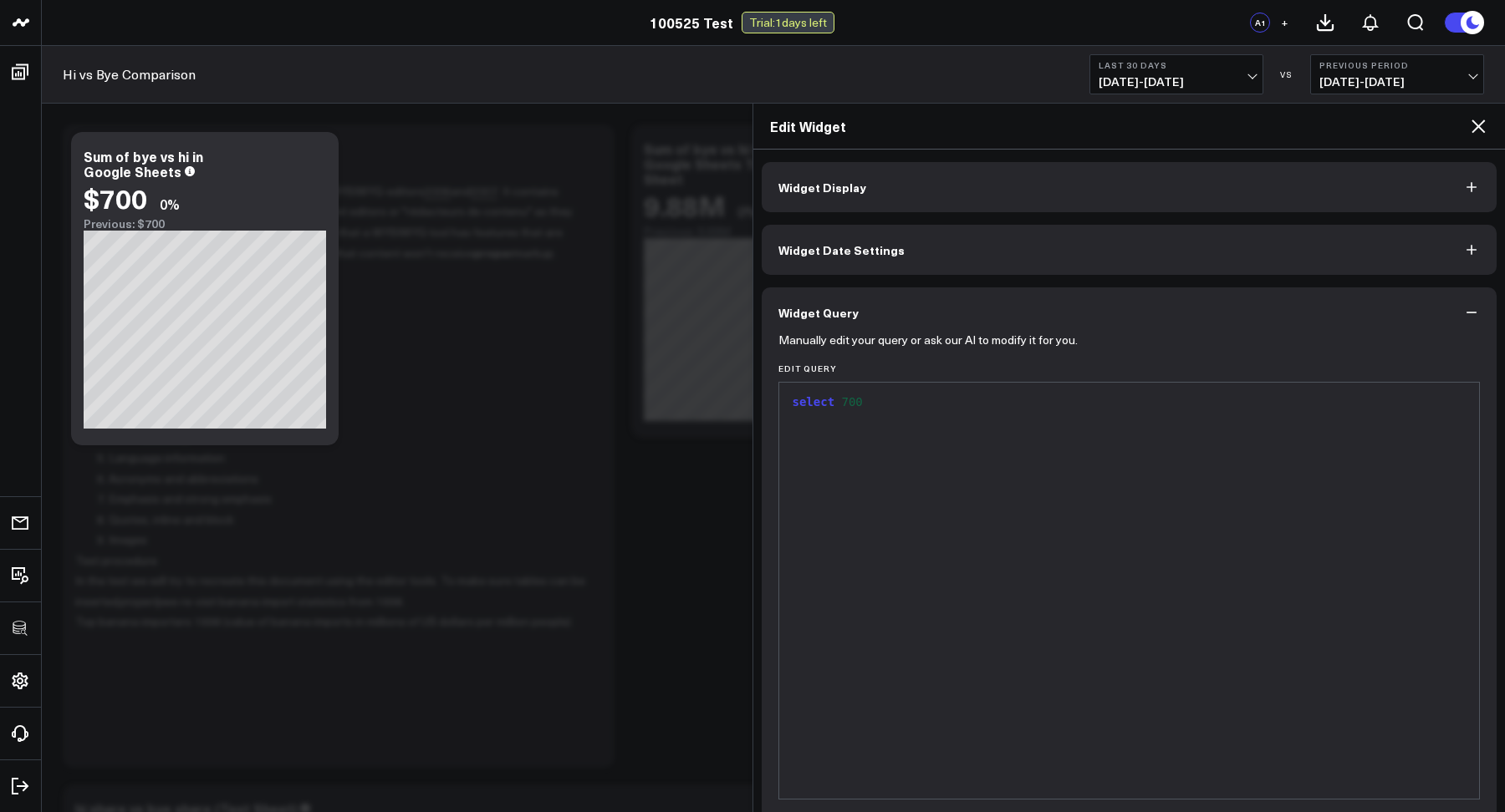
click at [909, 525] on div "select 700" at bounding box center [1129, 590] width 683 height 399
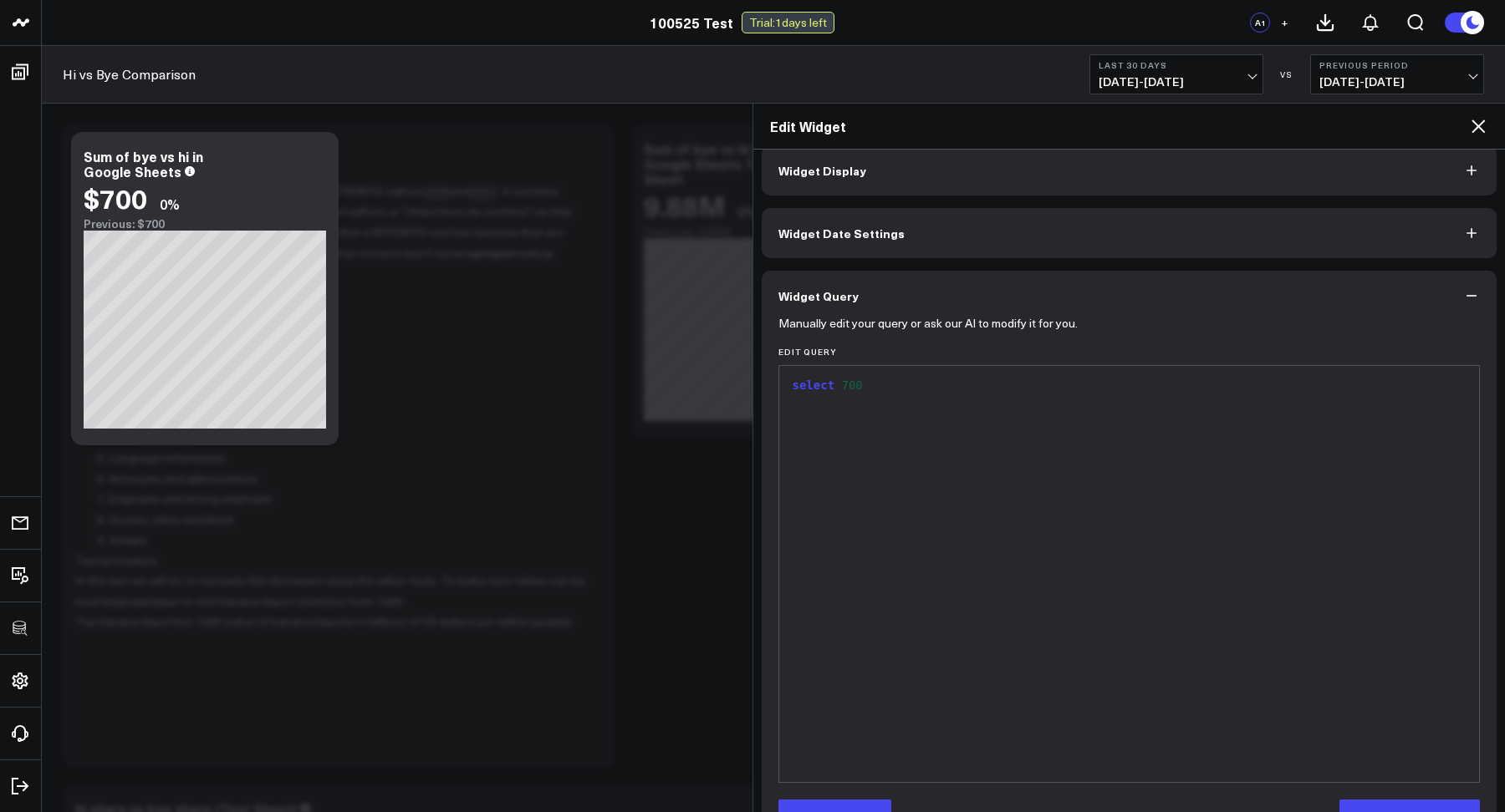
scroll to position [67, 0]
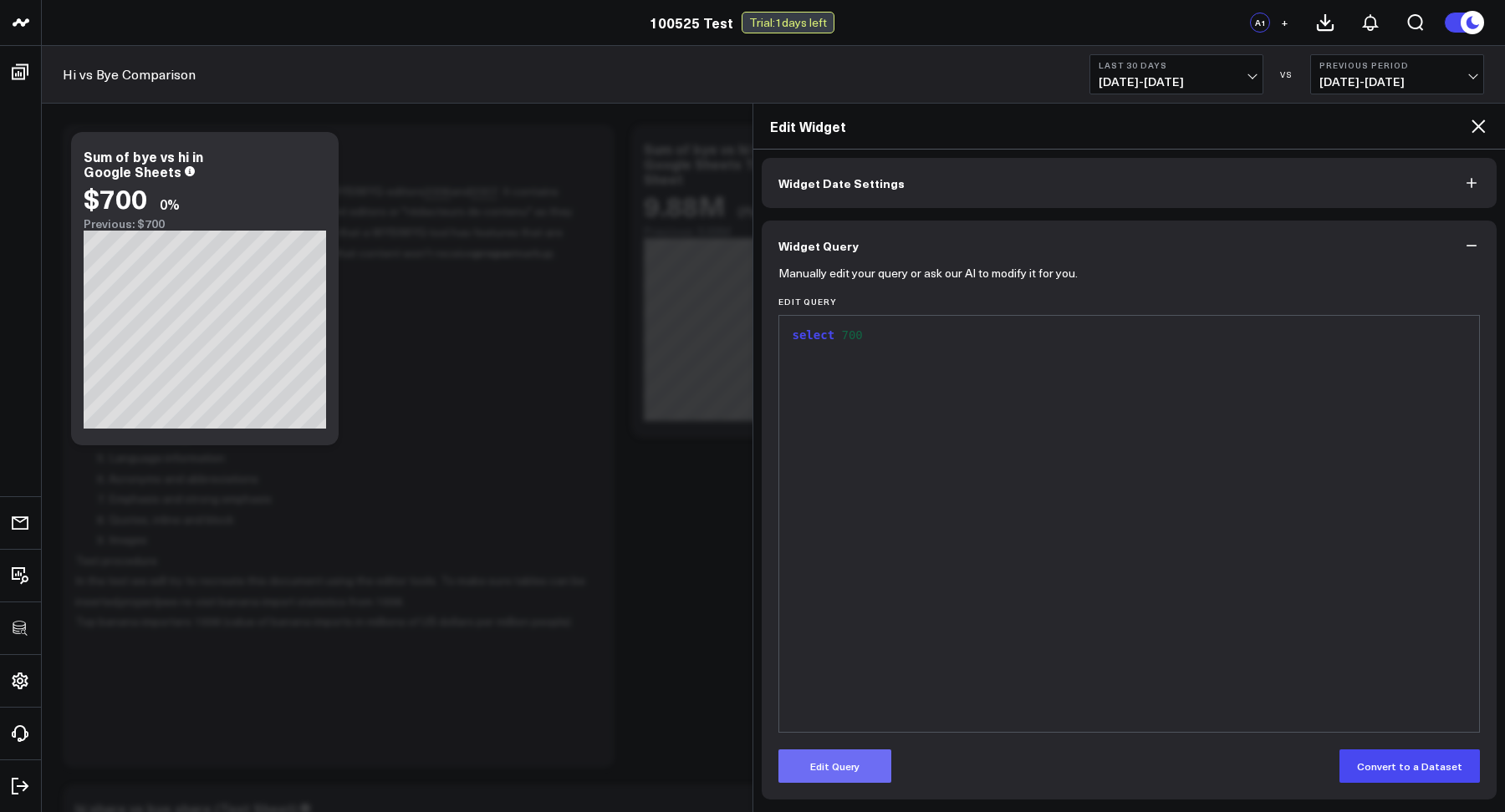
click at [838, 756] on button "Edit Query" at bounding box center [834, 766] width 113 height 33
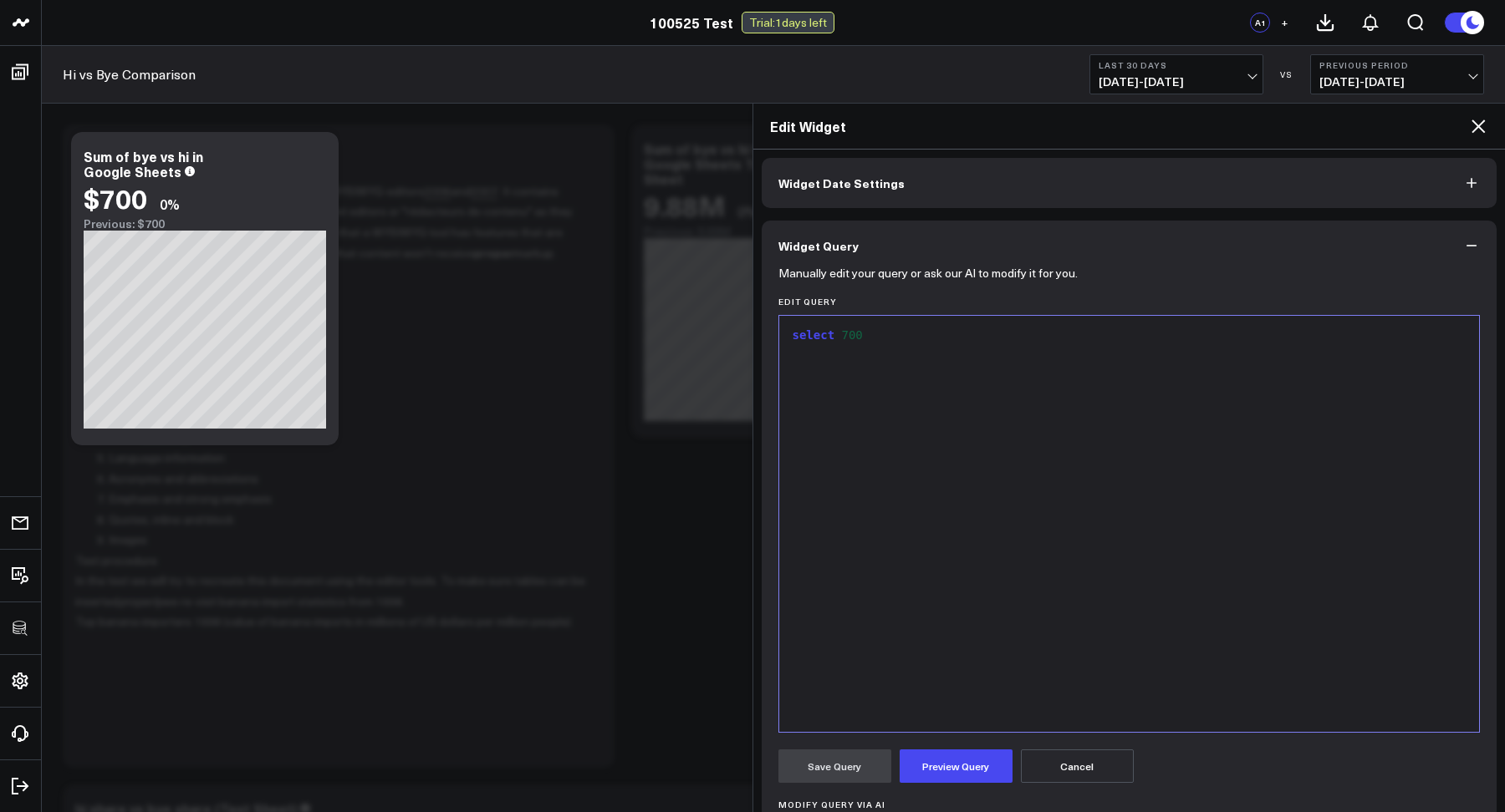
click at [873, 342] on div "select 700" at bounding box center [1129, 336] width 683 height 17
click at [914, 779] on button "Preview Query" at bounding box center [956, 766] width 113 height 33
click at [856, 753] on button "Save Query" at bounding box center [834, 766] width 113 height 33
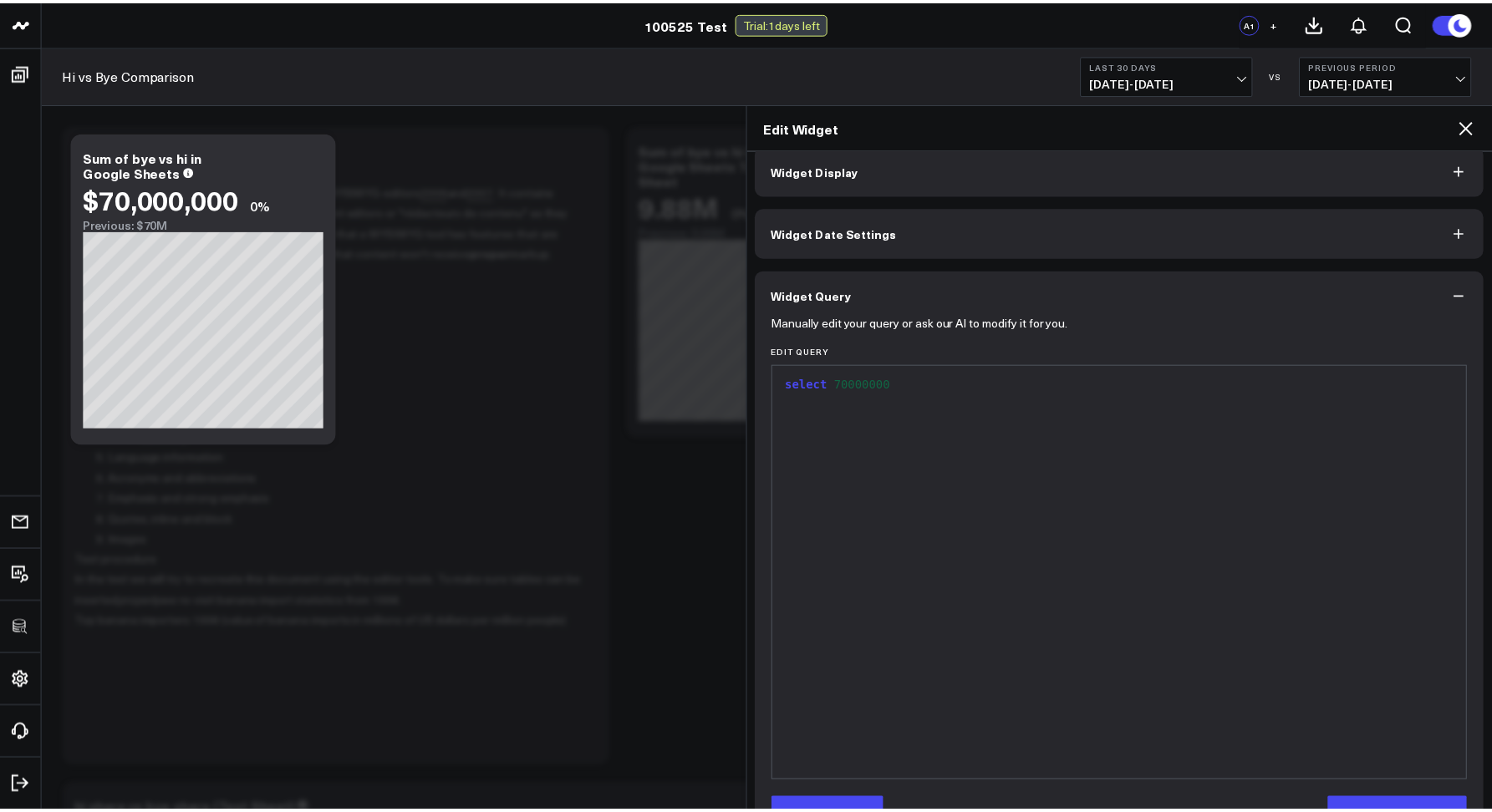
scroll to position [0, 0]
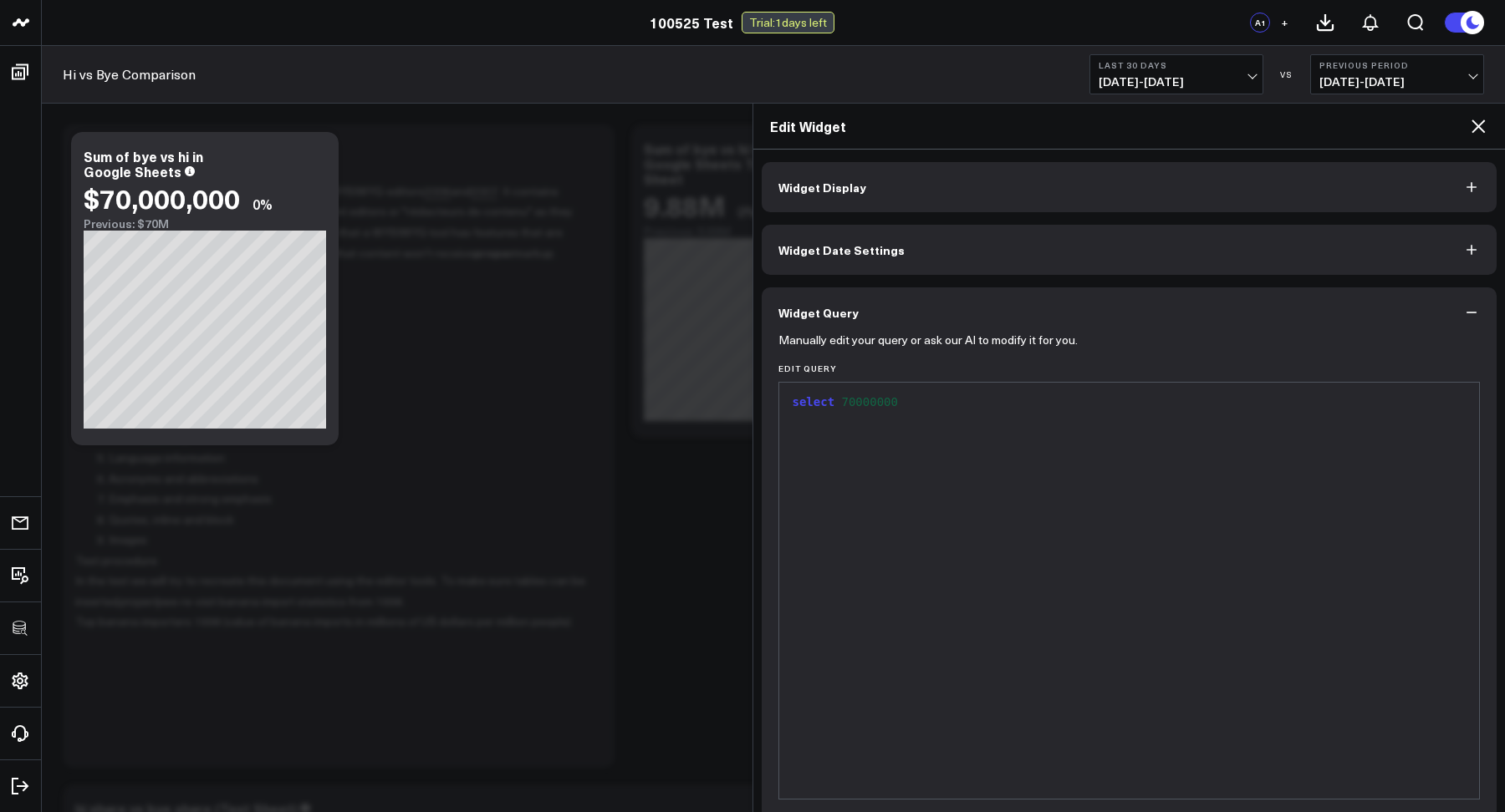
click at [1425, 124] on icon at bounding box center [1478, 126] width 20 height 20
